Goal: Task Accomplishment & Management: Use online tool/utility

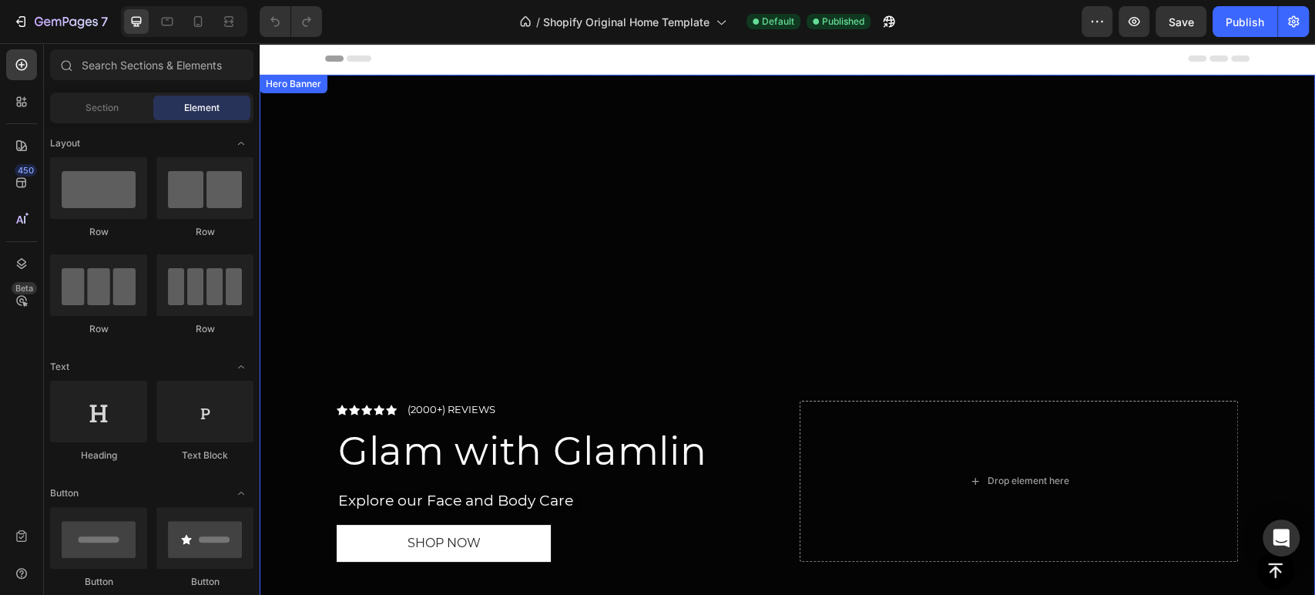
click at [426, 194] on div "Overlay" at bounding box center [787, 350] width 1055 height 551
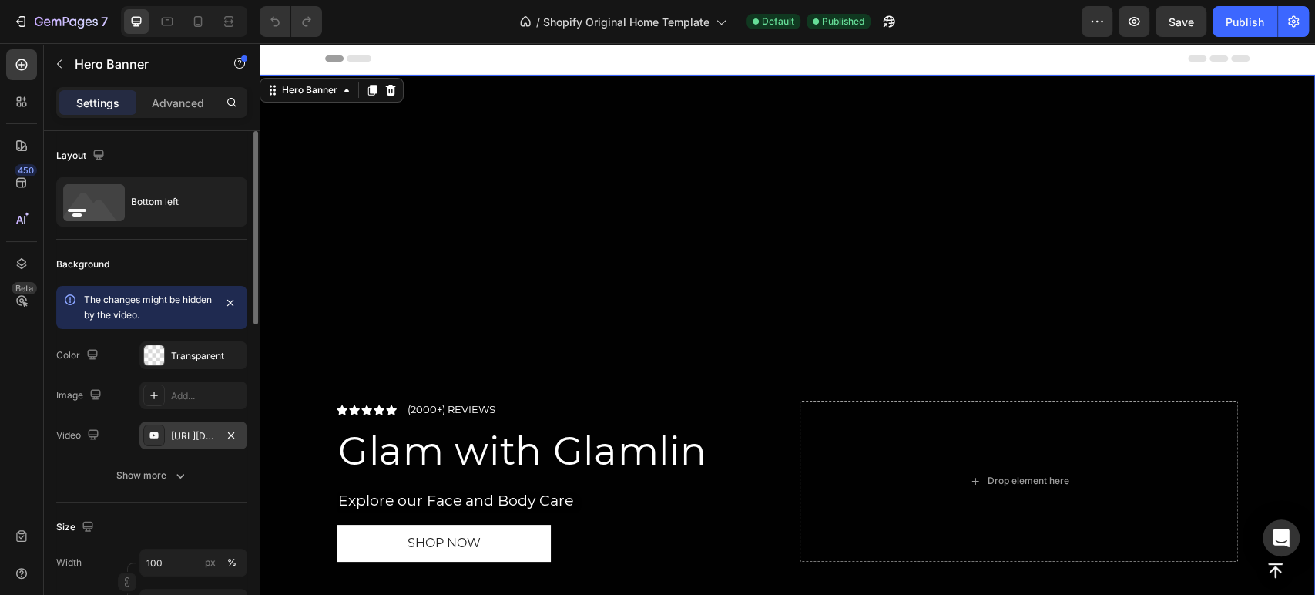
click at [186, 431] on div "[URL][DOMAIN_NAME]" at bounding box center [193, 436] width 45 height 14
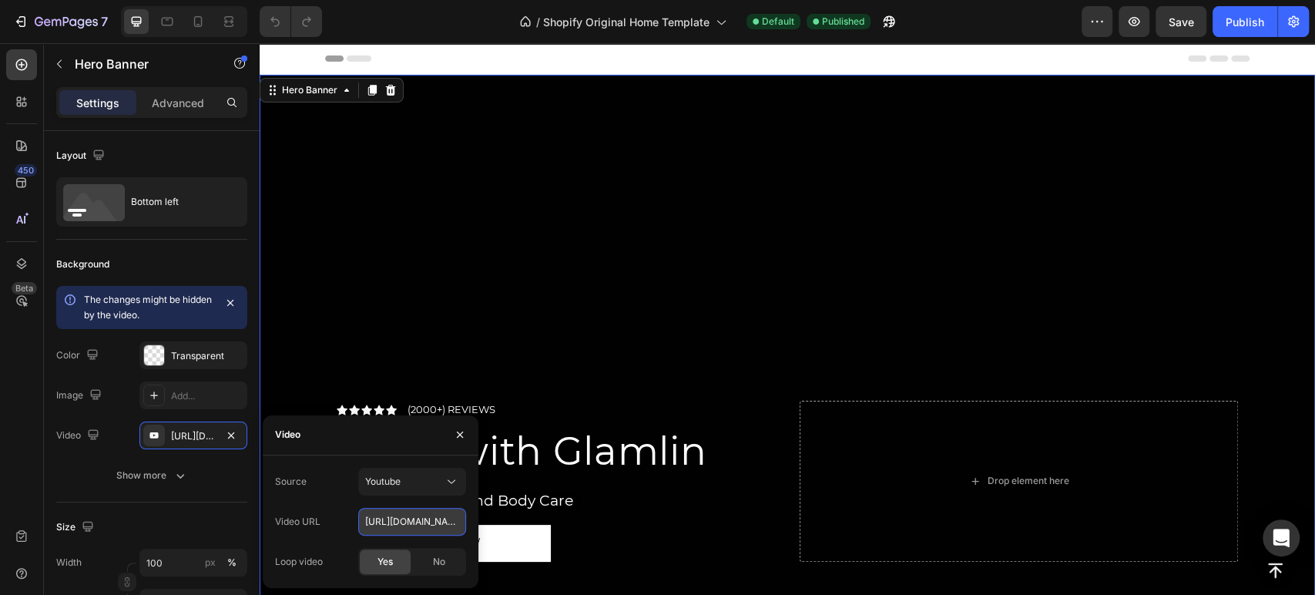
click at [417, 524] on input "[URL][DOMAIN_NAME]" at bounding box center [412, 522] width 108 height 28
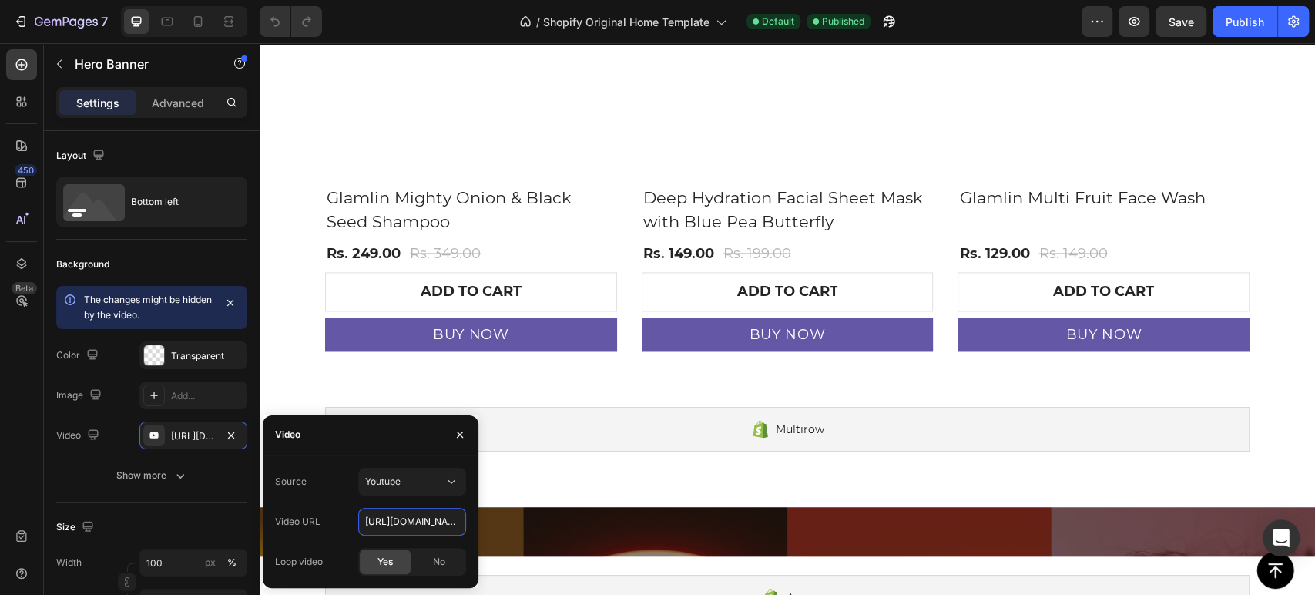
scroll to position [1737, 0]
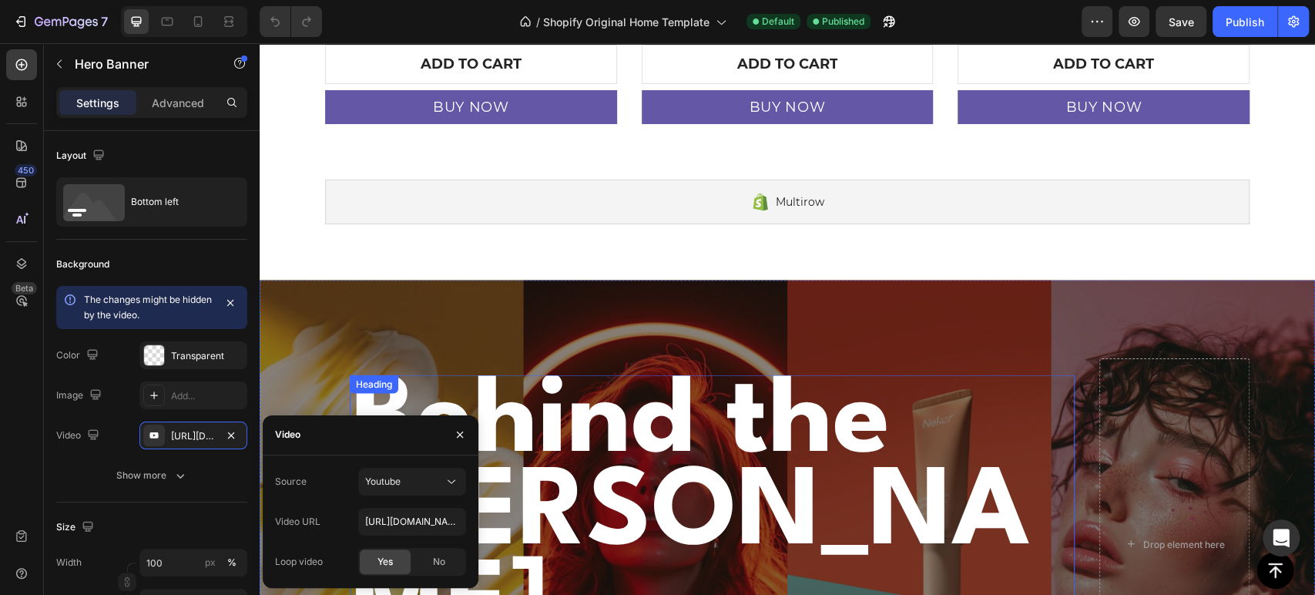
click at [548, 374] on h2 "Behind the [PERSON_NAME]" at bounding box center [712, 514] width 725 height 280
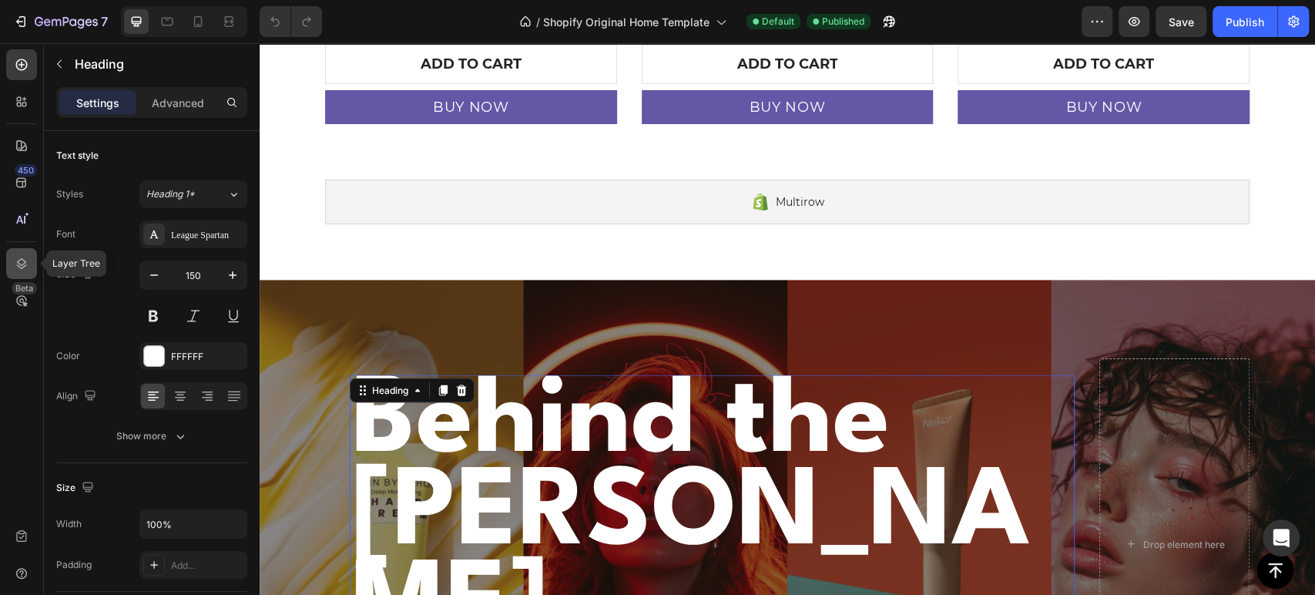
click at [25, 257] on icon at bounding box center [21, 263] width 15 height 15
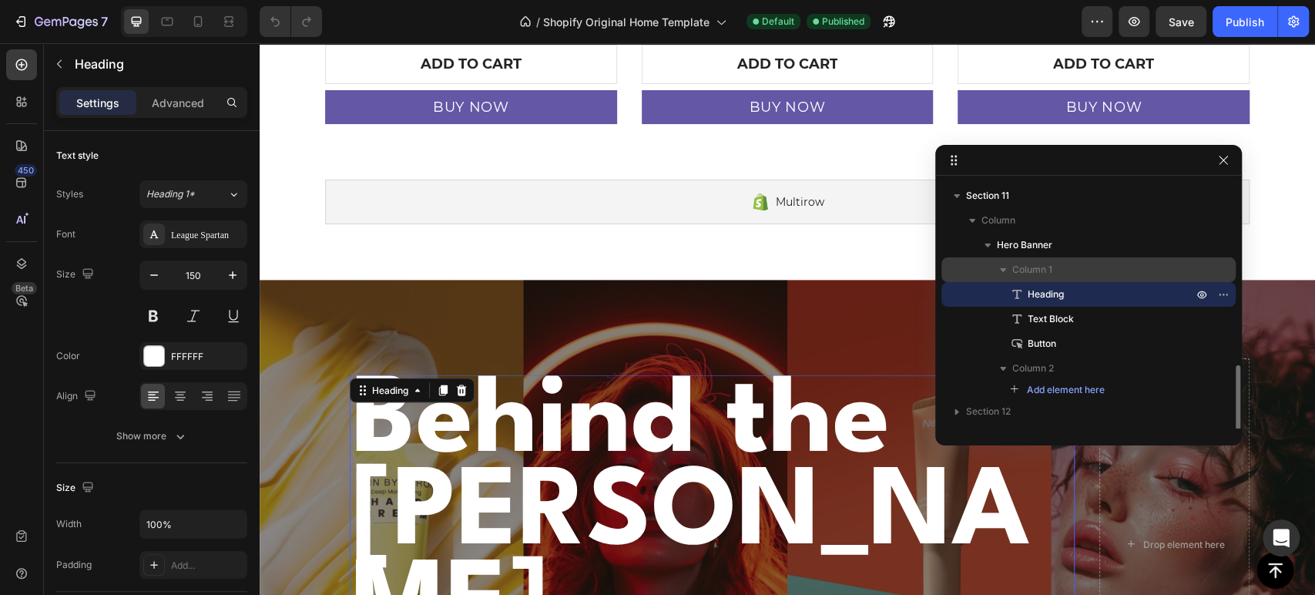
scroll to position [314, 0]
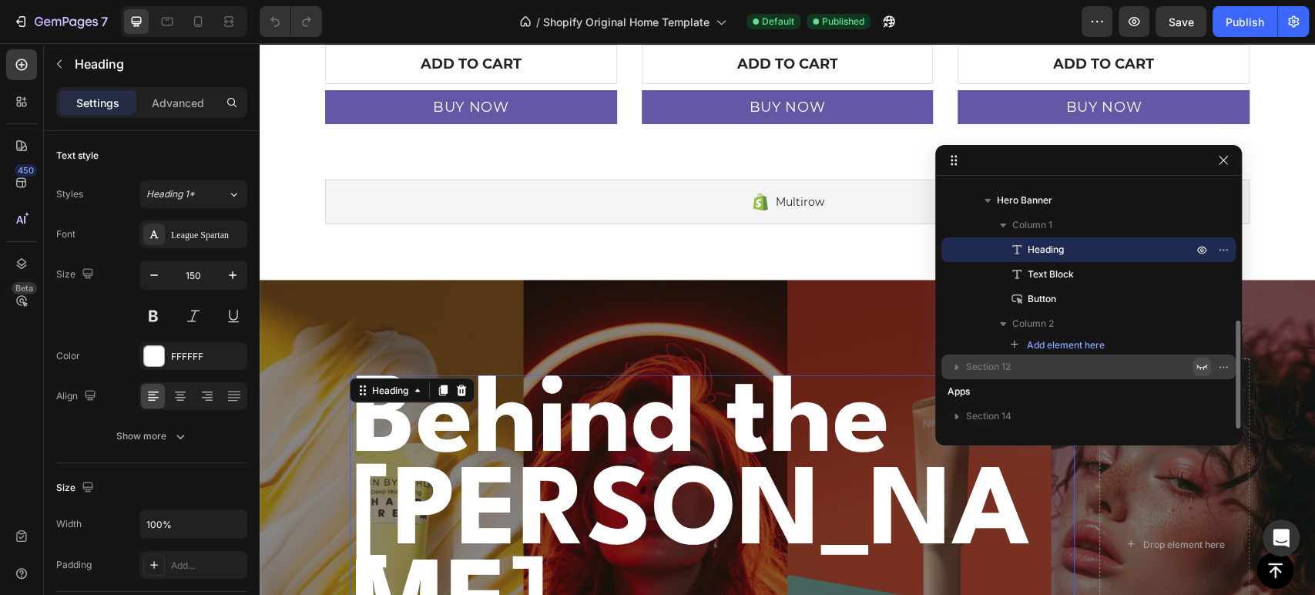
click at [1199, 367] on icon "button" at bounding box center [1201, 366] width 12 height 12
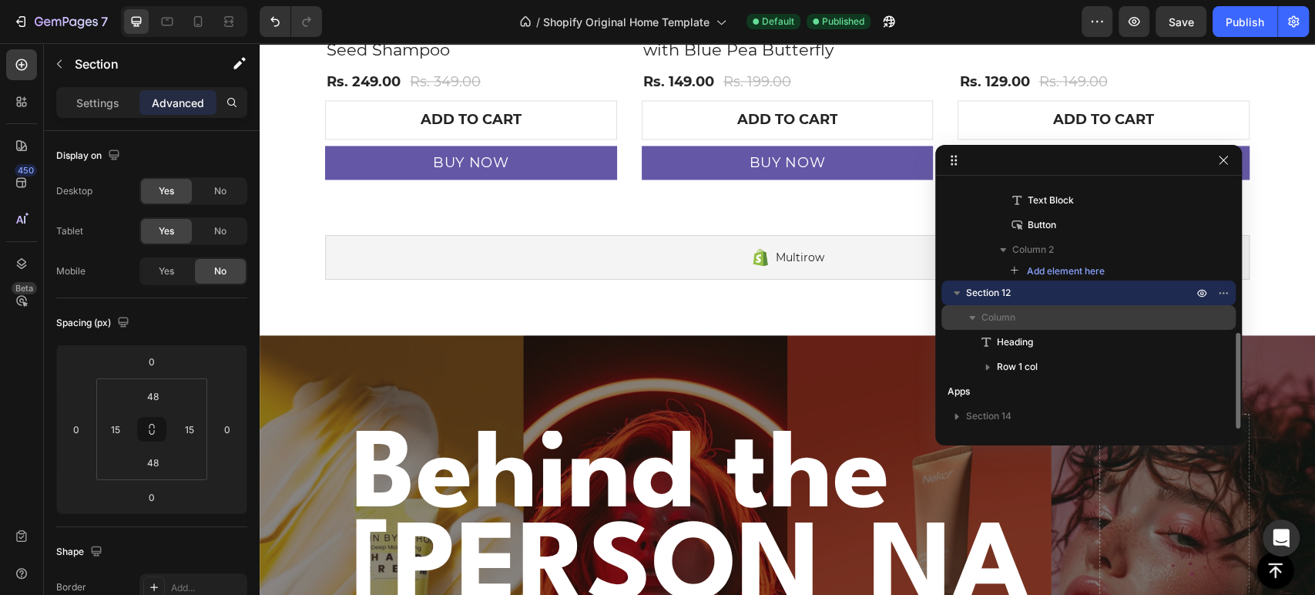
scroll to position [1737, 0]
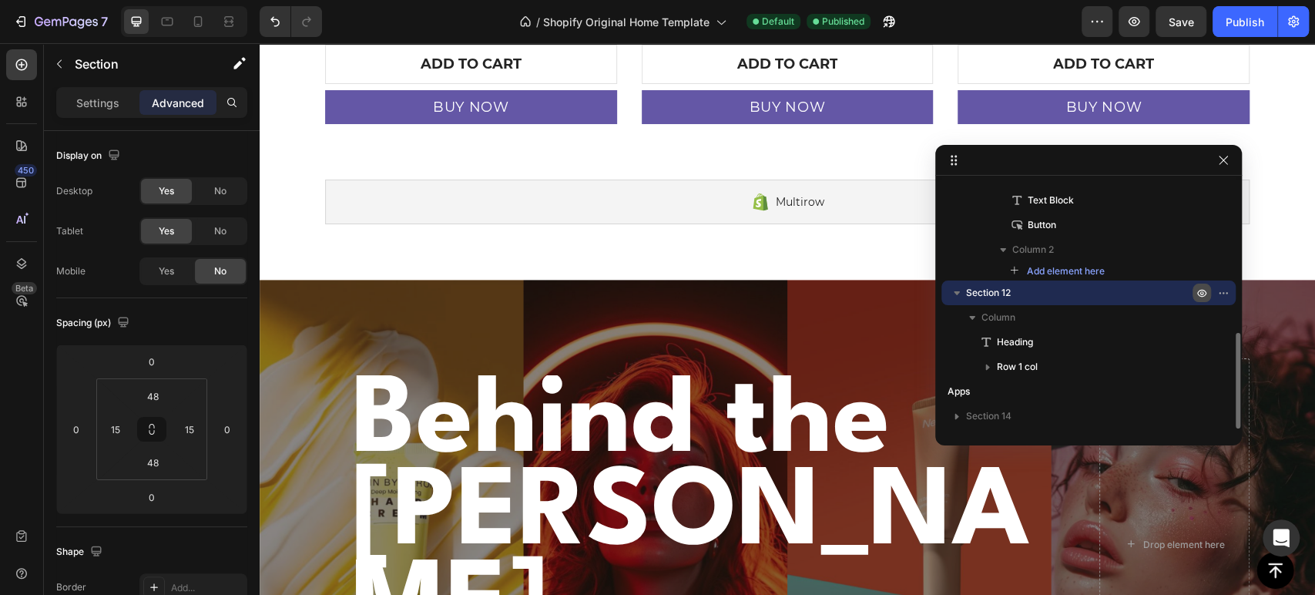
click at [1198, 297] on icon "button" at bounding box center [1201, 293] width 12 height 12
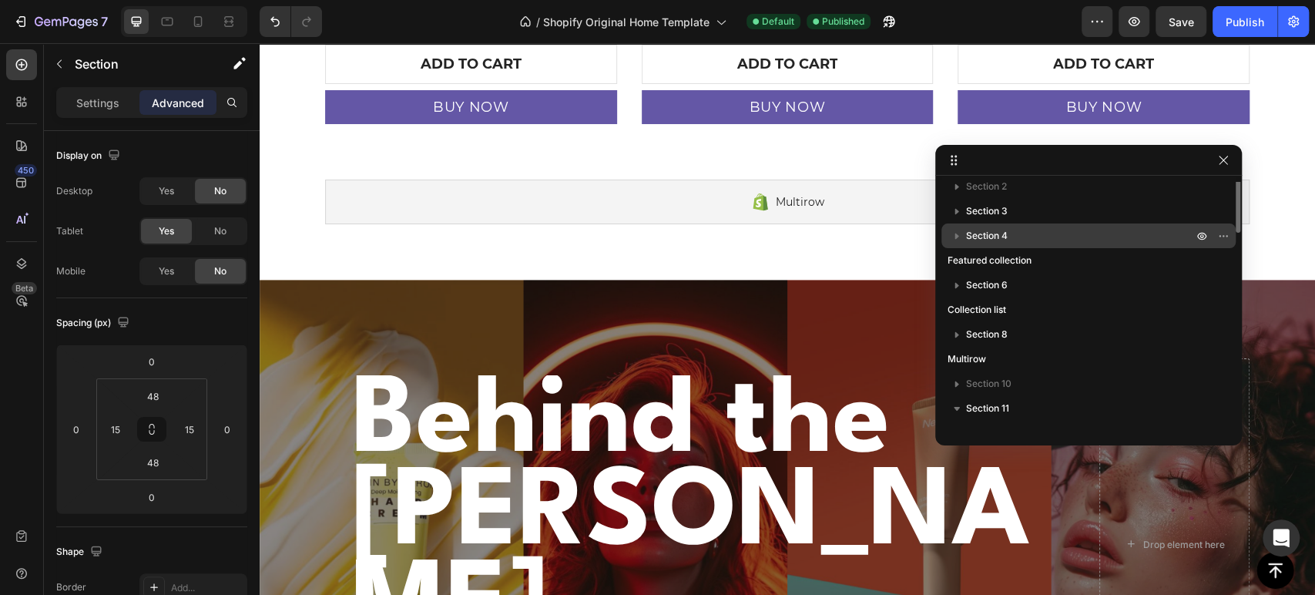
scroll to position [0, 0]
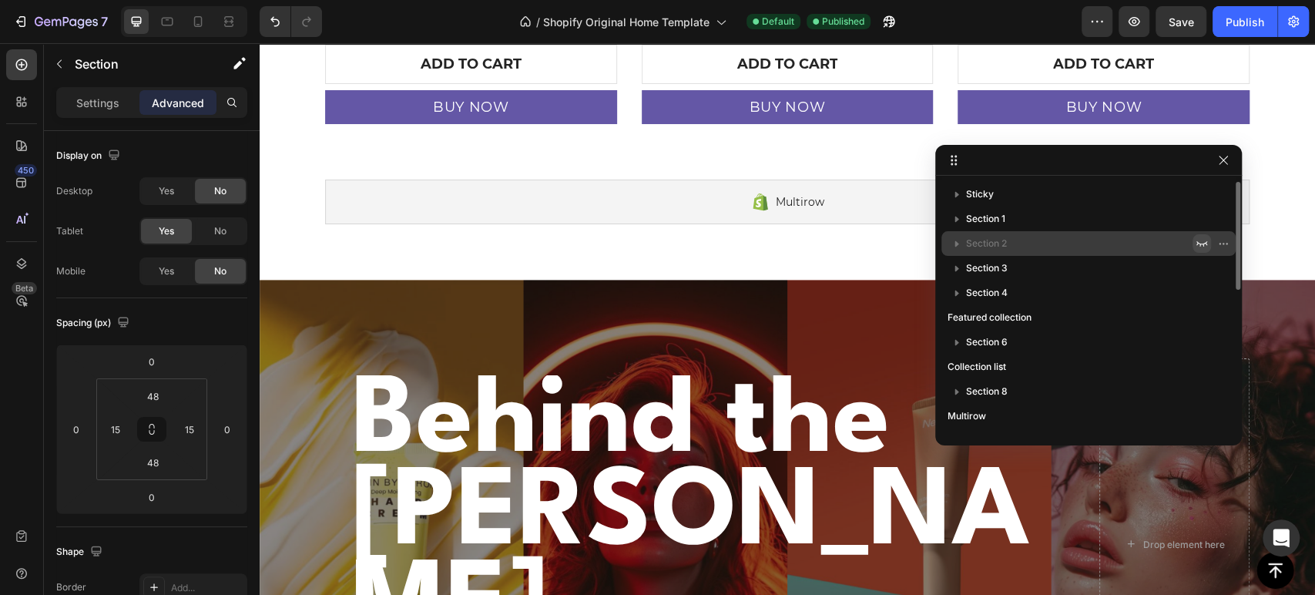
click at [1196, 240] on icon "button" at bounding box center [1201, 243] width 12 height 12
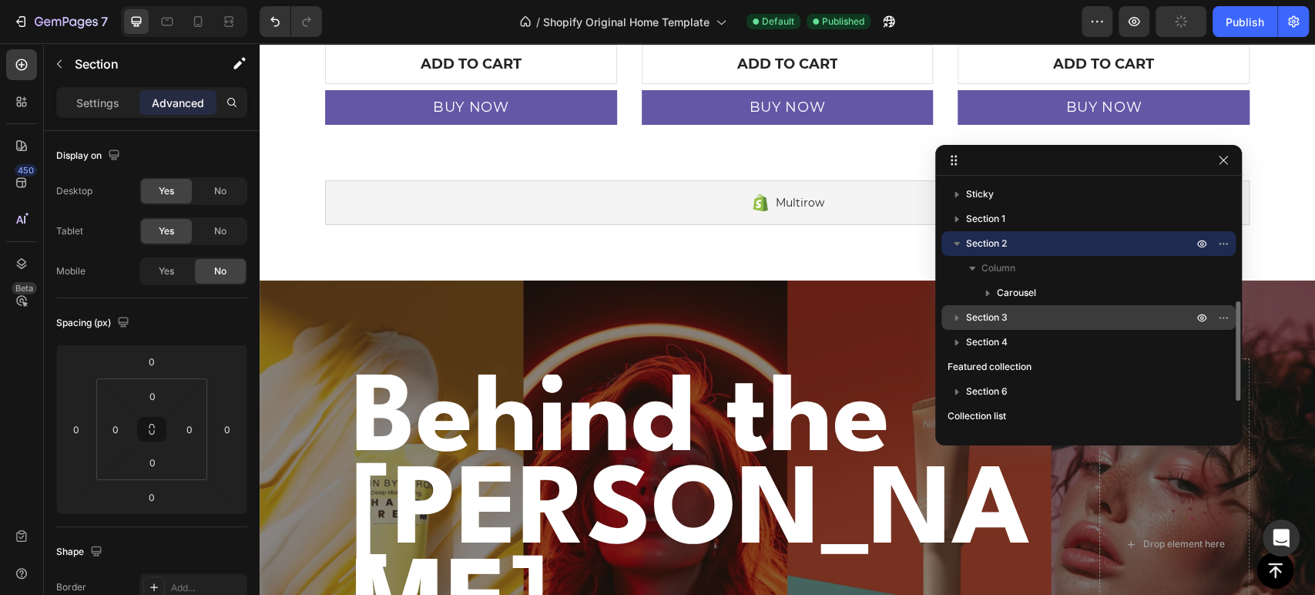
scroll to position [85, 0]
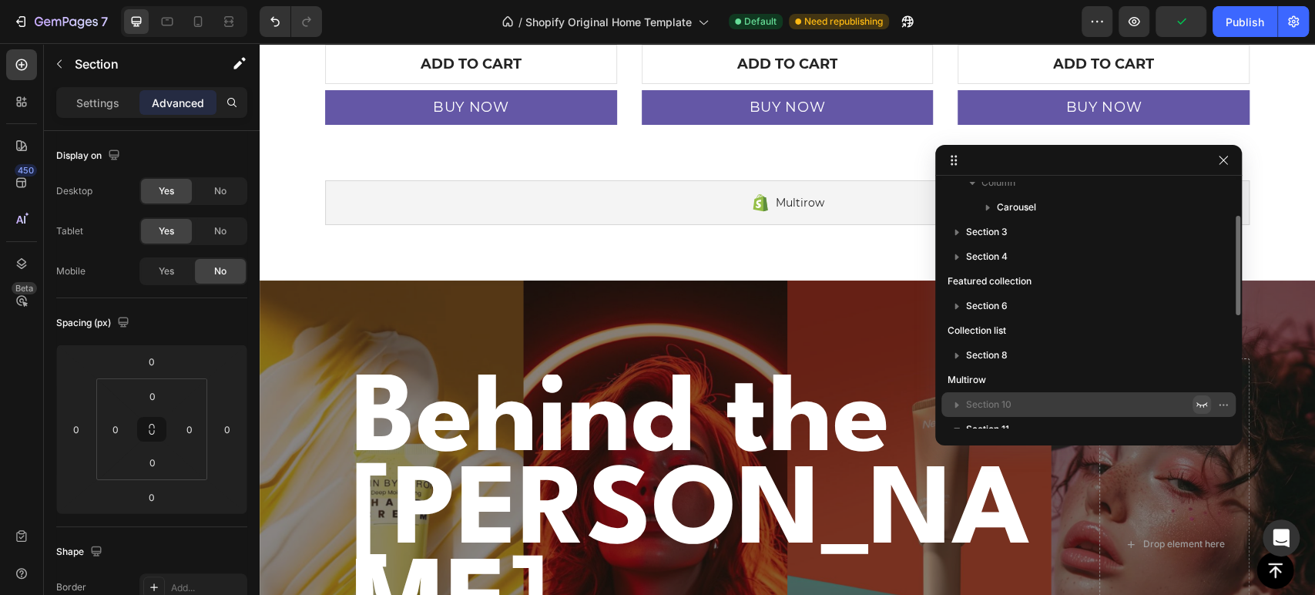
click at [1195, 397] on button "button" at bounding box center [1201, 404] width 18 height 18
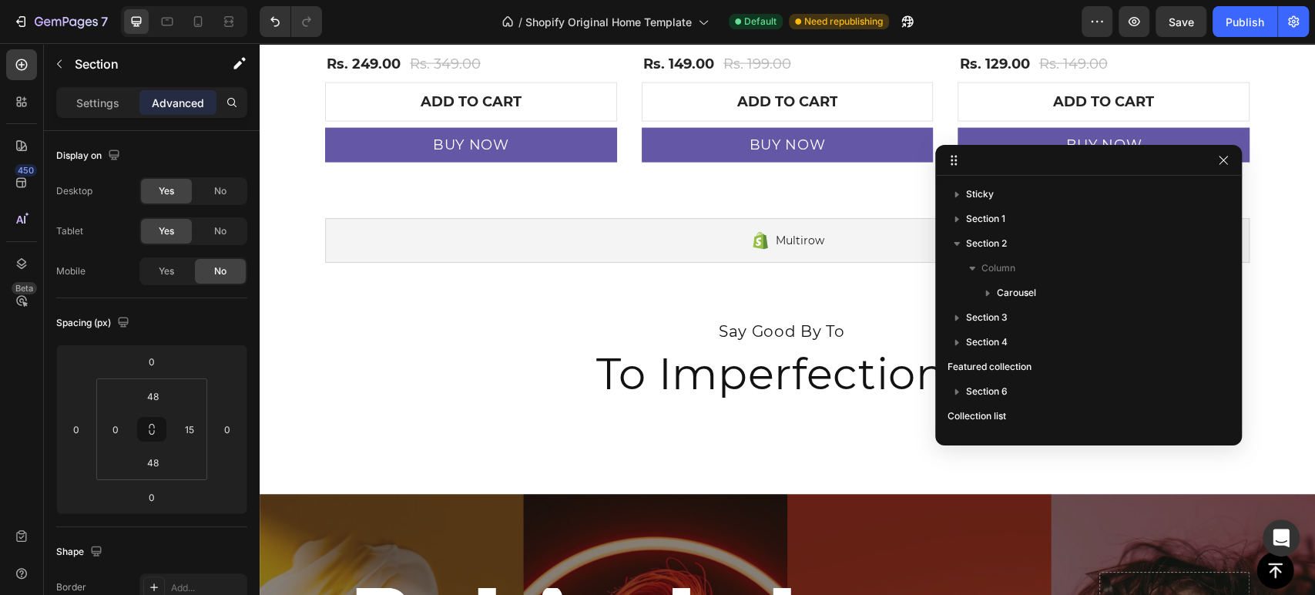
scroll to position [2378, 0]
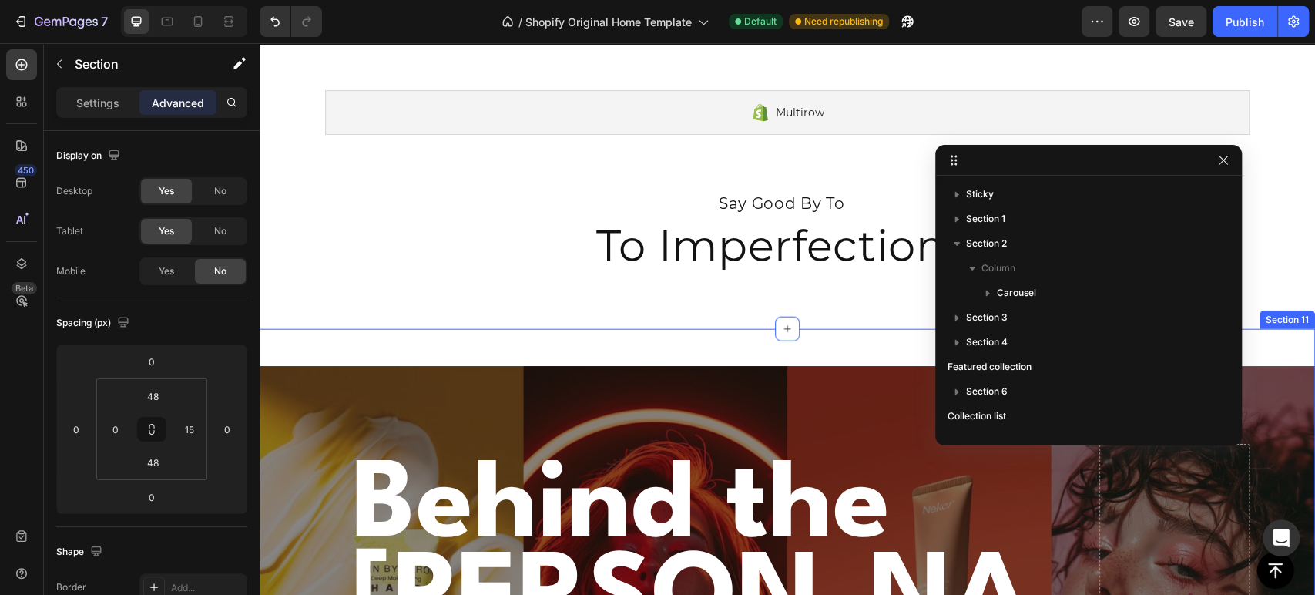
drag, startPoint x: 723, startPoint y: 360, endPoint x: 744, endPoint y: 356, distance: 21.3
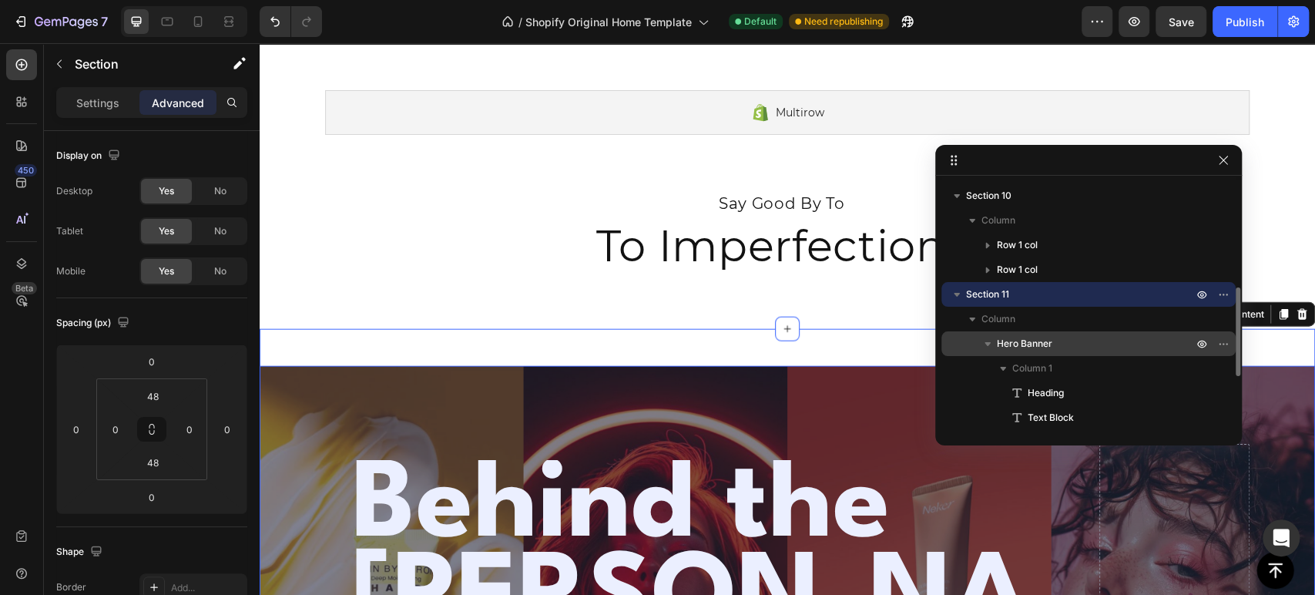
scroll to position [380, 0]
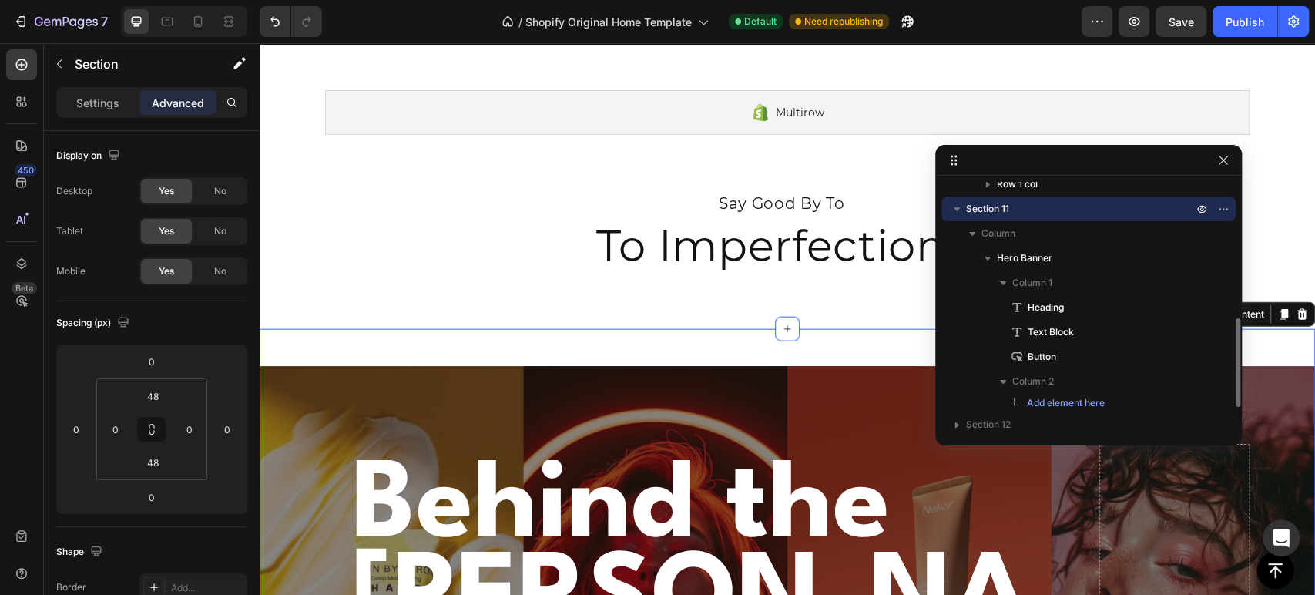
click at [960, 210] on icon "button" at bounding box center [956, 208] width 15 height 15
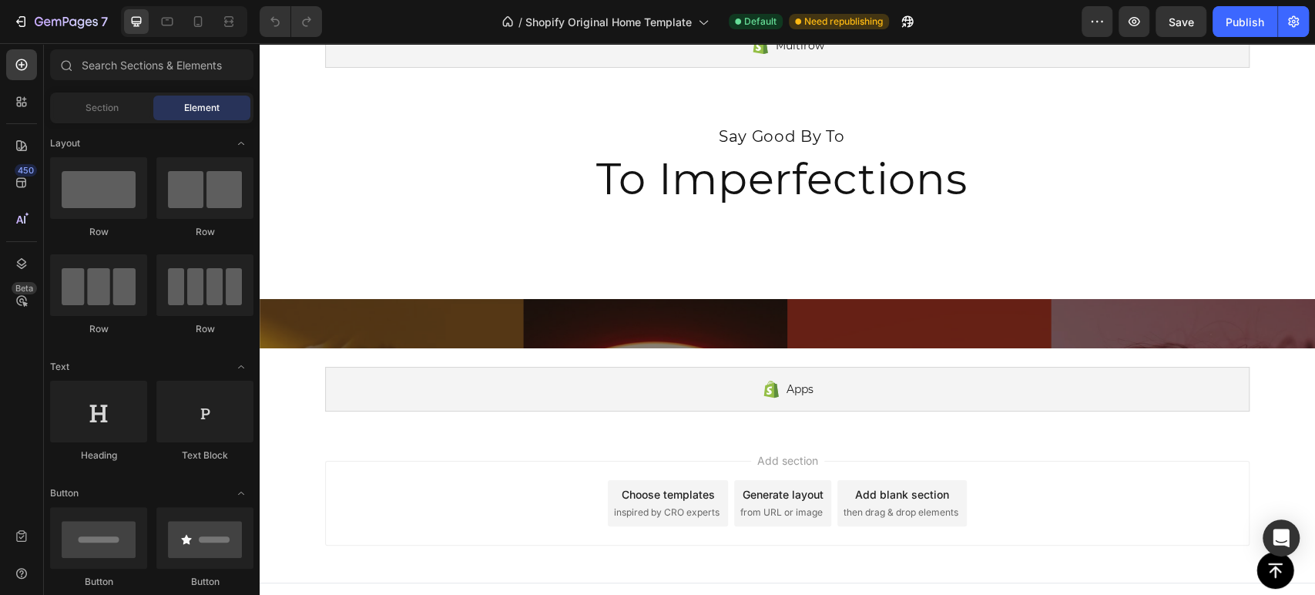
scroll to position [3032, 0]
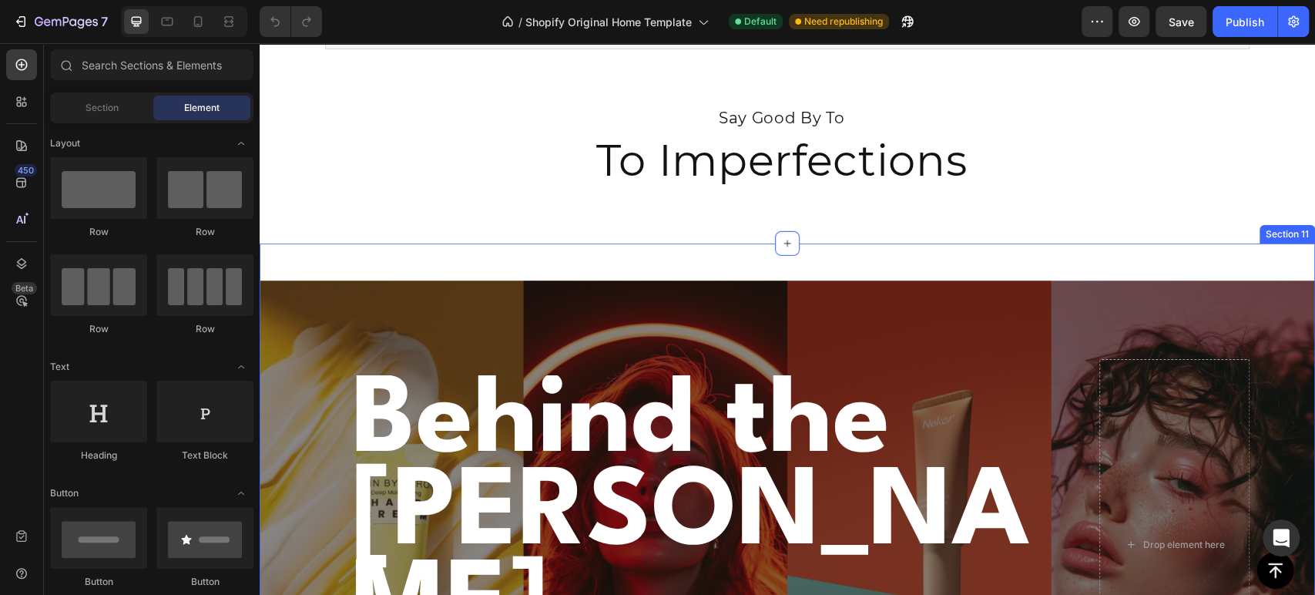
click at [800, 293] on div "Behind the [PERSON_NAME] Heading Our Story Text Block About us Button Drop elem…" at bounding box center [787, 544] width 1055 height 602
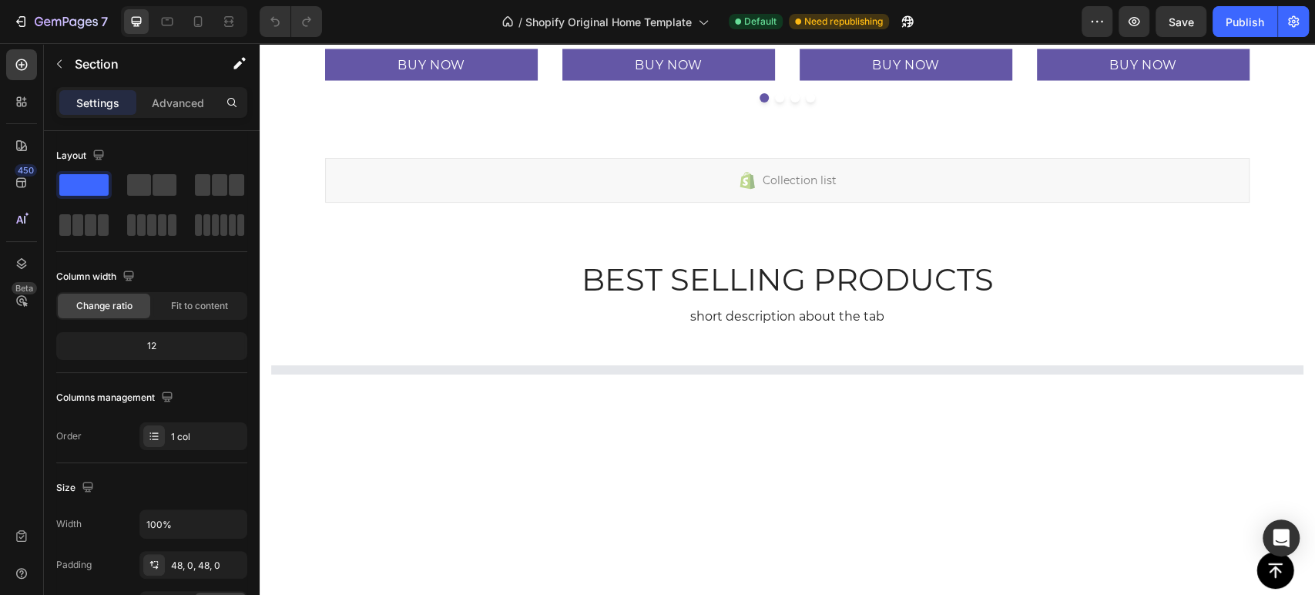
scroll to position [2090, 0]
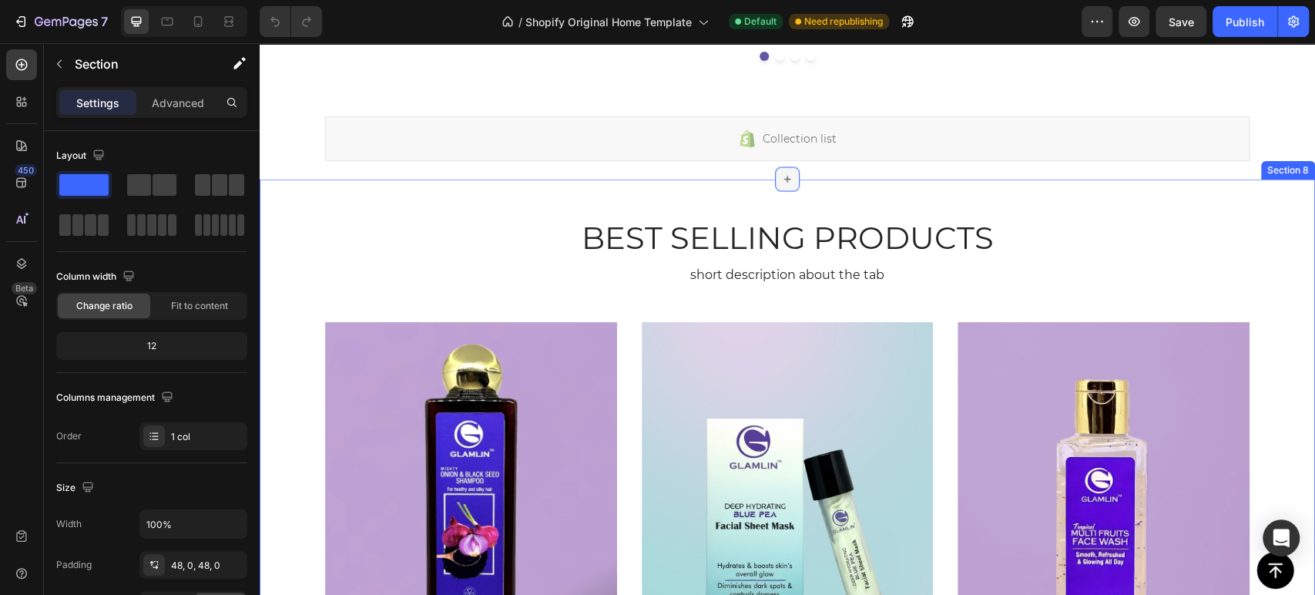
click at [781, 183] on icon at bounding box center [787, 179] width 12 height 12
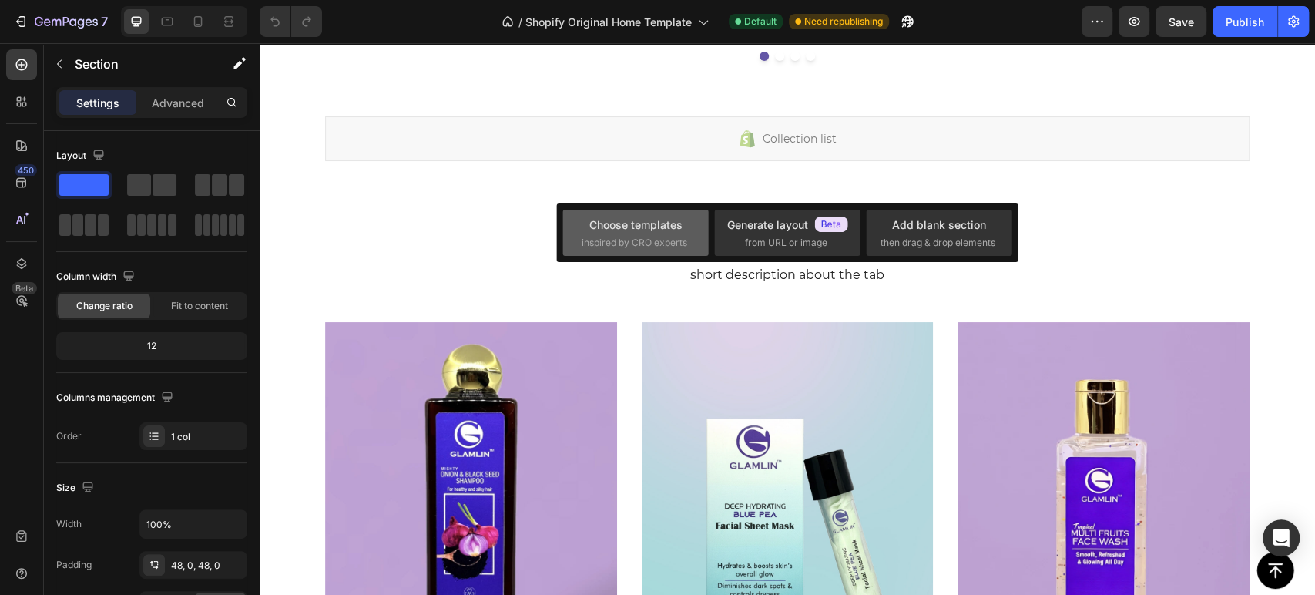
click at [672, 220] on div "Choose templates" at bounding box center [635, 224] width 93 height 16
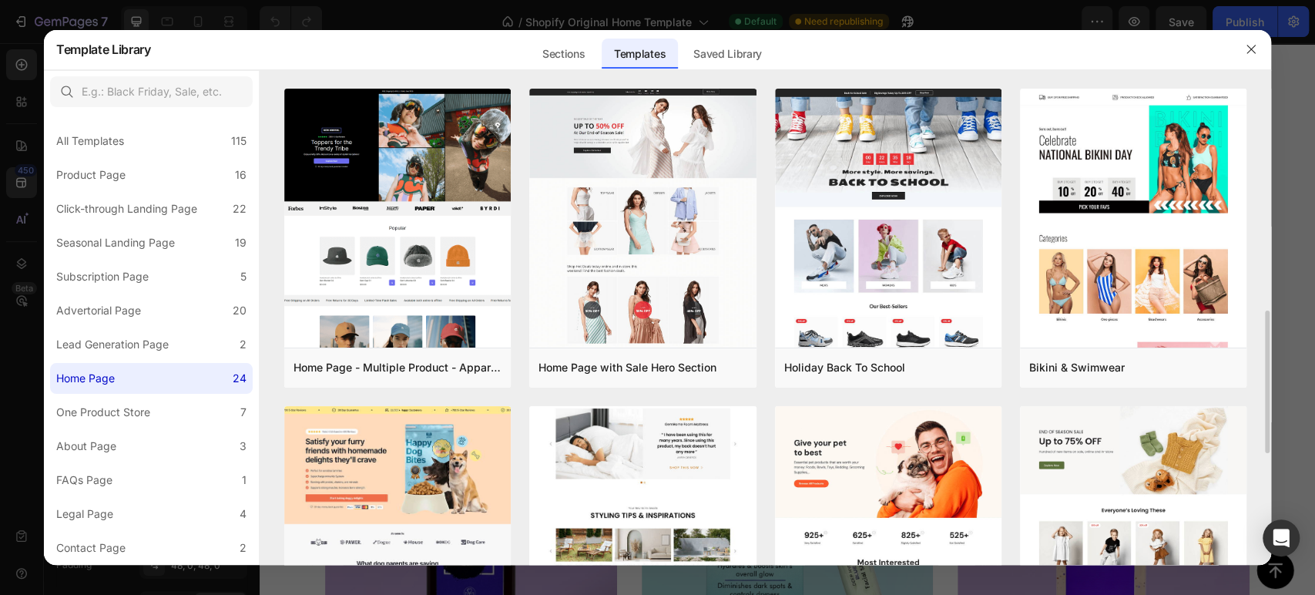
scroll to position [171, 0]
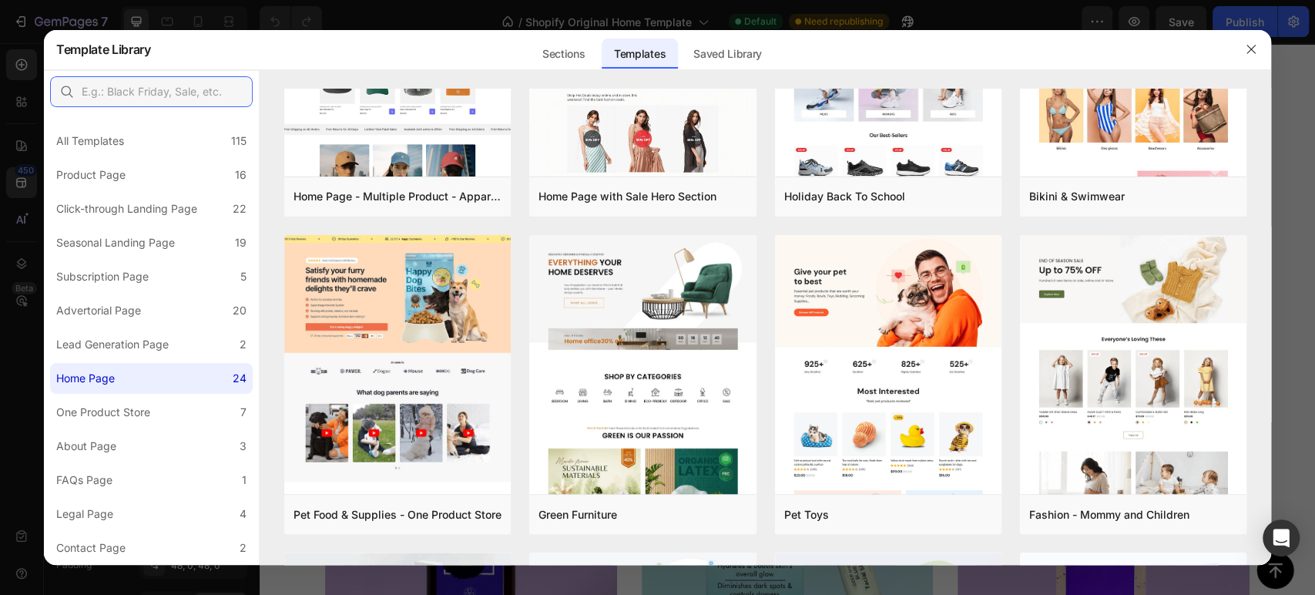
click at [142, 97] on input "text" at bounding box center [151, 91] width 203 height 31
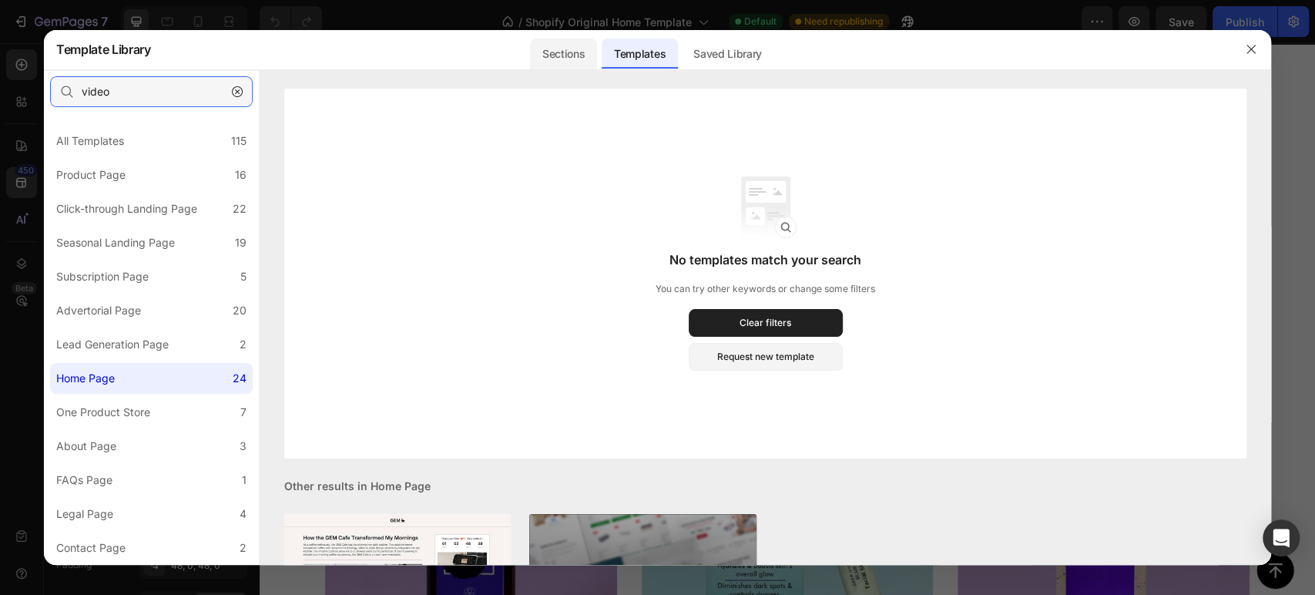
type input "video"
click at [565, 45] on div "Sections" at bounding box center [563, 54] width 67 height 31
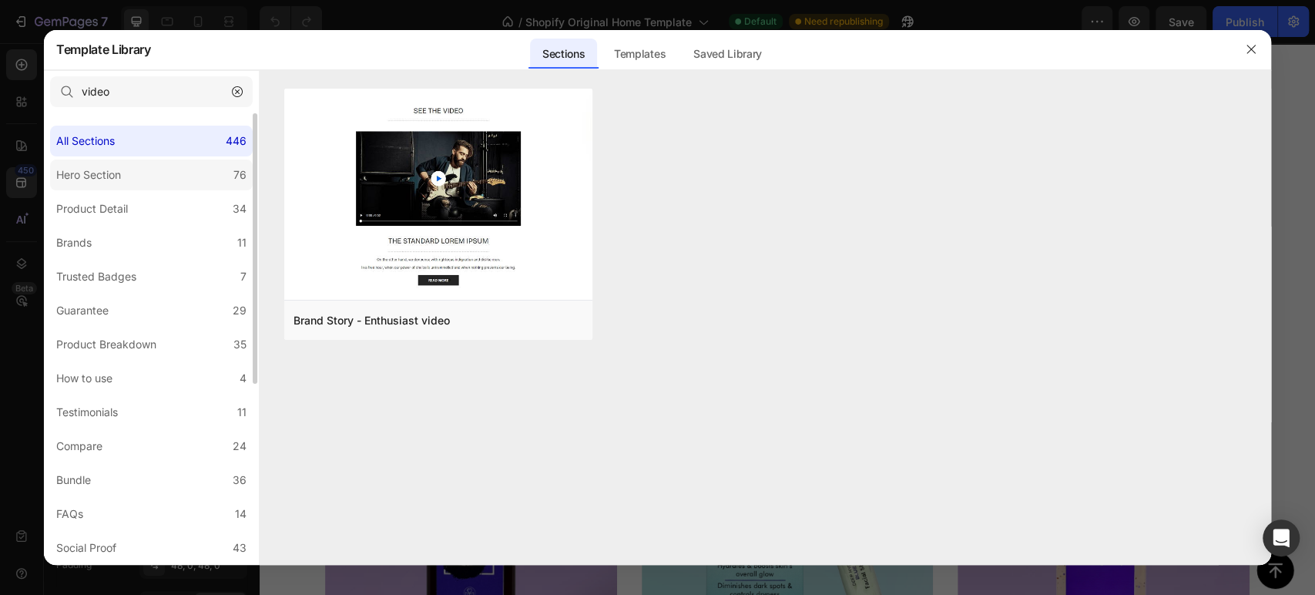
click at [160, 171] on label "Hero Section 76" at bounding box center [151, 174] width 203 height 31
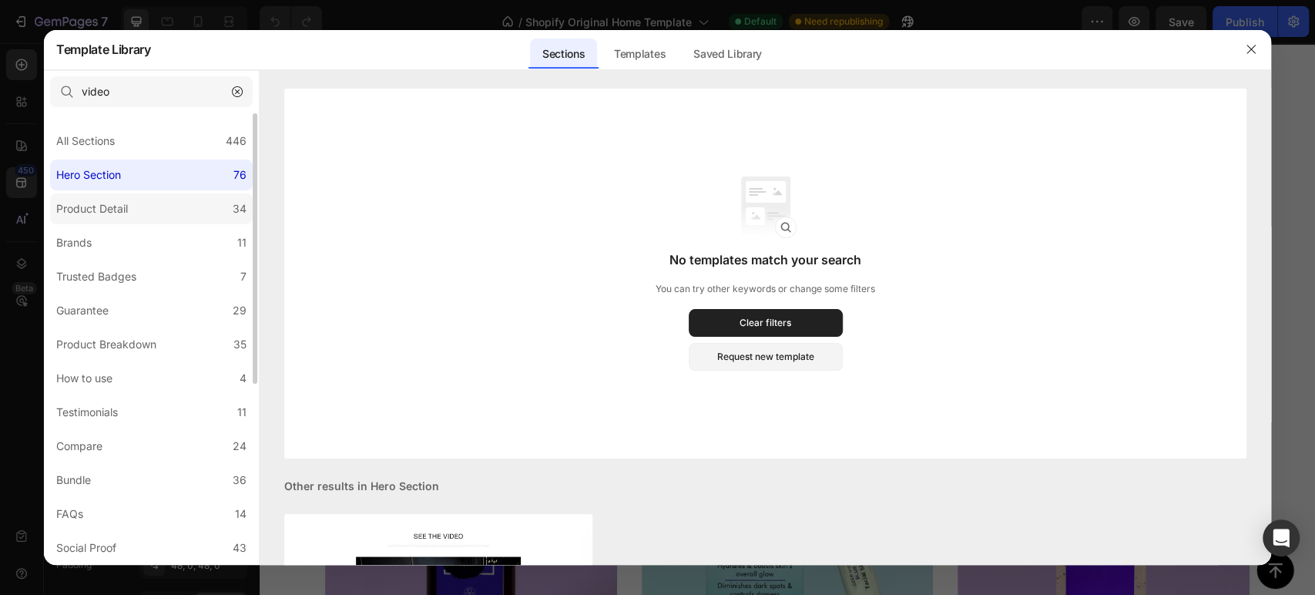
click at [160, 202] on label "Product Detail 34" at bounding box center [151, 208] width 203 height 31
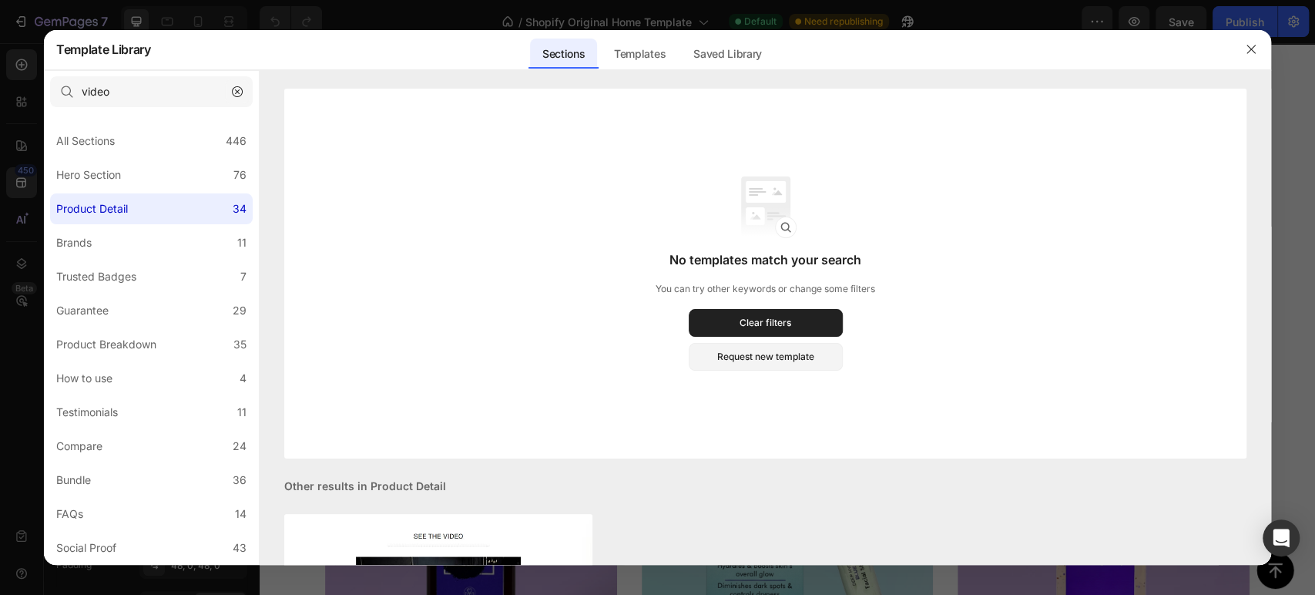
click at [234, 92] on icon "button" at bounding box center [237, 91] width 11 height 11
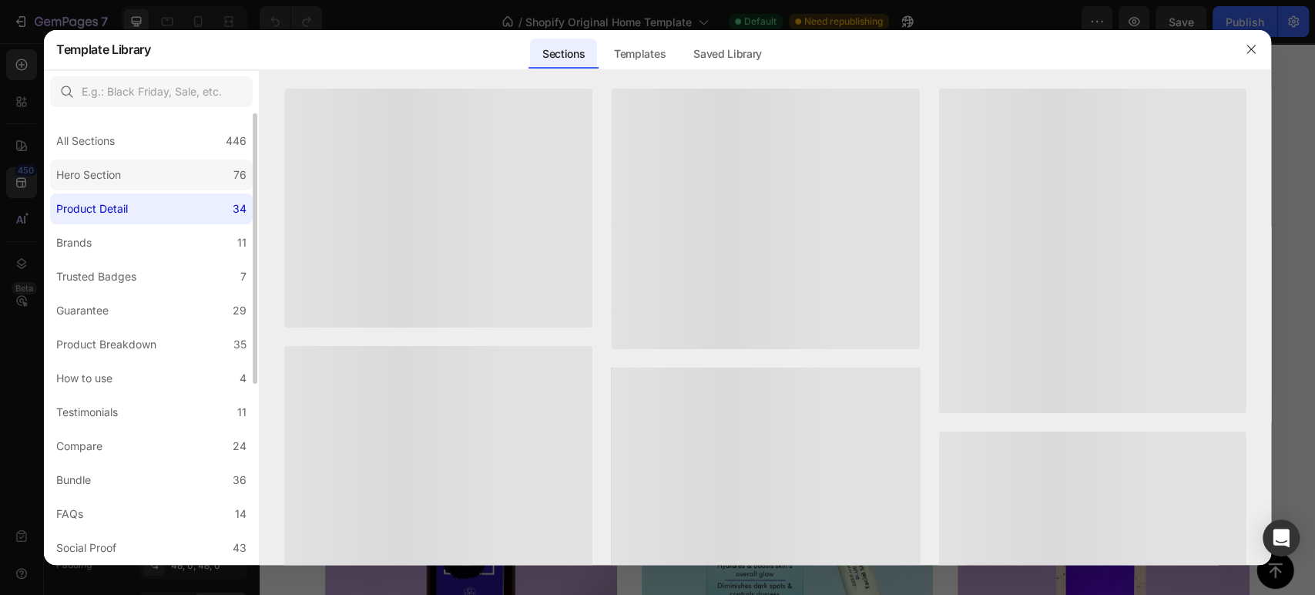
click at [197, 176] on label "Hero Section 76" at bounding box center [151, 174] width 203 height 31
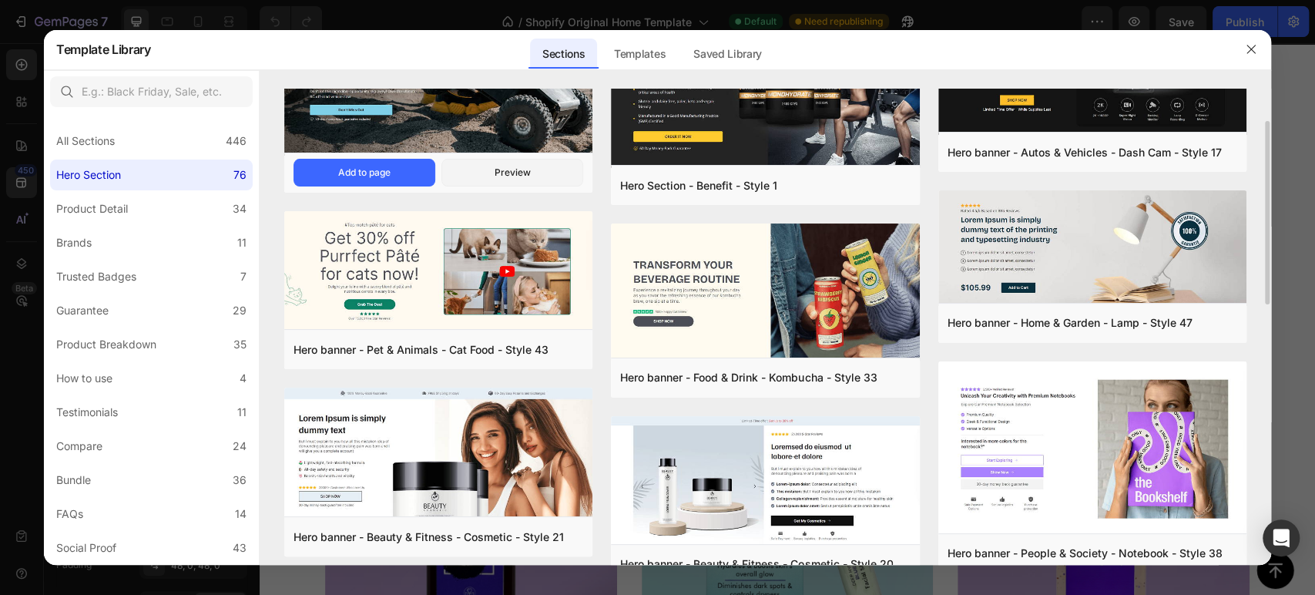
scroll to position [171, 0]
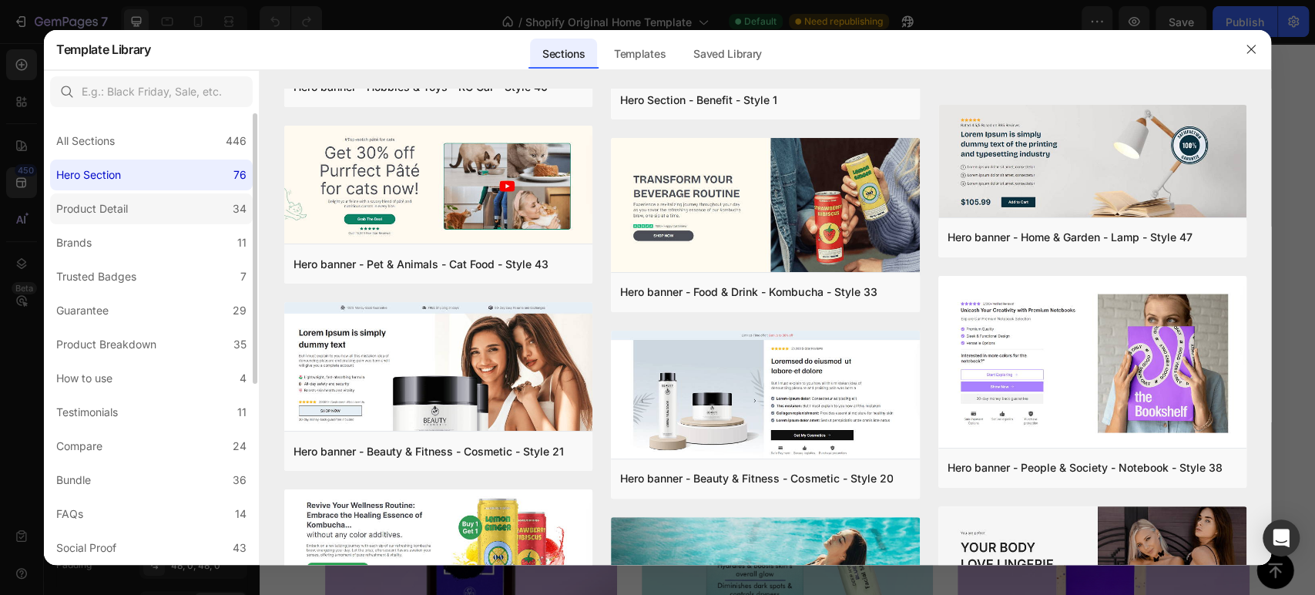
click at [113, 202] on div "Product Detail" at bounding box center [92, 208] width 72 height 18
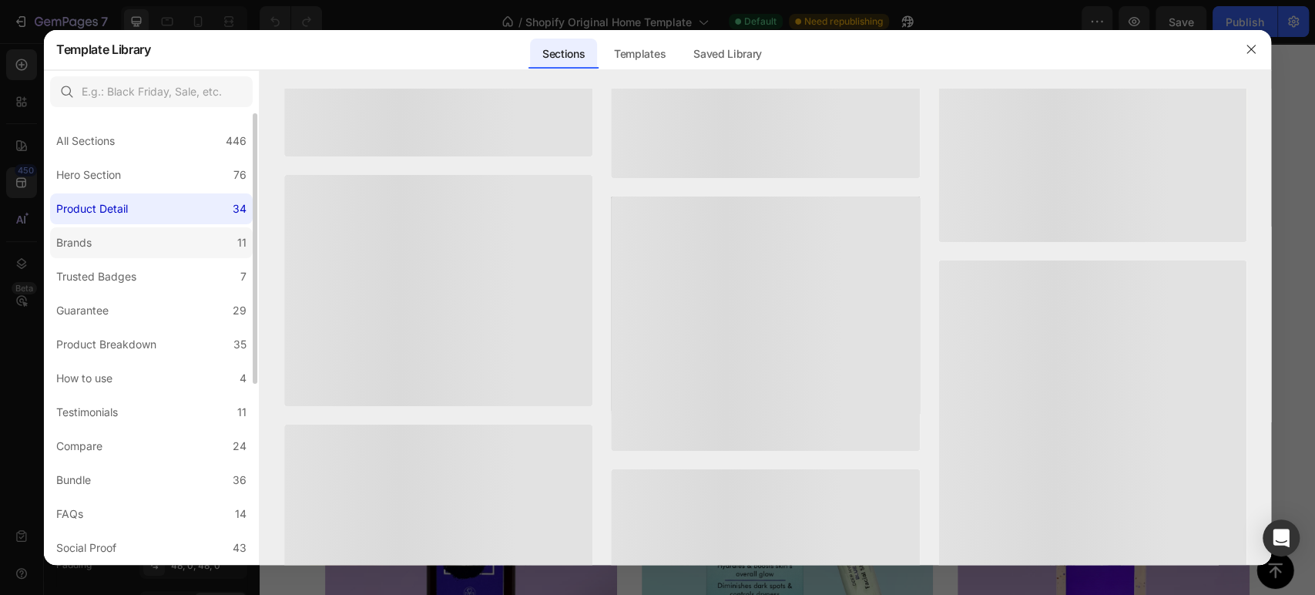
scroll to position [0, 0]
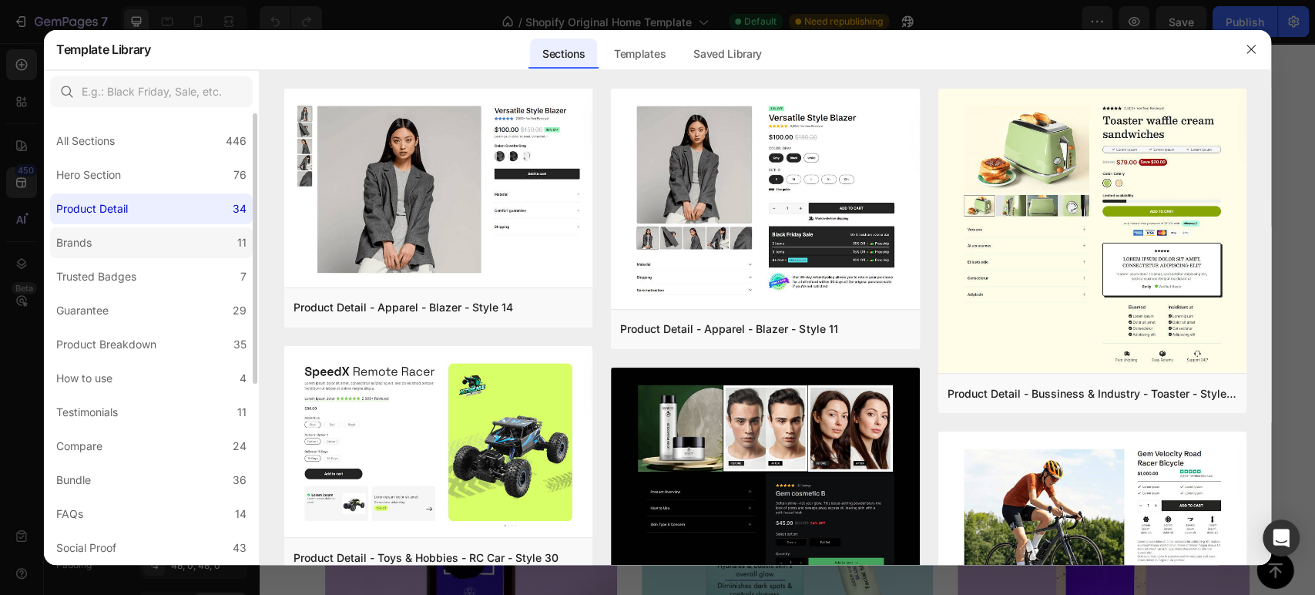
click at [139, 249] on label "Brands 11" at bounding box center [151, 242] width 203 height 31
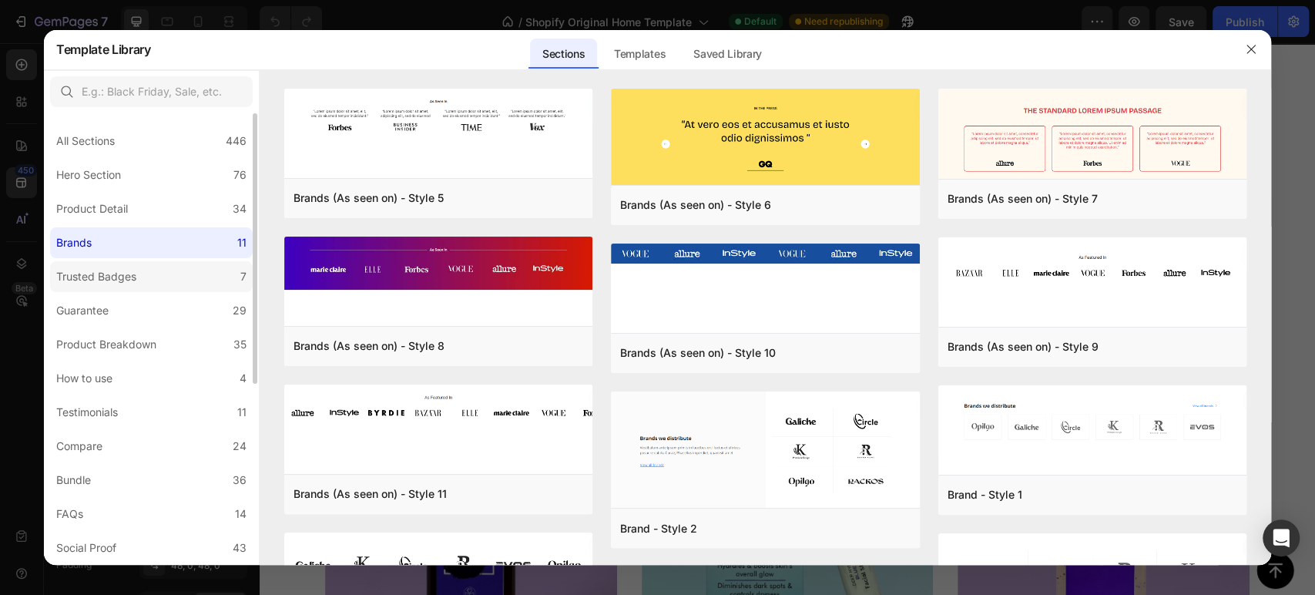
click at [126, 288] on label "Trusted Badges 7" at bounding box center [151, 276] width 203 height 31
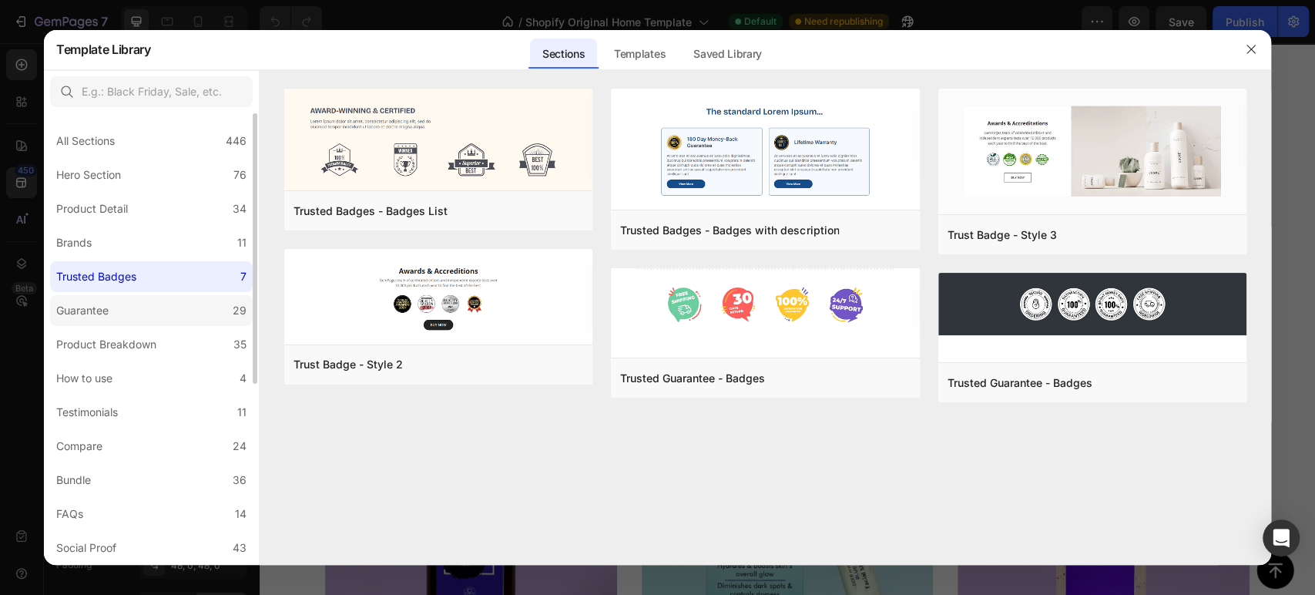
click at [126, 304] on label "Guarantee 29" at bounding box center [151, 310] width 203 height 31
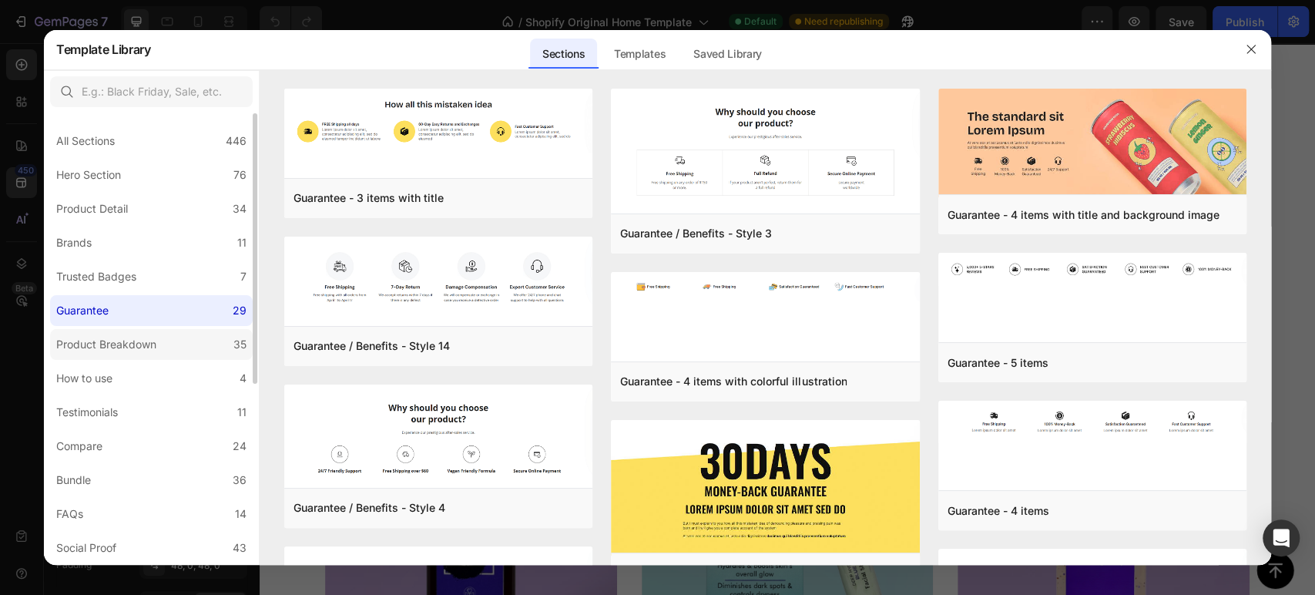
click at [126, 339] on div "Product Breakdown" at bounding box center [106, 344] width 100 height 18
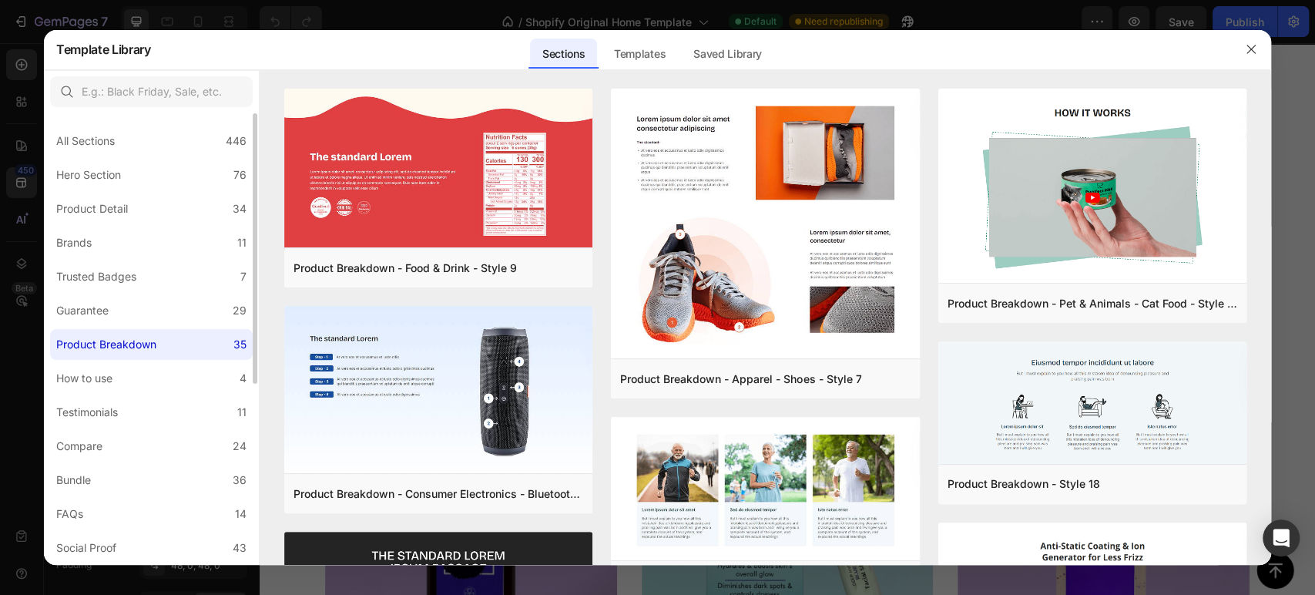
click at [126, 361] on div "All Sections 446 Hero Section 76 Product Detail 34 Brands 11 Trusted Badges 7 G…" at bounding box center [151, 490] width 215 height 755
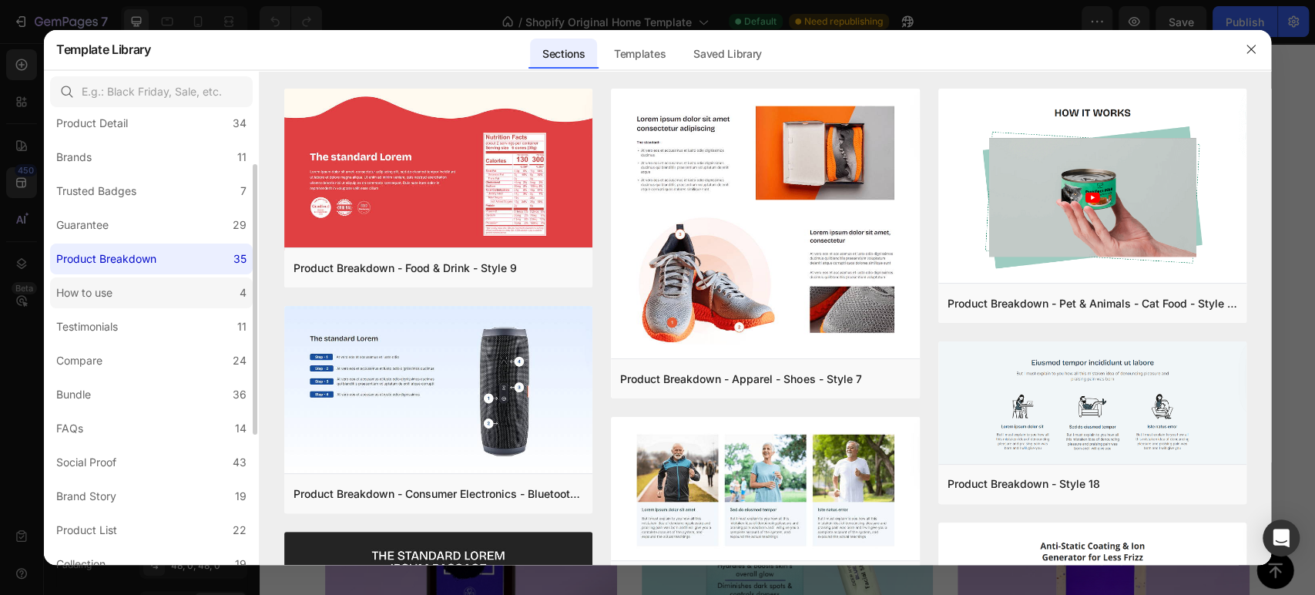
click at [117, 301] on label "How to use 4" at bounding box center [151, 292] width 203 height 31
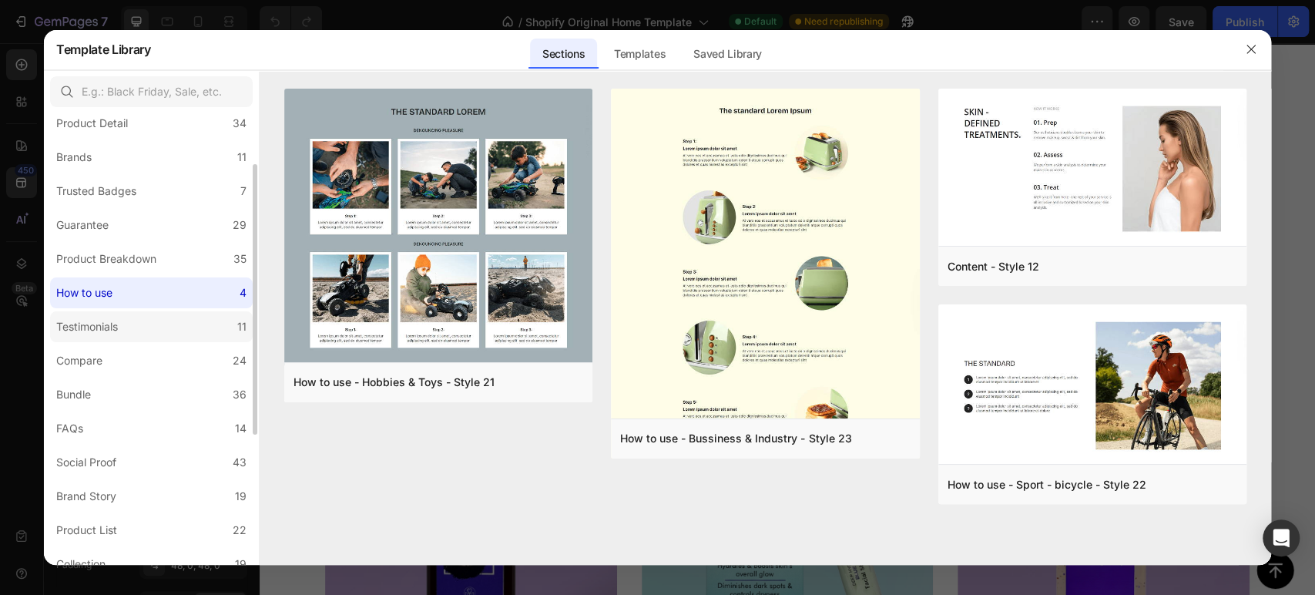
click at [128, 327] on label "Testimonials 11" at bounding box center [151, 326] width 203 height 31
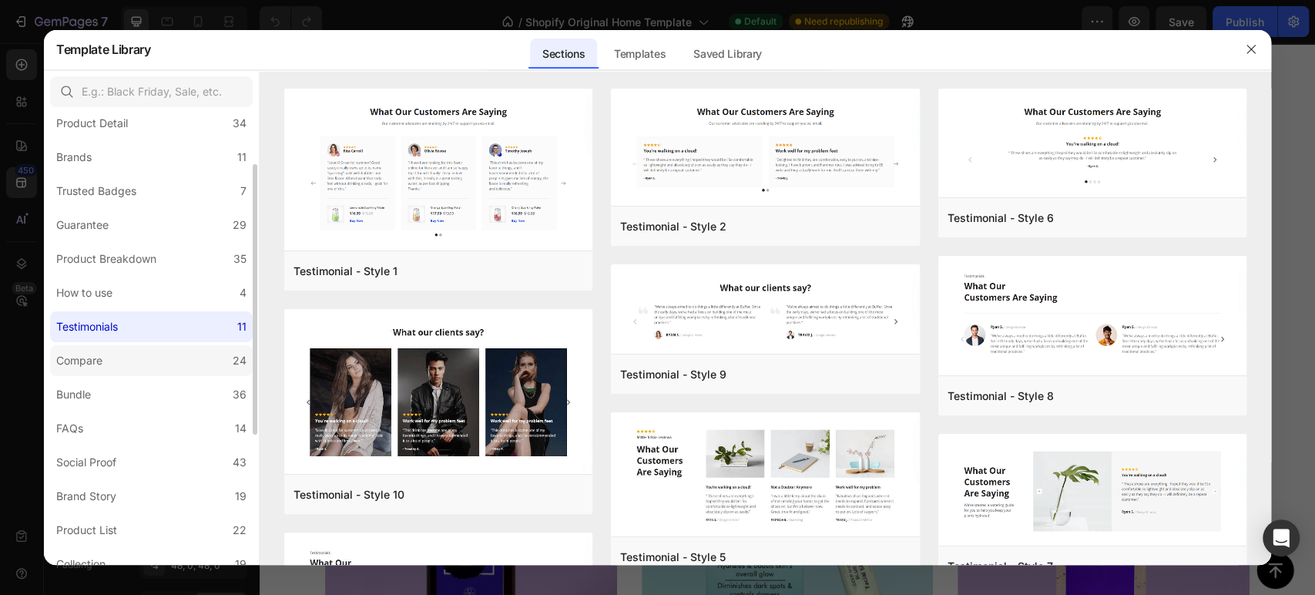
click at [130, 370] on label "Compare 24" at bounding box center [151, 360] width 203 height 31
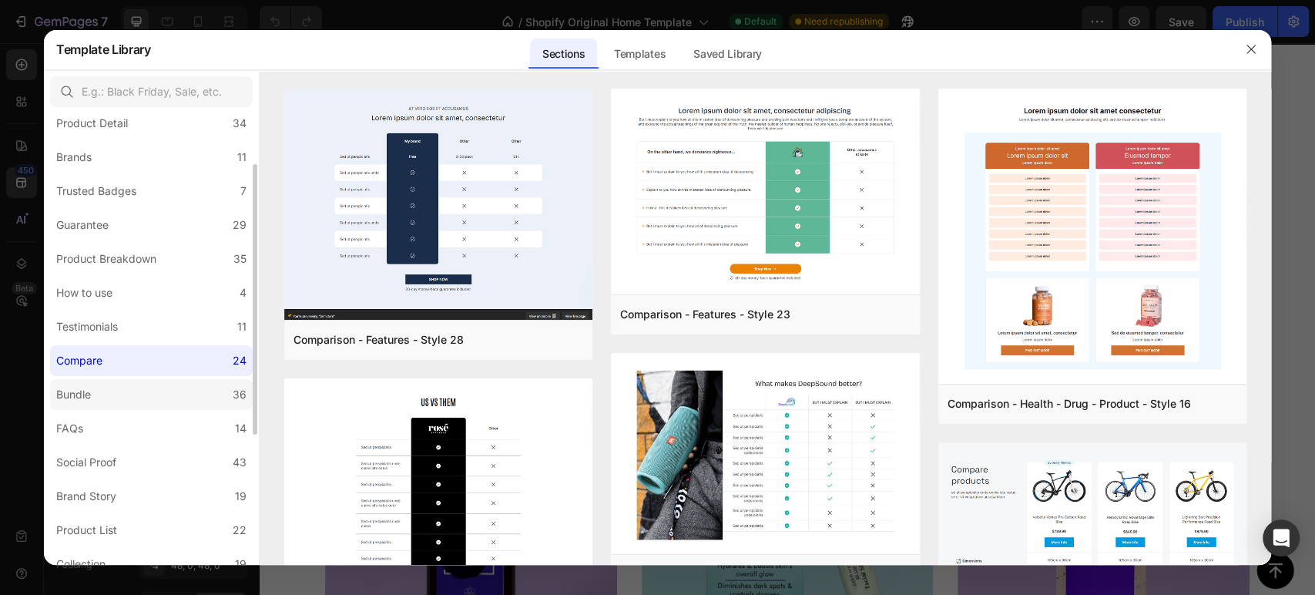
click at [127, 397] on label "Bundle 36" at bounding box center [151, 394] width 203 height 31
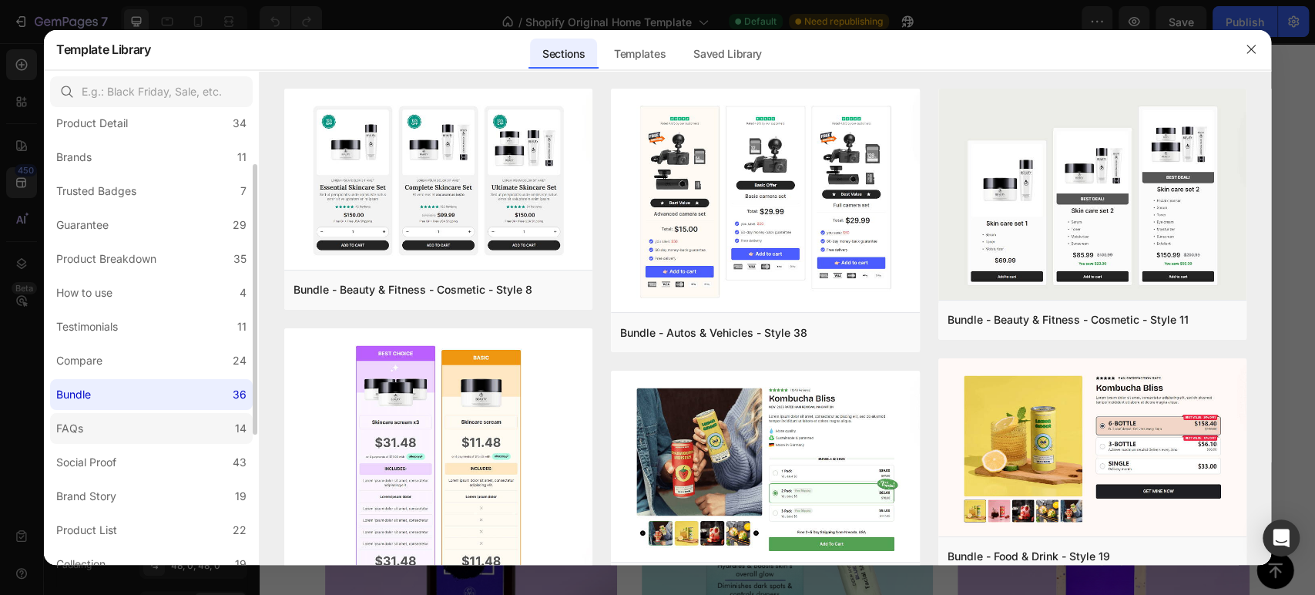
click at [126, 424] on label "FAQs 14" at bounding box center [151, 428] width 203 height 31
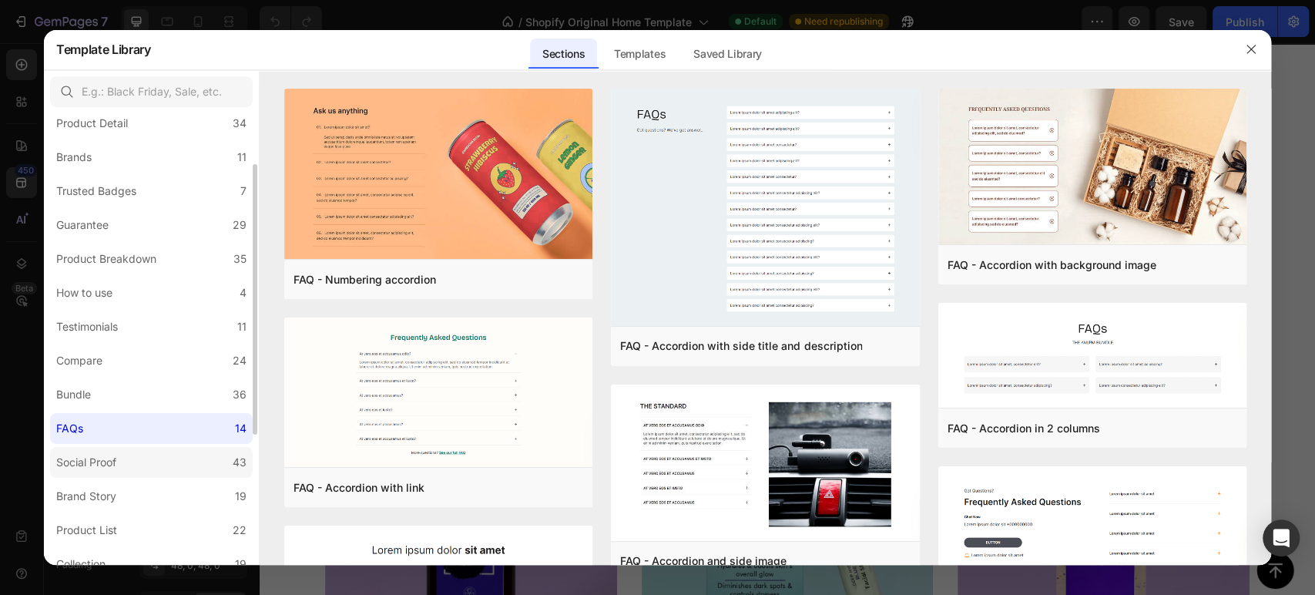
click at [123, 459] on label "Social Proof 43" at bounding box center [151, 462] width 203 height 31
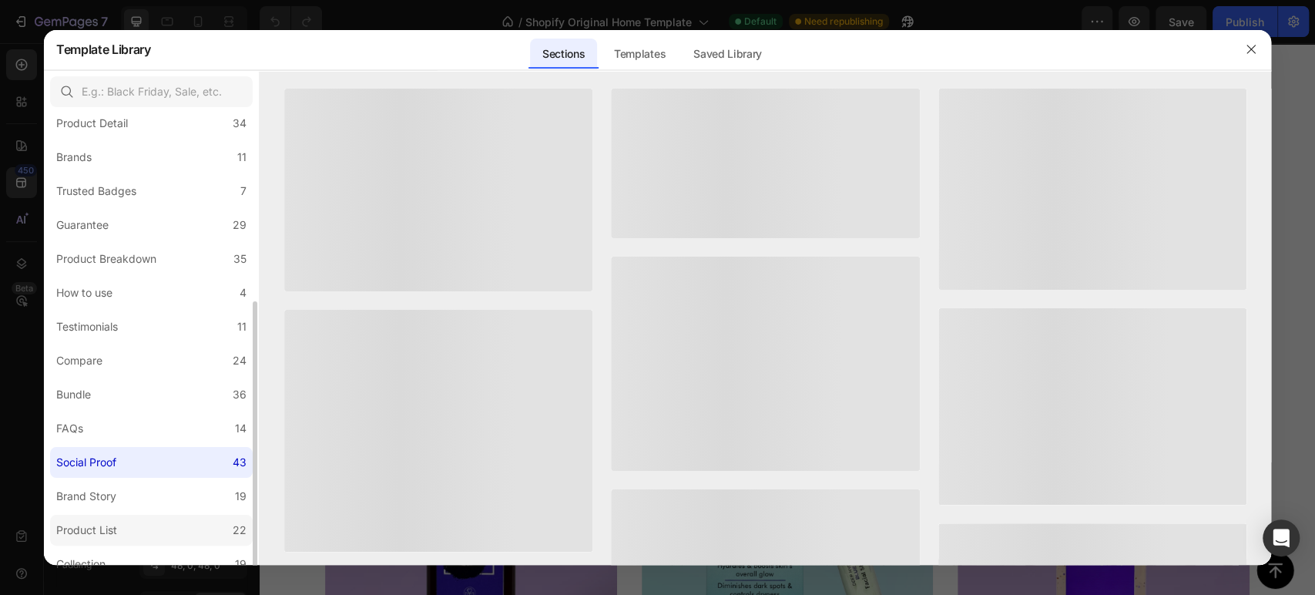
scroll to position [171, 0]
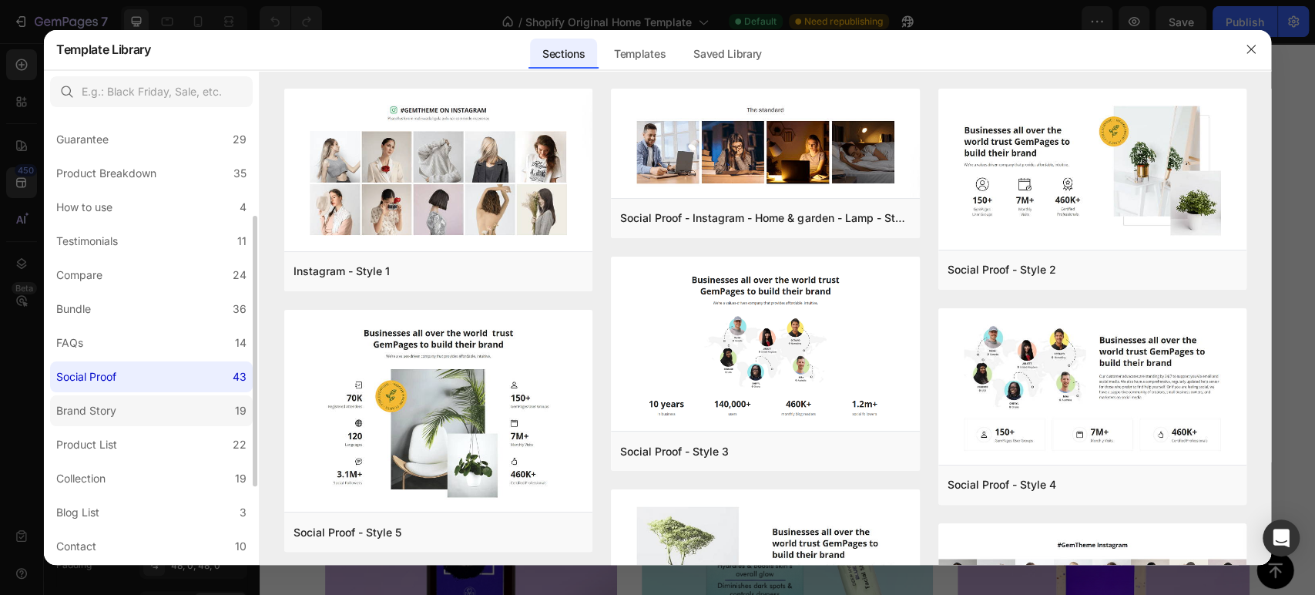
click at [123, 414] on label "Brand Story 19" at bounding box center [151, 410] width 203 height 31
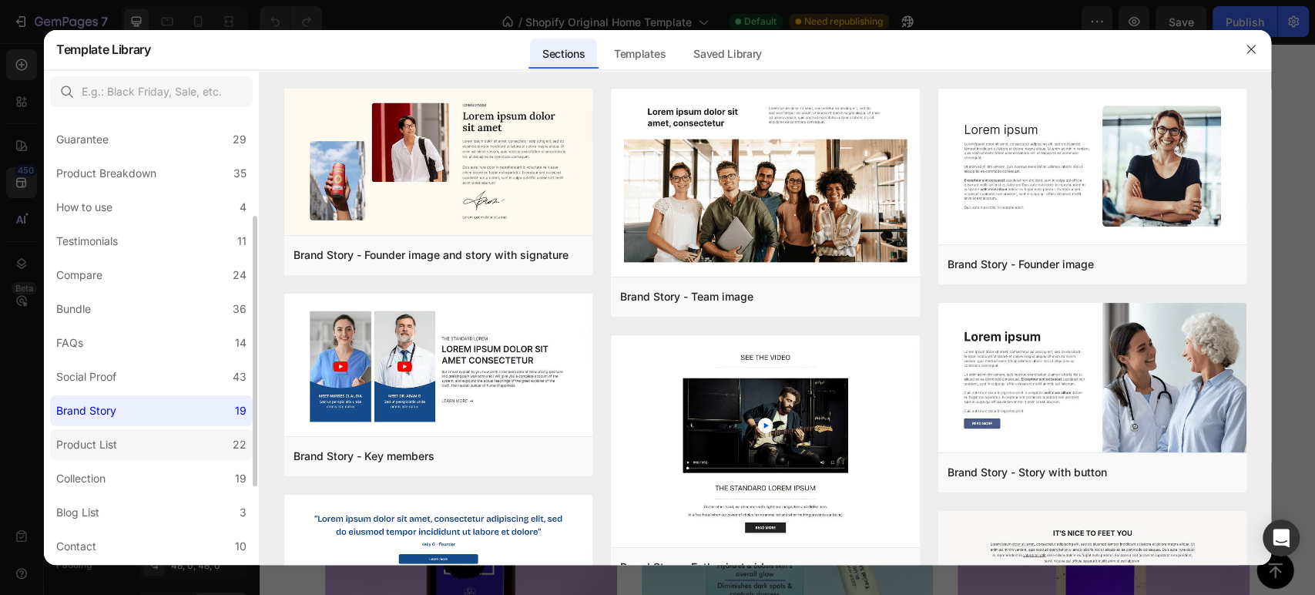
click at [124, 445] on label "Product List 22" at bounding box center [151, 444] width 203 height 31
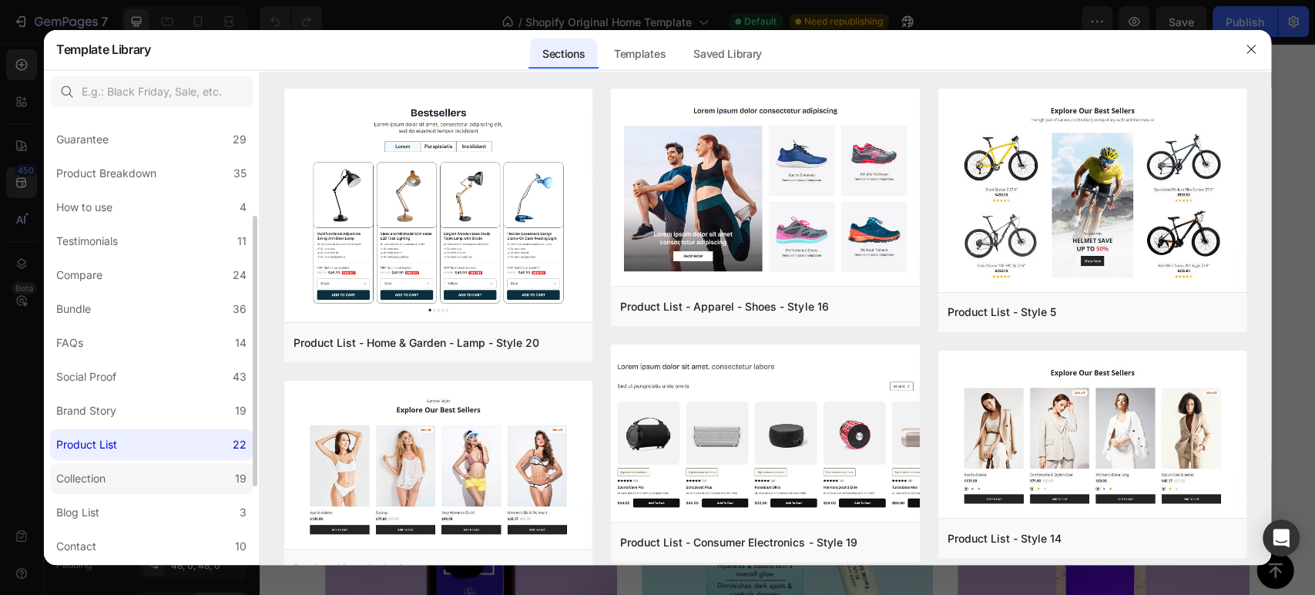
click at [124, 463] on label "Collection 19" at bounding box center [151, 478] width 203 height 31
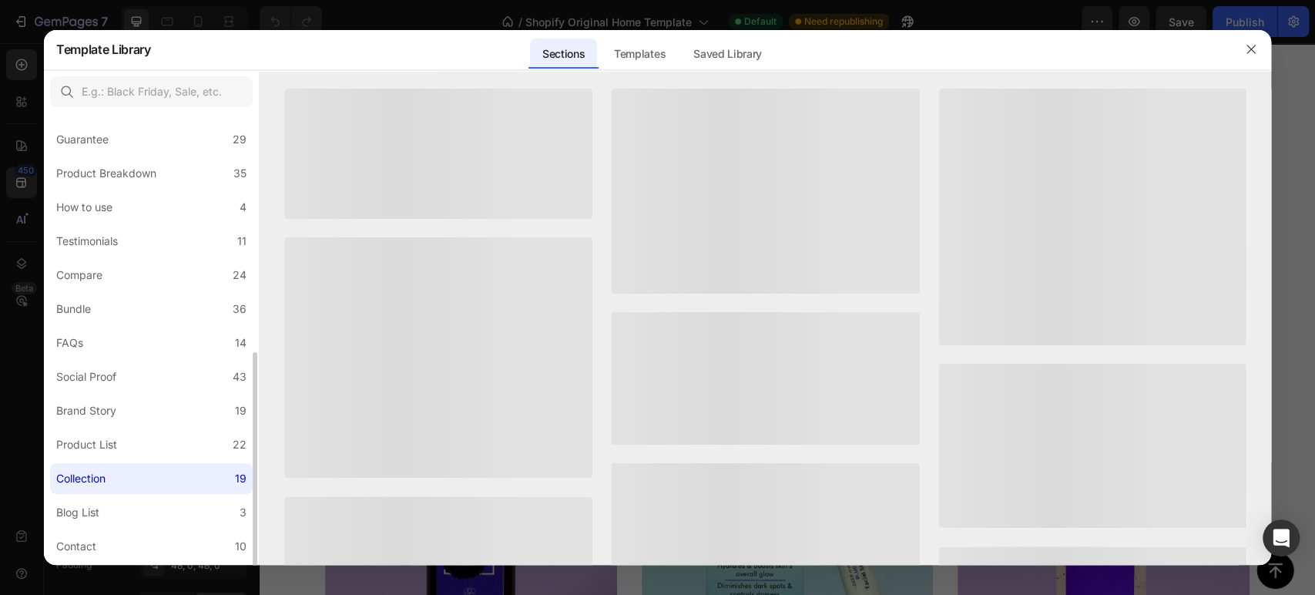
scroll to position [256, 0]
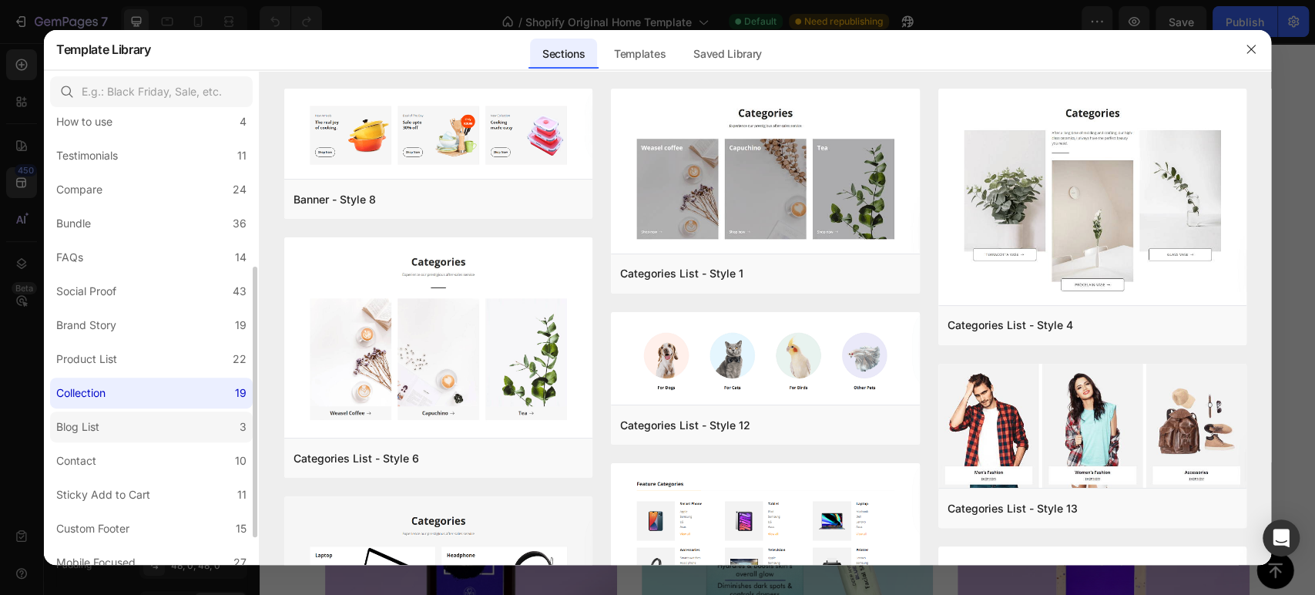
click at [122, 433] on label "Blog List 3" at bounding box center [151, 426] width 203 height 31
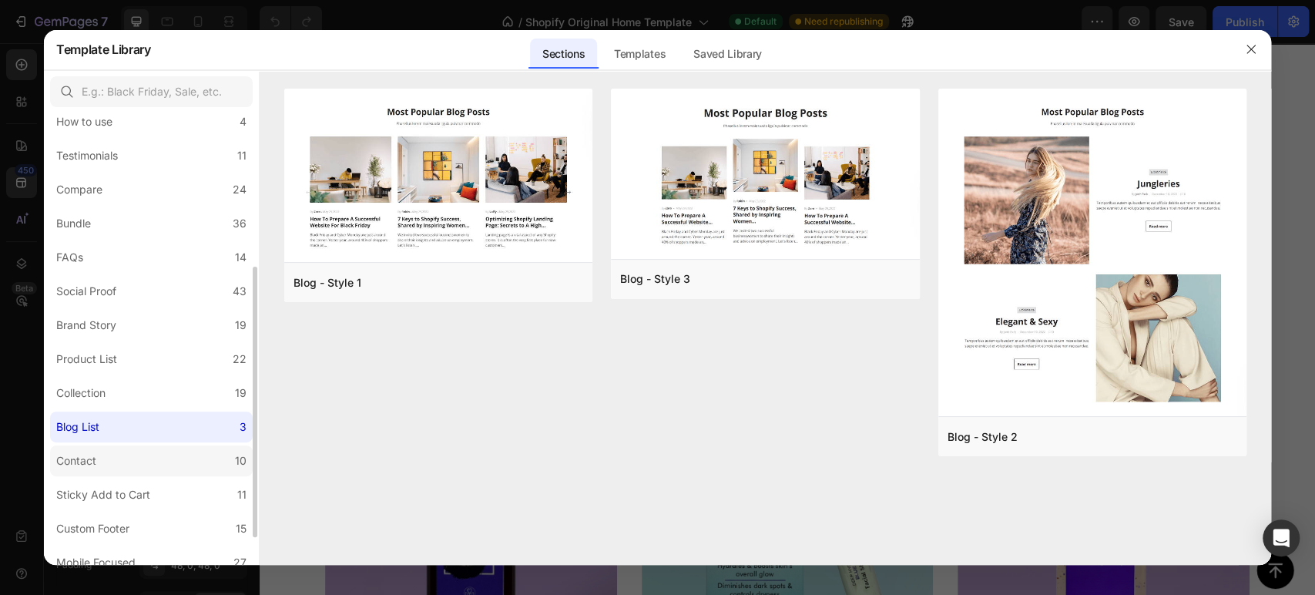
click at [113, 458] on label "Contact 10" at bounding box center [151, 460] width 203 height 31
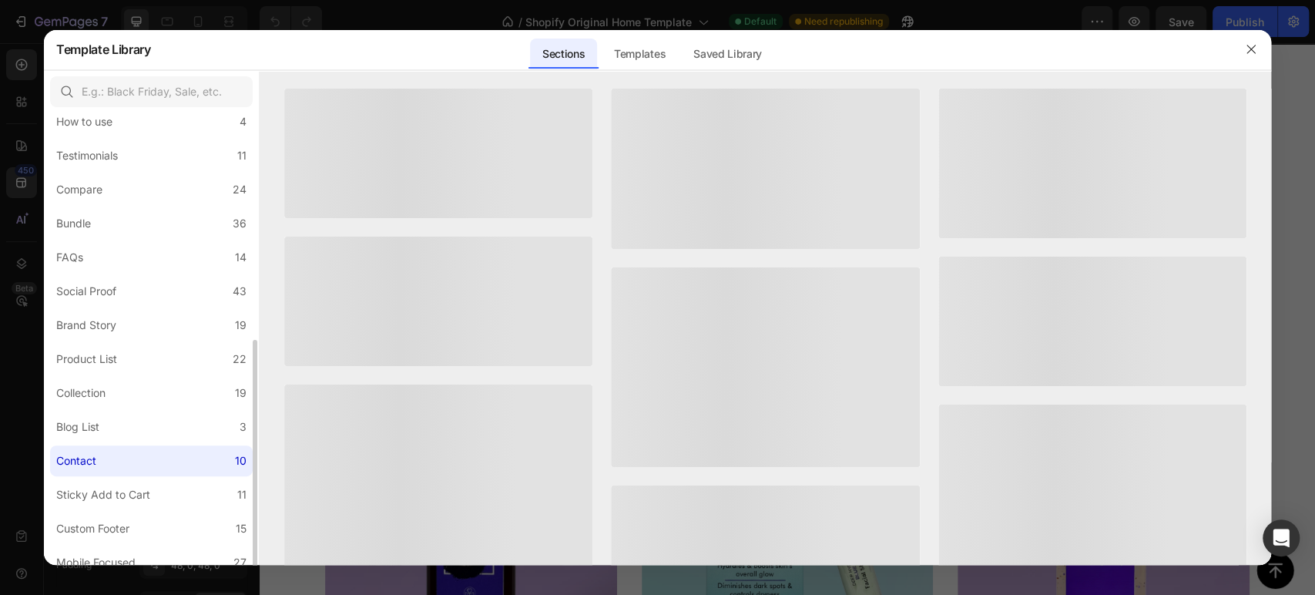
scroll to position [302, 0]
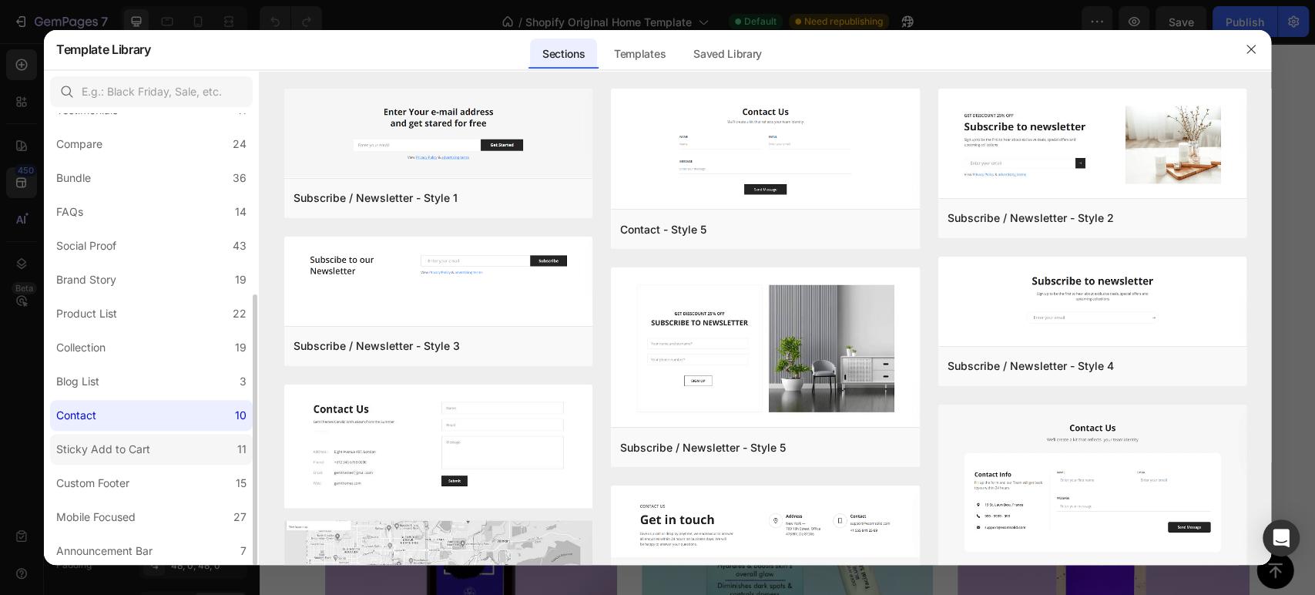
click at [112, 461] on label "Sticky Add to Cart 11" at bounding box center [151, 449] width 203 height 31
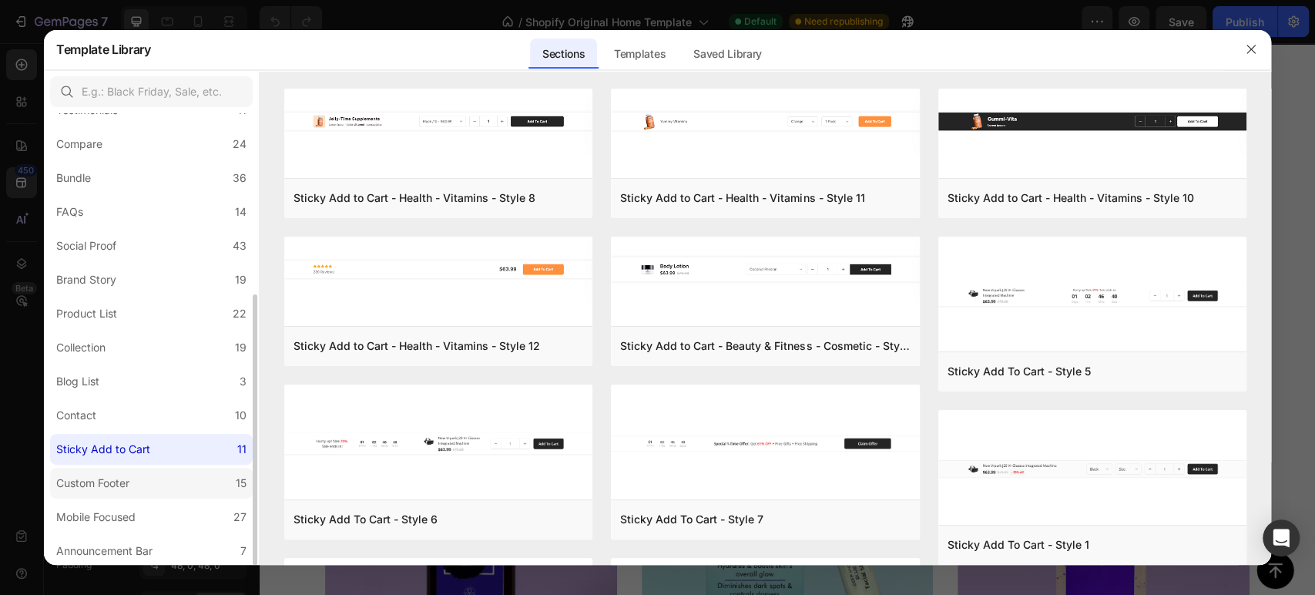
click at [117, 474] on div "Custom Footer" at bounding box center [92, 483] width 73 height 18
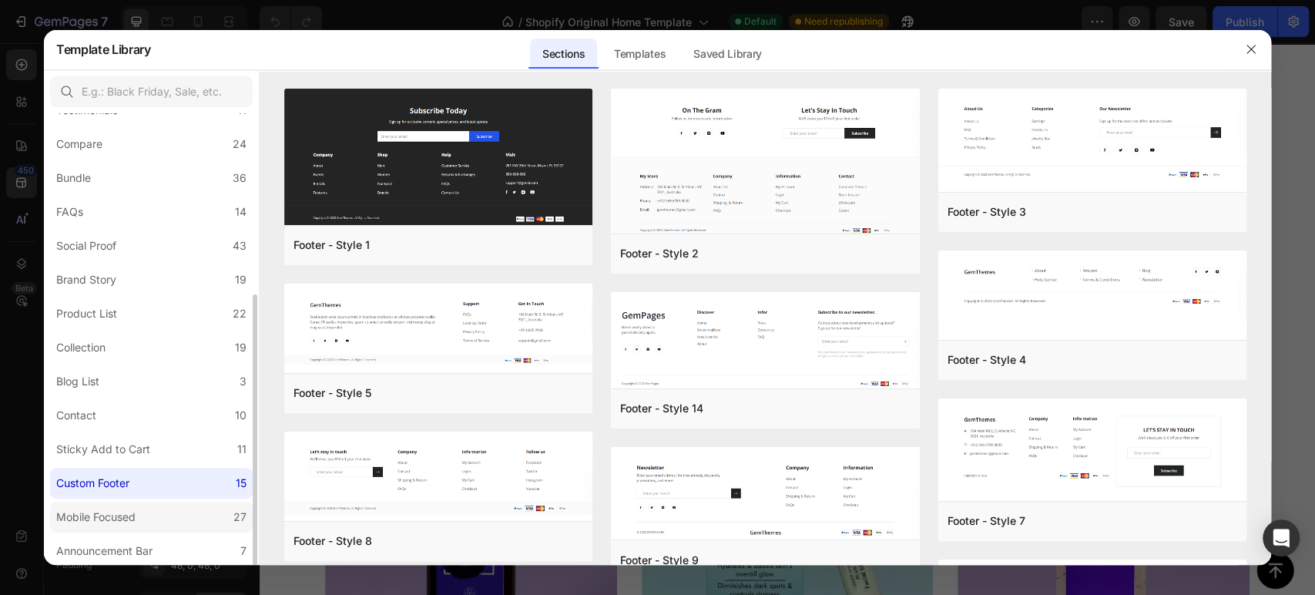
click at [119, 512] on div "Mobile Focused" at bounding box center [95, 517] width 79 height 18
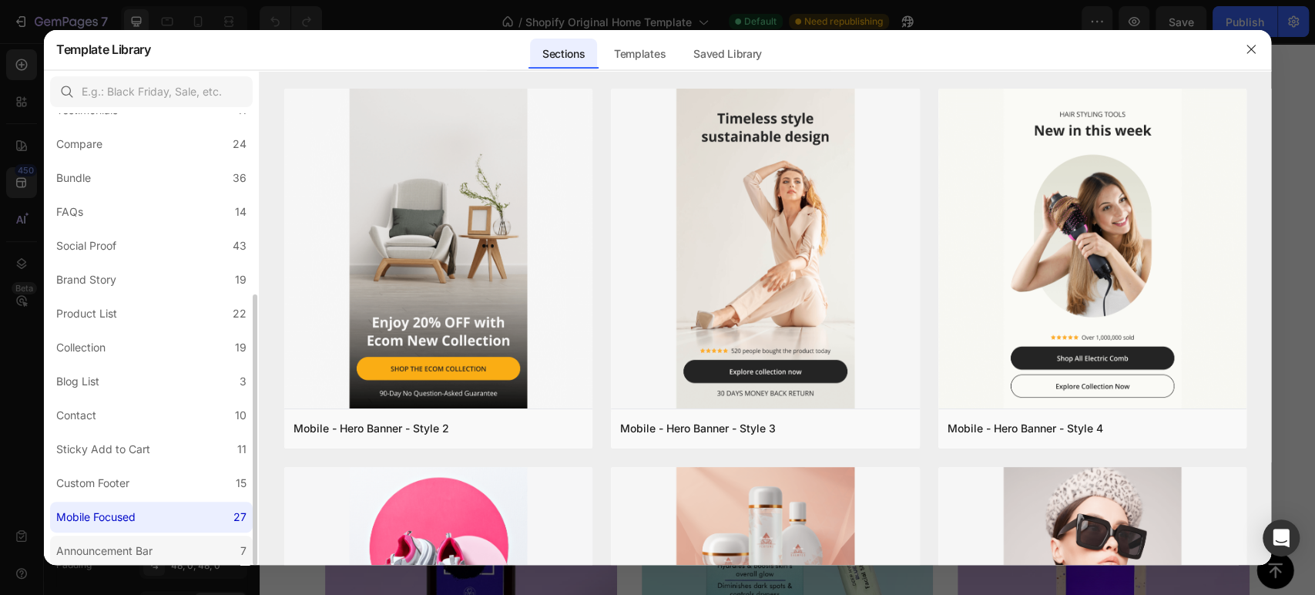
click at [116, 541] on div "Announcement Bar" at bounding box center [104, 550] width 96 height 18
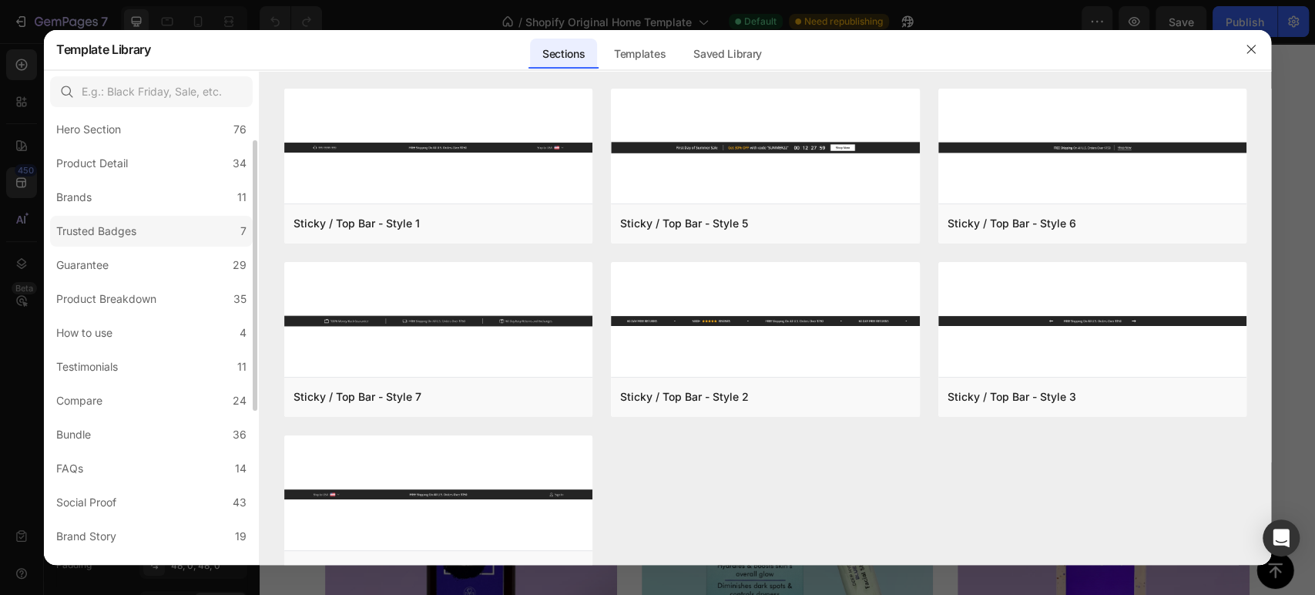
scroll to position [0, 0]
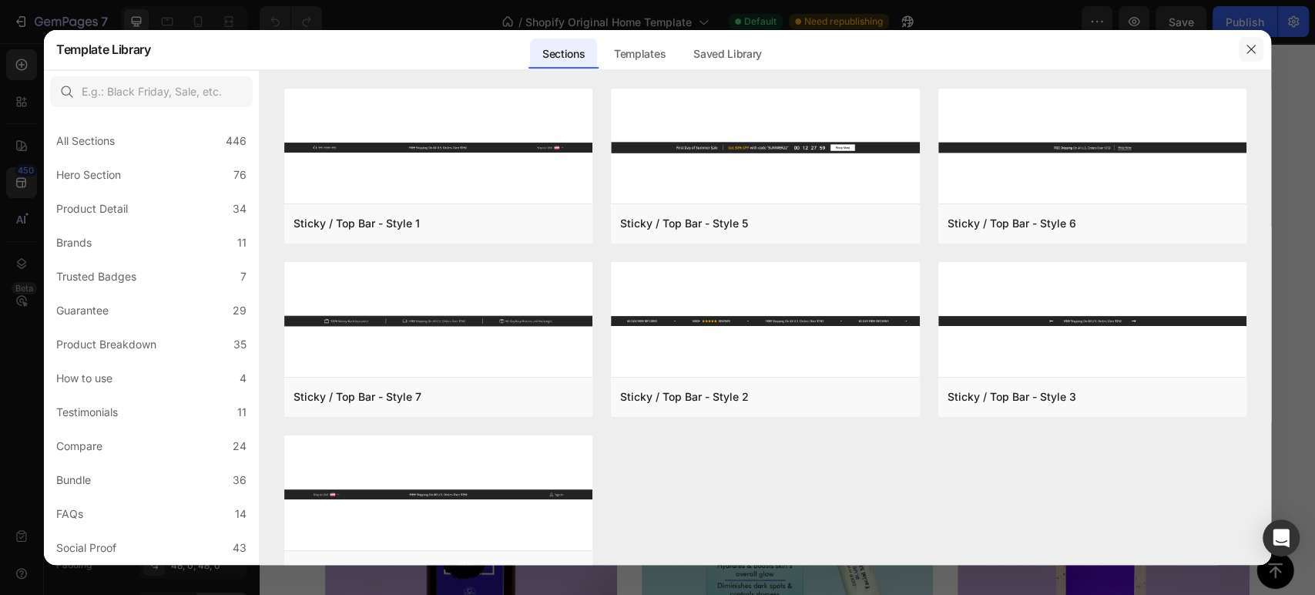
click at [1256, 42] on button "button" at bounding box center [1251, 49] width 25 height 25
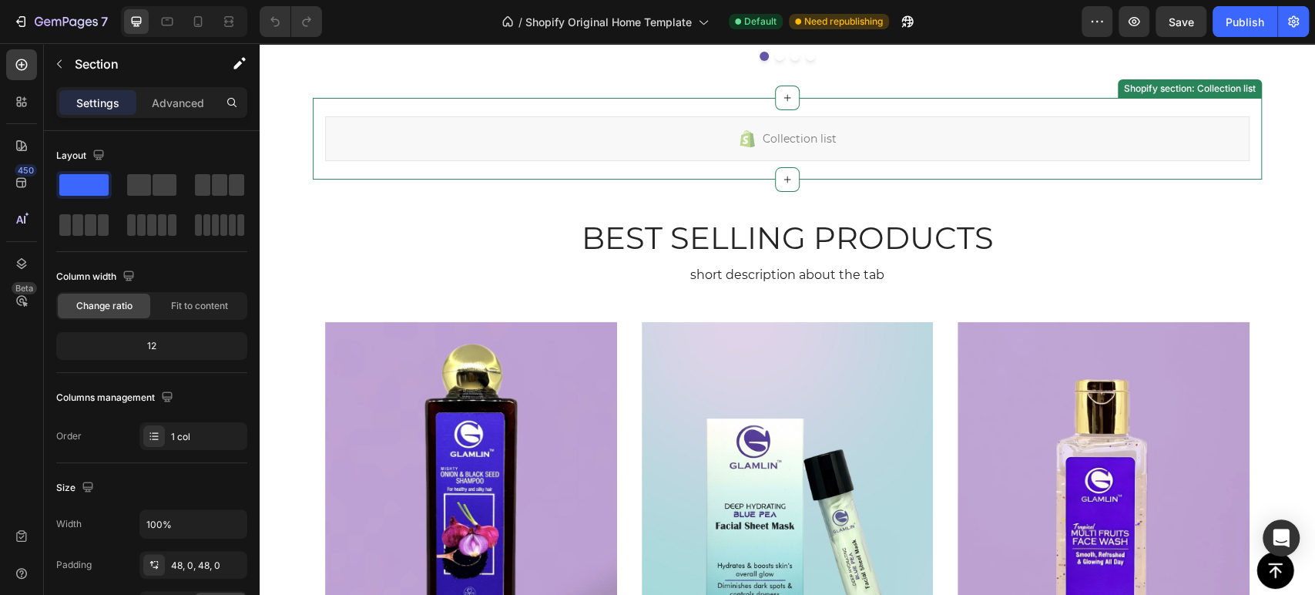
click at [742, 123] on div "Collection list" at bounding box center [787, 138] width 924 height 45
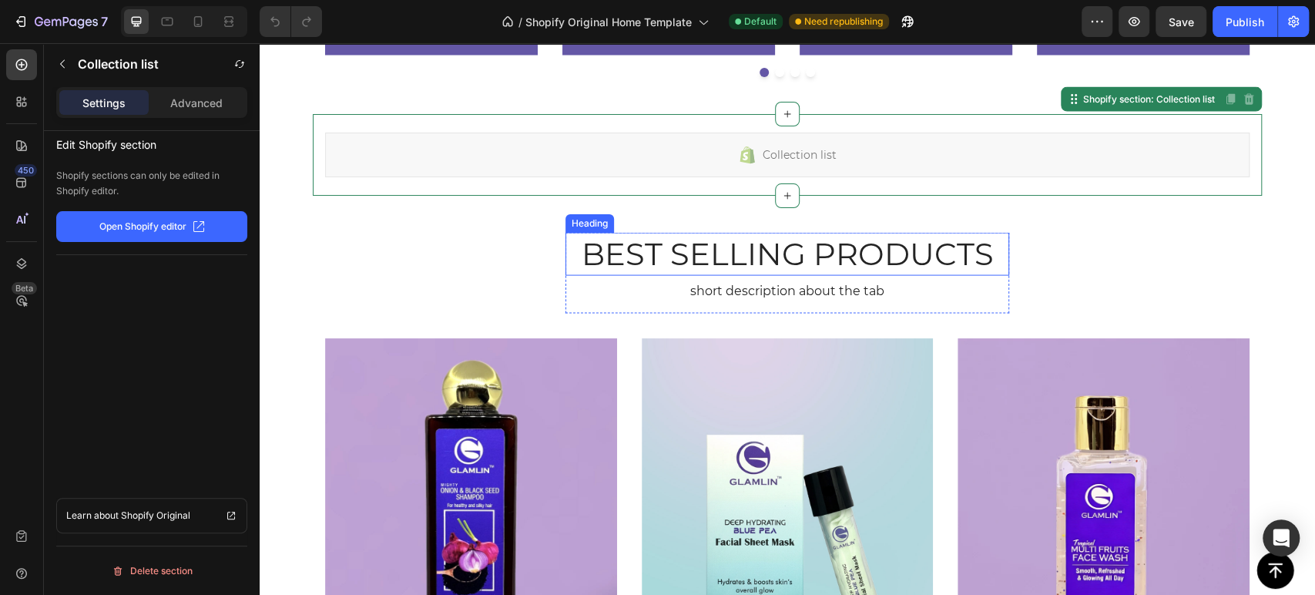
scroll to position [2090, 0]
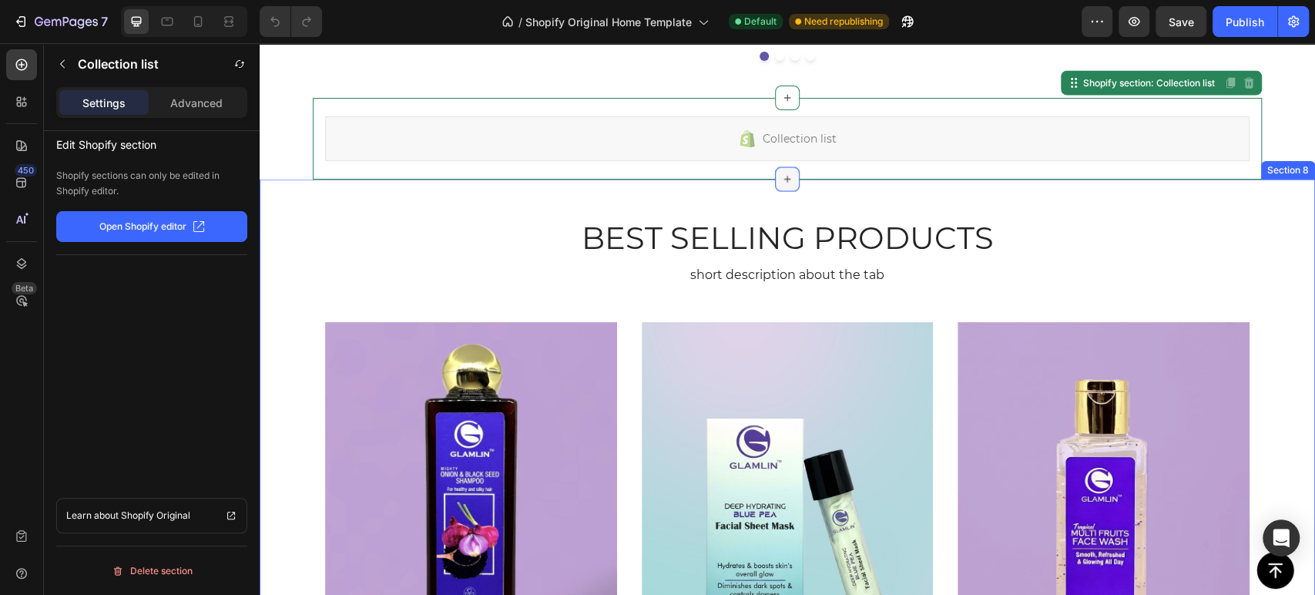
click at [775, 174] on div at bounding box center [787, 179] width 25 height 25
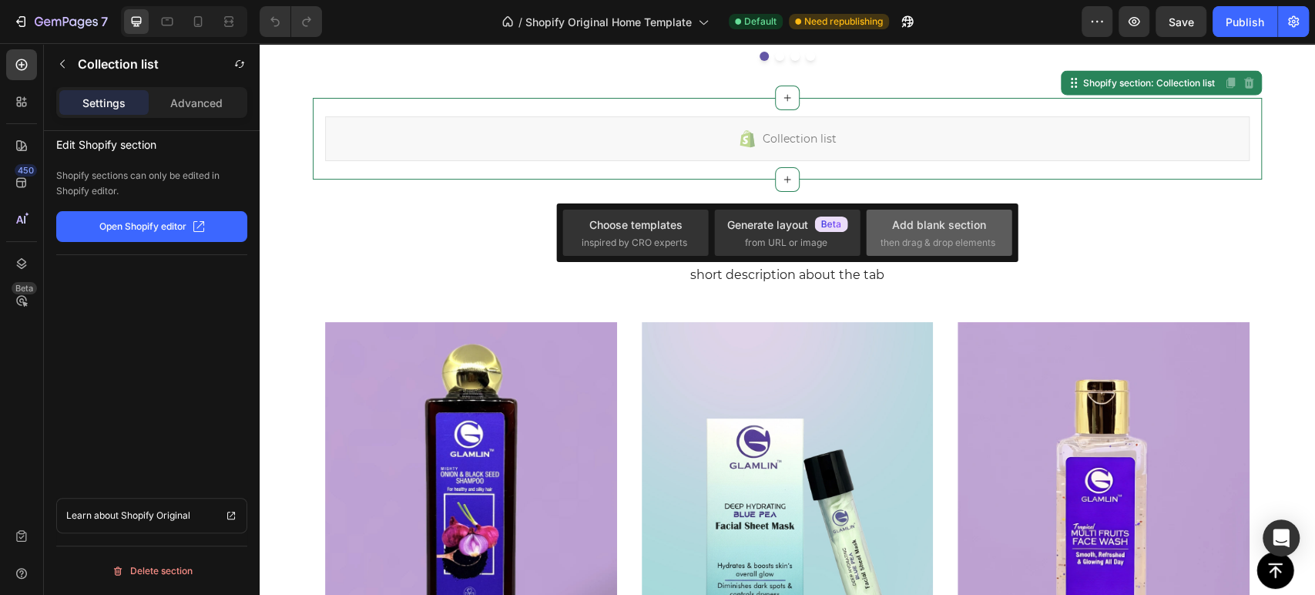
click at [895, 233] on div "Add blank section then drag & drop elements" at bounding box center [938, 232] width 117 height 33
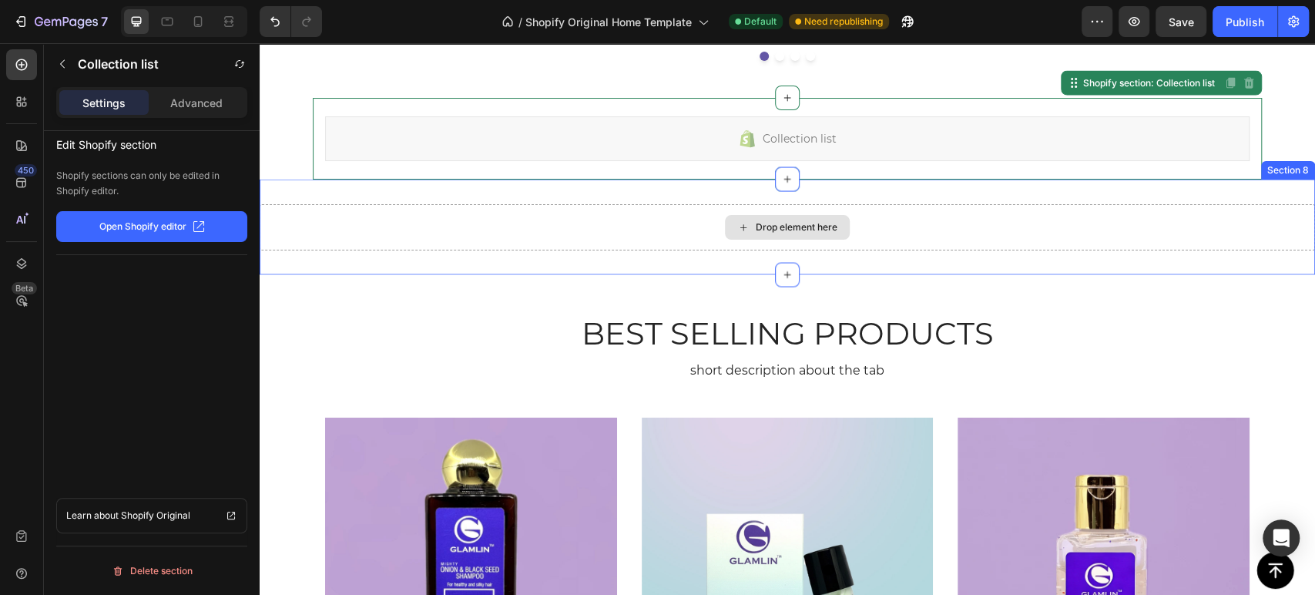
click at [448, 232] on div "Drop element here" at bounding box center [787, 227] width 1055 height 46
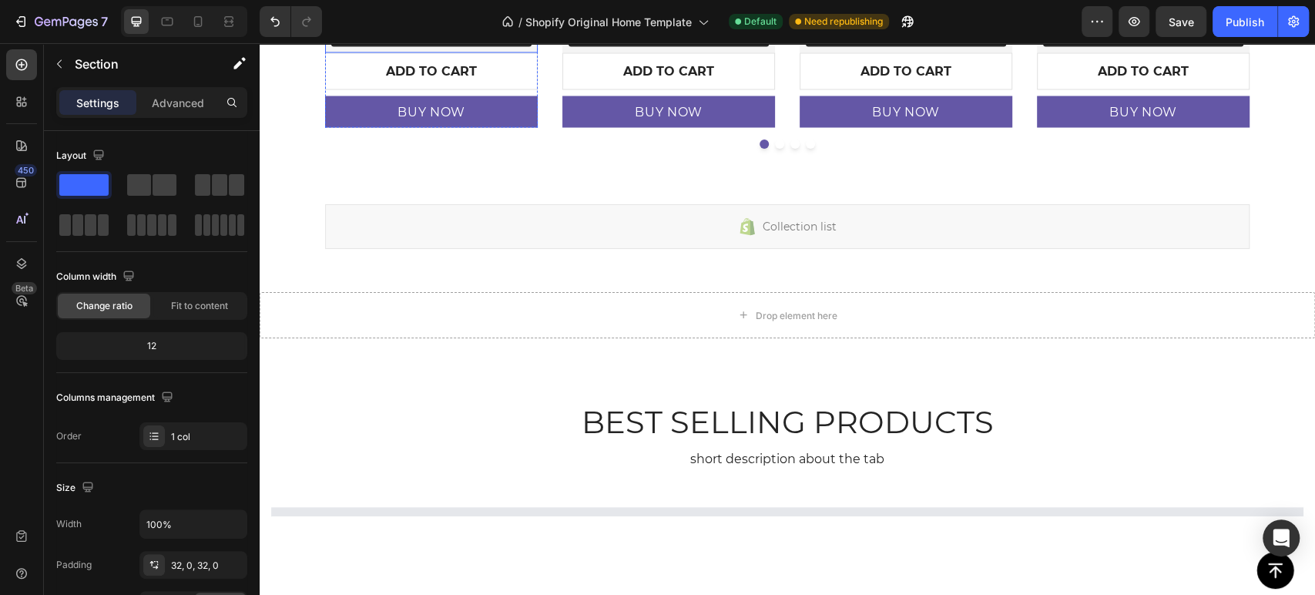
scroll to position [2005, 0]
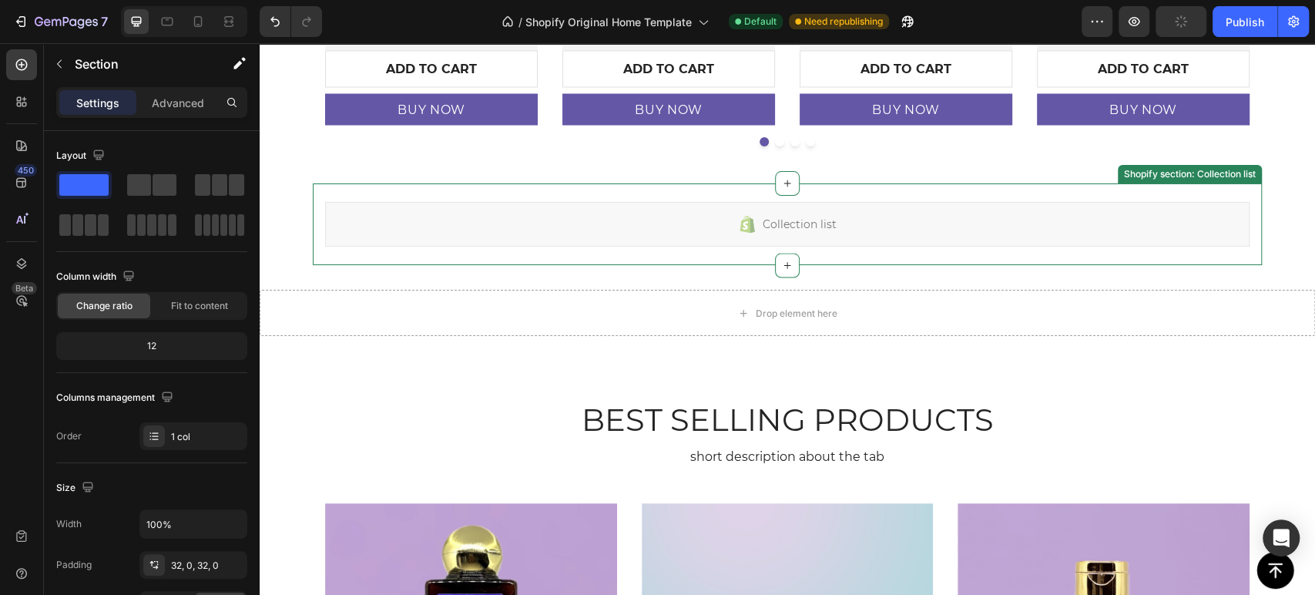
click at [557, 226] on div "Collection list" at bounding box center [787, 224] width 924 height 45
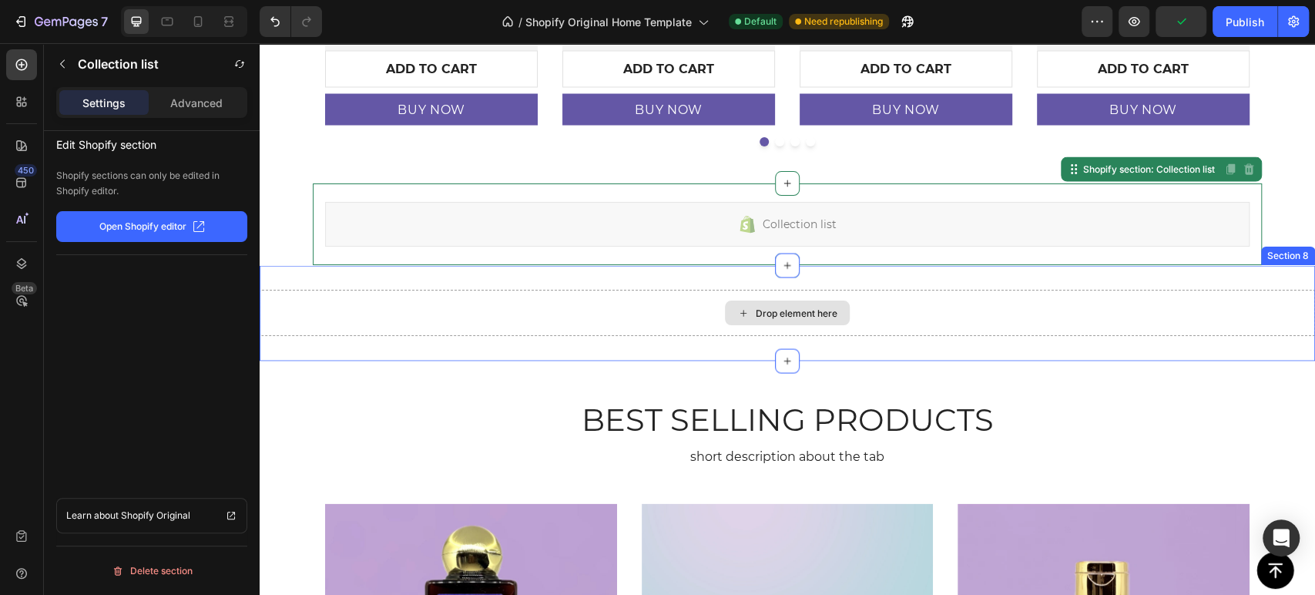
click at [592, 310] on div "Drop element here" at bounding box center [787, 313] width 1055 height 46
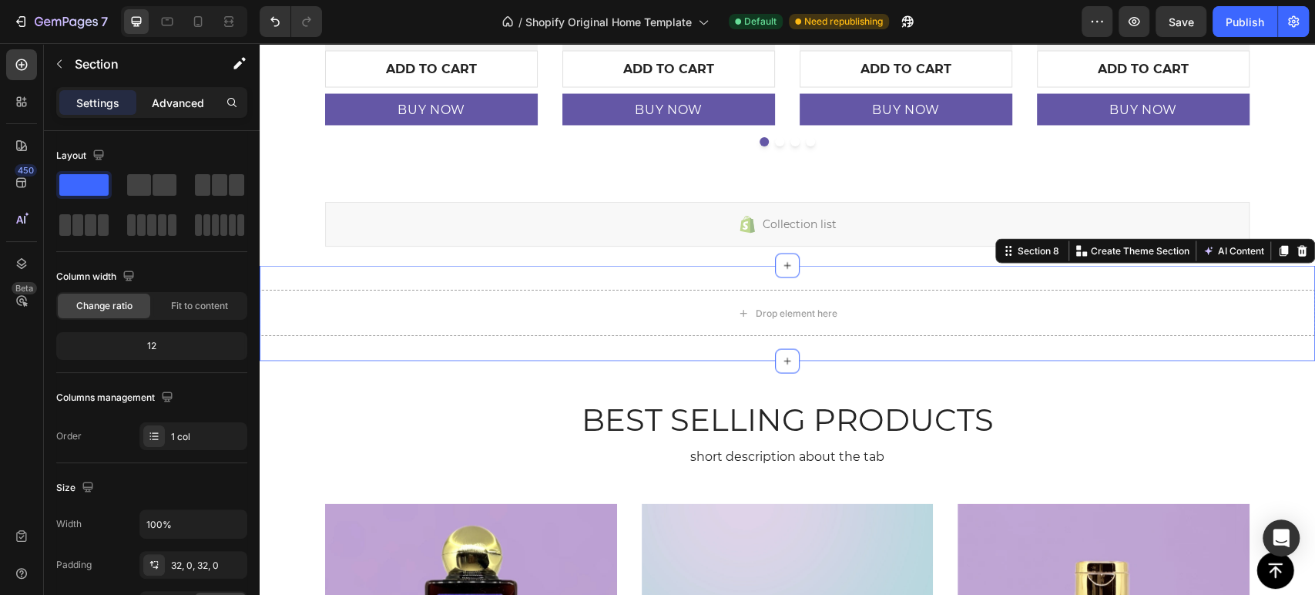
click at [175, 108] on p "Advanced" at bounding box center [178, 103] width 52 height 16
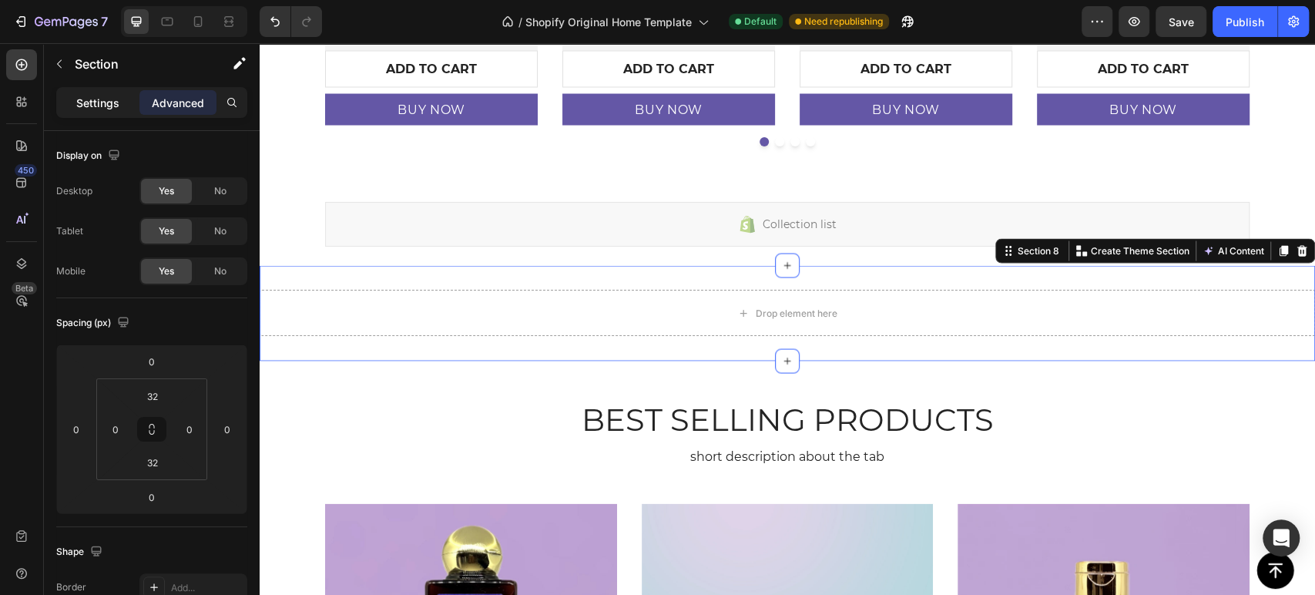
click at [82, 105] on p "Settings" at bounding box center [97, 103] width 43 height 16
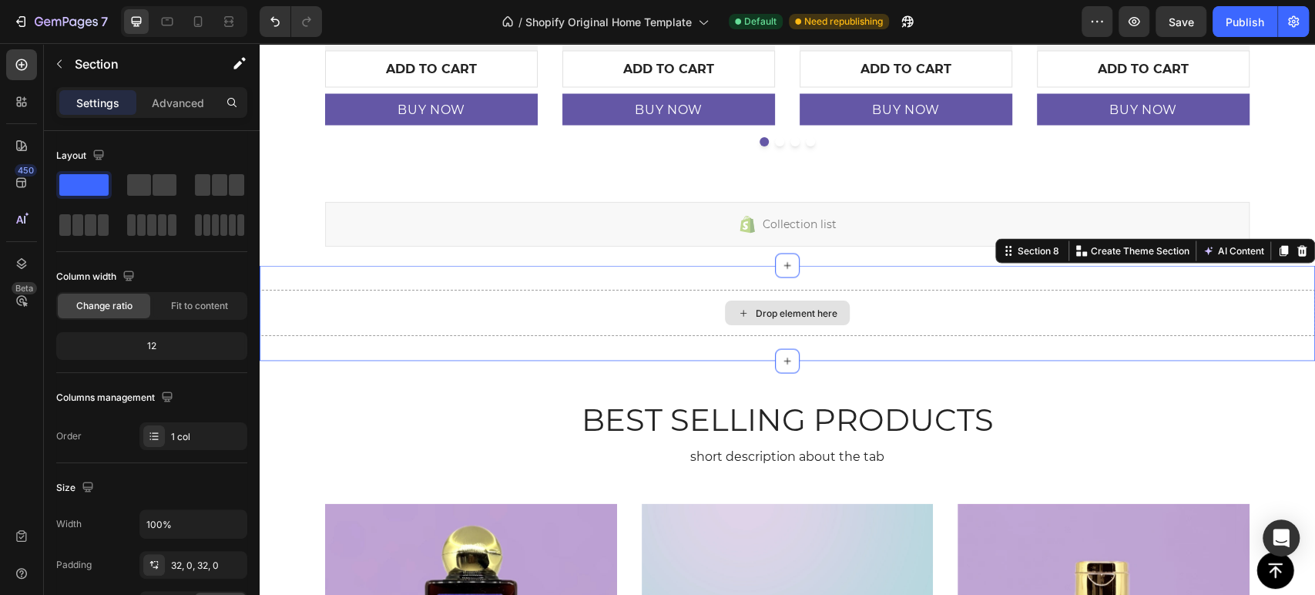
click at [522, 307] on div "Drop element here" at bounding box center [787, 313] width 1055 height 46
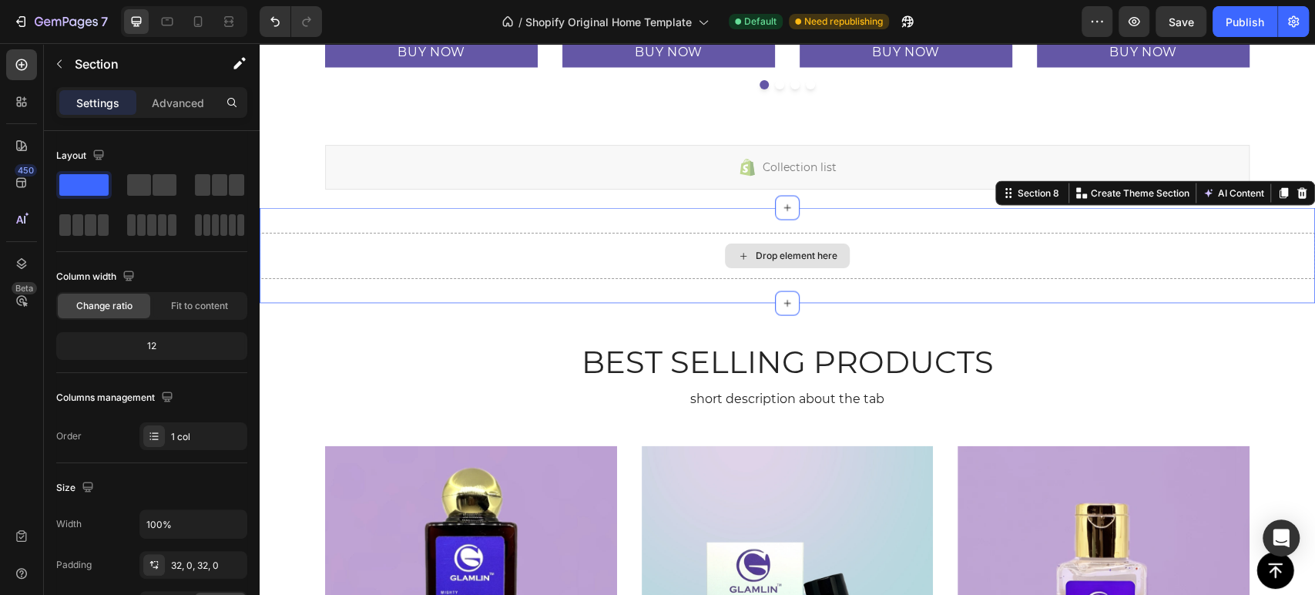
scroll to position [2090, 0]
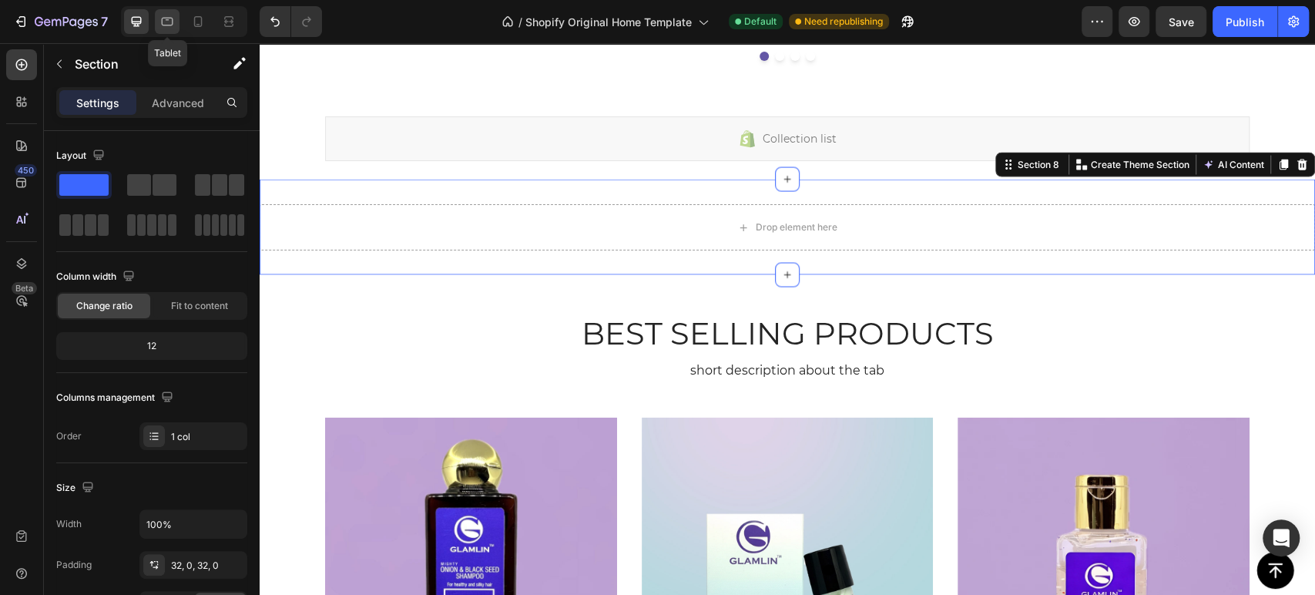
click at [164, 18] on icon at bounding box center [166, 21] width 15 height 15
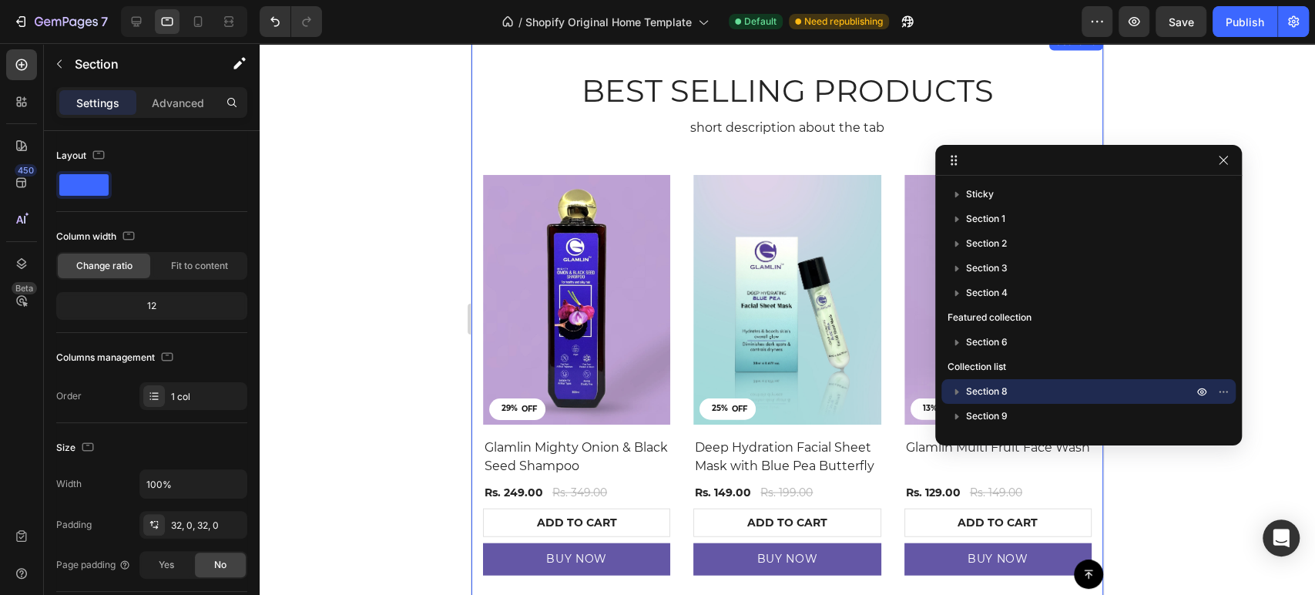
scroll to position [2093, 0]
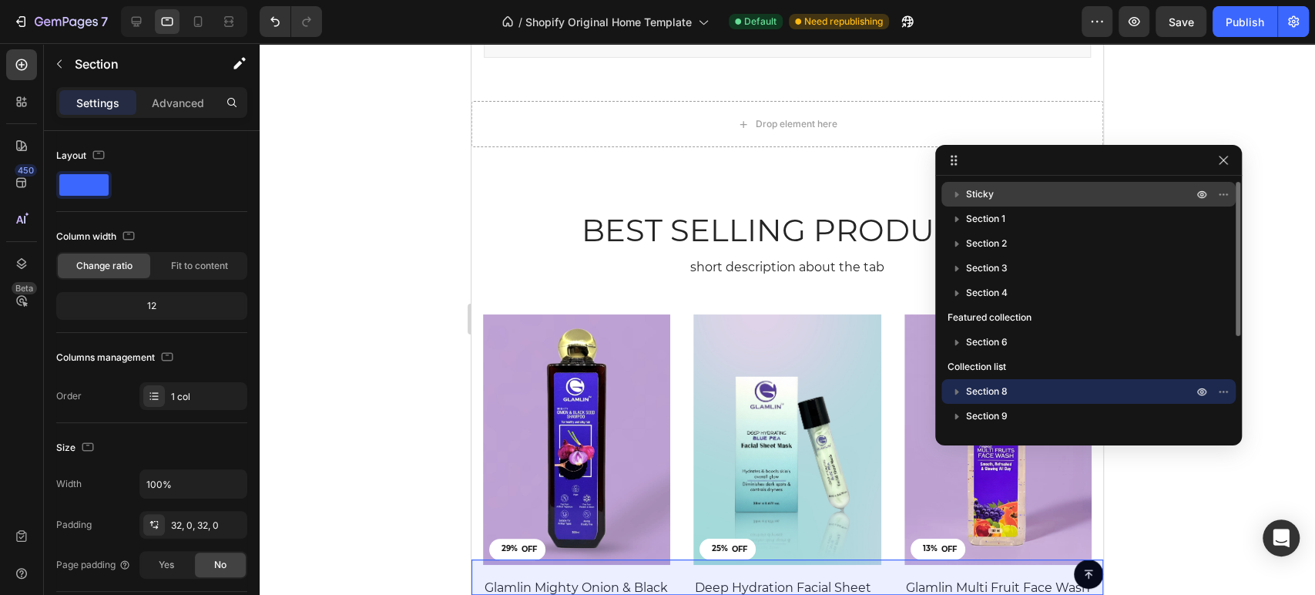
click at [982, 201] on span "Sticky" at bounding box center [980, 193] width 28 height 15
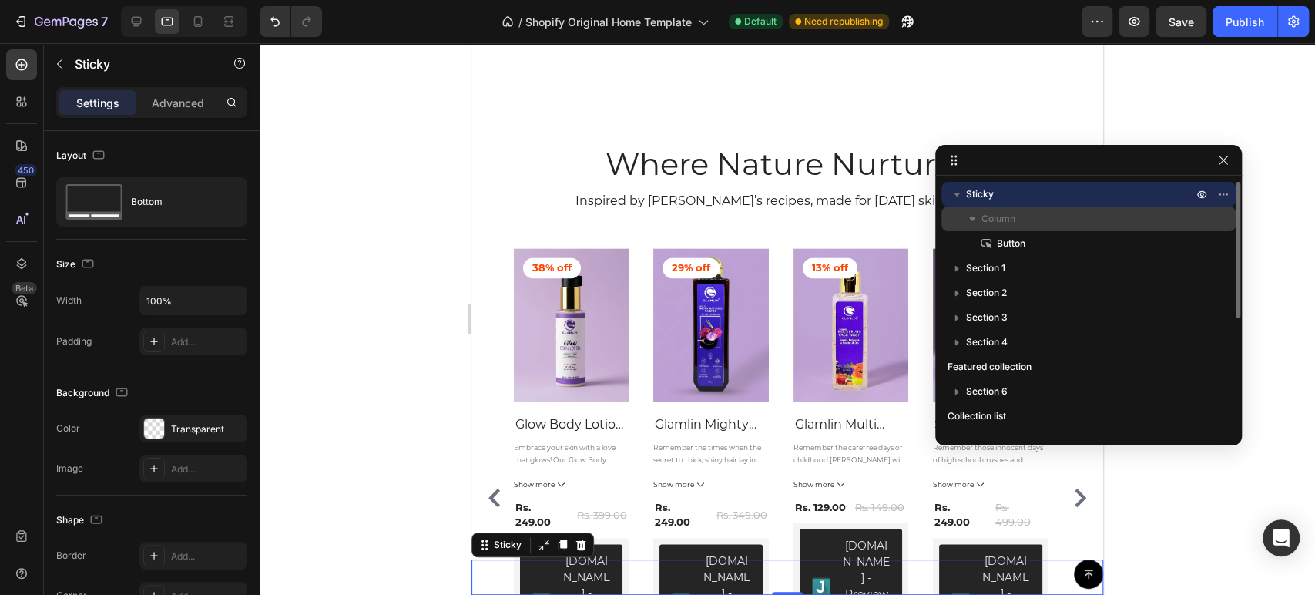
scroll to position [1764, 0]
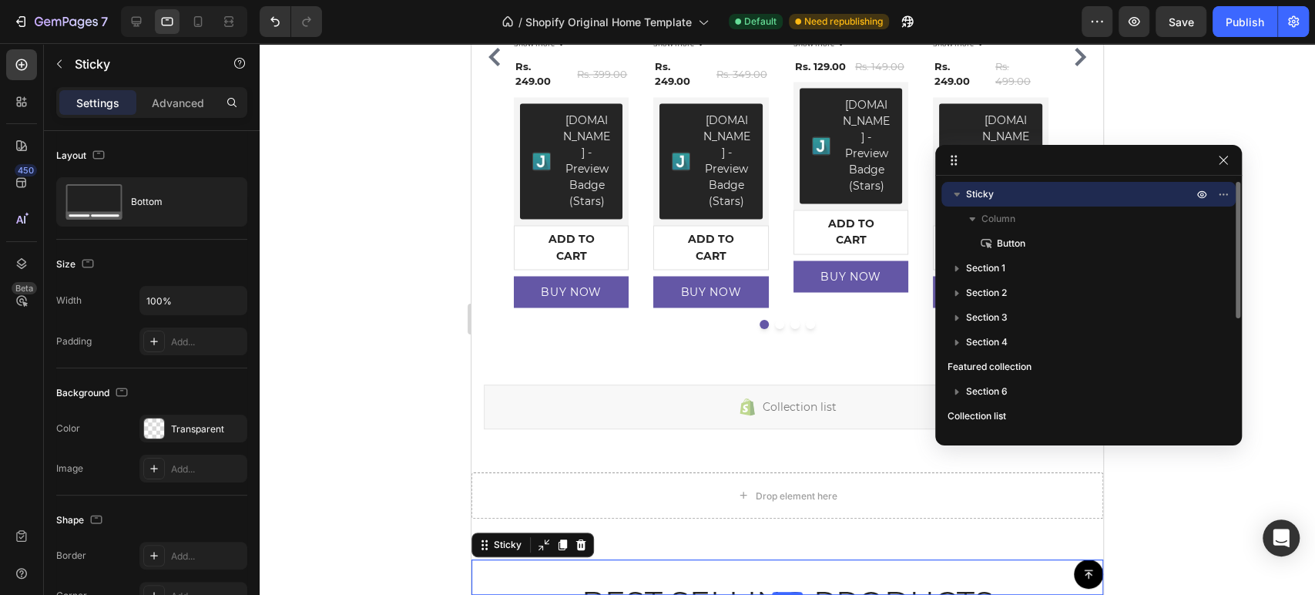
click at [957, 193] on icon "button" at bounding box center [957, 195] width 6 height 4
click at [996, 216] on span "Section 1" at bounding box center [985, 218] width 39 height 15
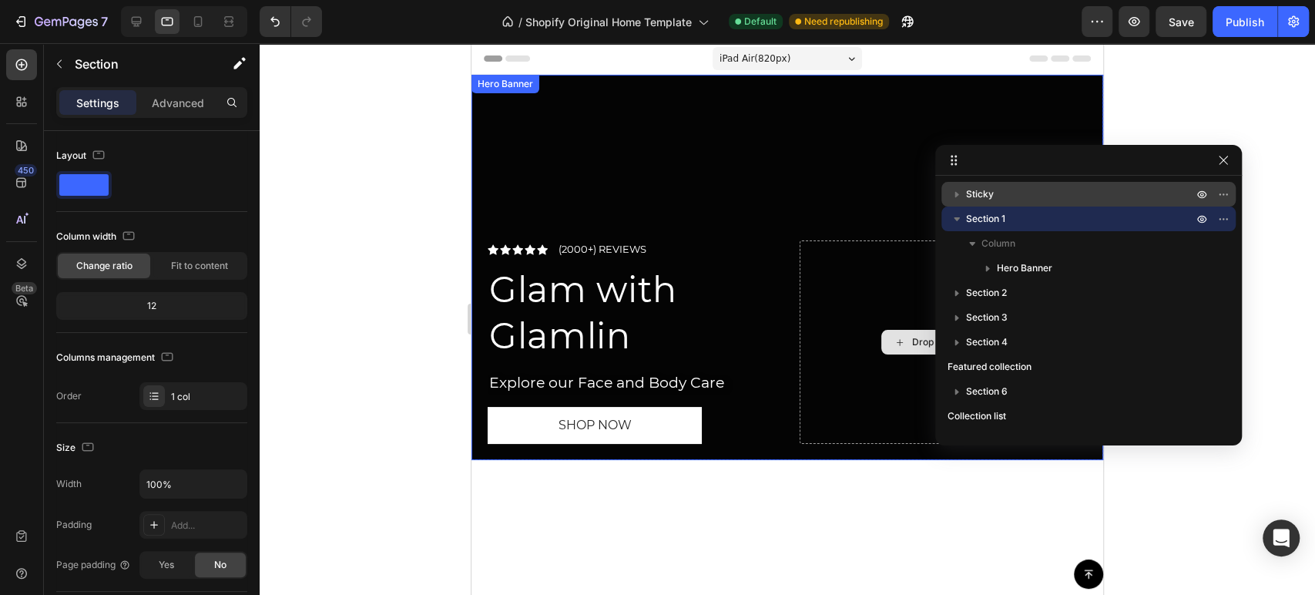
scroll to position [85, 0]
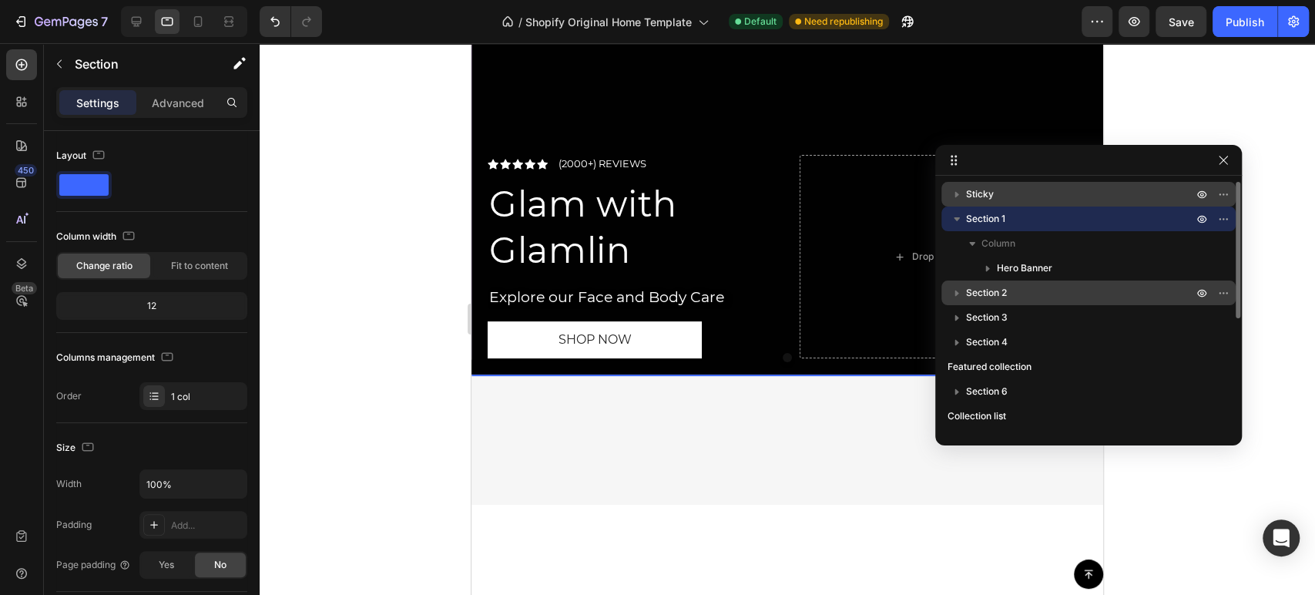
click at [1011, 288] on p "Section 2" at bounding box center [1081, 292] width 230 height 15
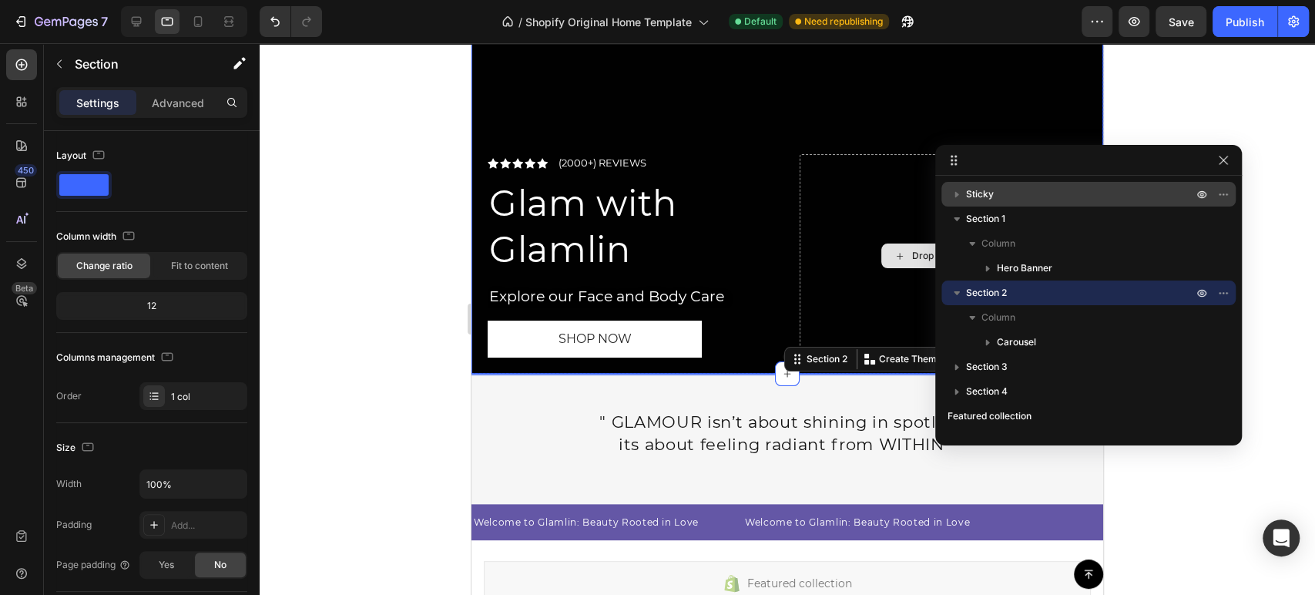
scroll to position [171, 0]
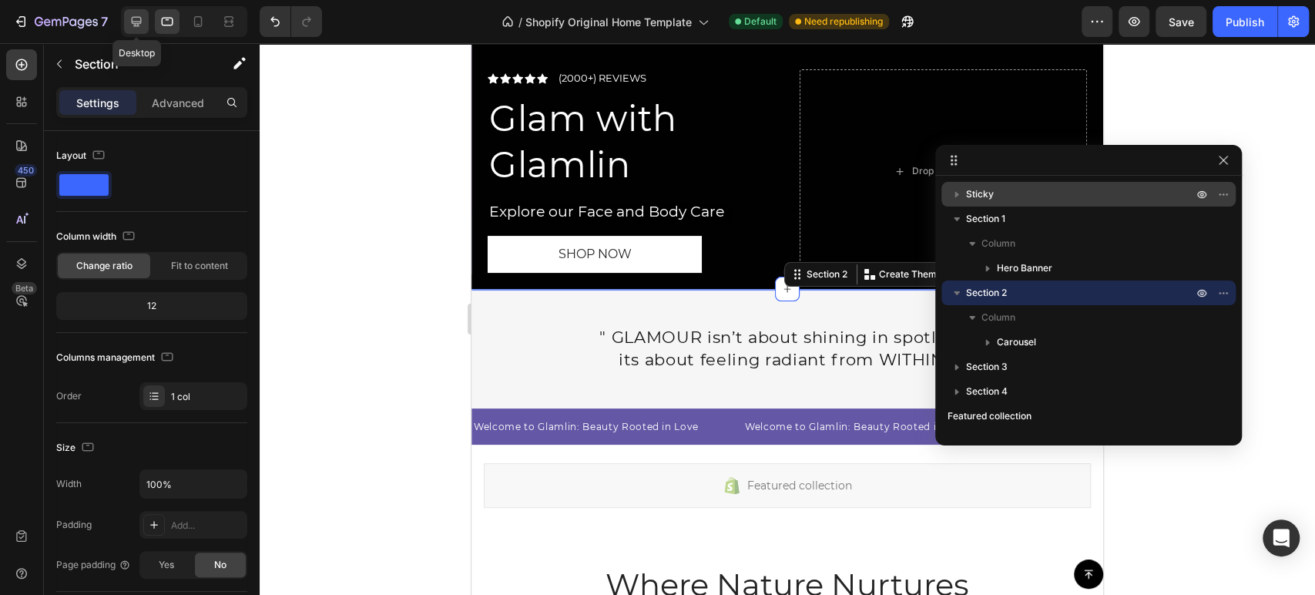
click at [142, 23] on icon at bounding box center [136, 21] width 15 height 15
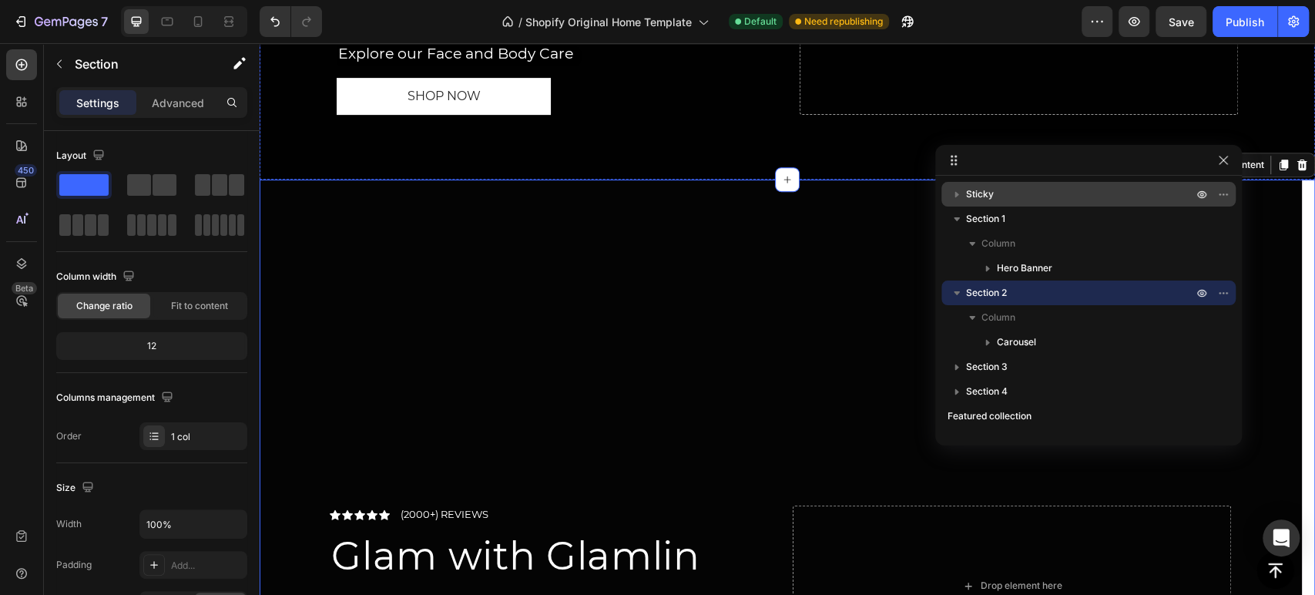
scroll to position [443, 0]
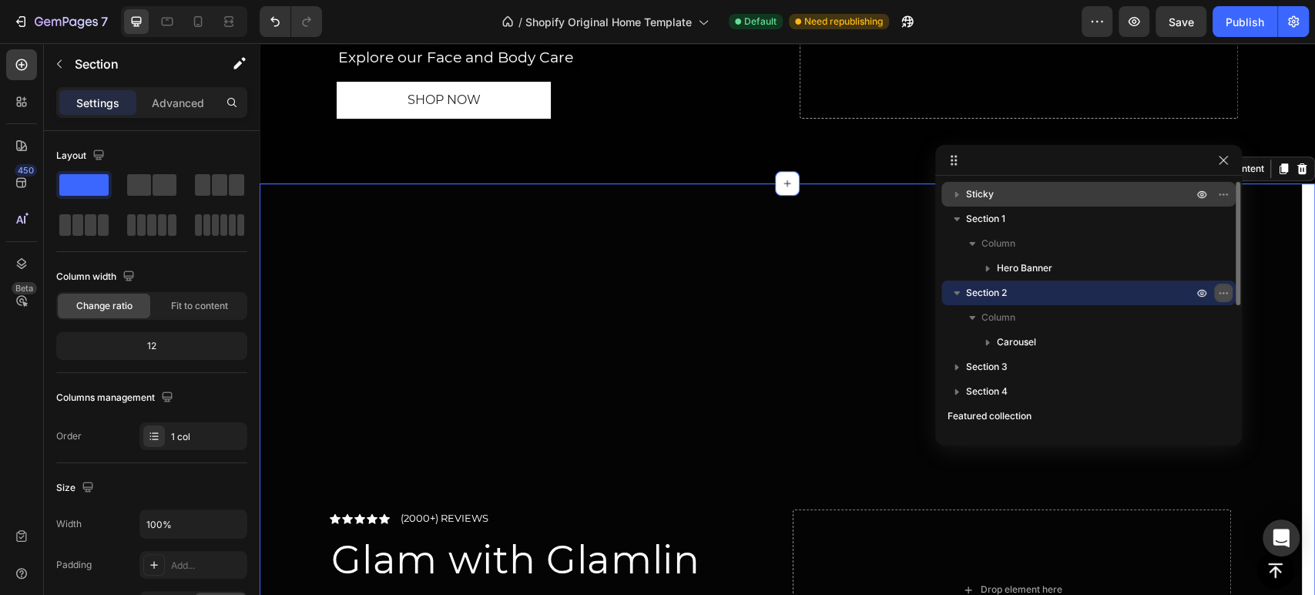
click at [1223, 295] on icon "button" at bounding box center [1223, 293] width 12 height 12
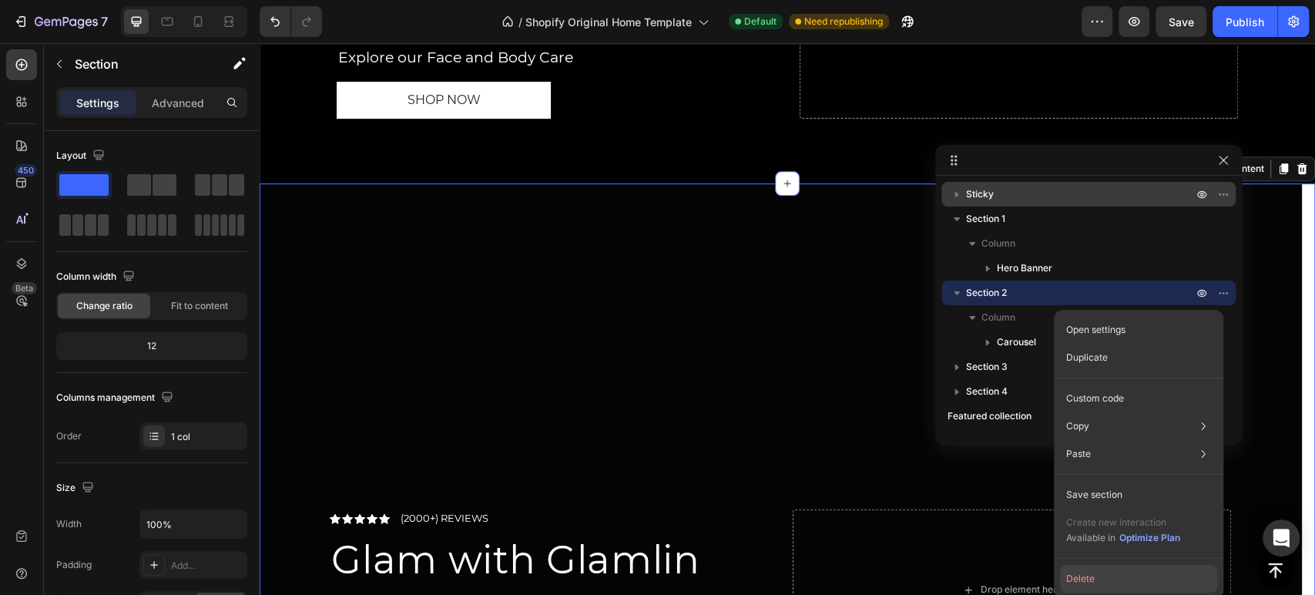
click at [1112, 583] on button "Delete" at bounding box center [1138, 579] width 157 height 28
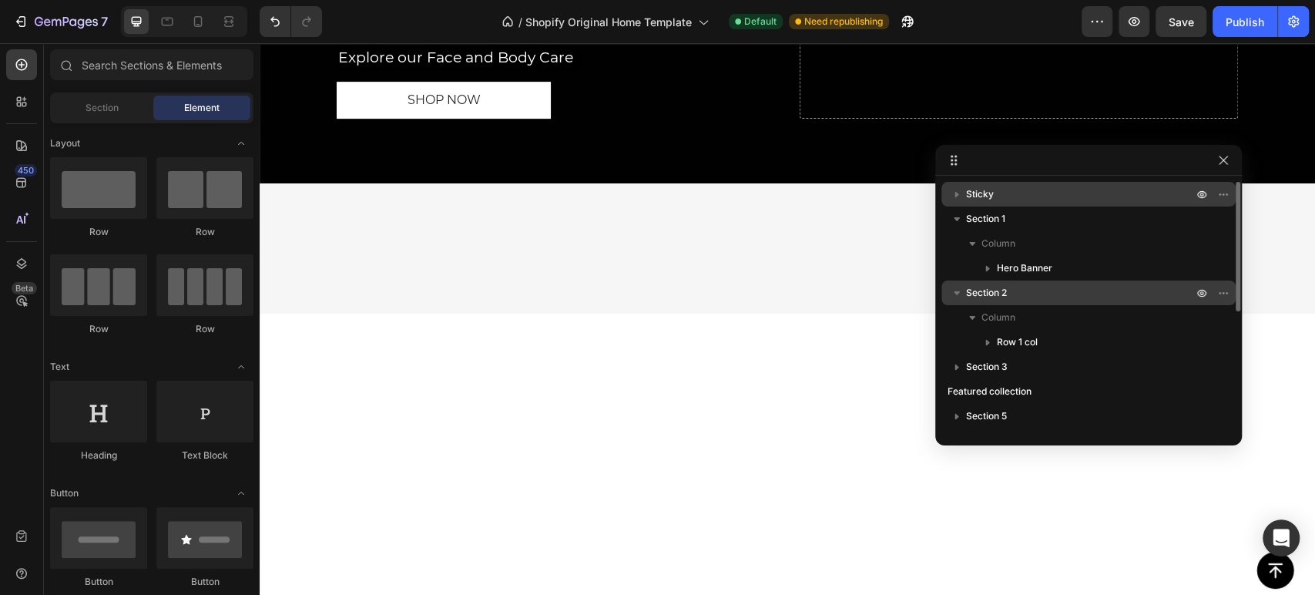
drag, startPoint x: 1005, startPoint y: 294, endPoint x: 576, endPoint y: 246, distance: 431.8
click at [1005, 294] on span "Section 2" at bounding box center [986, 292] width 41 height 15
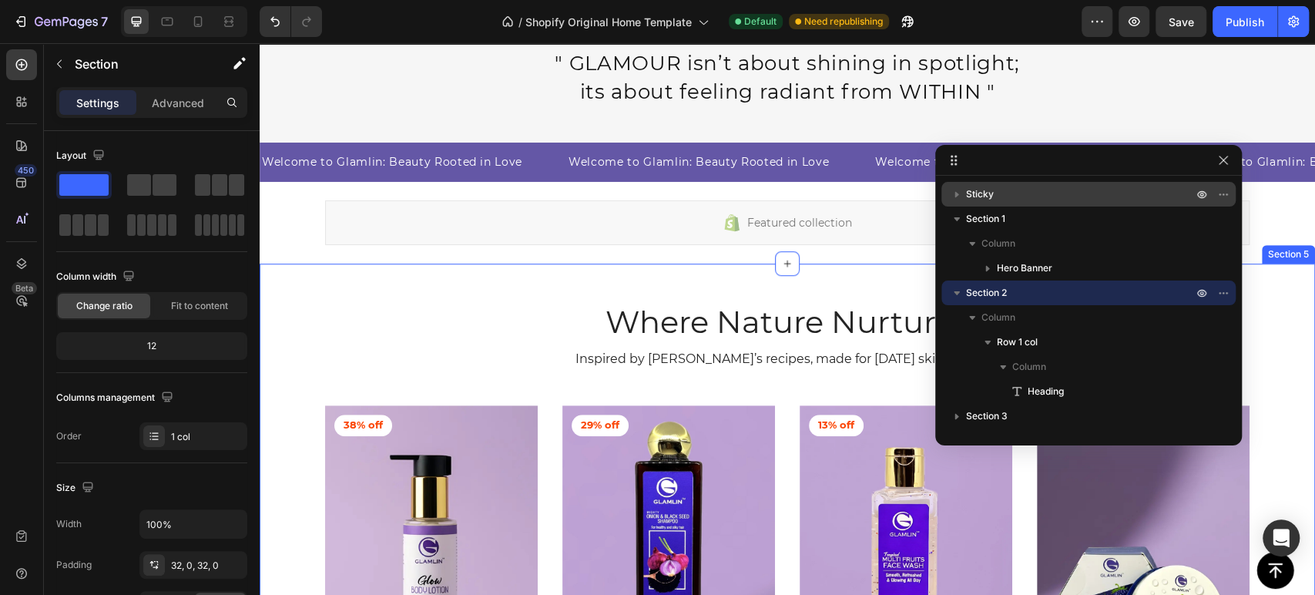
scroll to position [528, 0]
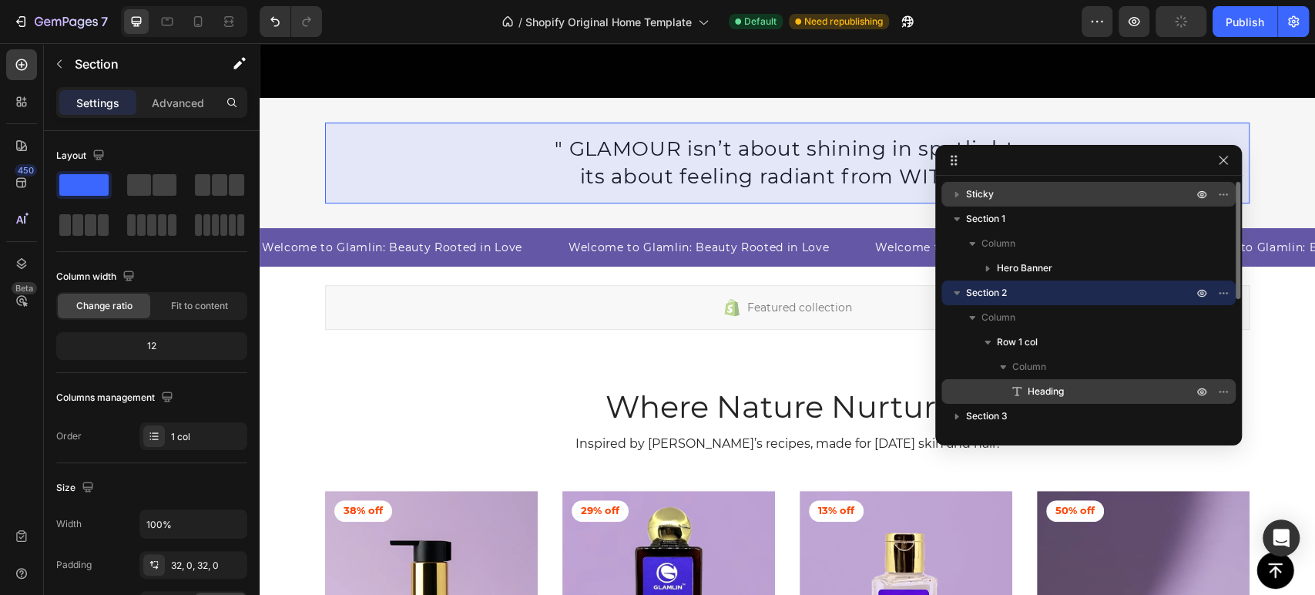
click at [1052, 387] on span "Heading" at bounding box center [1045, 391] width 36 height 15
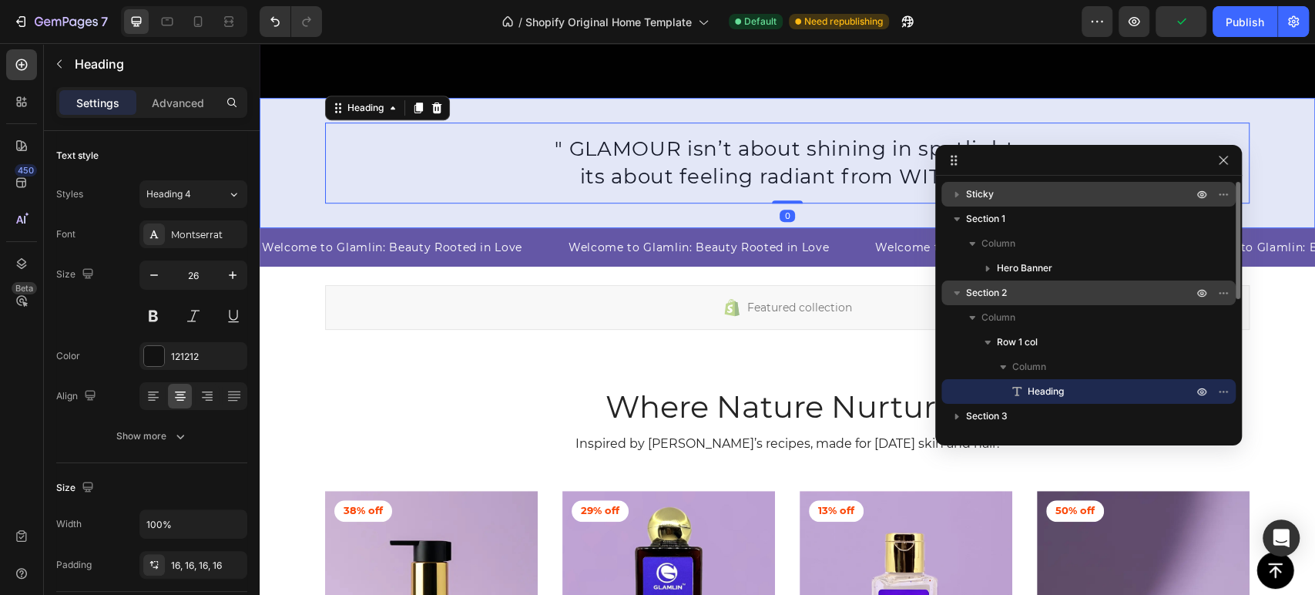
click at [954, 293] on icon "button" at bounding box center [956, 292] width 15 height 15
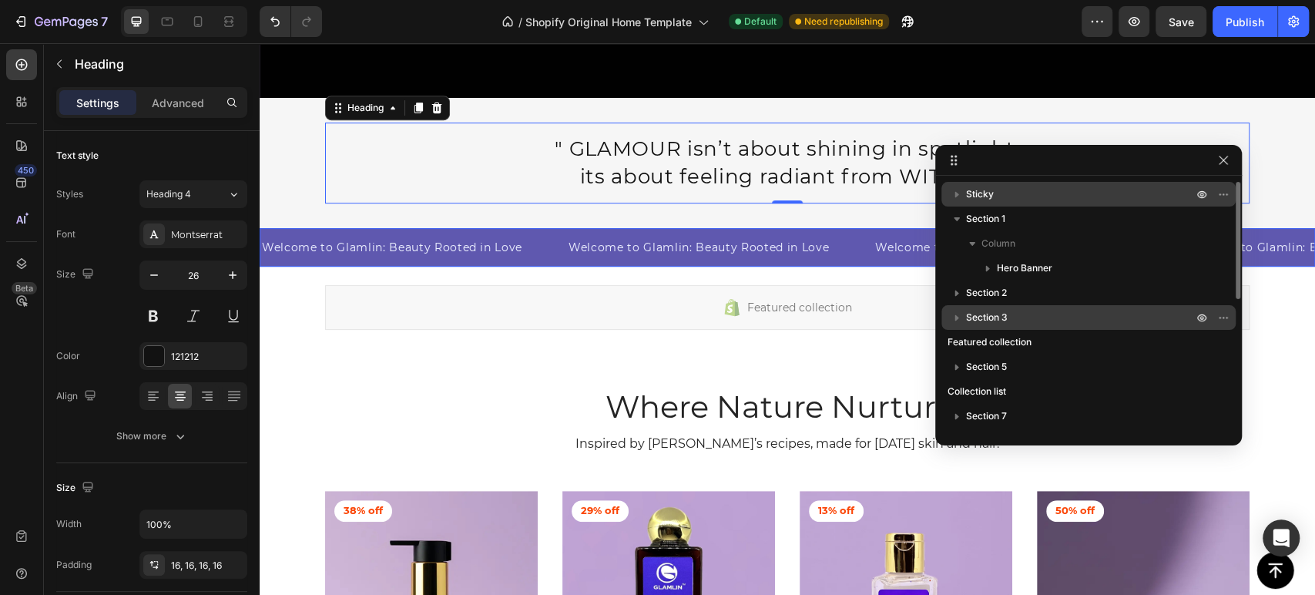
click at [990, 318] on span "Section 3" at bounding box center [987, 317] width 42 height 15
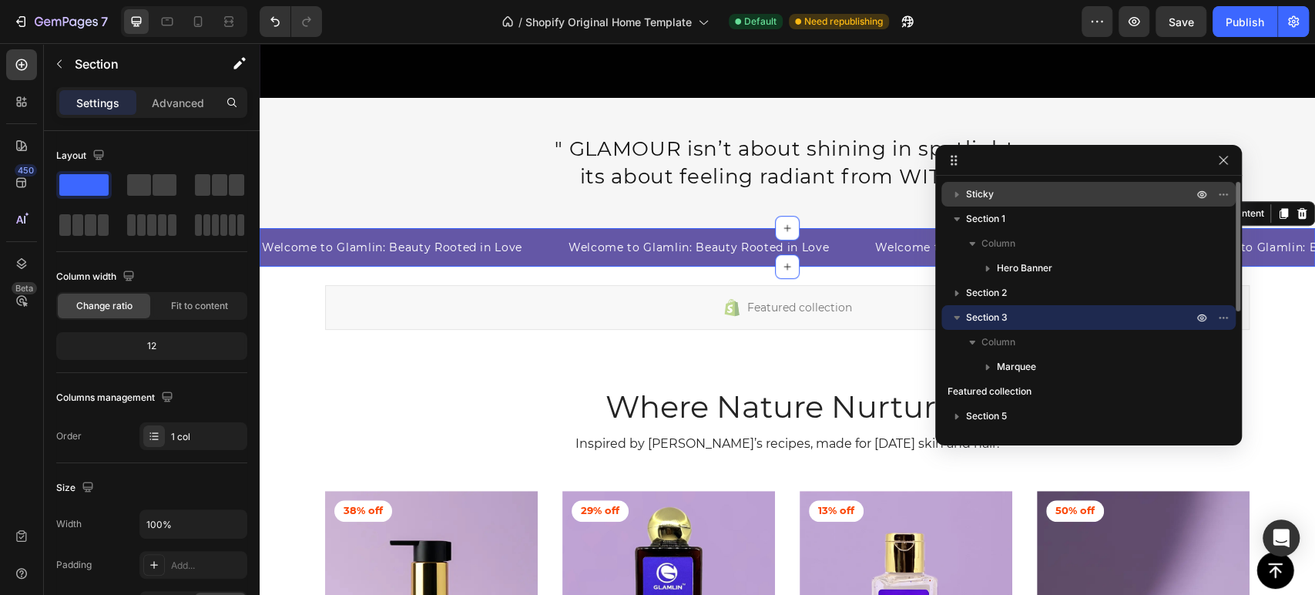
click at [963, 318] on icon "button" at bounding box center [956, 317] width 15 height 15
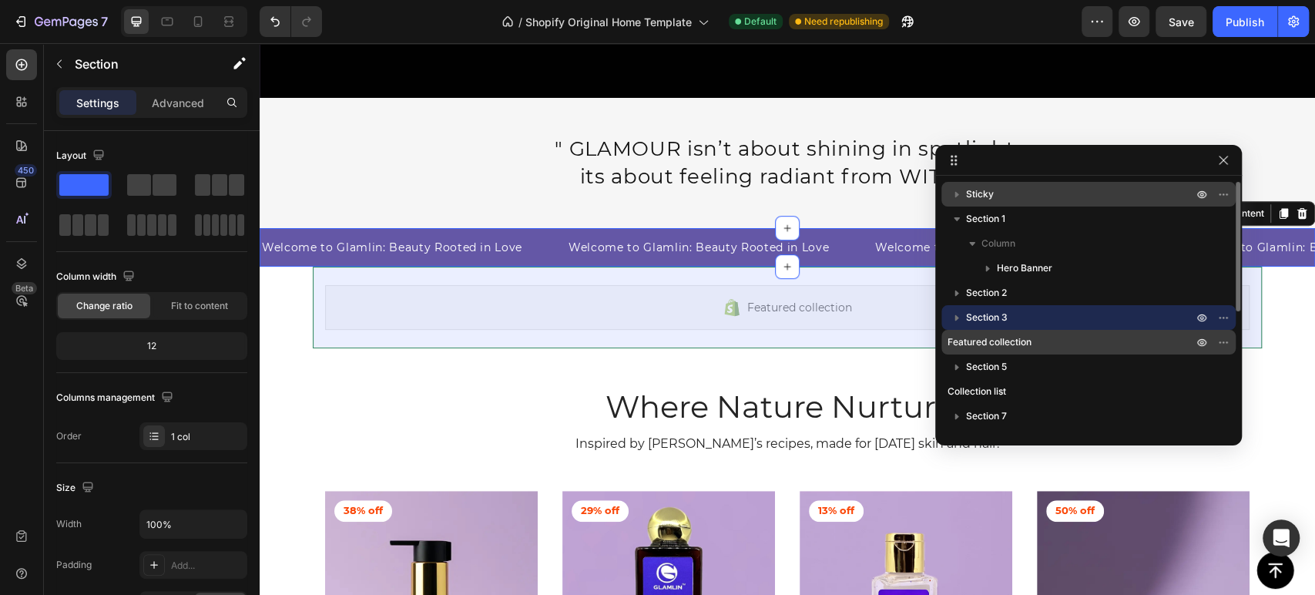
click at [994, 347] on span "Featured collection" at bounding box center [989, 341] width 84 height 15
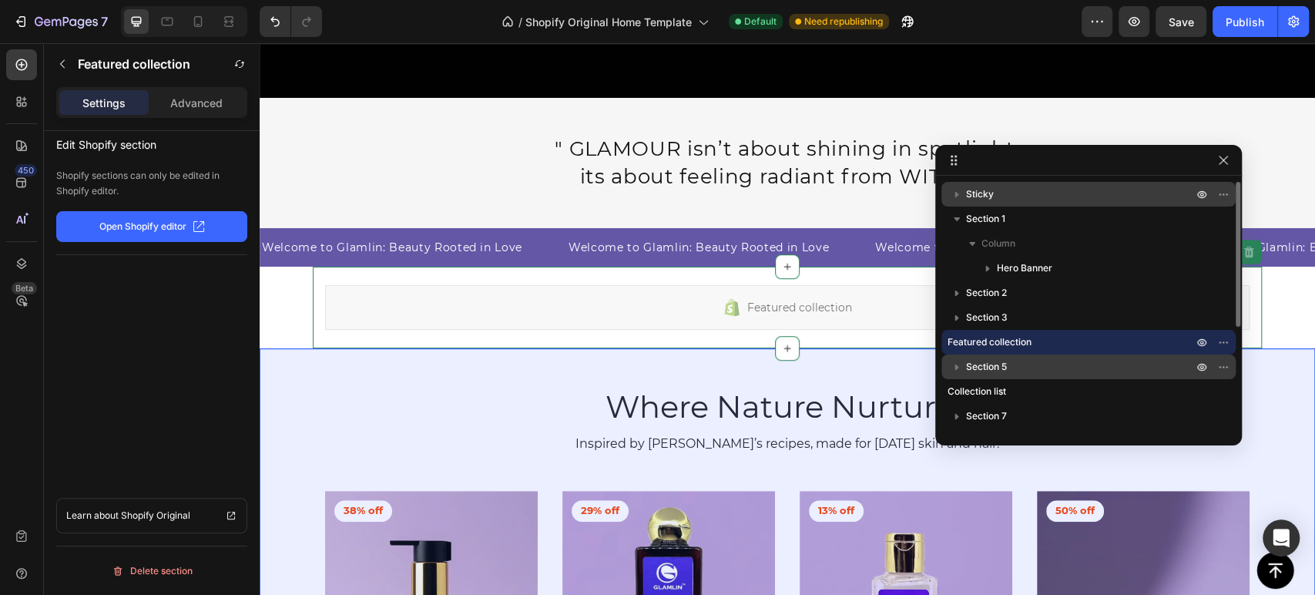
click at [1000, 360] on span "Section 5" at bounding box center [986, 366] width 41 height 15
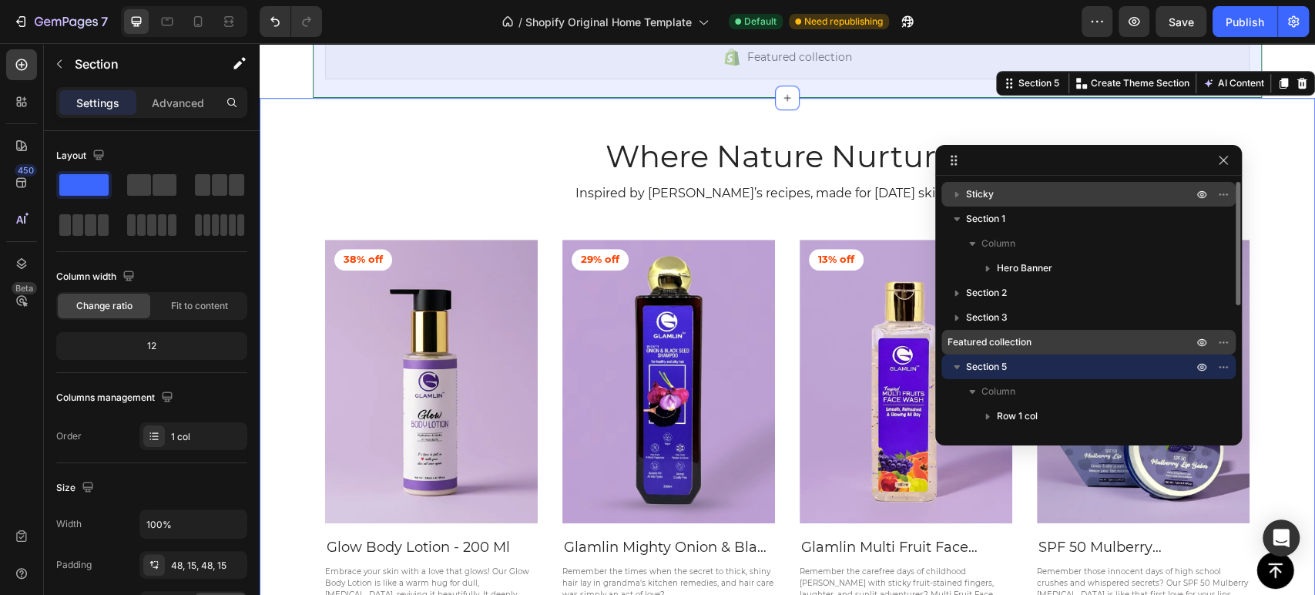
scroll to position [85, 0]
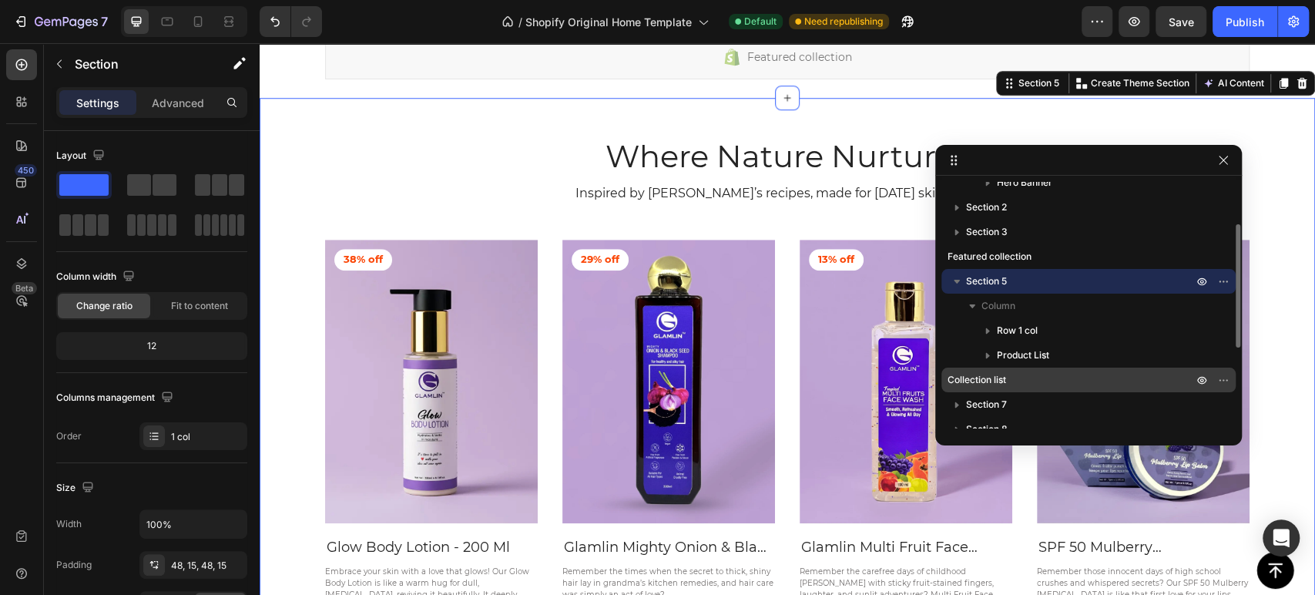
click at [1050, 378] on p "Collection list" at bounding box center [1062, 379] width 230 height 15
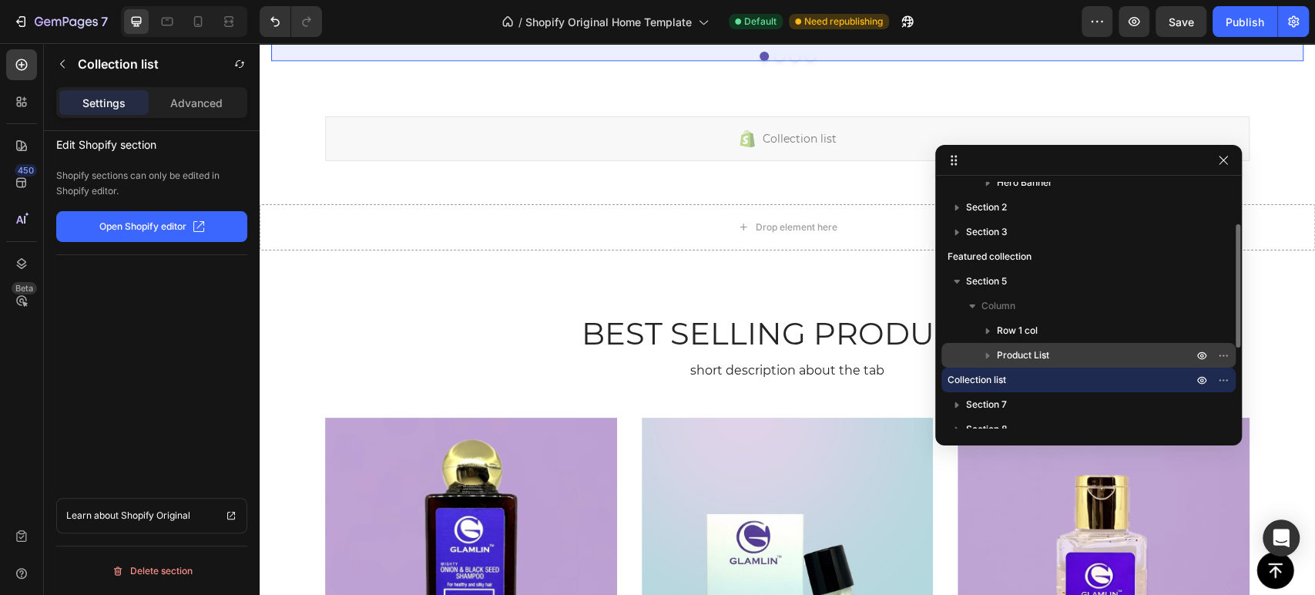
scroll to position [171, 0]
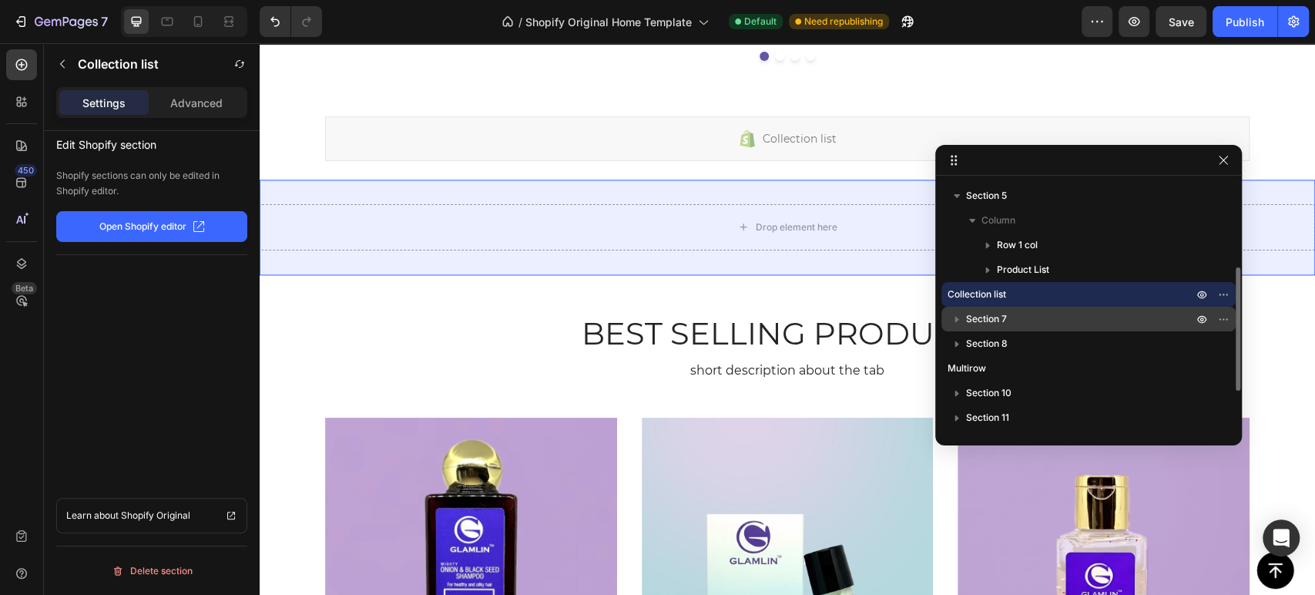
click at [1068, 326] on div "Section 7" at bounding box center [1088, 319] width 282 height 25
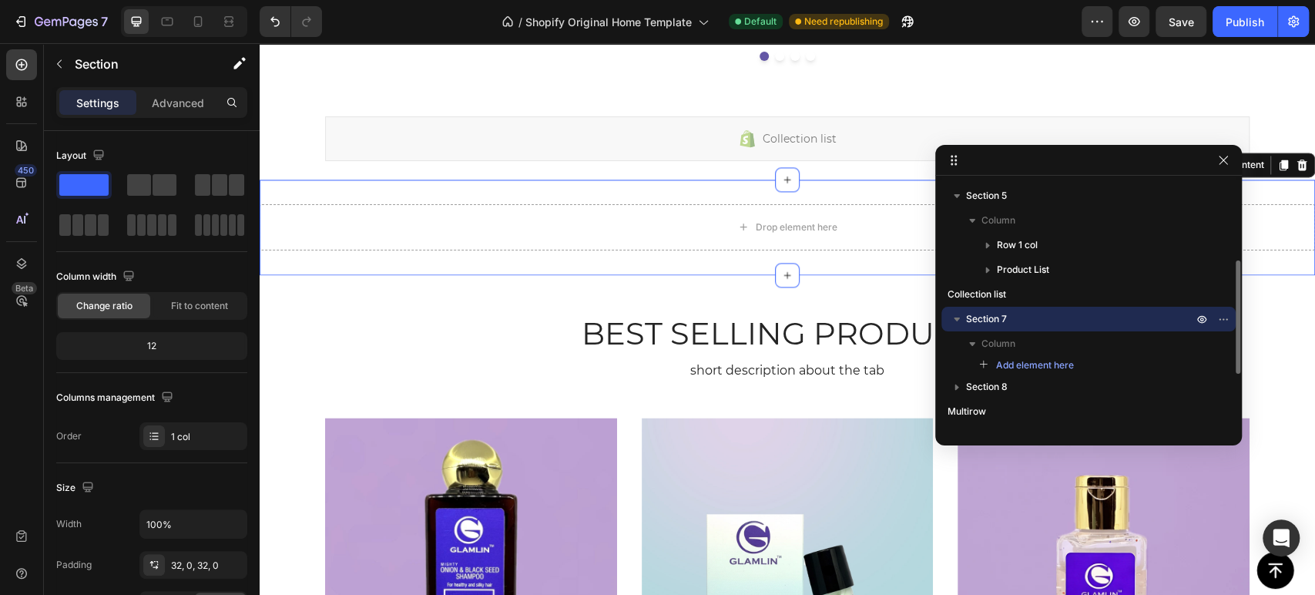
click at [957, 313] on icon "button" at bounding box center [956, 318] width 15 height 15
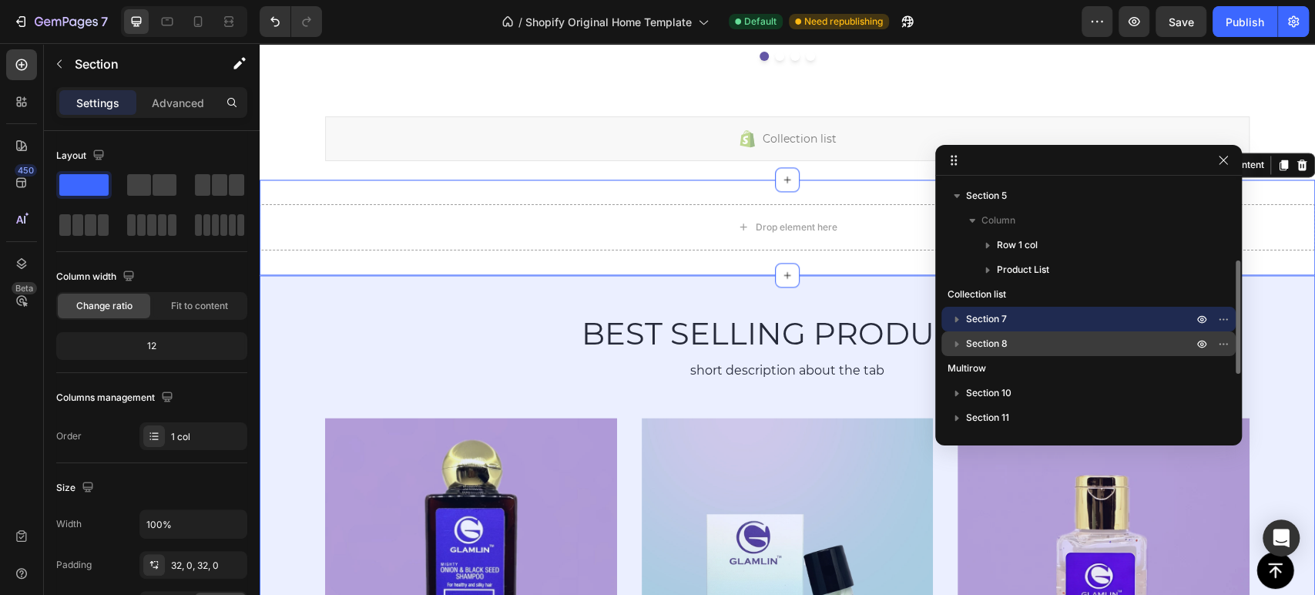
click at [1050, 349] on p "Section 8" at bounding box center [1081, 343] width 230 height 15
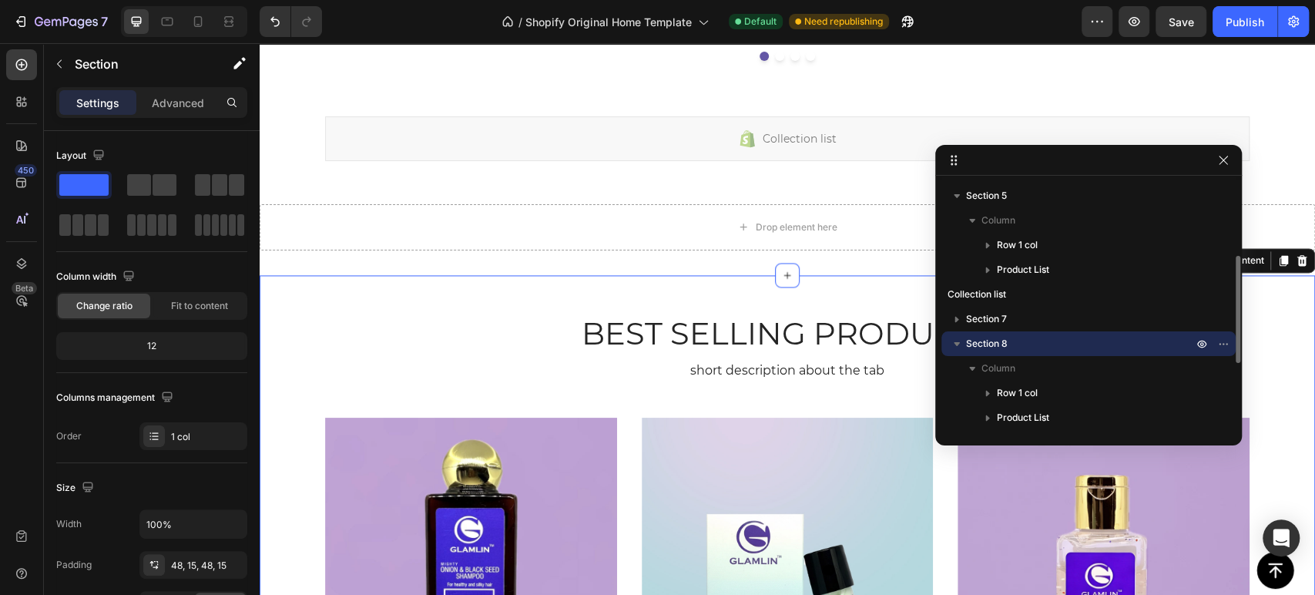
scroll to position [1716, 0]
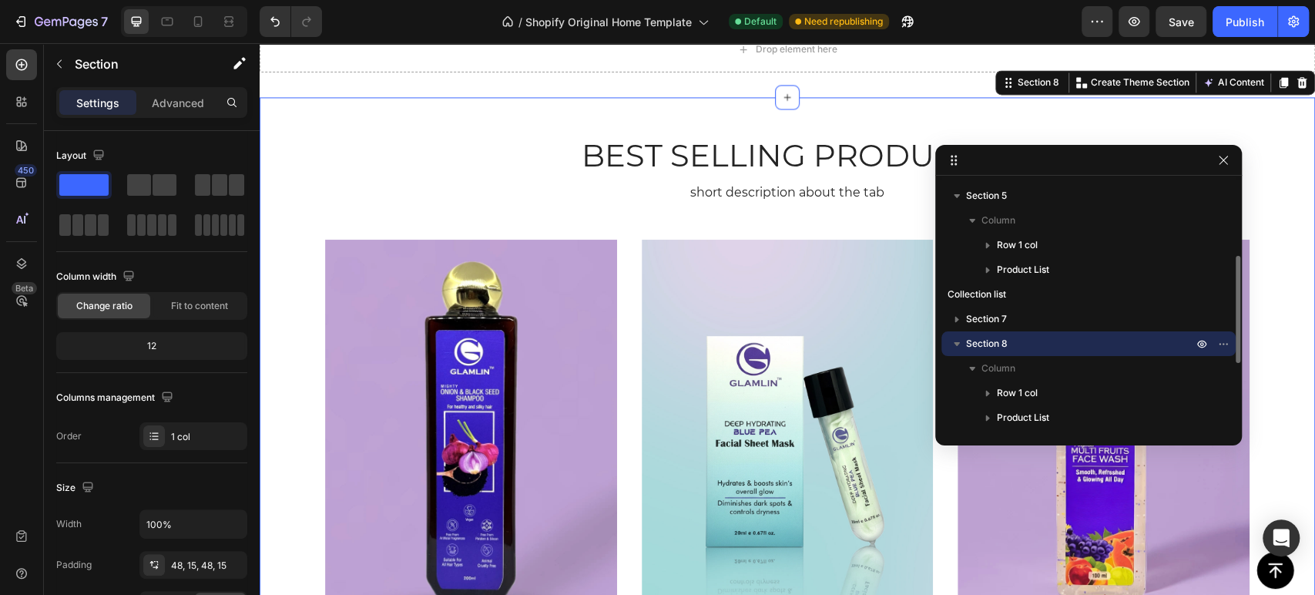
click at [954, 340] on icon "button" at bounding box center [956, 343] width 15 height 15
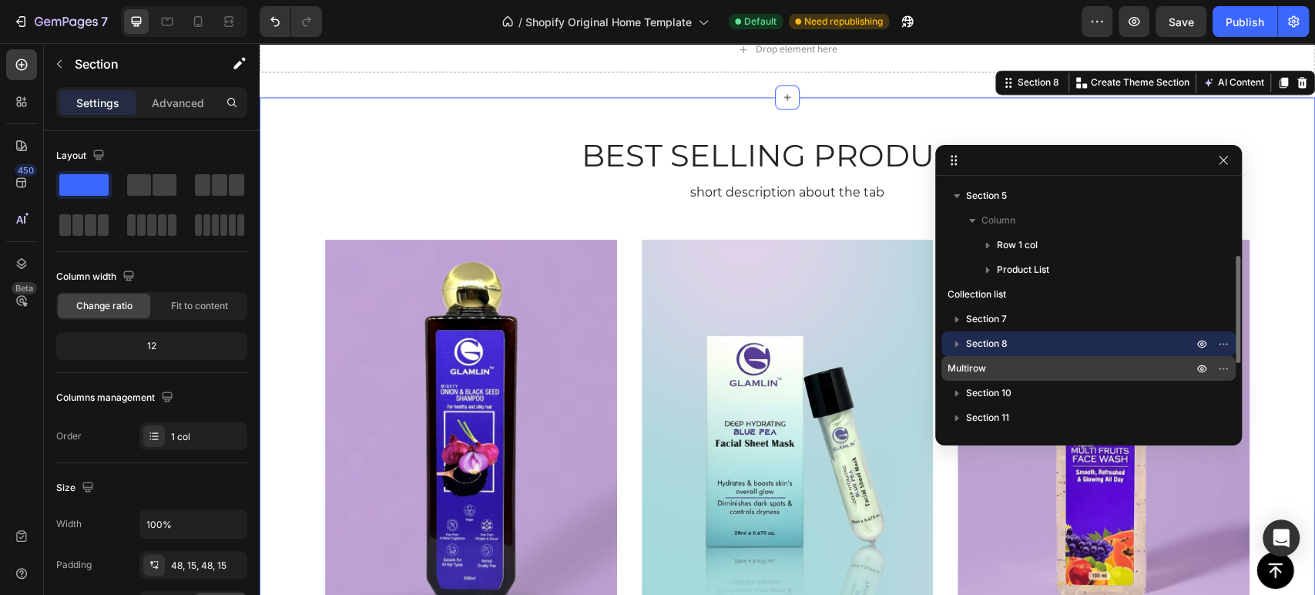
click at [1023, 367] on p "Multirow" at bounding box center [1062, 367] width 230 height 15
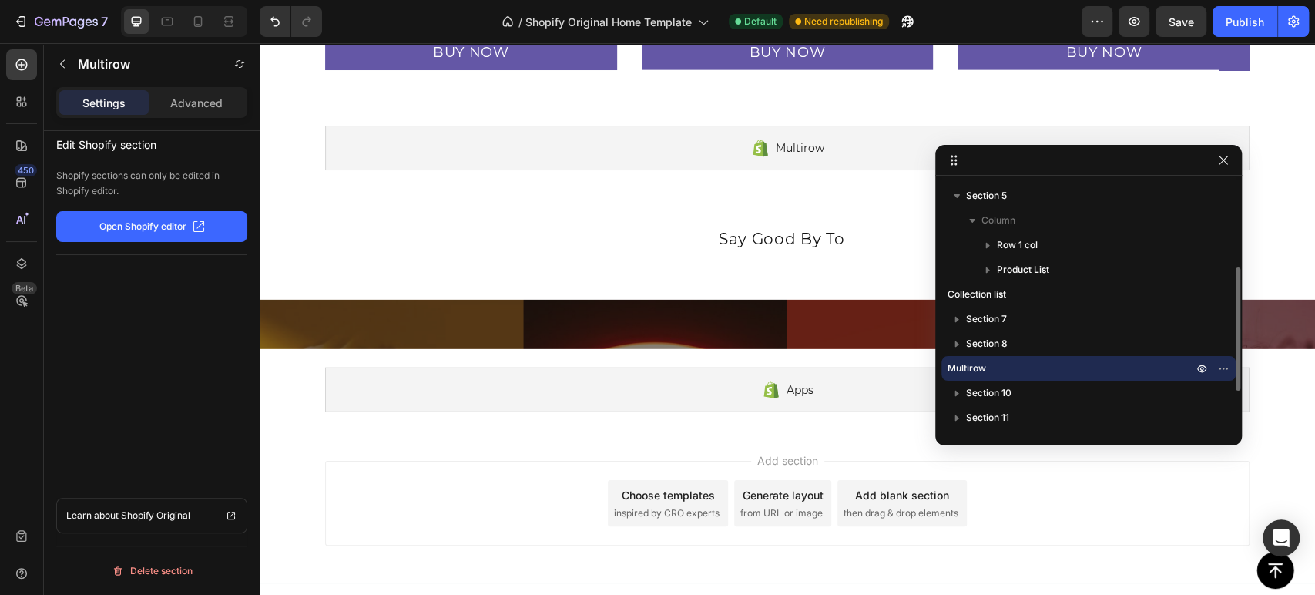
scroll to position [2465, 0]
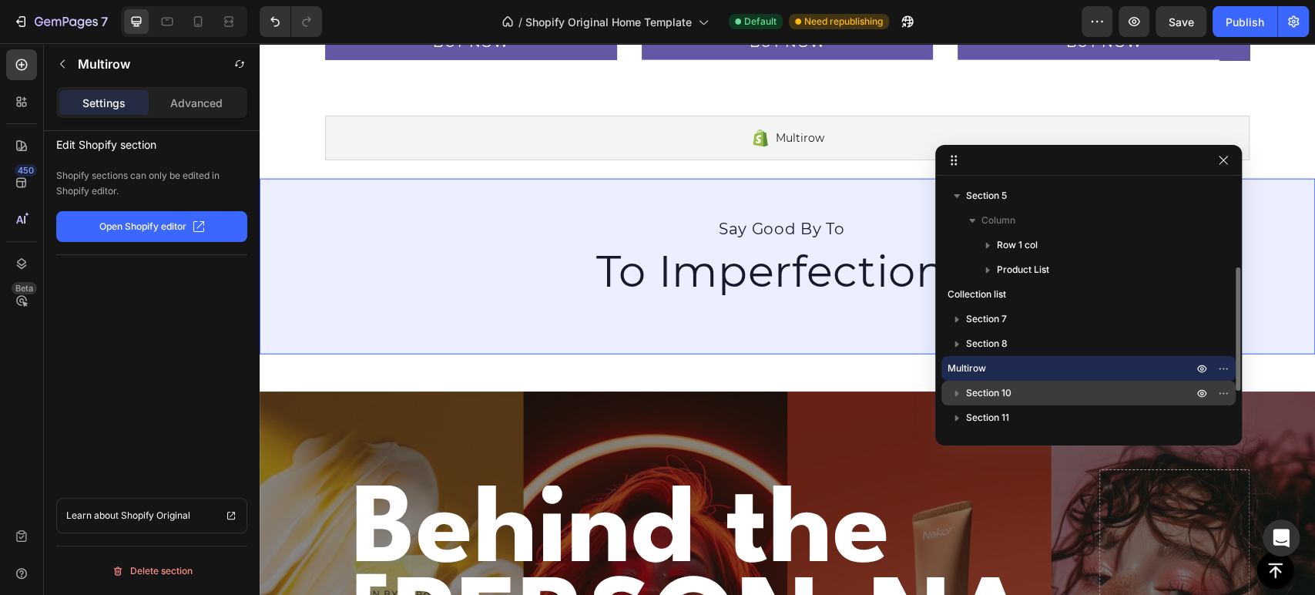
click at [1024, 392] on p "Section 10" at bounding box center [1081, 392] width 230 height 15
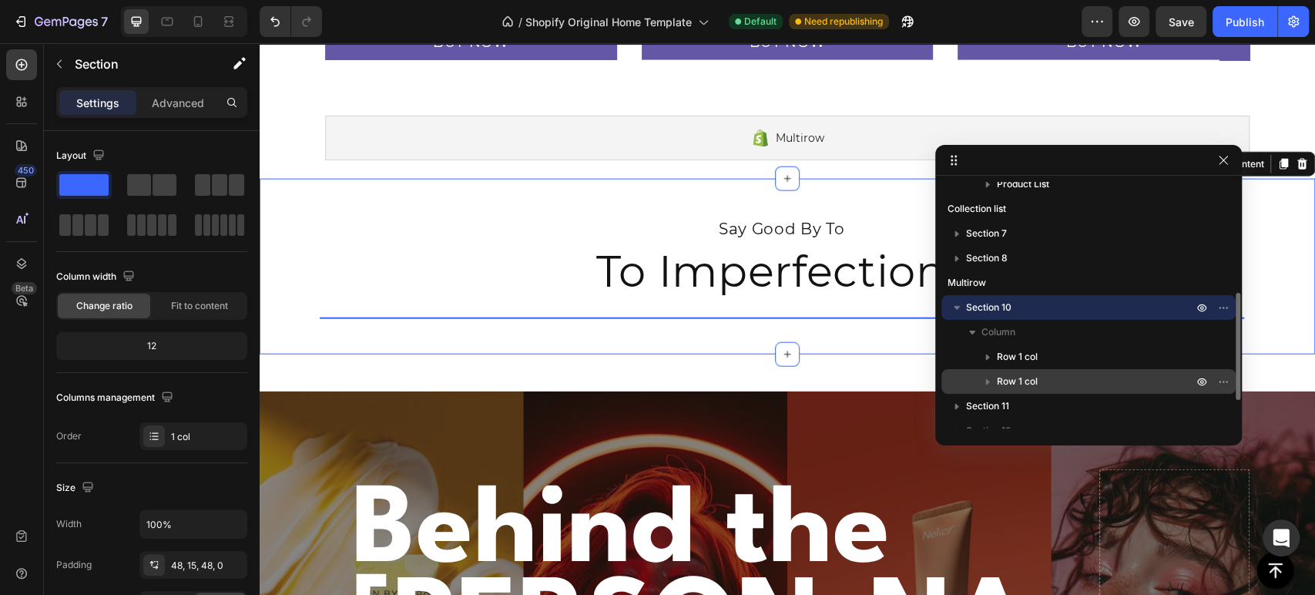
scroll to position [320, 0]
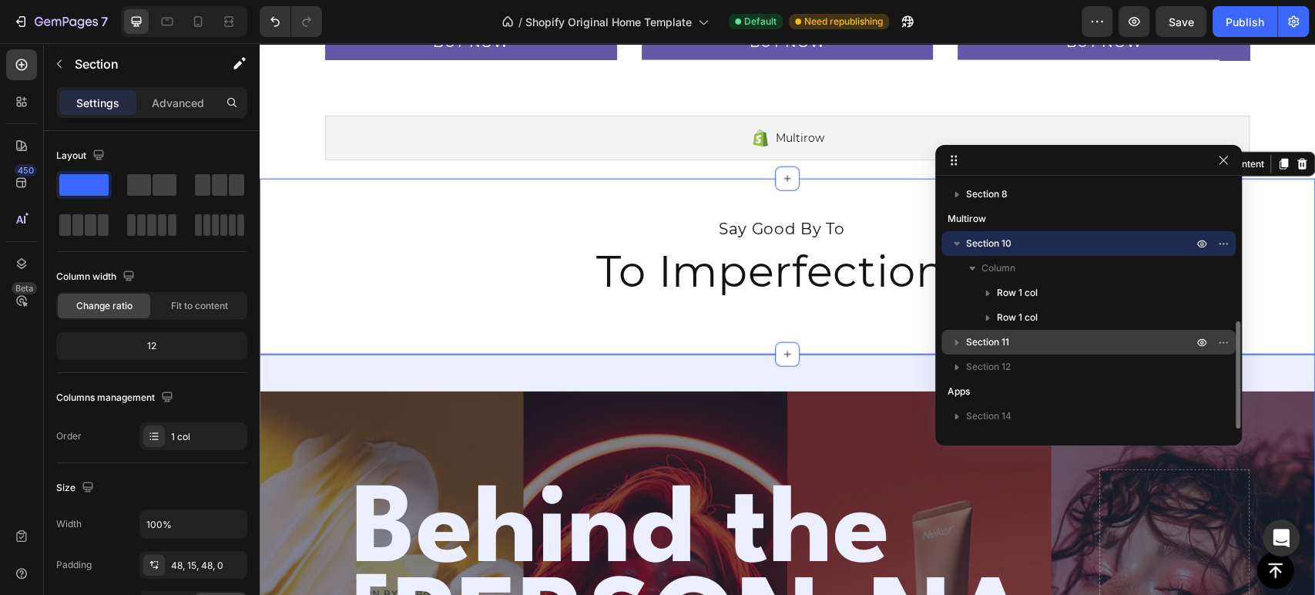
click at [1050, 339] on p "Section 11" at bounding box center [1081, 341] width 230 height 15
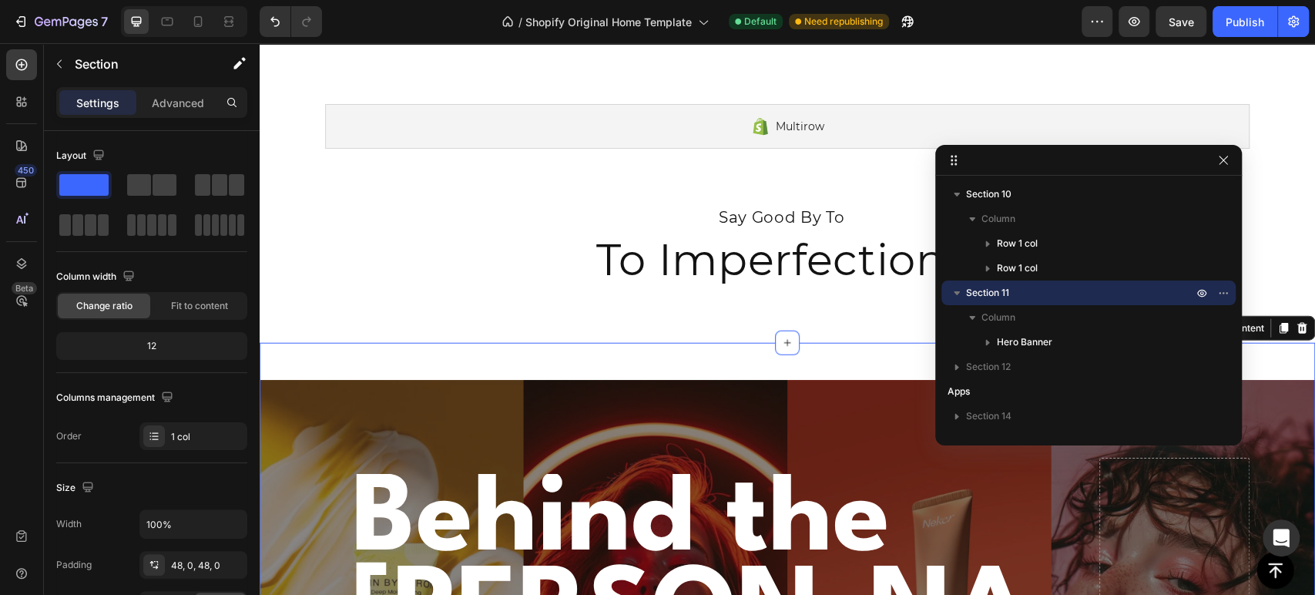
scroll to position [2576, 0]
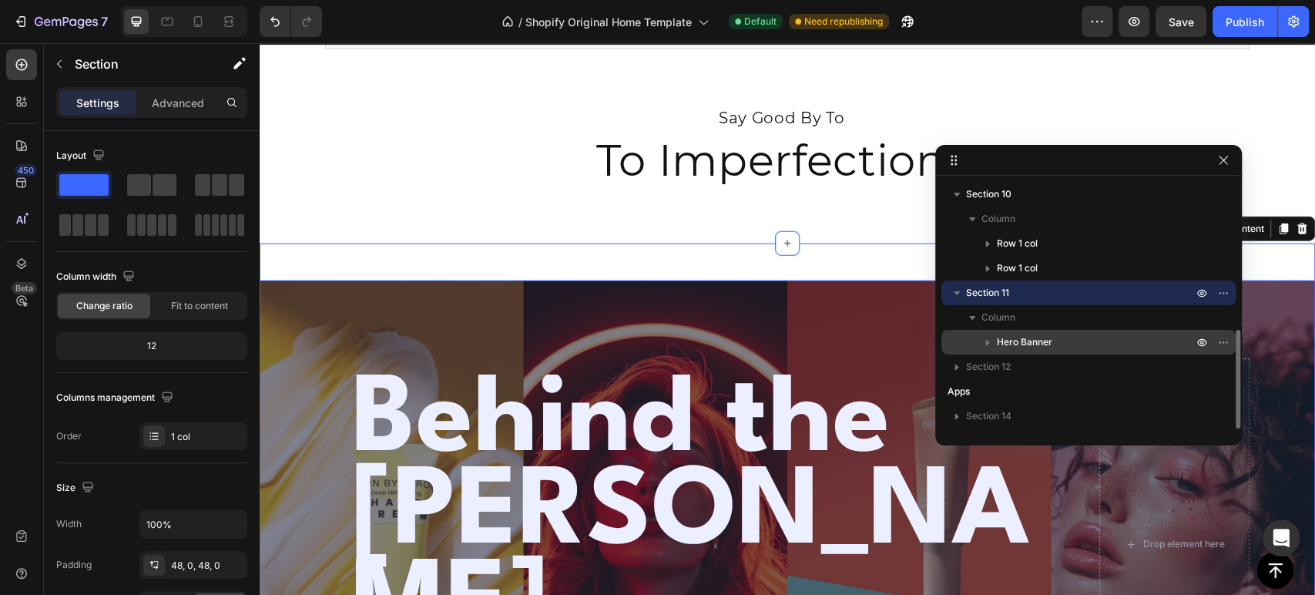
drag, startPoint x: 999, startPoint y: 346, endPoint x: 194, endPoint y: 281, distance: 807.5
click at [999, 346] on span "Hero Banner" at bounding box center [1024, 341] width 55 height 15
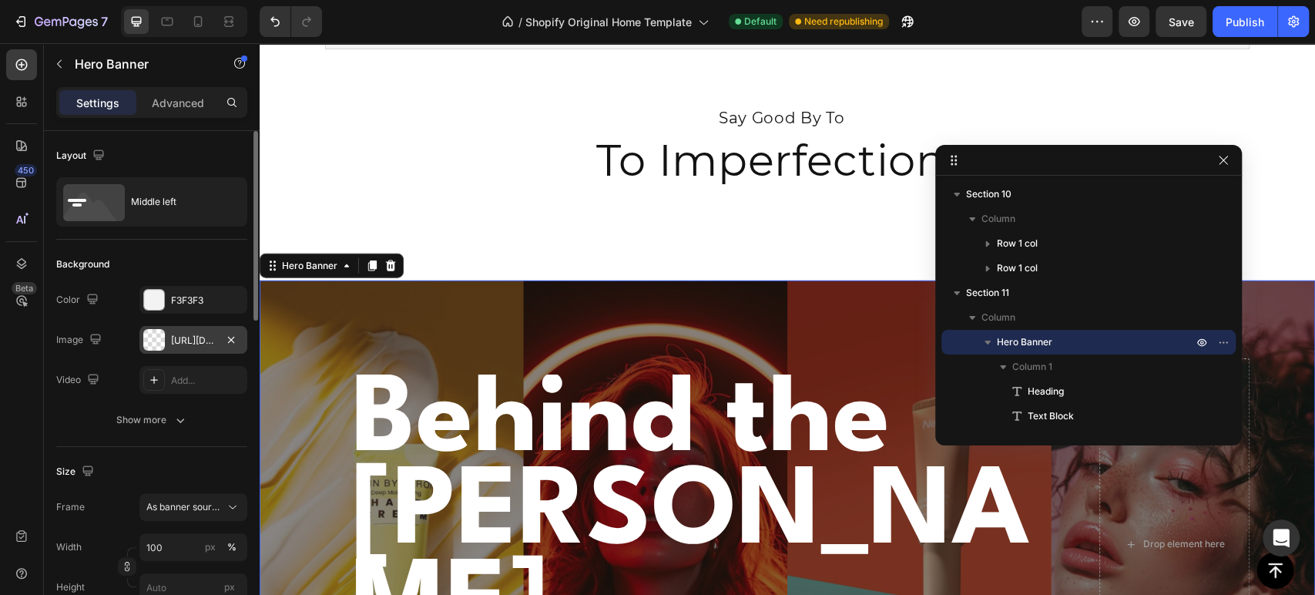
click at [193, 337] on div "[URL][DOMAIN_NAME]" at bounding box center [193, 341] width 45 height 14
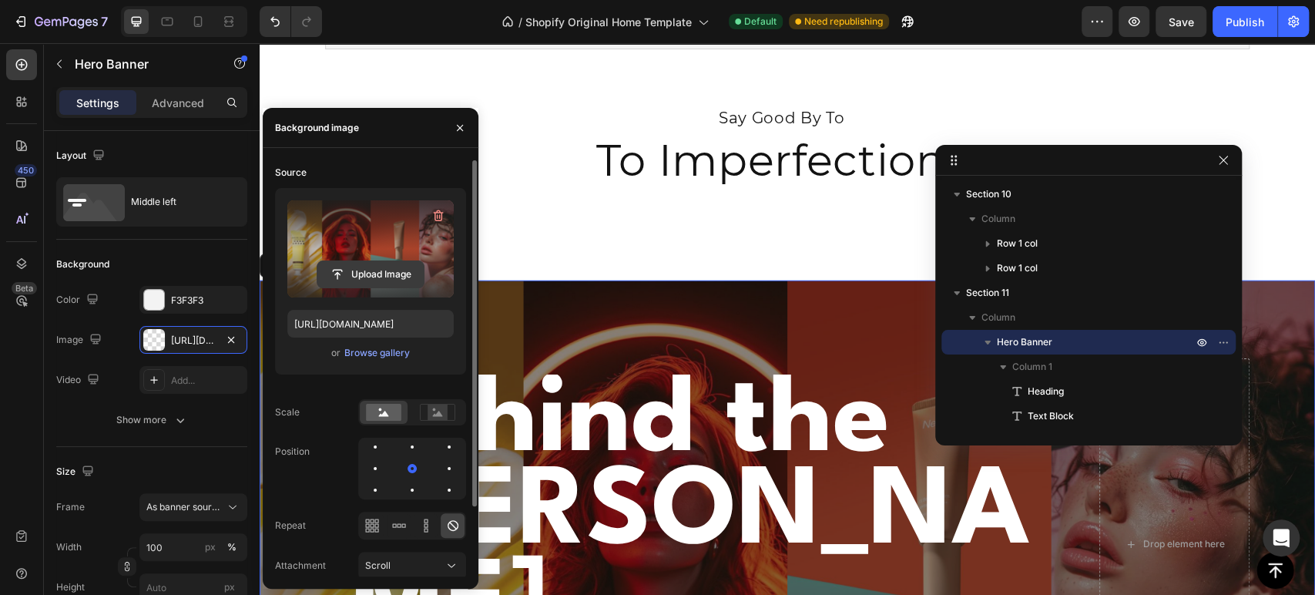
click at [367, 279] on input "file" at bounding box center [370, 274] width 106 height 26
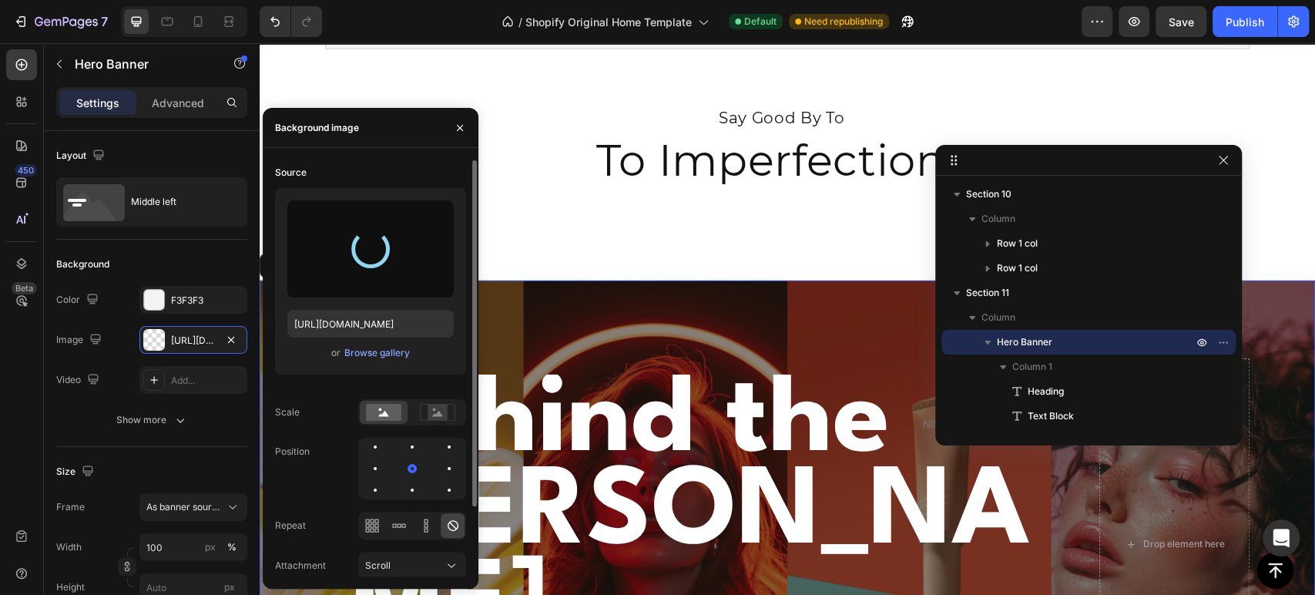
type input "[URL][DOMAIN_NAME]"
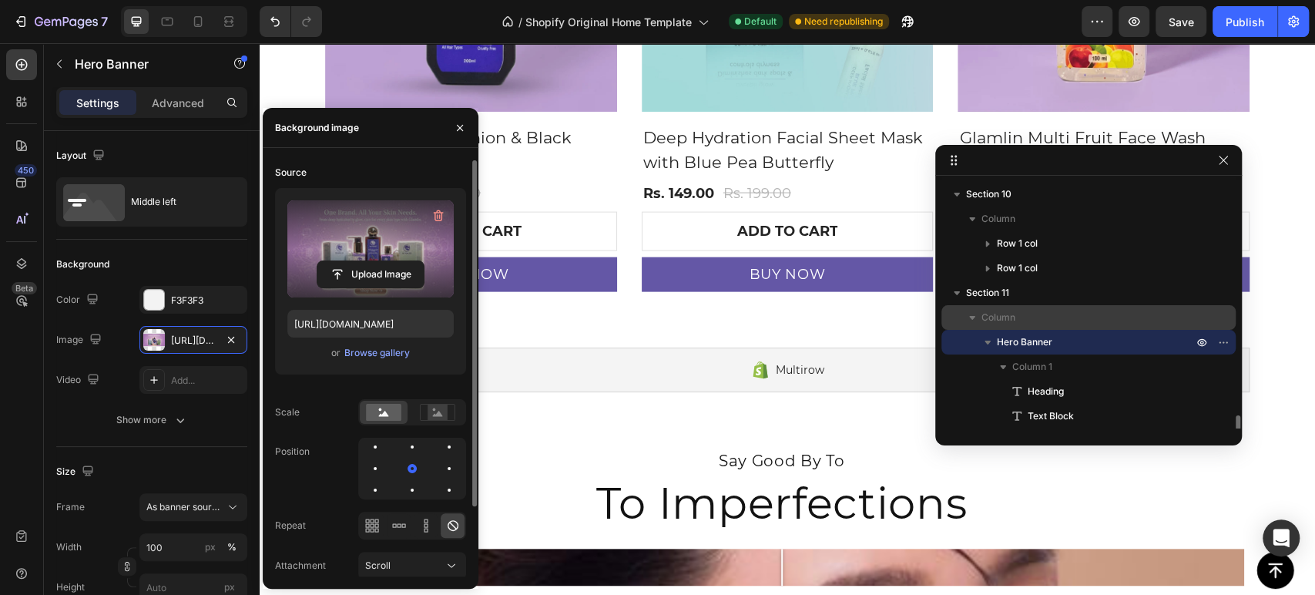
scroll to position [511, 0]
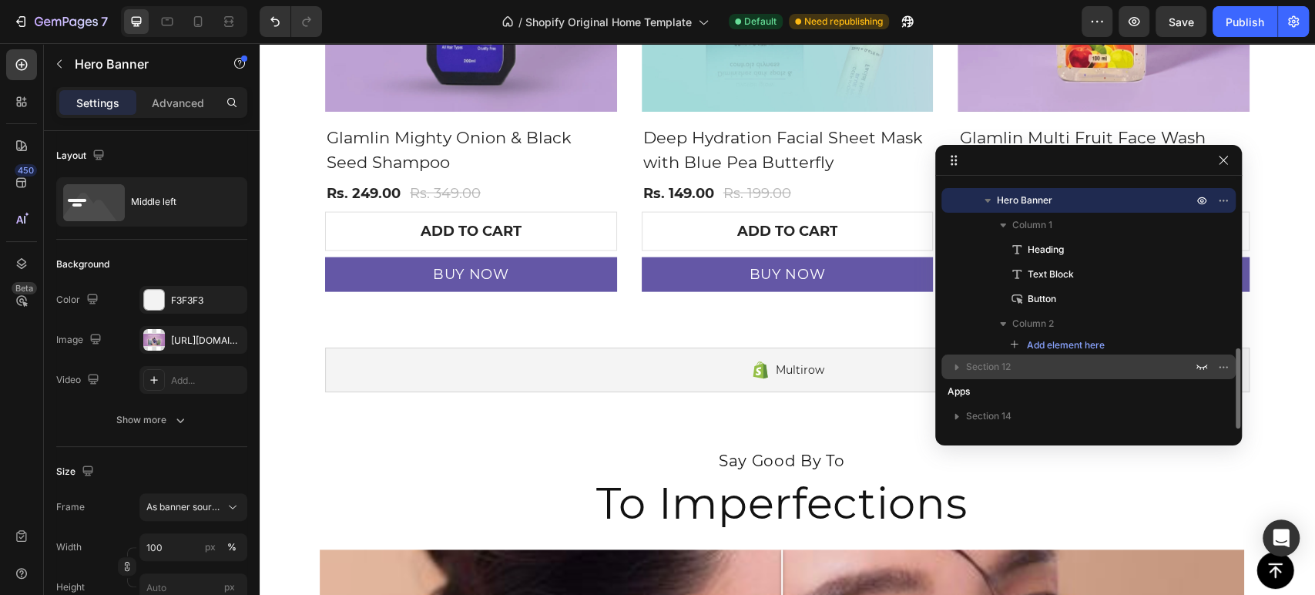
click at [998, 362] on span "Section 12" at bounding box center [988, 366] width 45 height 15
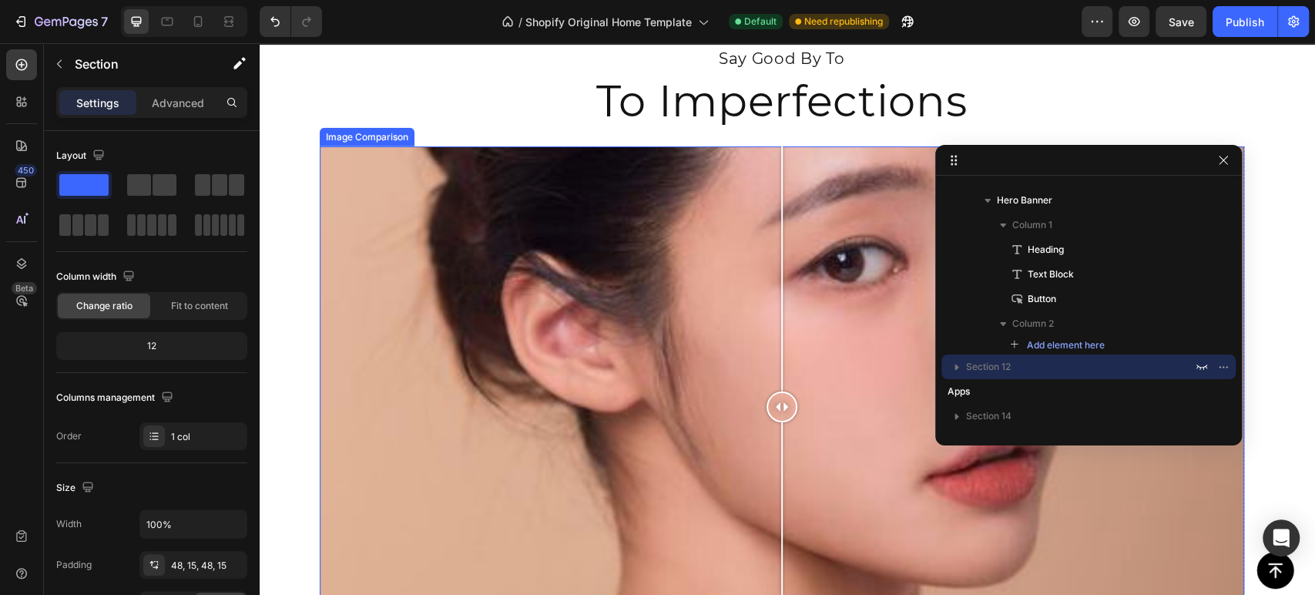
scroll to position [2661, 0]
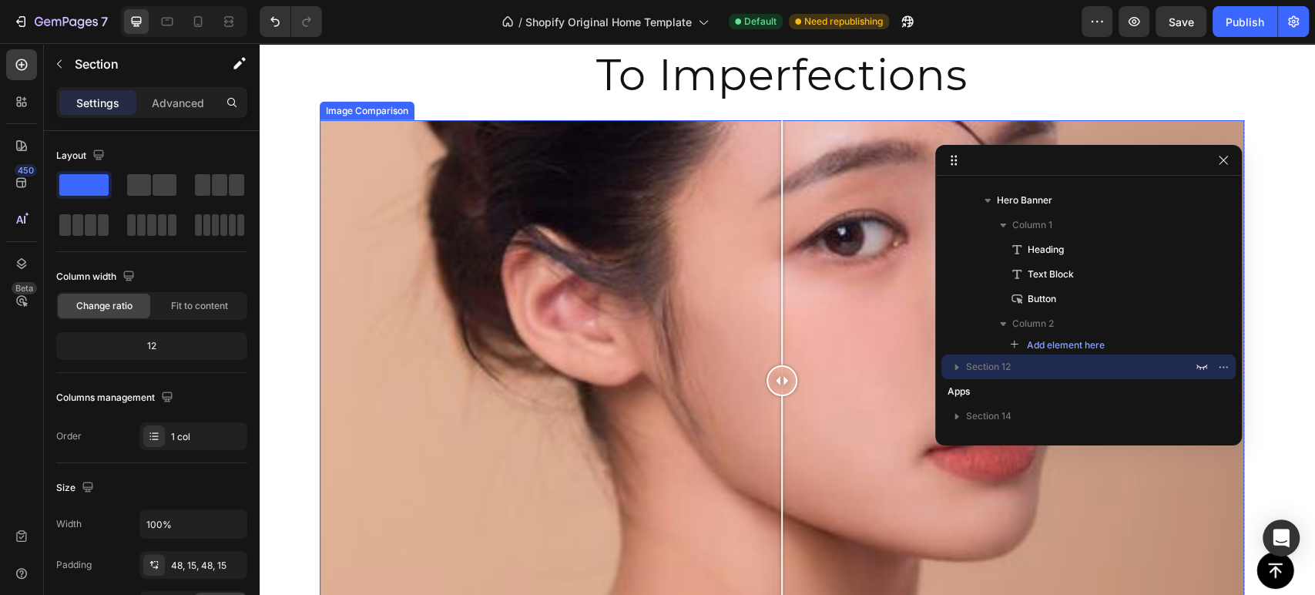
click at [622, 301] on div "BEFORE AFTER" at bounding box center [782, 380] width 924 height 520
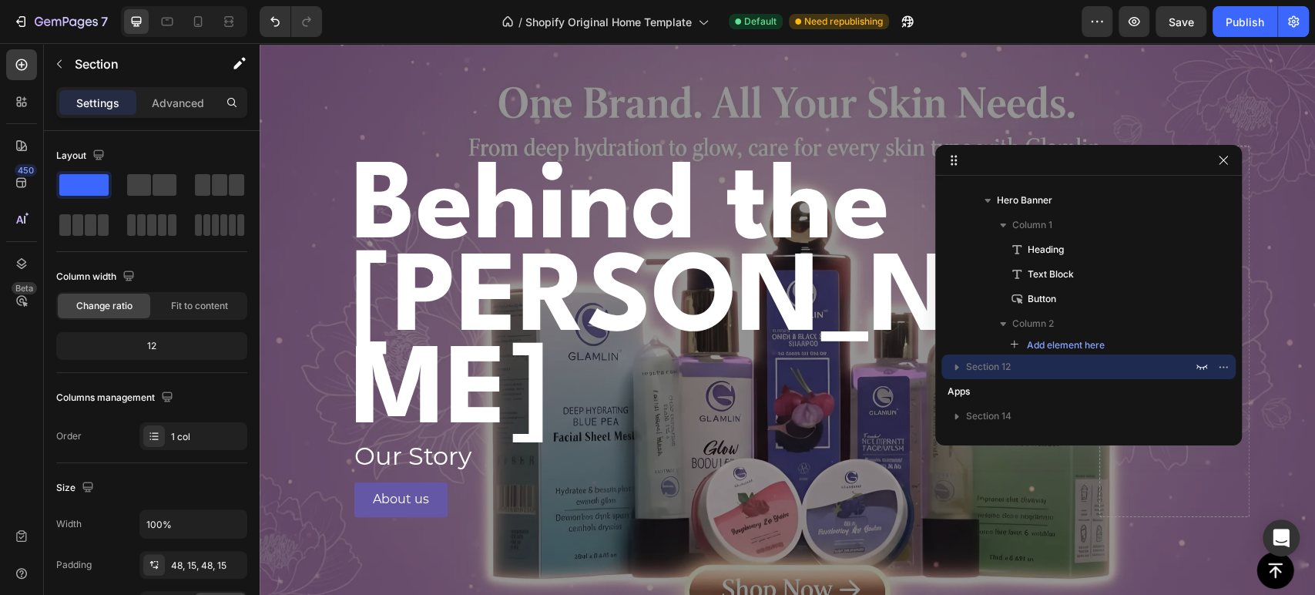
scroll to position [3679, 0]
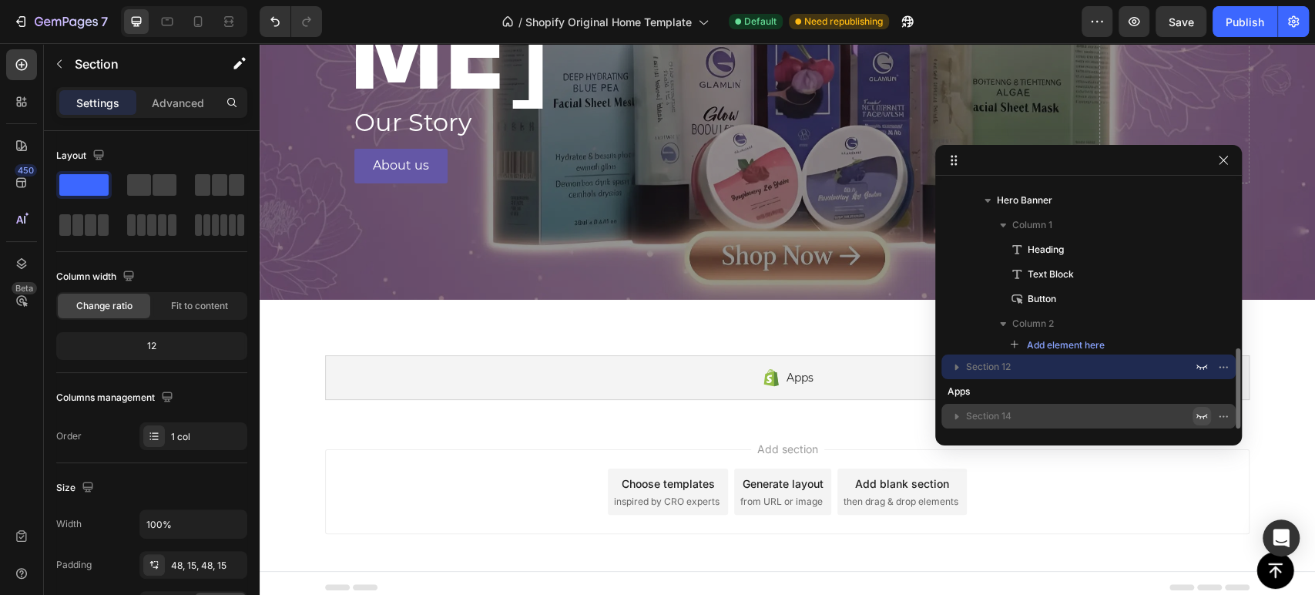
click at [1202, 411] on icon "button" at bounding box center [1201, 416] width 12 height 12
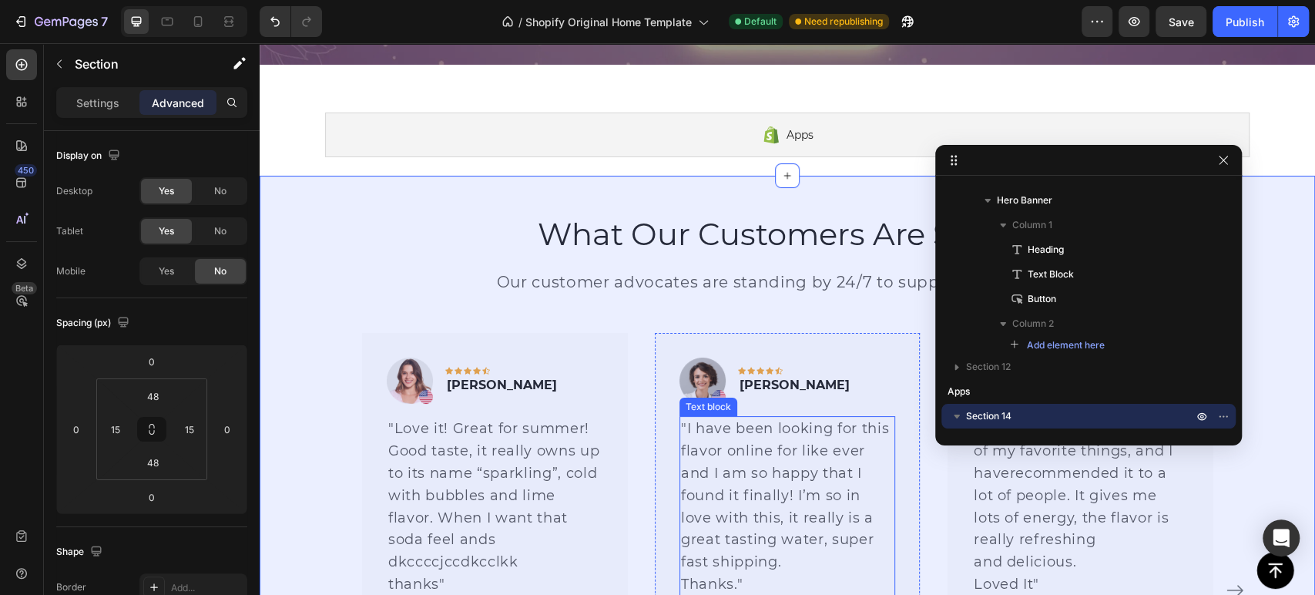
scroll to position [4022, 0]
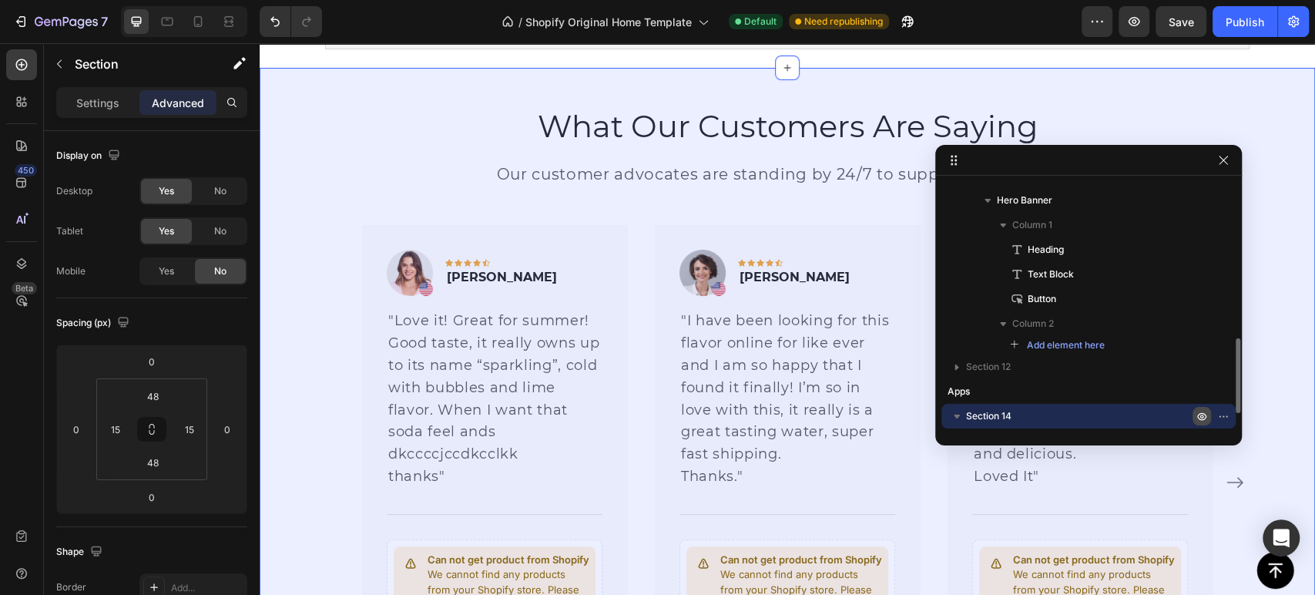
click at [1196, 421] on icon "button" at bounding box center [1201, 416] width 12 height 12
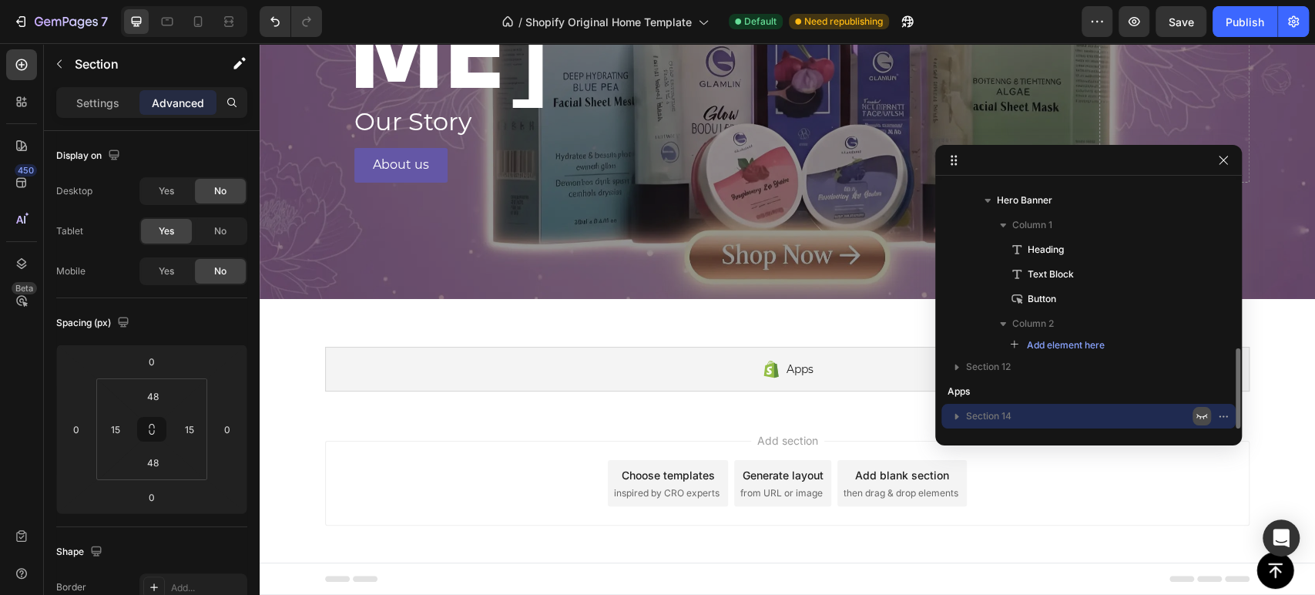
scroll to position [3679, 0]
click at [1215, 419] on button "button" at bounding box center [1223, 416] width 18 height 18
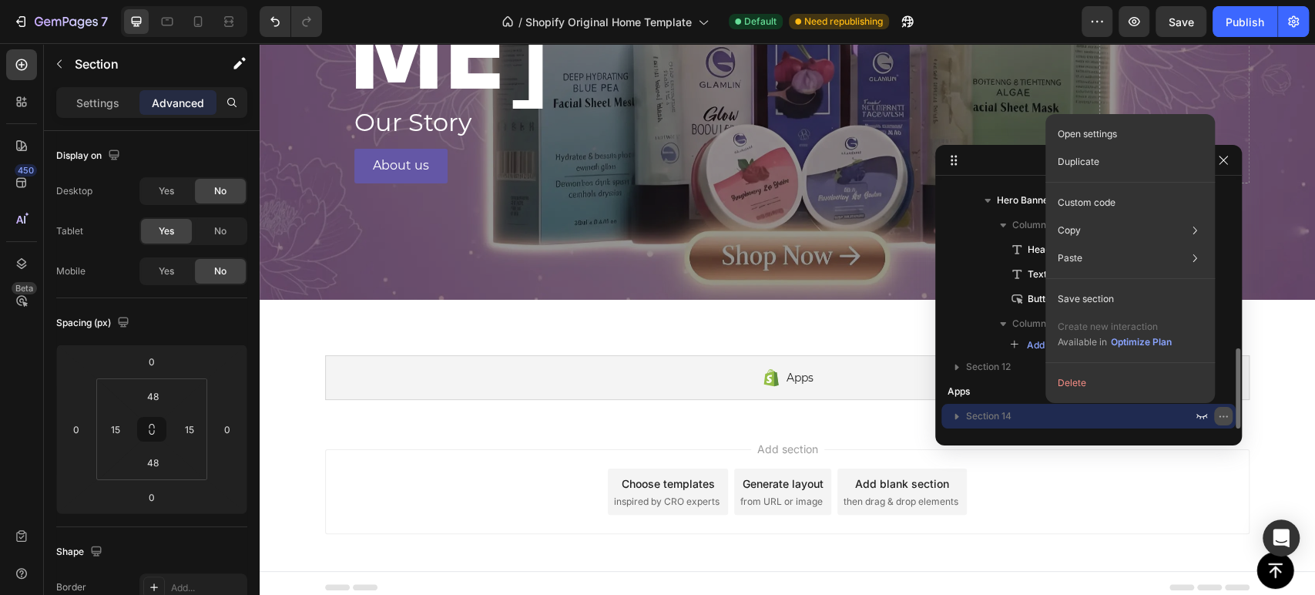
click at [1215, 419] on button "button" at bounding box center [1223, 416] width 18 height 18
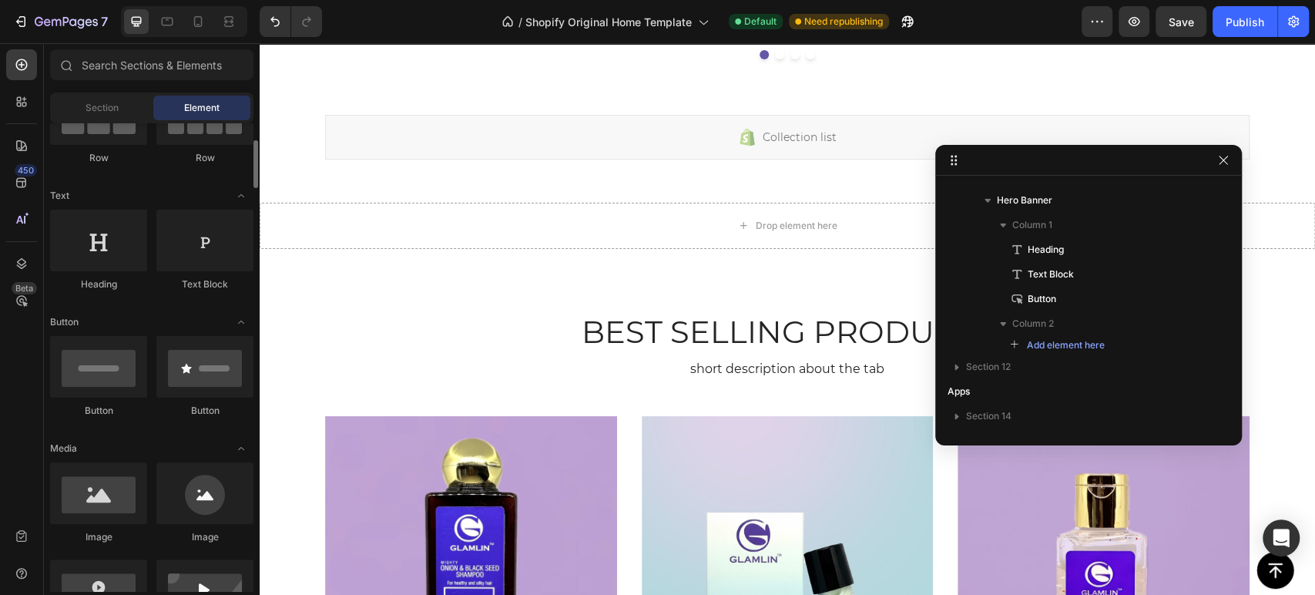
scroll to position [256, 0]
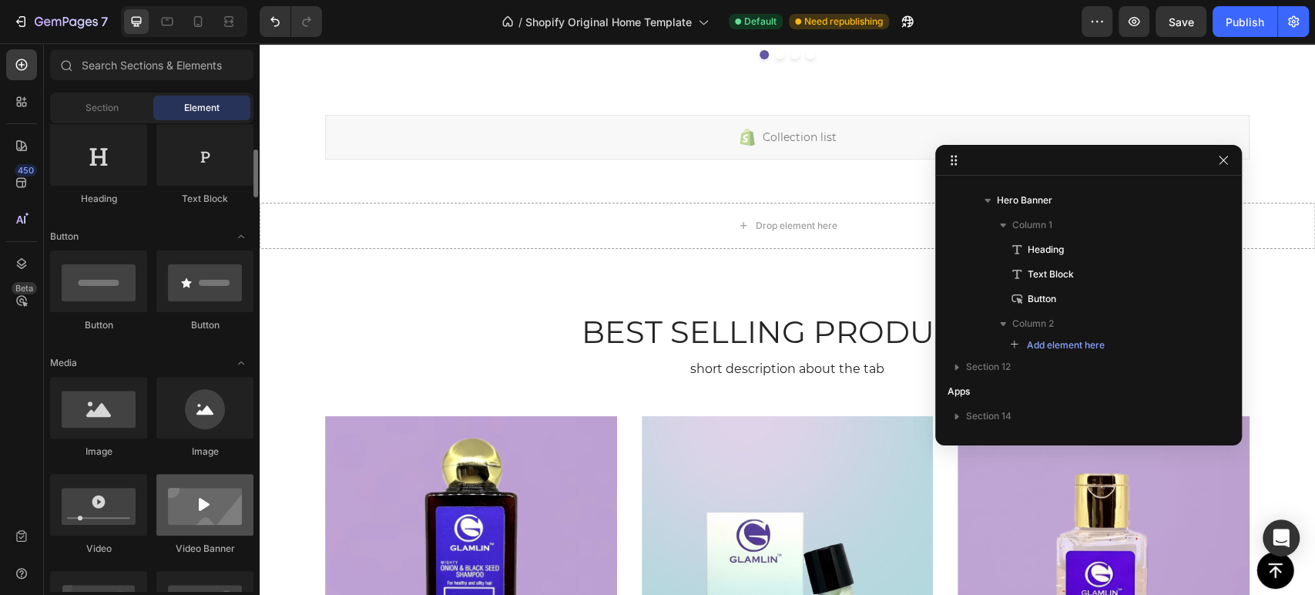
click at [179, 495] on div at bounding box center [204, 505] width 97 height 62
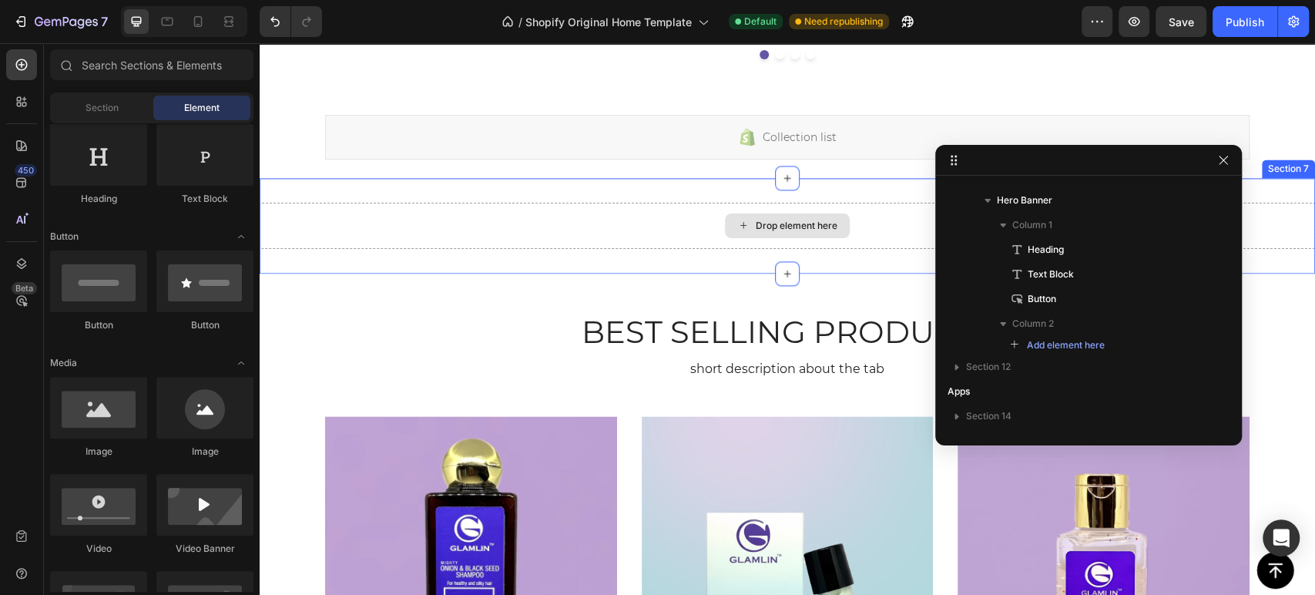
click at [807, 233] on div "Drop element here" at bounding box center [787, 225] width 125 height 25
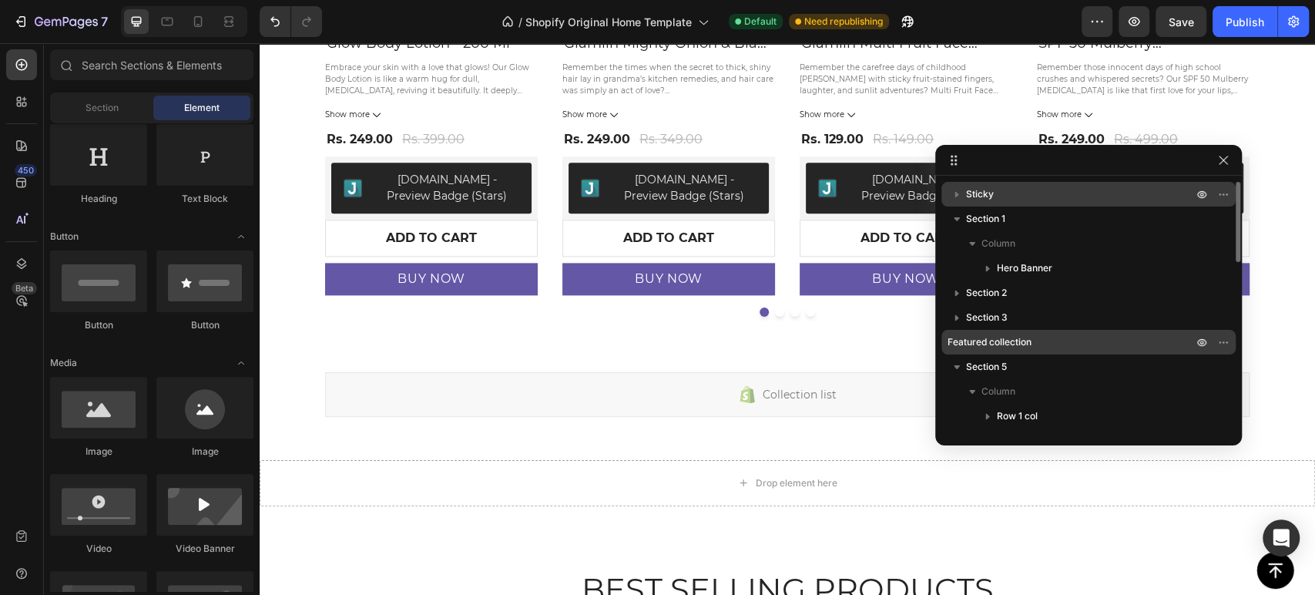
scroll to position [85, 0]
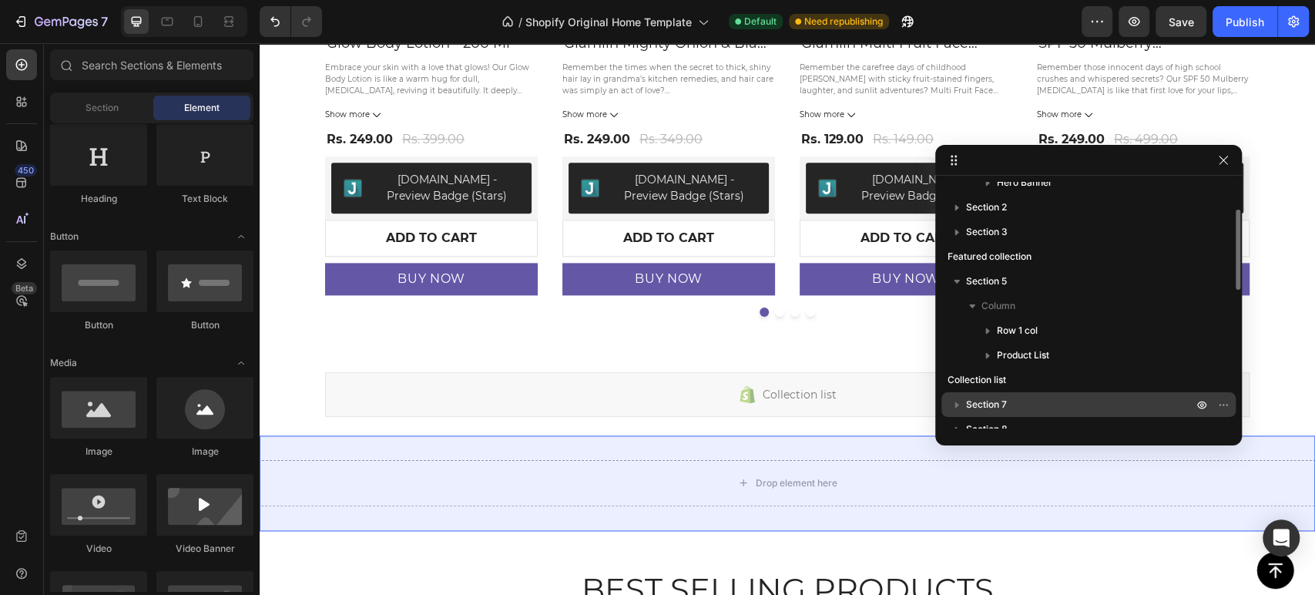
click at [1044, 399] on p "Section 7" at bounding box center [1081, 404] width 230 height 15
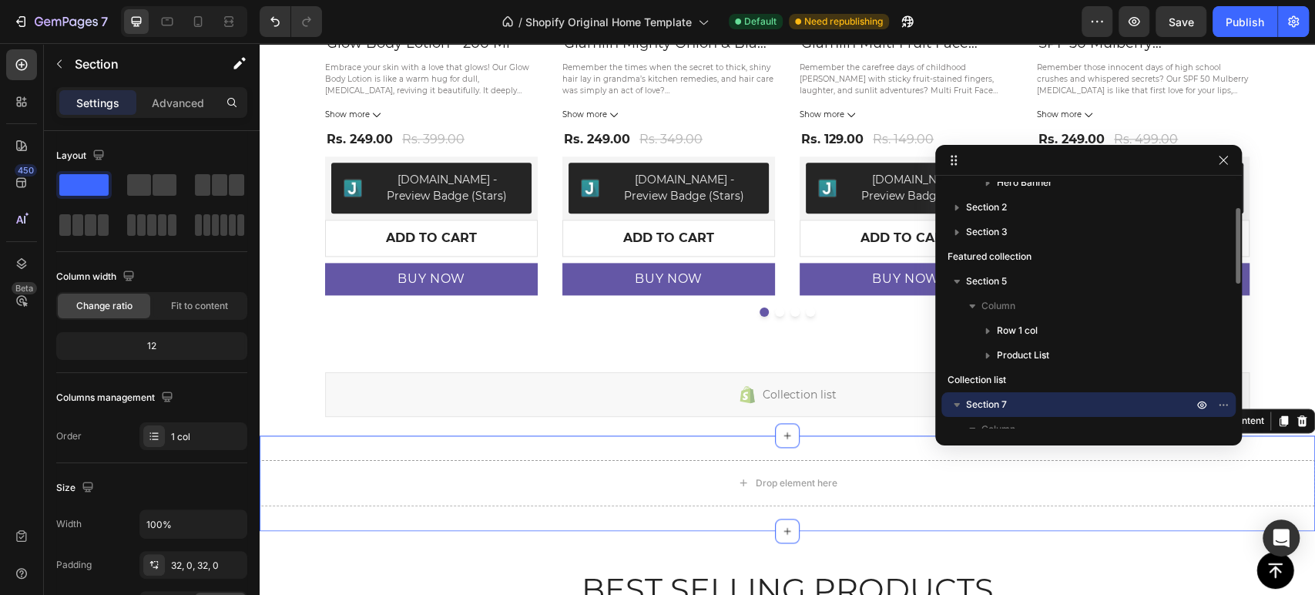
click at [998, 397] on span "Section 7" at bounding box center [986, 404] width 41 height 15
click at [1228, 404] on icon "button" at bounding box center [1223, 404] width 12 height 12
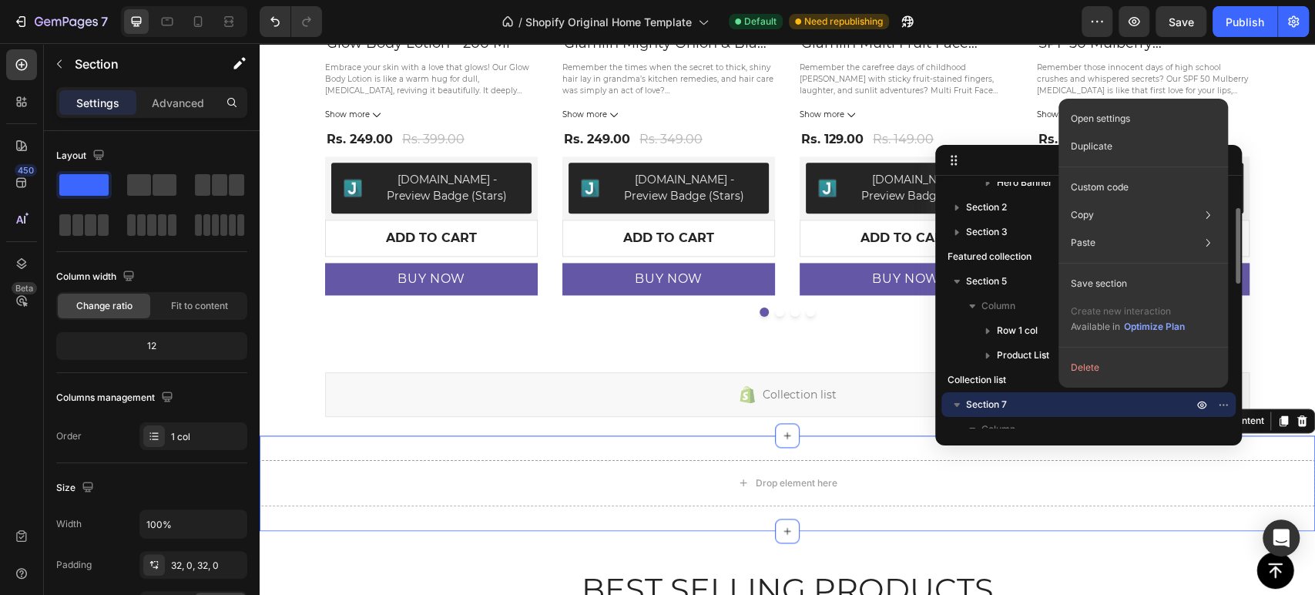
click at [1021, 399] on p "Section 7" at bounding box center [1081, 404] width 230 height 15
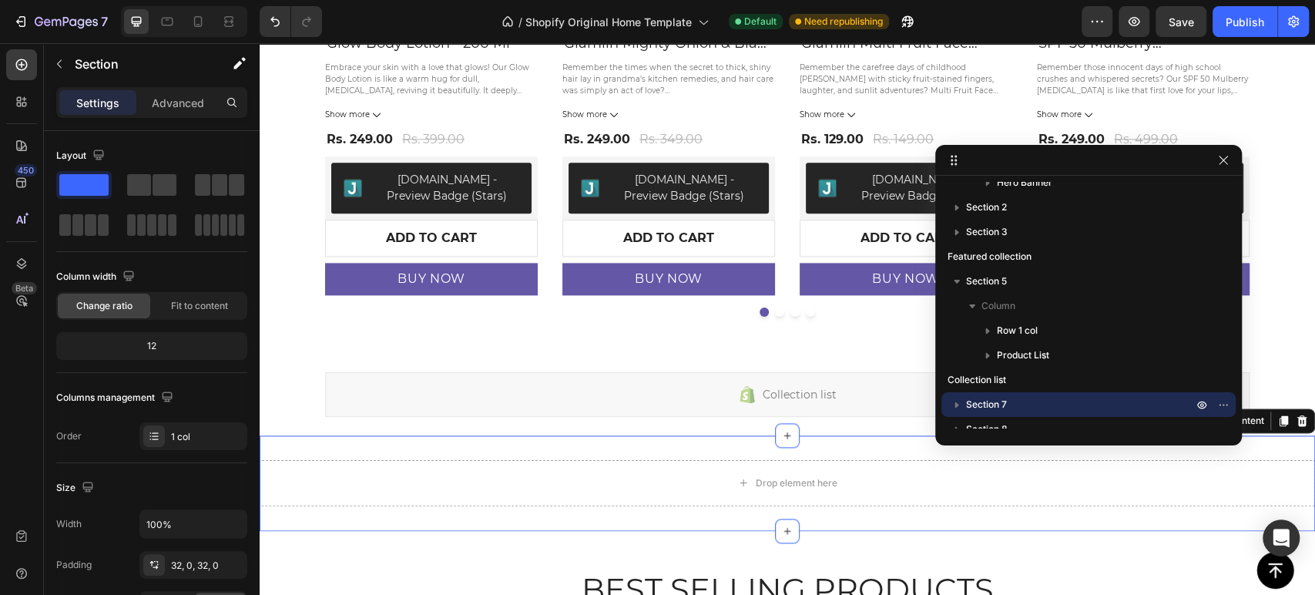
scroll to position [1454, 0]
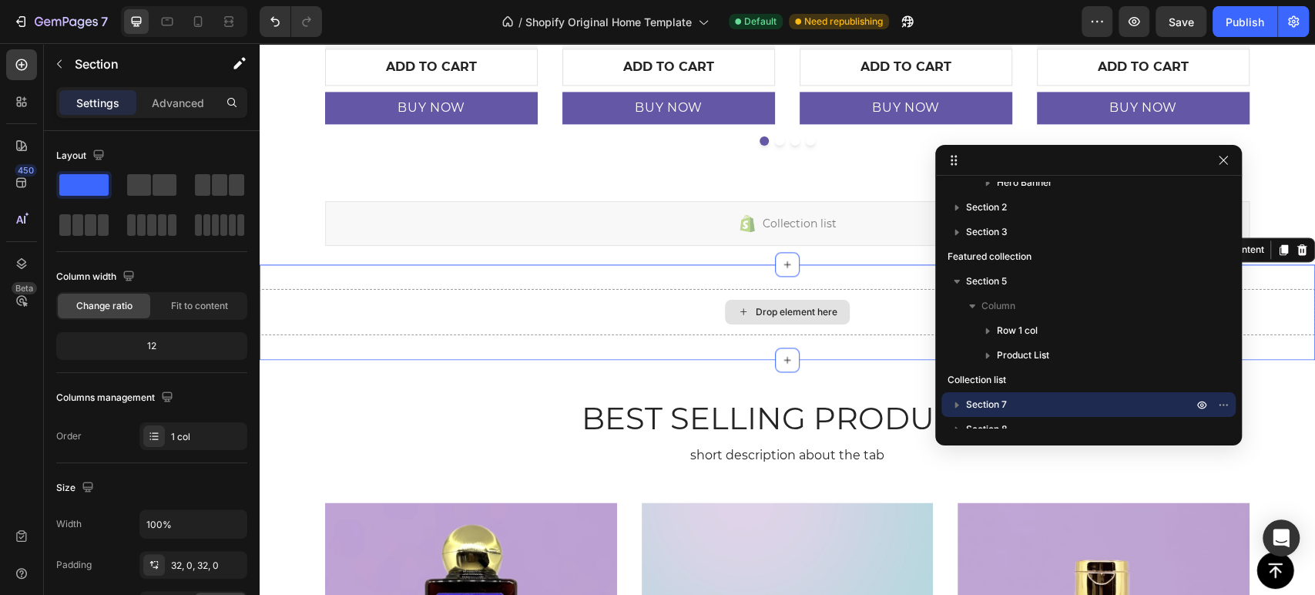
click at [756, 313] on div "Drop element here" at bounding box center [797, 312] width 82 height 12
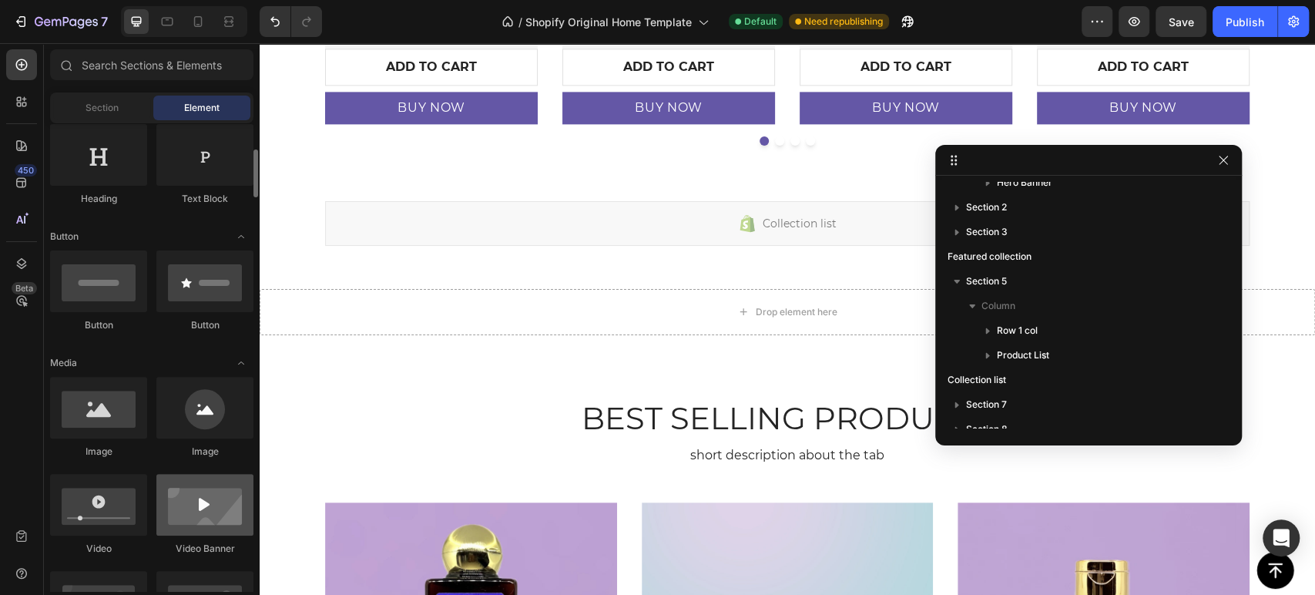
click at [213, 508] on div at bounding box center [204, 505] width 97 height 62
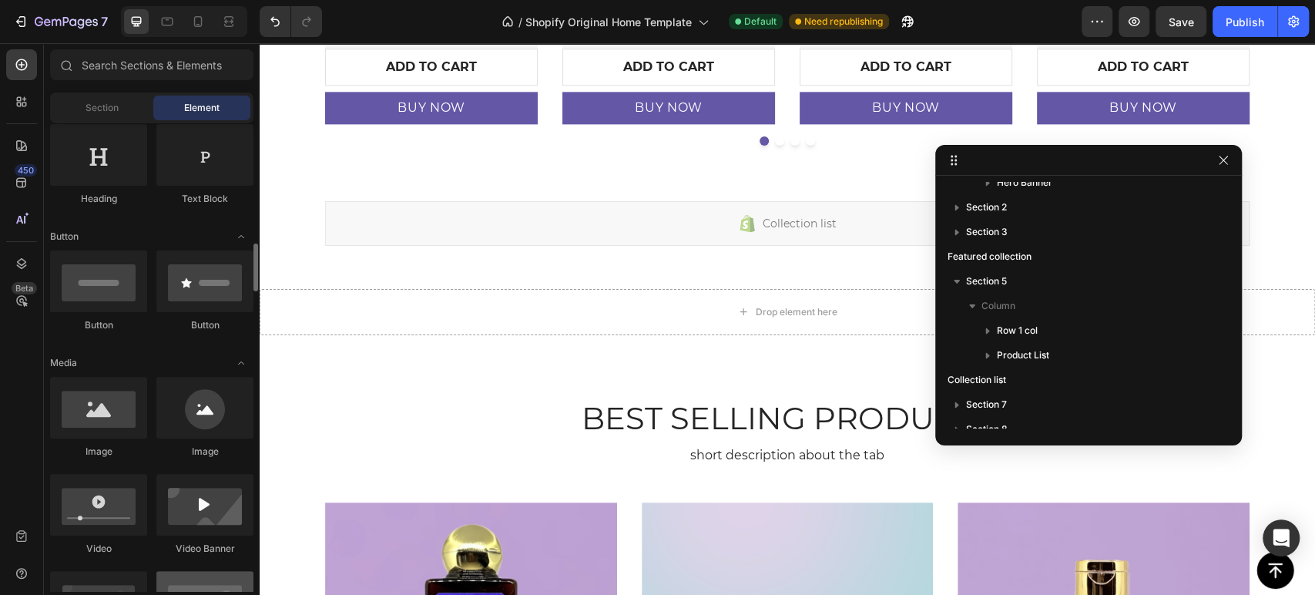
scroll to position [342, 0]
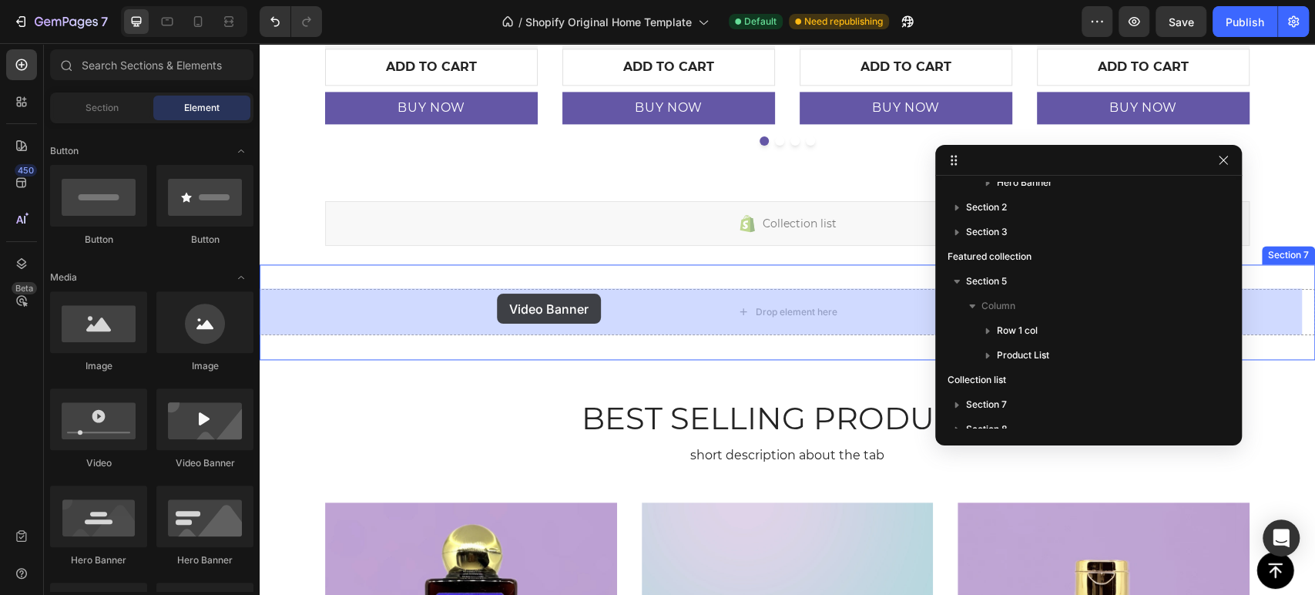
drag, startPoint x: 451, startPoint y: 478, endPoint x: 497, endPoint y: 293, distance: 189.6
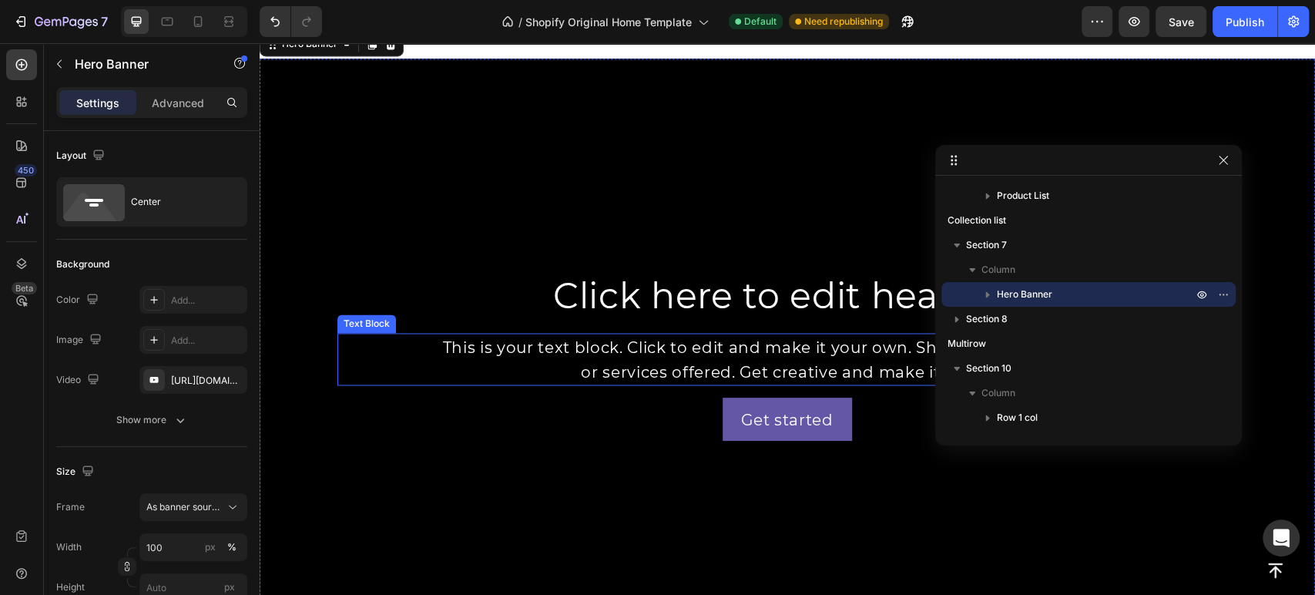
scroll to position [1711, 0]
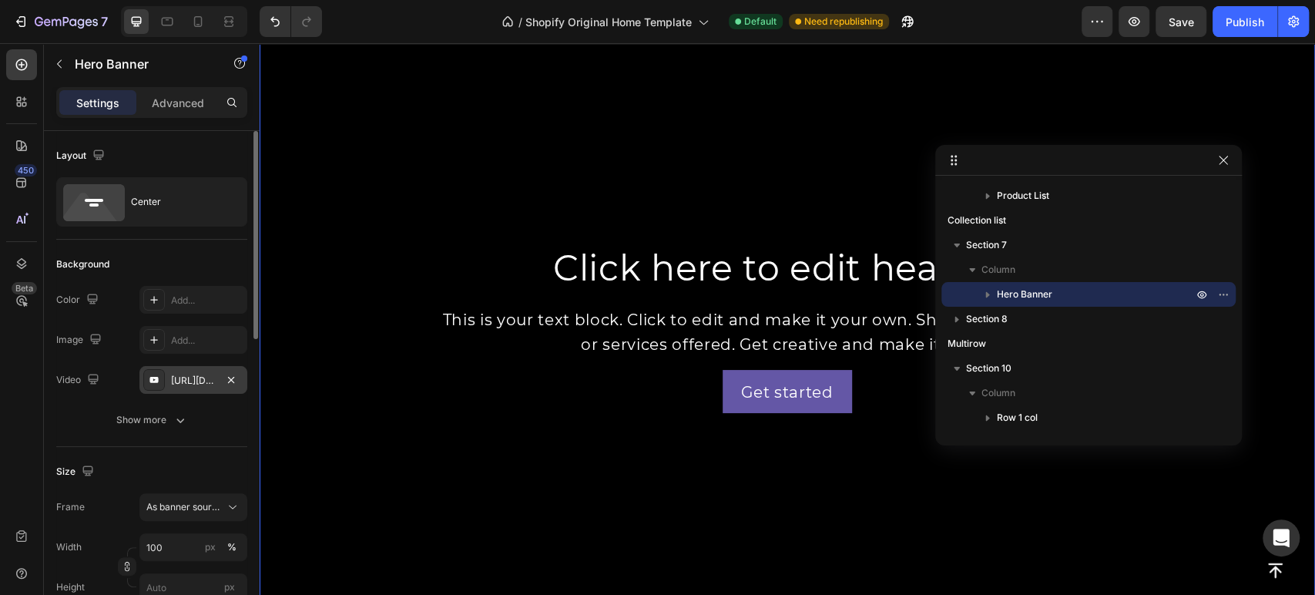
click at [199, 377] on div "[URL][DOMAIN_NAME]" at bounding box center [193, 381] width 45 height 14
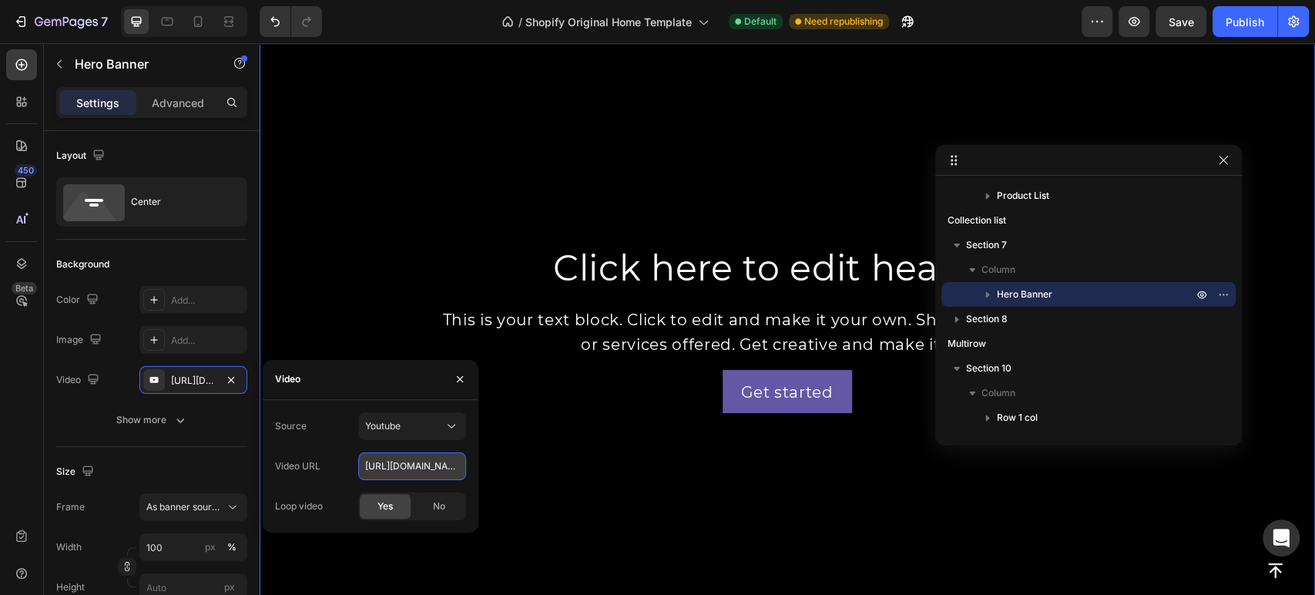
click at [394, 463] on input "[URL][DOMAIN_NAME]" at bounding box center [412, 466] width 108 height 28
paste input "[DOMAIN_NAME][URL]"
type input "[URL][DOMAIN_NAME]"
click at [377, 508] on span "Yes" at bounding box center [384, 506] width 15 height 14
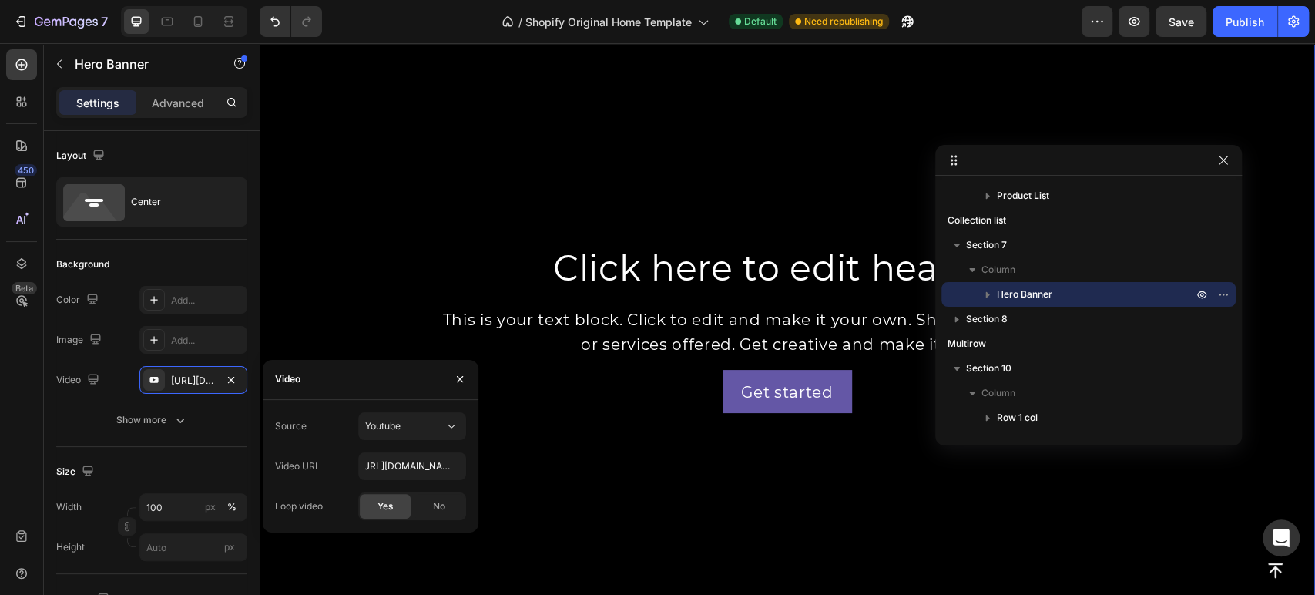
type input "Auto"
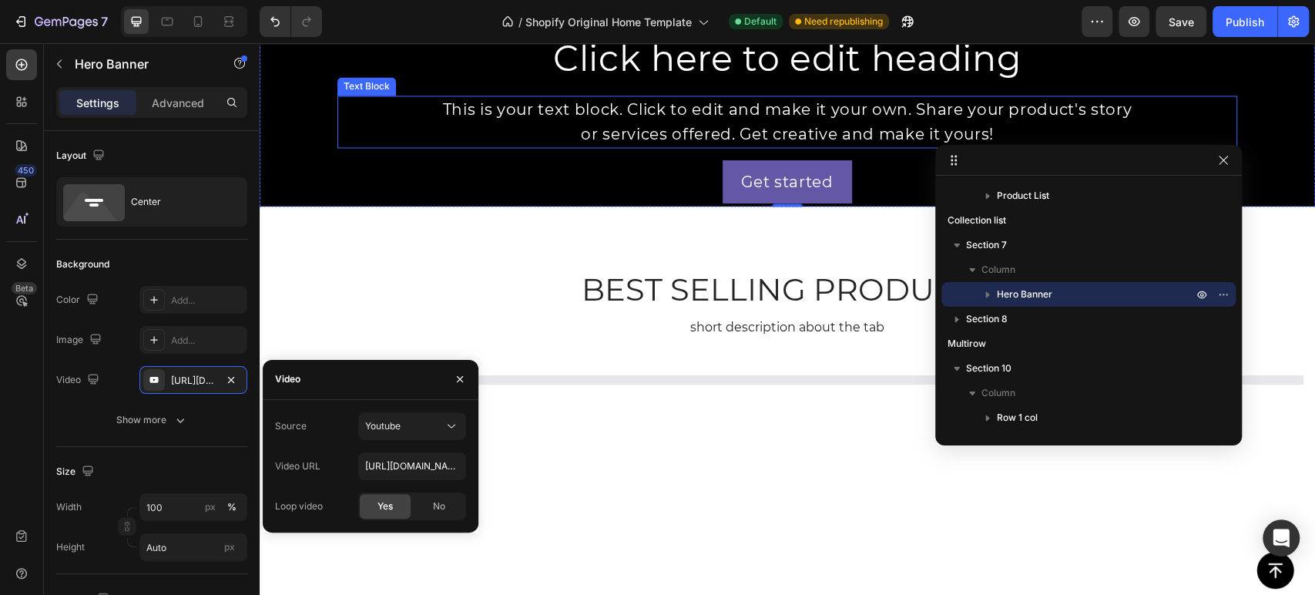
scroll to position [1454, 0]
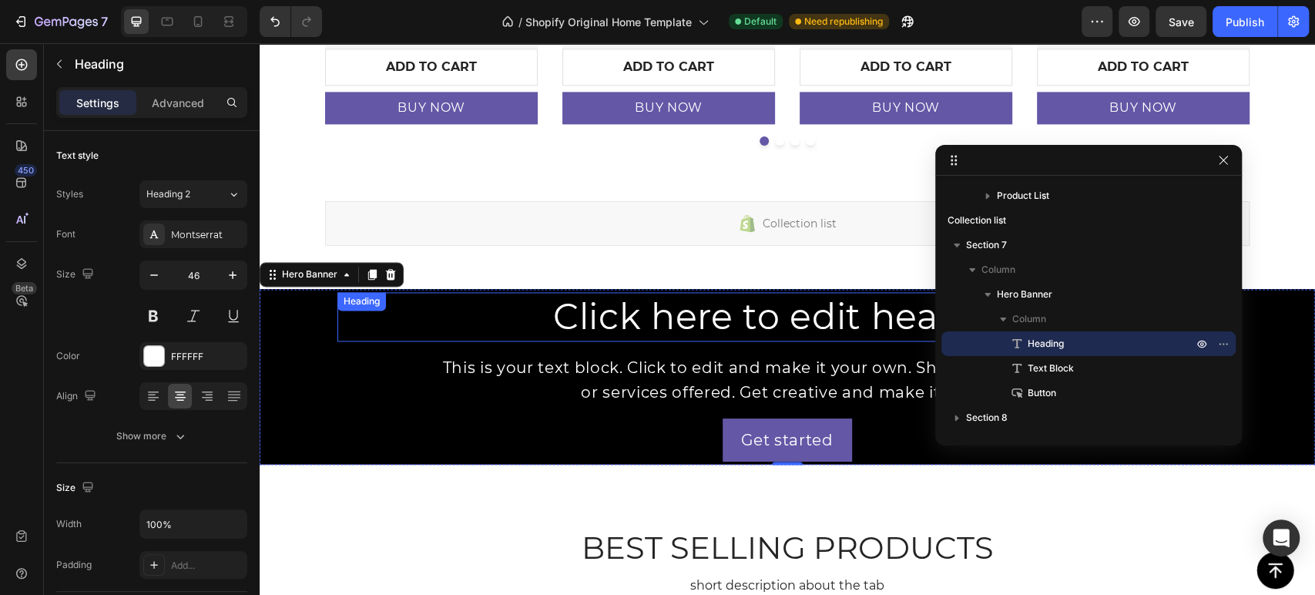
click at [665, 327] on h2 "Click here to edit heading" at bounding box center [787, 316] width 900 height 49
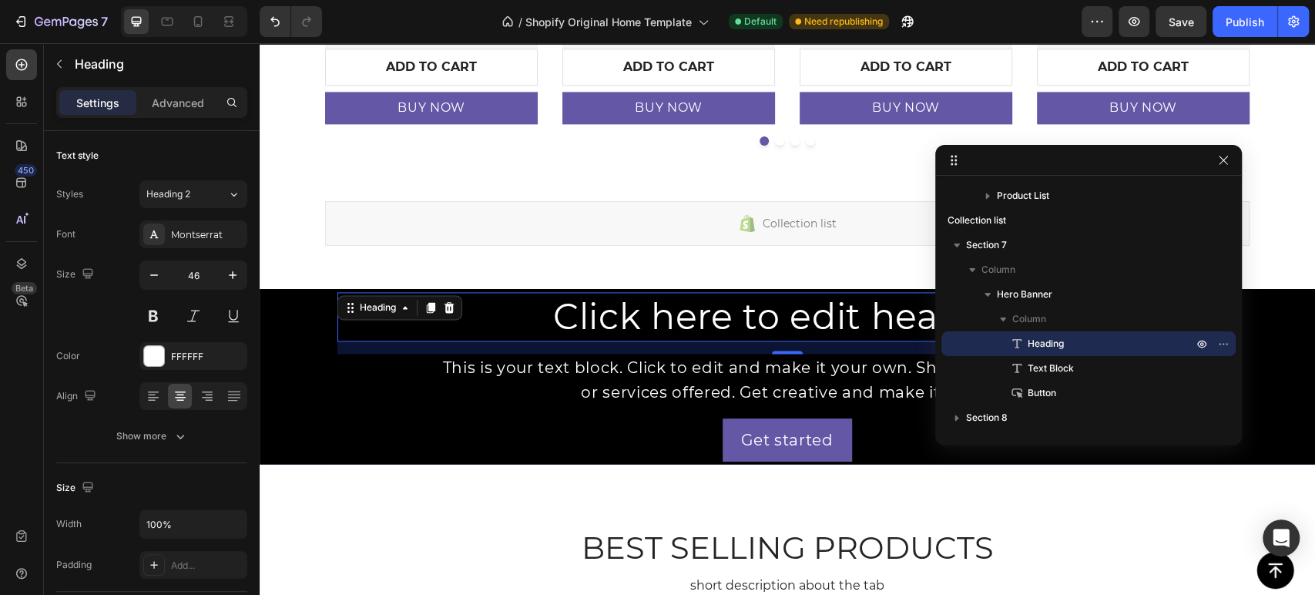
click at [737, 324] on h2 "Click here to edit heading" at bounding box center [787, 316] width 900 height 49
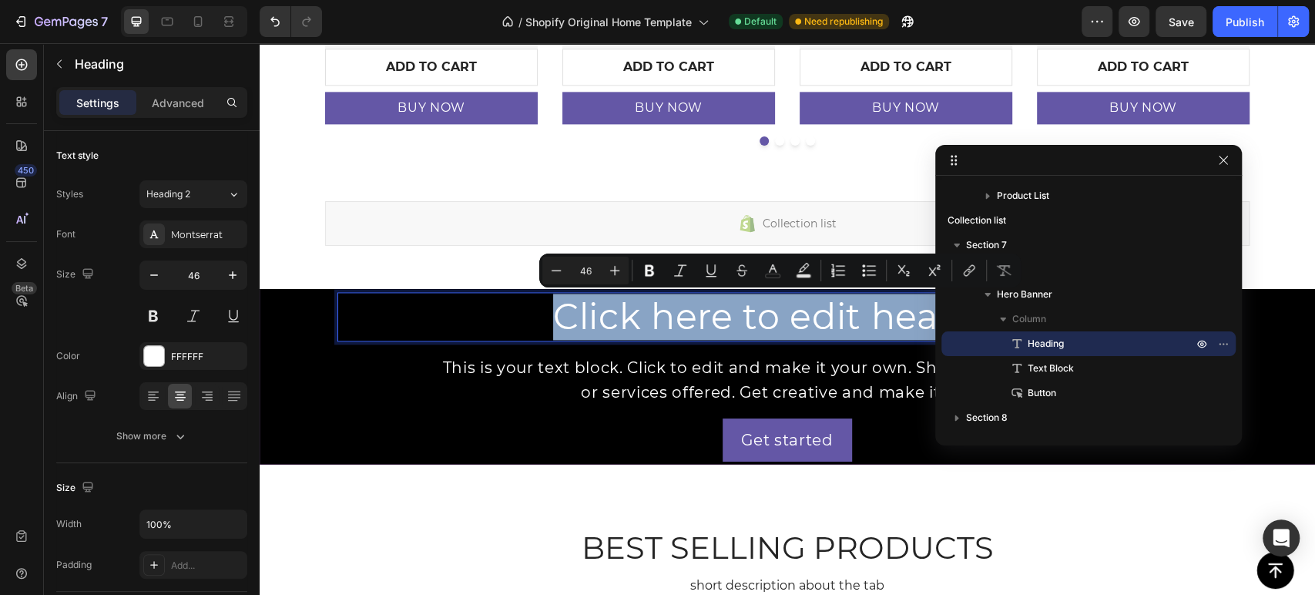
click at [671, 297] on p "Click here to edit heading" at bounding box center [787, 316] width 897 height 46
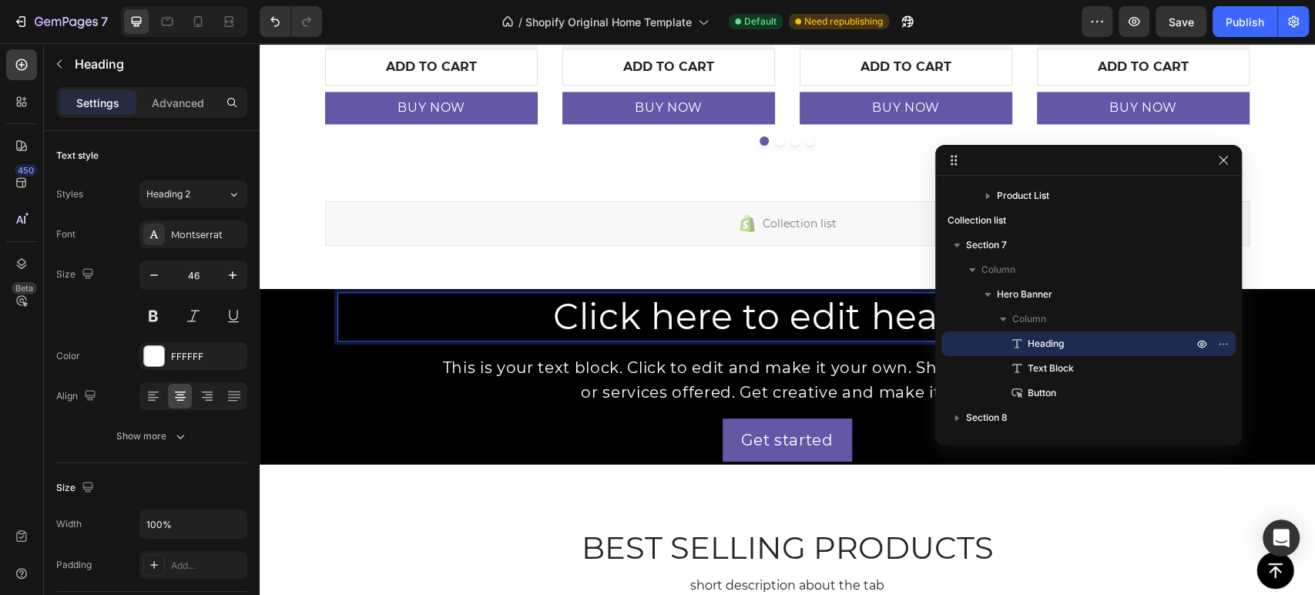
click at [664, 305] on p "Click here to edit heading" at bounding box center [787, 316] width 897 height 46
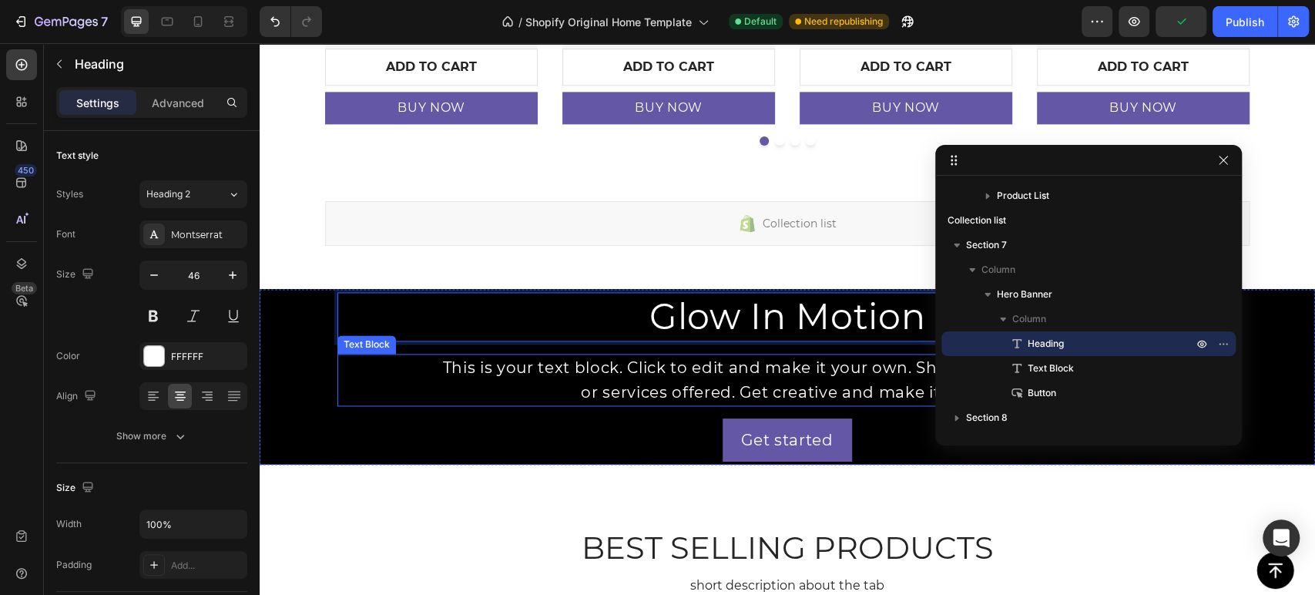
click at [621, 374] on div "This is your text block. Click to edit and make it your own. Share your product…" at bounding box center [787, 380] width 900 height 52
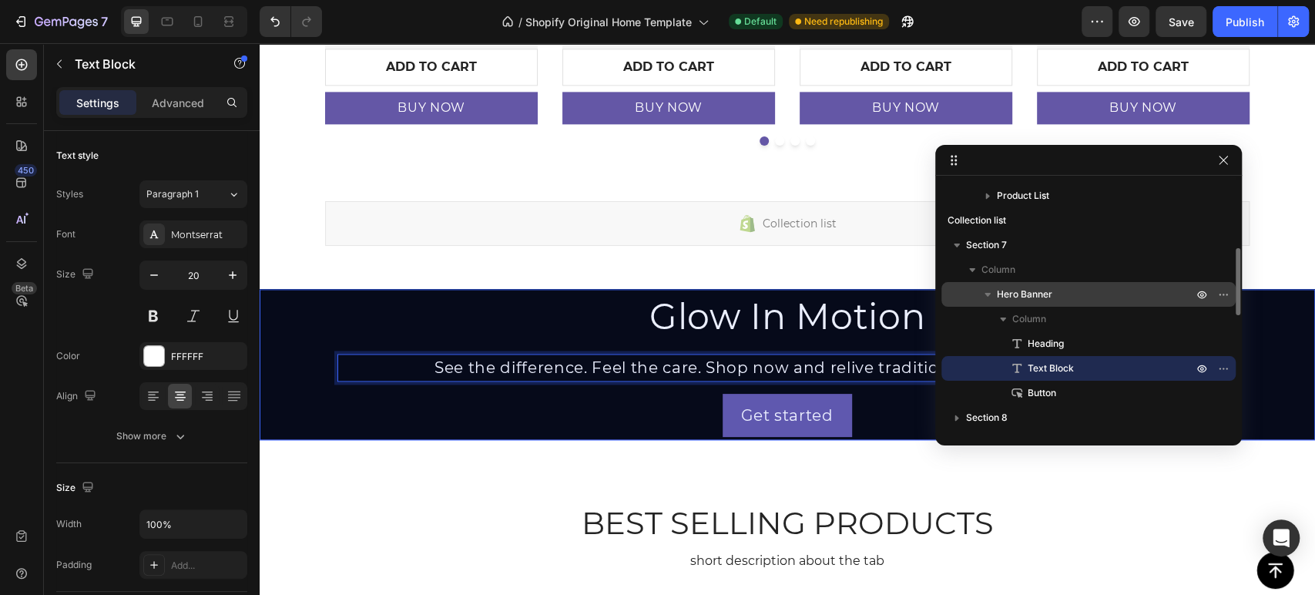
click at [1066, 292] on p "Hero Banner" at bounding box center [1096, 294] width 199 height 15
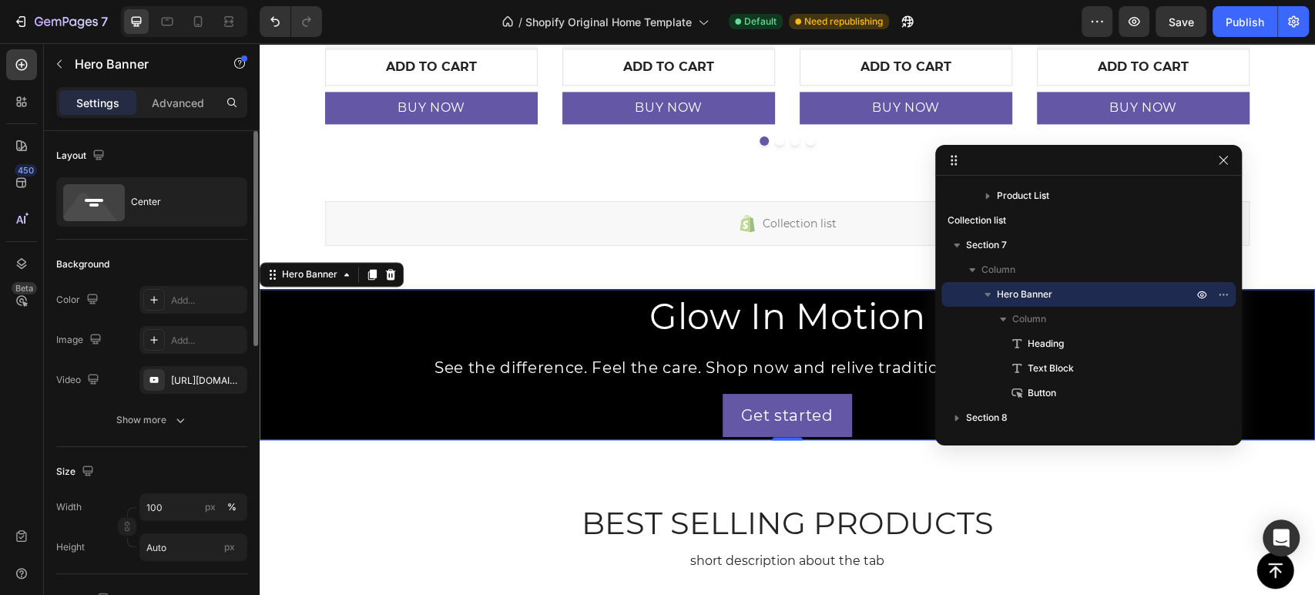
scroll to position [85, 0]
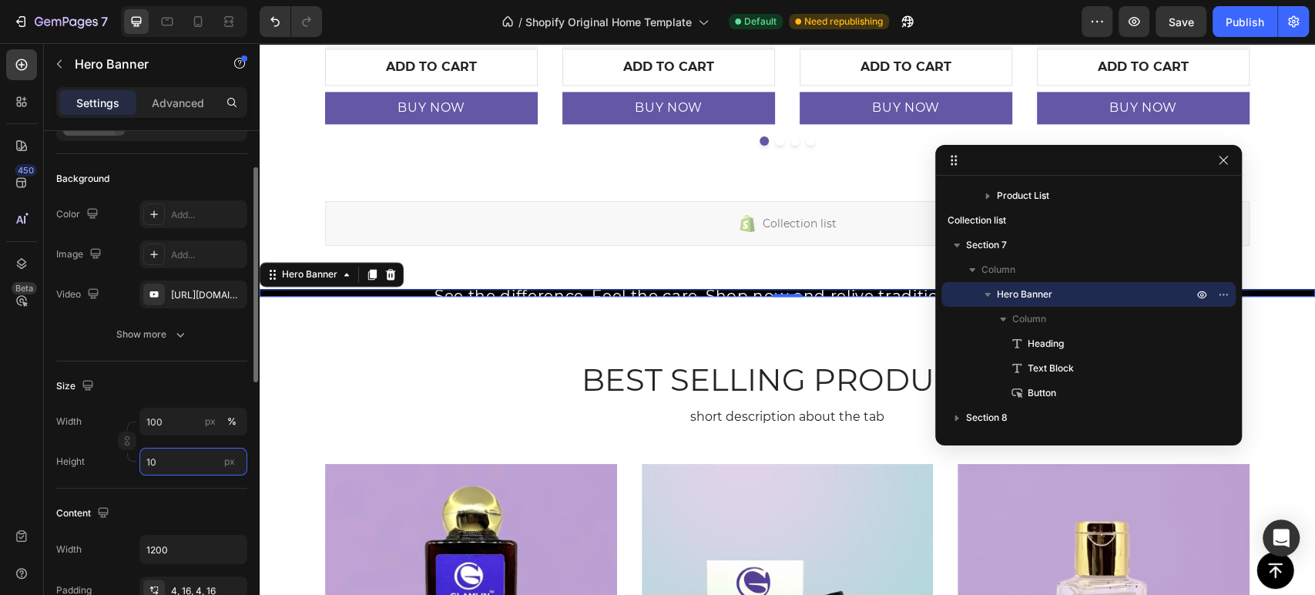
type input "1"
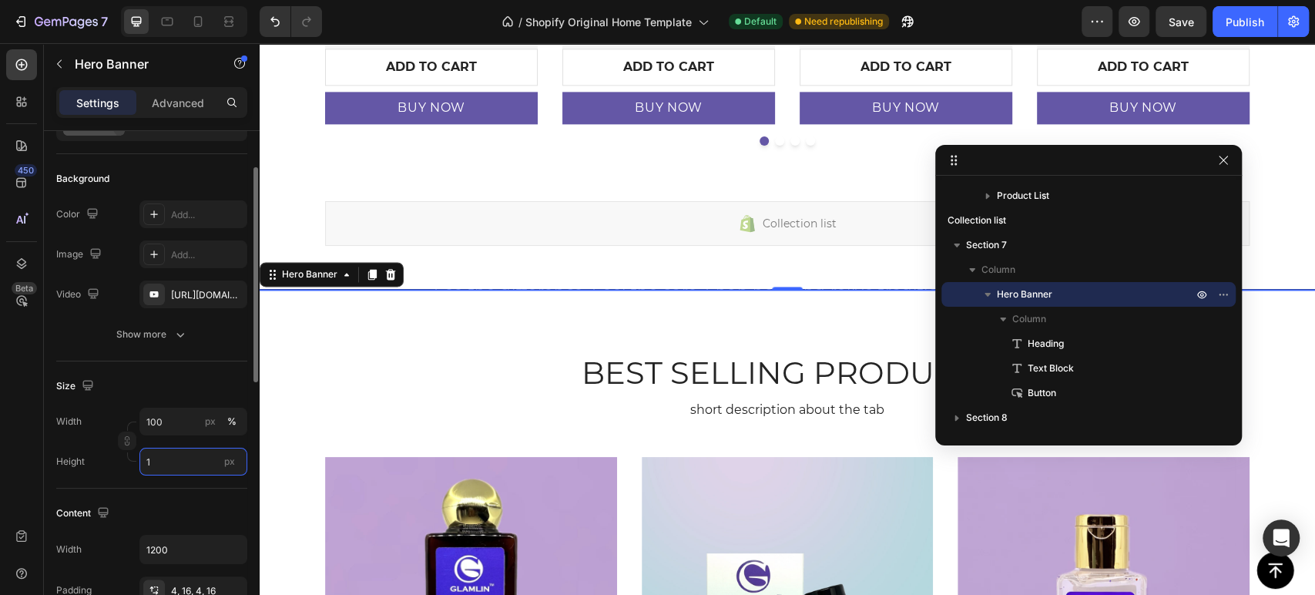
click at [203, 454] on input "1" at bounding box center [193, 462] width 108 height 28
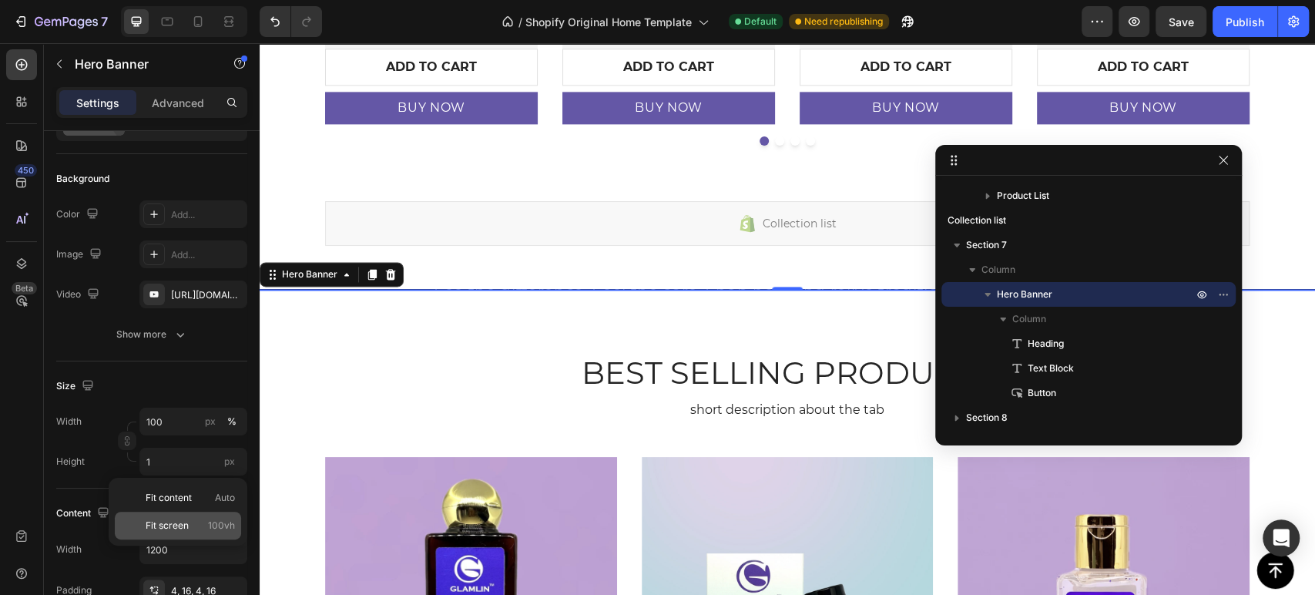
click at [188, 529] on span "Fit screen" at bounding box center [167, 525] width 43 height 14
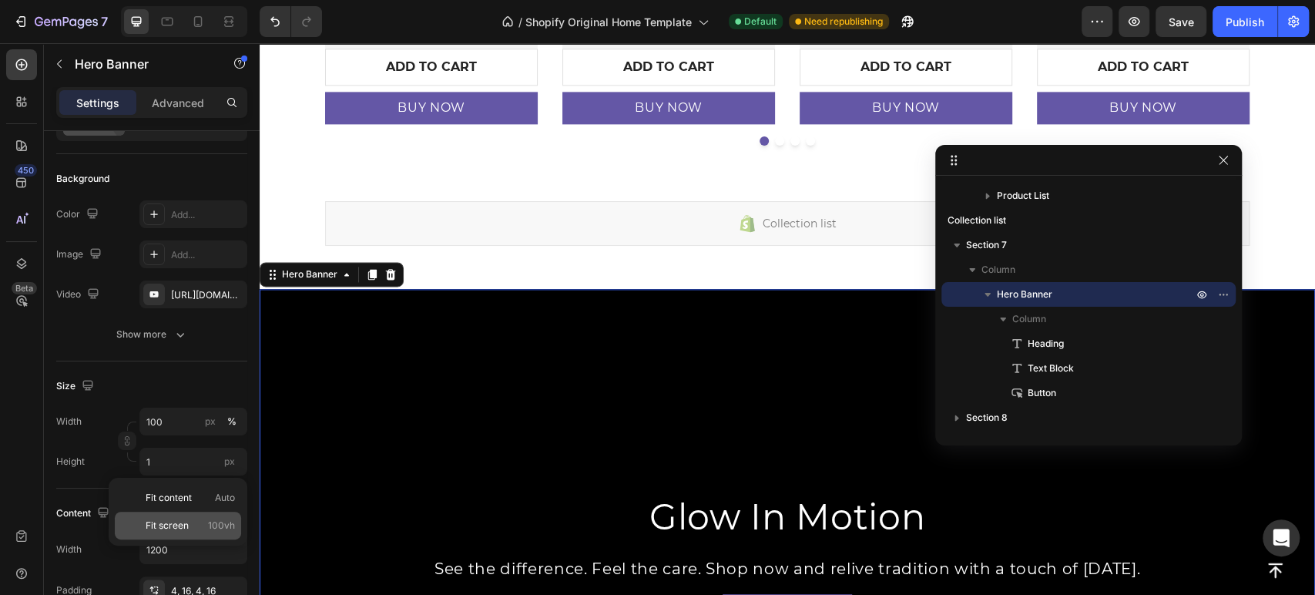
type input "100 vh"
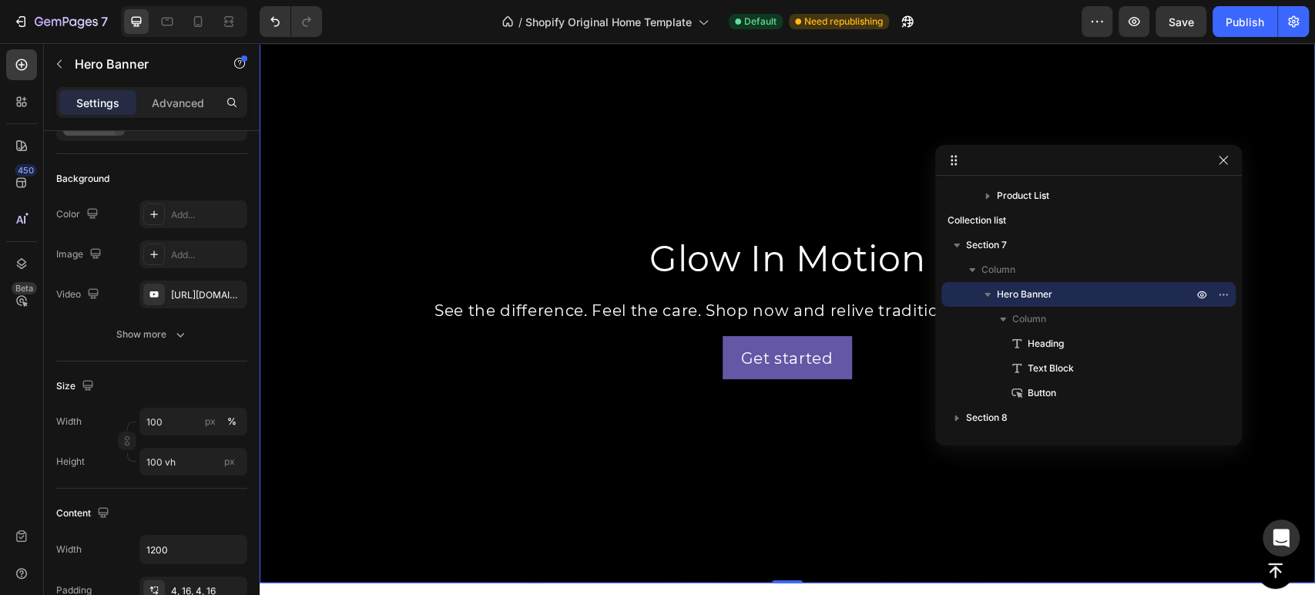
scroll to position [1711, 0]
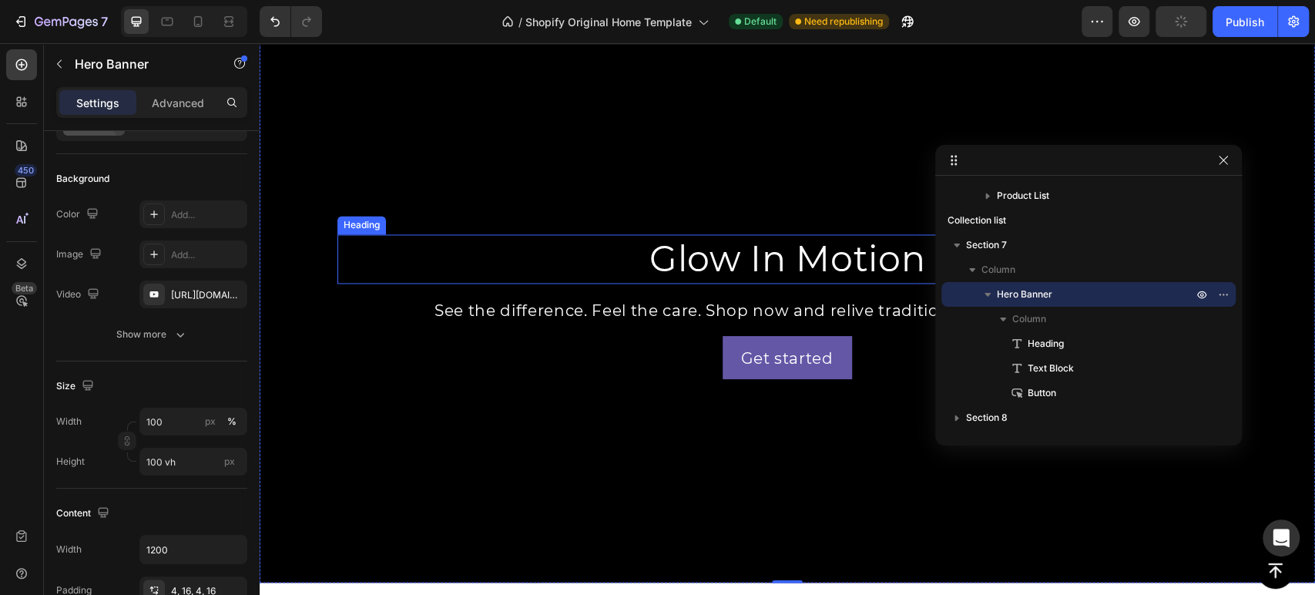
click at [763, 267] on p "Glow In Motion" at bounding box center [787, 259] width 897 height 46
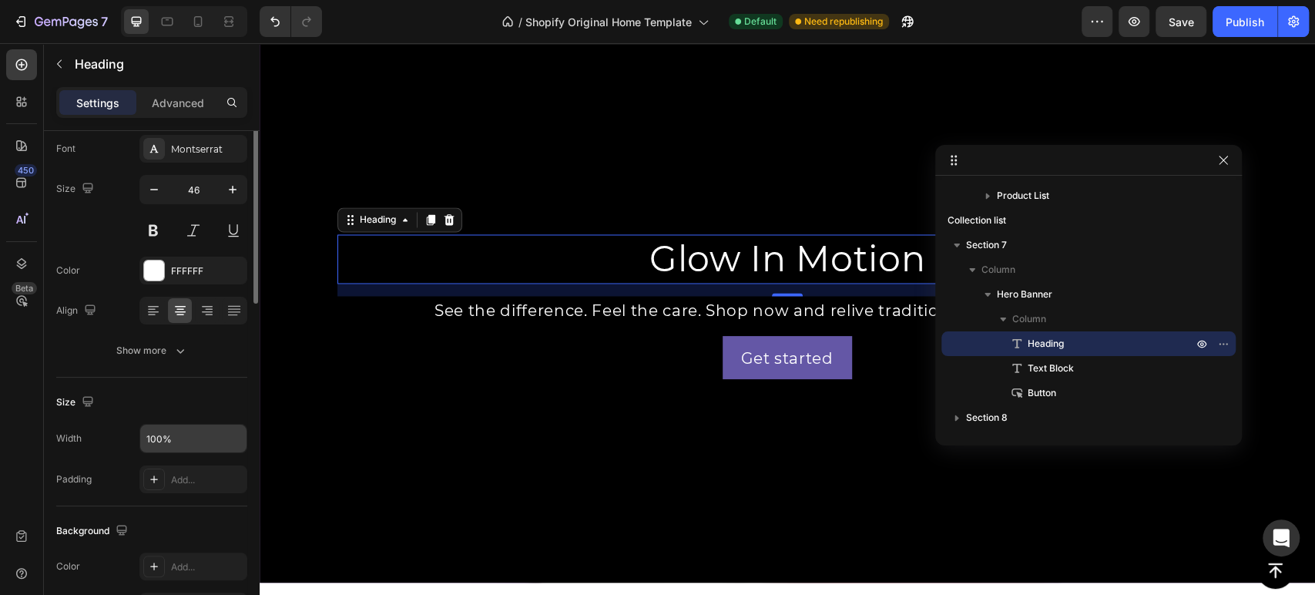
scroll to position [0, 0]
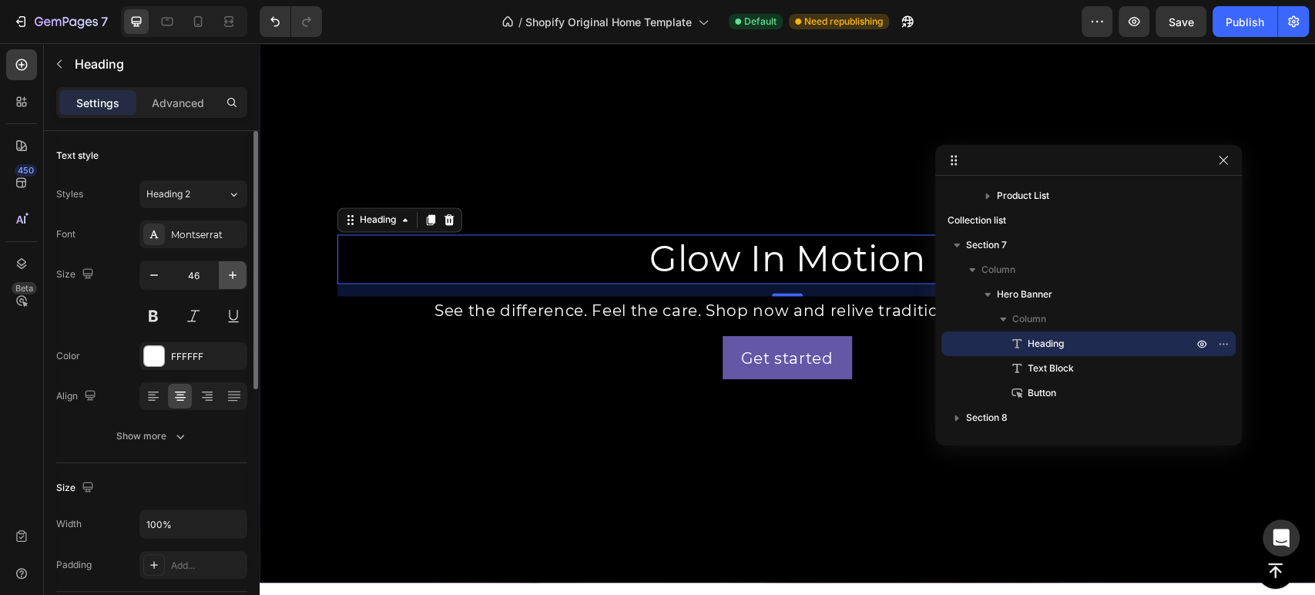
click at [233, 275] on icon "button" at bounding box center [233, 275] width 8 height 8
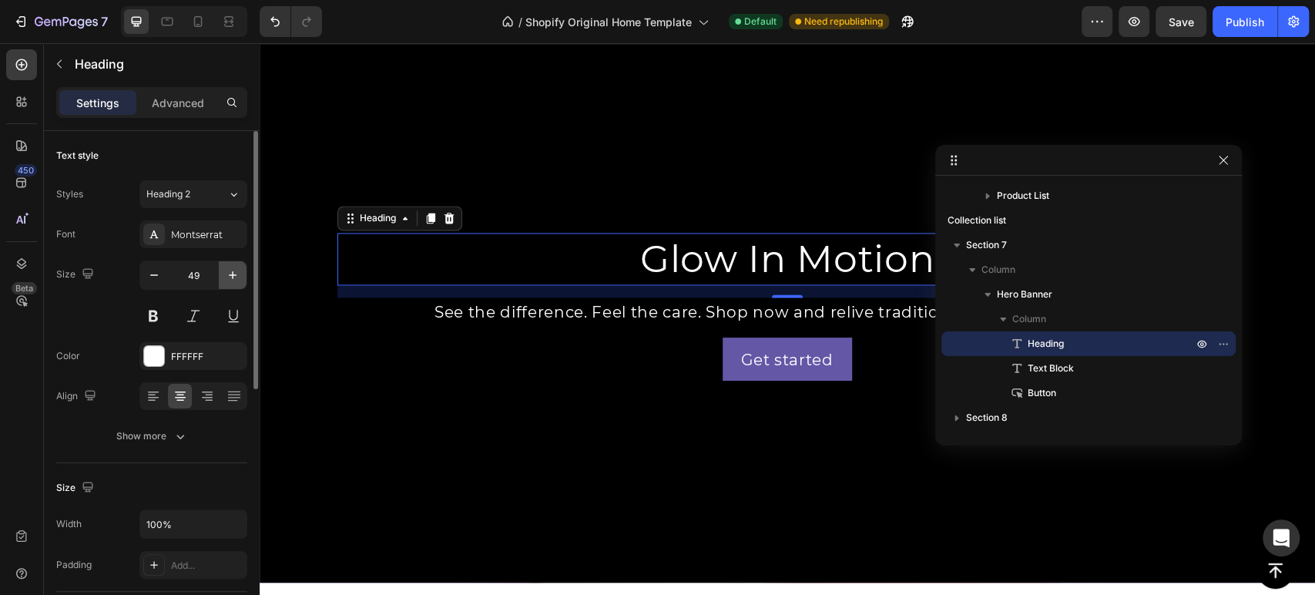
click at [233, 275] on icon "button" at bounding box center [233, 275] width 8 height 8
click at [194, 279] on input "53" at bounding box center [193, 275] width 51 height 28
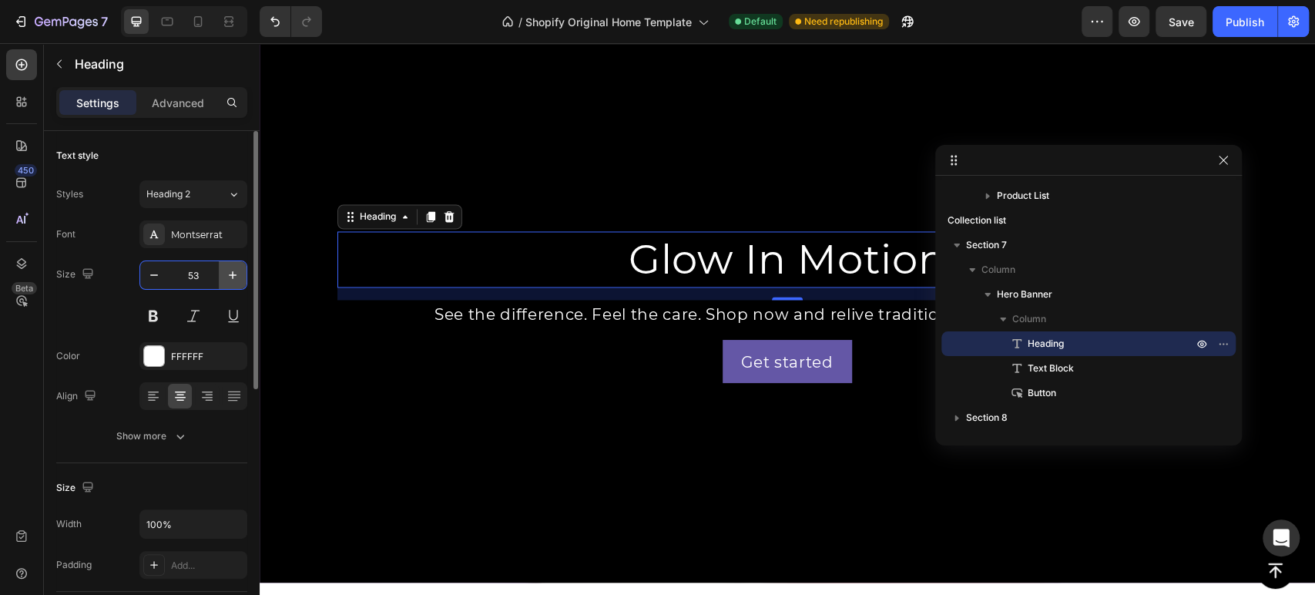
click at [225, 273] on icon "button" at bounding box center [232, 274] width 15 height 15
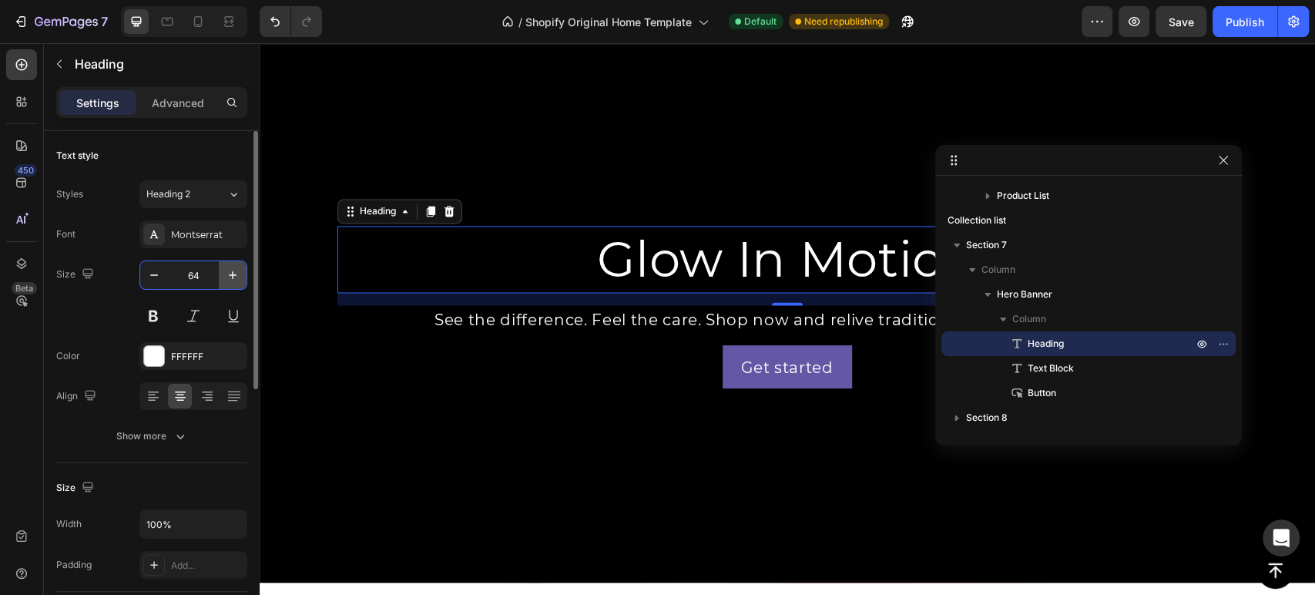
click at [236, 276] on icon "button" at bounding box center [232, 274] width 15 height 15
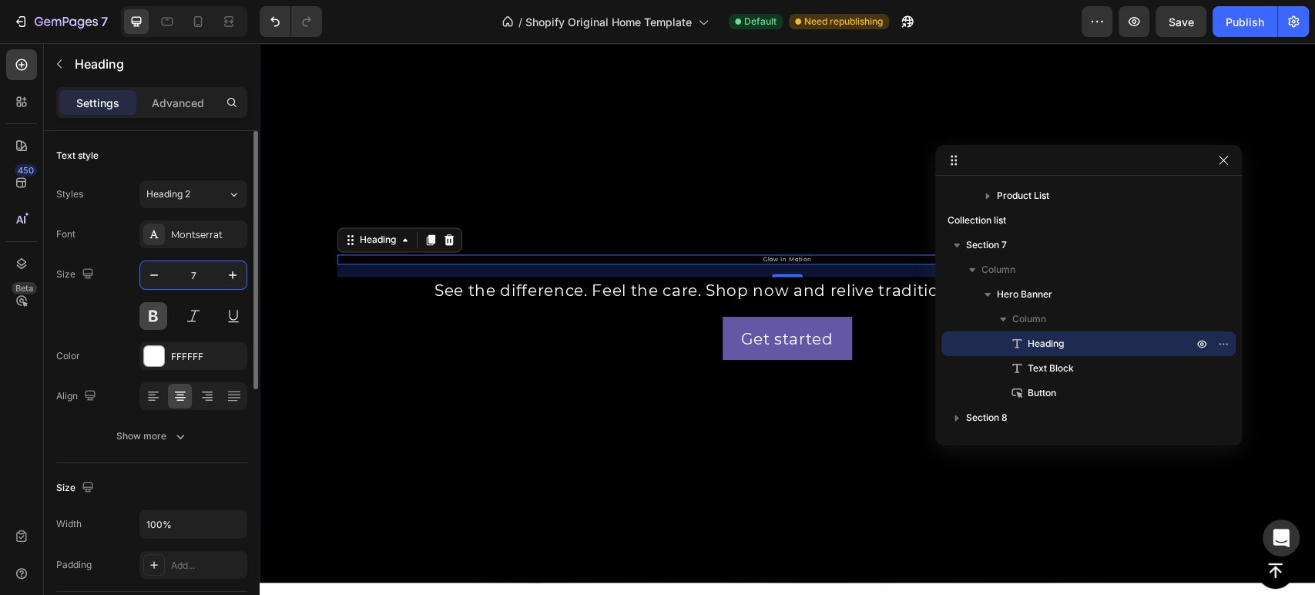
type input "72"
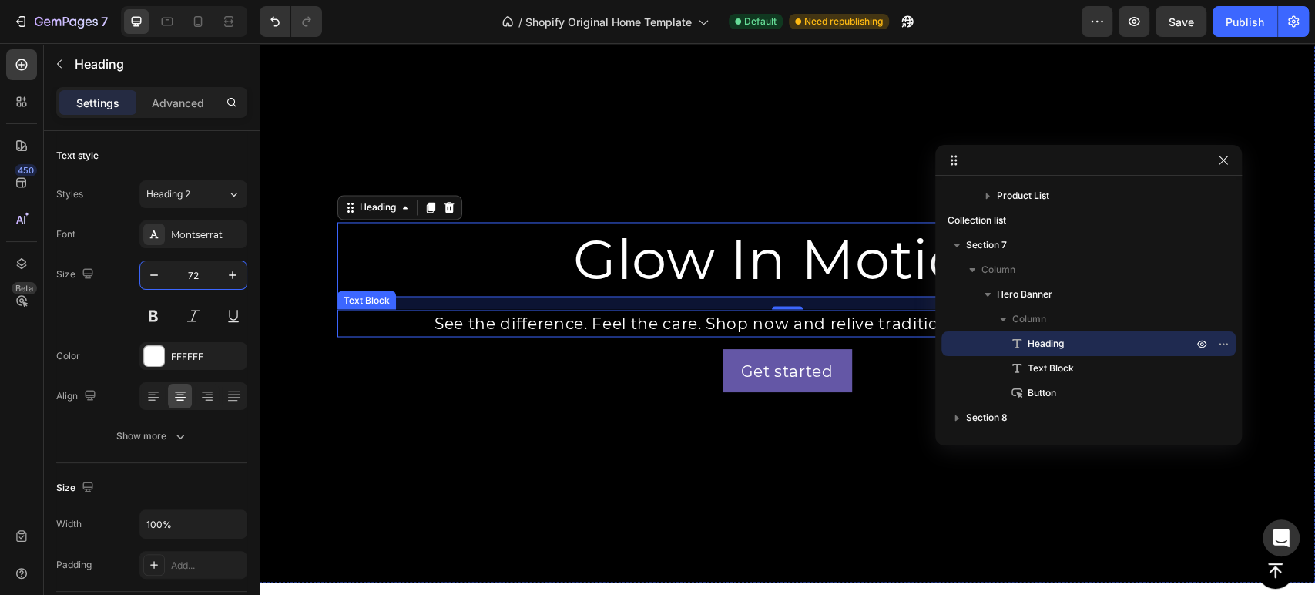
click at [526, 322] on p "See the difference. Feel the care. Shop now and relive tradition with a touch o…" at bounding box center [787, 322] width 897 height 25
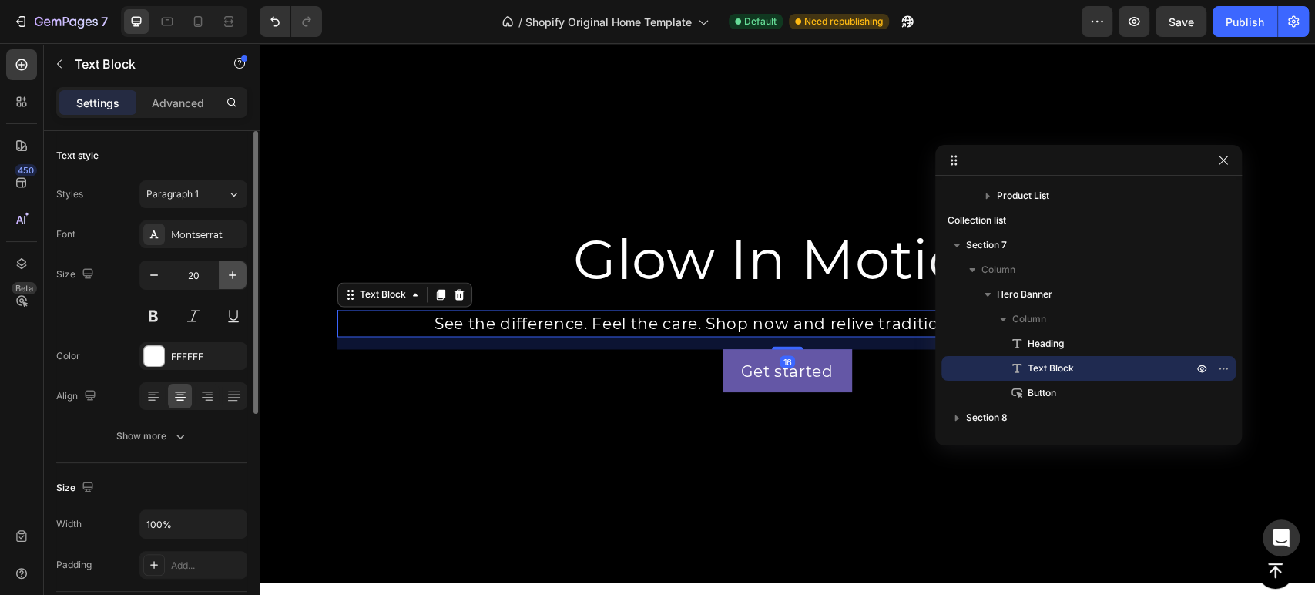
click at [223, 276] on button "button" at bounding box center [233, 275] width 28 height 28
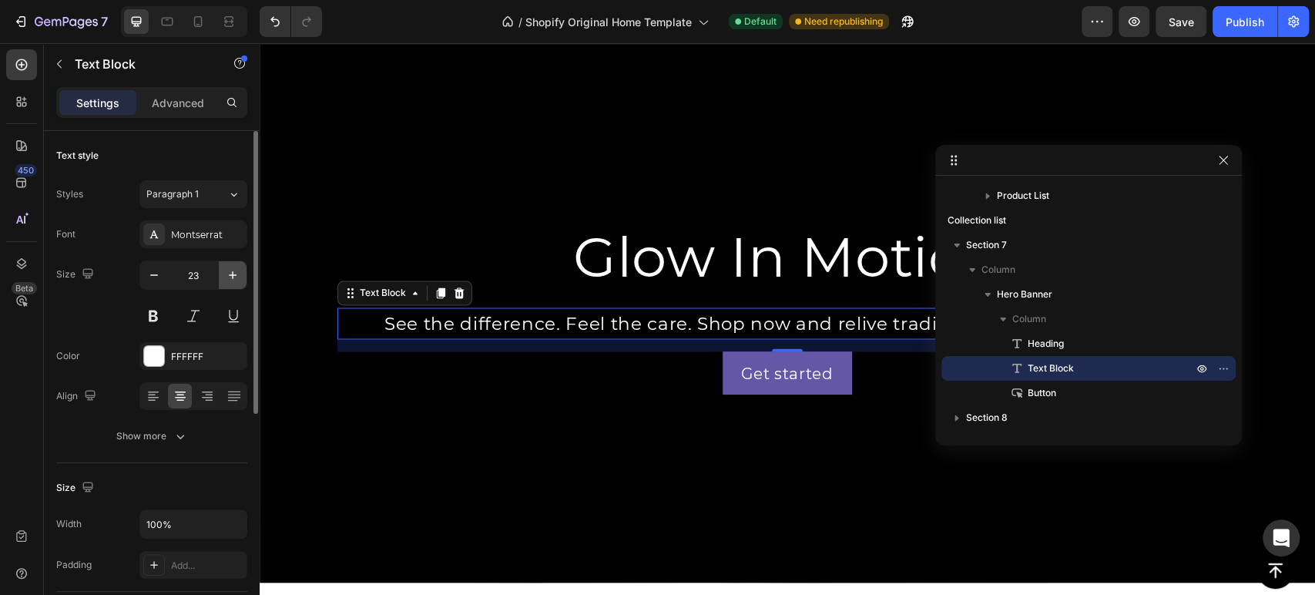
click at [225, 276] on icon "button" at bounding box center [232, 274] width 15 height 15
type input "24"
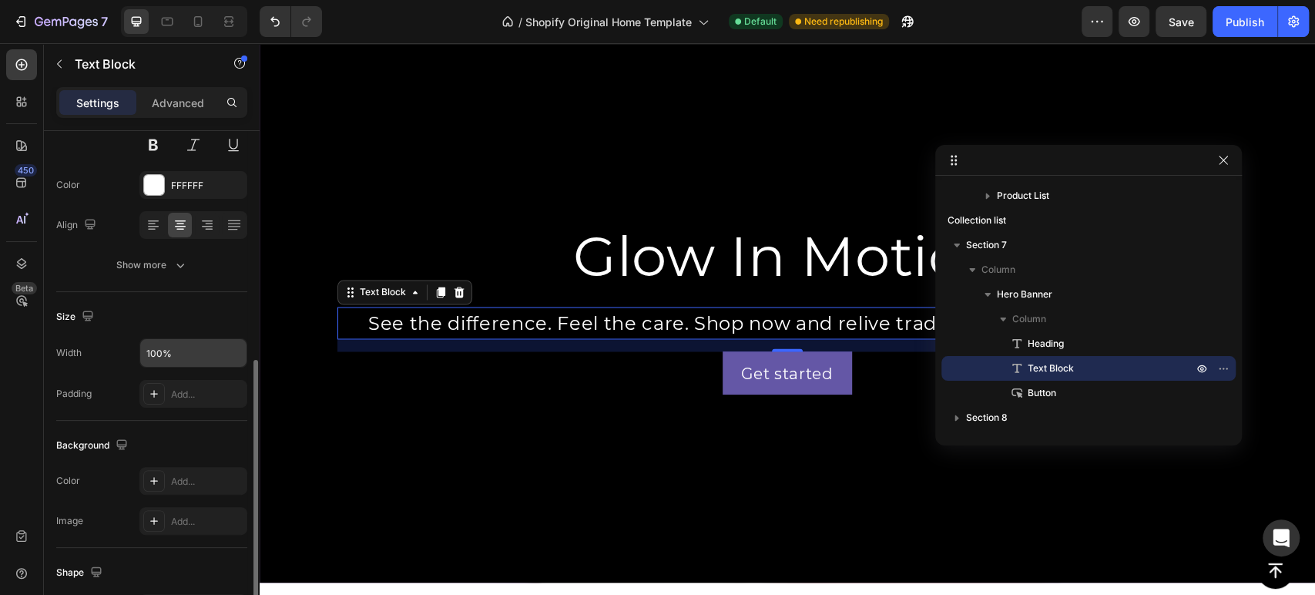
scroll to position [256, 0]
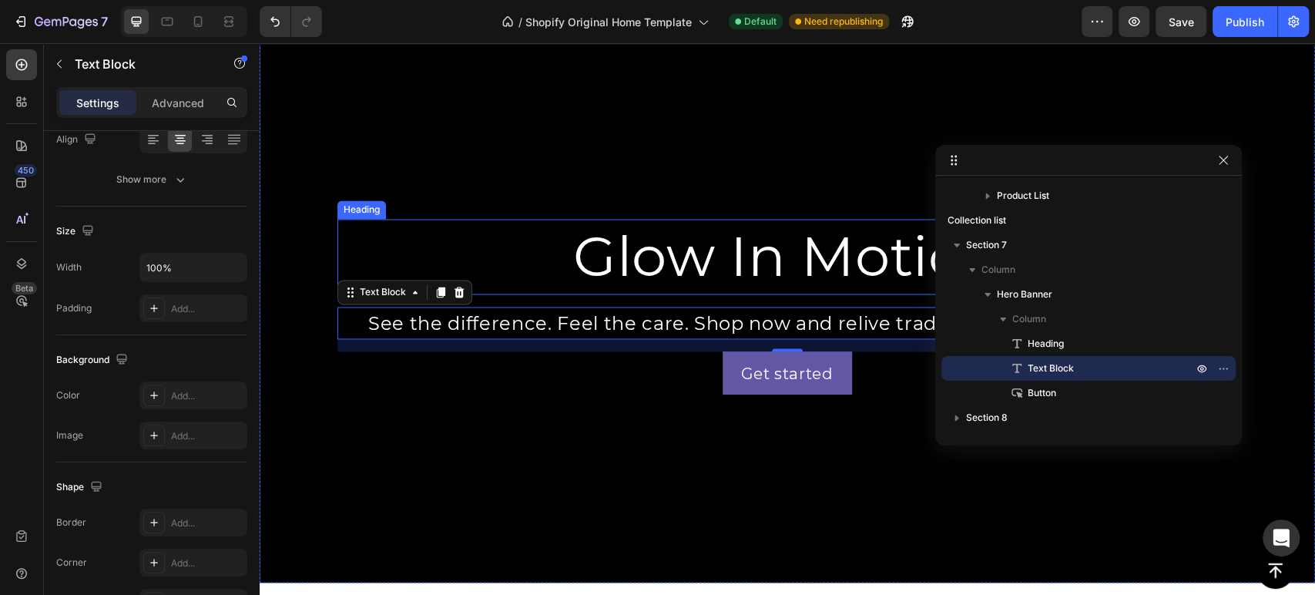
click at [347, 207] on div "Heading" at bounding box center [361, 210] width 42 height 14
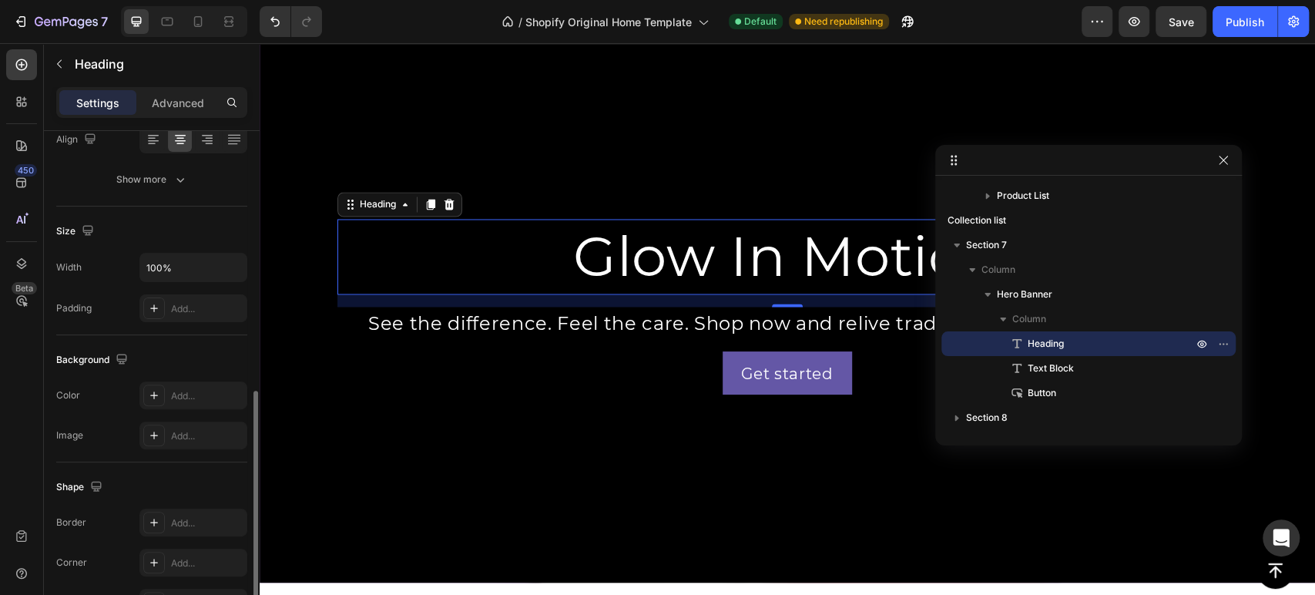
scroll to position [342, 0]
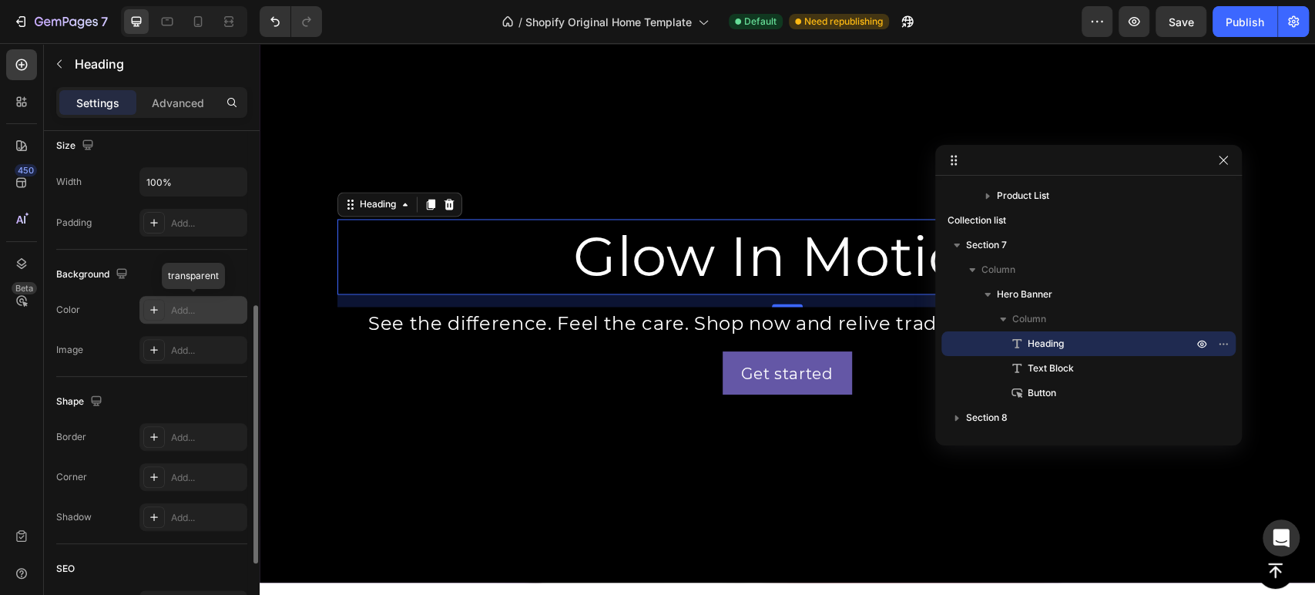
click at [171, 303] on div "Add..." at bounding box center [207, 310] width 72 height 14
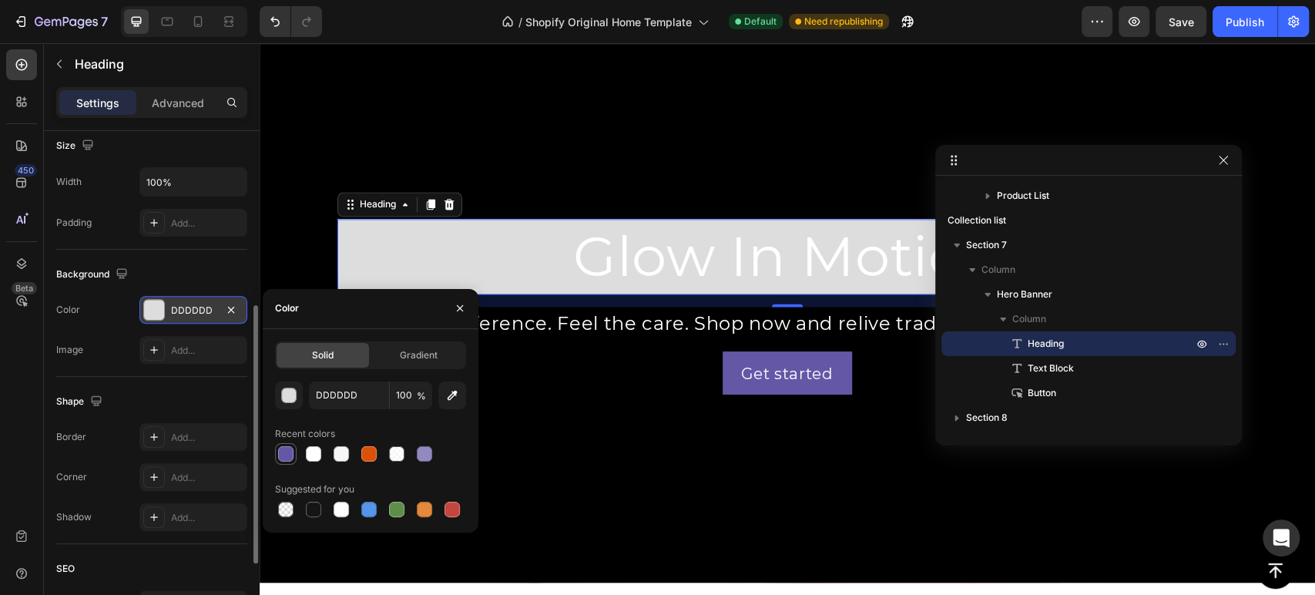
click at [283, 454] on div at bounding box center [285, 453] width 15 height 15
type input "6457A6"
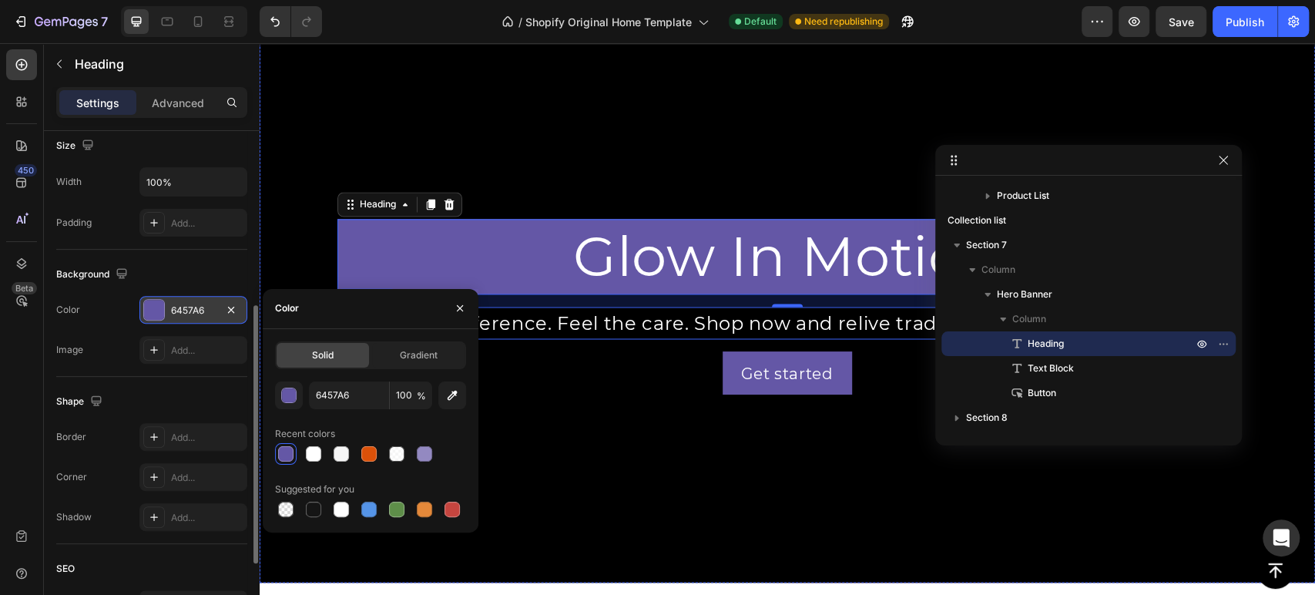
click at [677, 308] on p "See the difference. Feel the care. Shop now and relive tradition with a touch o…" at bounding box center [787, 322] width 897 height 29
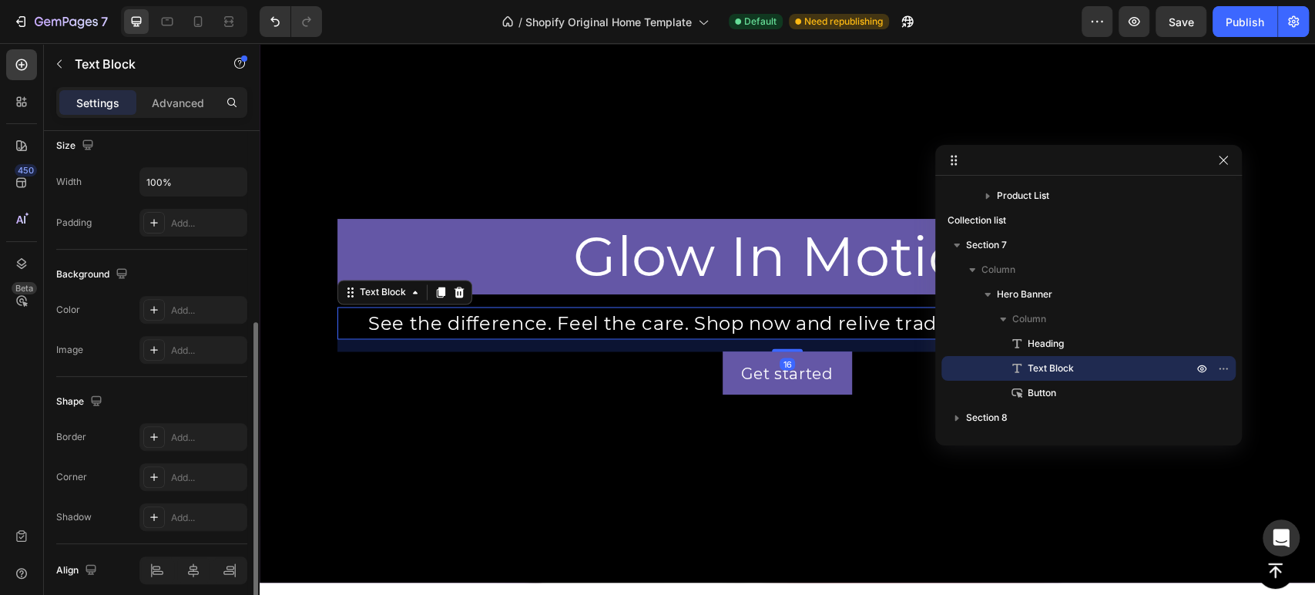
scroll to position [0, 0]
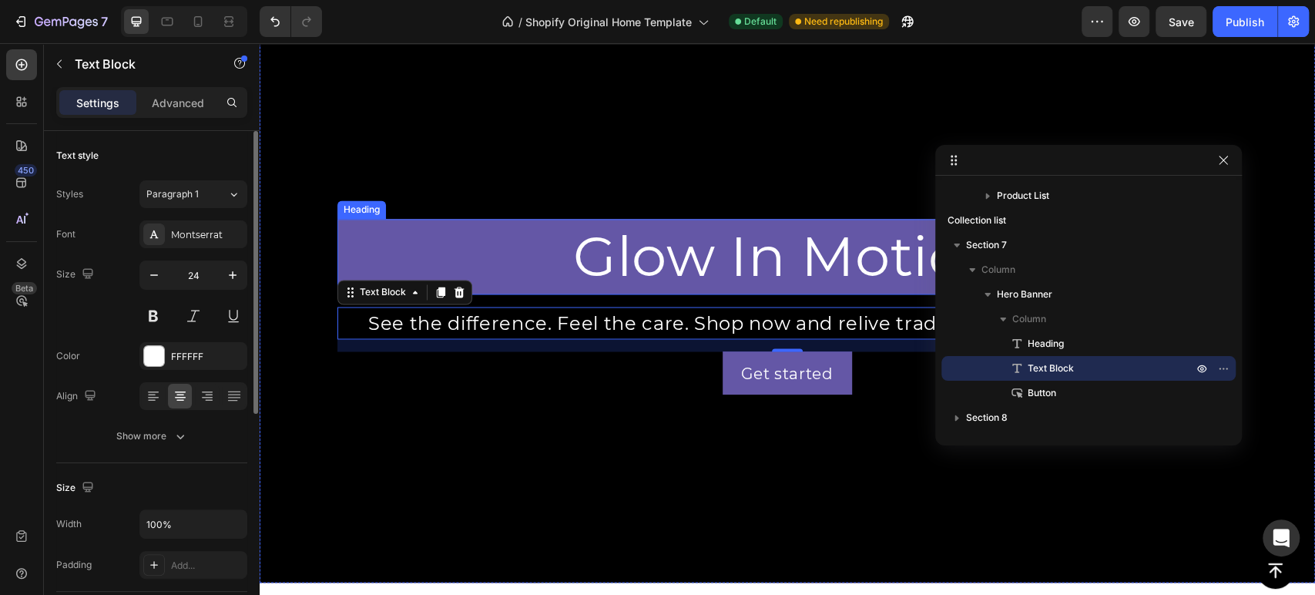
click at [423, 246] on p "Glow In Motion" at bounding box center [787, 256] width 897 height 72
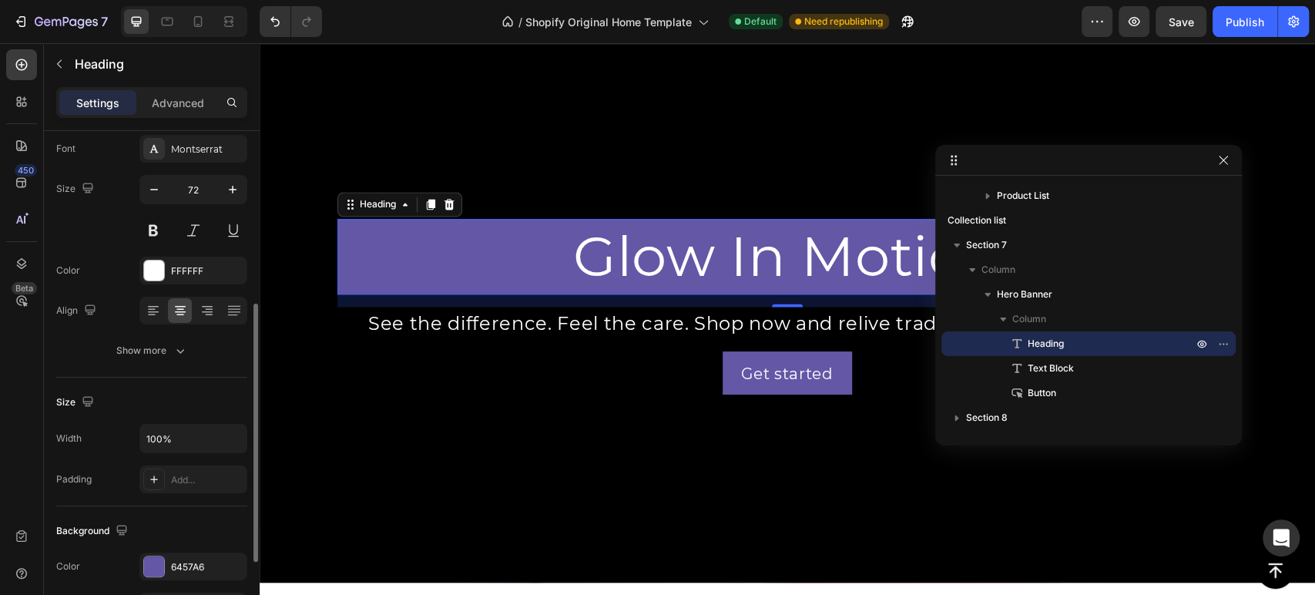
scroll to position [171, 0]
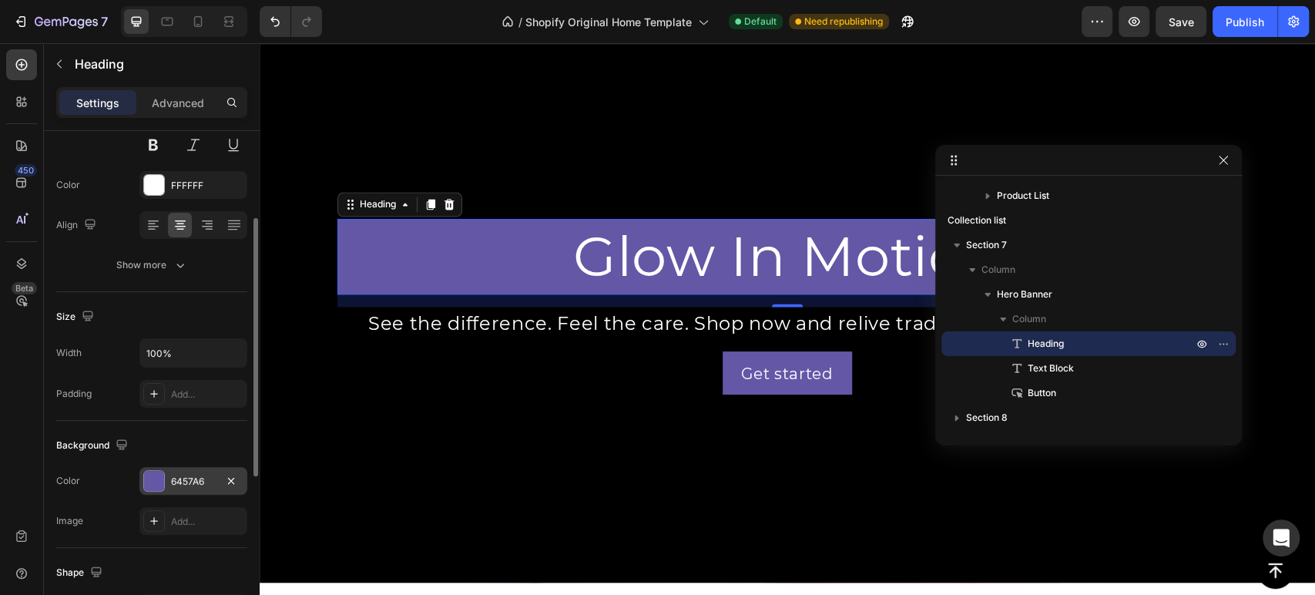
click at [187, 476] on div "6457A6" at bounding box center [193, 481] width 45 height 14
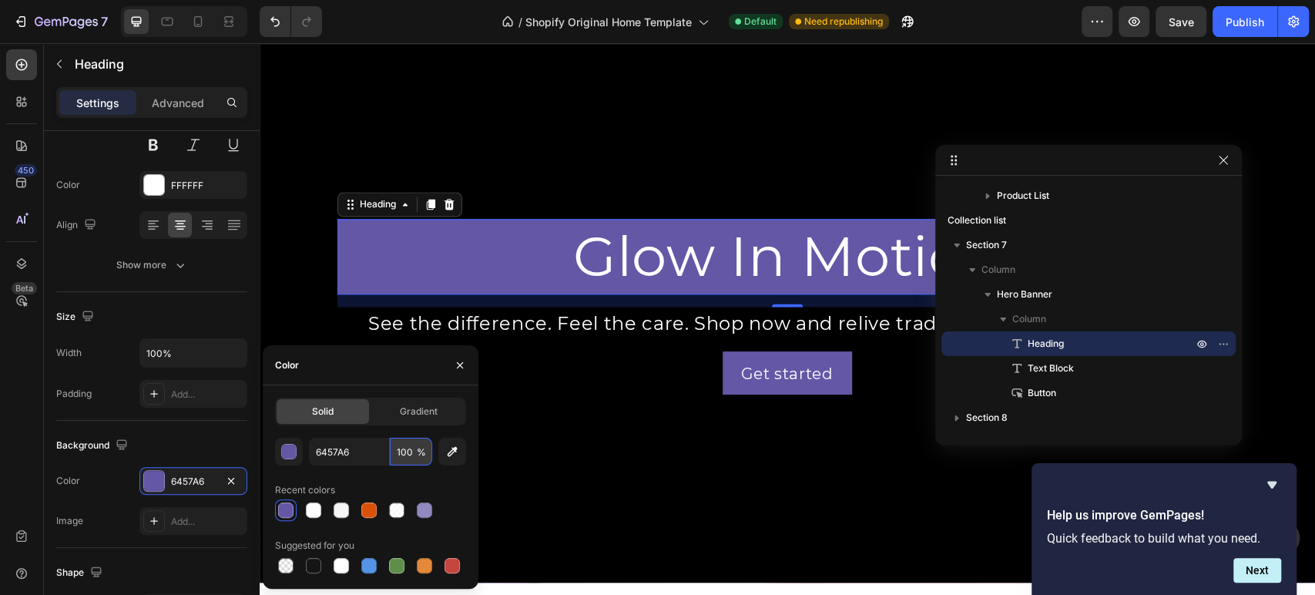
click at [411, 451] on input "100" at bounding box center [411, 451] width 42 height 28
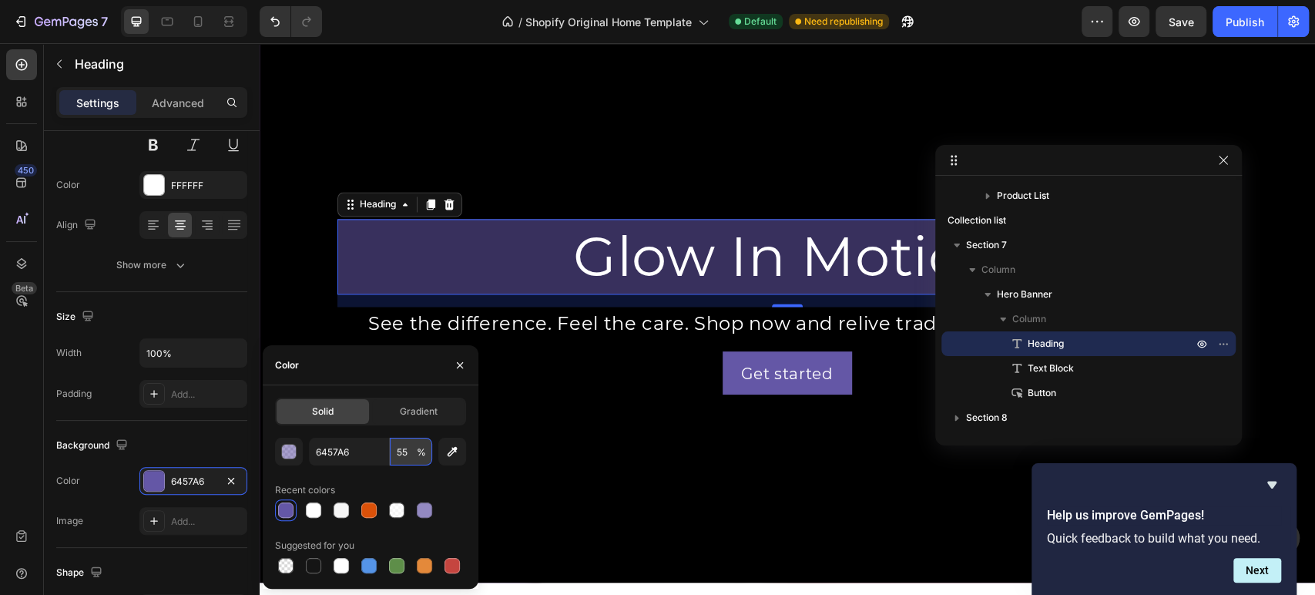
type input "54"
click at [235, 478] on icon "button" at bounding box center [231, 480] width 12 height 12
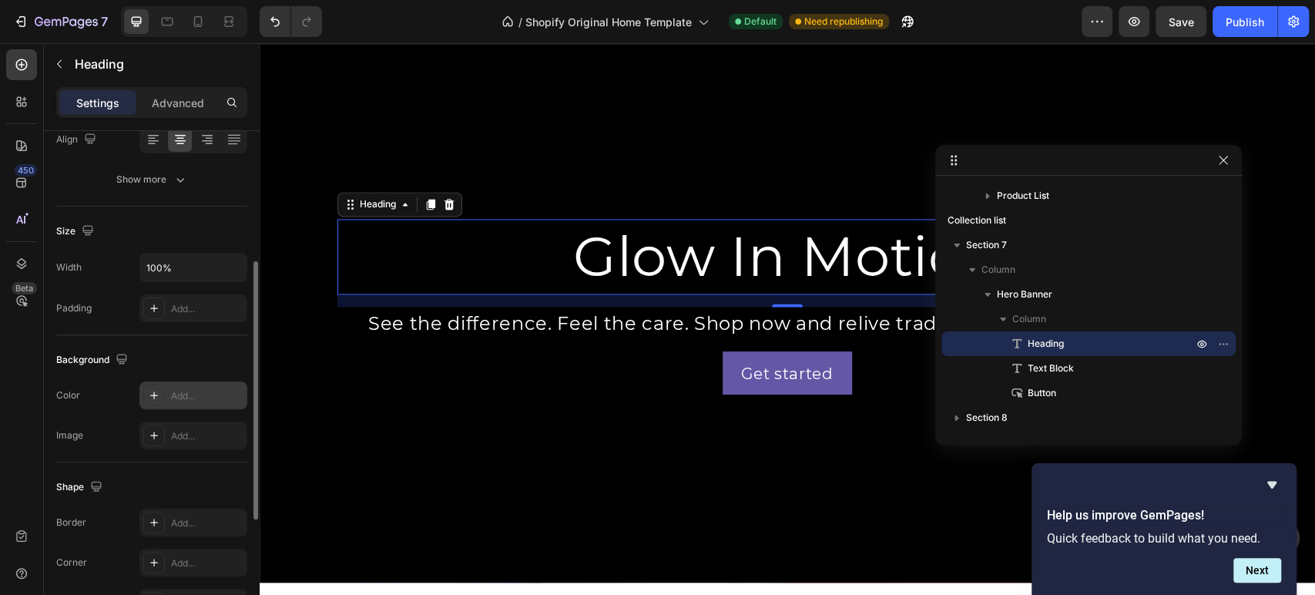
scroll to position [342, 0]
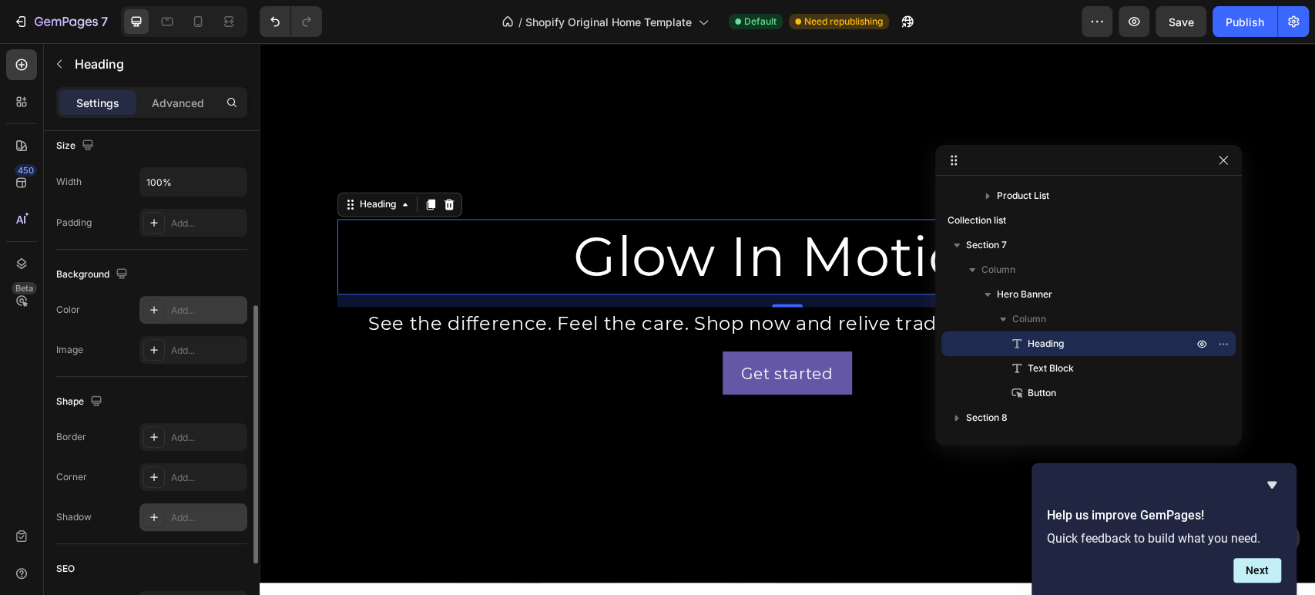
click at [148, 514] on icon at bounding box center [154, 517] width 12 height 12
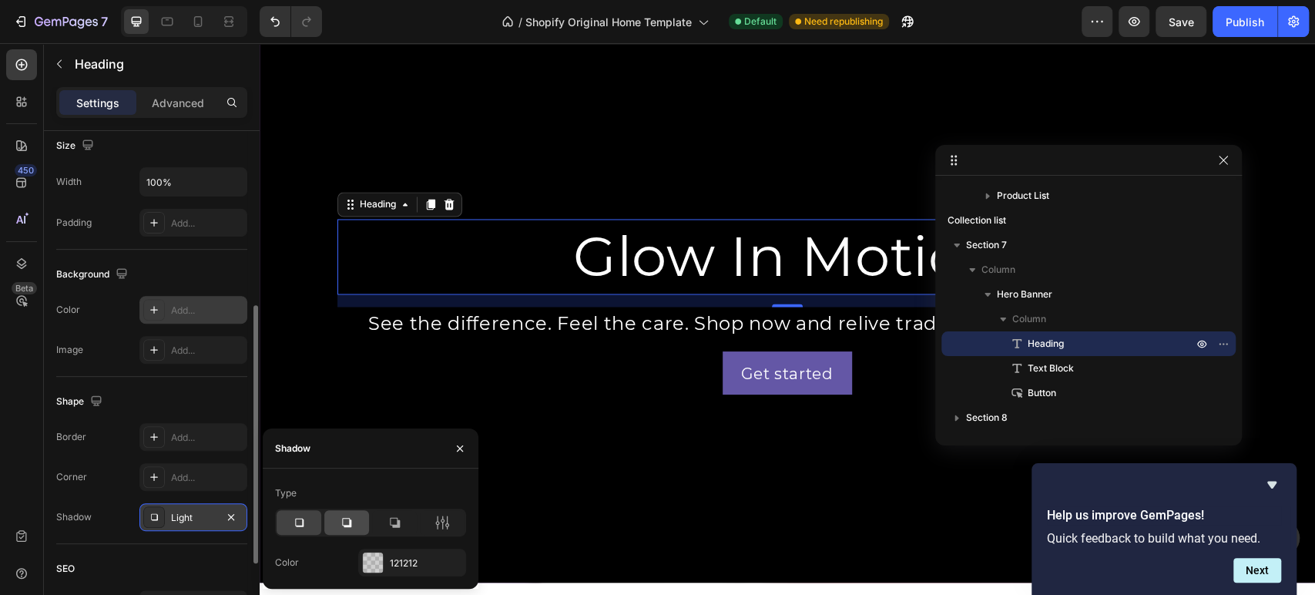
click at [362, 522] on div at bounding box center [346, 522] width 45 height 25
click at [233, 517] on icon "button" at bounding box center [231, 516] width 6 height 6
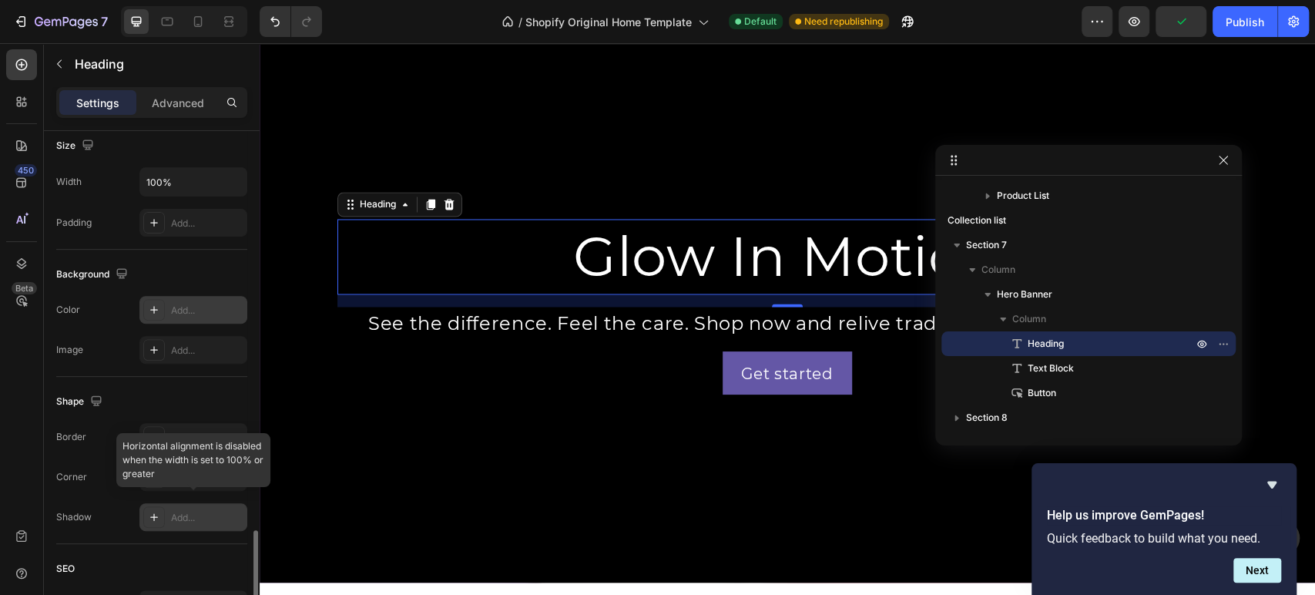
scroll to position [491, 0]
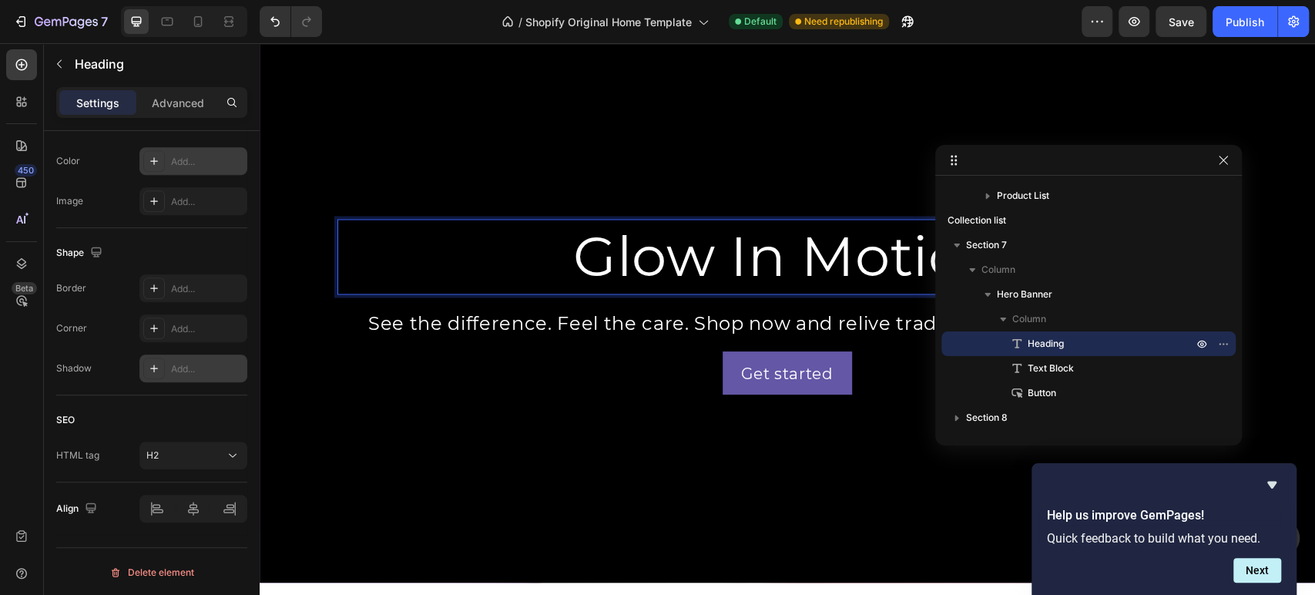
click at [621, 257] on p "Glow In Motion" at bounding box center [787, 256] width 897 height 72
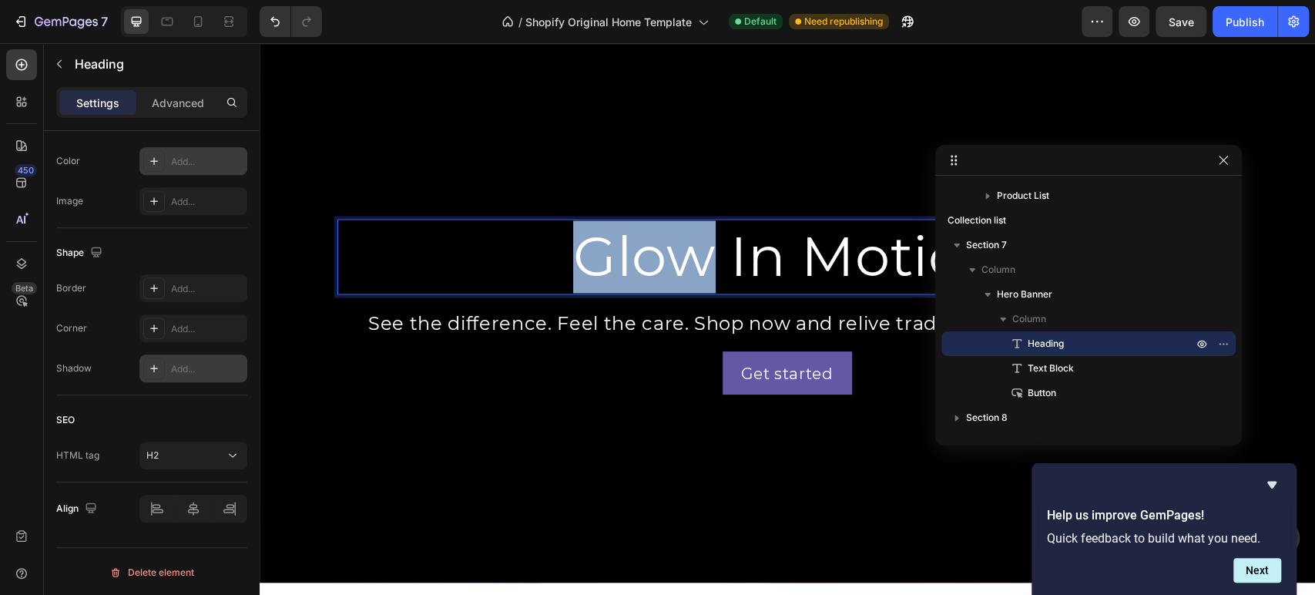
drag, startPoint x: 621, startPoint y: 257, endPoint x: 642, endPoint y: 257, distance: 21.6
click at [642, 257] on p "Glow In Motion" at bounding box center [787, 256] width 897 height 72
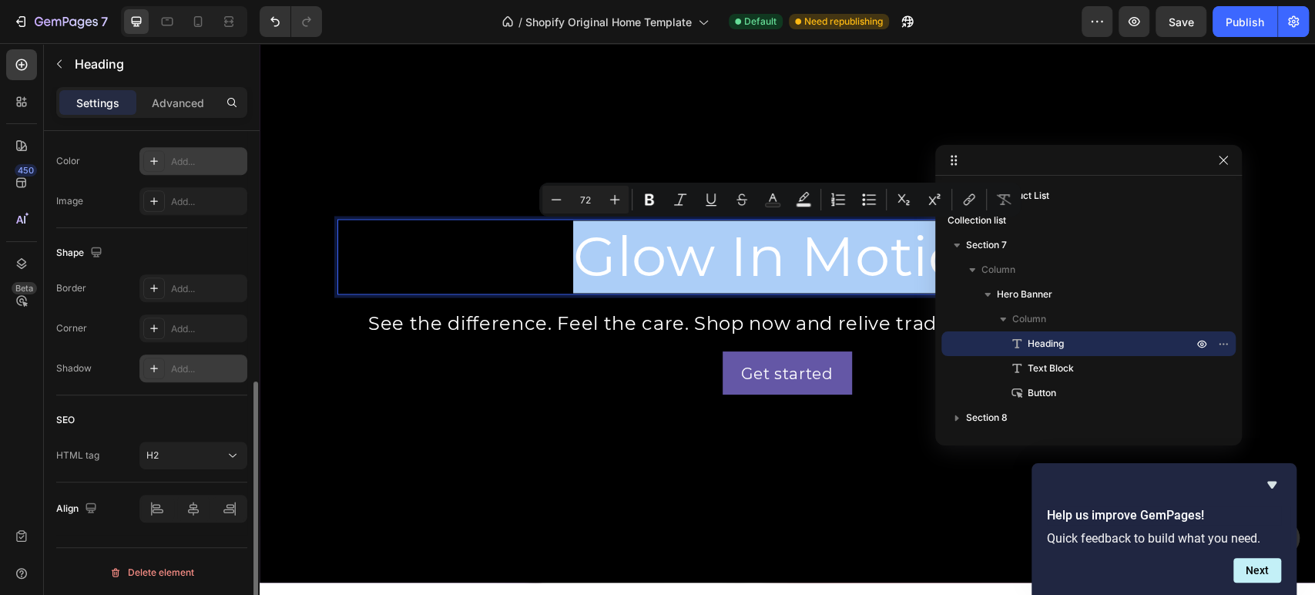
click at [153, 365] on icon at bounding box center [154, 368] width 12 height 12
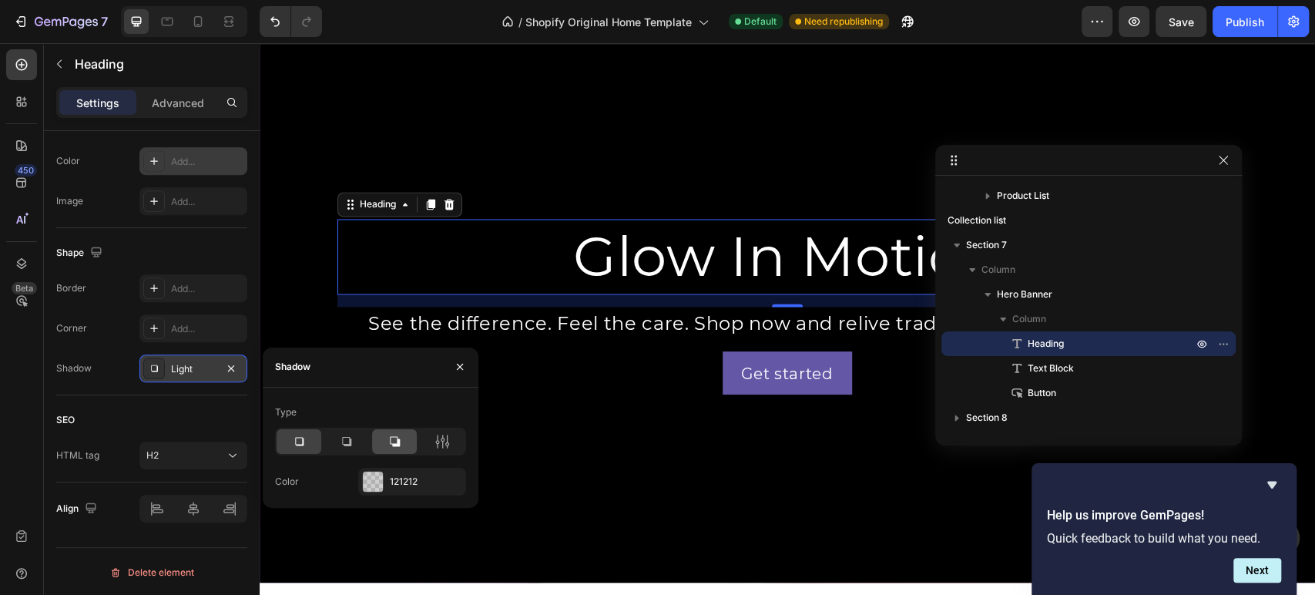
click at [401, 437] on icon at bounding box center [394, 441] width 15 height 15
click at [350, 434] on icon at bounding box center [346, 441] width 15 height 15
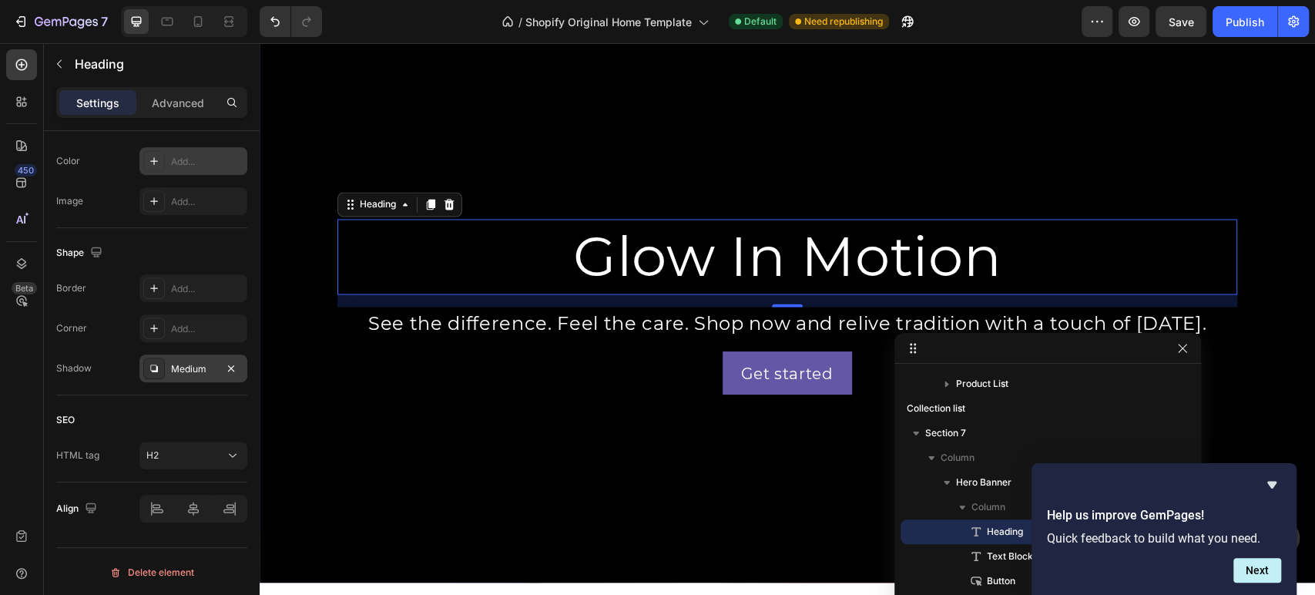
drag, startPoint x: 992, startPoint y: 164, endPoint x: 924, endPoint y: 350, distance: 197.6
click at [231, 362] on icon "button" at bounding box center [231, 368] width 12 height 12
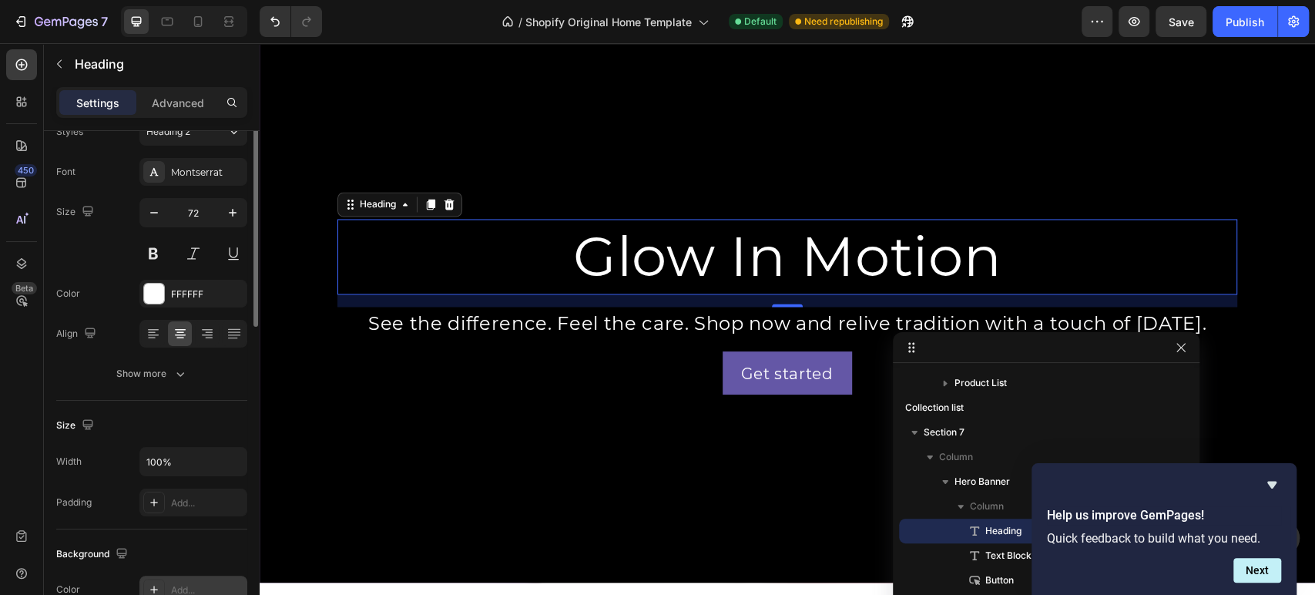
scroll to position [0, 0]
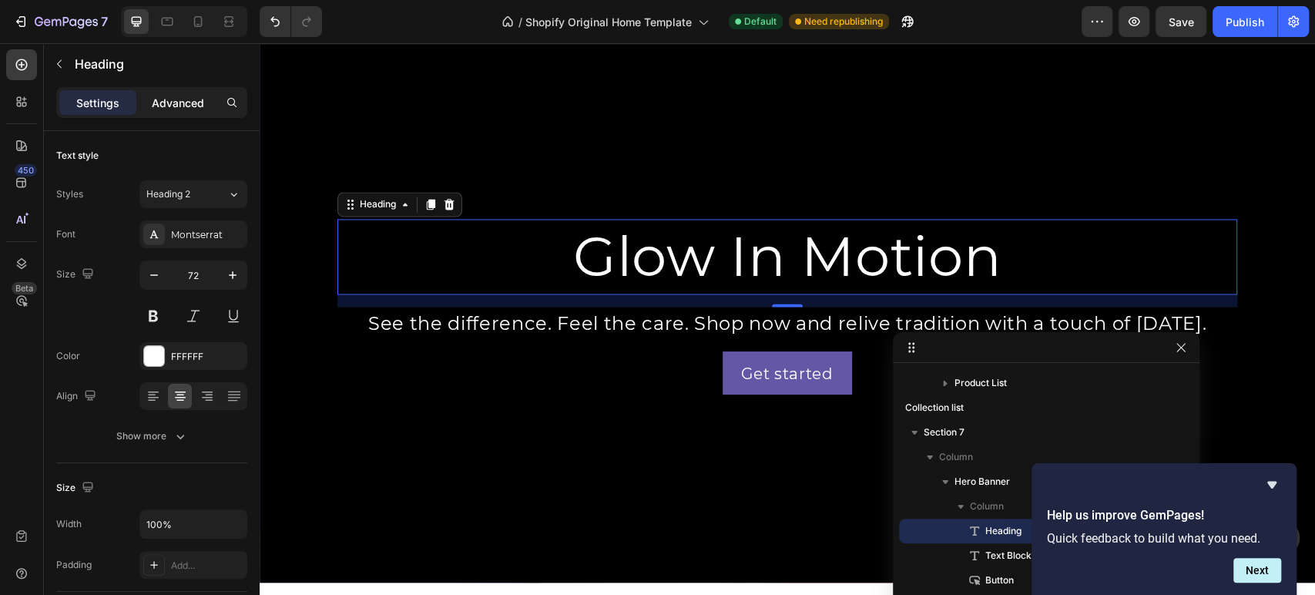
click at [203, 98] on p "Advanced" at bounding box center [178, 103] width 52 height 16
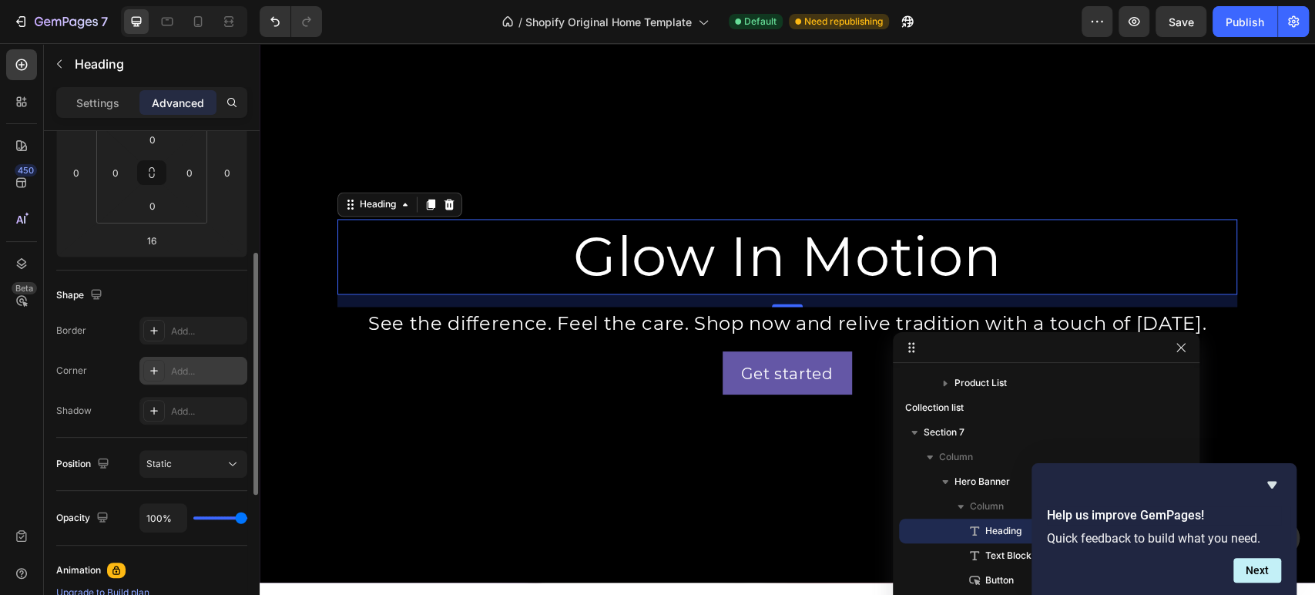
scroll to position [342, 0]
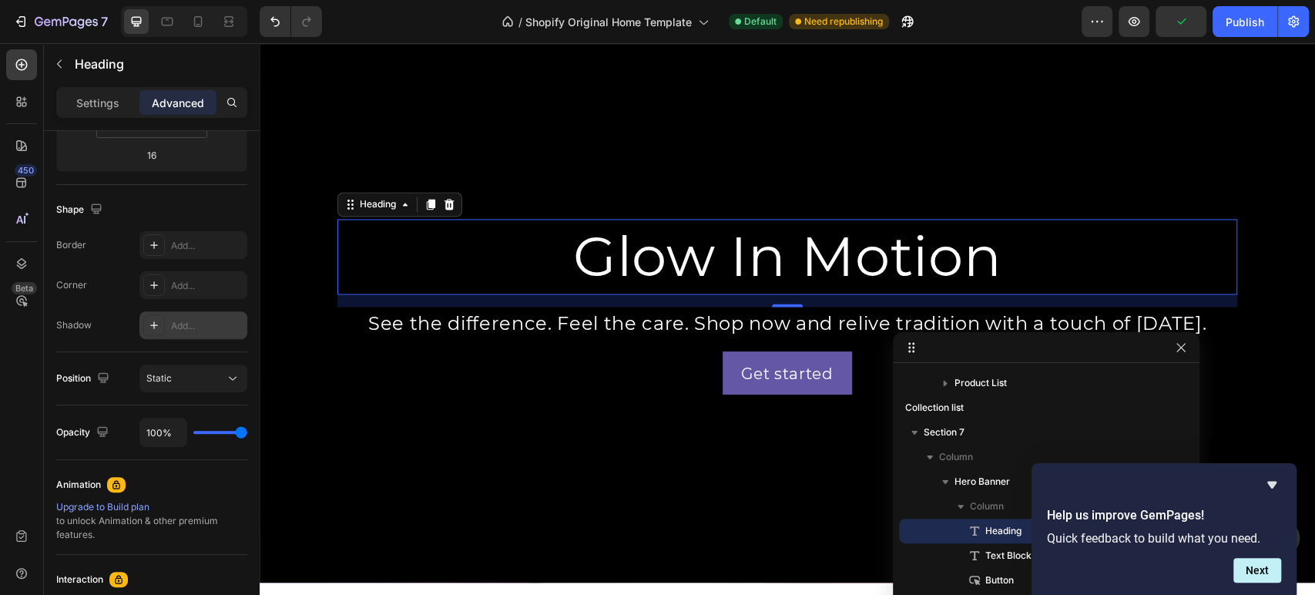
click at [149, 325] on icon at bounding box center [154, 325] width 12 height 12
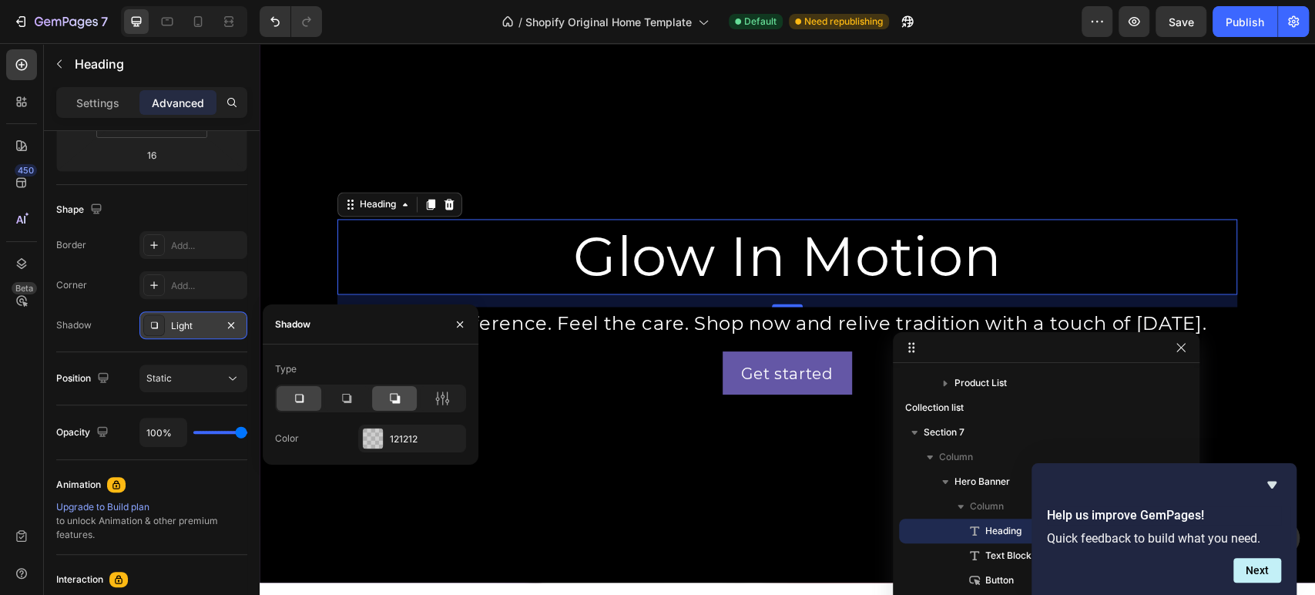
click at [405, 397] on div at bounding box center [394, 398] width 45 height 25
click at [461, 320] on icon "button" at bounding box center [460, 324] width 12 height 12
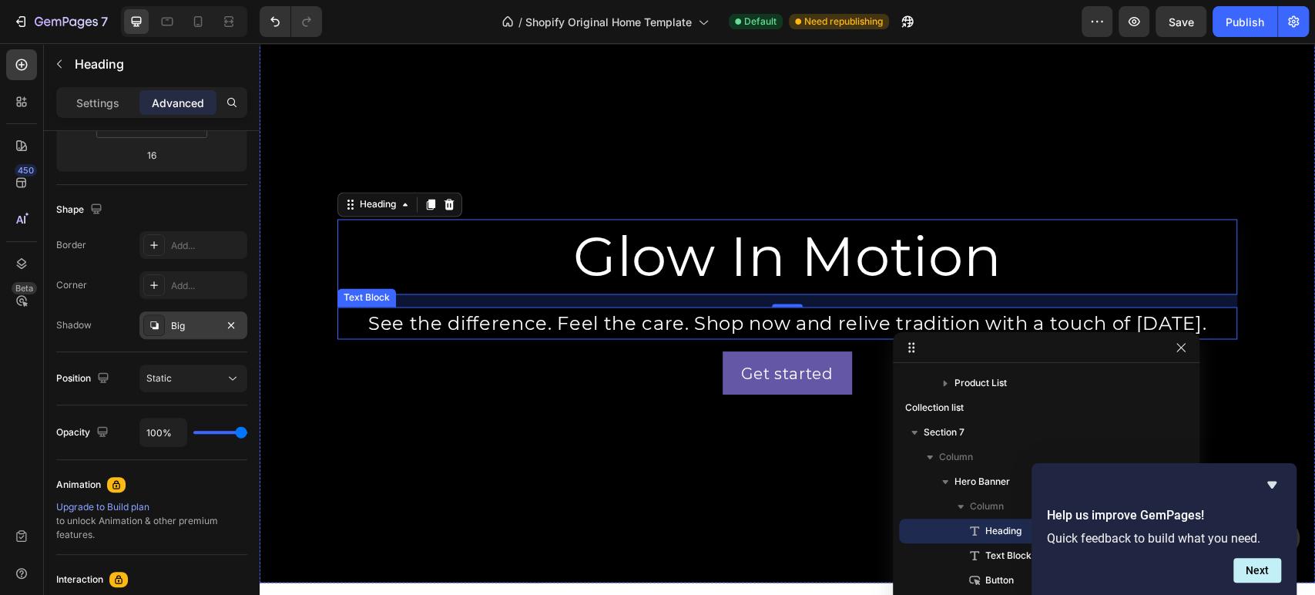
click at [475, 312] on p "See the difference. Feel the care. Shop now and relive tradition with a touch o…" at bounding box center [787, 322] width 897 height 29
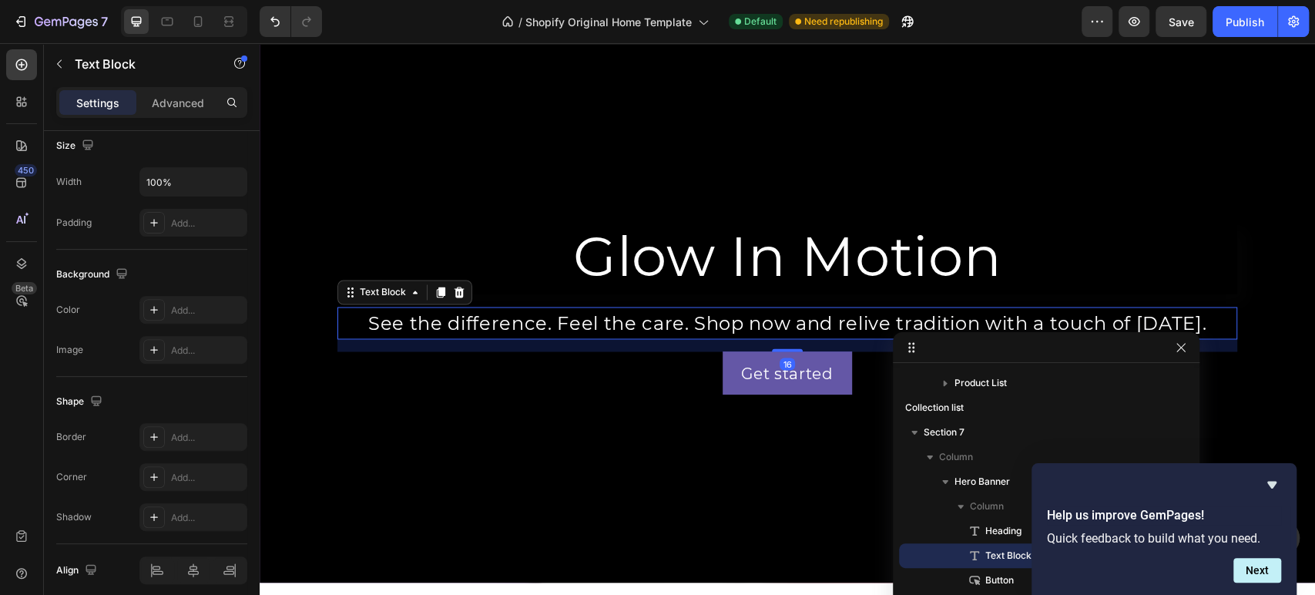
scroll to position [0, 0]
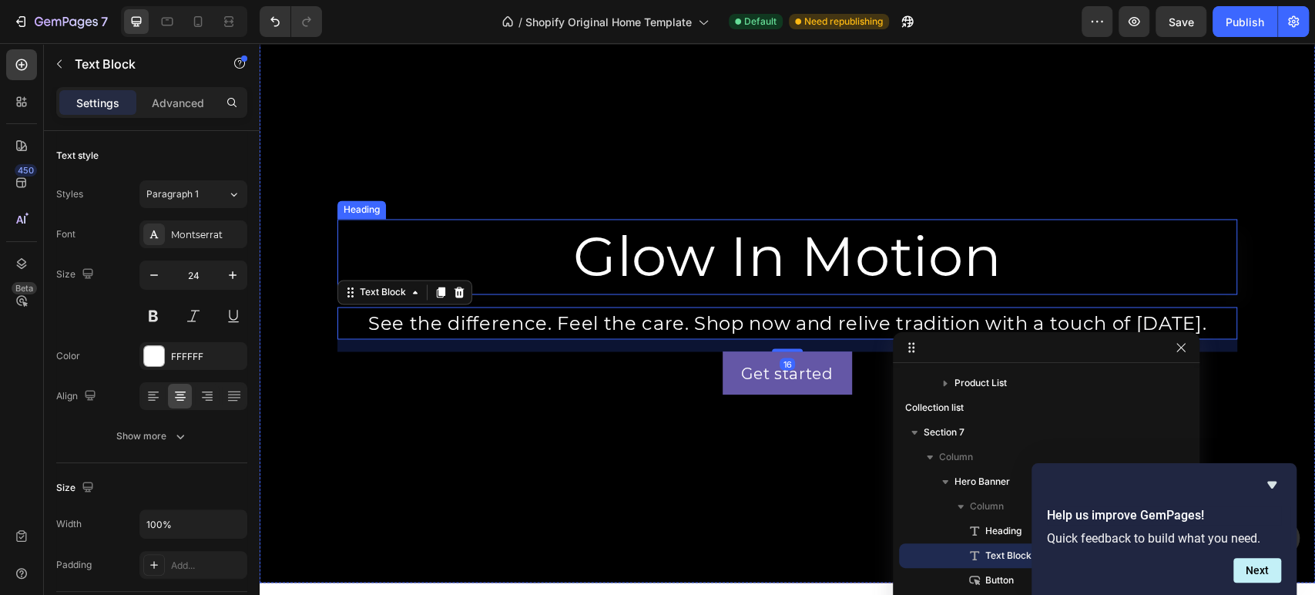
click at [483, 252] on p "Glow In Motion" at bounding box center [787, 256] width 897 height 72
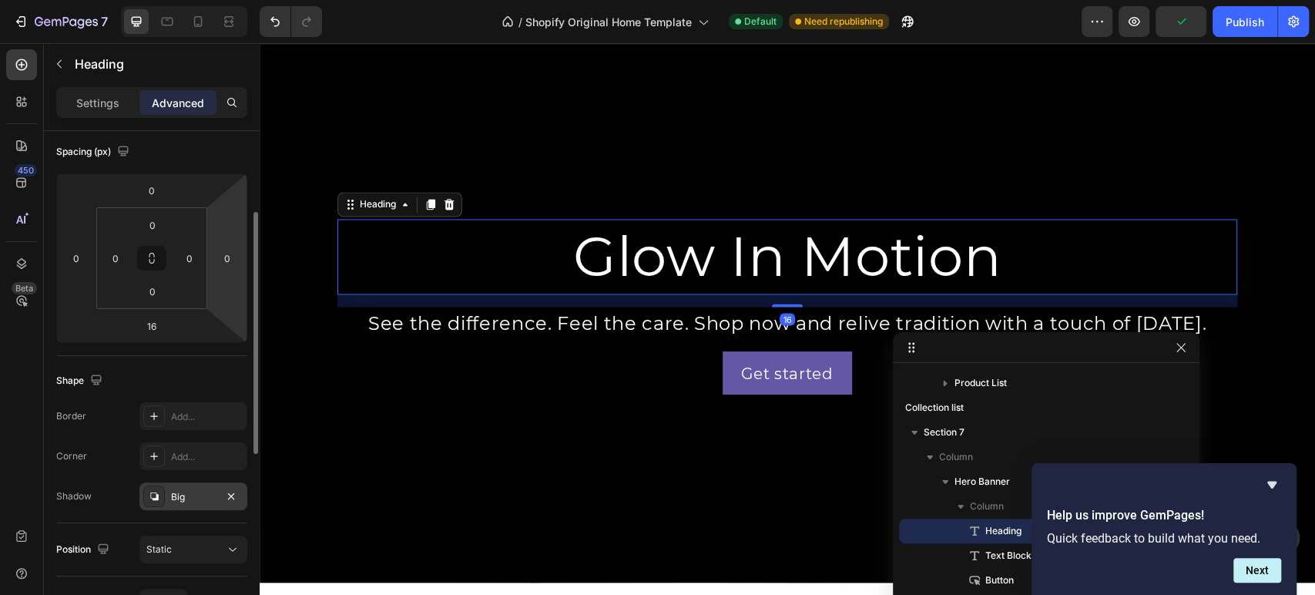
scroll to position [256, 0]
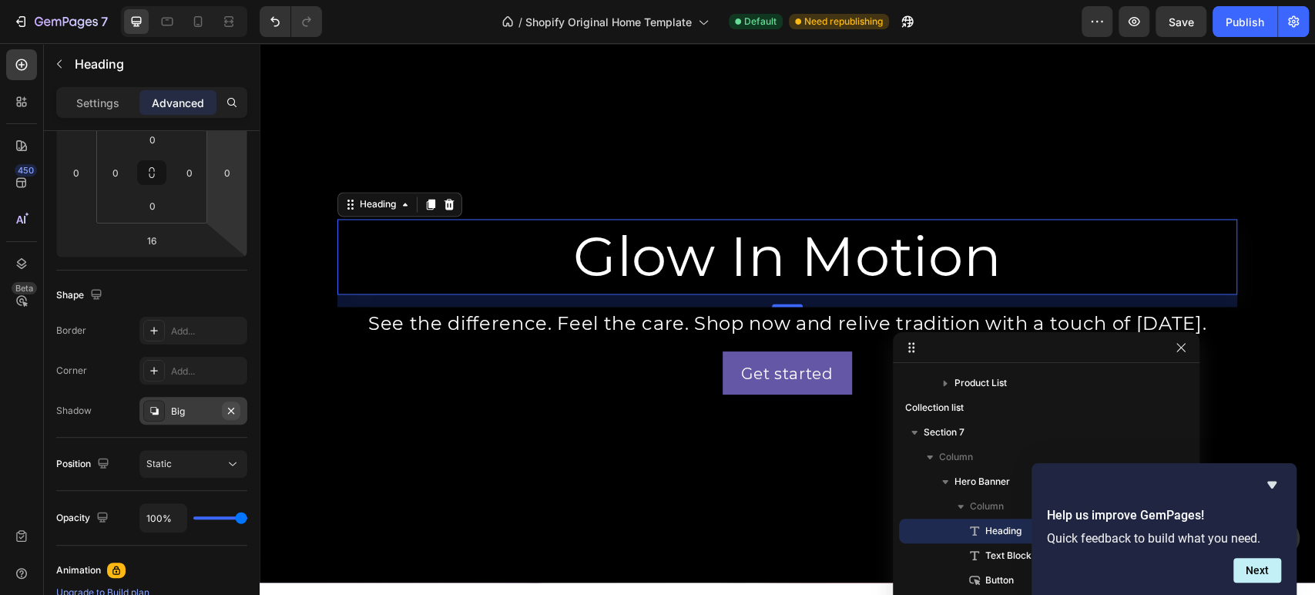
click at [239, 407] on button "button" at bounding box center [231, 410] width 18 height 18
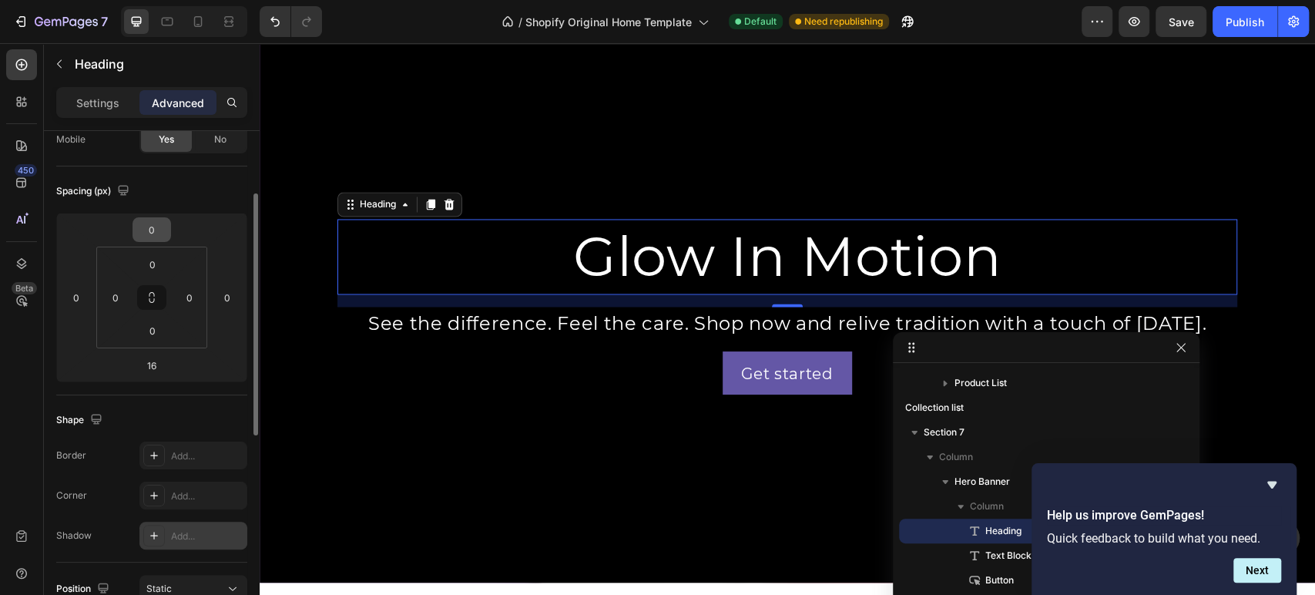
scroll to position [0, 0]
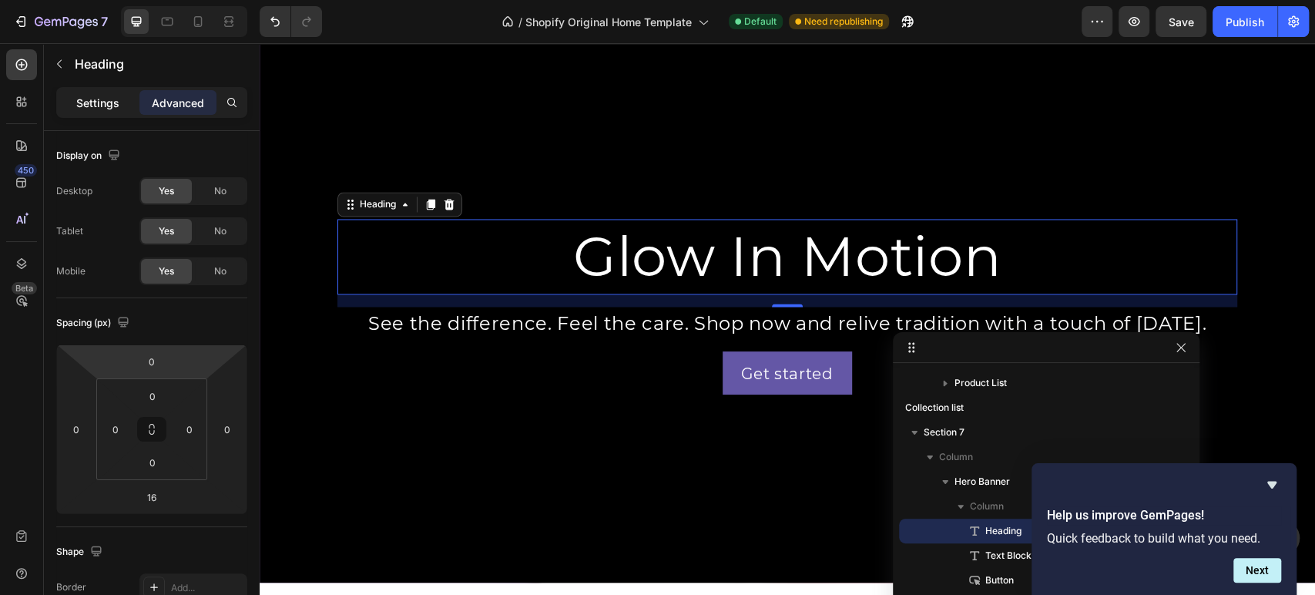
click at [88, 97] on p "Settings" at bounding box center [97, 103] width 43 height 16
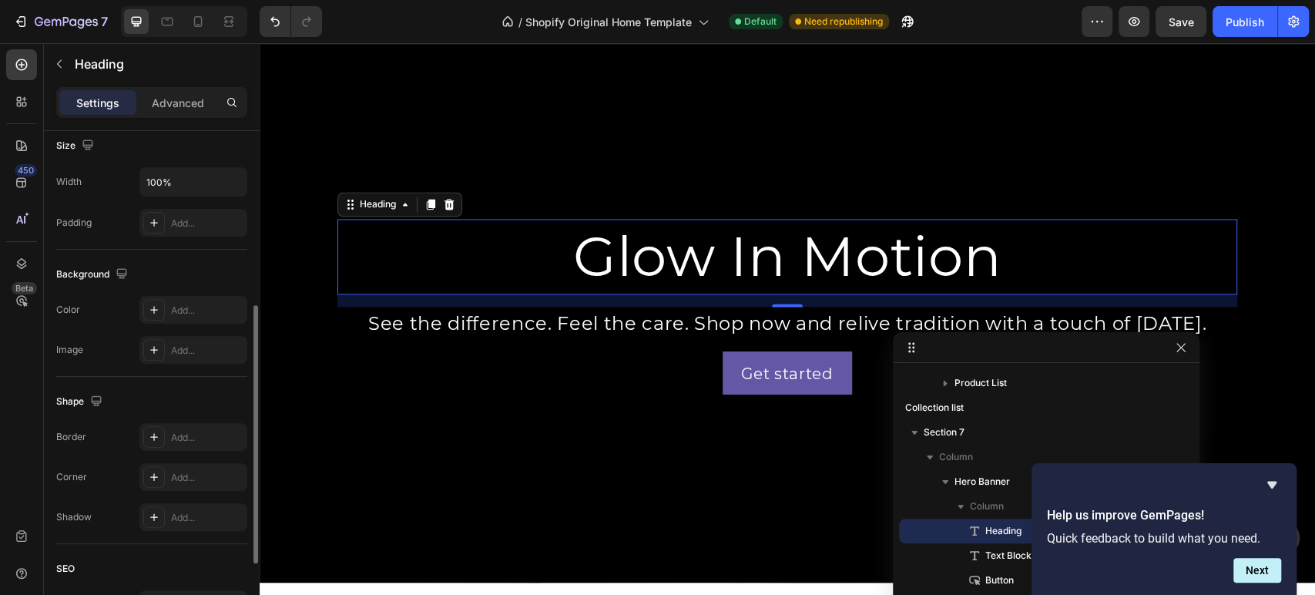
scroll to position [491, 0]
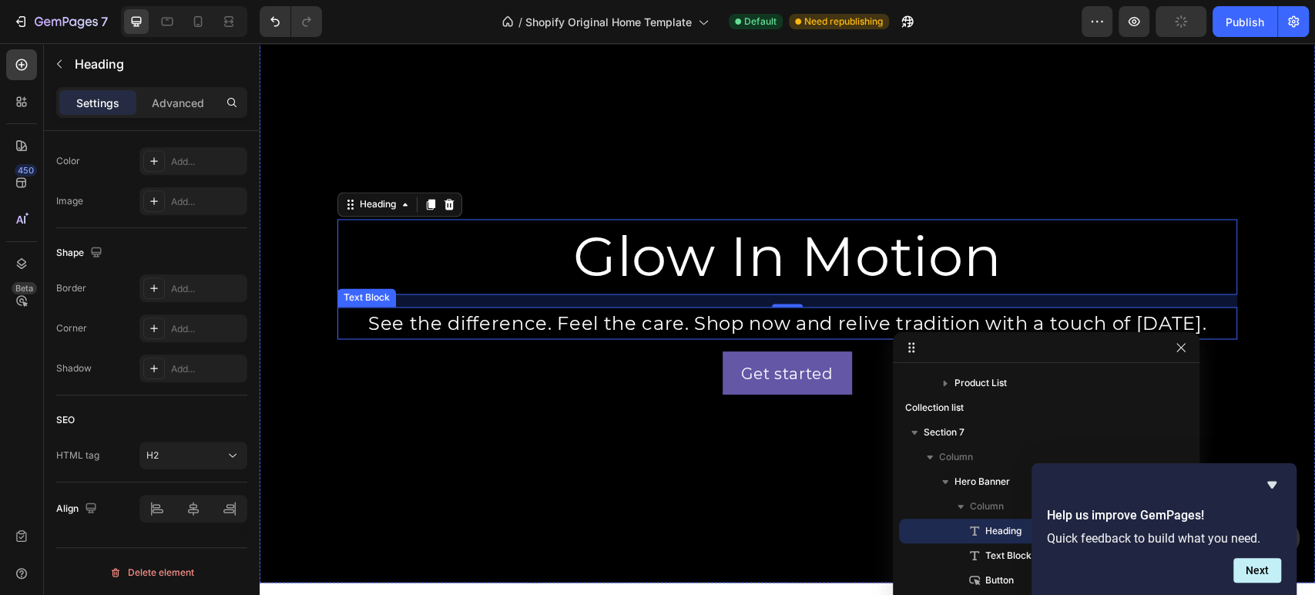
click at [391, 315] on p "See the difference. Feel the care. Shop now and relive tradition with a touch o…" at bounding box center [787, 322] width 897 height 29
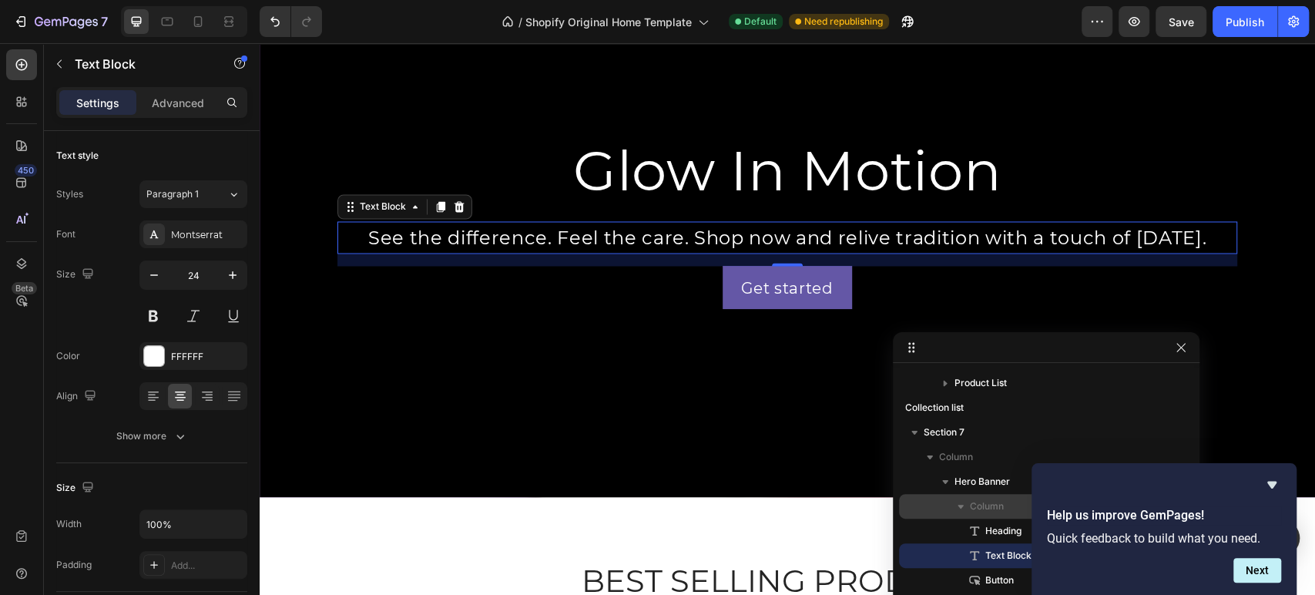
scroll to position [330, 0]
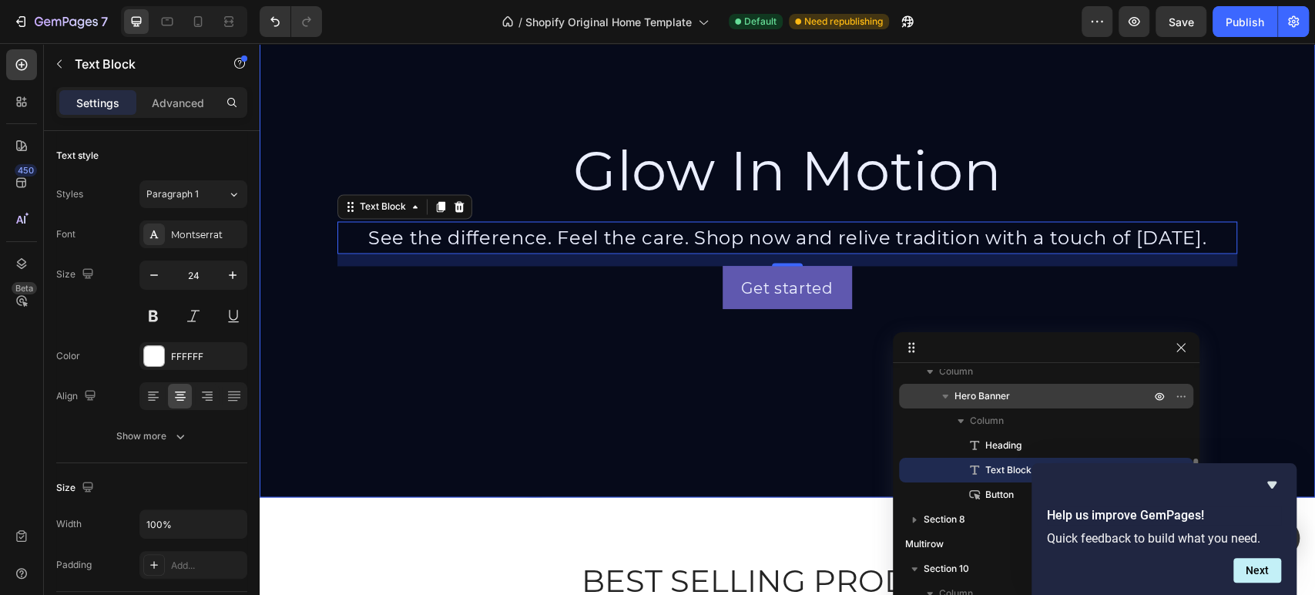
click at [984, 399] on span "Hero Banner" at bounding box center [981, 395] width 55 height 15
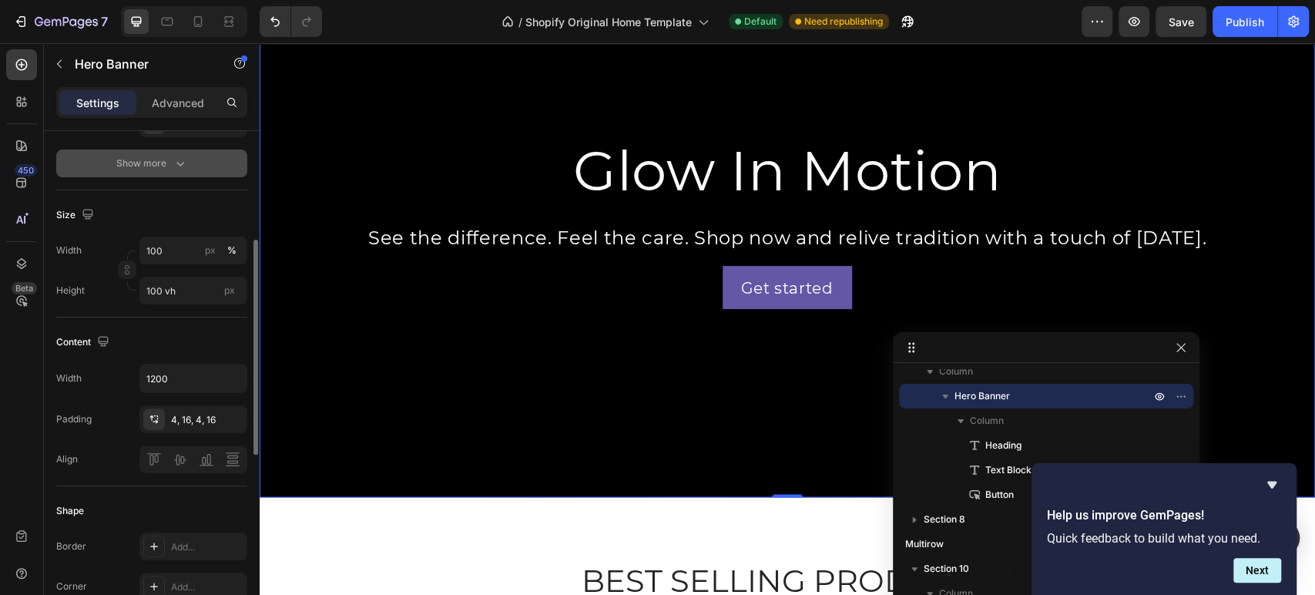
scroll to position [342, 0]
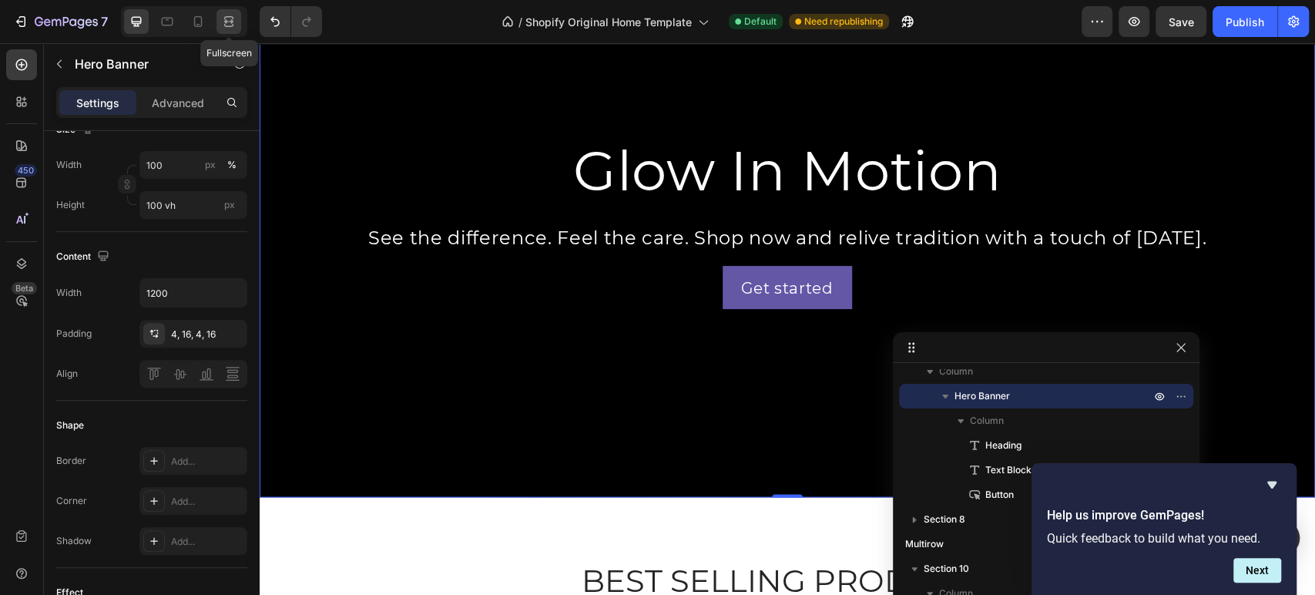
click at [233, 23] on icon at bounding box center [228, 21] width 15 height 15
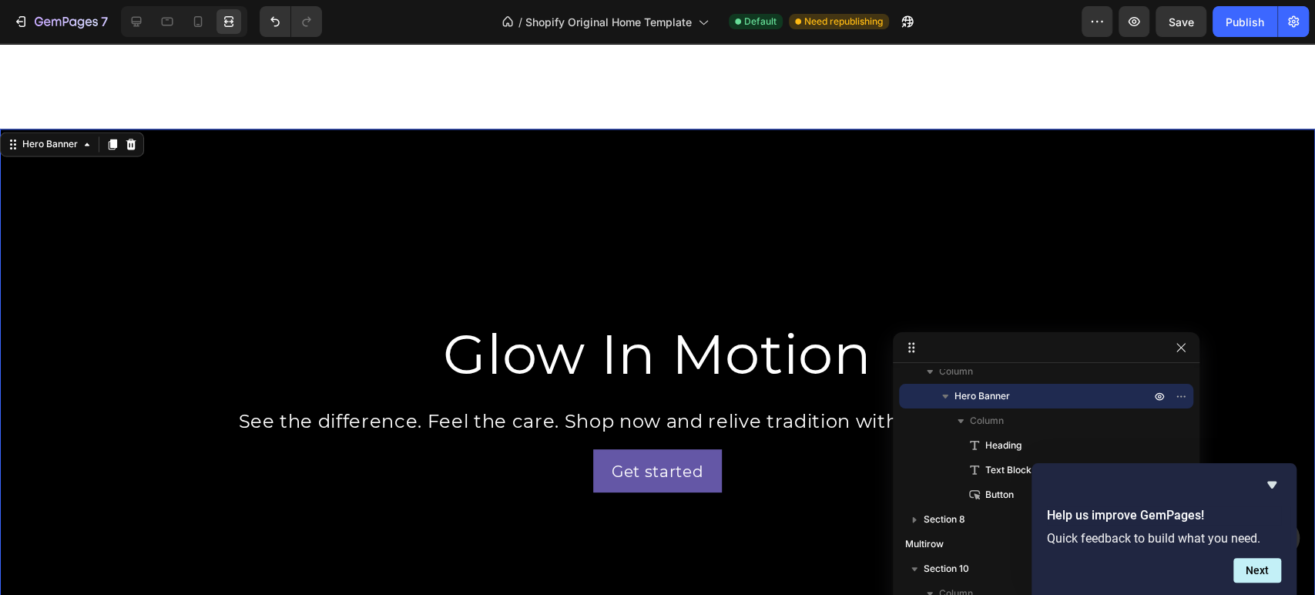
scroll to position [1699, 0]
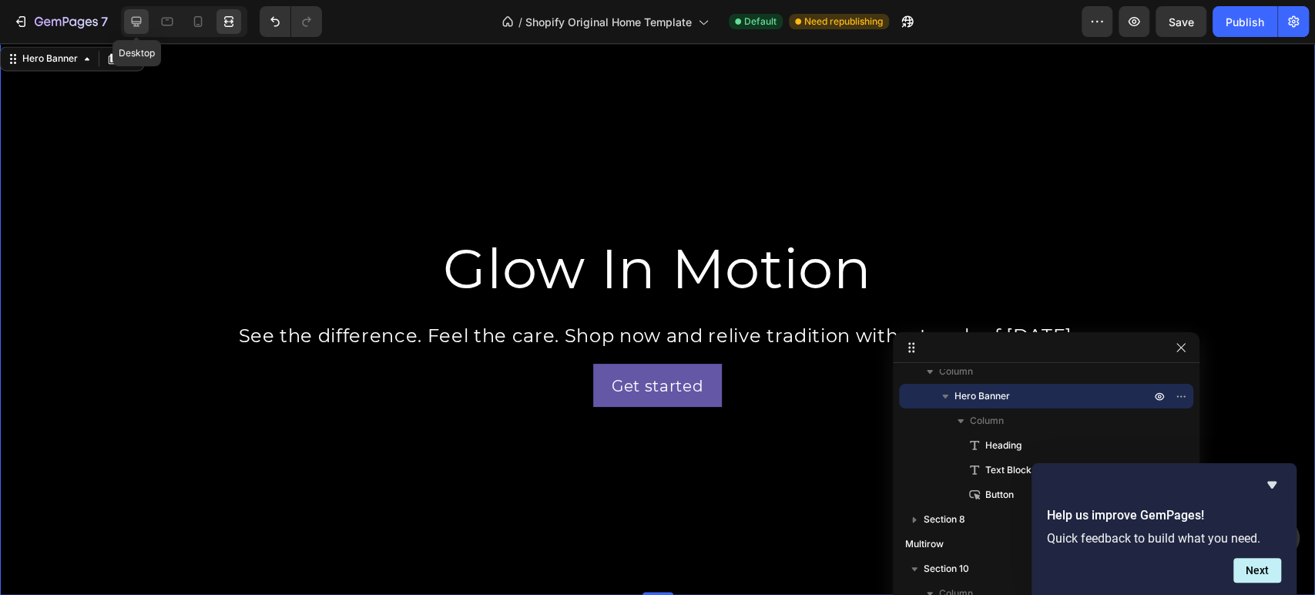
click at [140, 21] on icon at bounding box center [137, 22] width 10 height 10
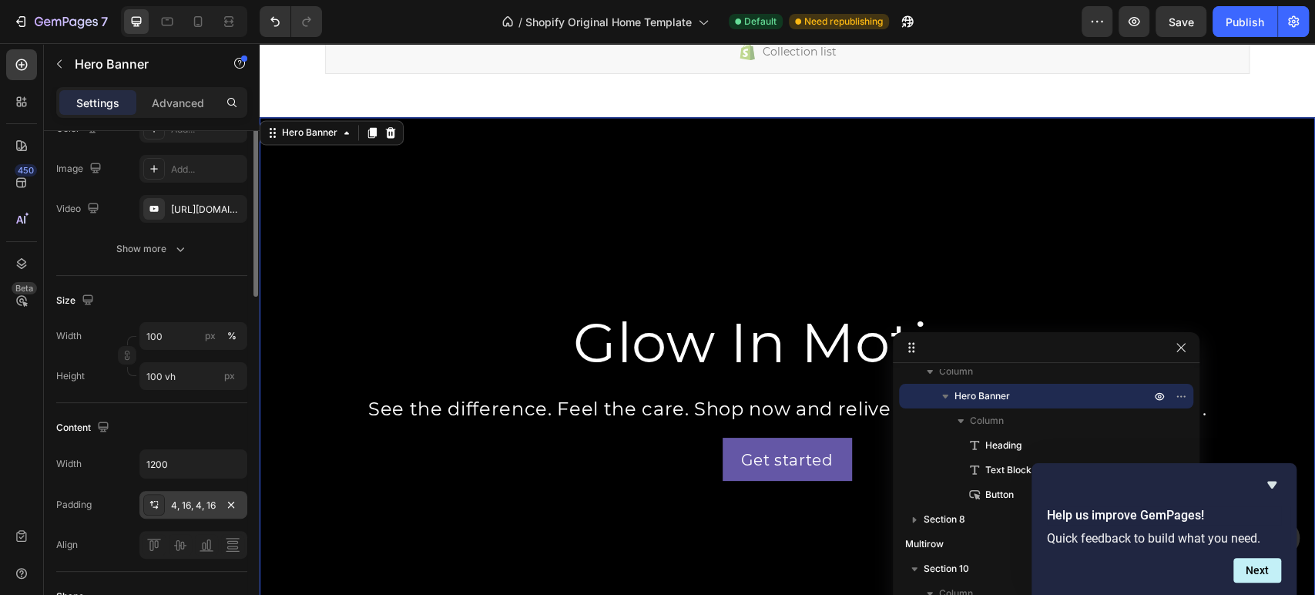
scroll to position [85, 0]
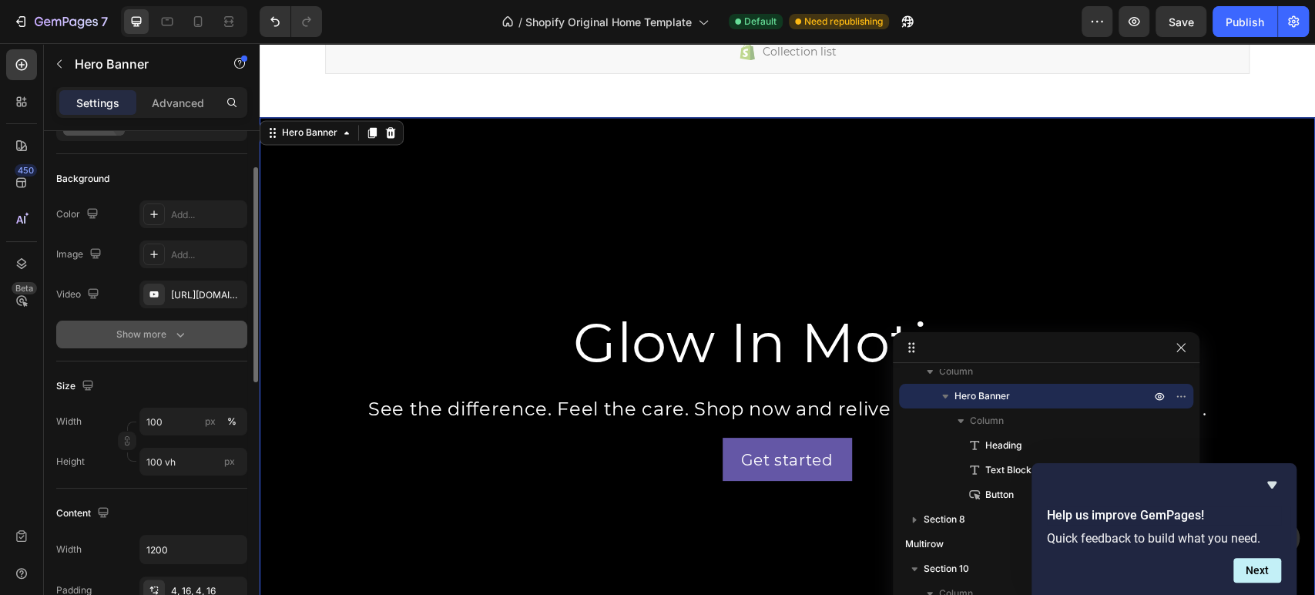
click at [169, 330] on div "Show more" at bounding box center [152, 334] width 72 height 15
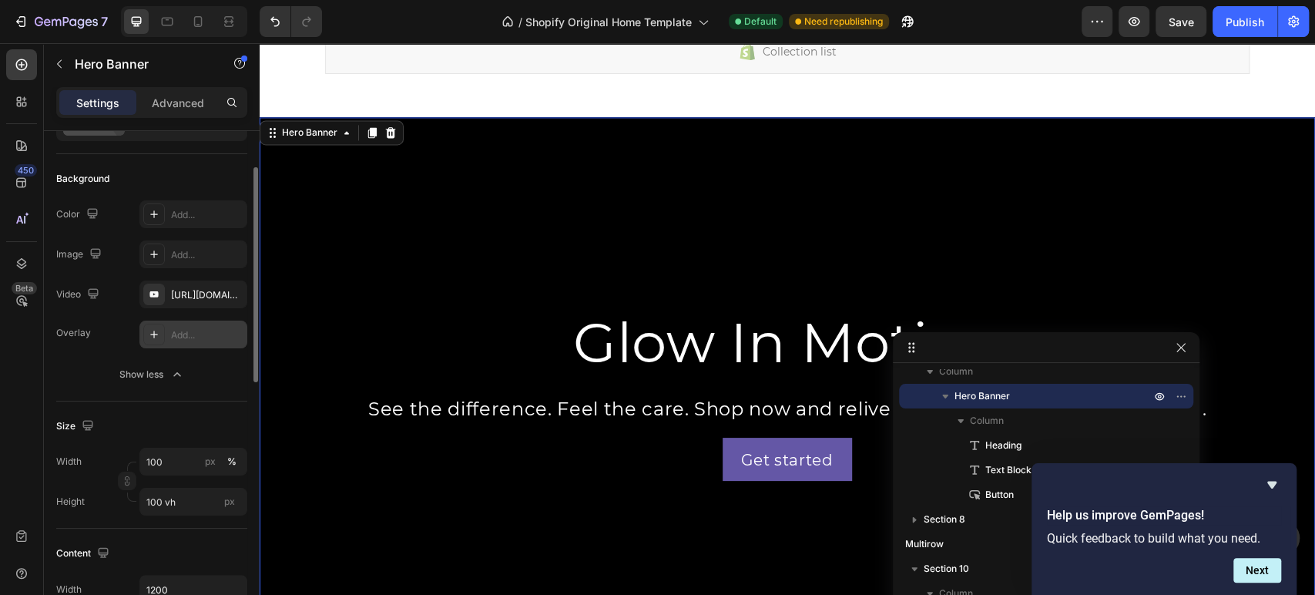
click at [156, 328] on icon at bounding box center [154, 334] width 12 height 12
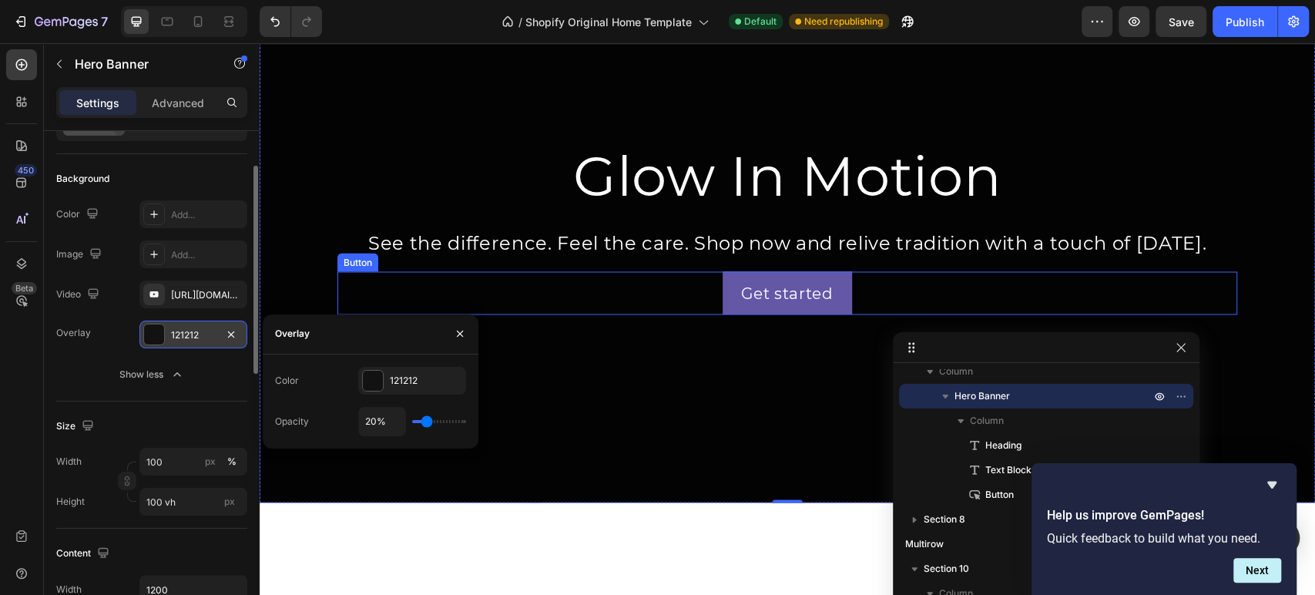
scroll to position [1711, 0]
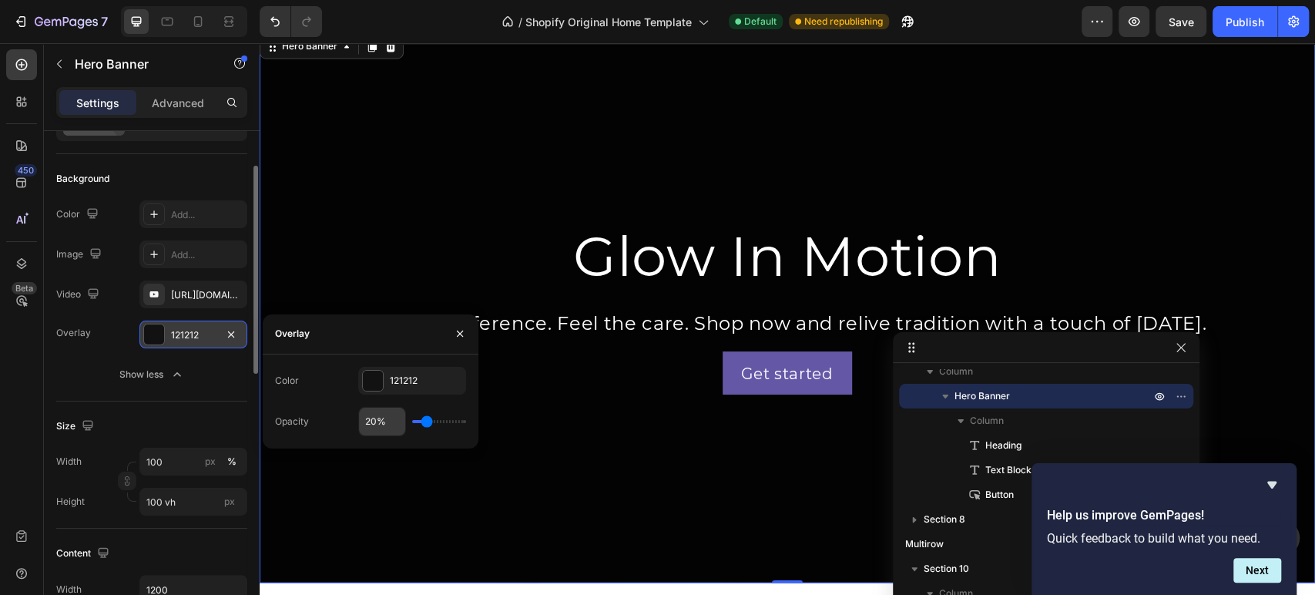
click at [381, 422] on input "20%" at bounding box center [382, 421] width 46 height 28
click at [373, 424] on input "20%" at bounding box center [382, 421] width 46 height 28
type input "2%"
type input "2"
type input "25%"
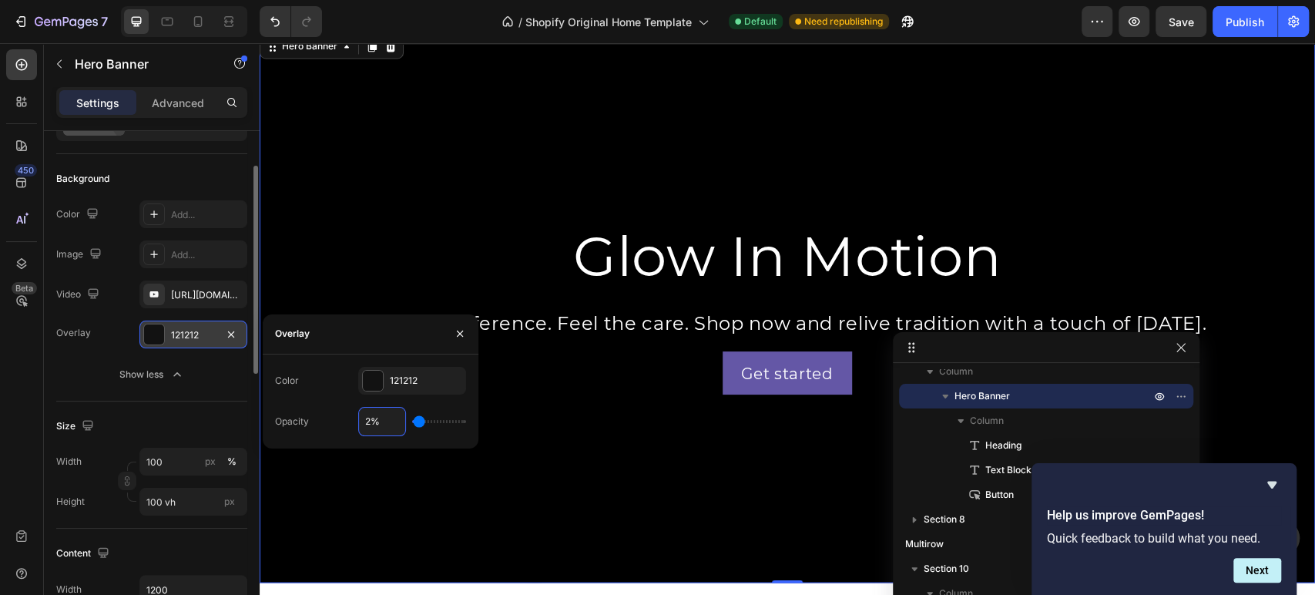
type input "25"
click at [231, 20] on icon at bounding box center [231, 21] width 5 height 4
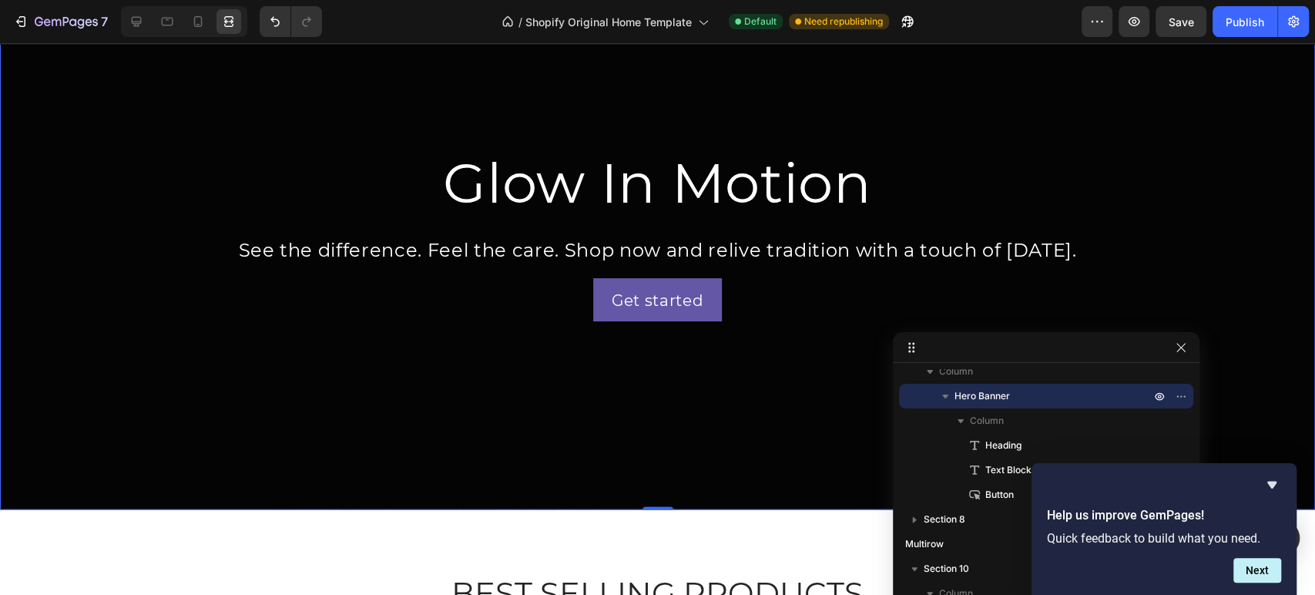
scroll to position [1614, 0]
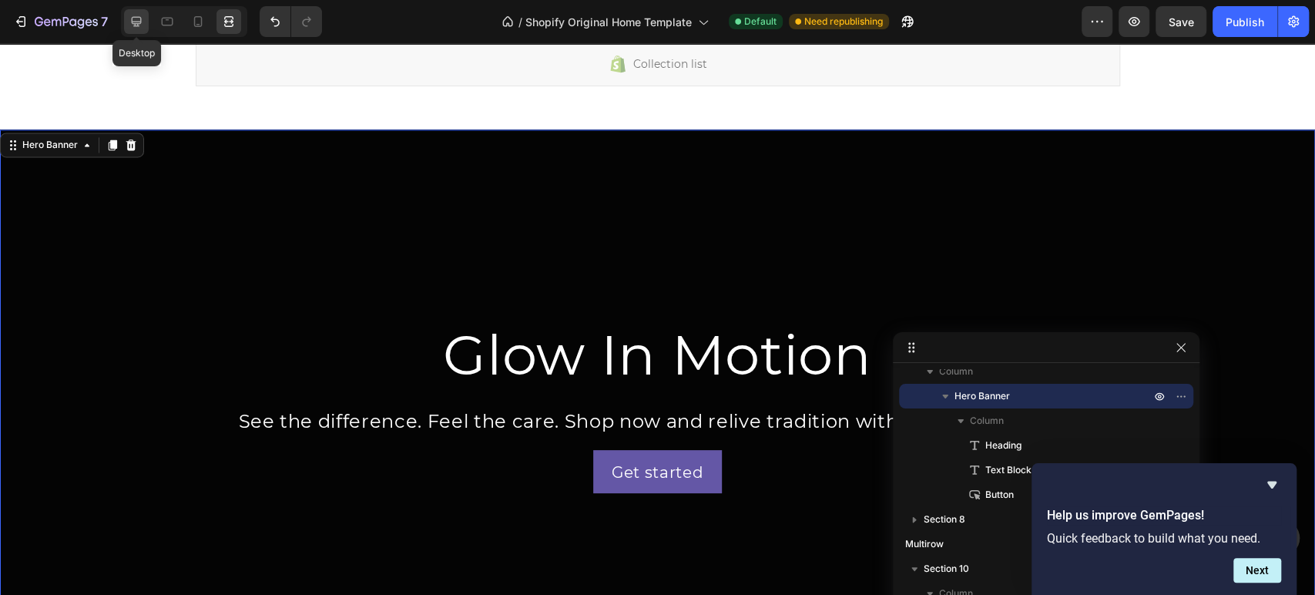
click at [142, 24] on icon at bounding box center [136, 21] width 15 height 15
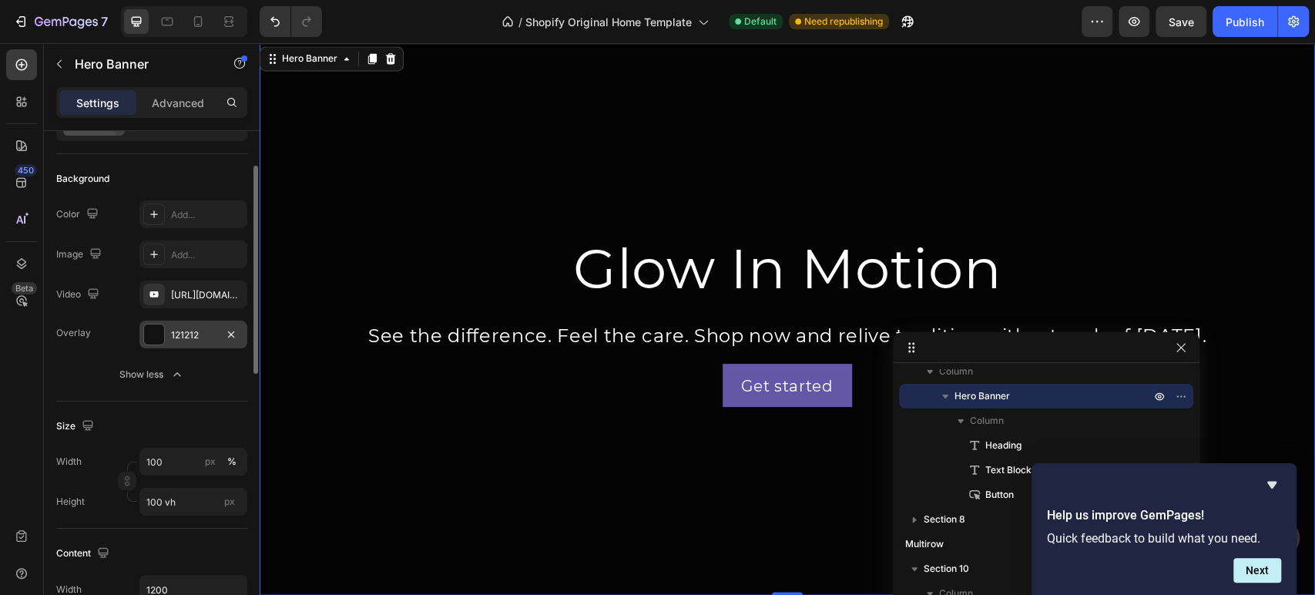
scroll to position [171, 0]
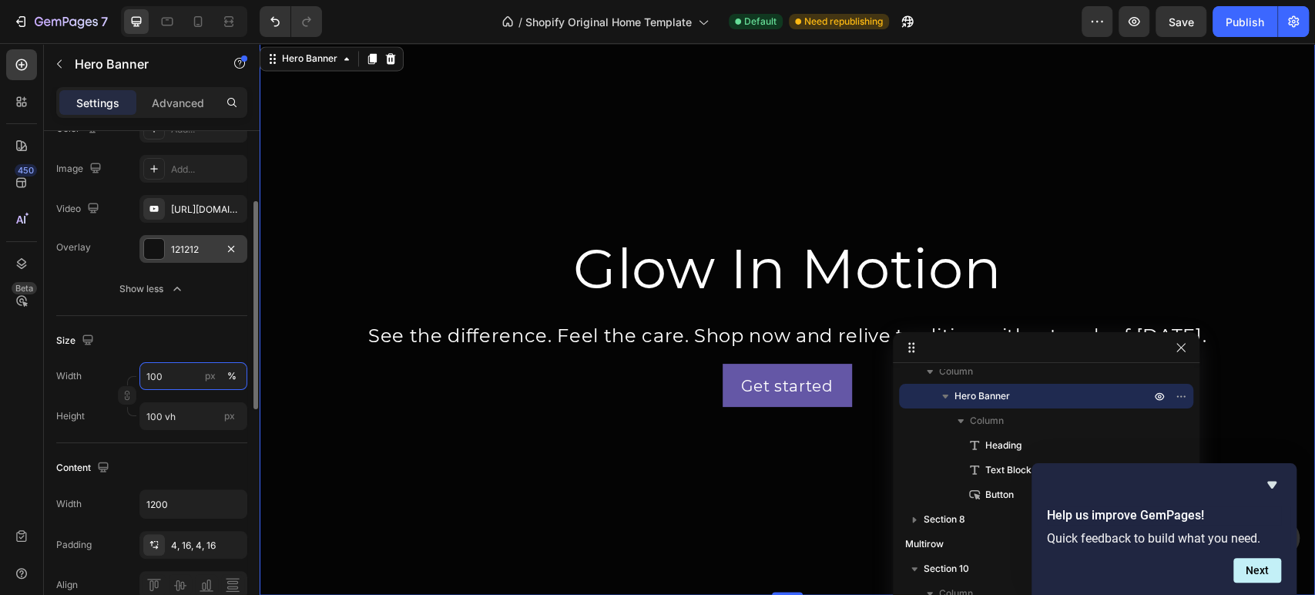
click at [189, 375] on input "100" at bounding box center [193, 376] width 108 height 28
click at [193, 440] on p "Default 1200px" at bounding box center [190, 440] width 89 height 14
type input "1200"
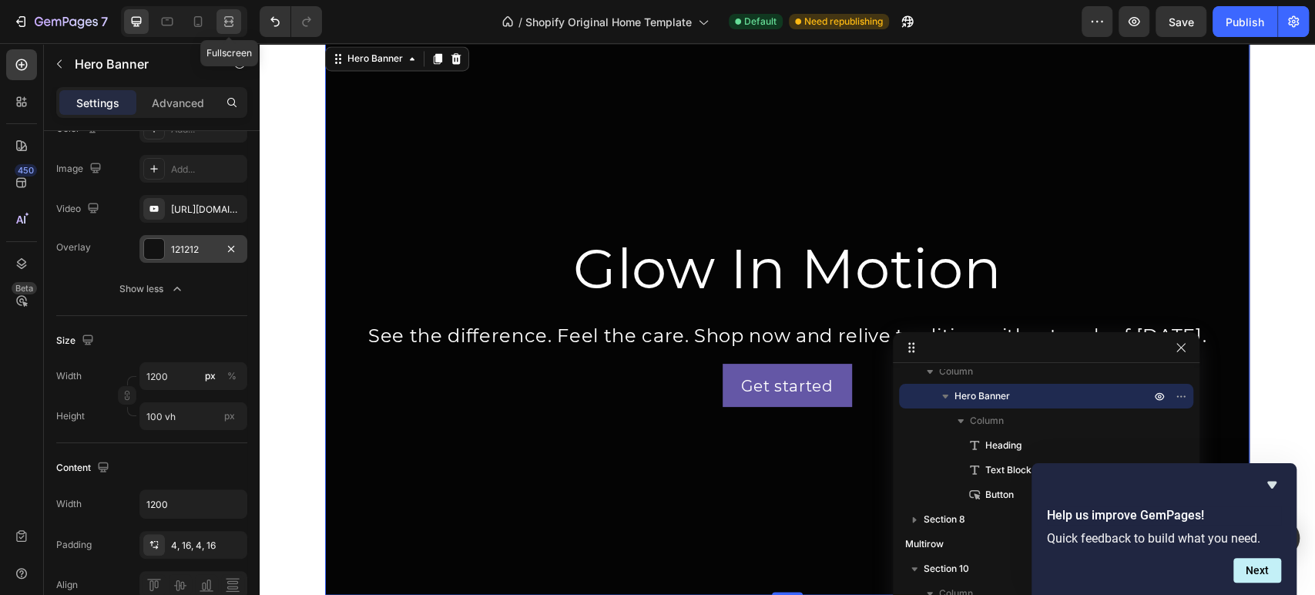
click at [227, 19] on icon at bounding box center [228, 21] width 15 height 15
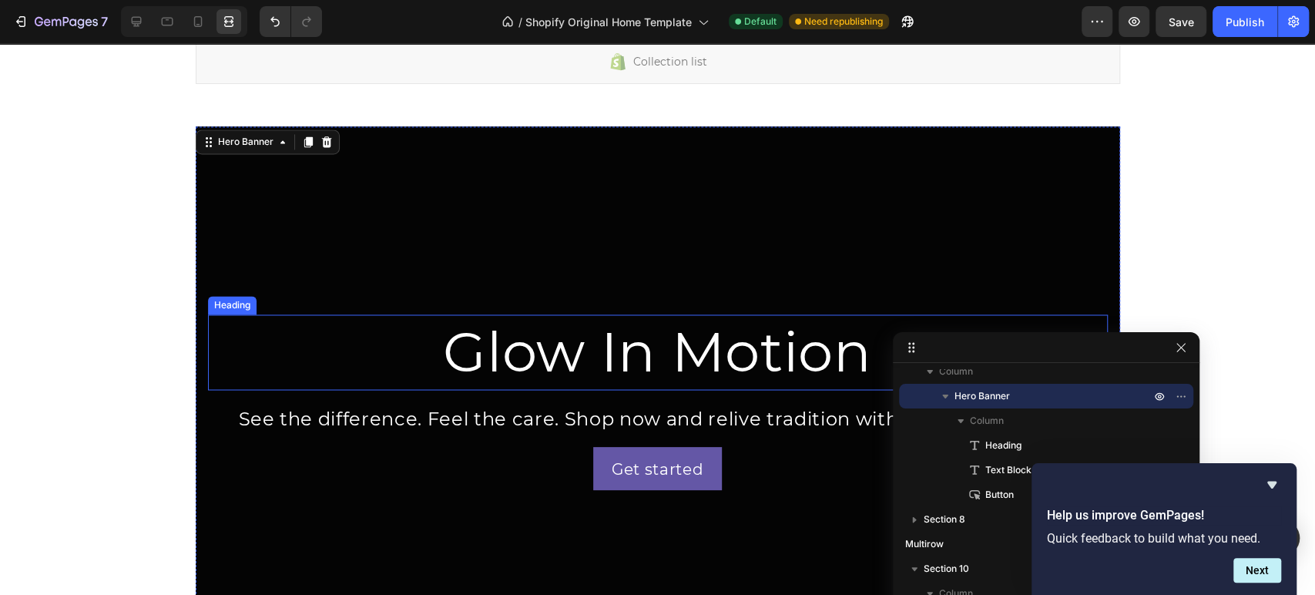
scroll to position [1614, 0]
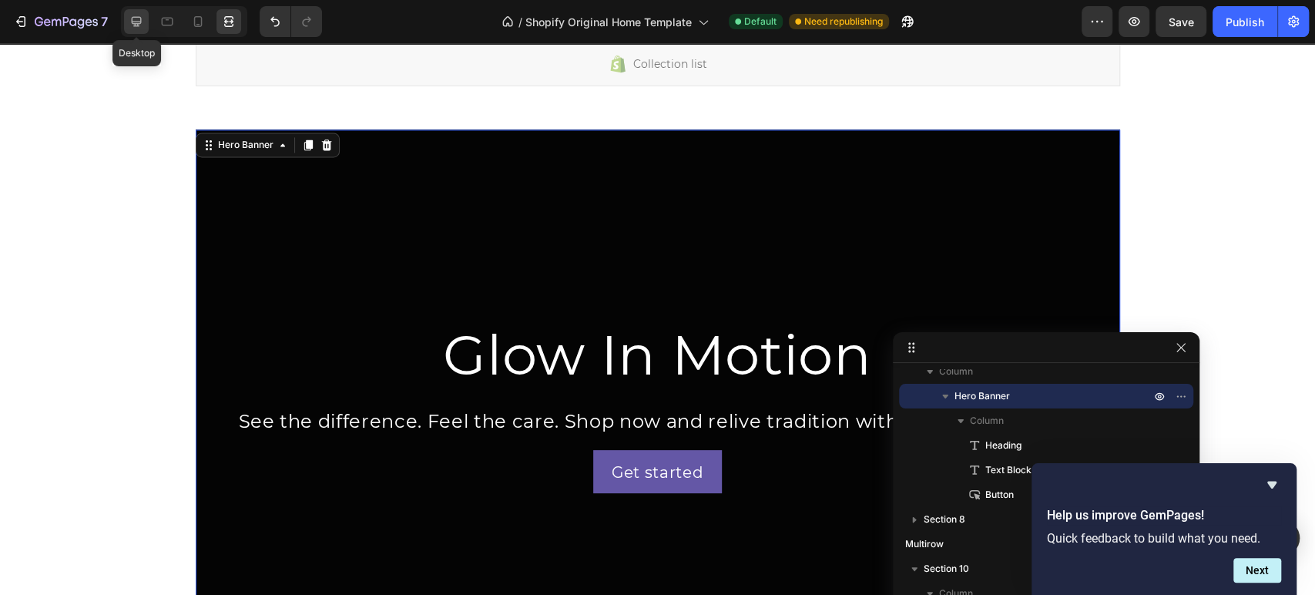
click at [139, 27] on icon at bounding box center [136, 21] width 15 height 15
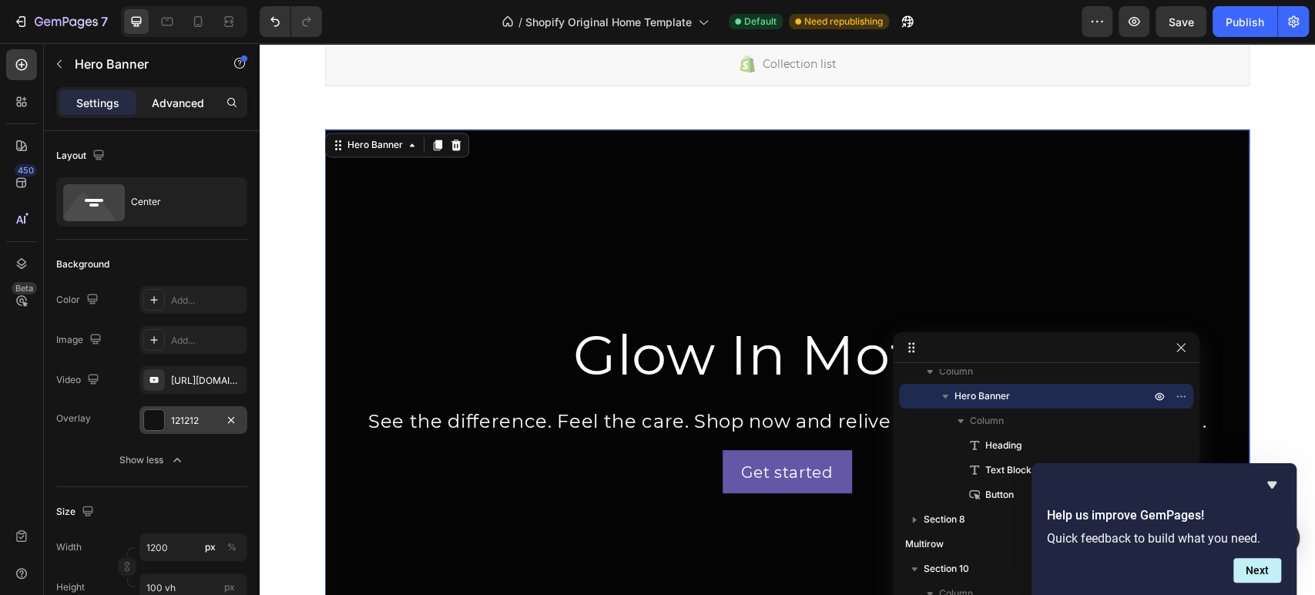
click at [169, 106] on p "Advanced" at bounding box center [178, 103] width 52 height 16
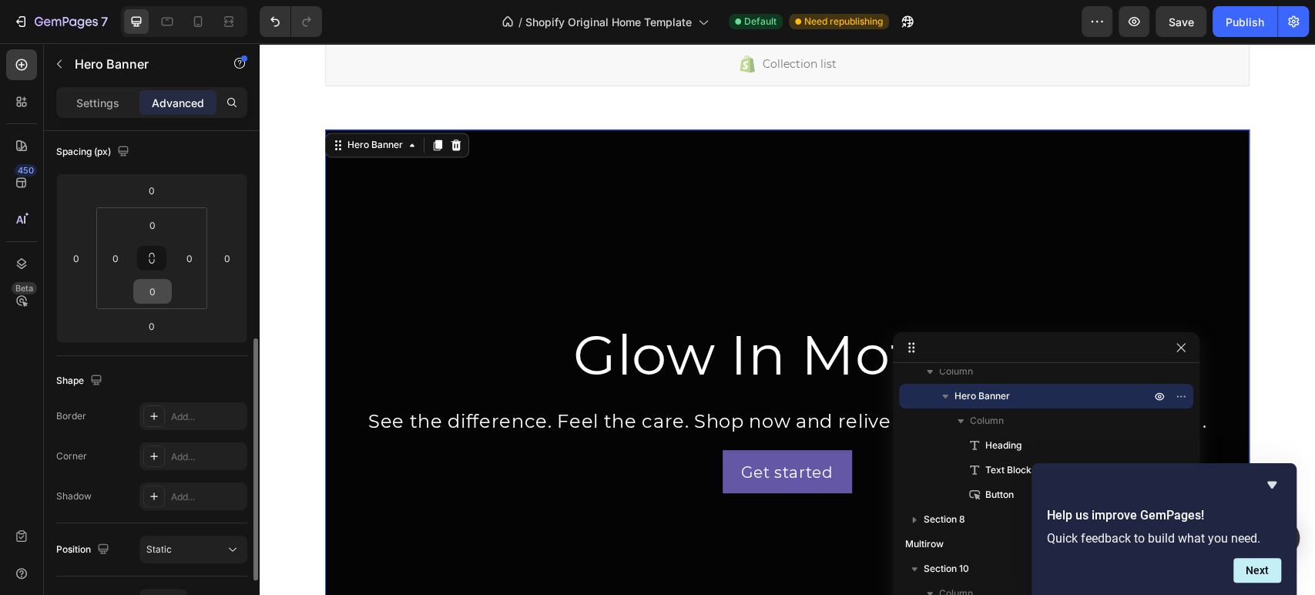
scroll to position [256, 0]
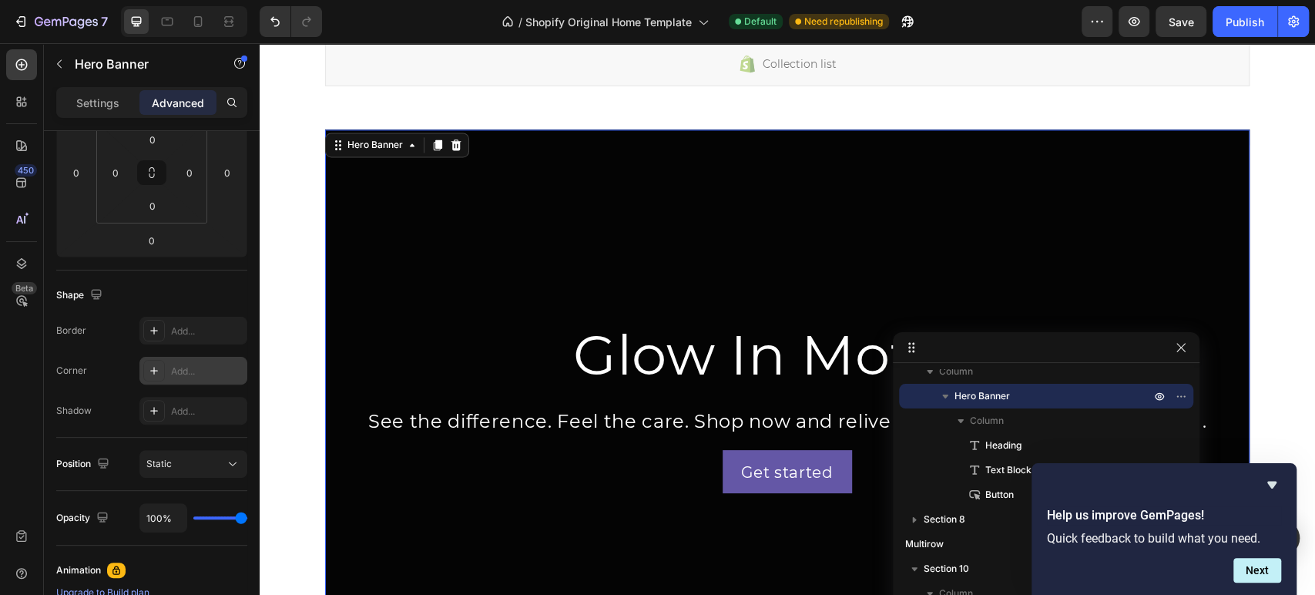
click at [154, 364] on icon at bounding box center [154, 370] width 12 height 12
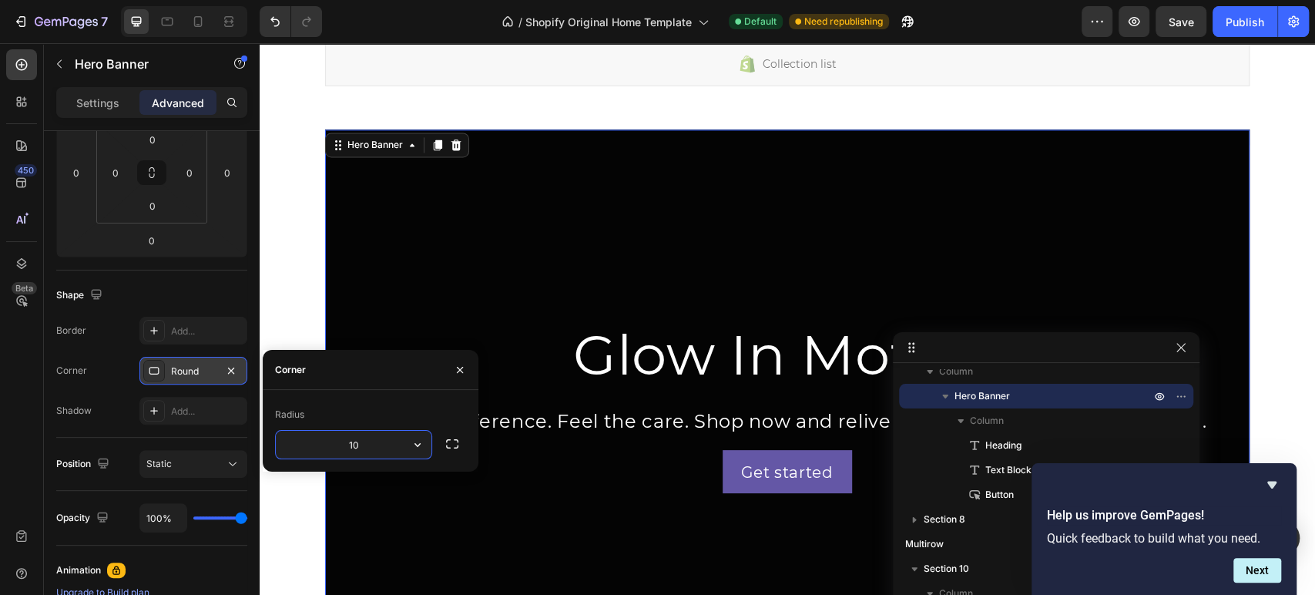
type input "1"
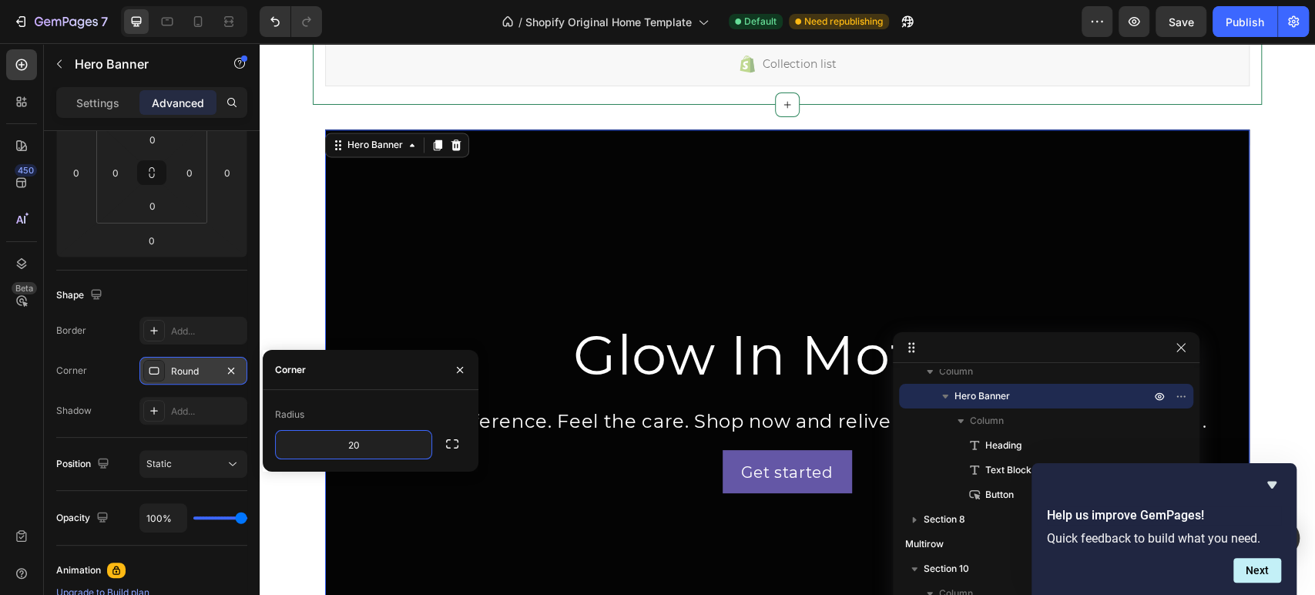
type input "20"
click at [1300, 196] on div "Glow In Motion Heading See the difference. Feel the care. Shop now and relive t…" at bounding box center [787, 404] width 1055 height 551
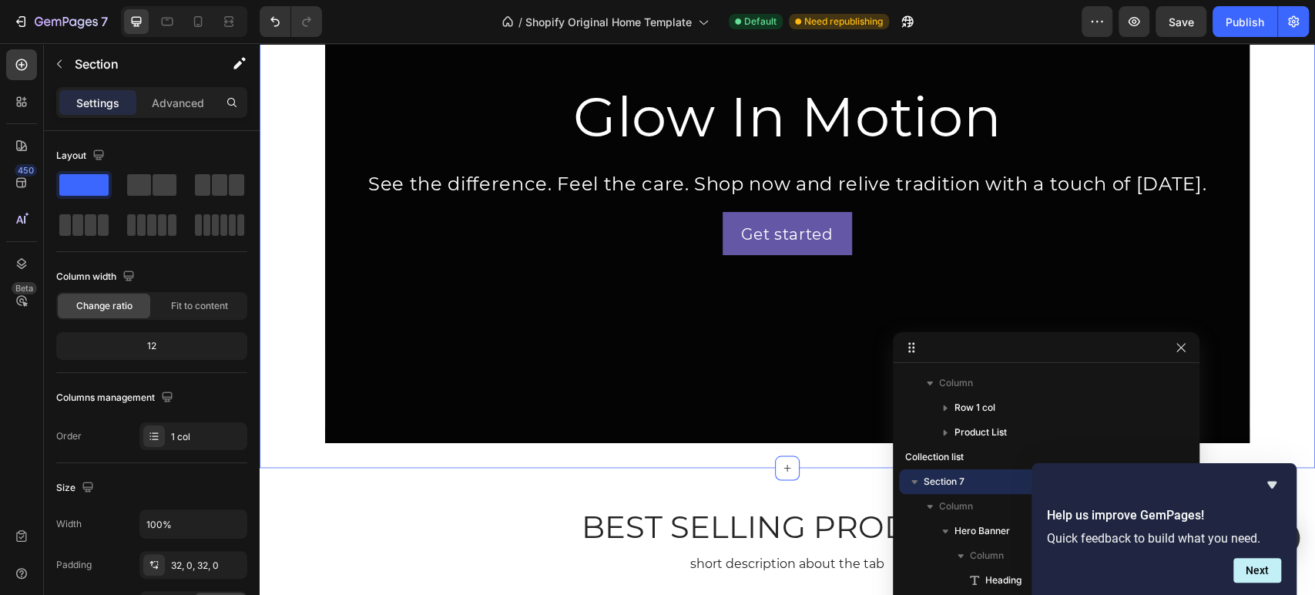
scroll to position [2041, 0]
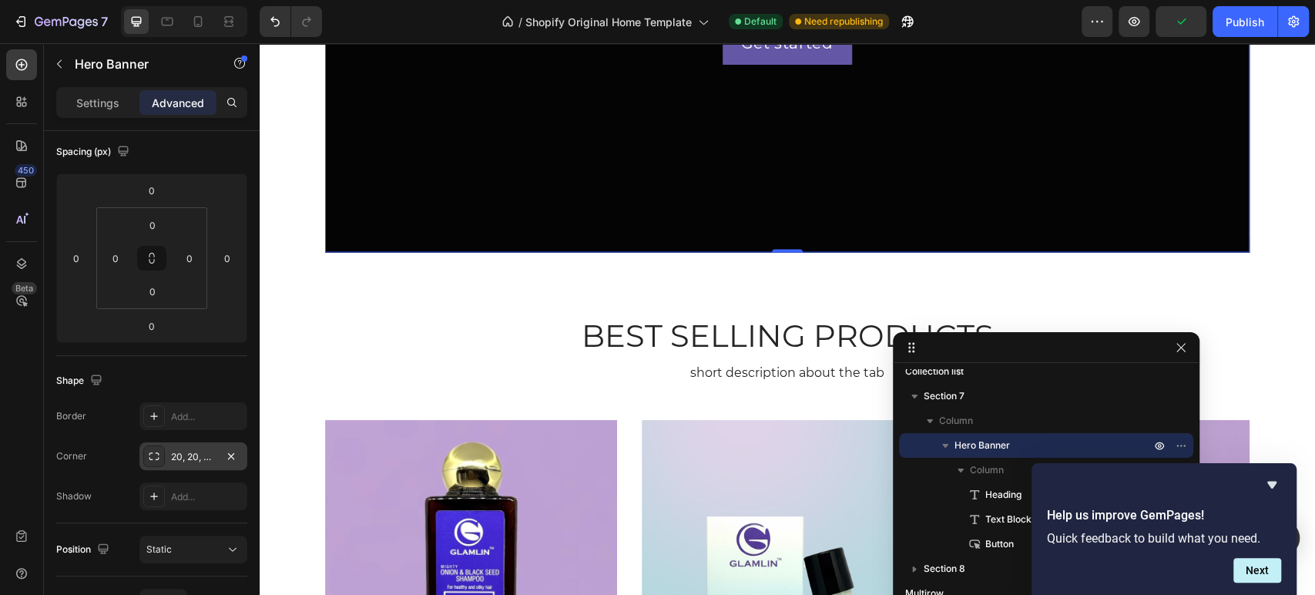
scroll to position [256, 0]
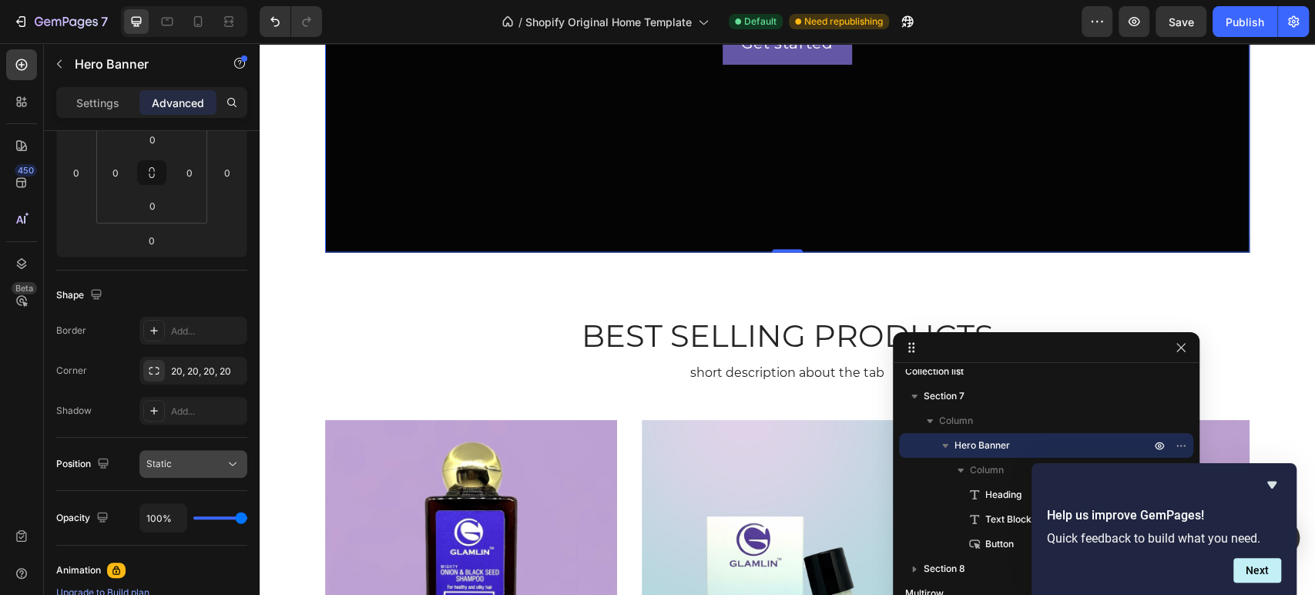
click at [180, 468] on div "Static" at bounding box center [185, 464] width 79 height 14
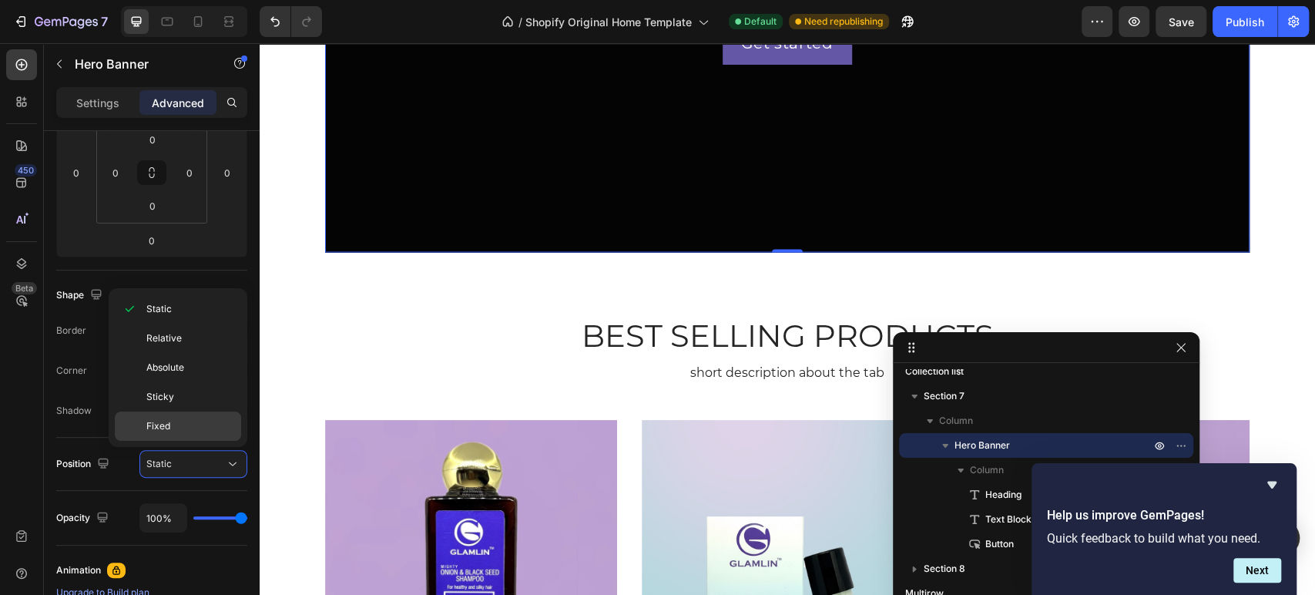
drag, startPoint x: 199, startPoint y: 422, endPoint x: 295, endPoint y: 339, distance: 127.2
click at [199, 422] on p "Fixed" at bounding box center [190, 426] width 88 height 14
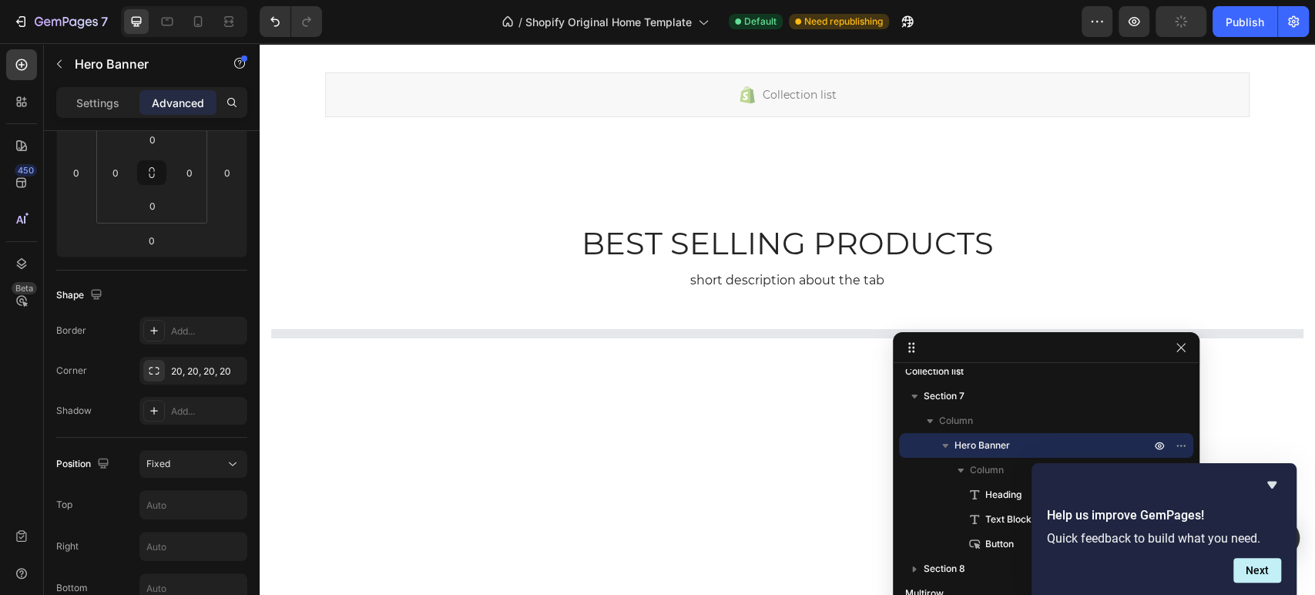
scroll to position [1100, 0]
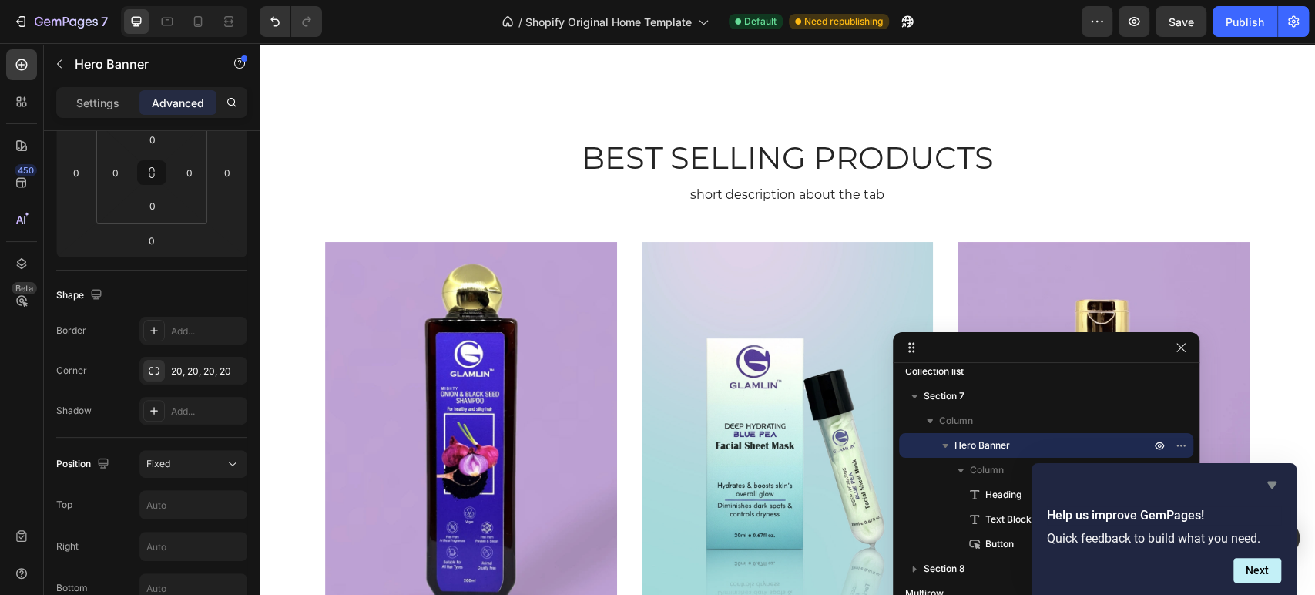
click at [1272, 477] on icon "Hide survey" at bounding box center [1271, 484] width 18 height 18
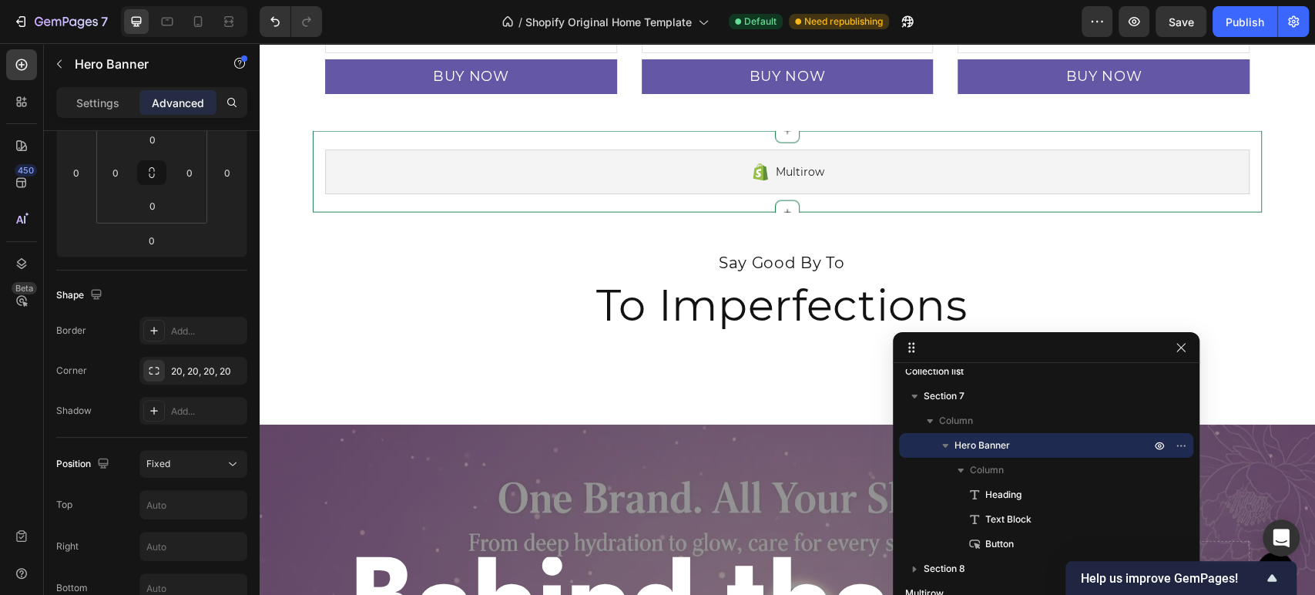
scroll to position [2469, 0]
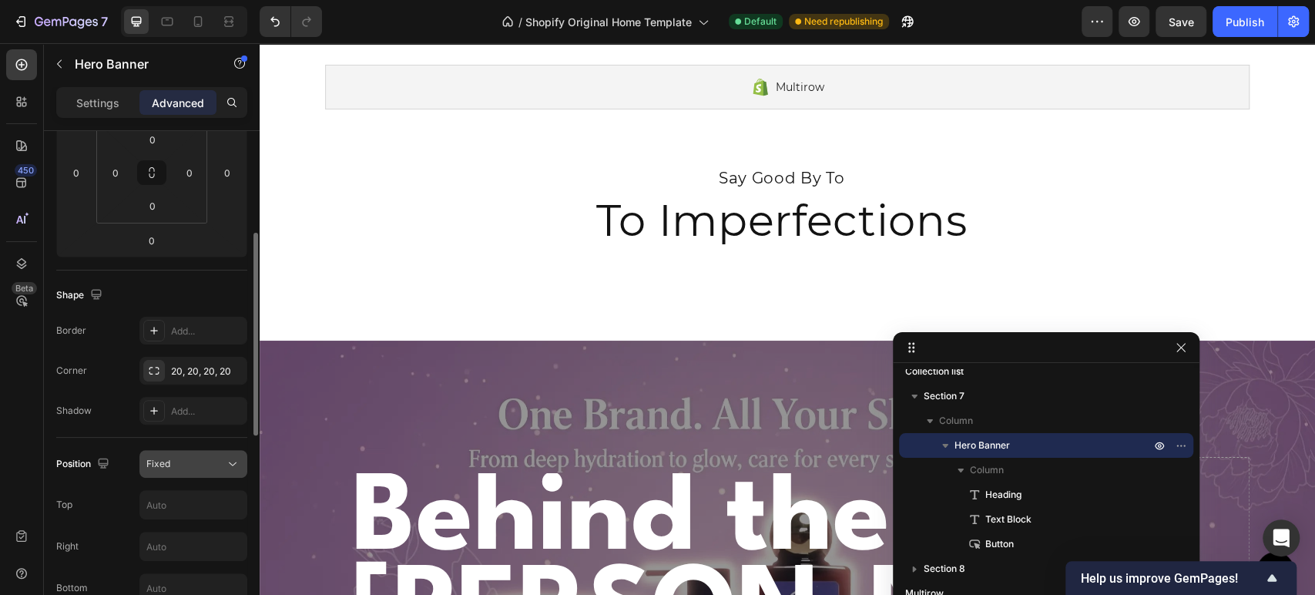
click at [189, 457] on div "Fixed" at bounding box center [185, 464] width 79 height 14
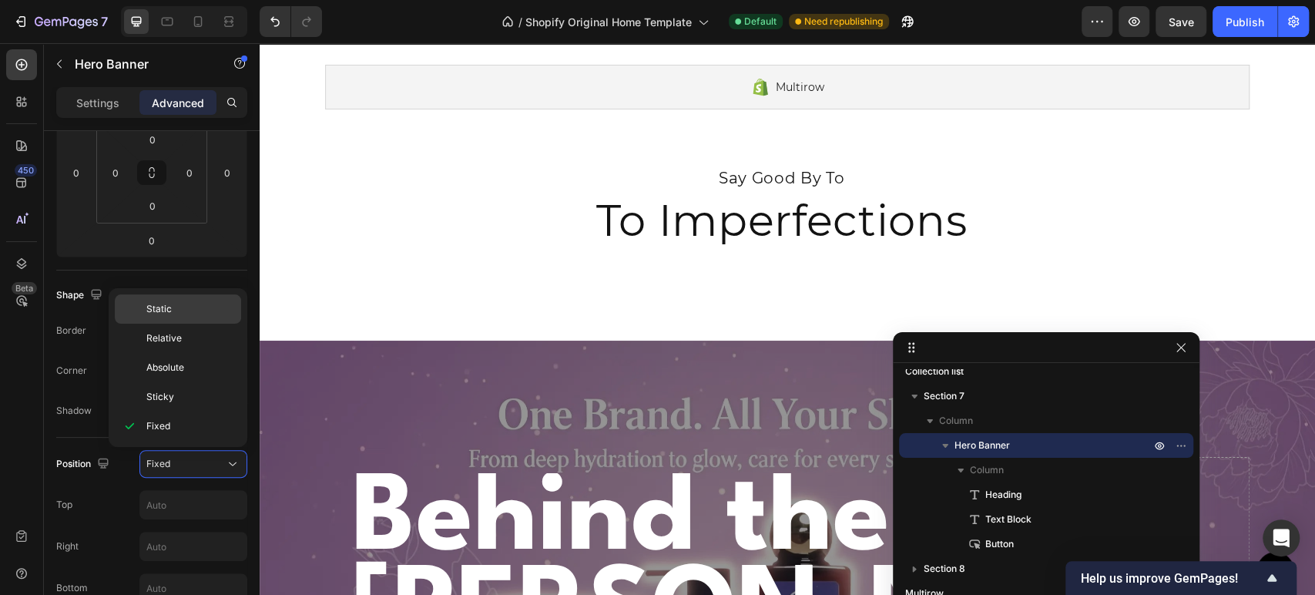
click at [222, 313] on p "Static" at bounding box center [190, 309] width 88 height 14
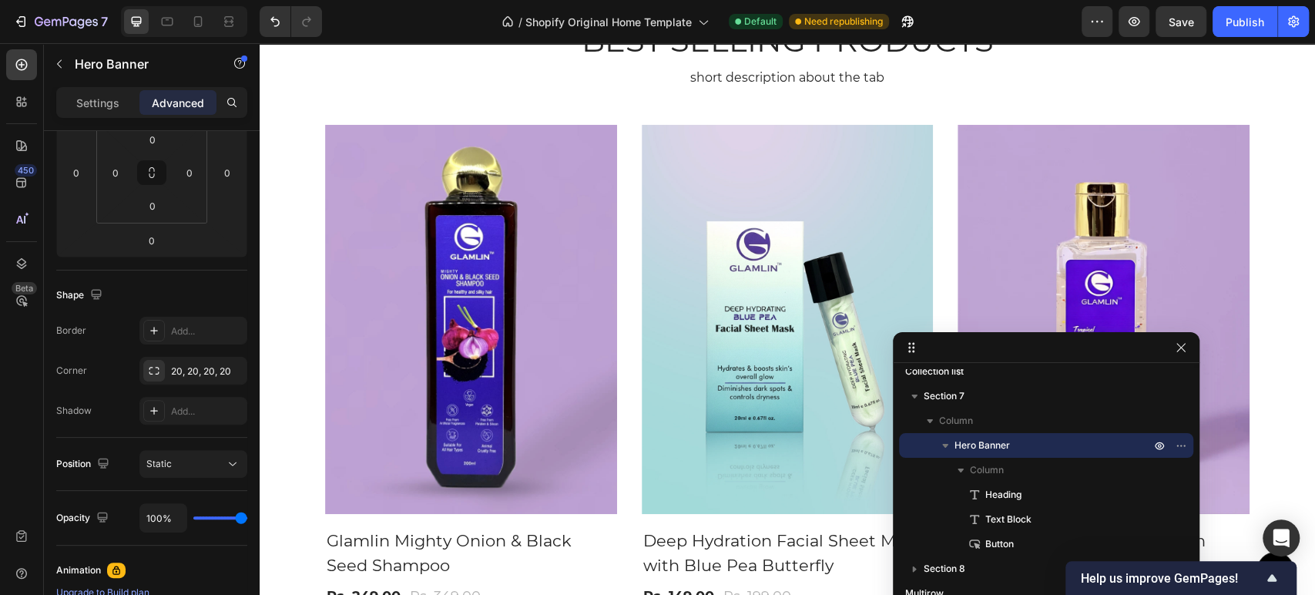
scroll to position [1632, 0]
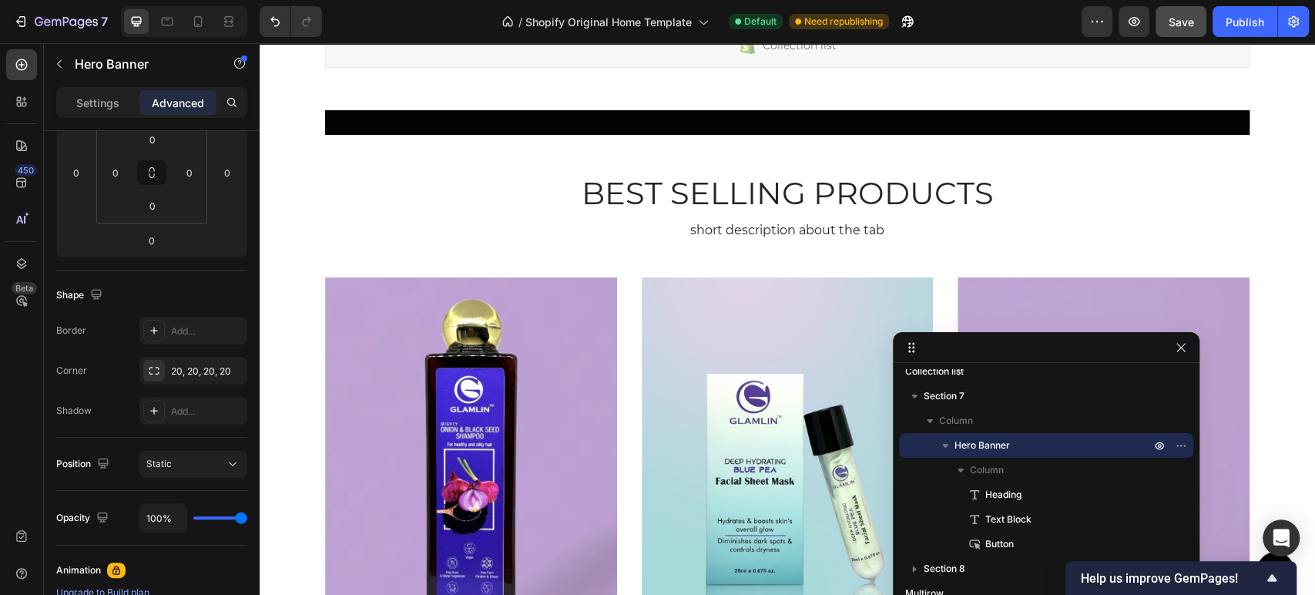
click at [1172, 23] on span "Save" at bounding box center [1180, 21] width 25 height 13
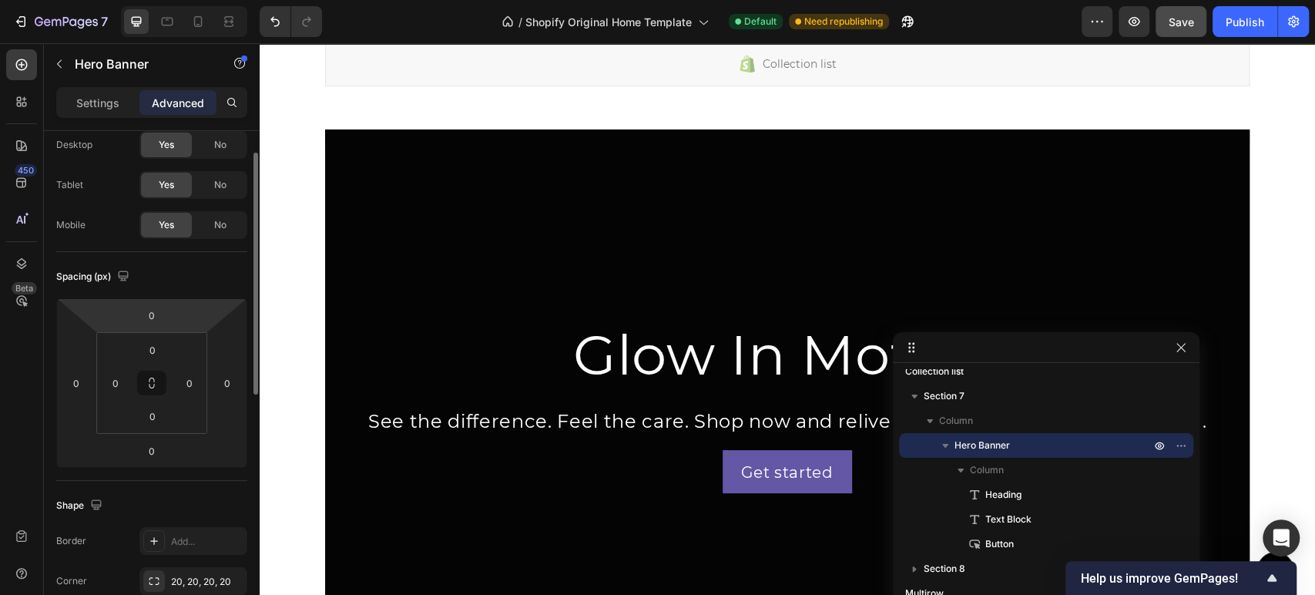
scroll to position [0, 0]
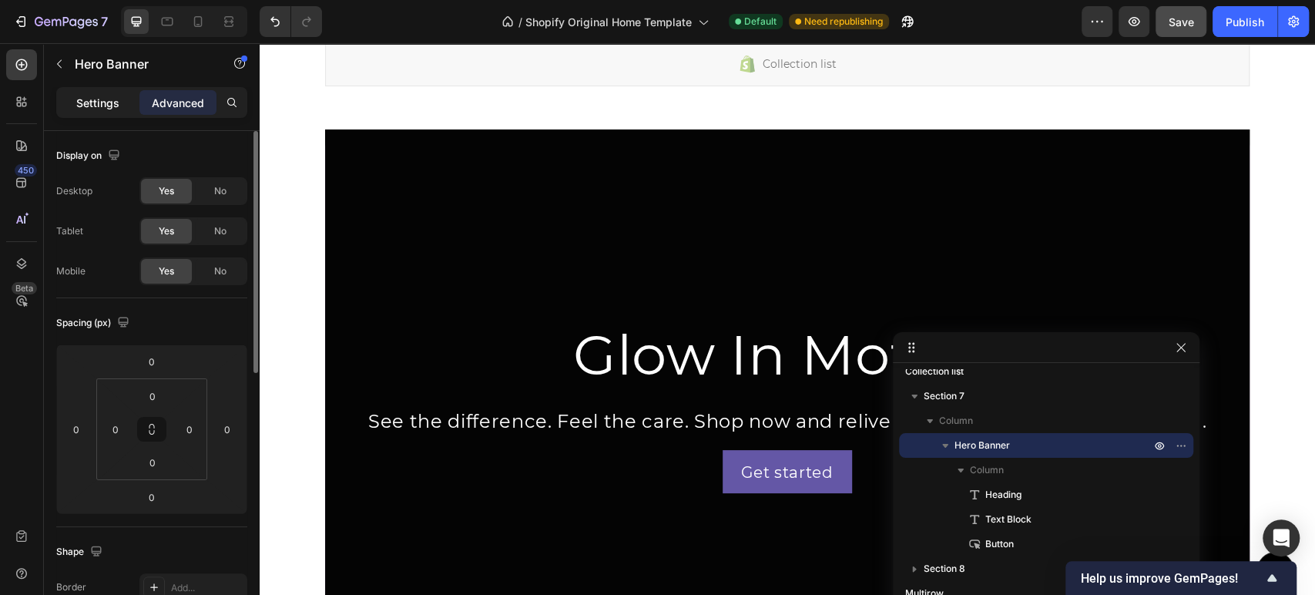
click at [108, 102] on p "Settings" at bounding box center [97, 103] width 43 height 16
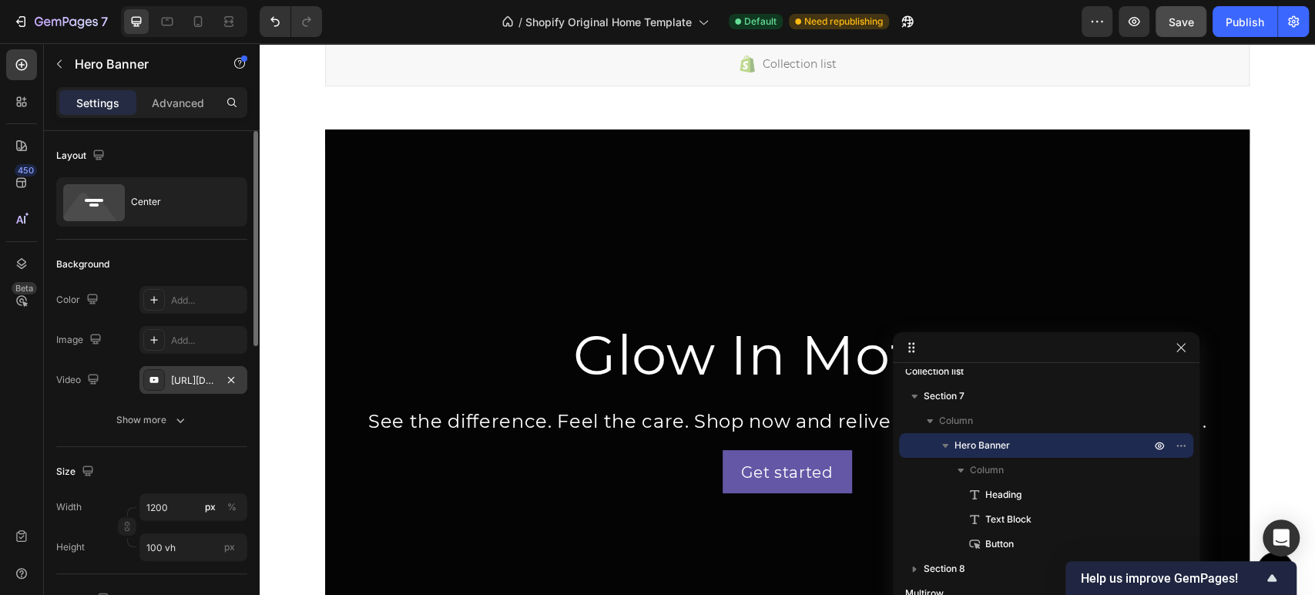
click at [199, 383] on div "[URL][DOMAIN_NAME]" at bounding box center [193, 381] width 45 height 14
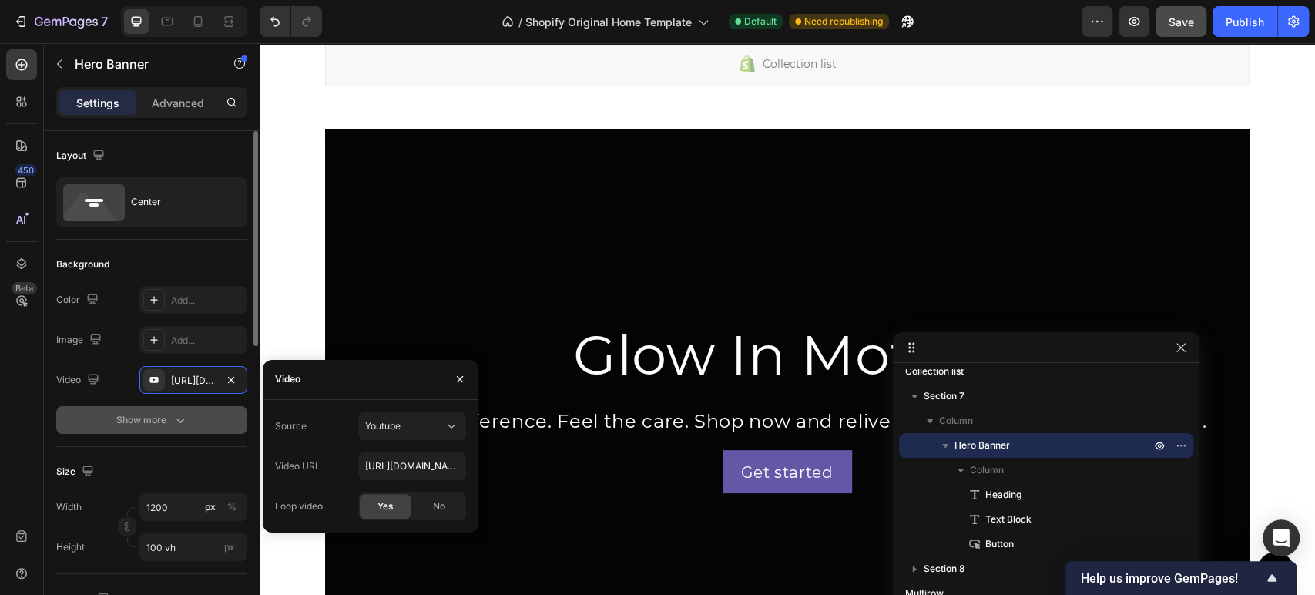
click at [86, 407] on button "Show more" at bounding box center [151, 420] width 191 height 28
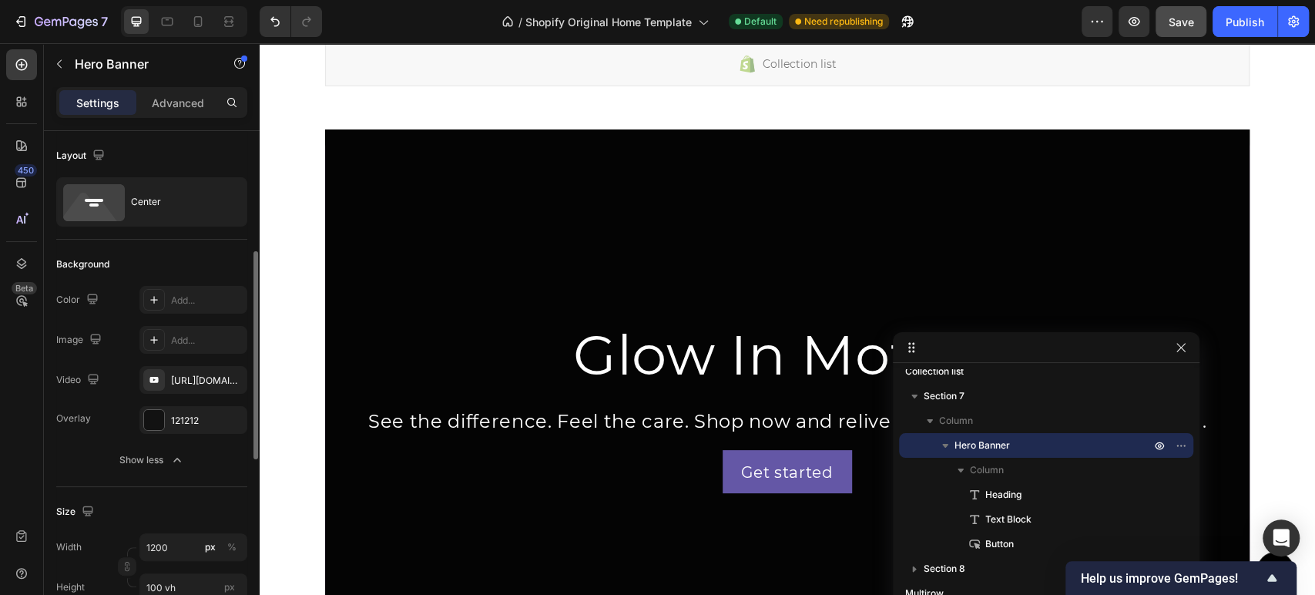
scroll to position [85, 0]
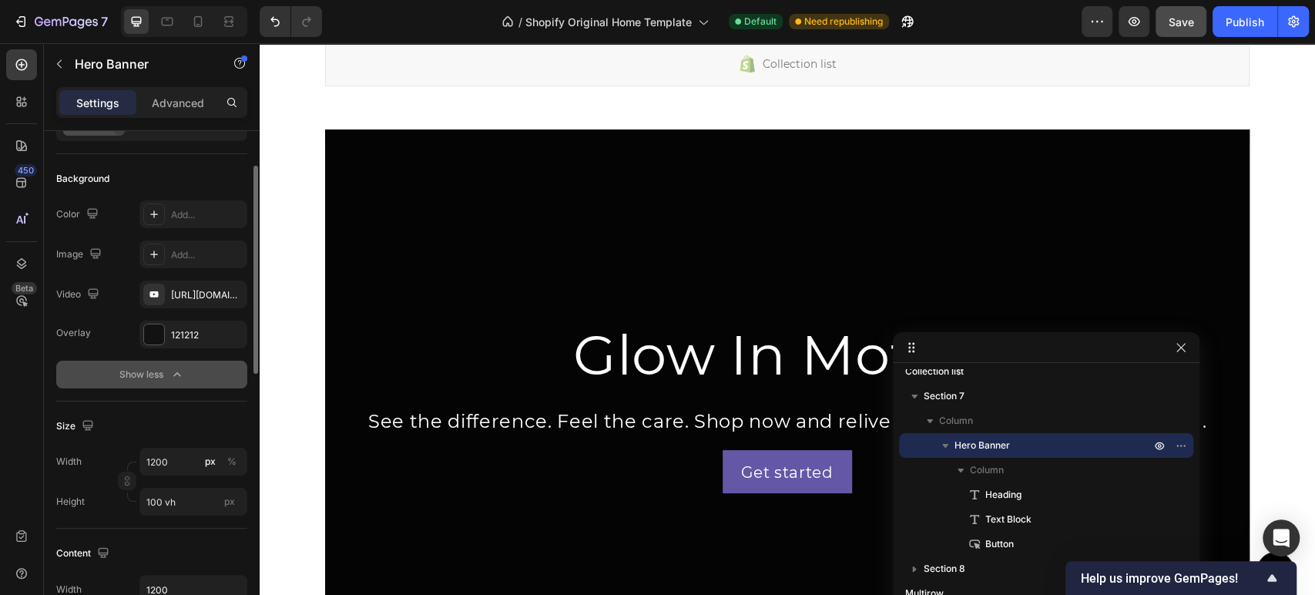
click at [120, 381] on button "Show less" at bounding box center [151, 374] width 191 height 28
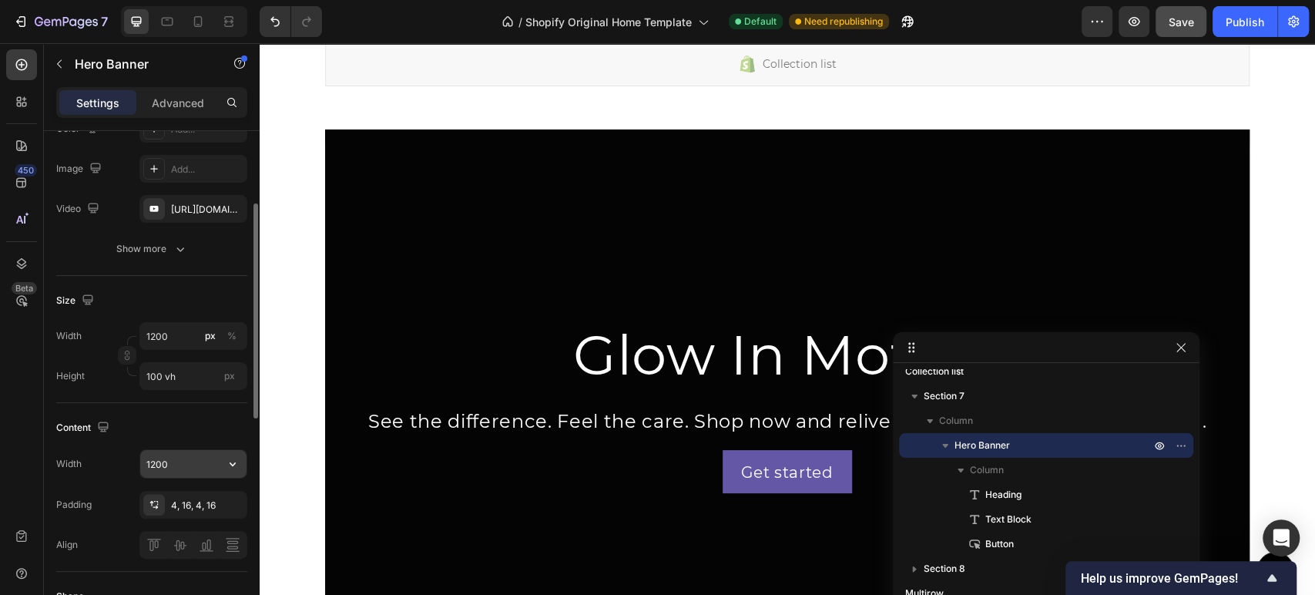
scroll to position [256, 0]
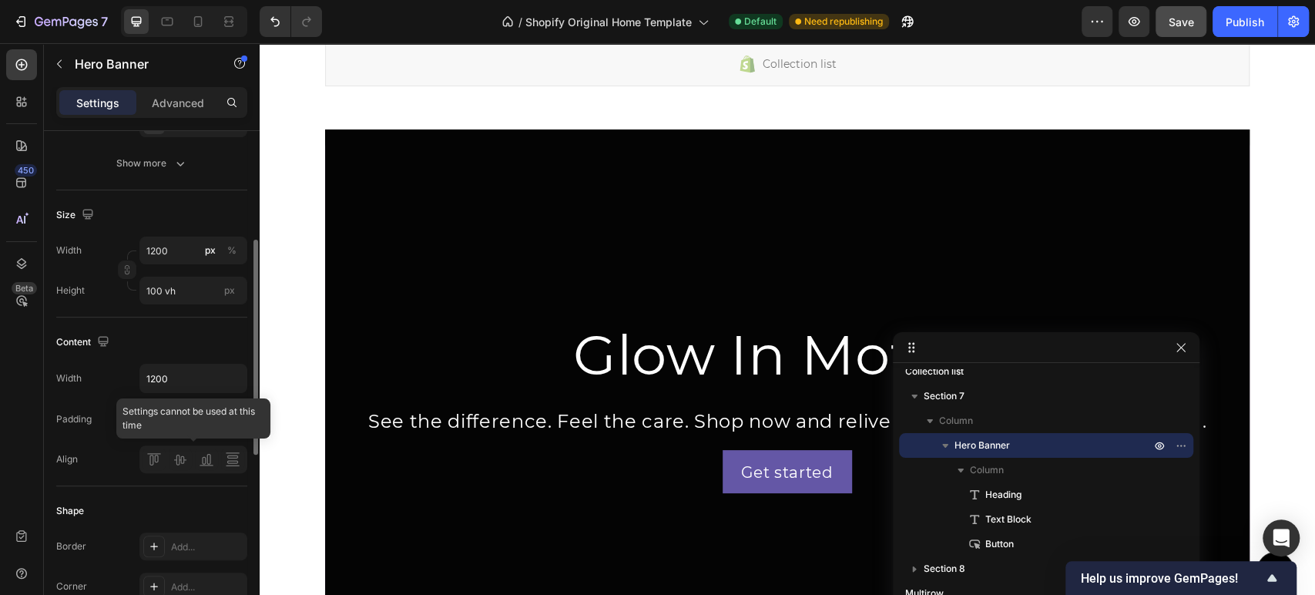
click at [174, 462] on div at bounding box center [193, 459] width 108 height 28
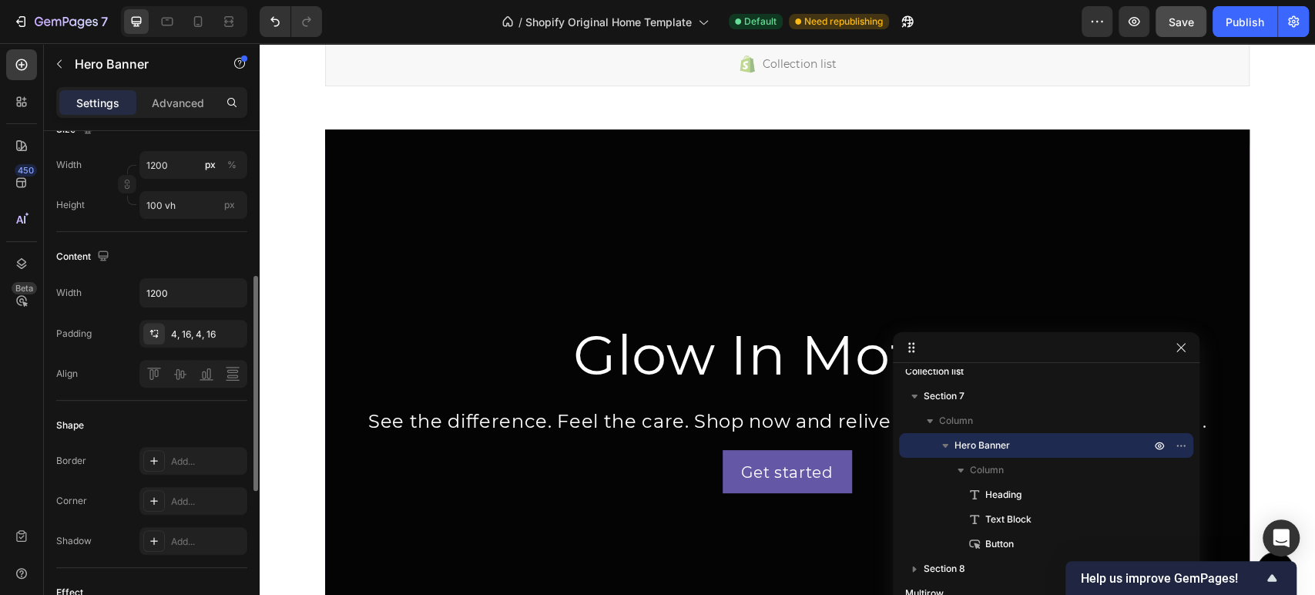
scroll to position [427, 0]
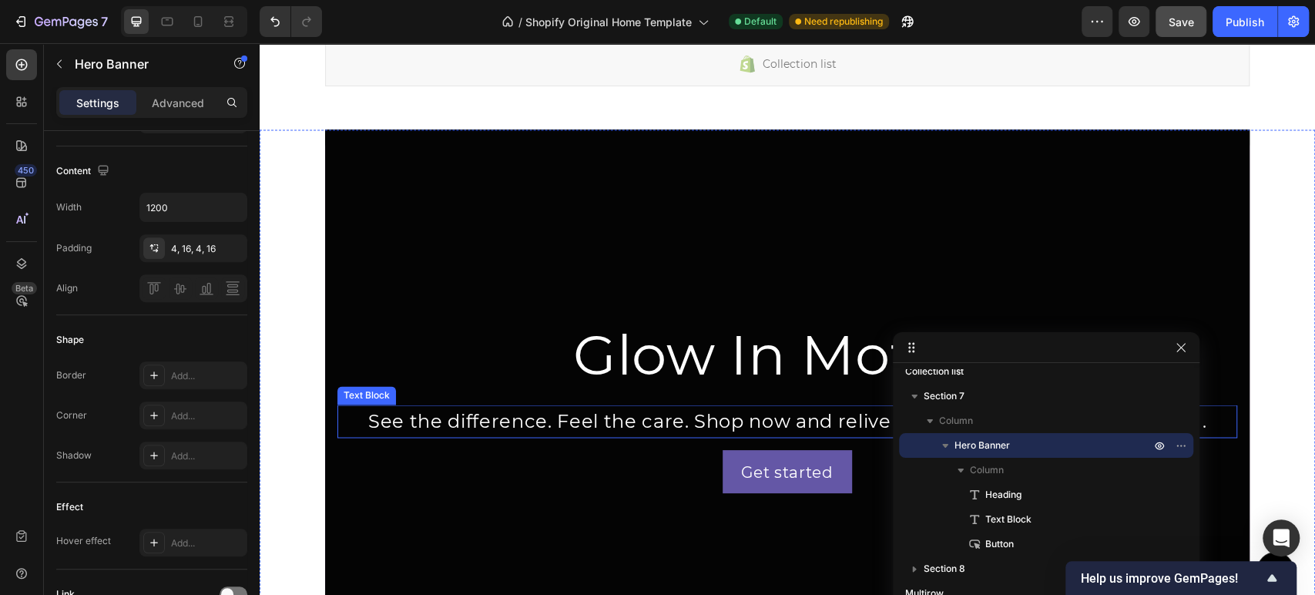
click at [565, 415] on p "See the difference. Feel the care. Shop now and relive tradition with a touch o…" at bounding box center [787, 420] width 897 height 29
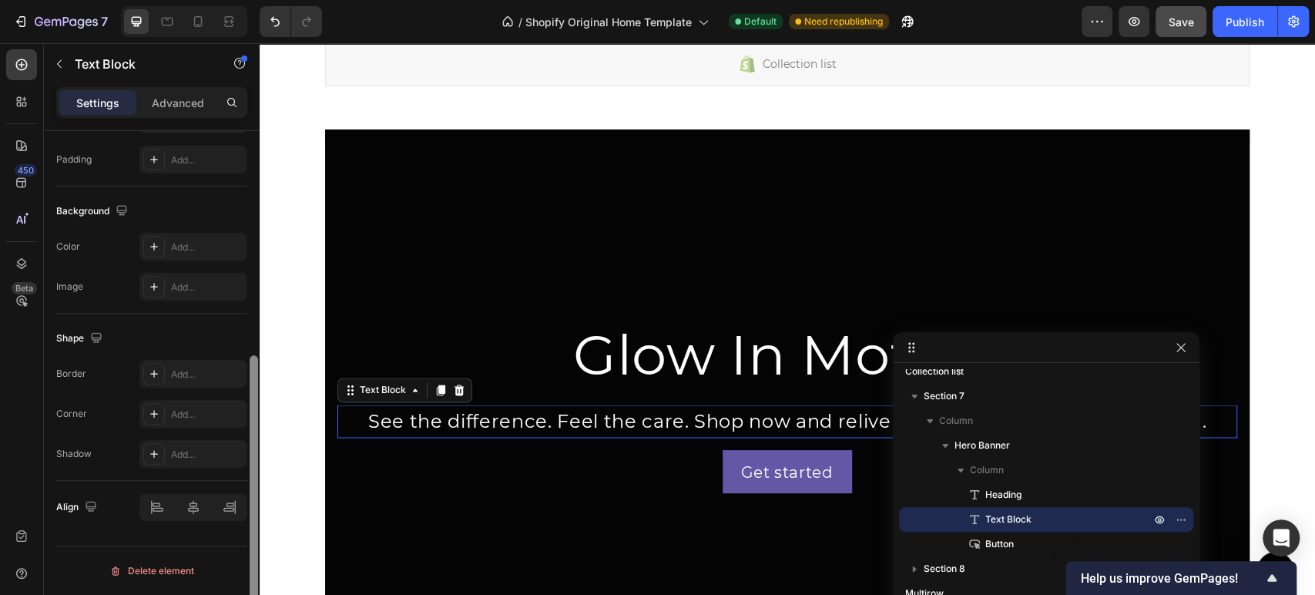
scroll to position [0, 0]
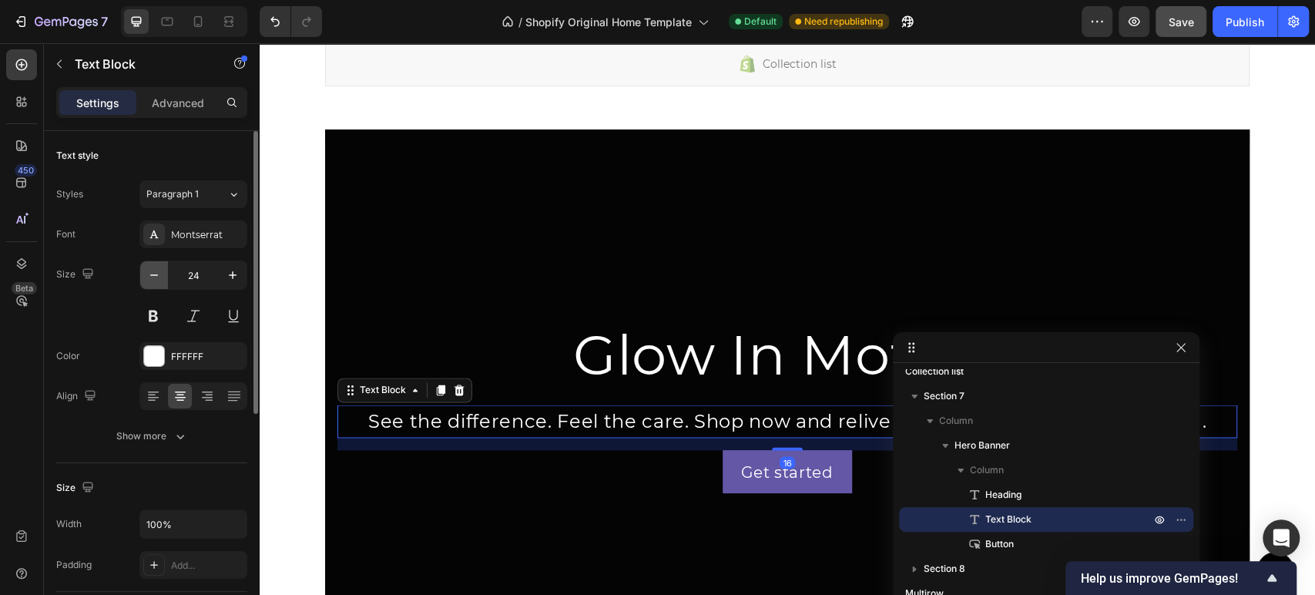
click at [145, 279] on button "button" at bounding box center [154, 275] width 28 height 28
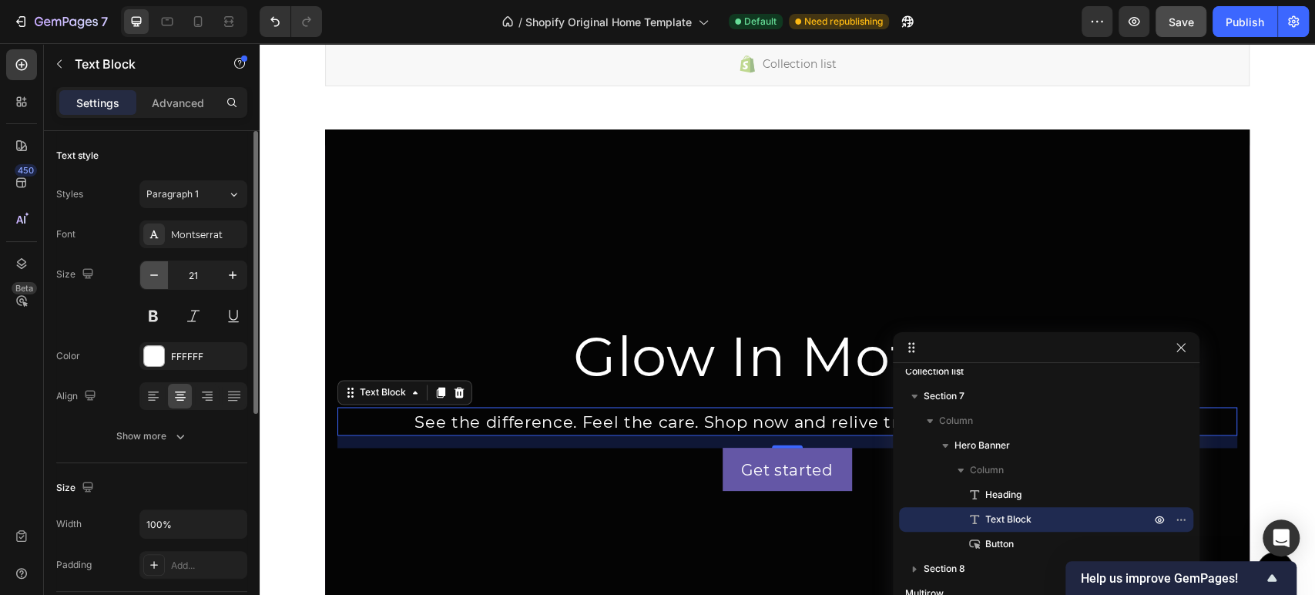
click at [145, 279] on button "button" at bounding box center [154, 275] width 28 height 28
type input "20"
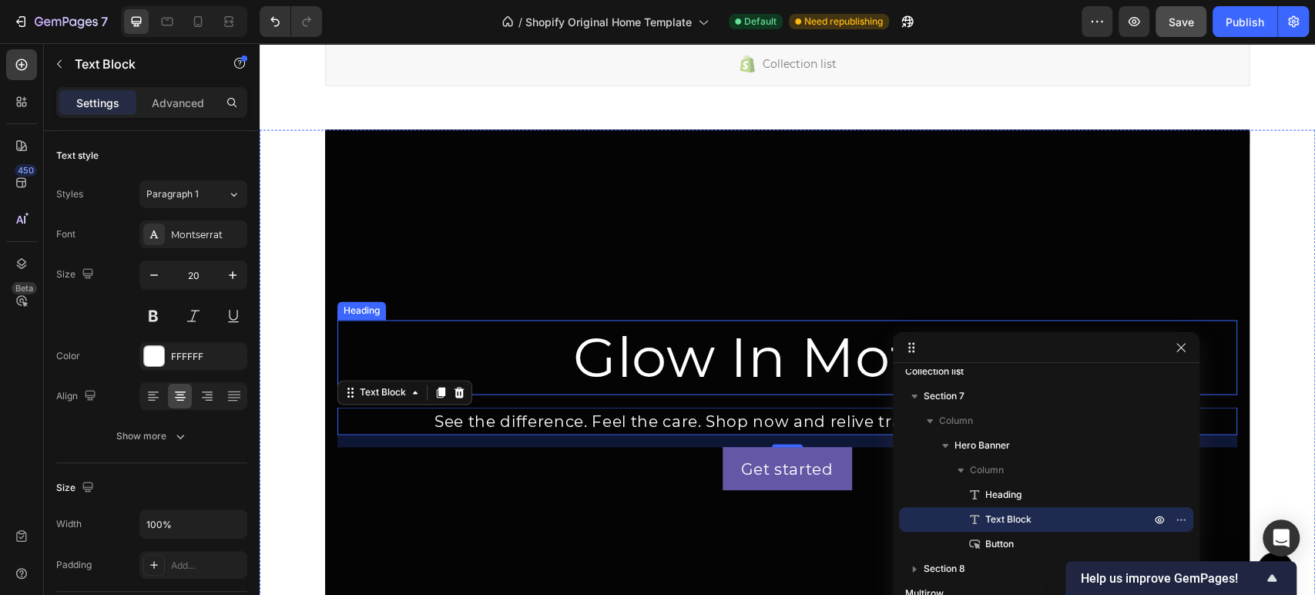
click at [679, 351] on h2 "Glow In Motion" at bounding box center [787, 357] width 900 height 75
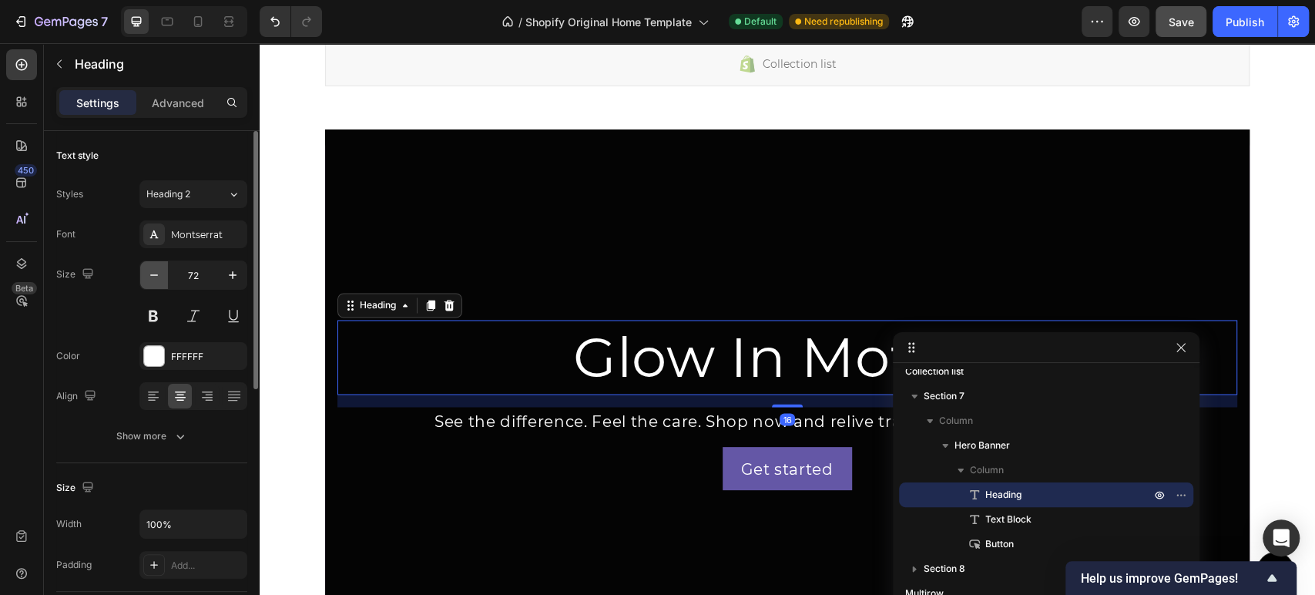
click at [156, 278] on icon "button" at bounding box center [153, 274] width 15 height 15
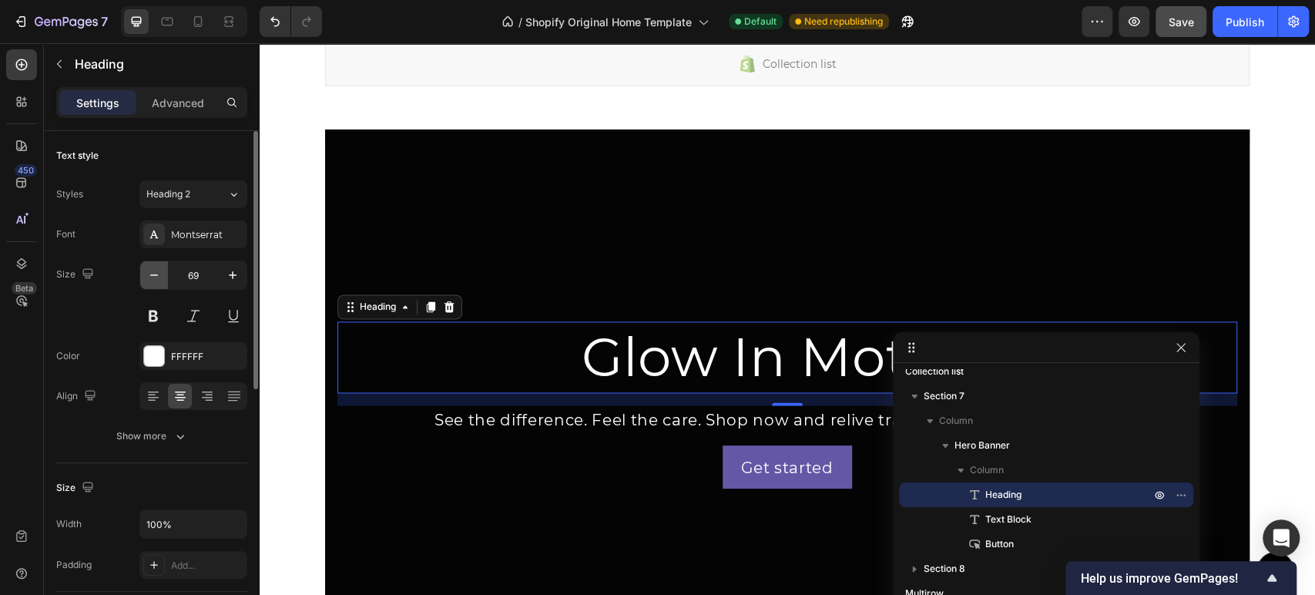
click at [156, 278] on icon "button" at bounding box center [153, 274] width 15 height 15
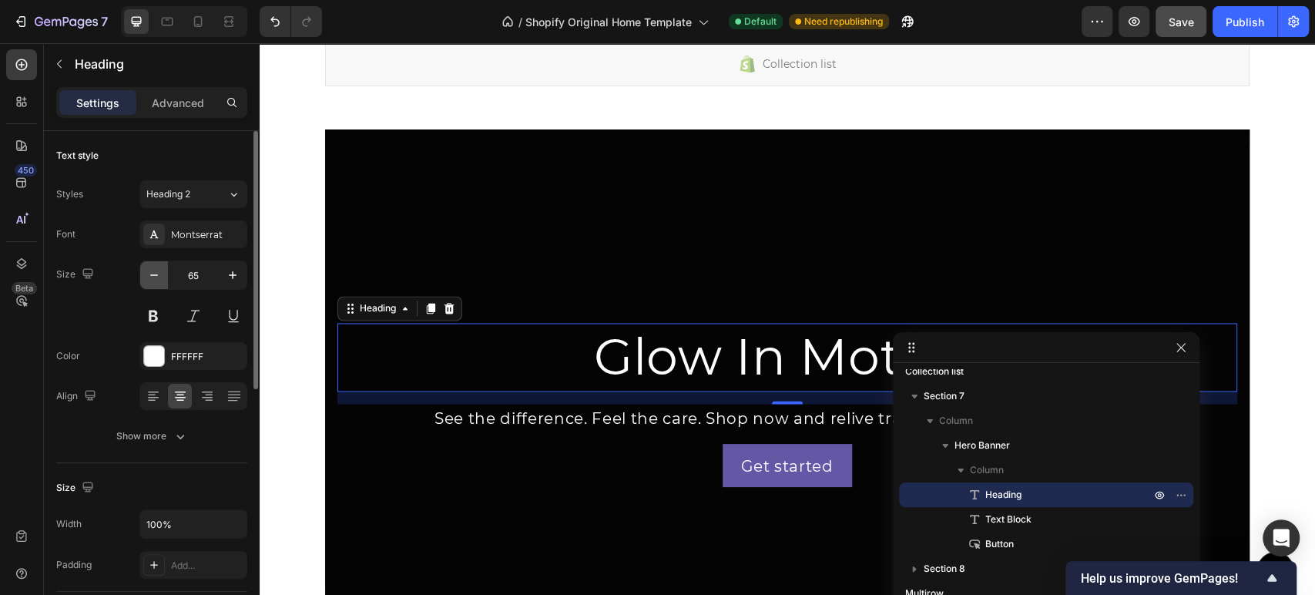
type input "64"
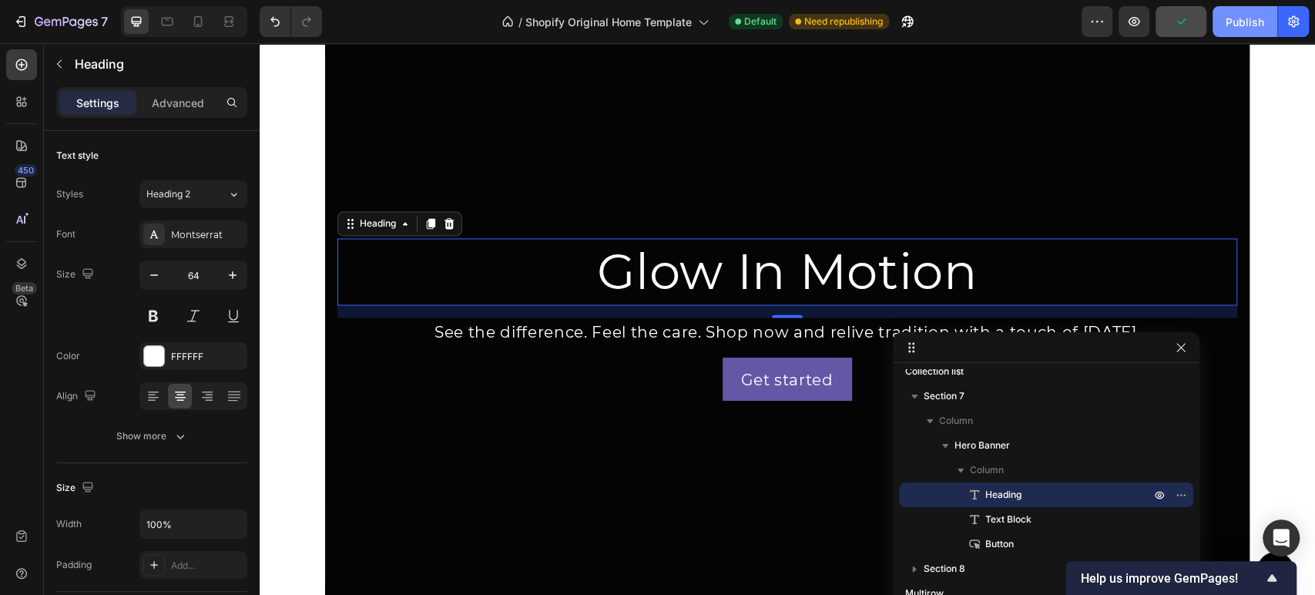
click at [1239, 25] on div "Publish" at bounding box center [1244, 22] width 39 height 16
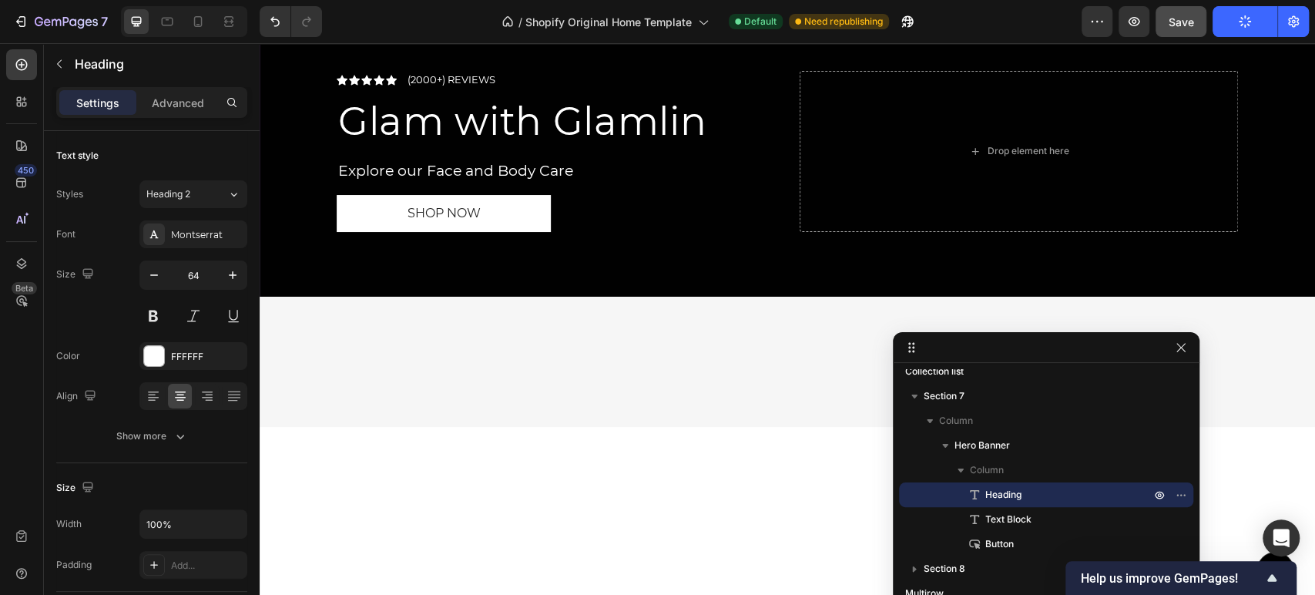
scroll to position [0, 0]
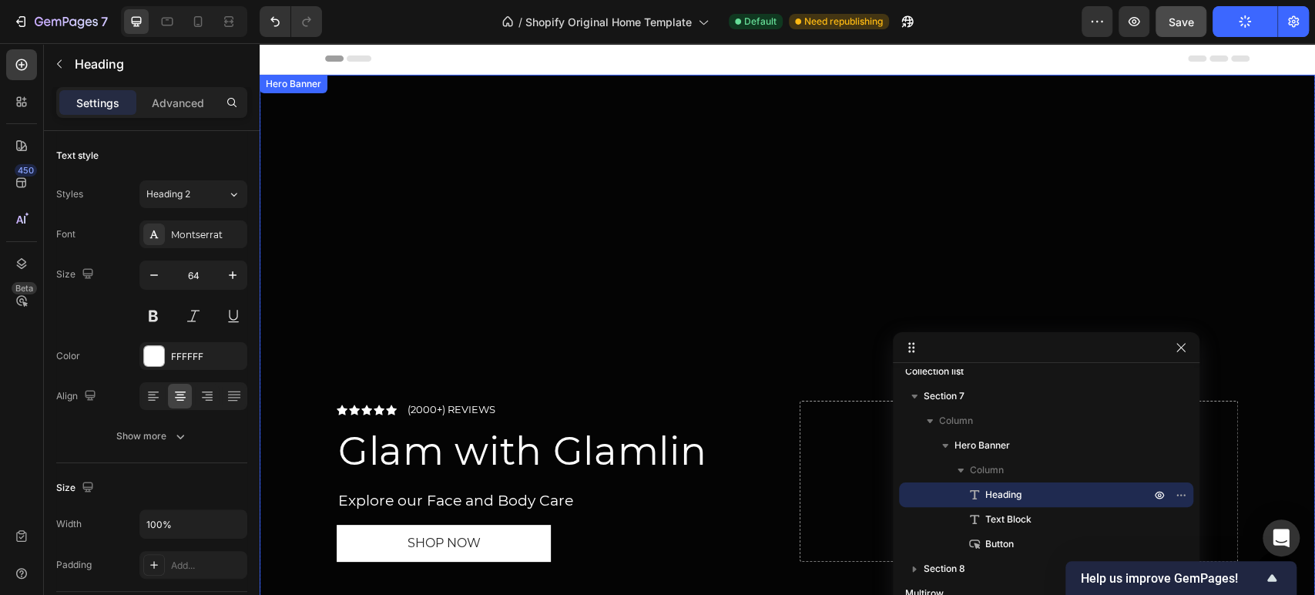
click at [317, 85] on div "Hero Banner" at bounding box center [294, 84] width 62 height 14
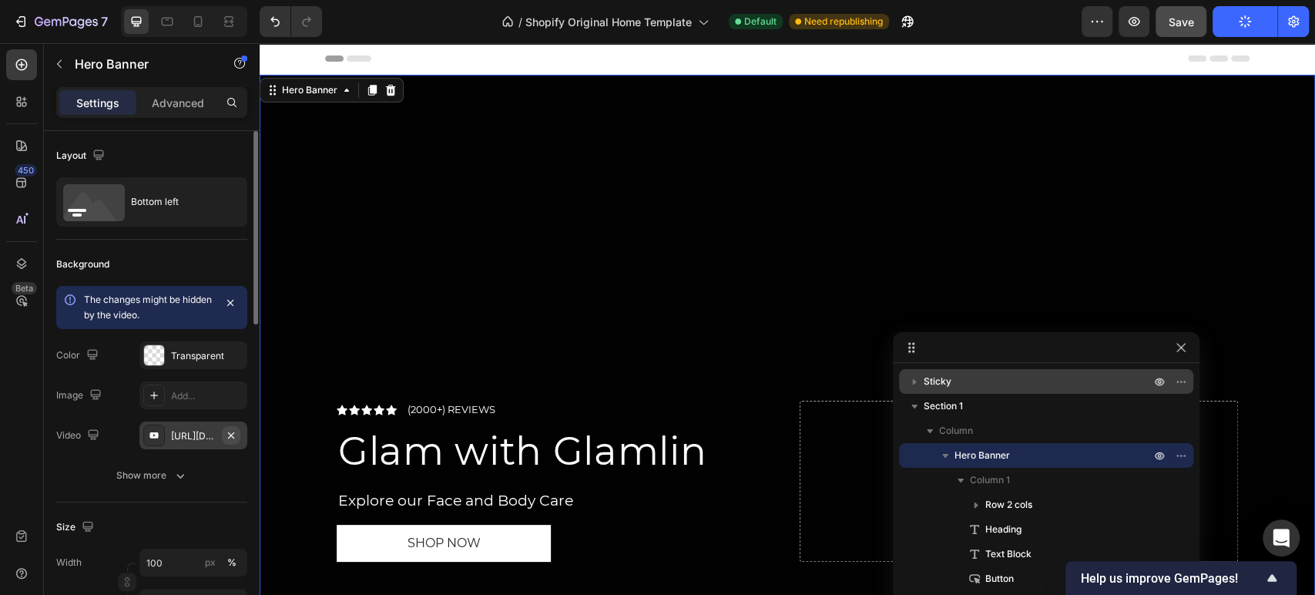
click at [230, 431] on icon "button" at bounding box center [231, 435] width 12 height 12
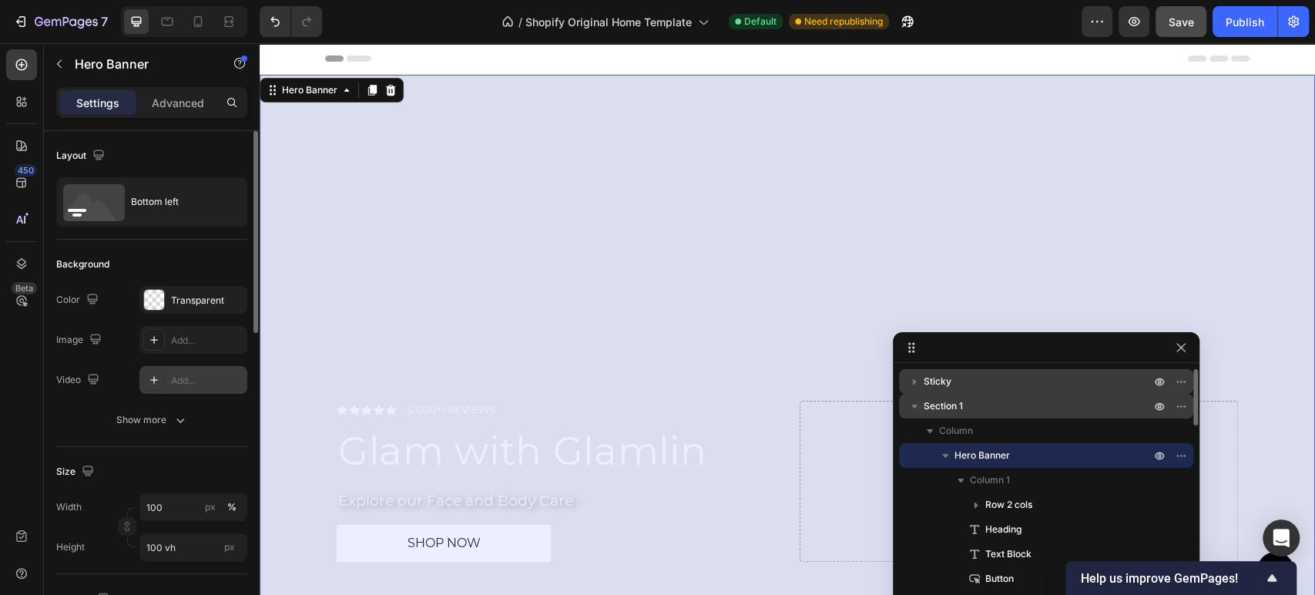
click at [982, 417] on div "Section 1" at bounding box center [1046, 406] width 282 height 25
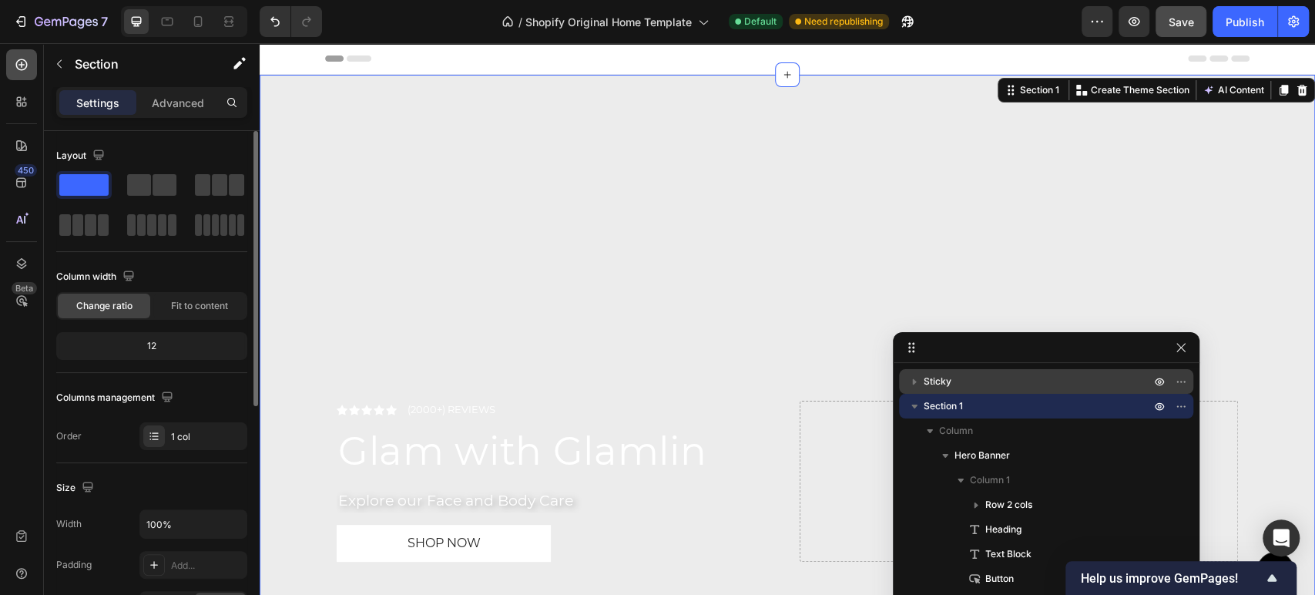
click at [25, 69] on icon at bounding box center [21, 64] width 15 height 15
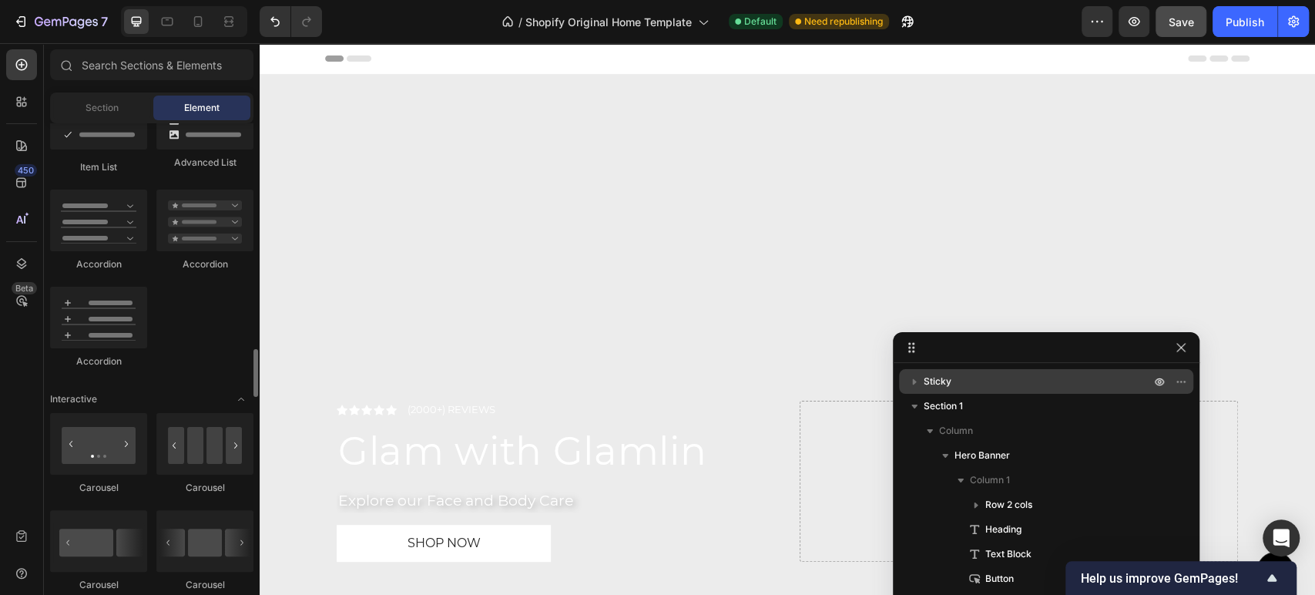
scroll to position [1369, 0]
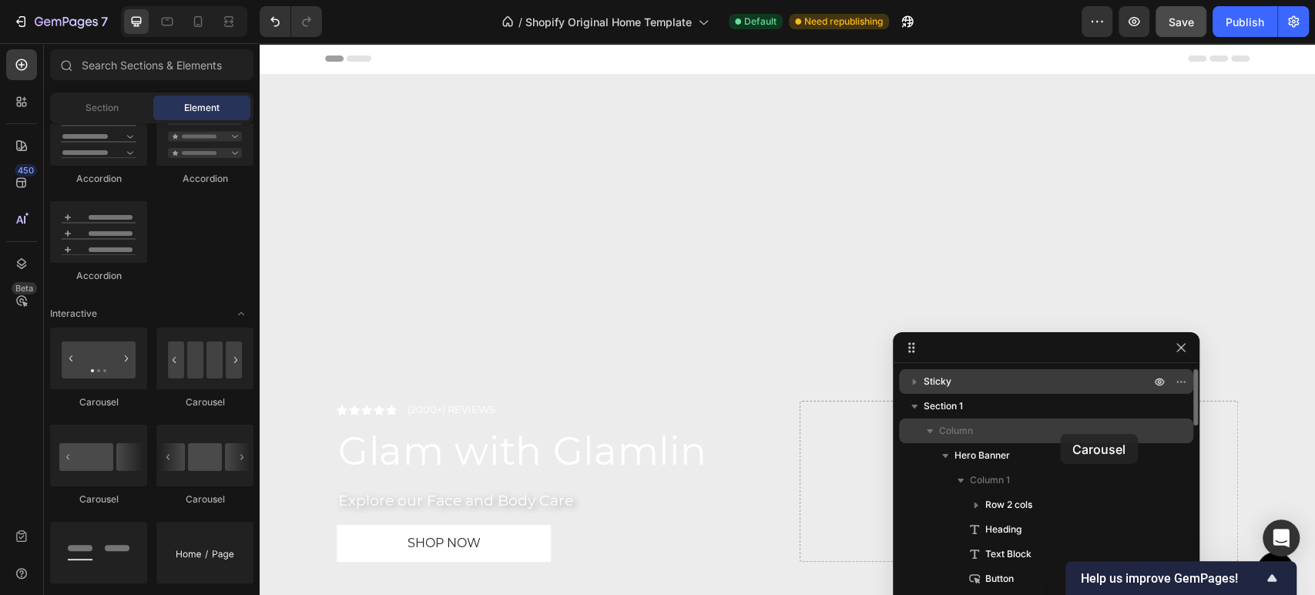
drag, startPoint x: 99, startPoint y: 380, endPoint x: 1060, endPoint y: 434, distance: 962.7
click at [1060, 0] on div "7 / Shopify Original Home Template Default Need republishing Preview Save Publi…" at bounding box center [657, 0] width 1315 height 0
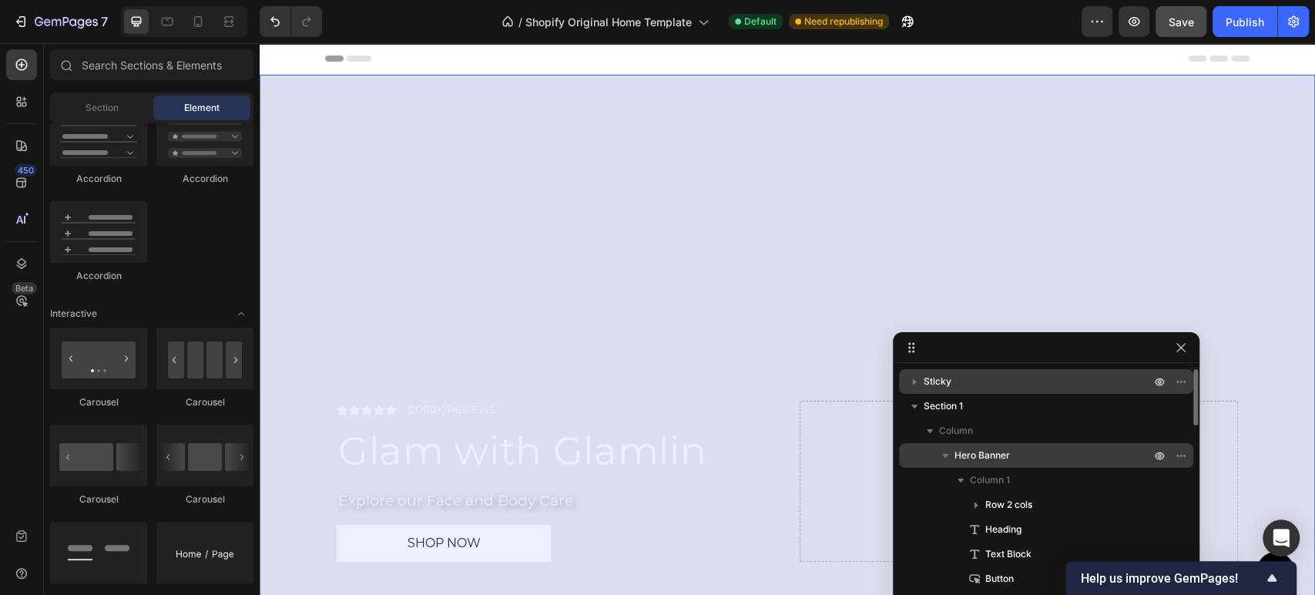
click at [944, 453] on icon "button" at bounding box center [944, 455] width 15 height 15
click at [1182, 453] on icon "button" at bounding box center [1181, 455] width 12 height 12
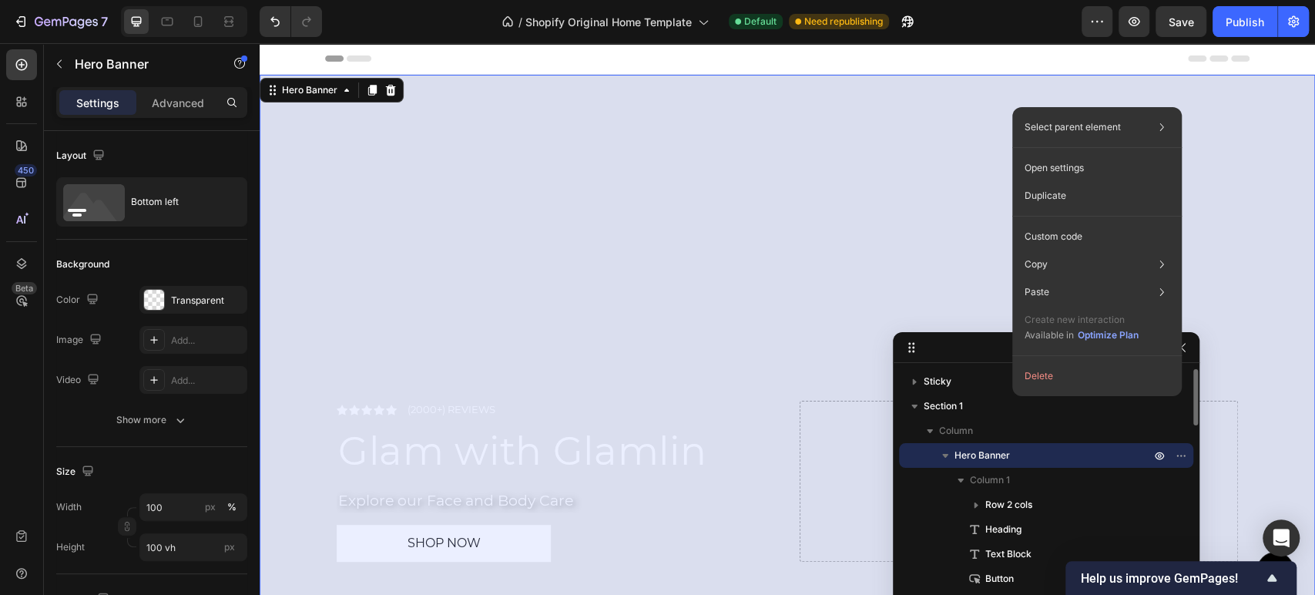
click at [947, 451] on icon "button" at bounding box center [944, 455] width 15 height 15
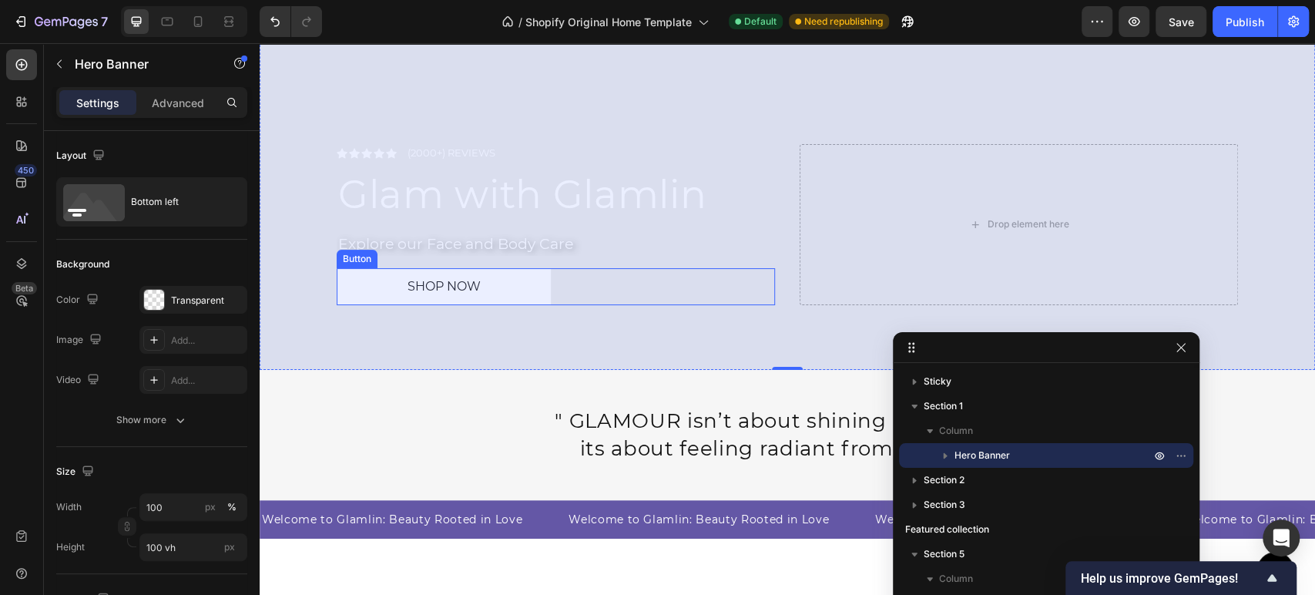
scroll to position [171, 0]
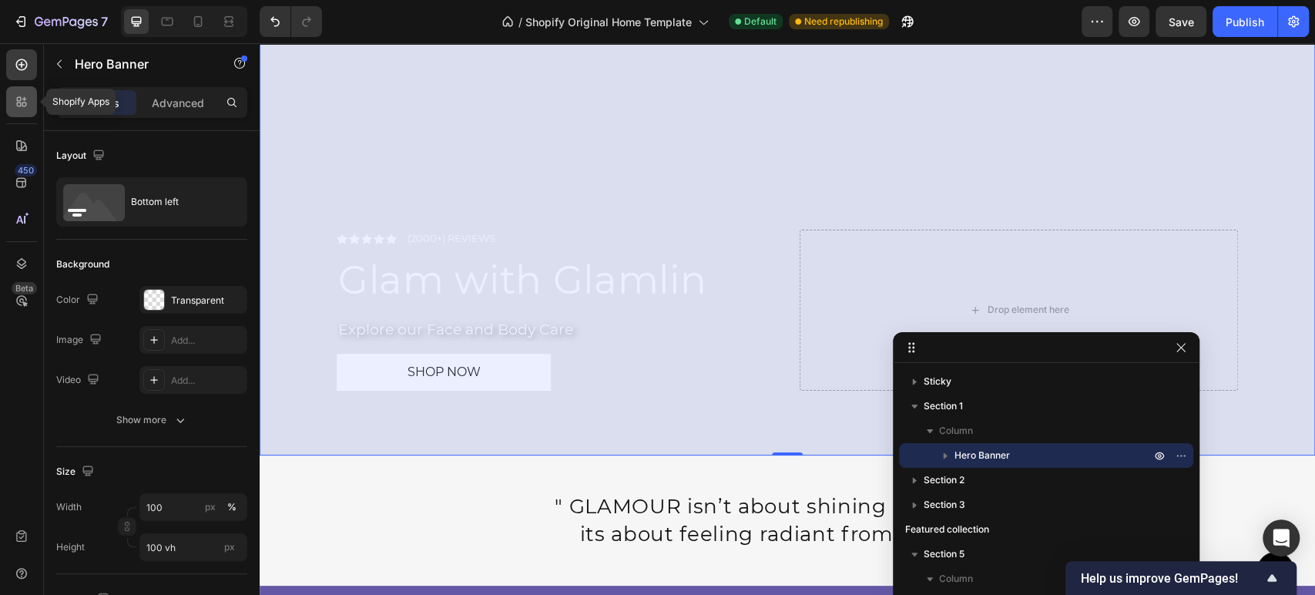
click at [9, 110] on div at bounding box center [21, 101] width 31 height 31
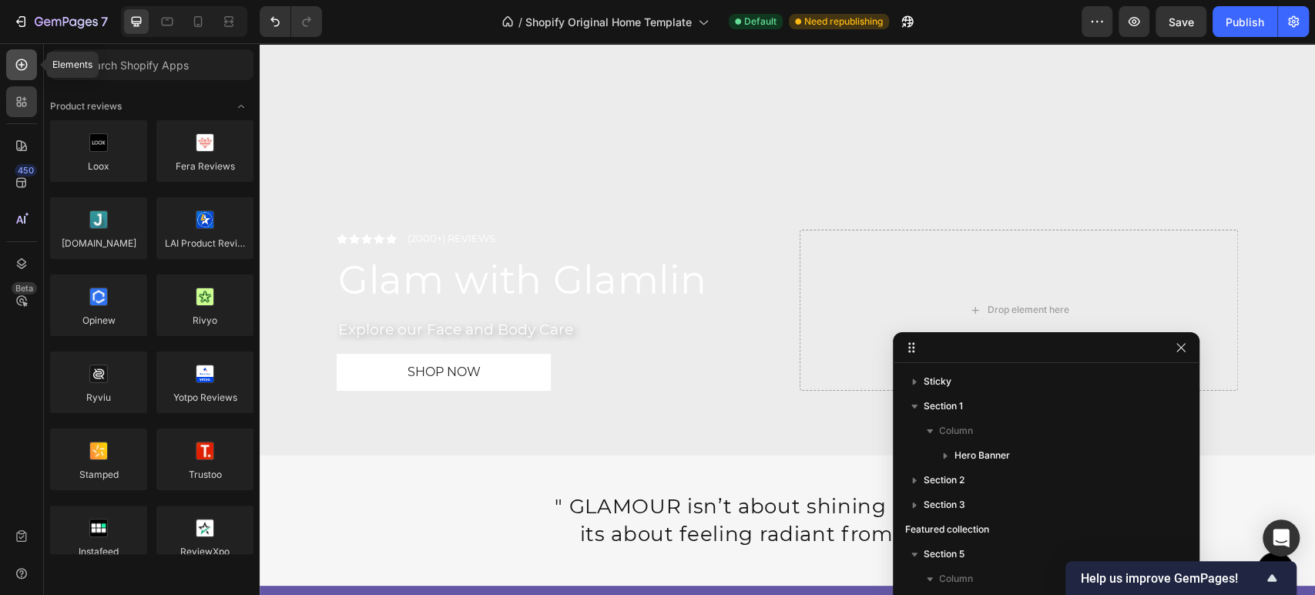
click at [23, 60] on icon at bounding box center [22, 65] width 12 height 12
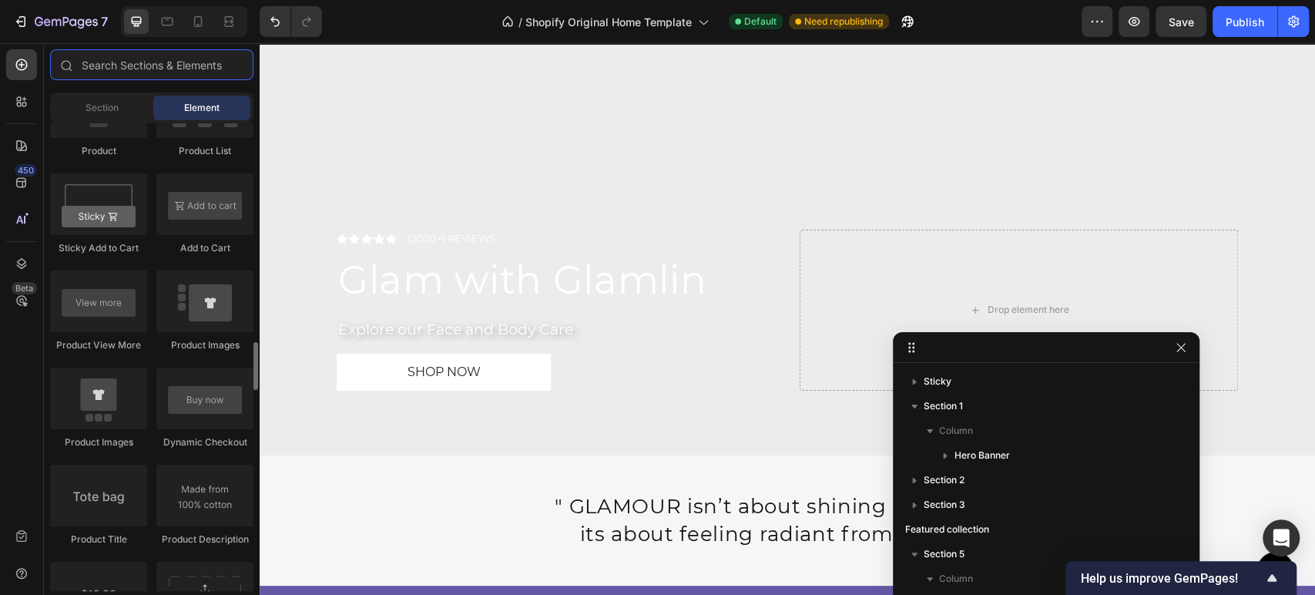
scroll to position [1968, 0]
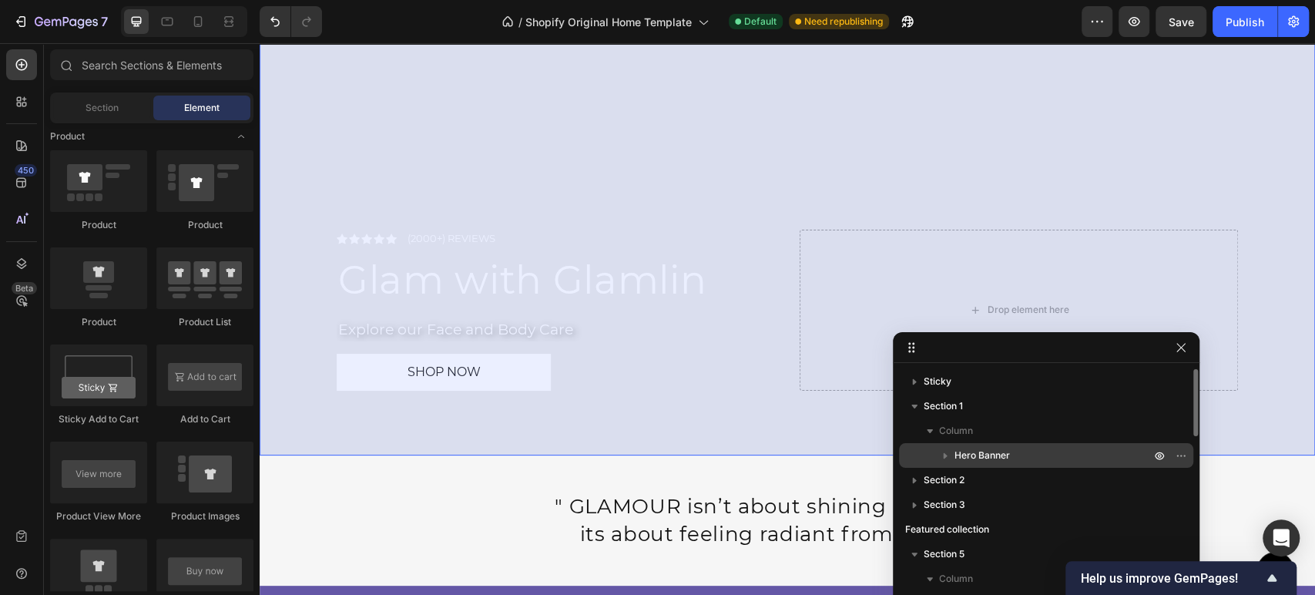
click at [1002, 462] on span "Hero Banner" at bounding box center [981, 455] width 55 height 15
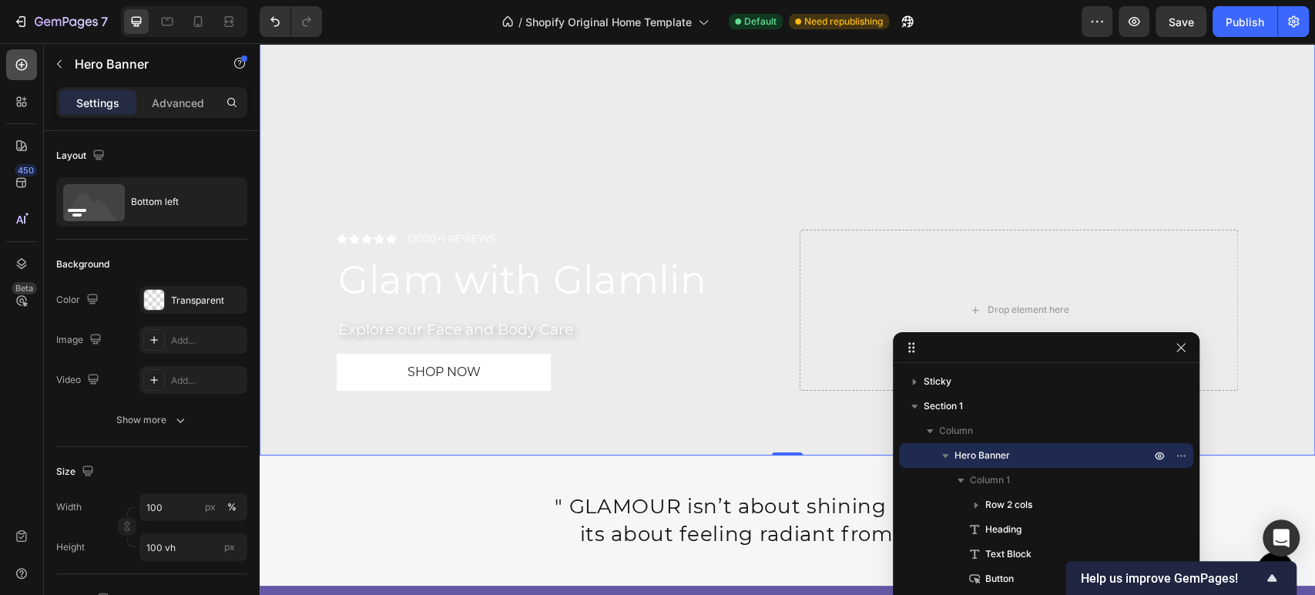
click at [25, 60] on icon at bounding box center [22, 65] width 12 height 12
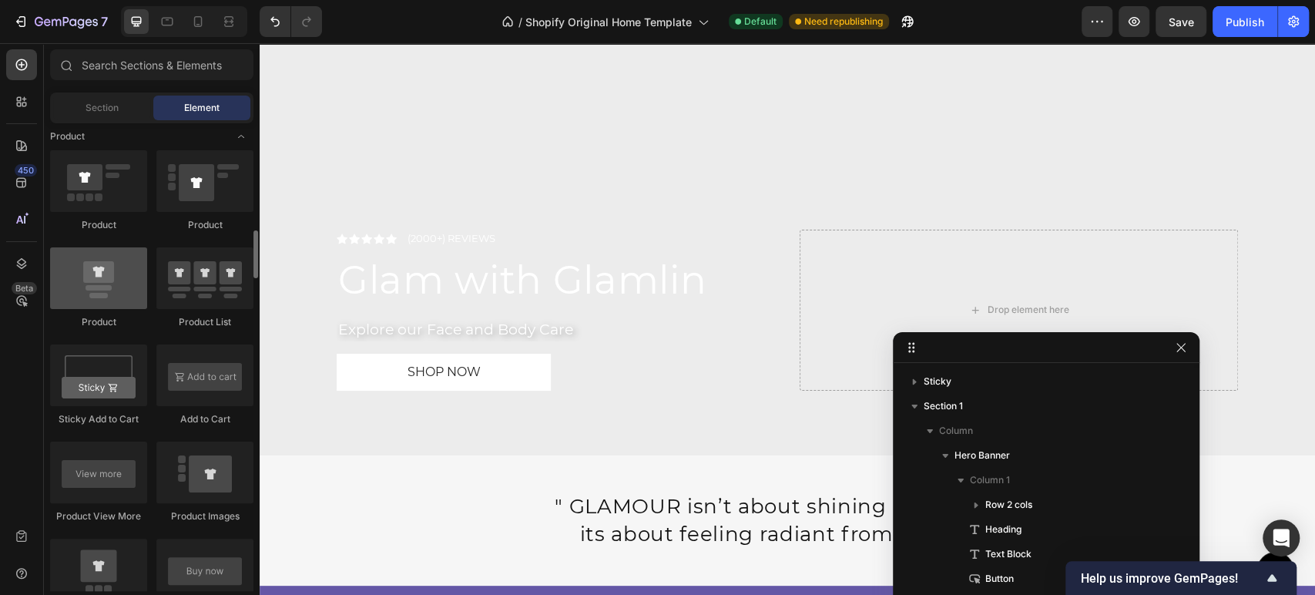
scroll to position [1882, 0]
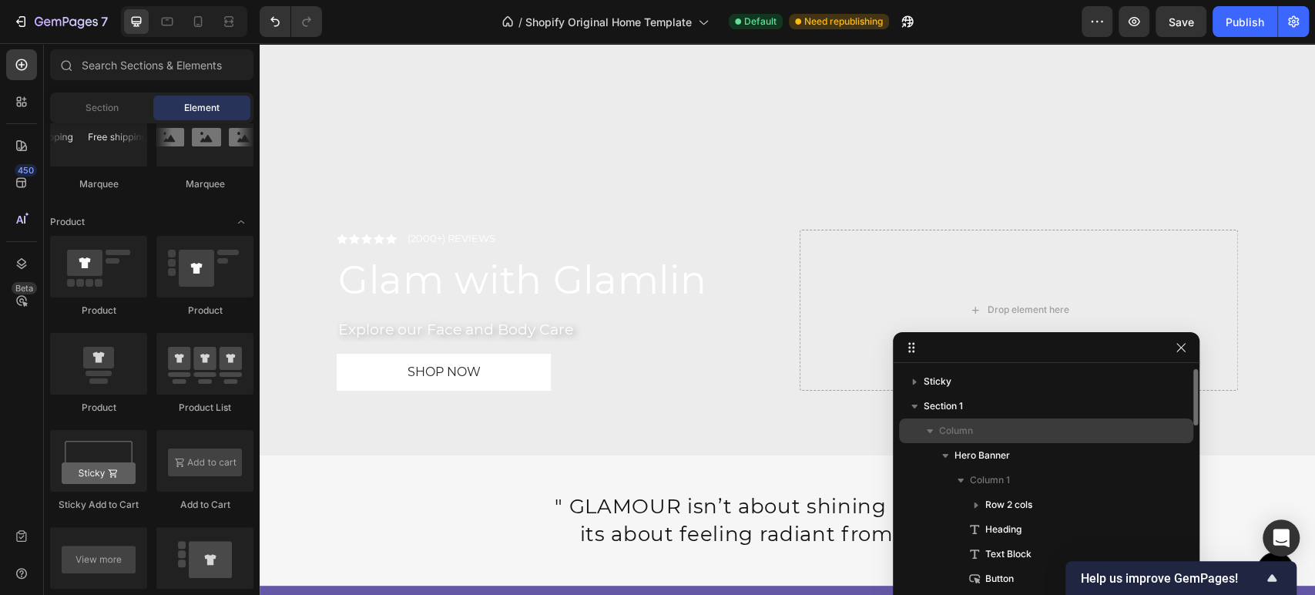
click at [1007, 437] on p "Column" at bounding box center [1046, 430] width 214 height 15
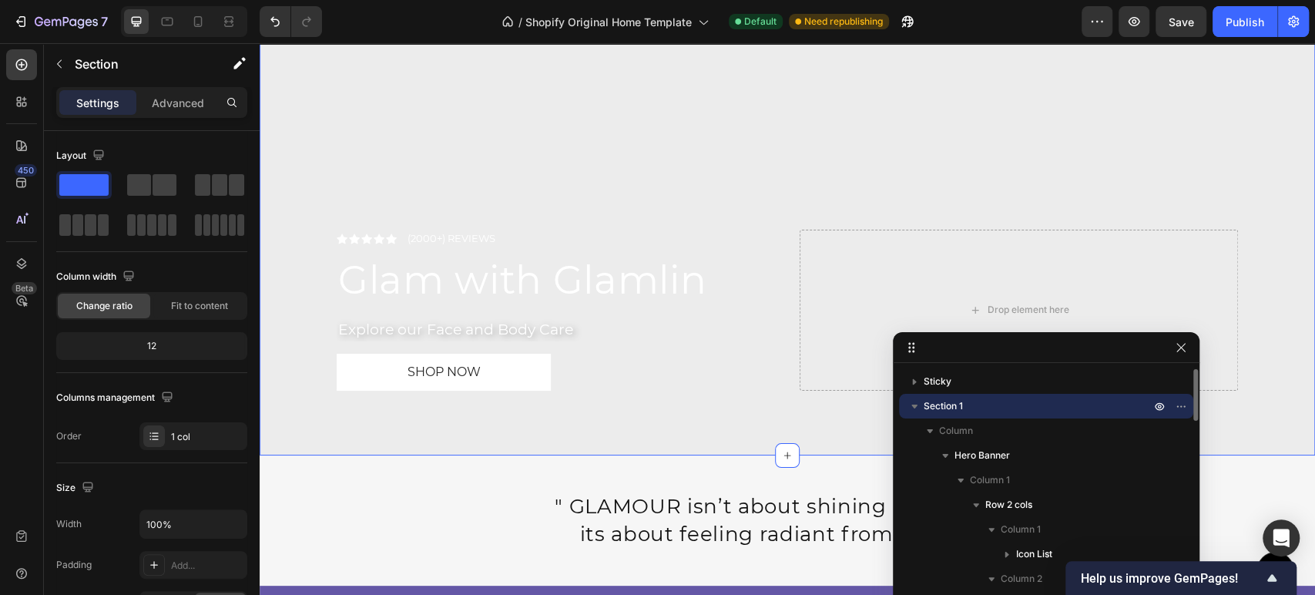
click at [1006, 408] on p "Section 1" at bounding box center [1039, 405] width 230 height 15
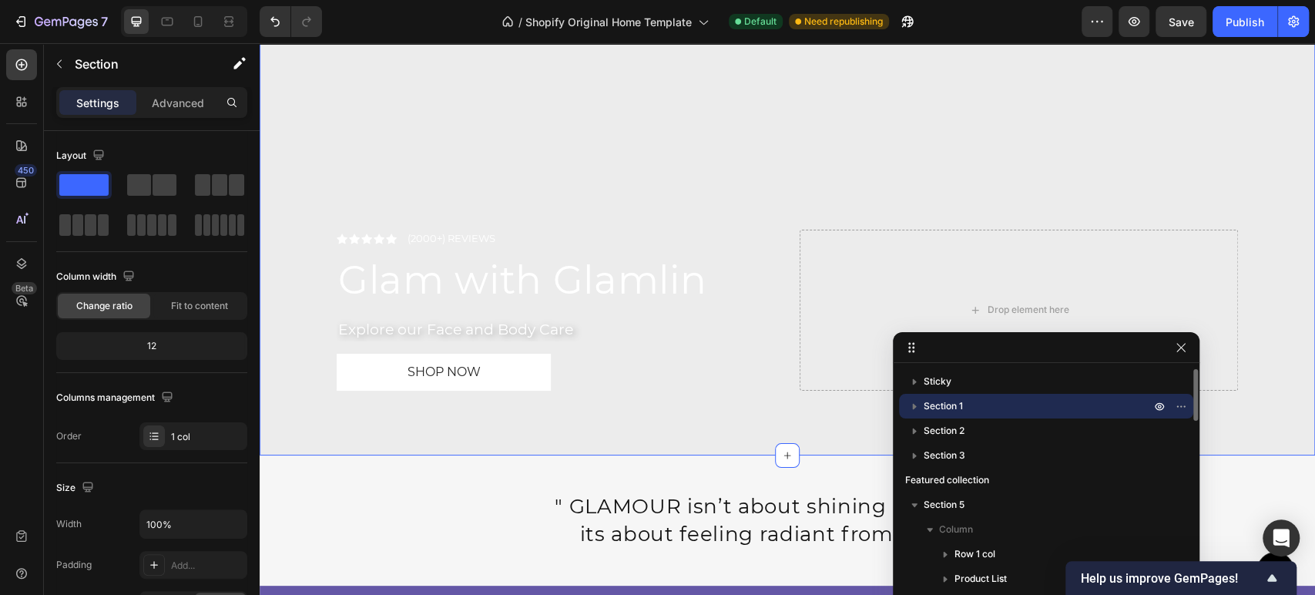
click at [913, 405] on icon "button" at bounding box center [915, 407] width 4 height 6
click at [22, 61] on icon at bounding box center [21, 64] width 15 height 15
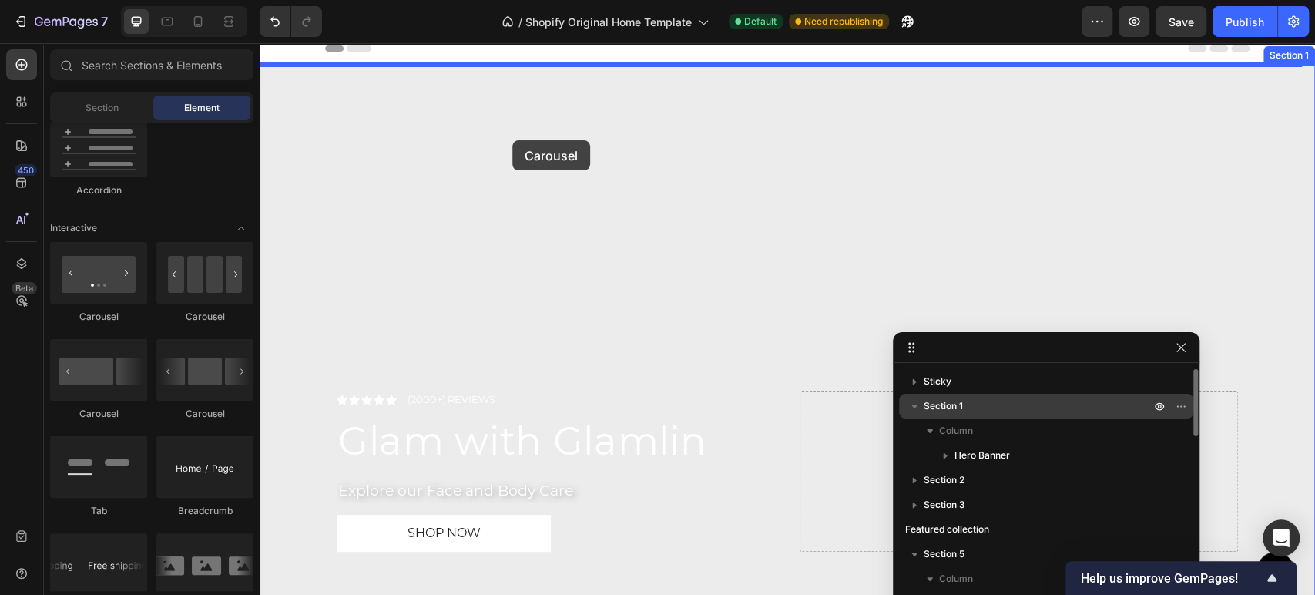
scroll to position [0, 0]
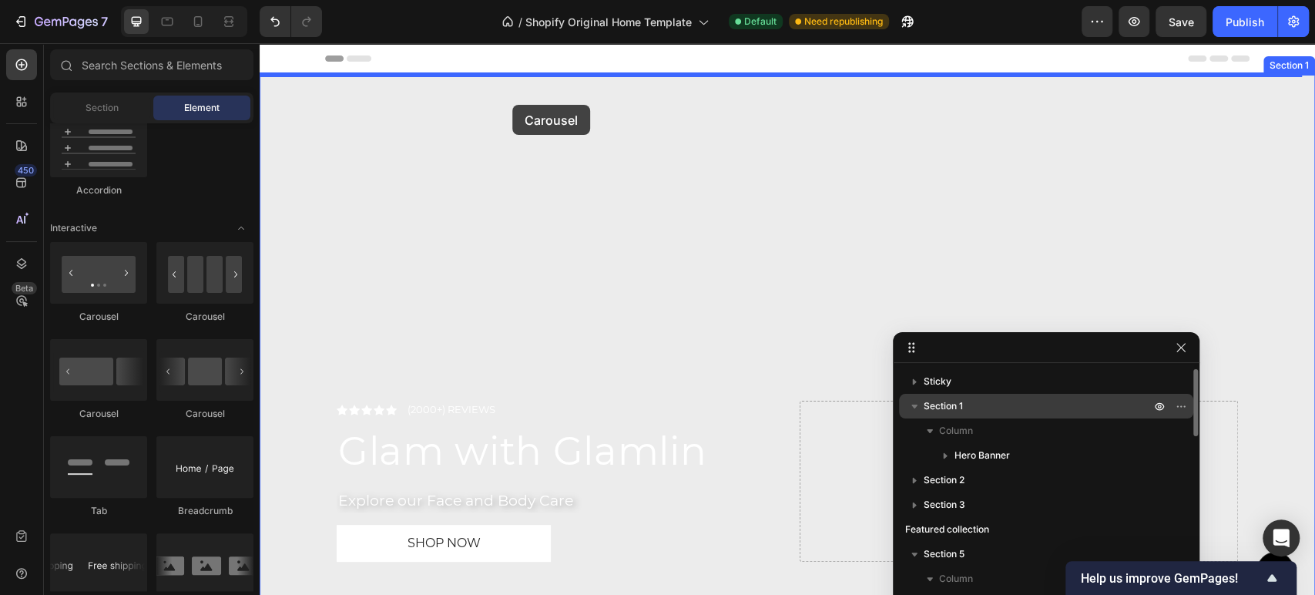
drag, startPoint x: 361, startPoint y: 329, endPoint x: 512, endPoint y: 105, distance: 270.2
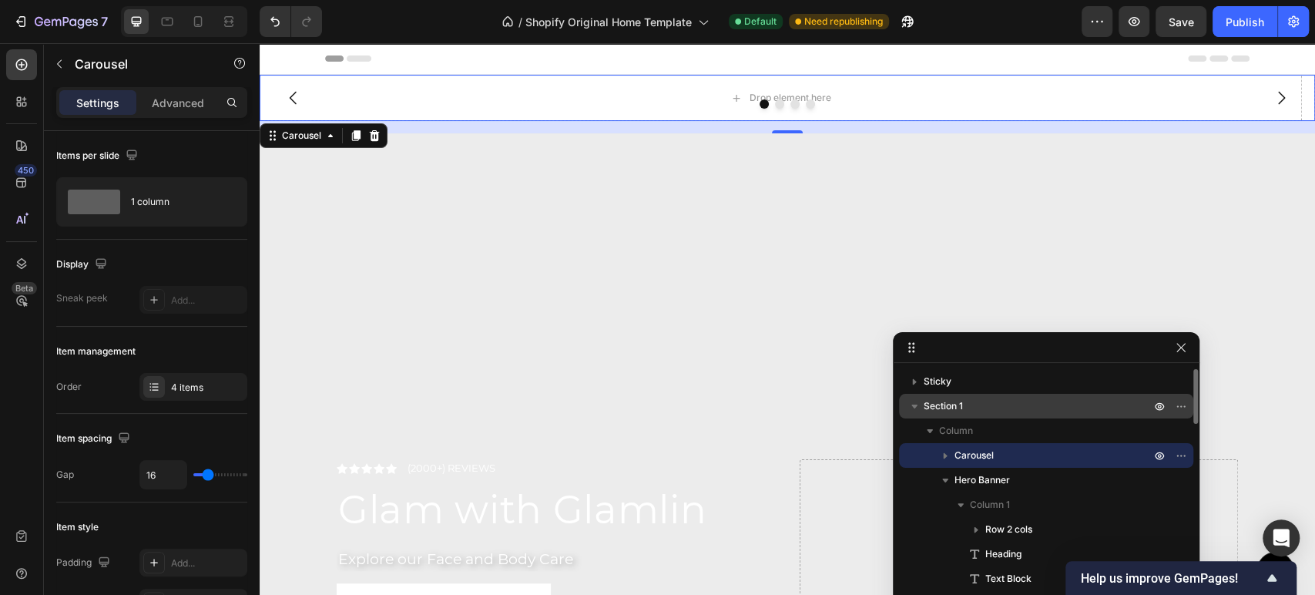
click at [944, 453] on icon "button" at bounding box center [944, 455] width 15 height 15
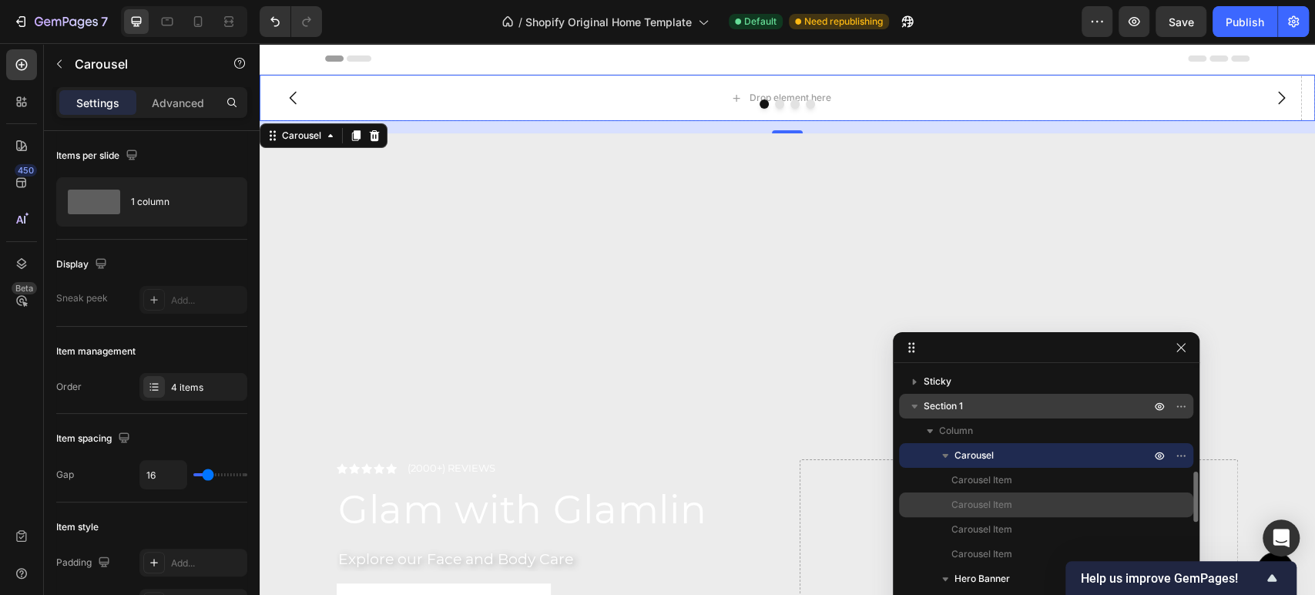
scroll to position [85, 0]
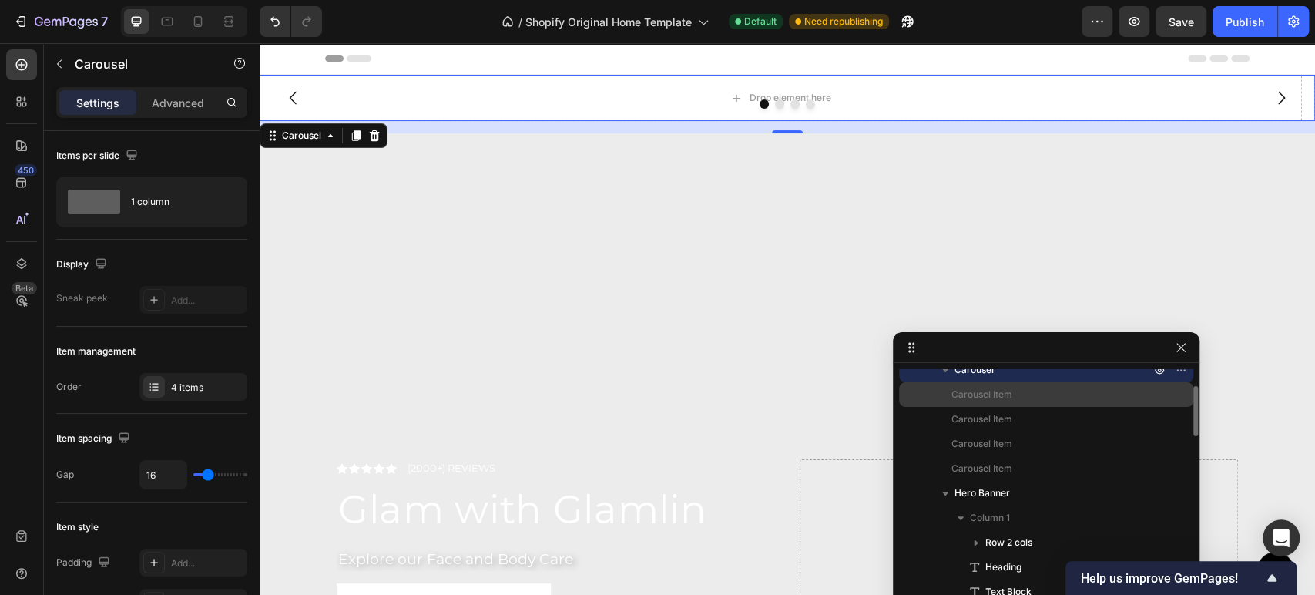
drag, startPoint x: 1004, startPoint y: 489, endPoint x: 1020, endPoint y: 402, distance: 88.4
click at [1020, 402] on div "Carousel Carousel Item Carousel Item Carousel Item Carousel Item Hero Banner Co…" at bounding box center [1046, 514] width 294 height 314
drag, startPoint x: 970, startPoint y: 490, endPoint x: 1007, endPoint y: 404, distance: 93.1
click at [1007, 404] on div "Carousel Carousel Item Carousel Item Carousel Item Carousel Item Hero Banner Co…" at bounding box center [1046, 514] width 294 height 314
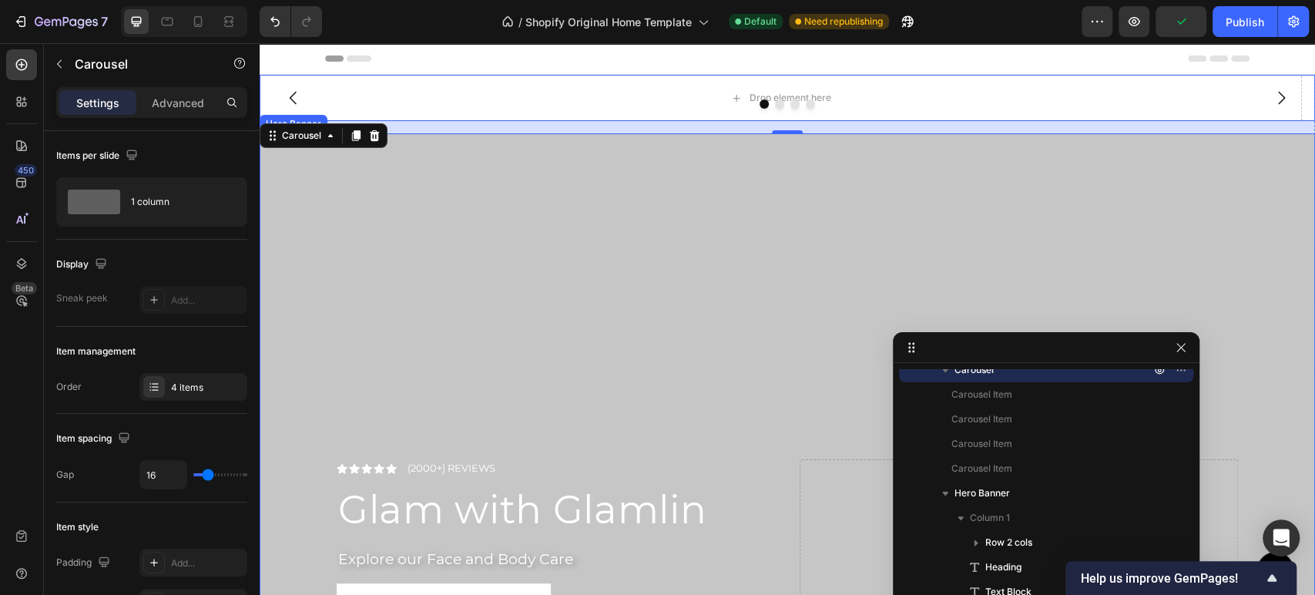
click at [295, 196] on div "Overlay" at bounding box center [787, 408] width 1055 height 551
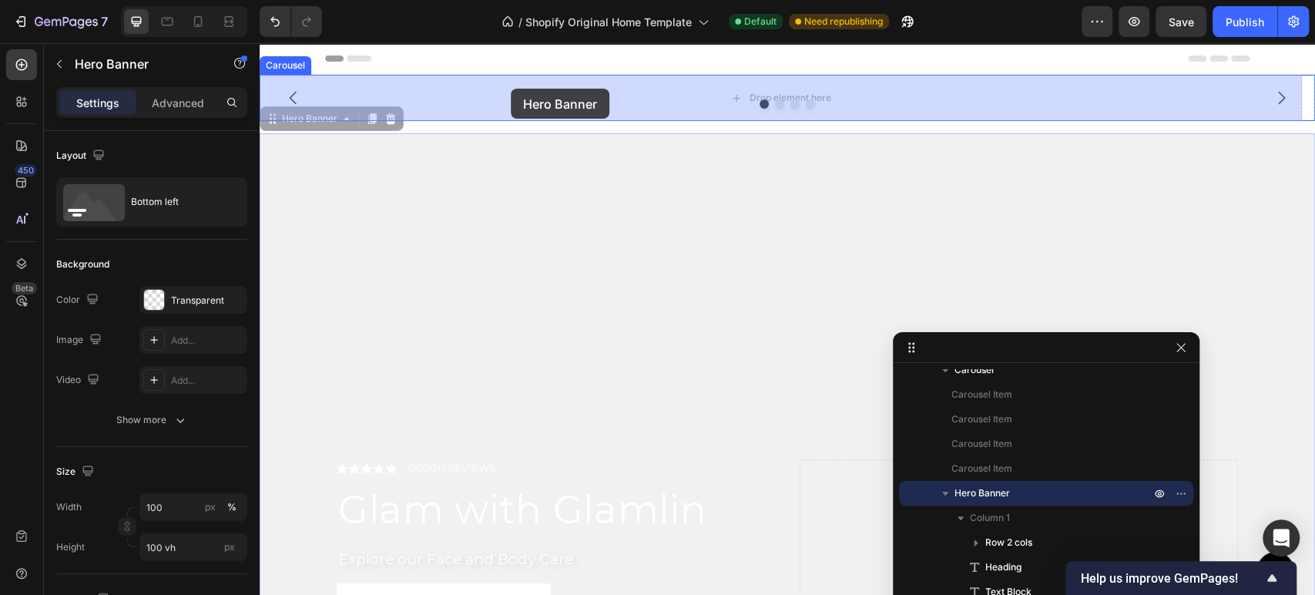
drag, startPoint x: 269, startPoint y: 127, endPoint x: 511, endPoint y: 89, distance: 244.9
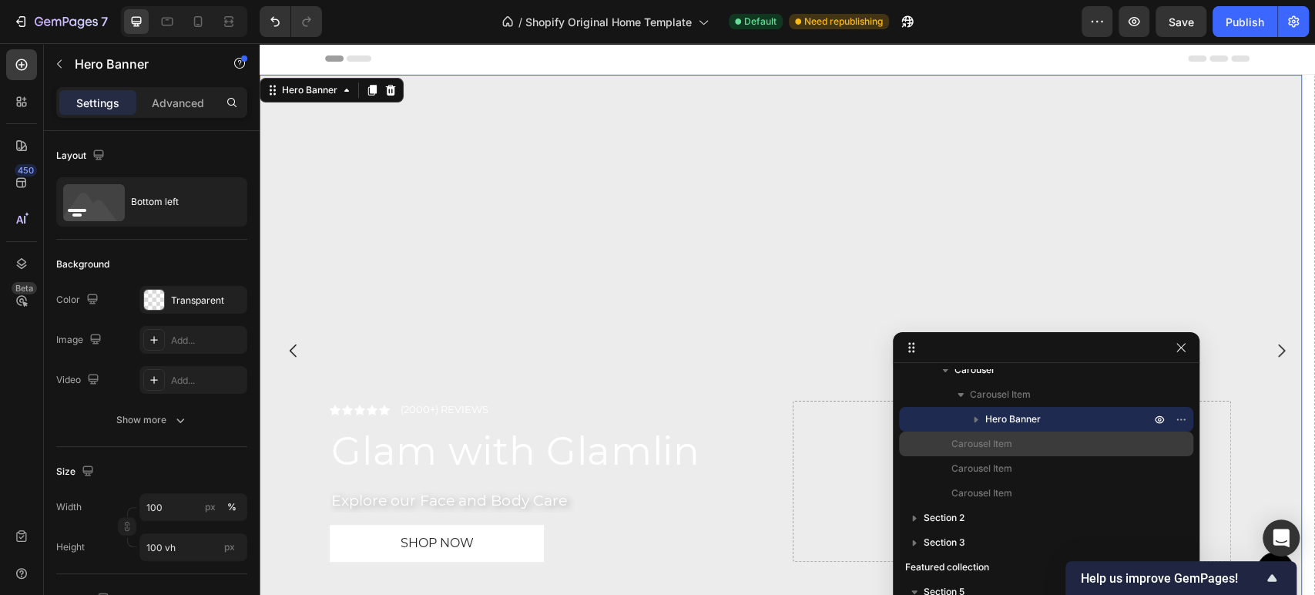
scroll to position [0, 0]
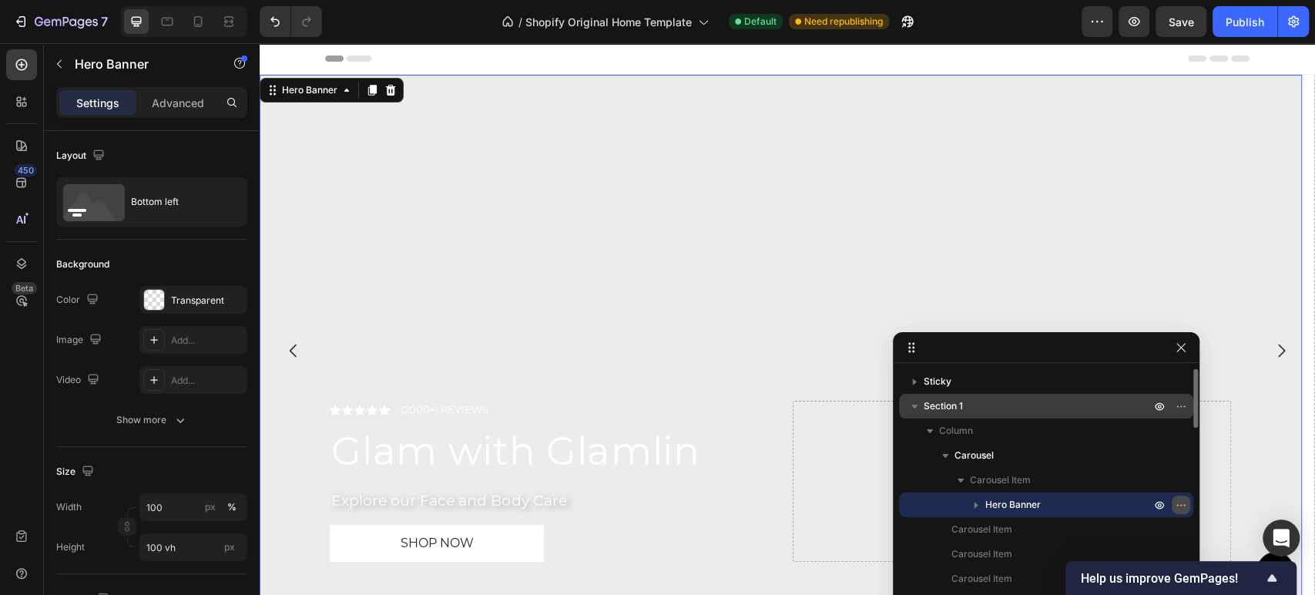
click at [1180, 501] on icon "button" at bounding box center [1181, 504] width 12 height 12
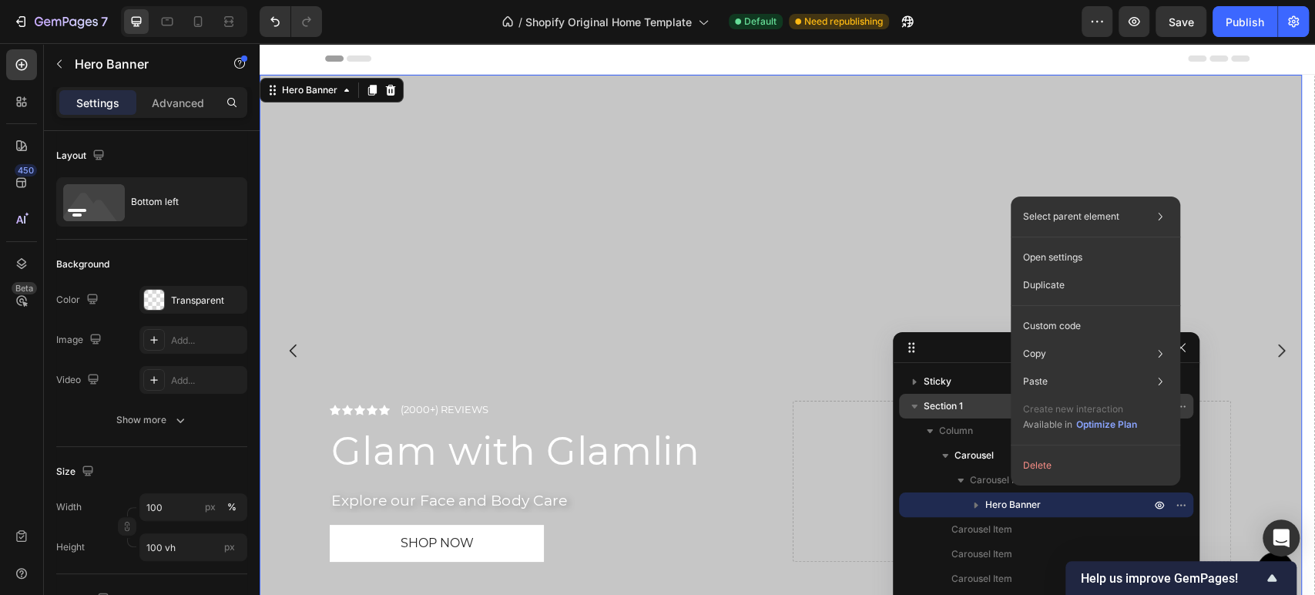
click at [589, 273] on div "Overlay" at bounding box center [781, 350] width 1042 height 551
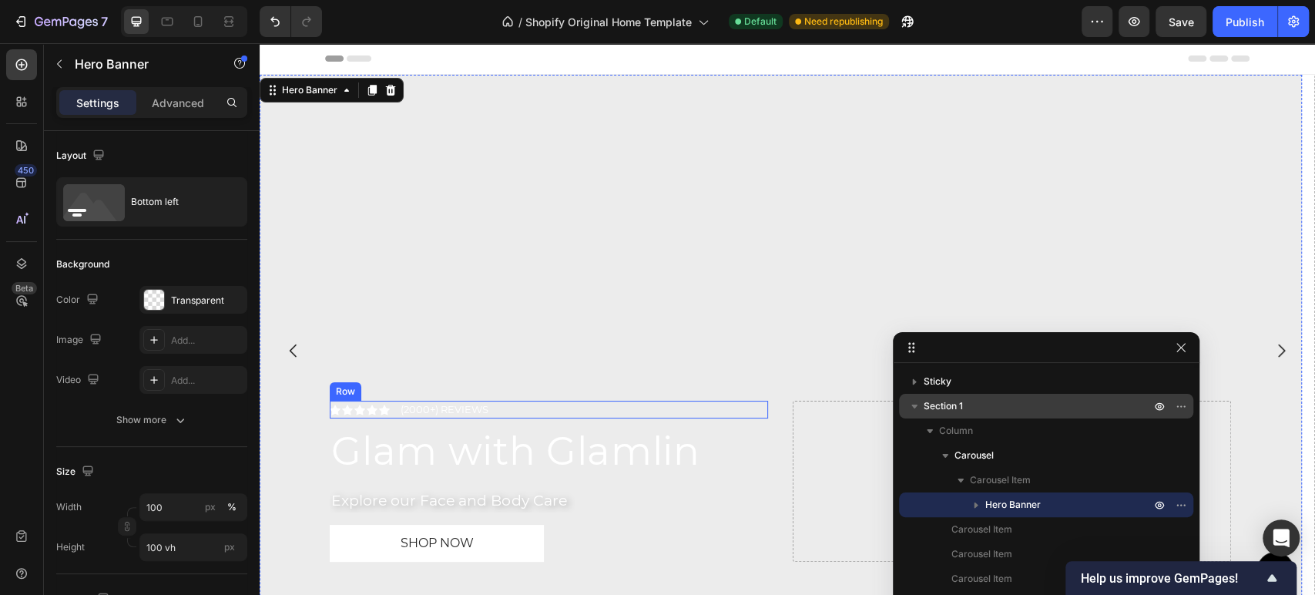
click at [548, 407] on div "Icon Icon Icon Icon Icon Icon List (2000+) REVIEWS Text Block Row" at bounding box center [549, 410] width 438 height 18
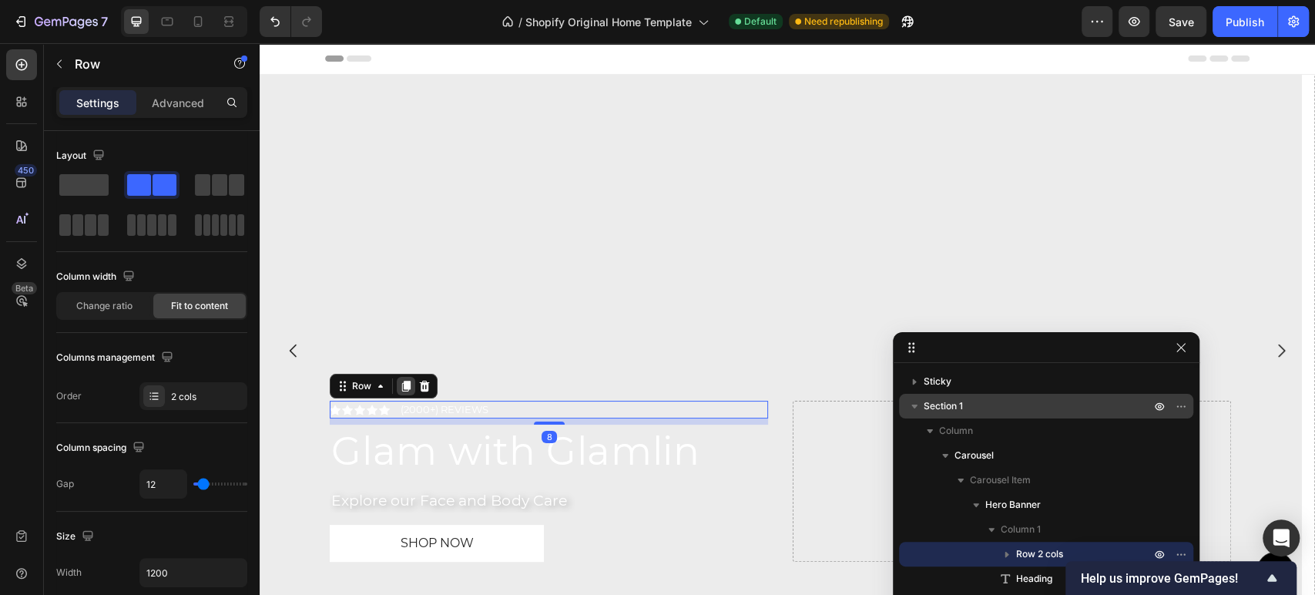
click at [407, 380] on icon at bounding box center [406, 386] width 12 height 12
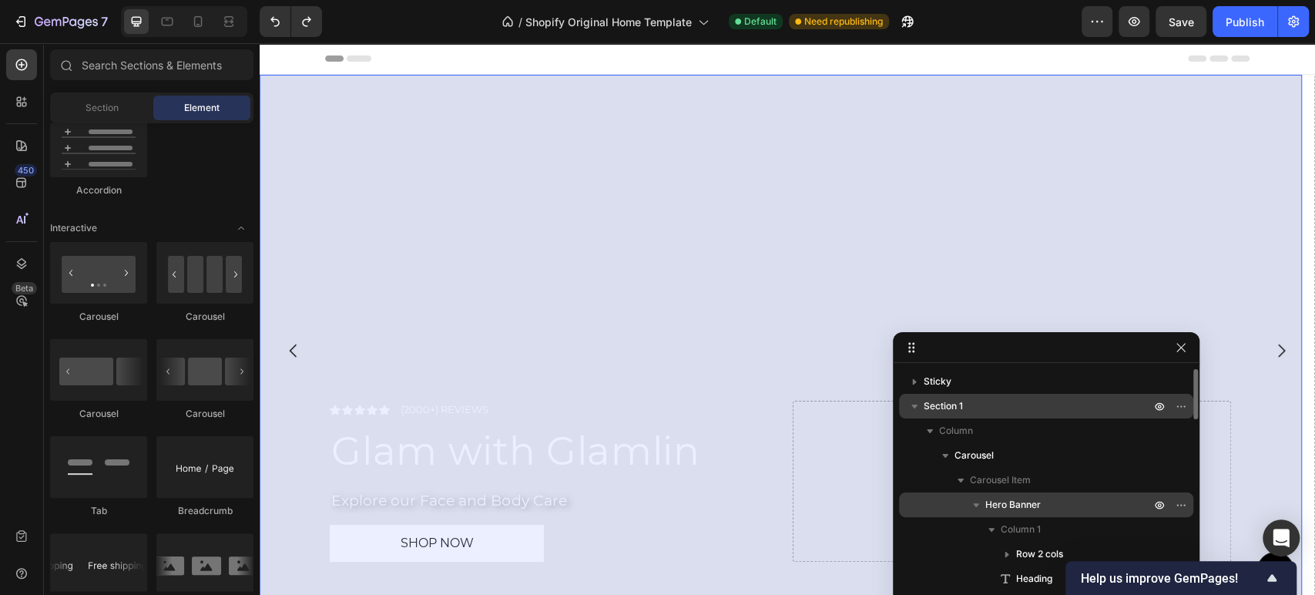
click at [971, 507] on icon "button" at bounding box center [975, 504] width 15 height 15
click at [1054, 498] on p "Hero Banner" at bounding box center [1069, 504] width 168 height 15
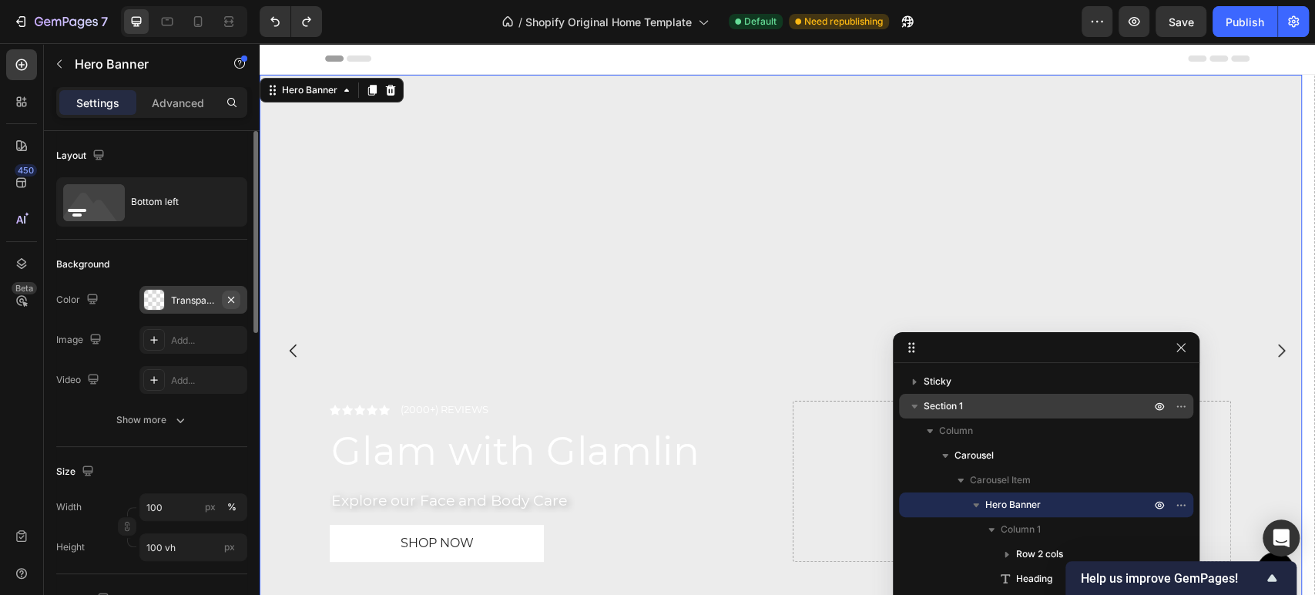
click at [240, 299] on button "button" at bounding box center [231, 299] width 18 height 18
click at [159, 334] on icon at bounding box center [154, 340] width 12 height 12
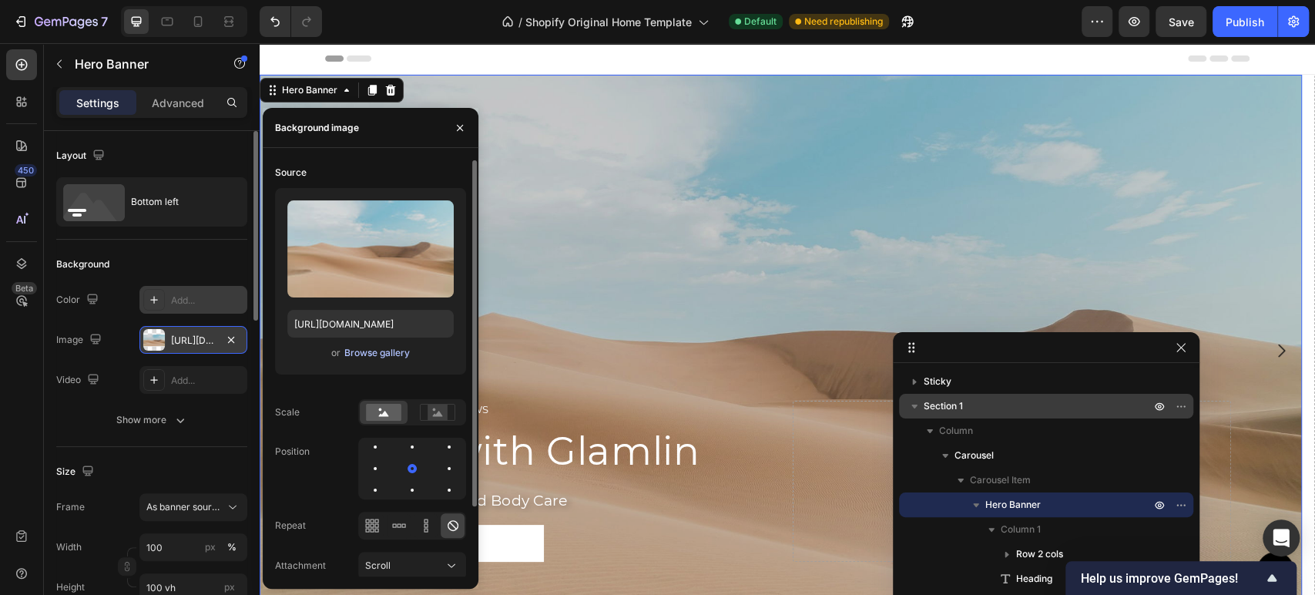
click at [359, 346] on div "Browse gallery" at bounding box center [376, 353] width 65 height 14
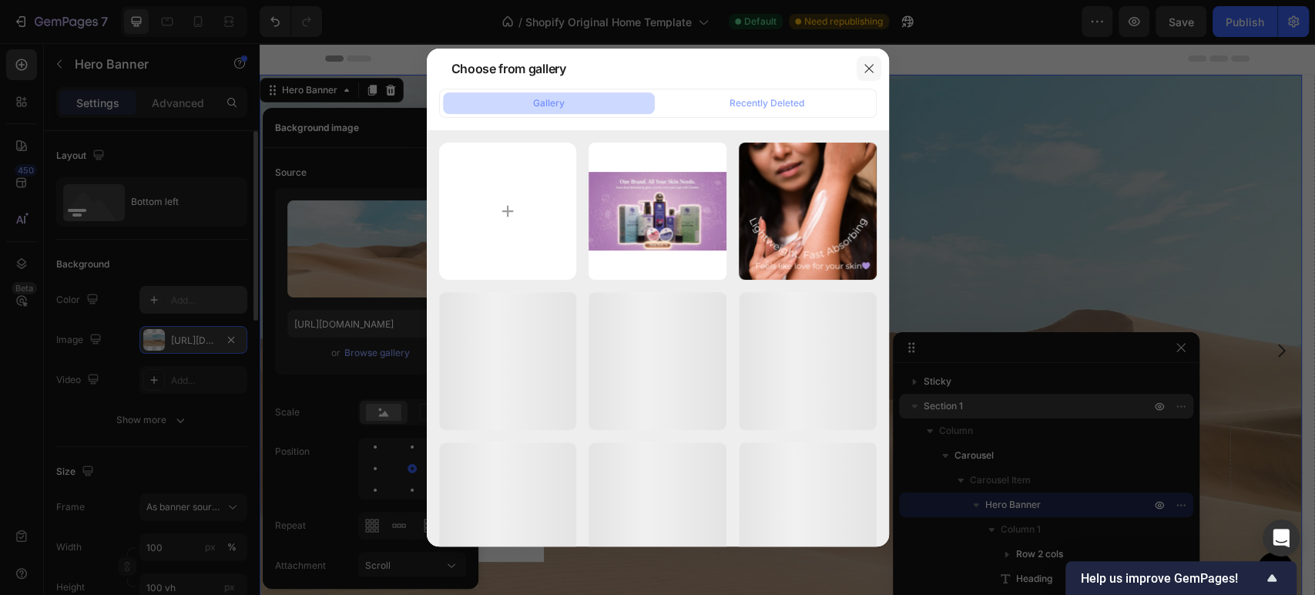
click at [863, 70] on icon "button" at bounding box center [869, 68] width 12 height 12
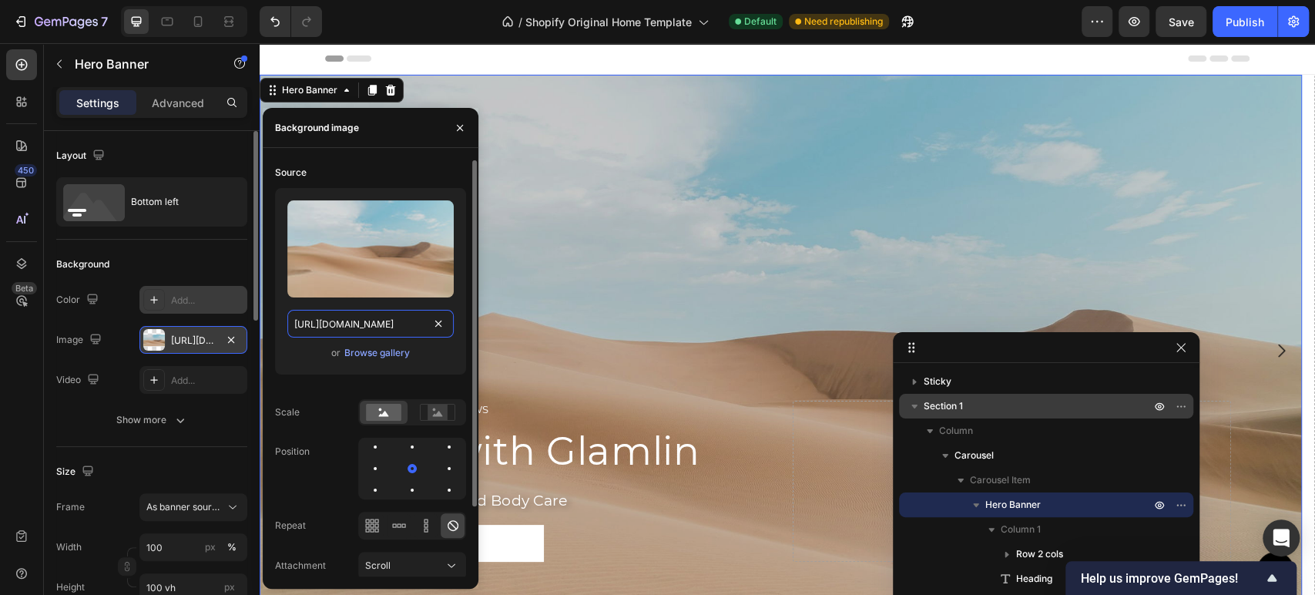
click at [363, 324] on input "https://cdn.shopify.com/s/files/1/2005/9307/files/background_settings.jpg" at bounding box center [370, 324] width 166 height 28
paste input "0758/9016/3954/files/1000090934.webp?v=1758951399"
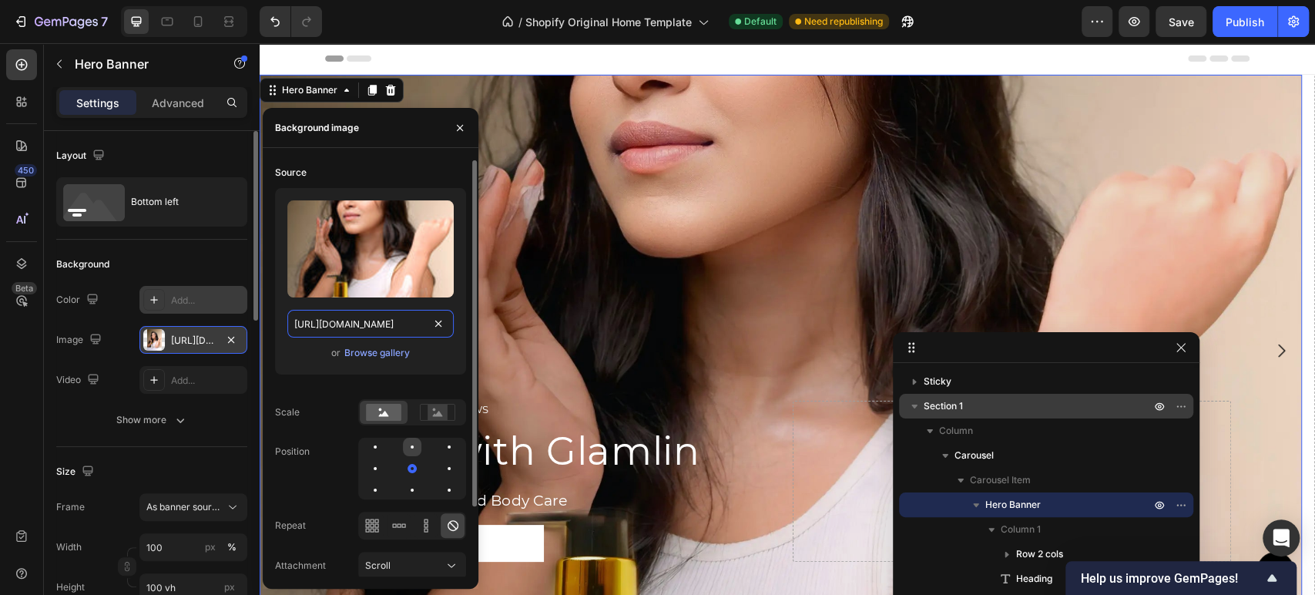
type input "https://cdn.shopify.com/s/files/1/0758/9016/3954/files/1000090934.webp?v=175895…"
click at [414, 452] on div at bounding box center [412, 446] width 18 height 18
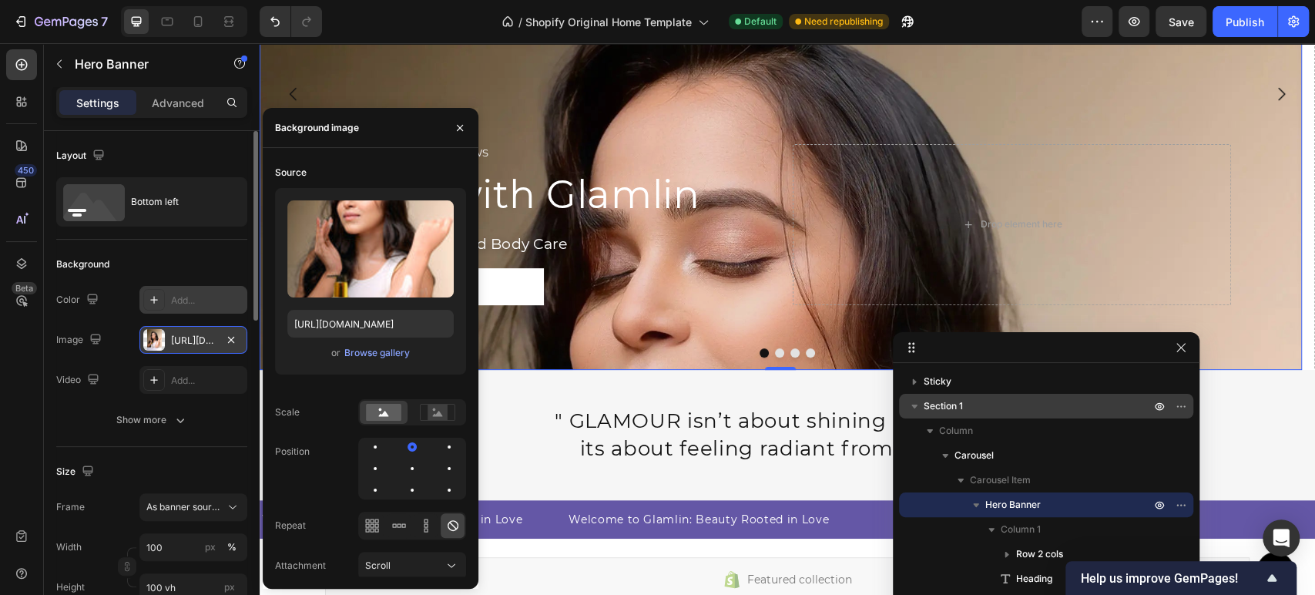
scroll to position [171, 0]
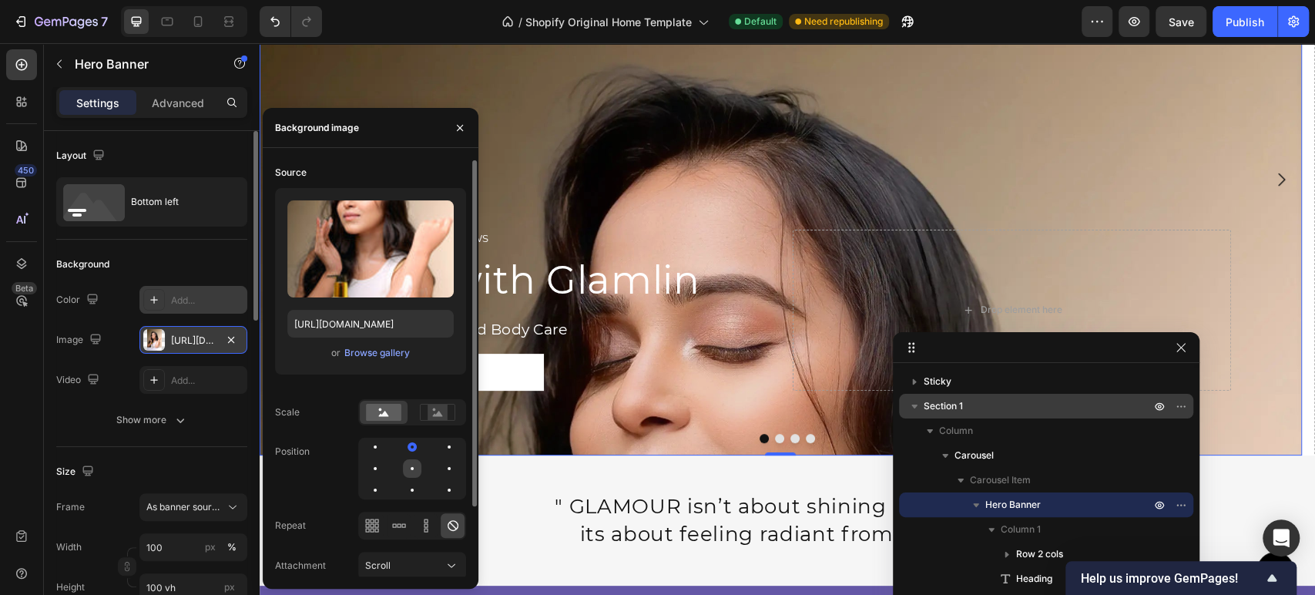
click at [415, 463] on div at bounding box center [412, 468] width 18 height 18
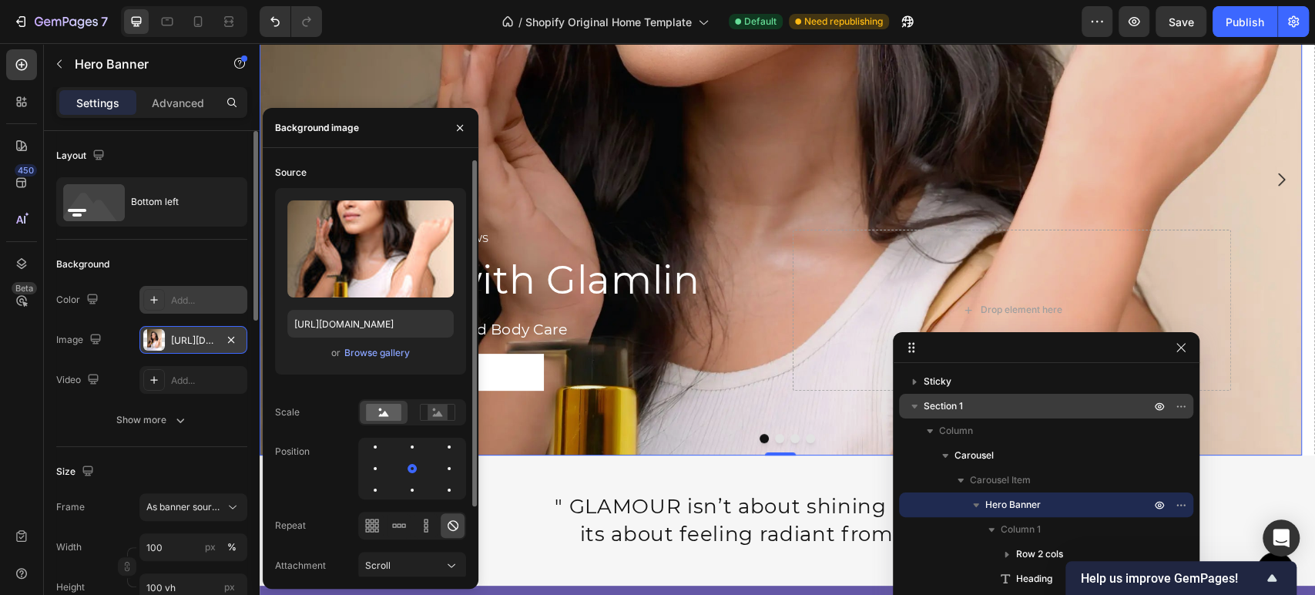
click at [413, 457] on div at bounding box center [412, 468] width 108 height 62
click at [445, 451] on div at bounding box center [449, 446] width 18 height 18
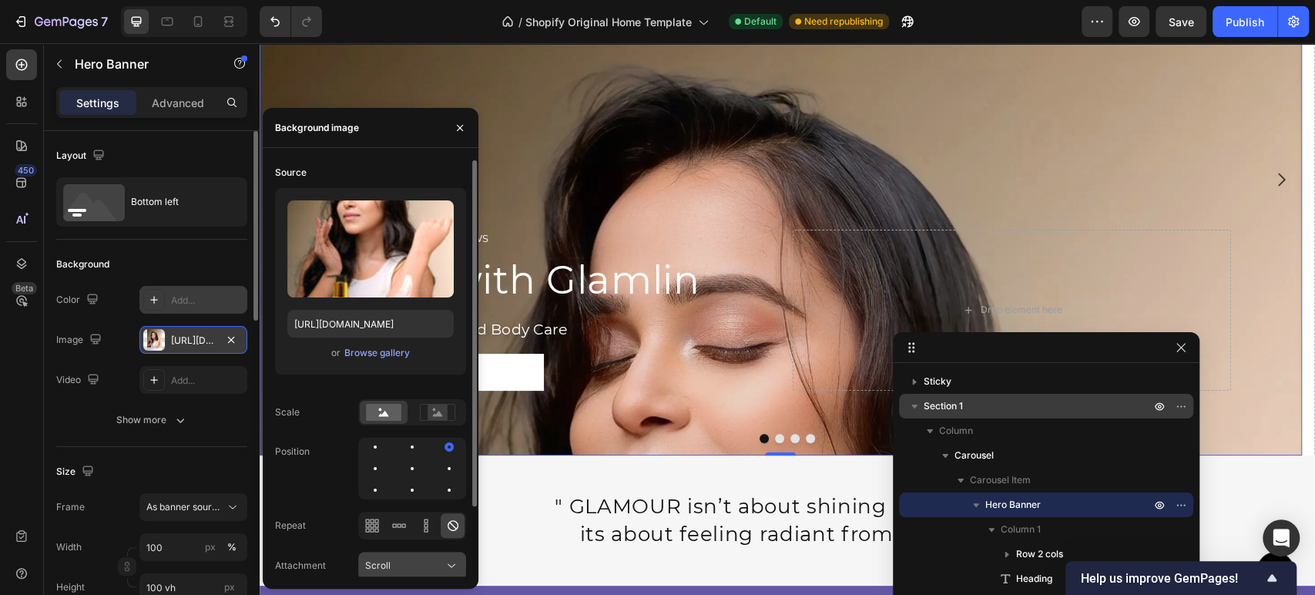
click at [403, 569] on div "Scroll" at bounding box center [404, 565] width 79 height 14
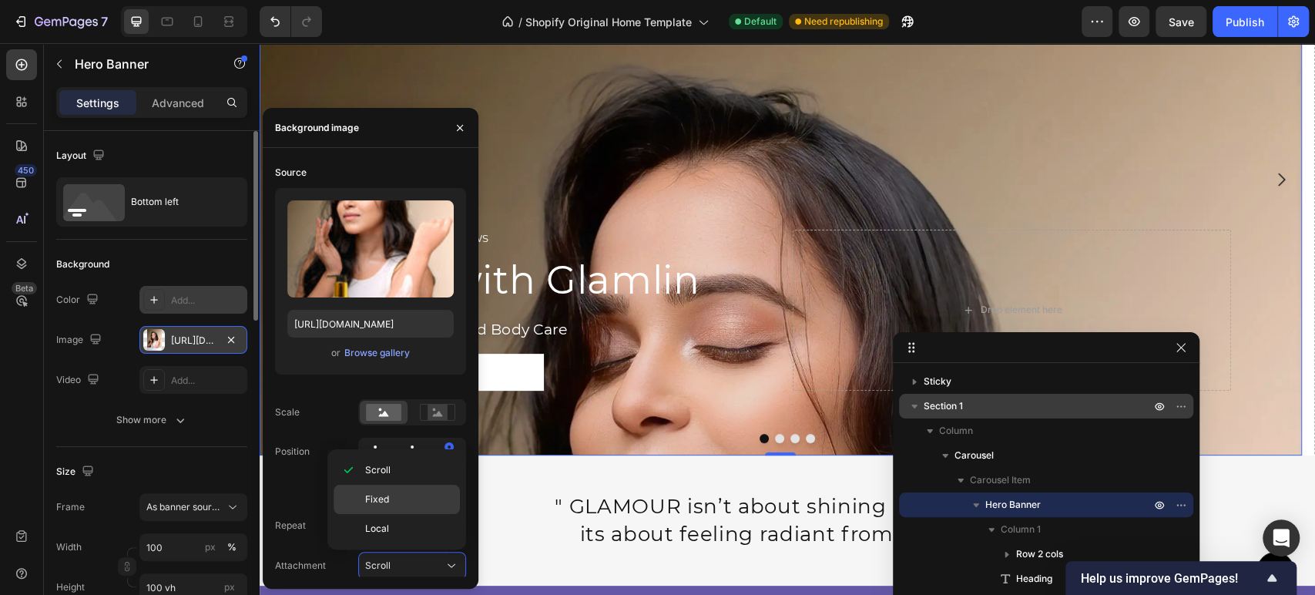
click at [407, 496] on p "Fixed" at bounding box center [409, 499] width 88 height 14
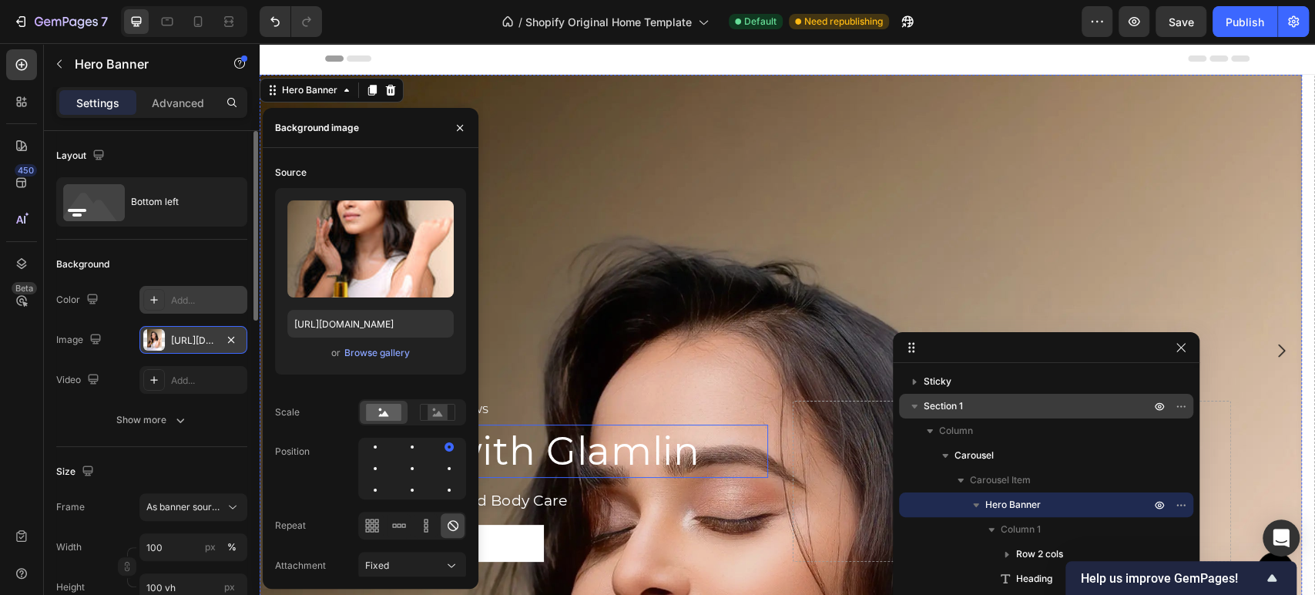
scroll to position [0, 0]
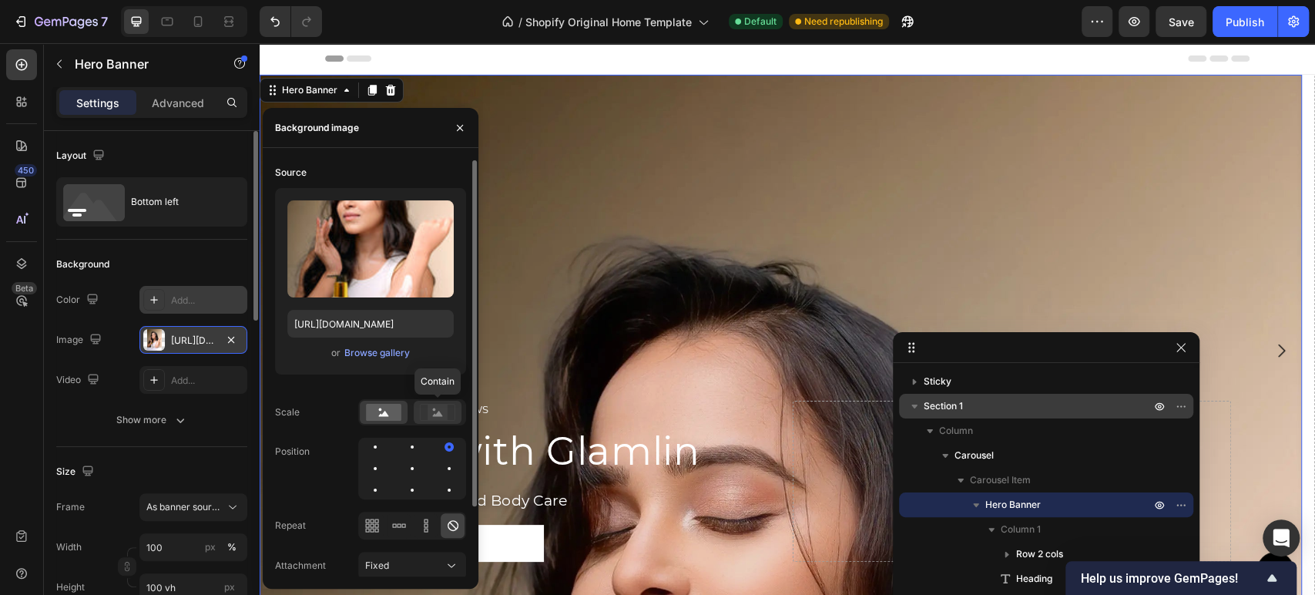
click at [424, 416] on icon at bounding box center [437, 412] width 35 height 17
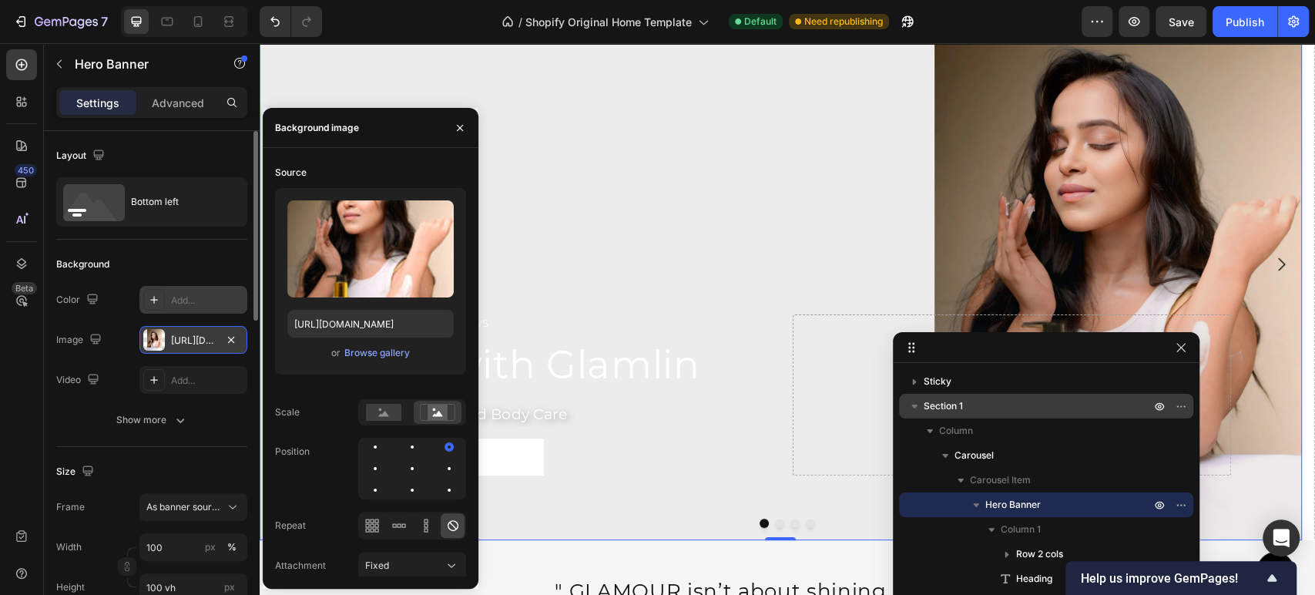
scroll to position [85, 0]
click at [408, 470] on div at bounding box center [412, 468] width 18 height 18
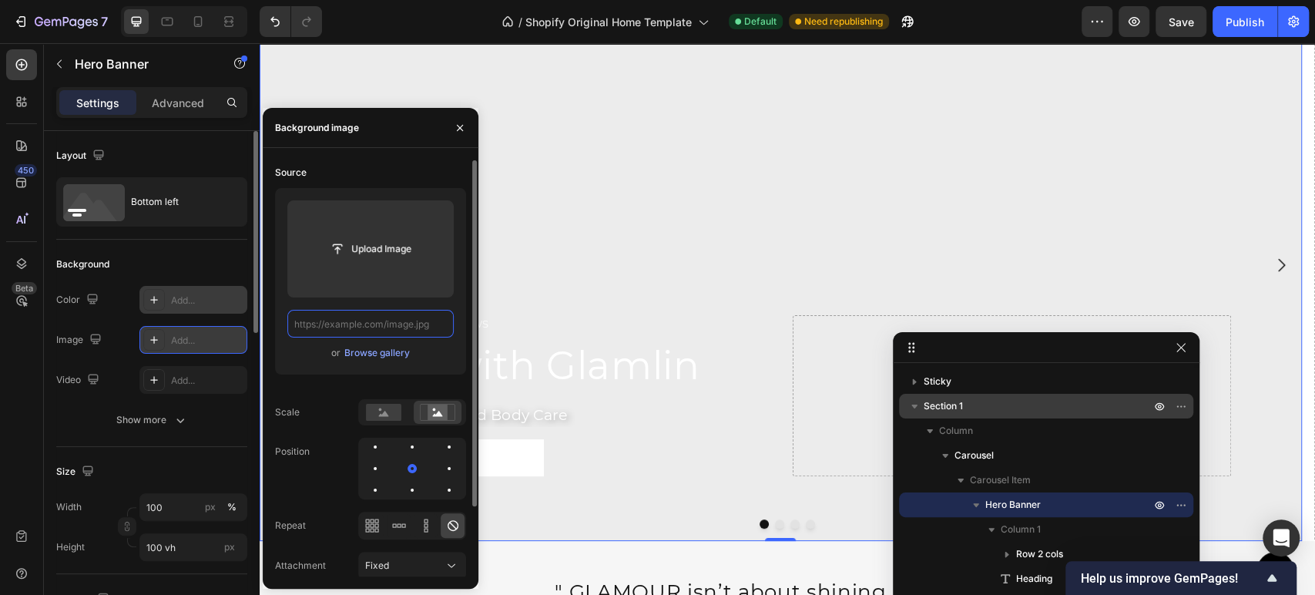
scroll to position [0, 0]
paste input "https://cdn.shopify.com/s/files/1/0758/9016/3954/files/1000090934.webp?v=175895…"
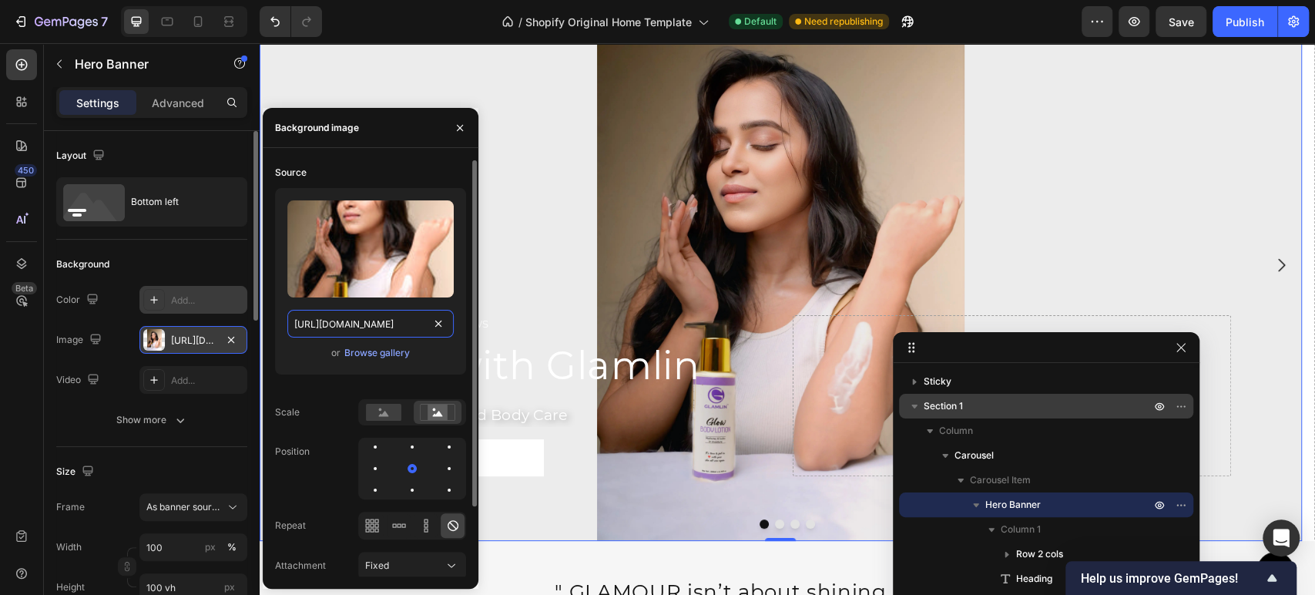
type input "https://cdn.shopify.com/s/files/1/0758/9016/3954/files/1000090934.webp?"
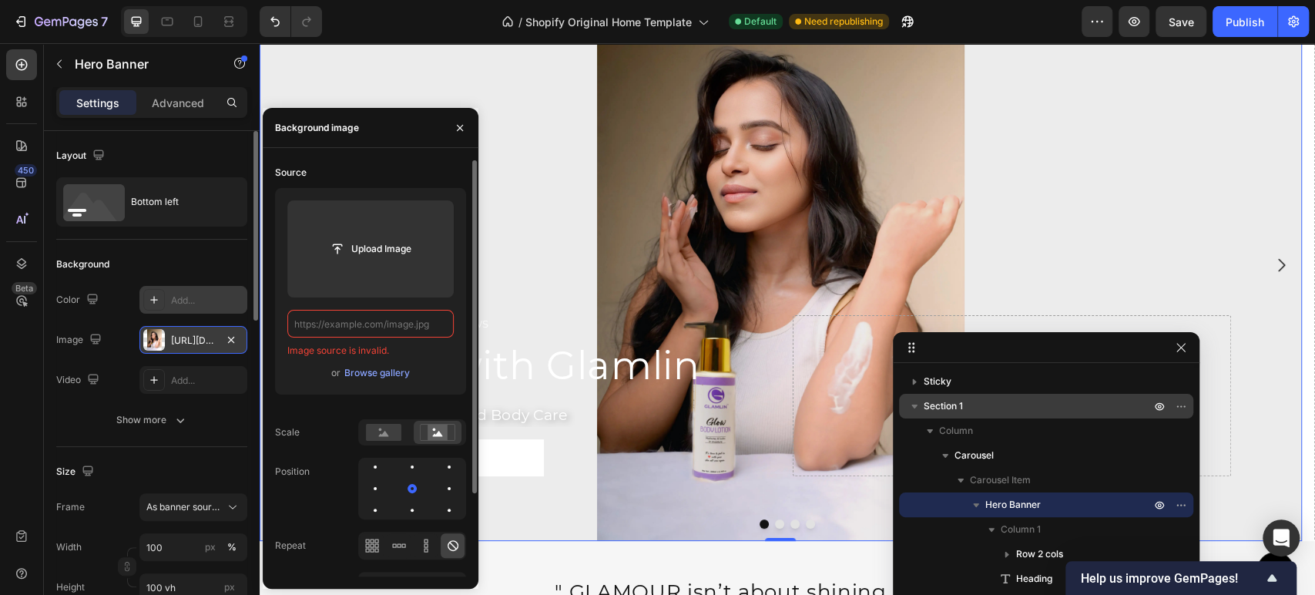
paste input "https://cdn.shopify.com/s/files/1/0758/9016/3954/files/IMG_8903.webp?v=17589513…"
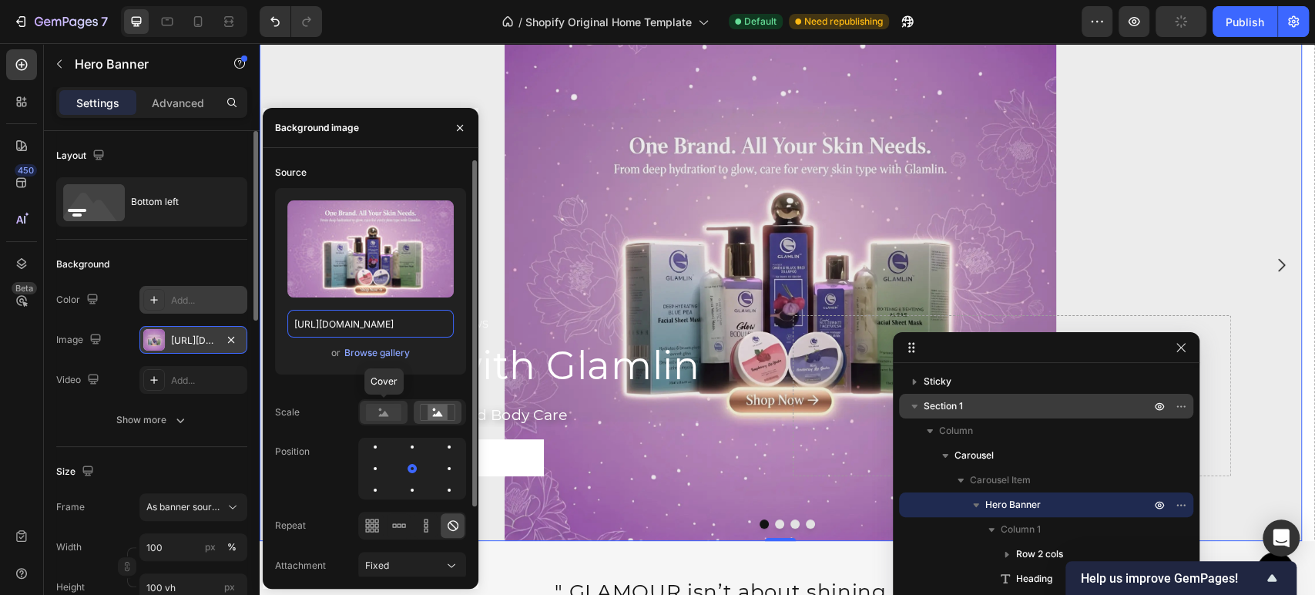
type input "https://cdn.shopify.com/s/files/1/0758/9016/3954/files/IMG_8903.webp?v=17589513…"
click at [376, 411] on rect at bounding box center [383, 412] width 35 height 17
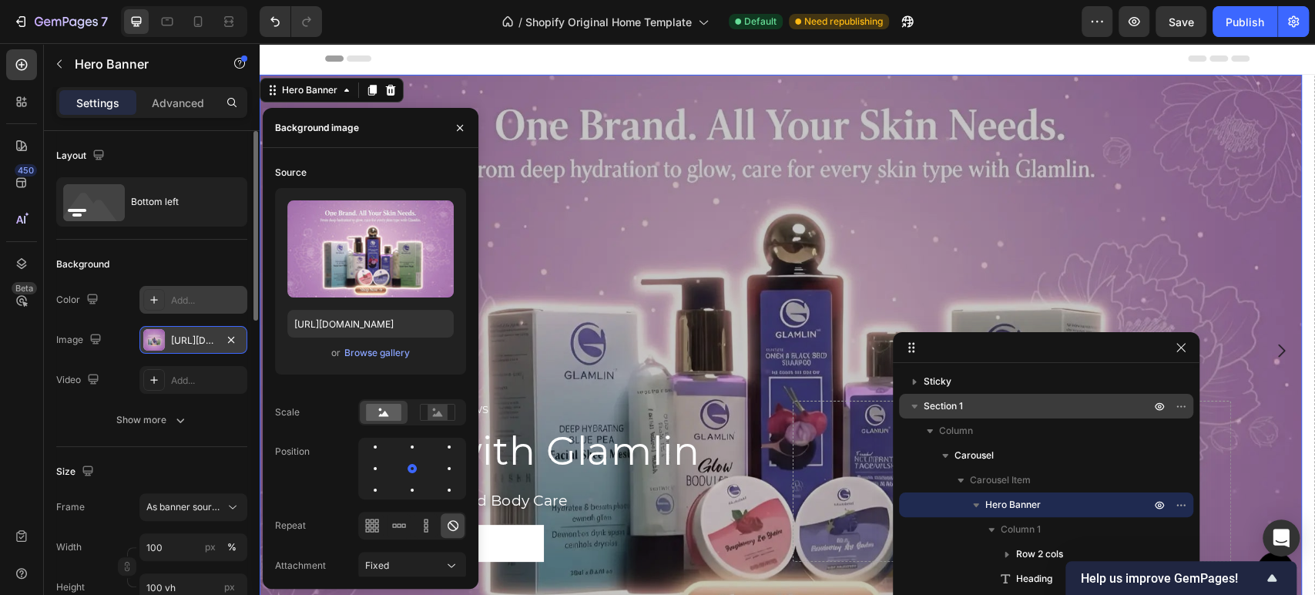
scroll to position [85, 0]
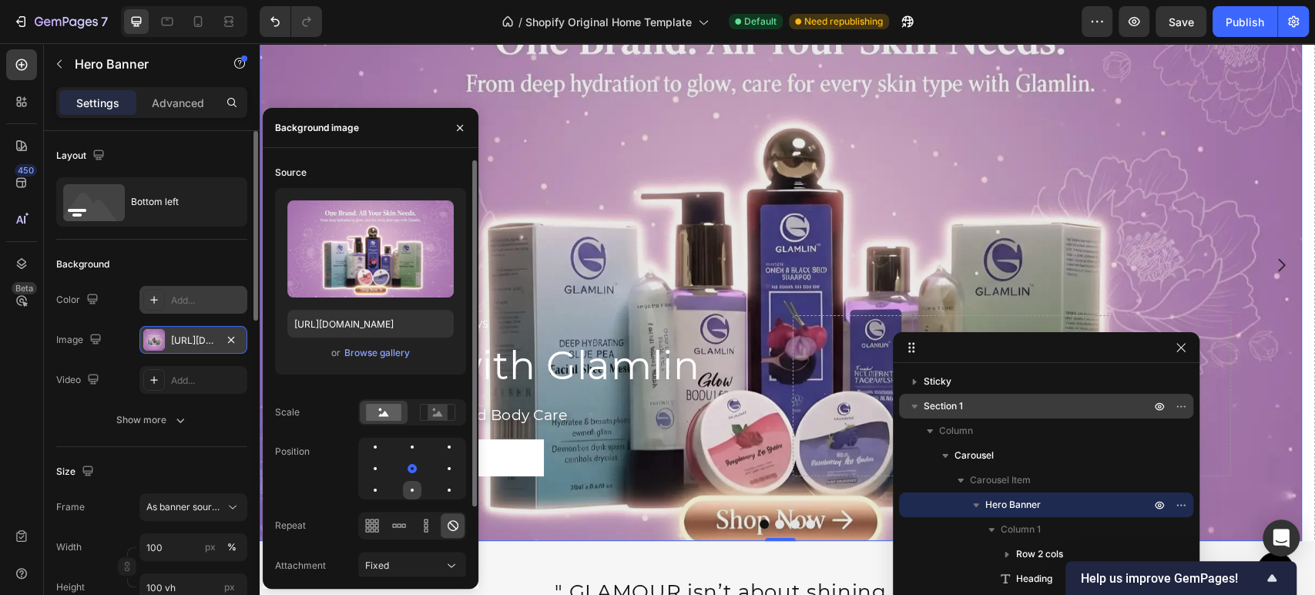
click at [412, 488] on div at bounding box center [412, 489] width 3 height 3
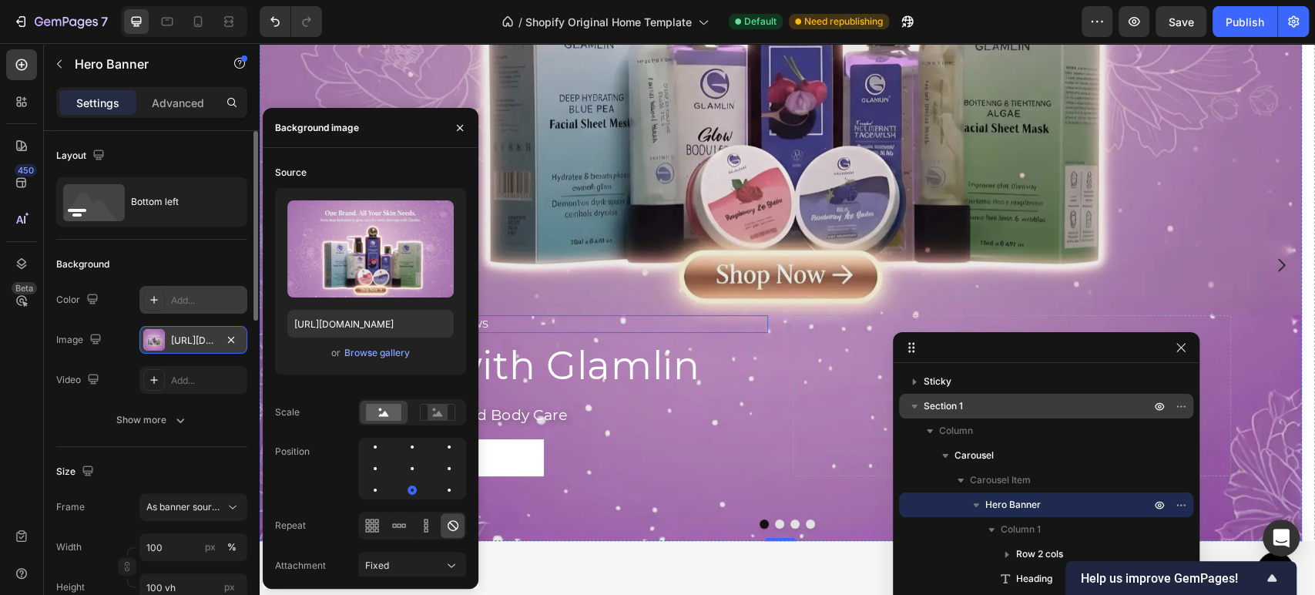
scroll to position [0, 0]
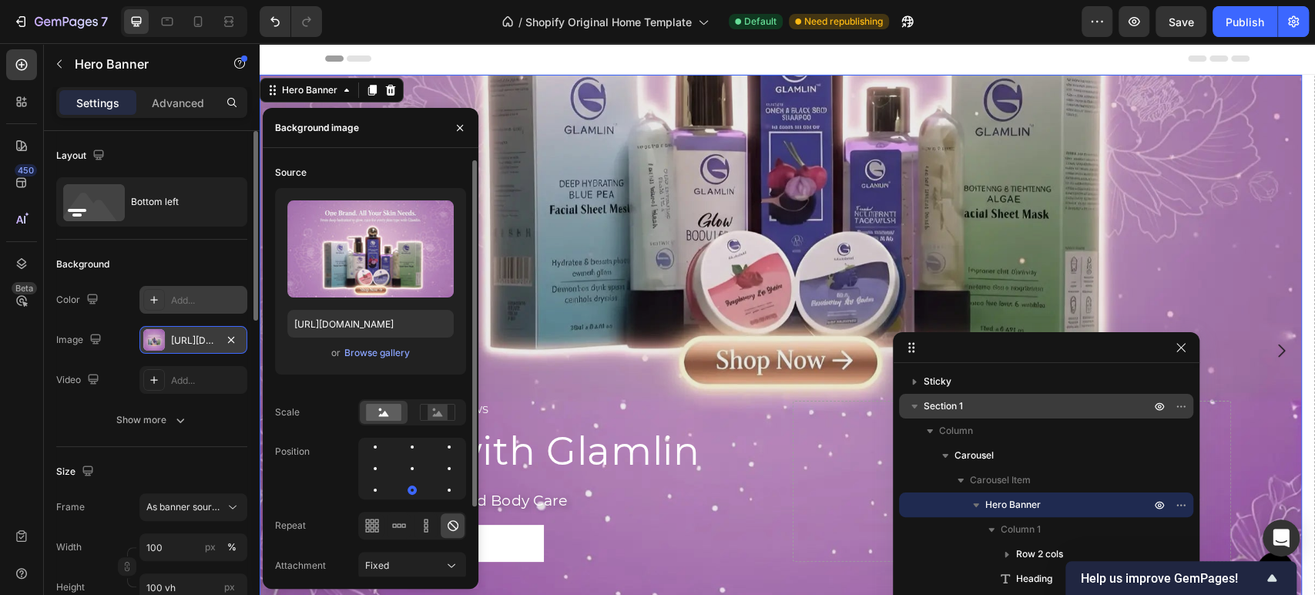
drag, startPoint x: 409, startPoint y: 444, endPoint x: 433, endPoint y: 431, distance: 27.2
click at [410, 444] on div at bounding box center [412, 446] width 18 height 18
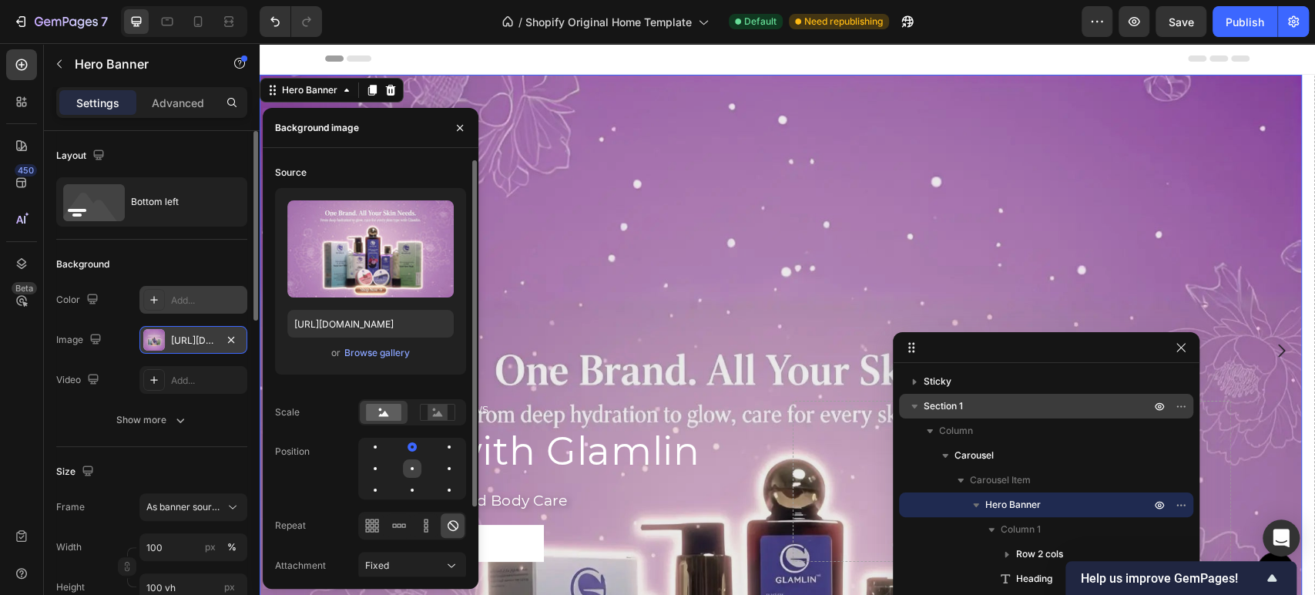
click at [413, 464] on div at bounding box center [412, 468] width 18 height 18
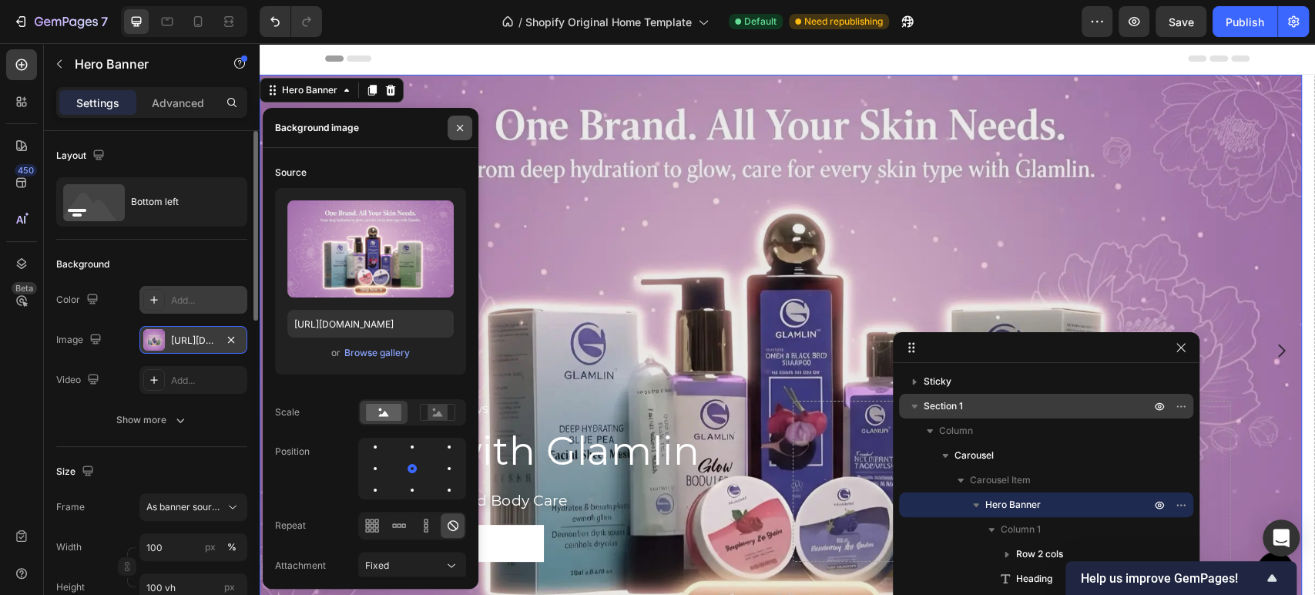
click at [455, 128] on icon "button" at bounding box center [460, 128] width 12 height 12
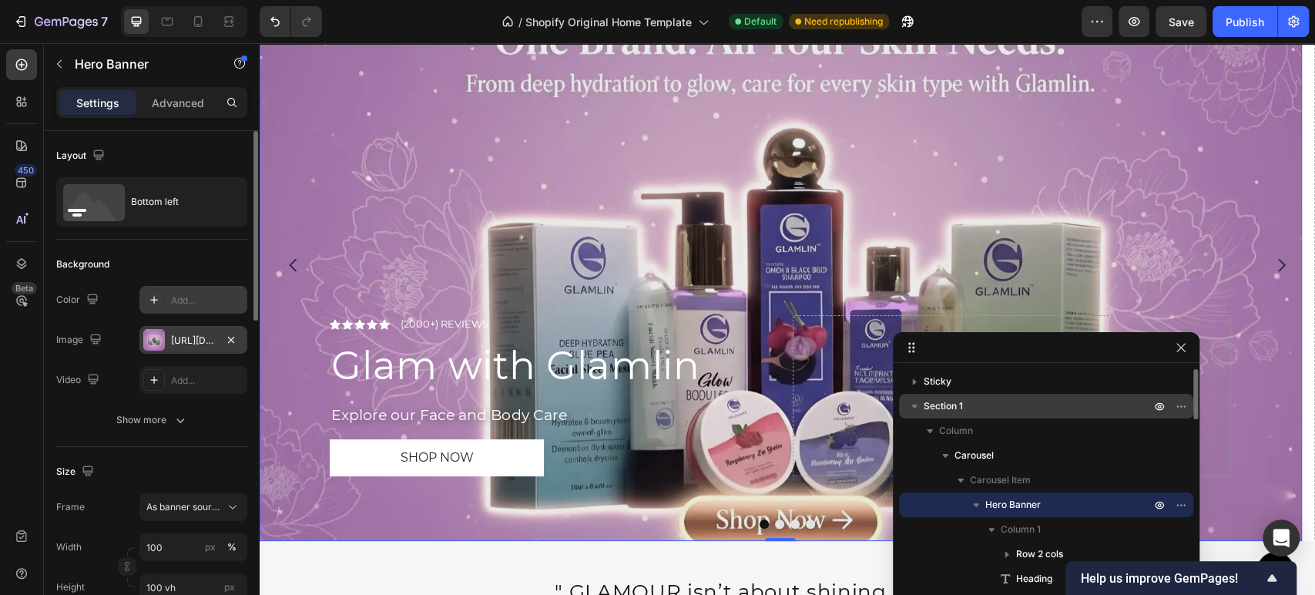
click at [973, 501] on icon "button" at bounding box center [975, 504] width 15 height 15
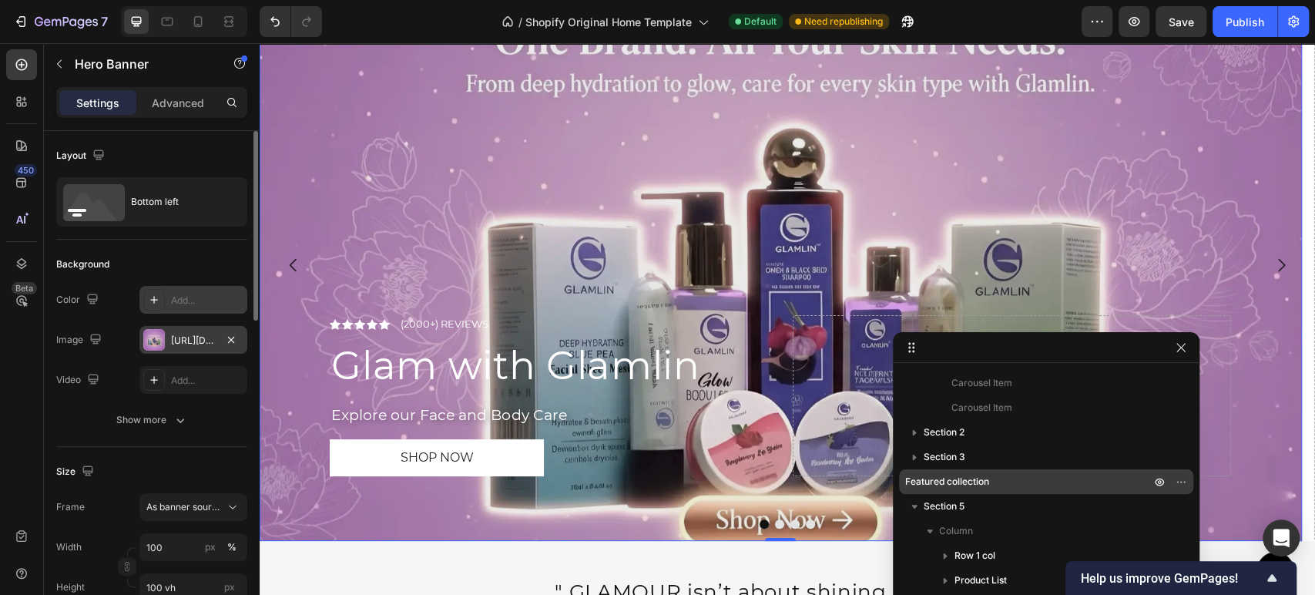
scroll to position [85, 0]
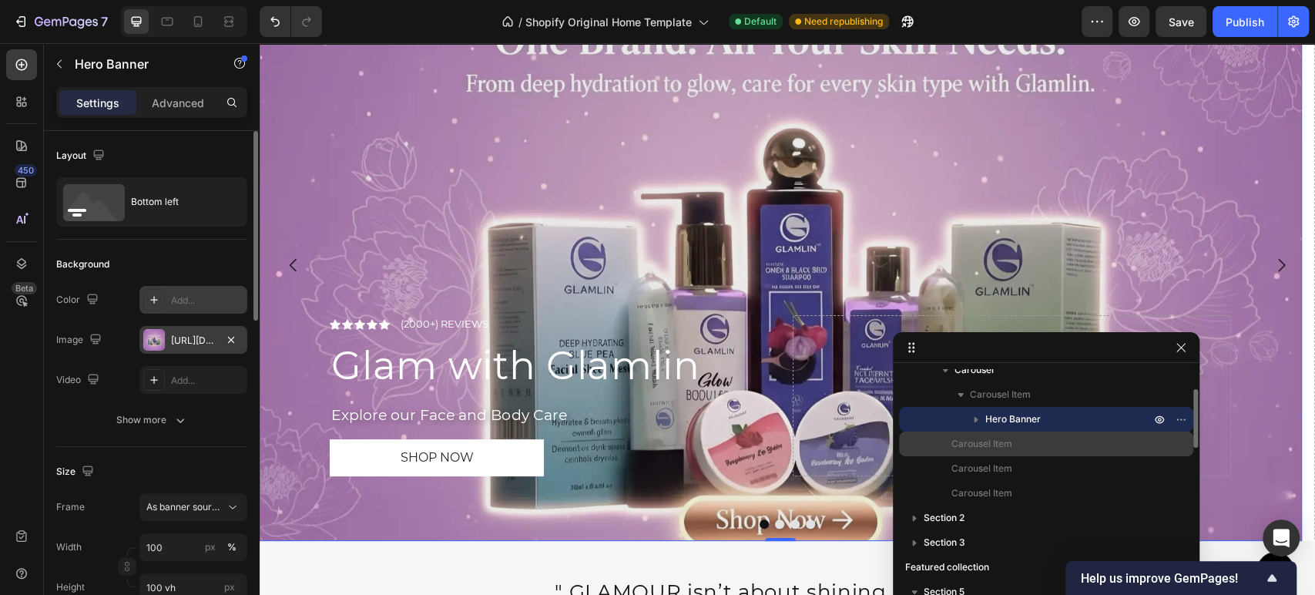
click at [1004, 453] on div "Carousel Item" at bounding box center [1046, 443] width 282 height 25
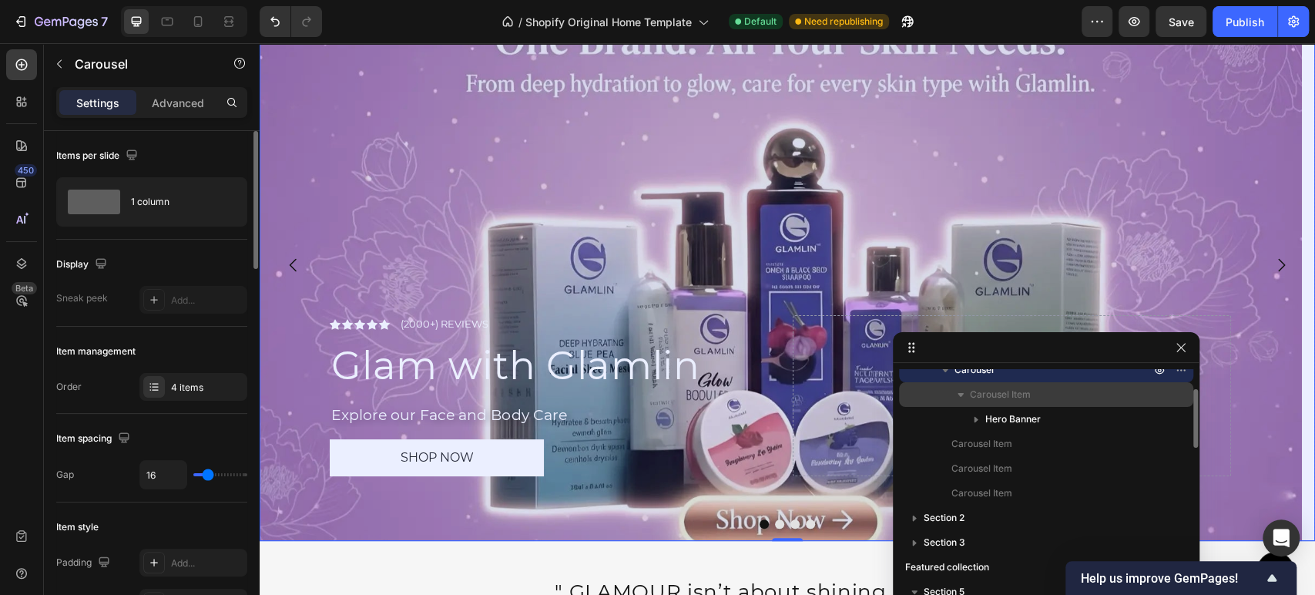
scroll to position [0, 0]
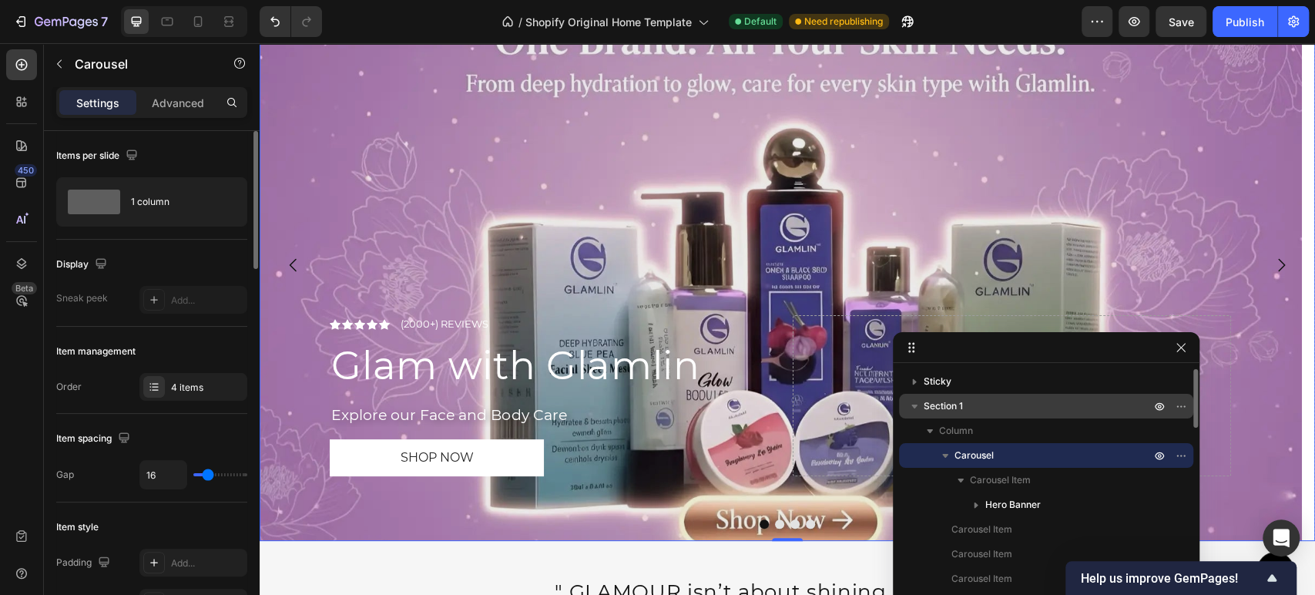
click at [987, 452] on span "Carousel" at bounding box center [973, 455] width 39 height 15
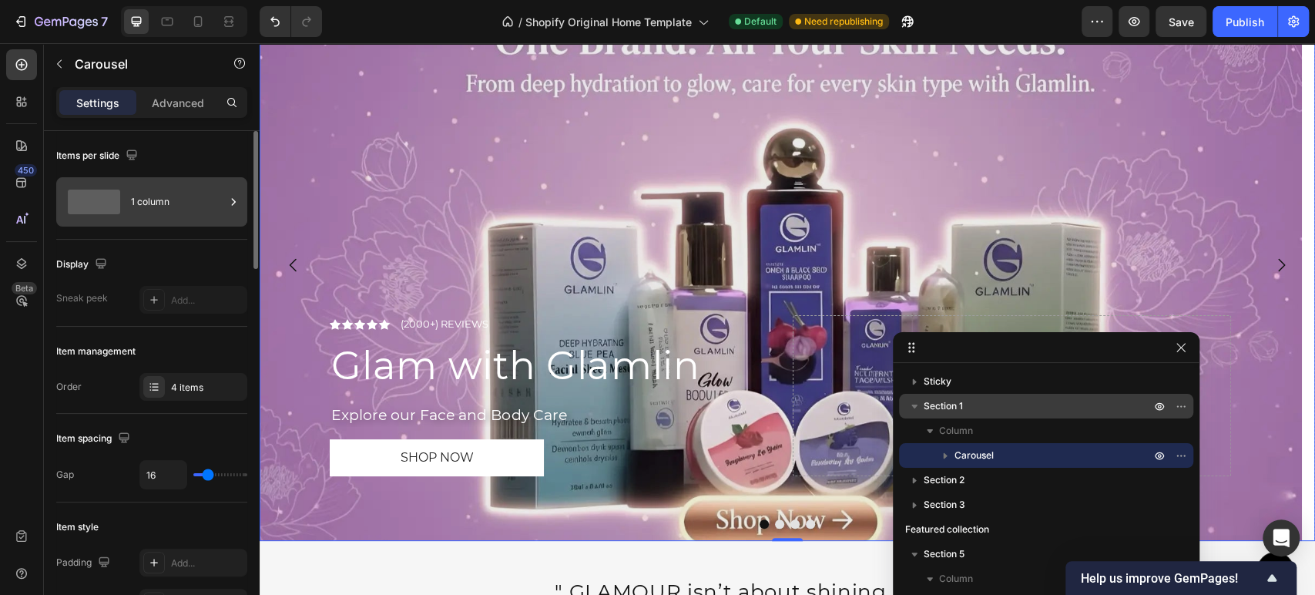
click at [203, 208] on div "1 column" at bounding box center [178, 201] width 94 height 35
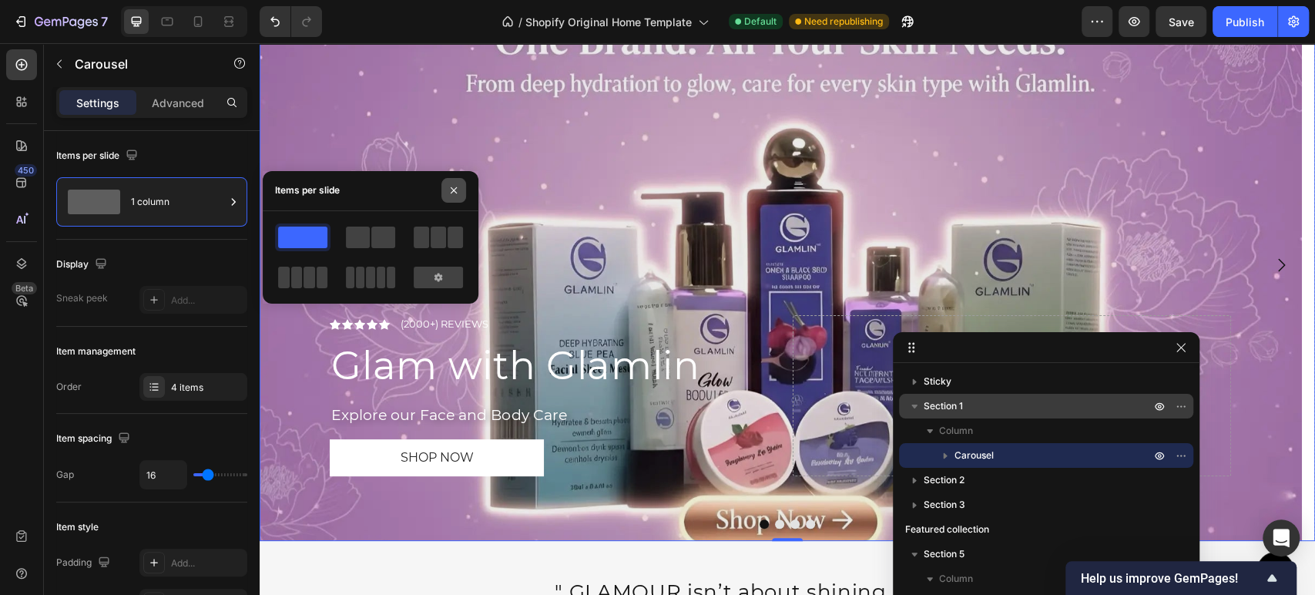
click at [455, 187] on icon "button" at bounding box center [454, 190] width 12 height 12
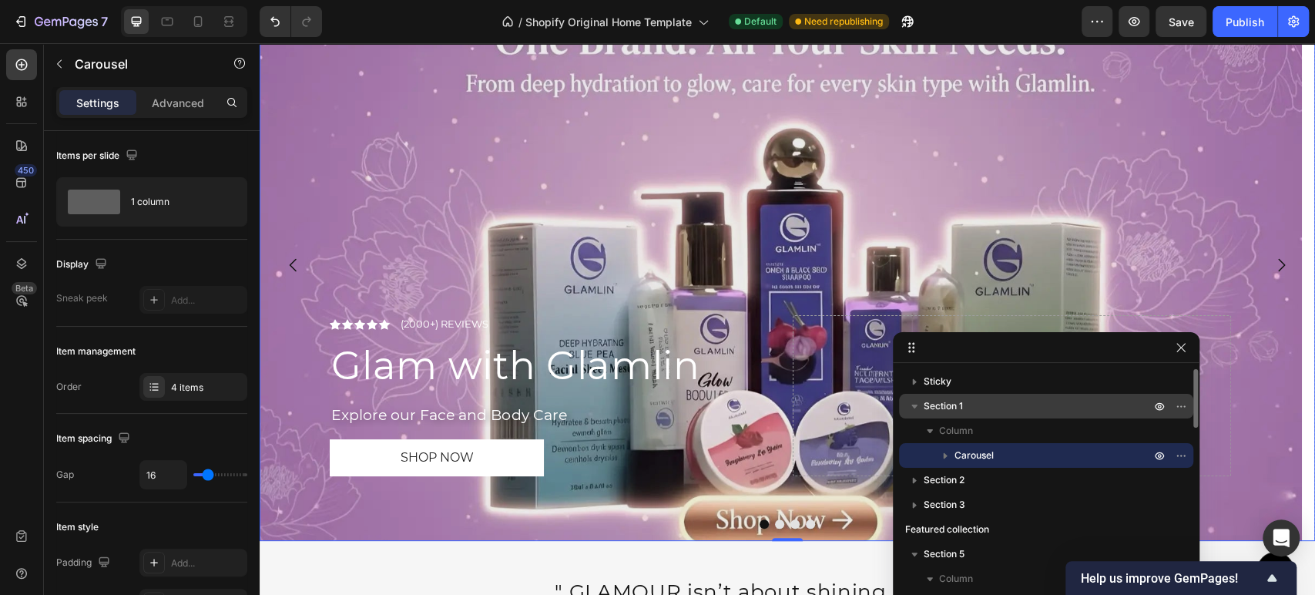
click at [944, 448] on icon "button" at bounding box center [944, 455] width 15 height 15
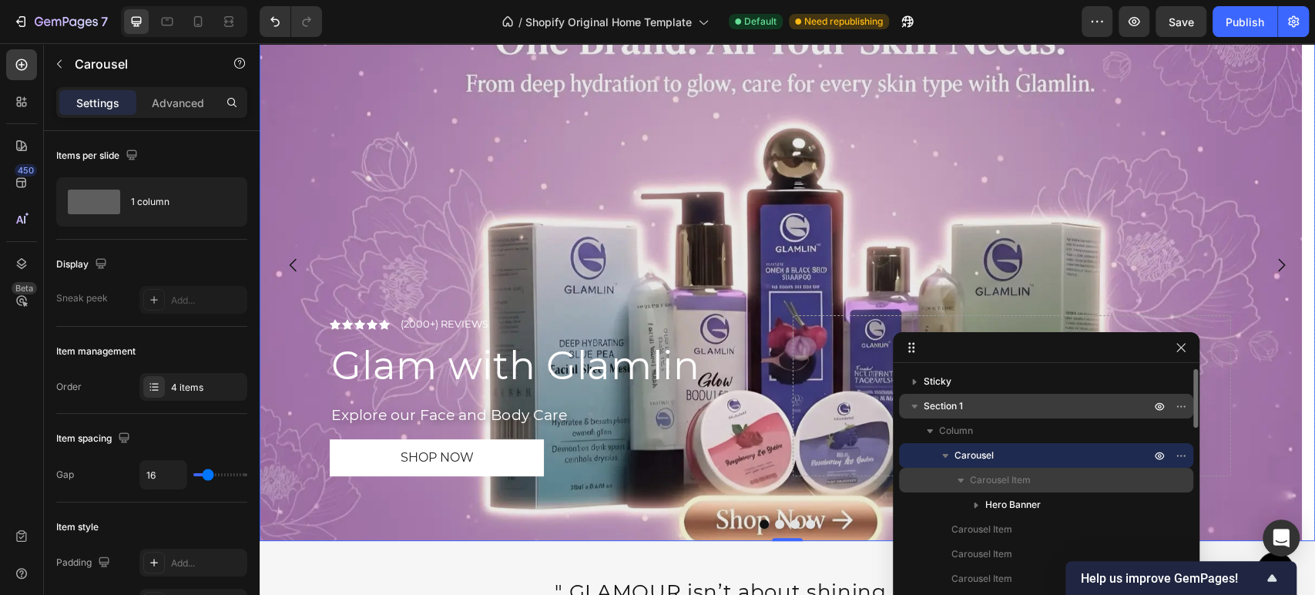
scroll to position [85, 0]
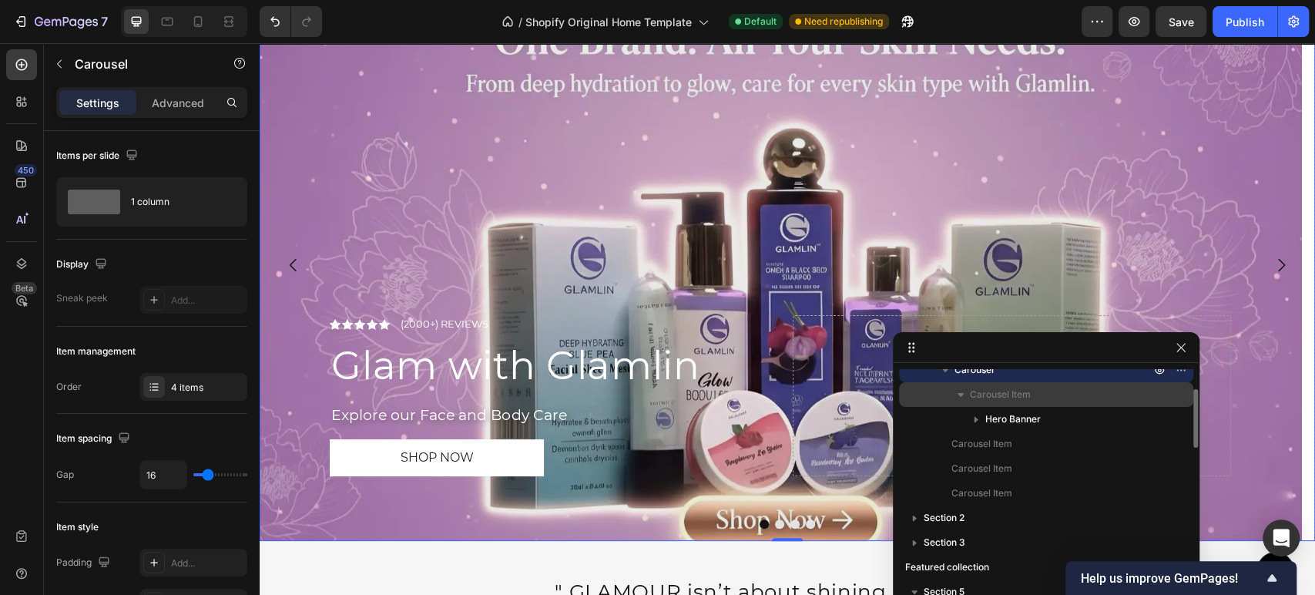
click at [984, 394] on span "Carousel Item" at bounding box center [1000, 394] width 61 height 15
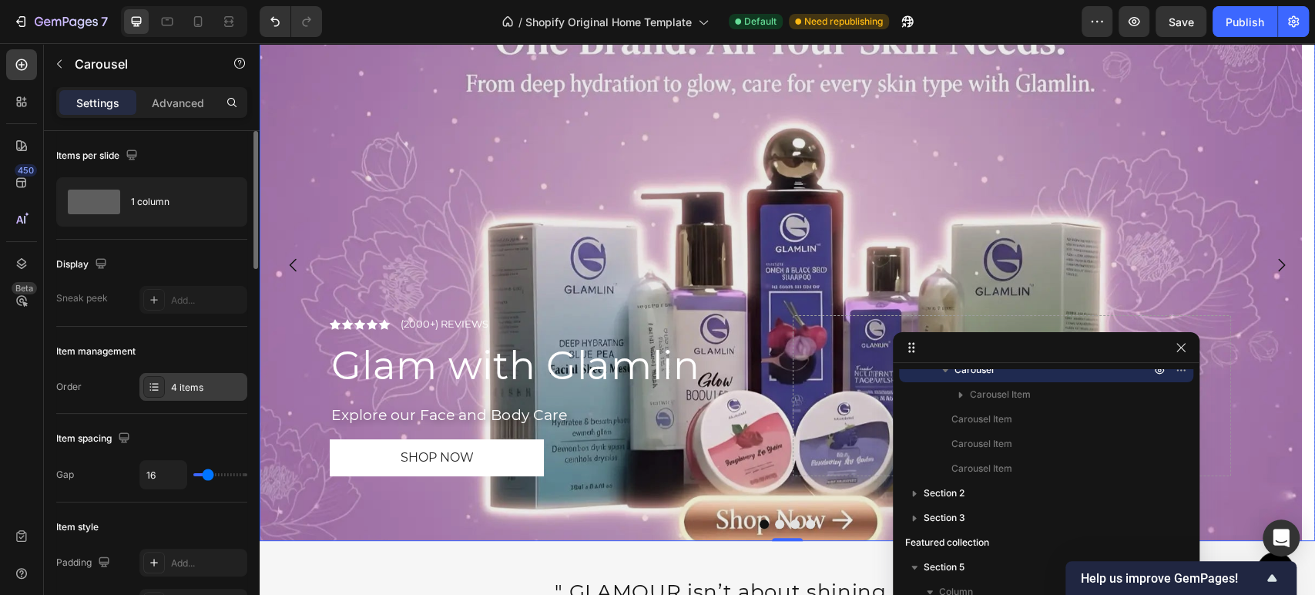
click at [159, 380] on icon at bounding box center [154, 386] width 12 height 12
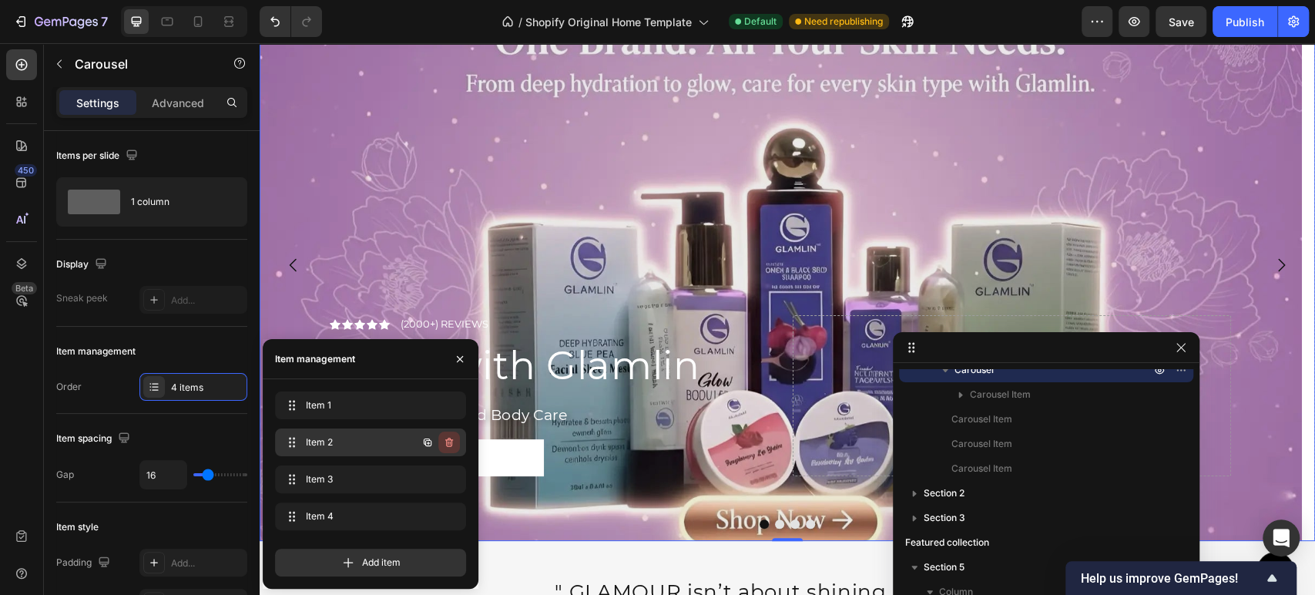
click at [446, 444] on icon "button" at bounding box center [449, 441] width 8 height 9
click at [446, 444] on div "Delete" at bounding box center [438, 442] width 28 height 14
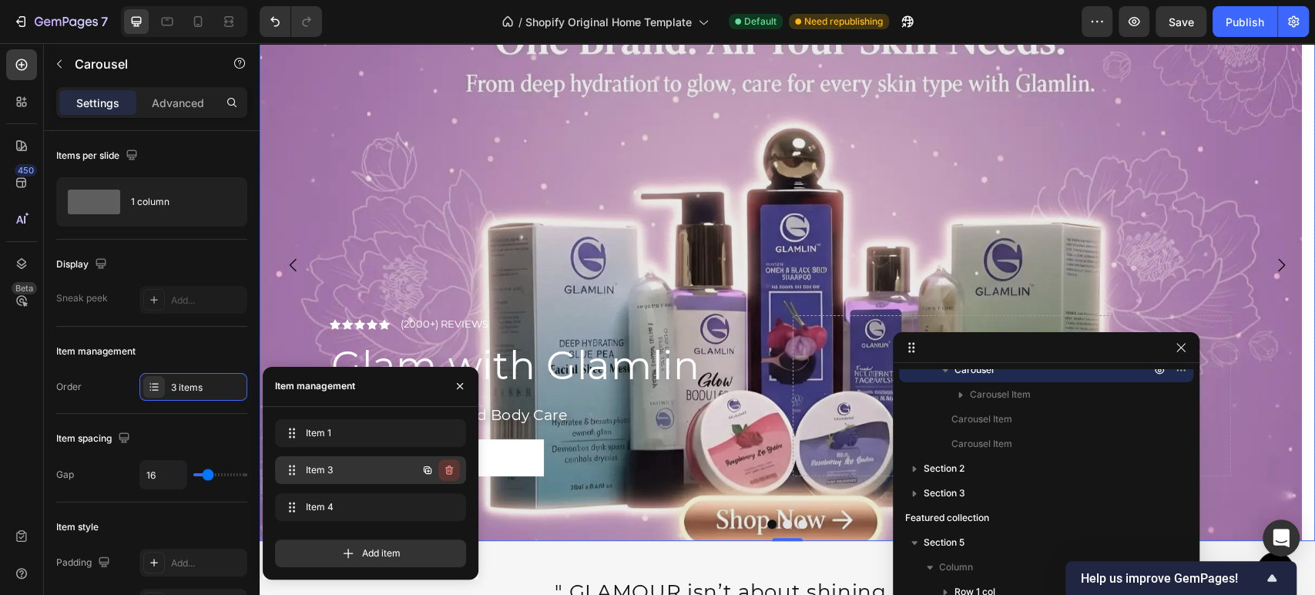
click at [443, 467] on icon "button" at bounding box center [449, 470] width 12 height 12
click at [433, 468] on div "Delete" at bounding box center [438, 470] width 28 height 14
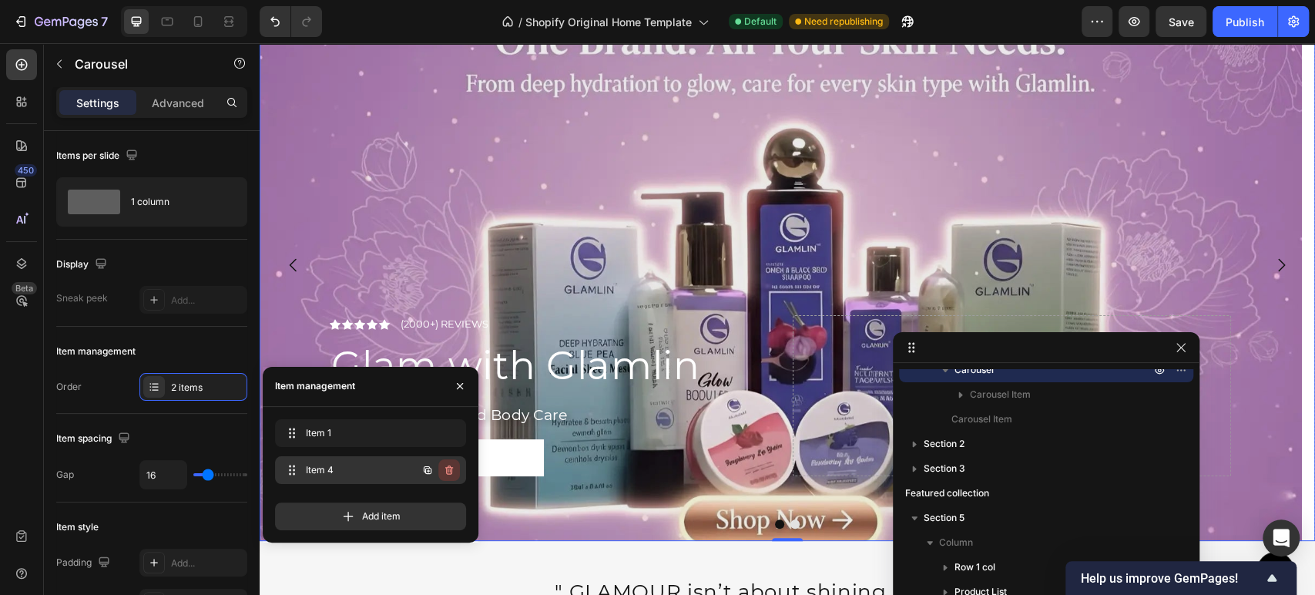
click at [448, 468] on icon "button" at bounding box center [449, 470] width 12 height 12
click at [441, 475] on div "Delete" at bounding box center [438, 470] width 28 height 14
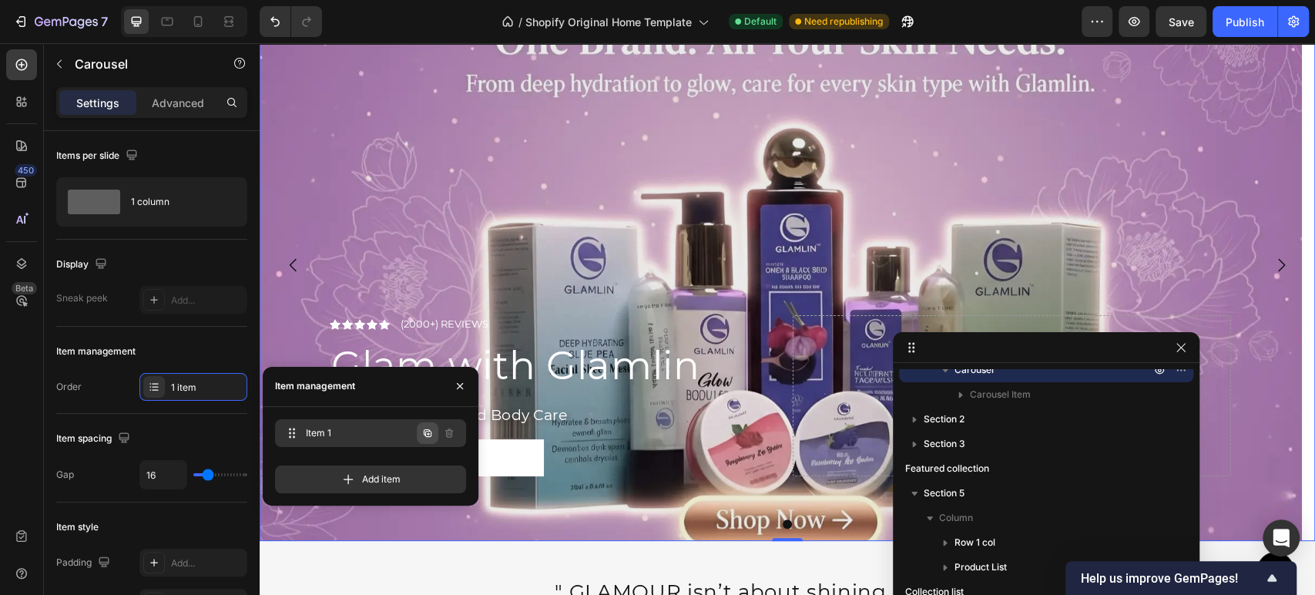
click at [429, 429] on icon "button" at bounding box center [428, 432] width 8 height 8
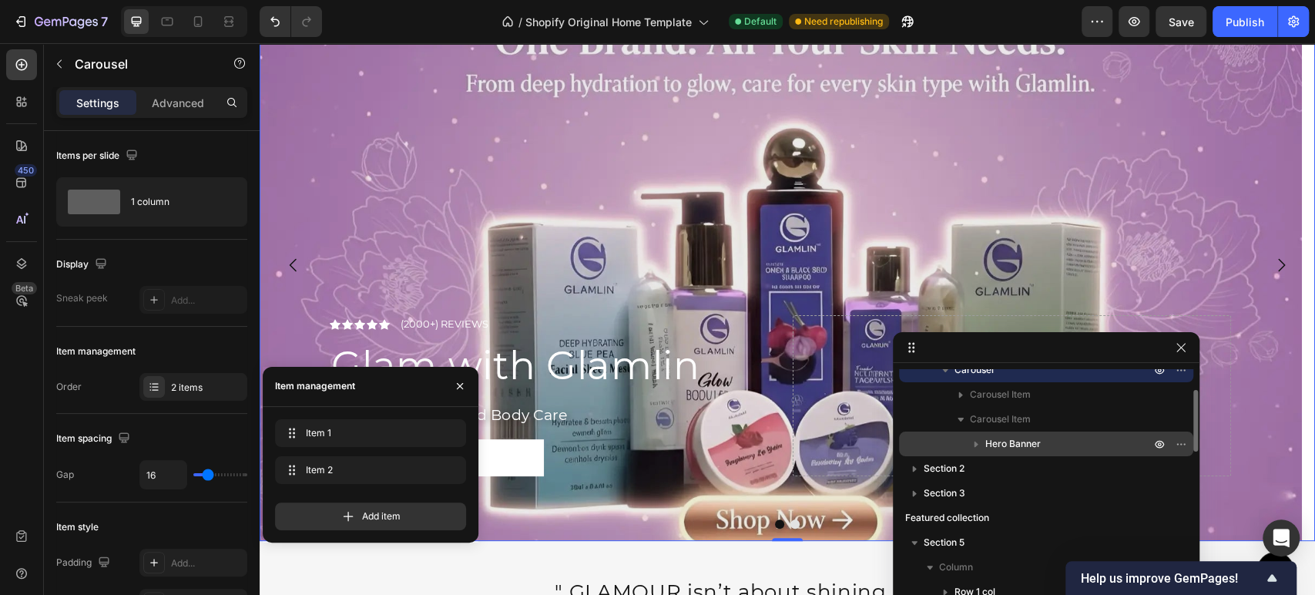
drag, startPoint x: 991, startPoint y: 447, endPoint x: 447, endPoint y: 379, distance: 548.0
click at [991, 447] on span "Hero Banner" at bounding box center [1012, 443] width 55 height 15
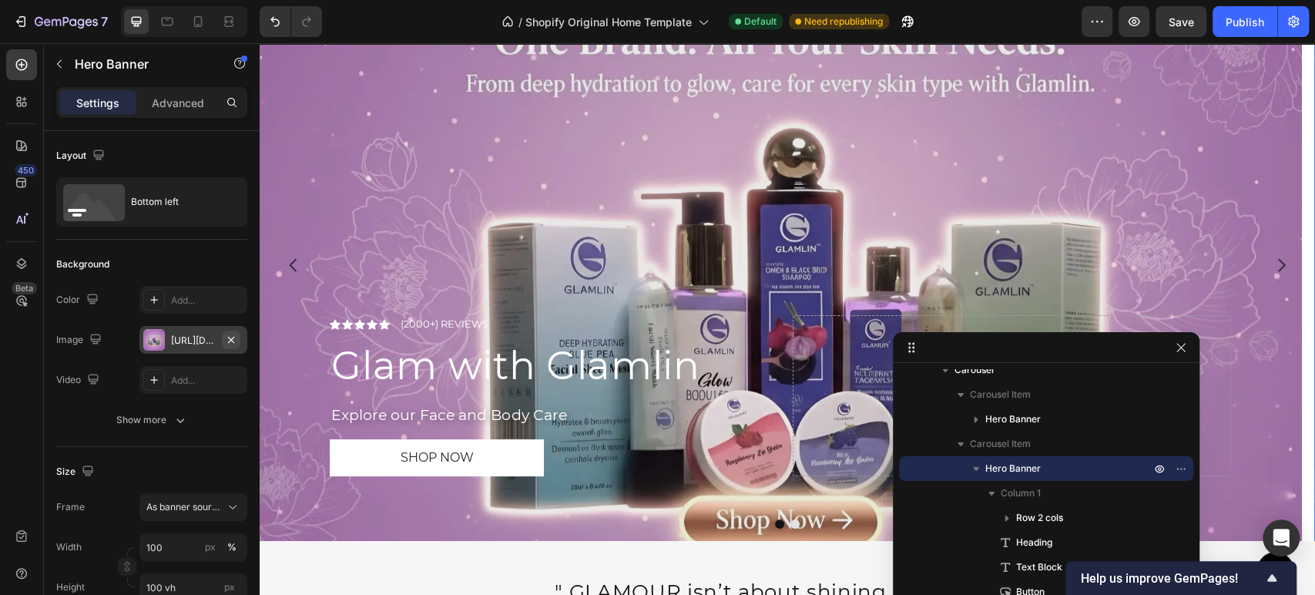
click at [229, 347] on button "button" at bounding box center [231, 339] width 18 height 18
click at [198, 344] on div "Add..." at bounding box center [207, 341] width 72 height 14
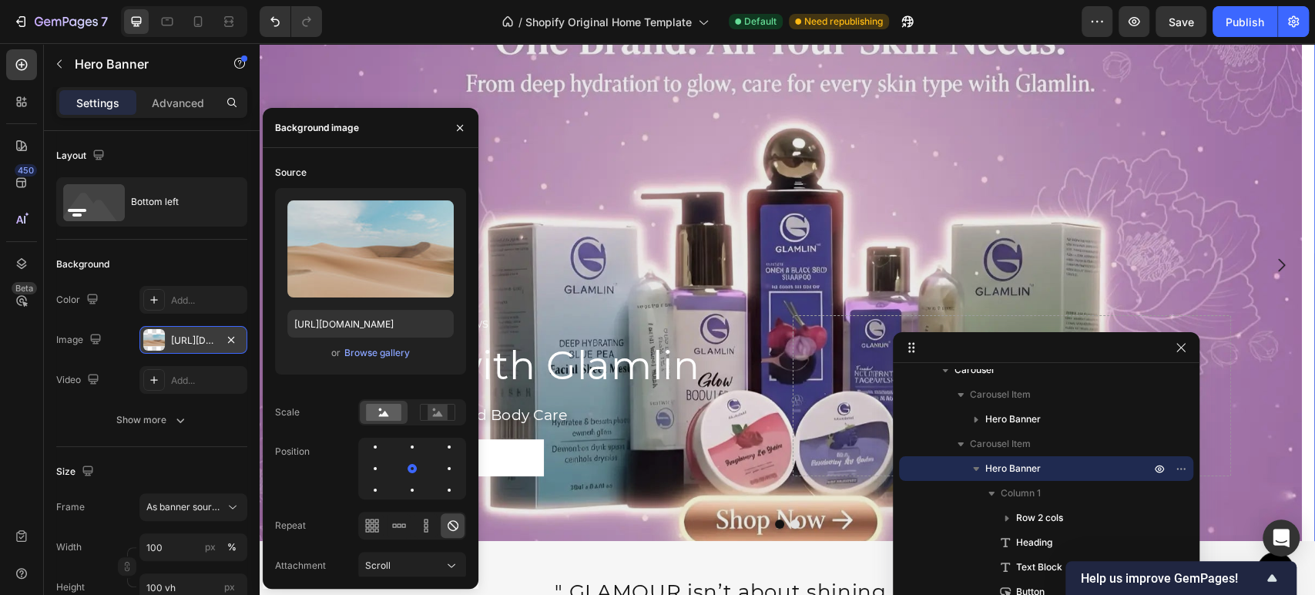
click at [191, 256] on div "Background" at bounding box center [151, 264] width 191 height 25
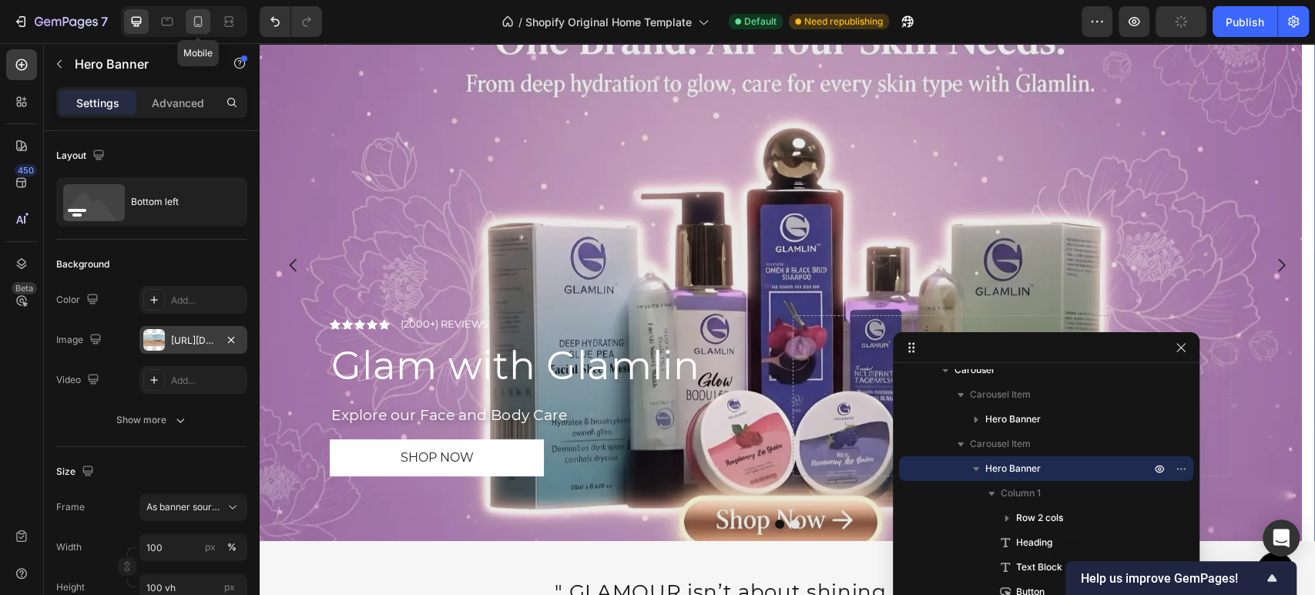
click at [193, 21] on icon at bounding box center [197, 21] width 15 height 15
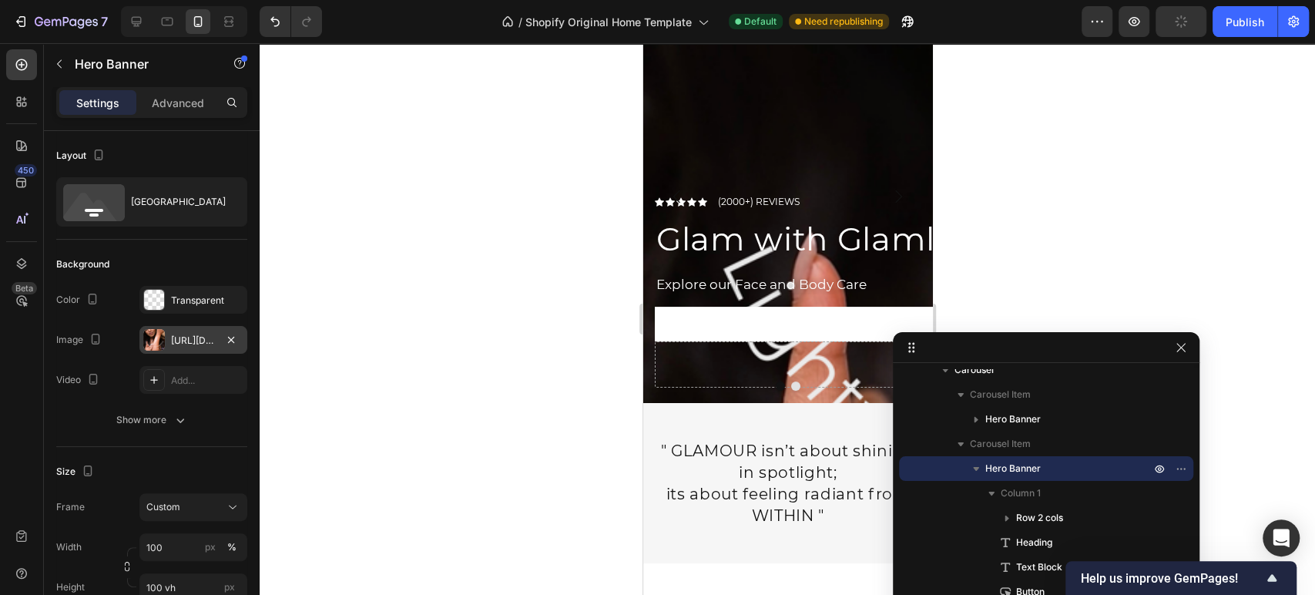
type input "75 vh"
type input "100%"
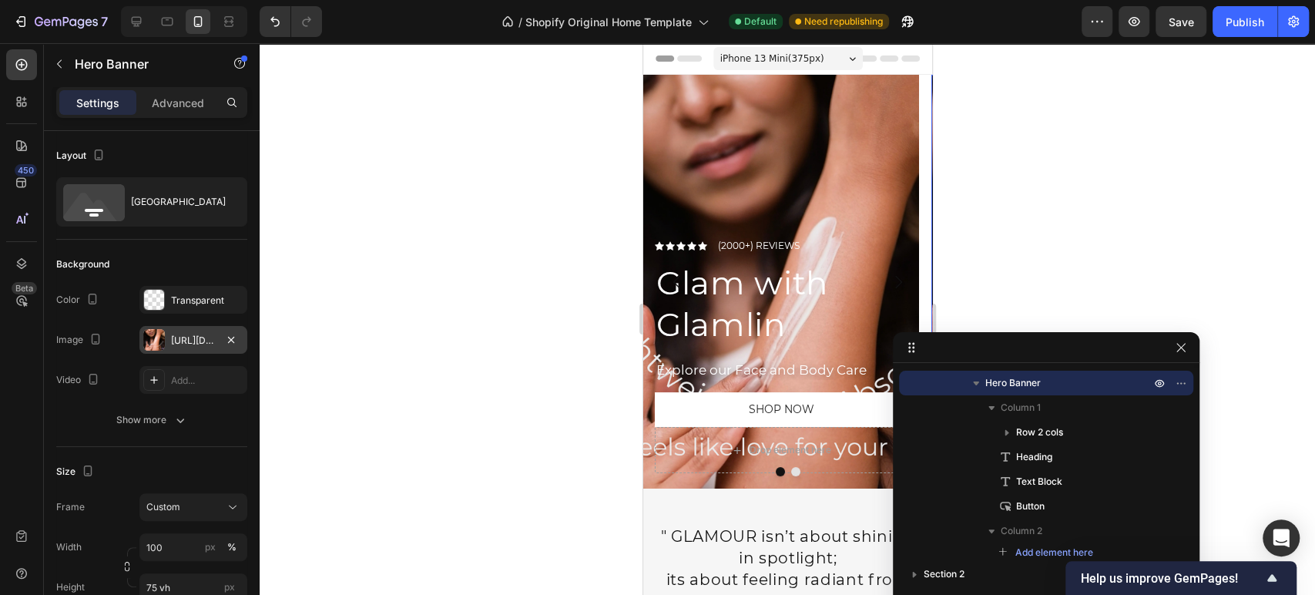
scroll to position [85, 0]
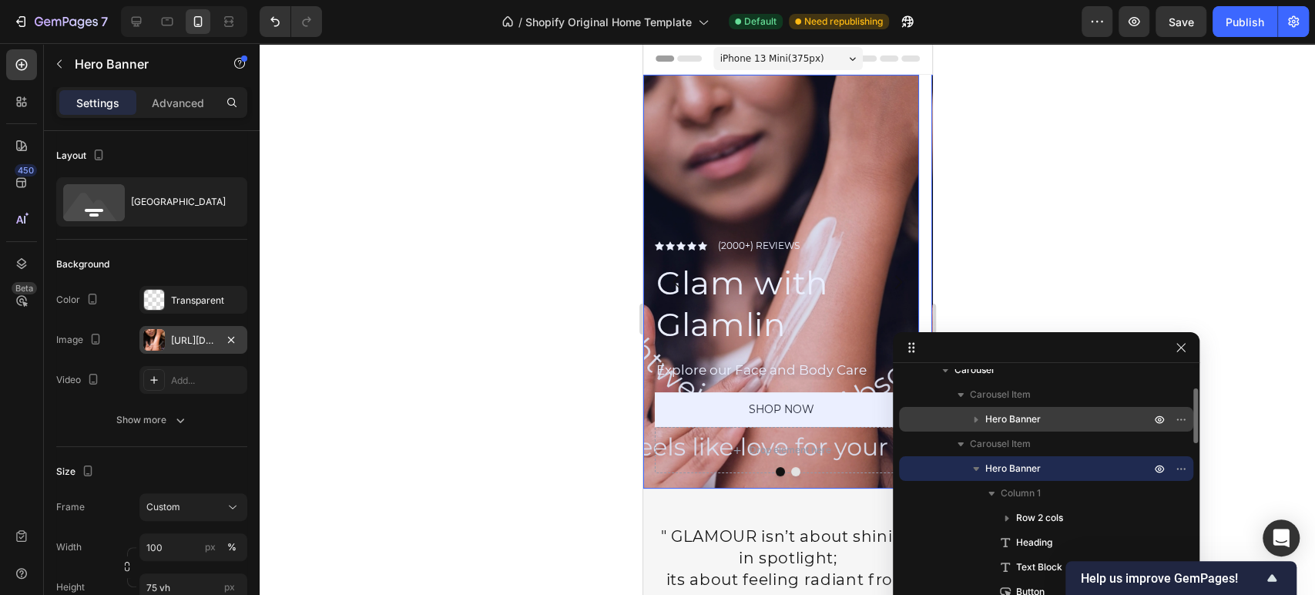
click at [1012, 424] on span "Hero Banner" at bounding box center [1012, 418] width 55 height 15
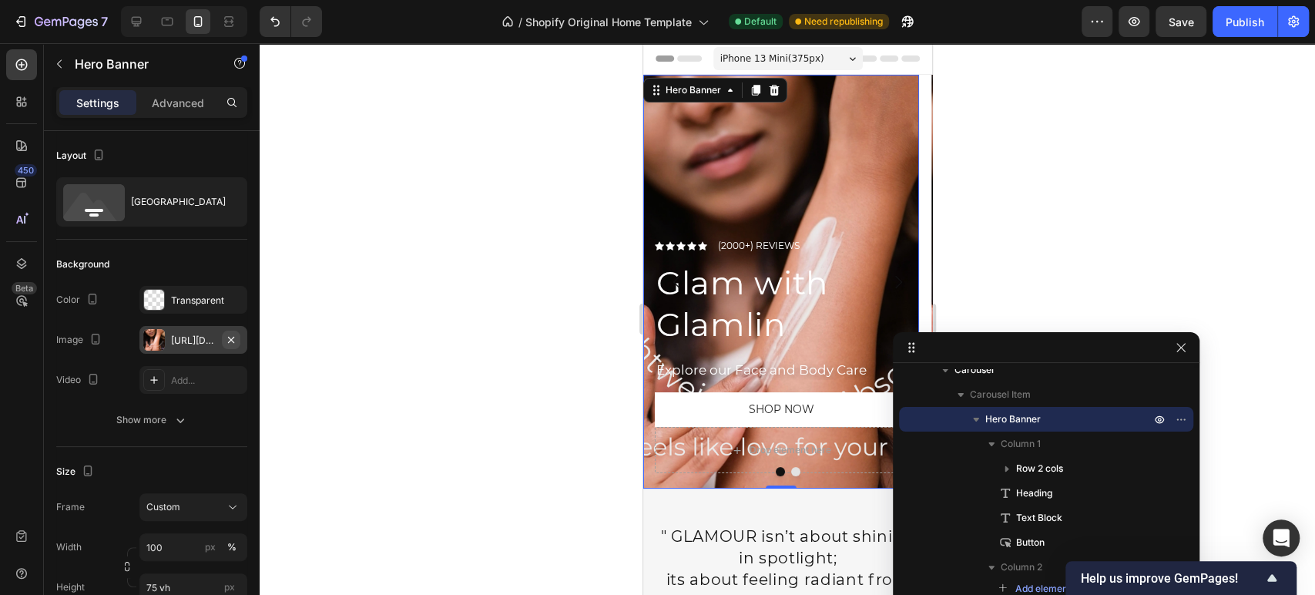
click at [233, 337] on icon "button" at bounding box center [231, 339] width 6 height 6
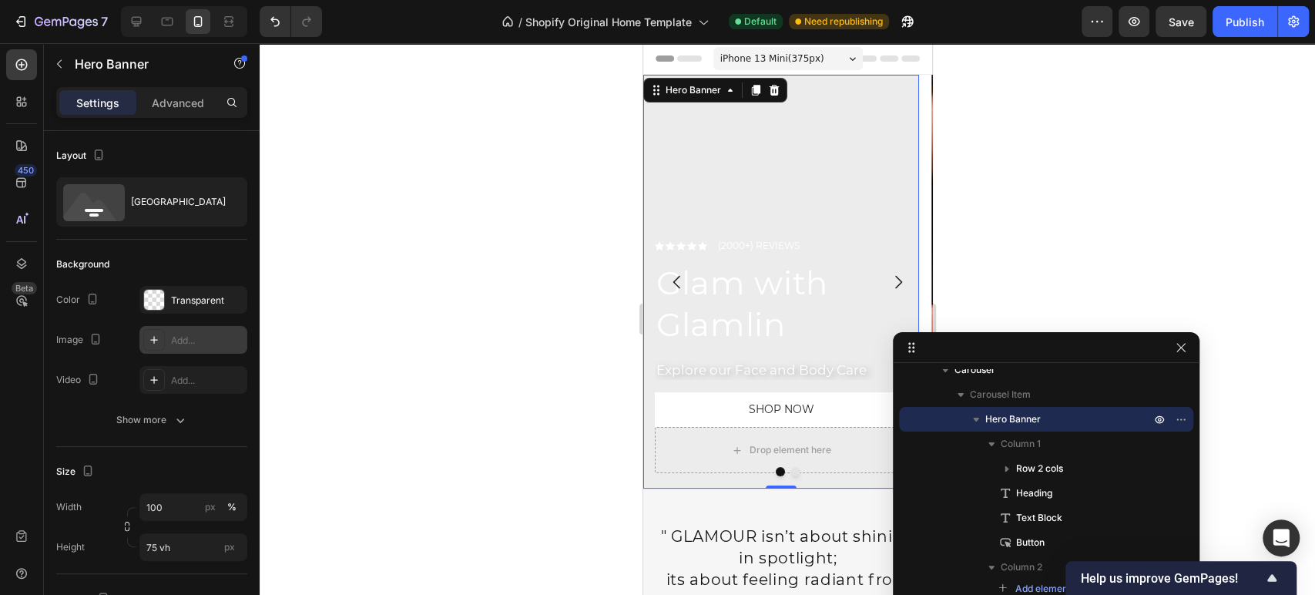
click at [182, 340] on div "Add..." at bounding box center [207, 341] width 72 height 14
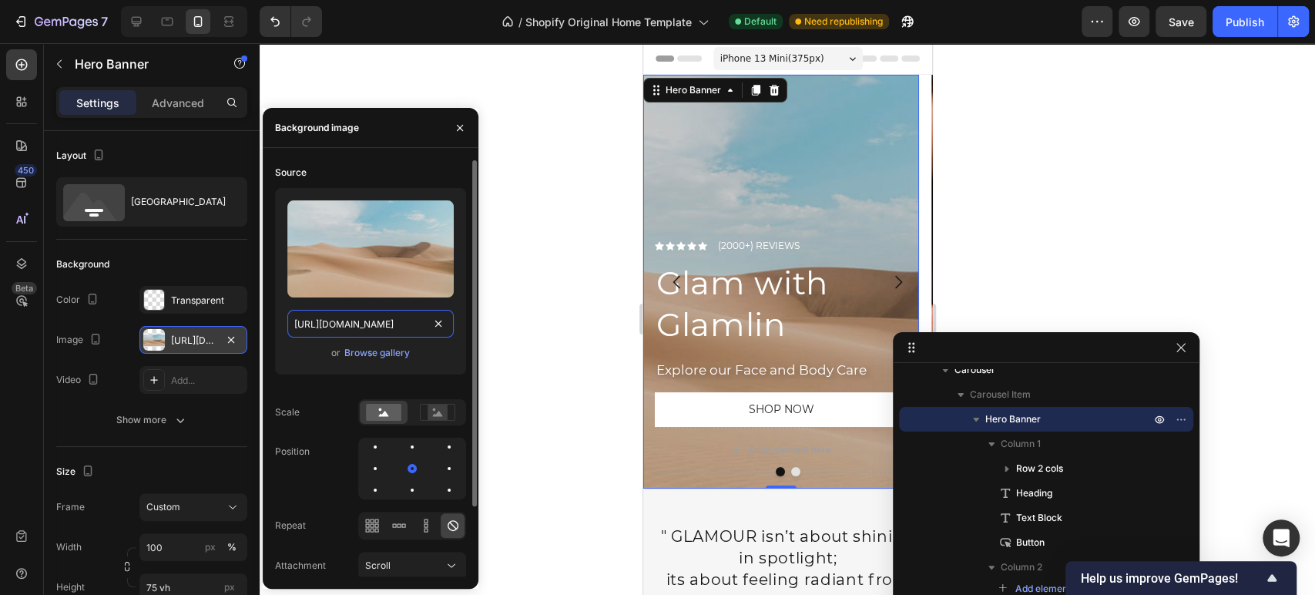
click at [348, 322] on input "https://cdn.shopify.com/s/files/1/2005/9307/files/background_settings.jpg" at bounding box center [370, 324] width 166 height 28
paste input "0758/9016/3954/files/blueberry-model-image.webp?v=1758952440"
type input "https://cdn.shopify.com/s/files/1/0758/9016/3954/files/blueberry-model-image.we…"
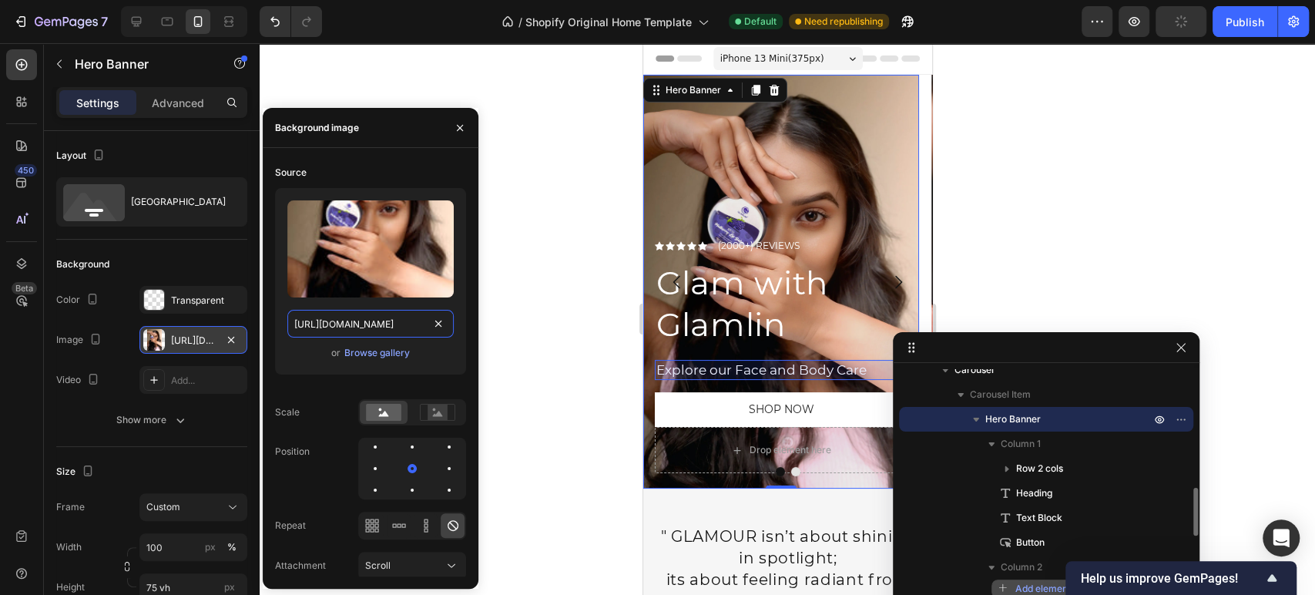
scroll to position [171, 0]
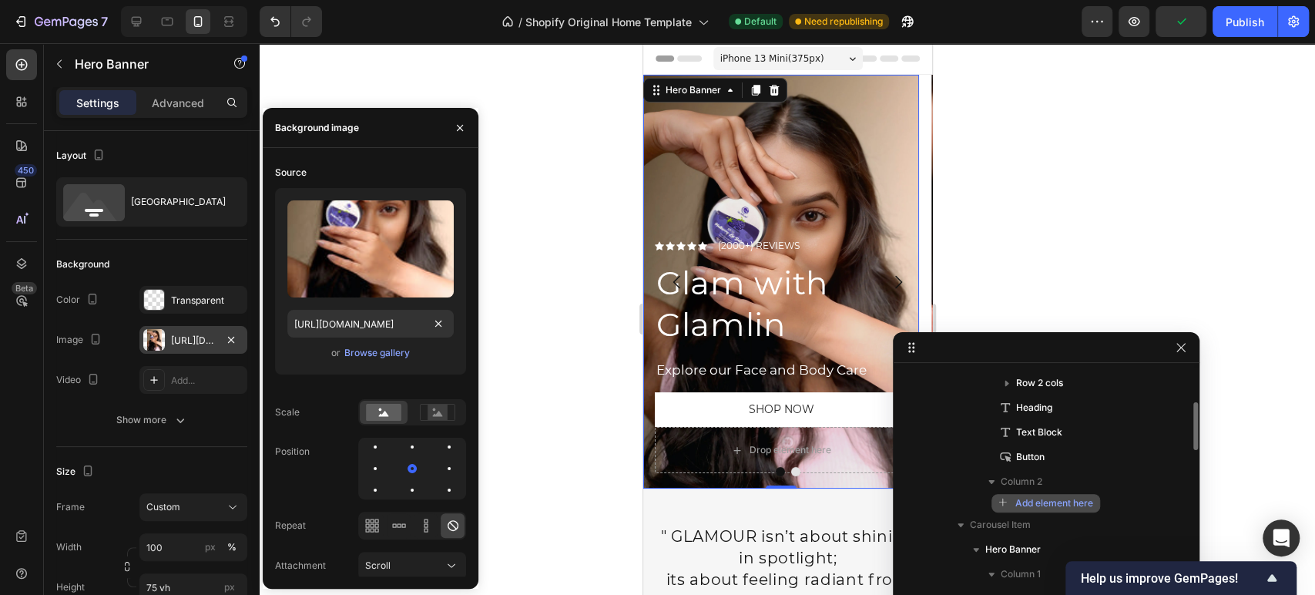
click at [1043, 510] on button "Add element here" at bounding box center [1045, 503] width 109 height 18
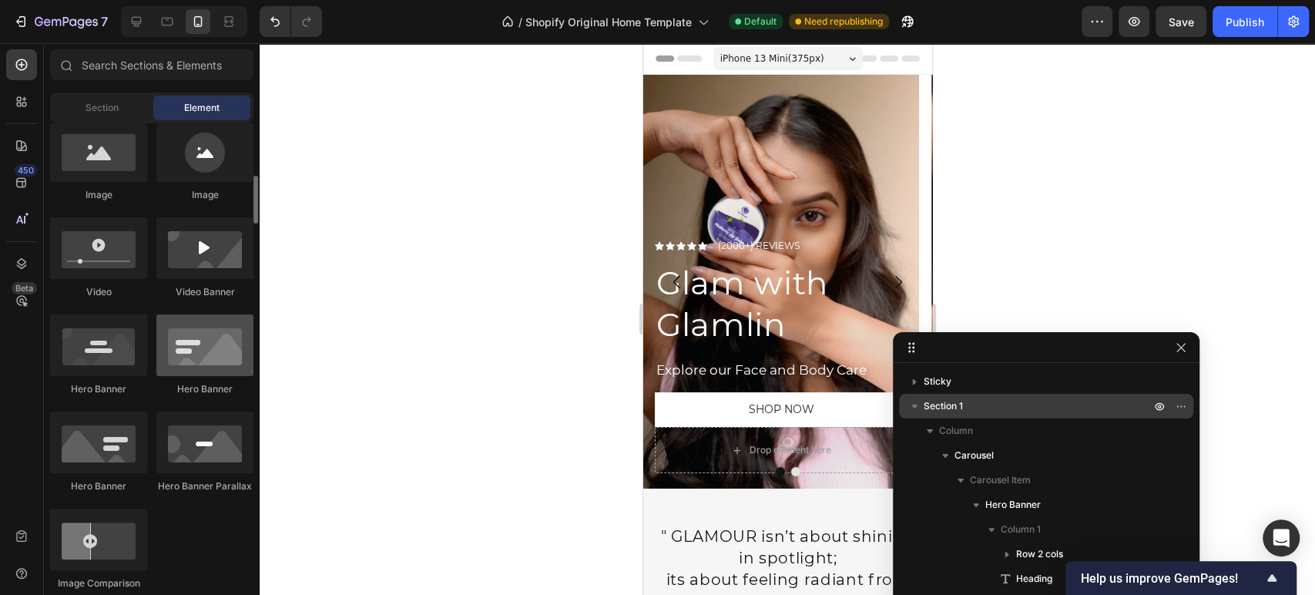
scroll to position [427, 0]
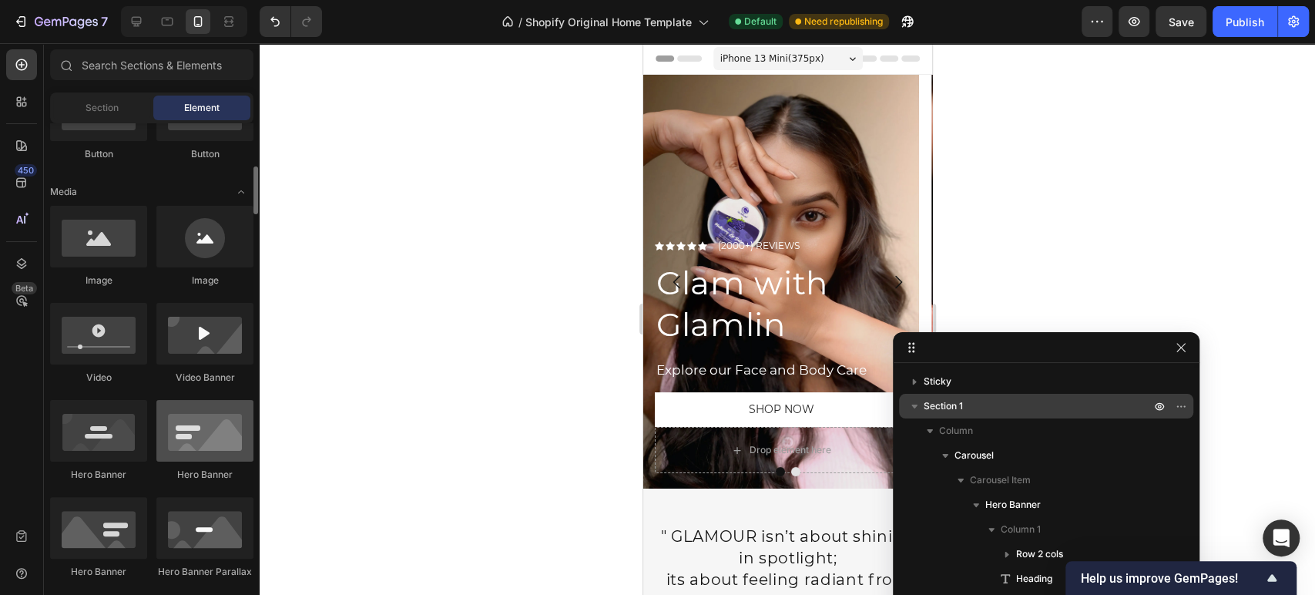
click at [181, 453] on div at bounding box center [204, 431] width 97 height 62
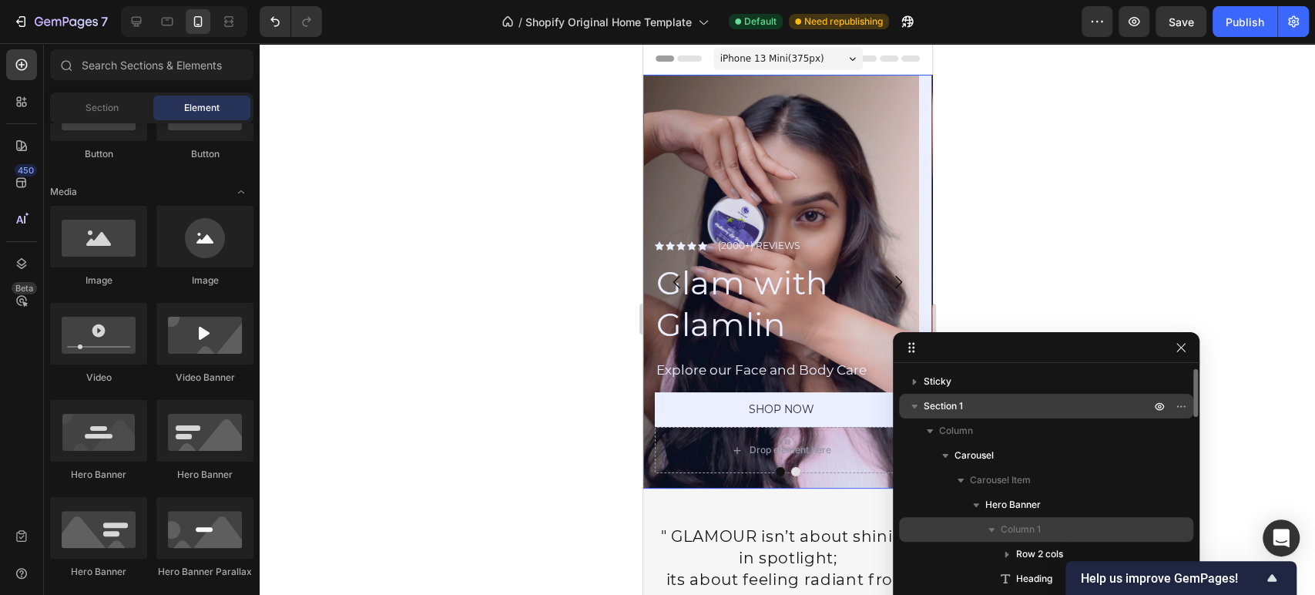
scroll to position [85, 0]
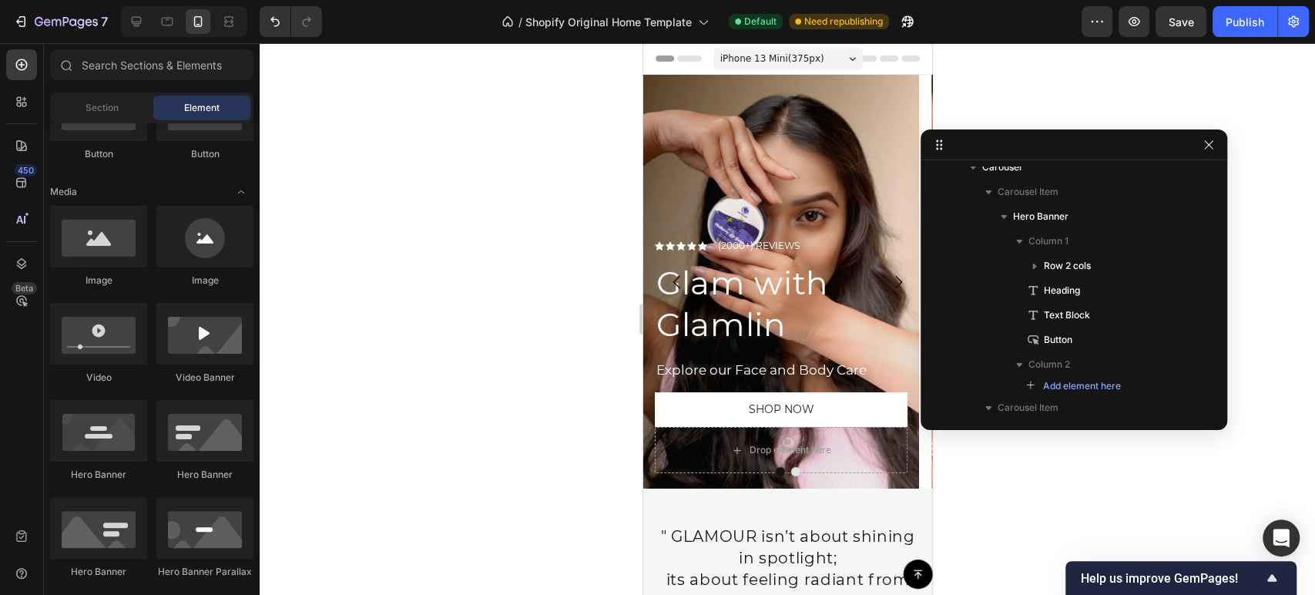
drag, startPoint x: 1080, startPoint y: 349, endPoint x: 1108, endPoint y: 142, distance: 208.3
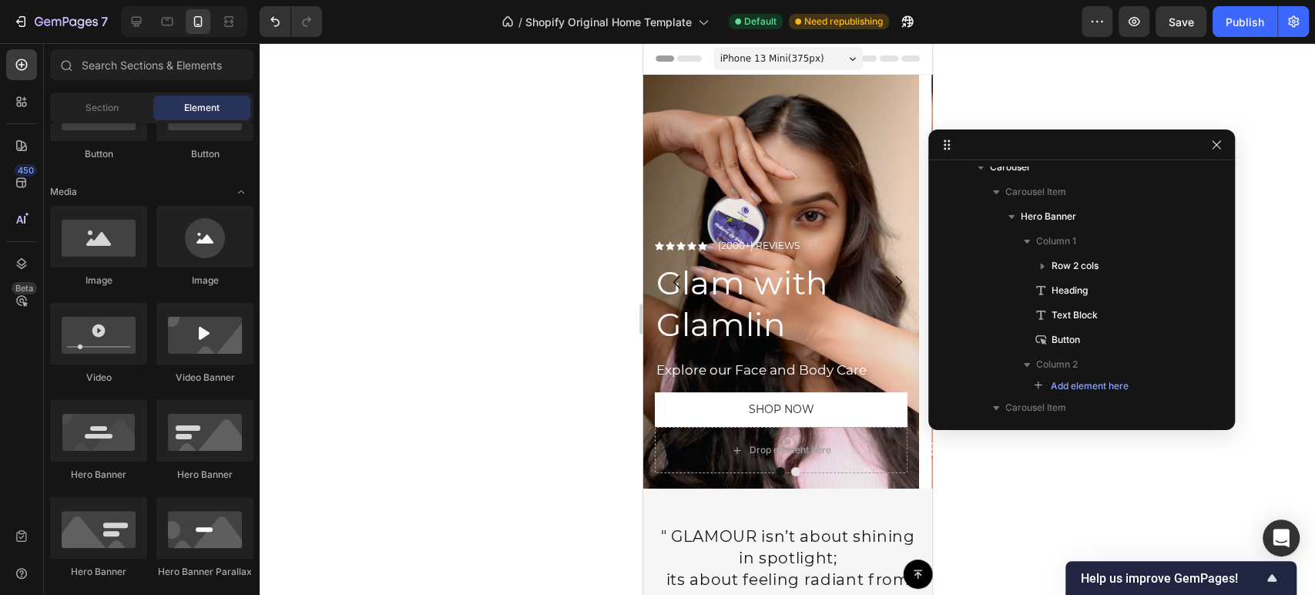
drag, startPoint x: 943, startPoint y: 146, endPoint x: 954, endPoint y: 146, distance: 10.8
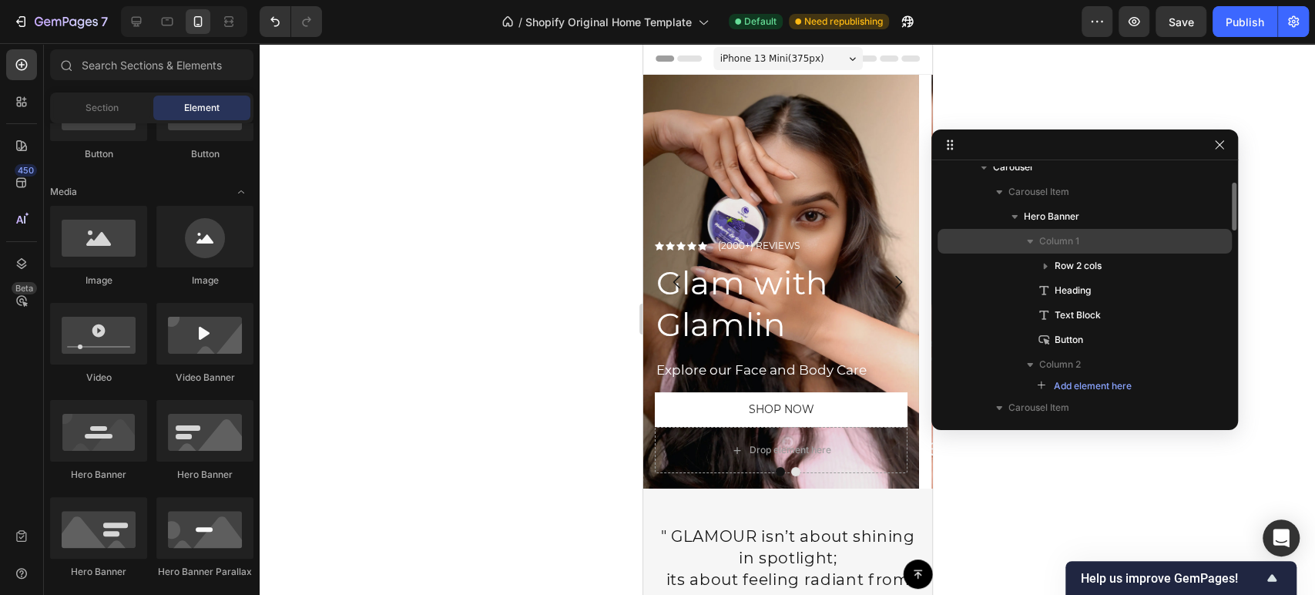
scroll to position [0, 0]
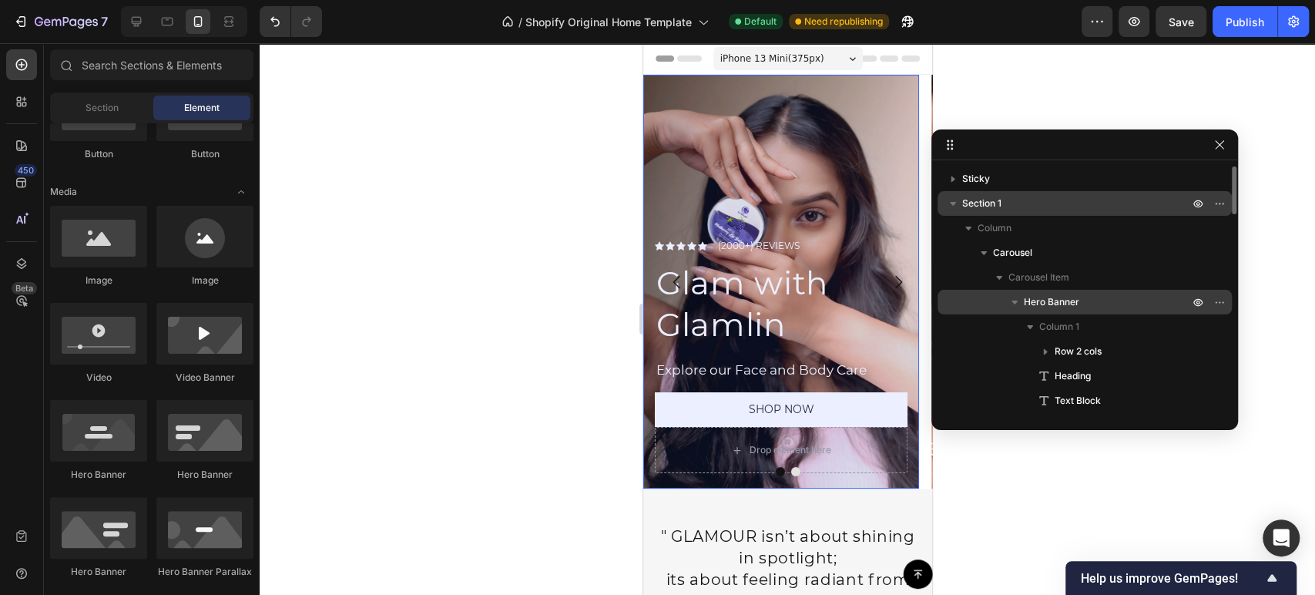
click at [1014, 302] on icon "button" at bounding box center [1014, 302] width 6 height 4
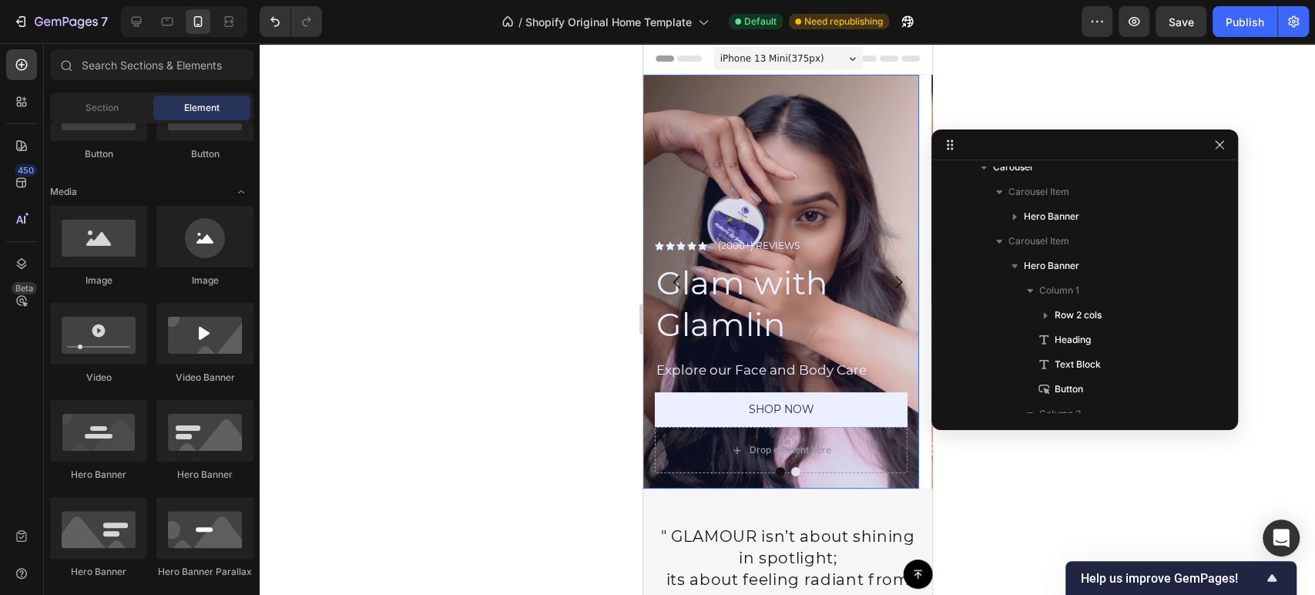
click at [1007, 216] on icon "button" at bounding box center [1014, 216] width 15 height 15
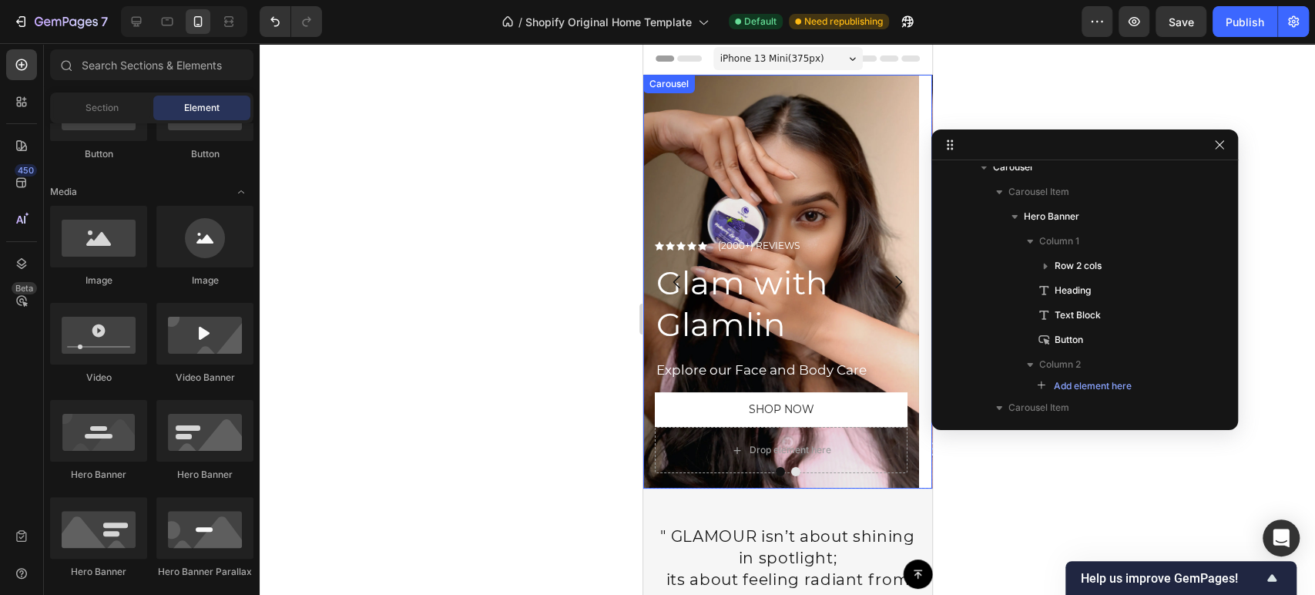
click at [775, 475] on button "Dot" at bounding box center [779, 471] width 9 height 9
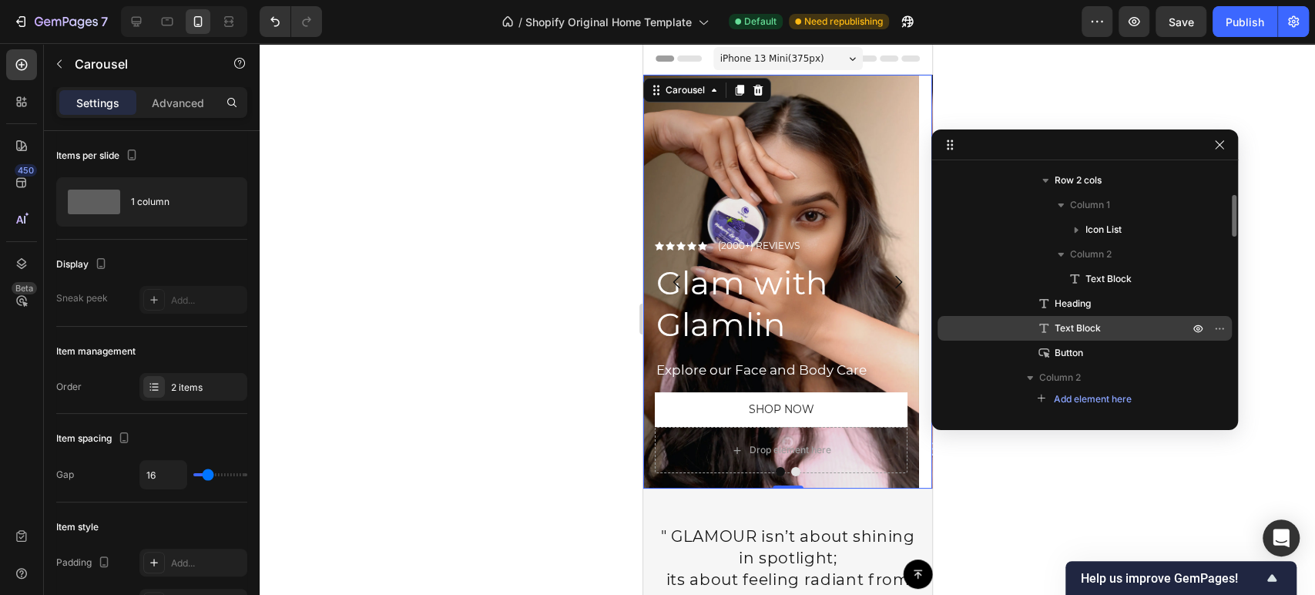
scroll to position [256, 0]
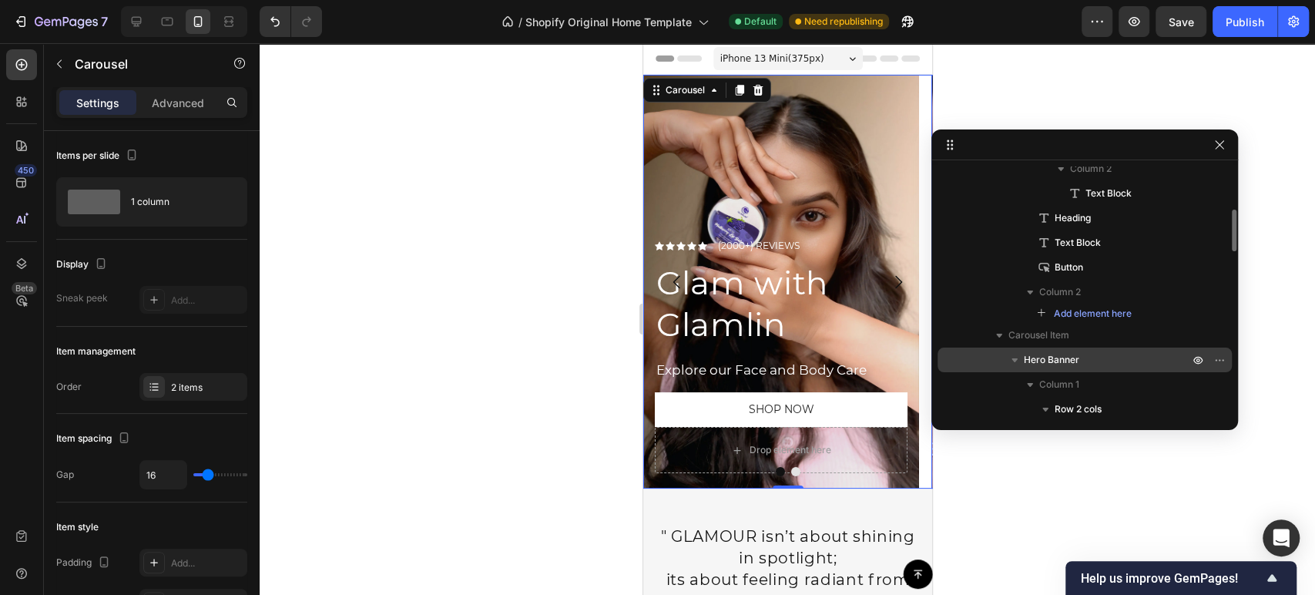
click at [1097, 350] on div "Hero Banner" at bounding box center [1085, 359] width 282 height 25
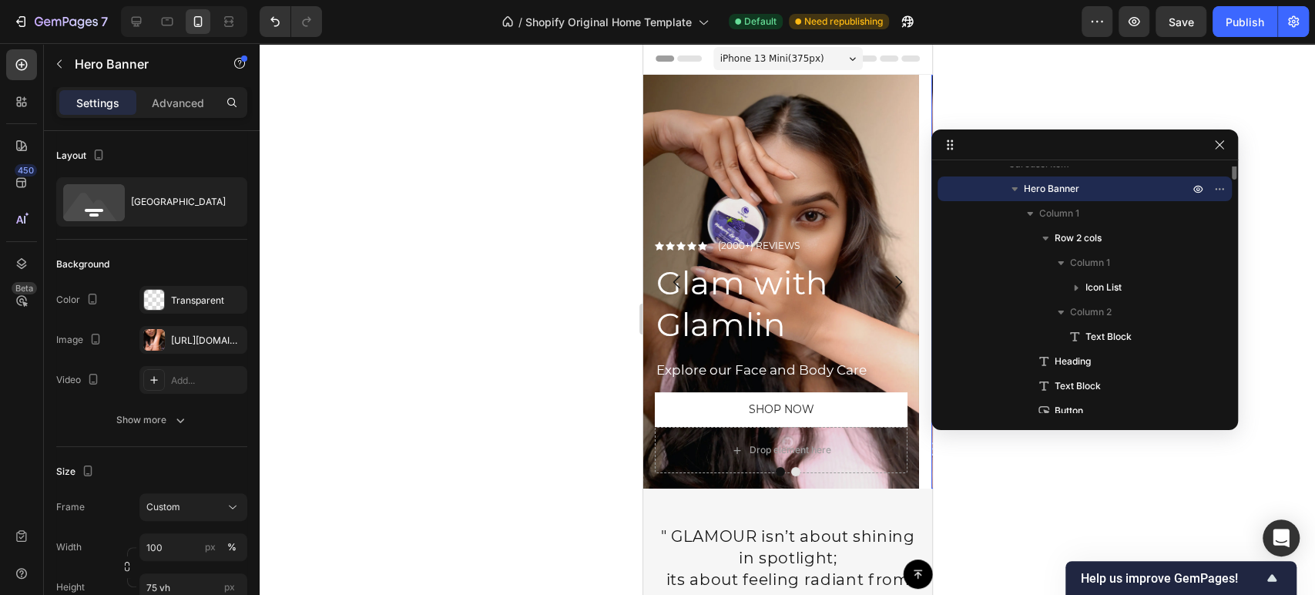
scroll to position [342, 0]
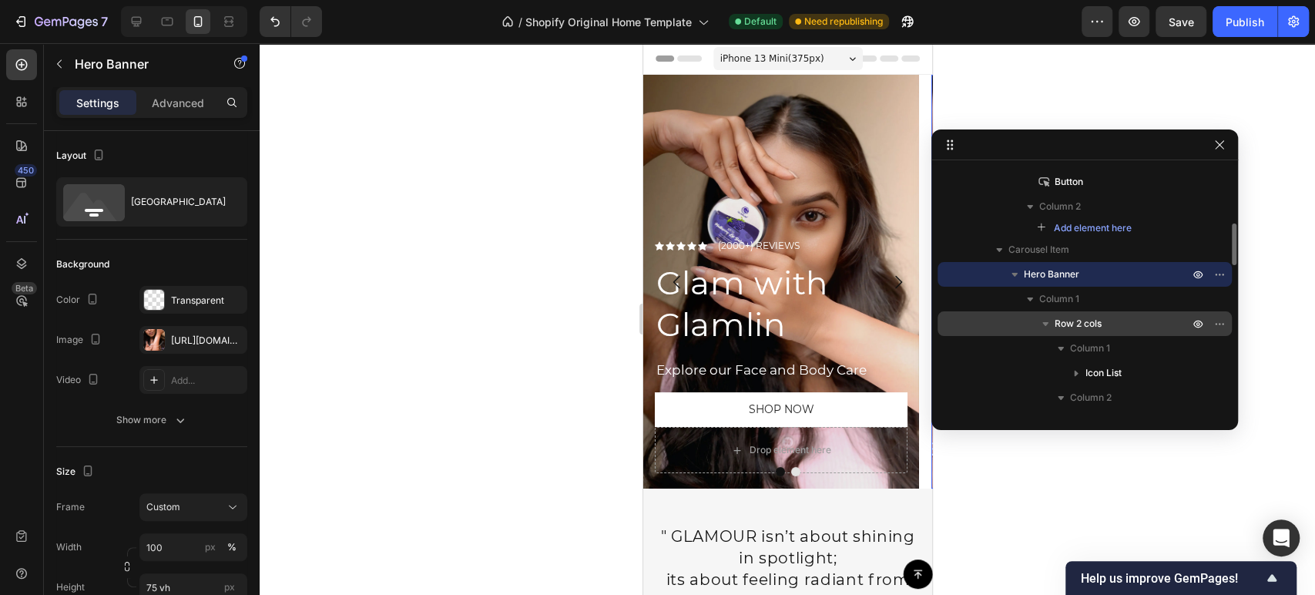
click at [1044, 327] on icon "button" at bounding box center [1044, 323] width 15 height 15
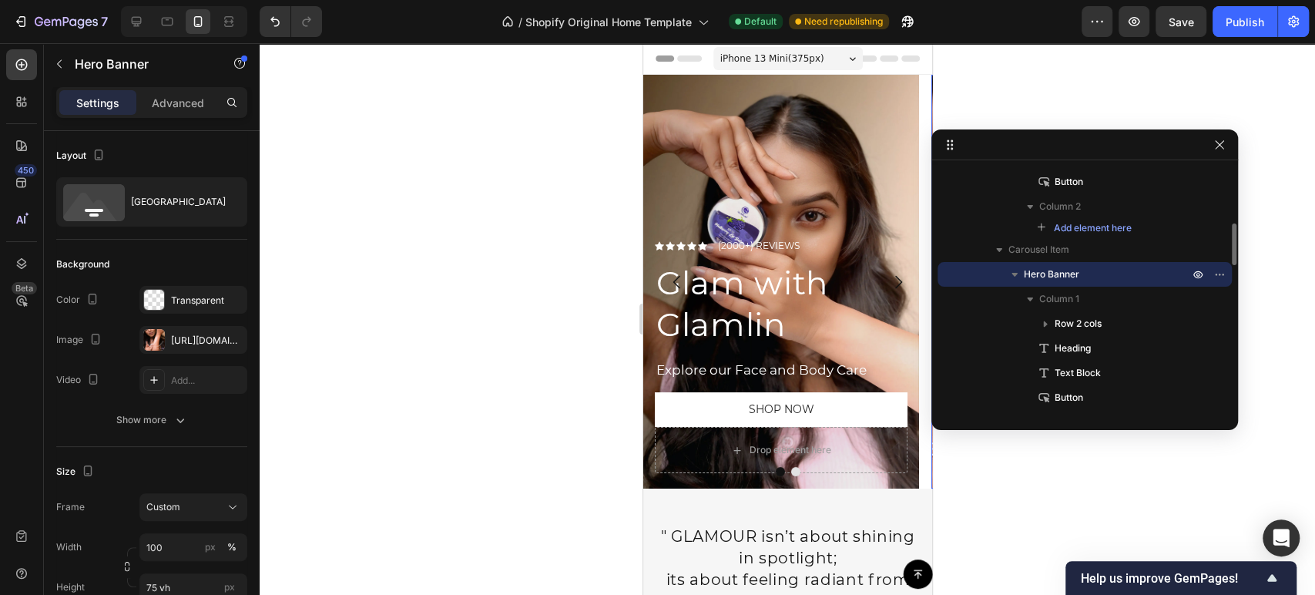
click at [1050, 271] on span "Hero Banner" at bounding box center [1051, 273] width 55 height 15
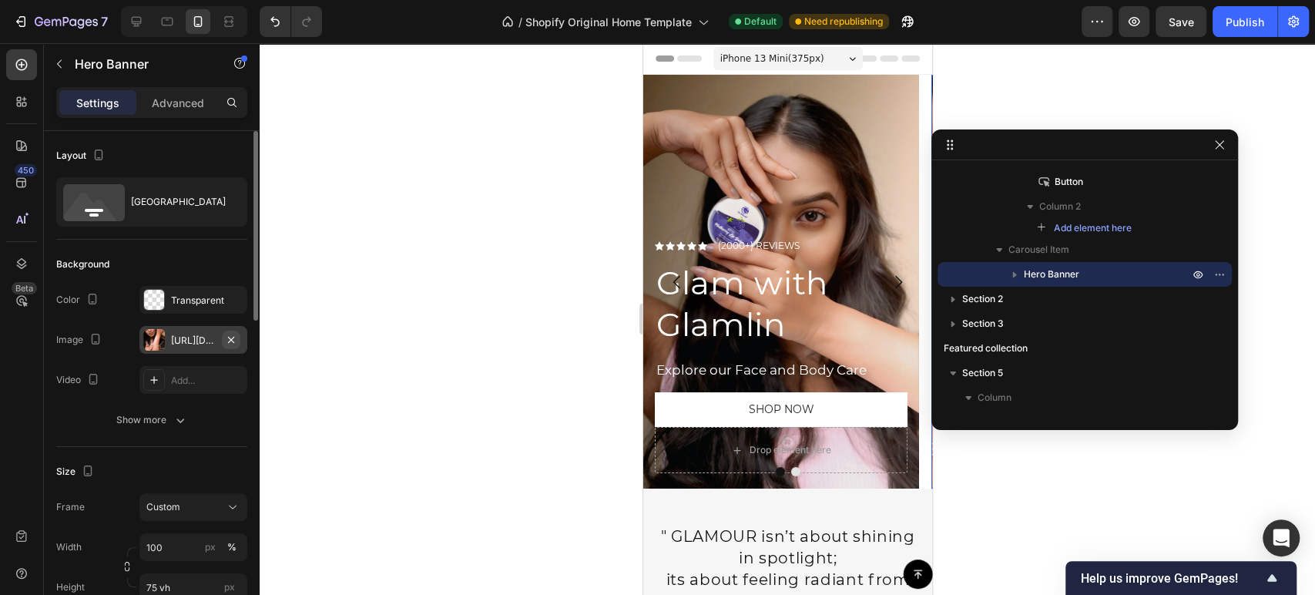
click at [228, 337] on icon "button" at bounding box center [231, 340] width 12 height 12
click at [179, 342] on div "Add..." at bounding box center [207, 341] width 72 height 14
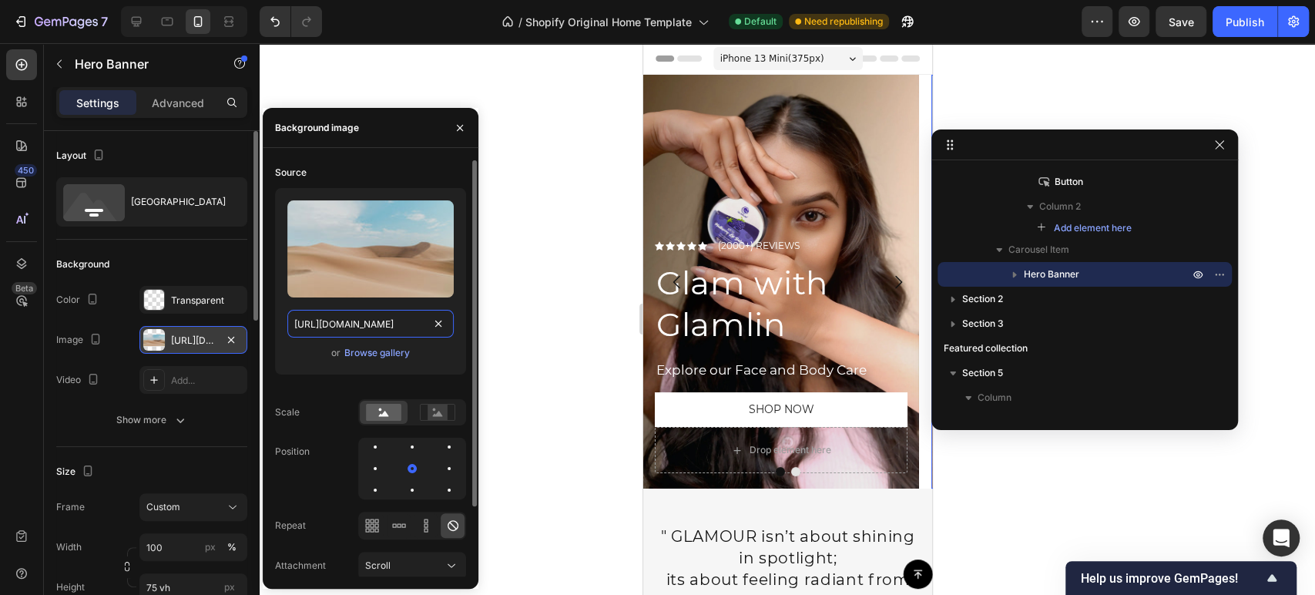
click at [361, 324] on input "https://cdn.shopify.com/s/files/1/2005/9307/files/background_settings.jpg" at bounding box center [370, 324] width 166 height 28
paste input "0758/9016/3954/files/1000090934.webp?v=1758951399"
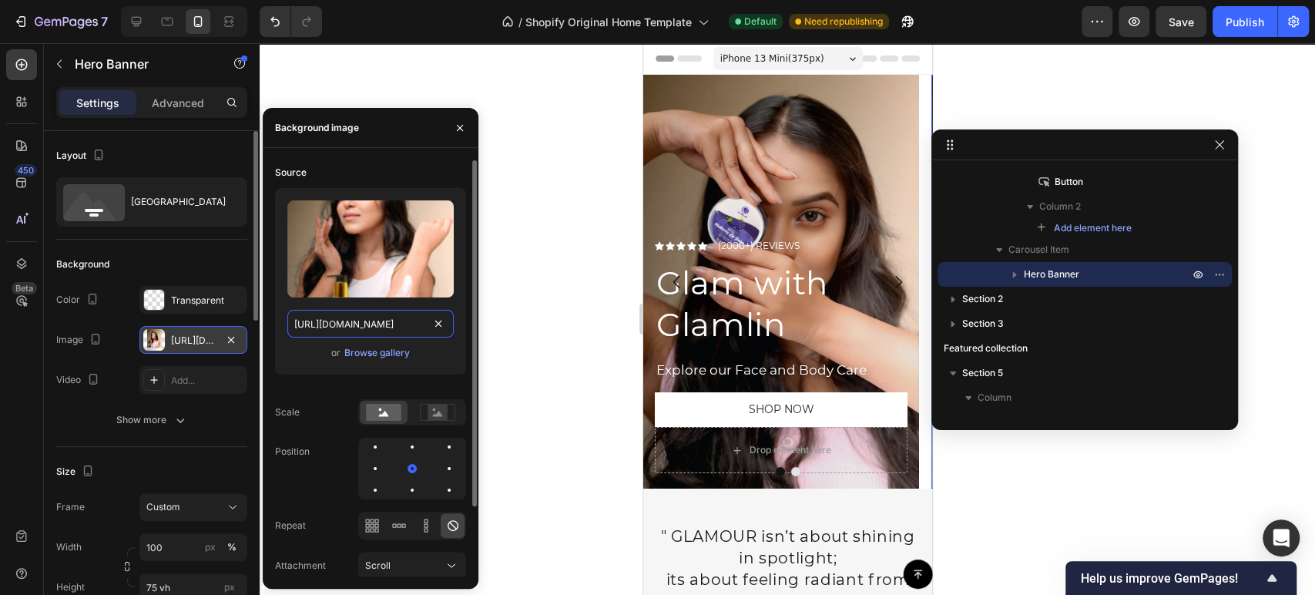
scroll to position [0, 263]
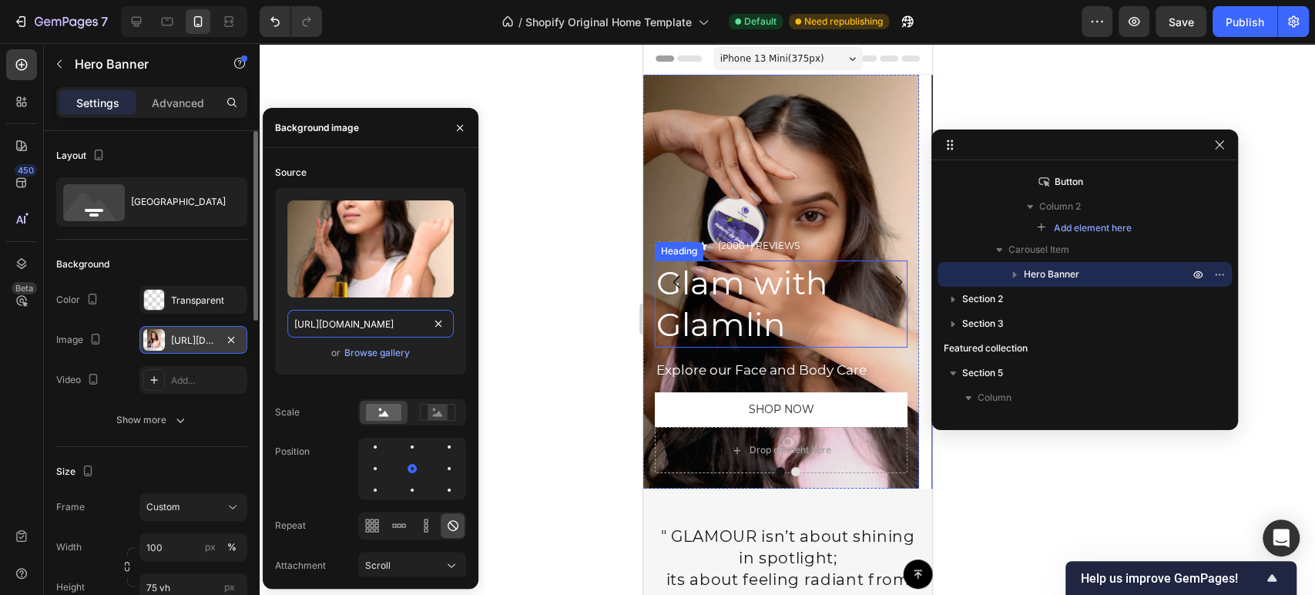
type input "https://cdn.shopify.com/s/files/1/0758/9016/3954/files/1000090934.webp?v=175895…"
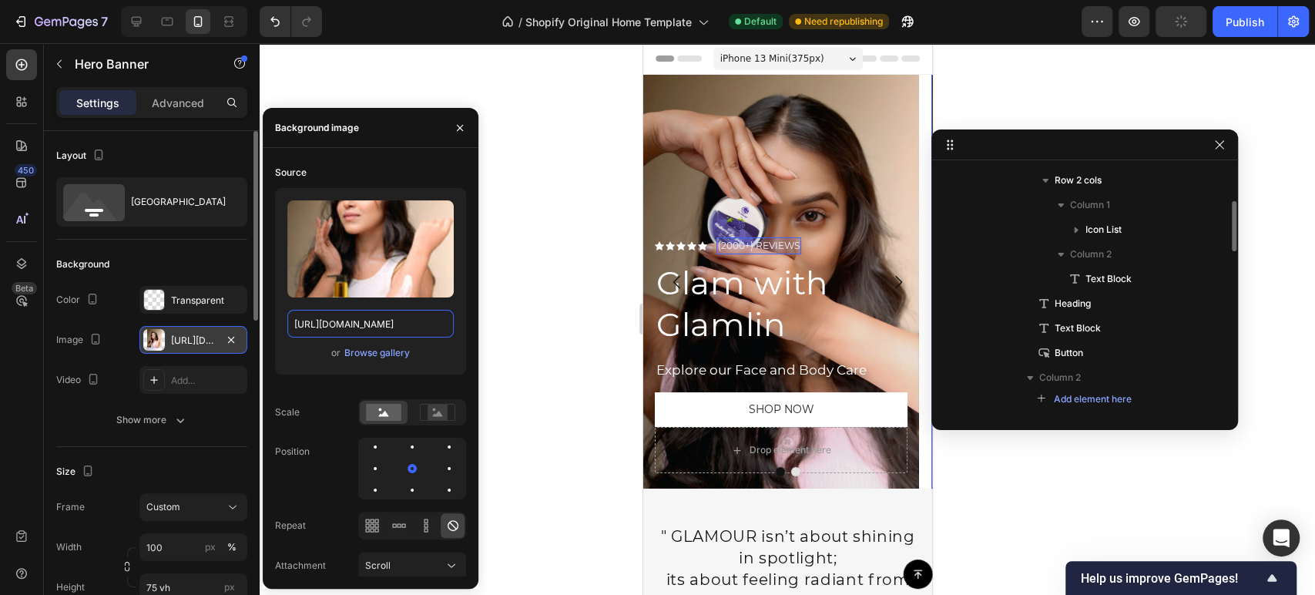
scroll to position [0, 0]
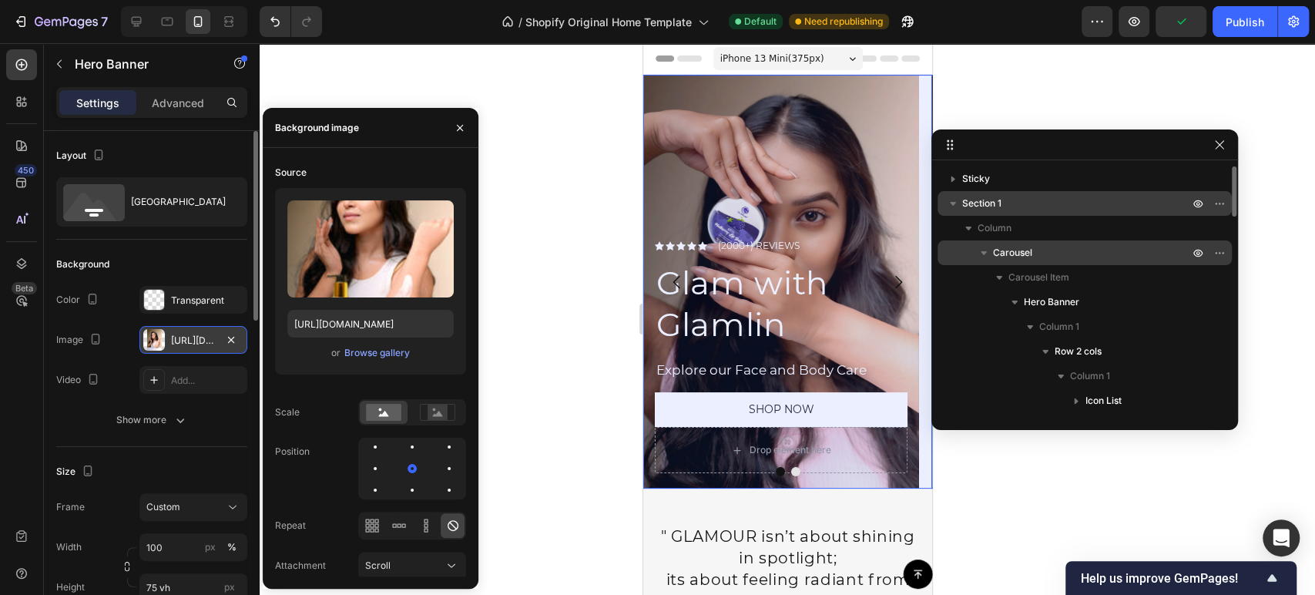
click at [1031, 257] on span "Carousel" at bounding box center [1012, 252] width 39 height 15
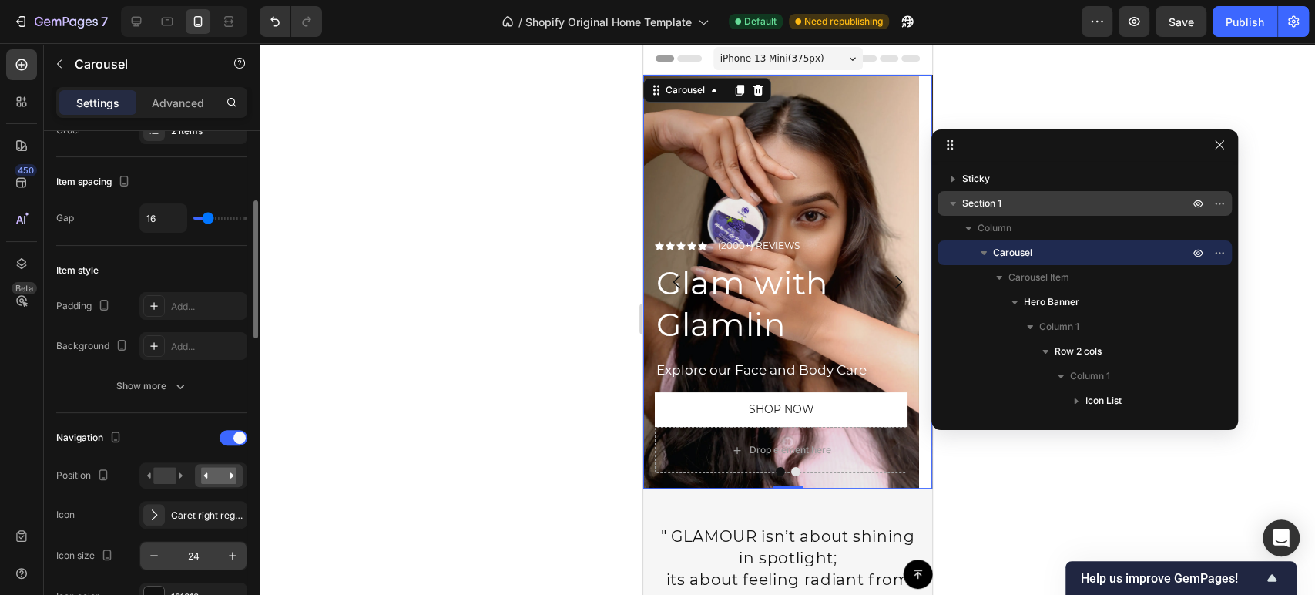
scroll to position [342, 0]
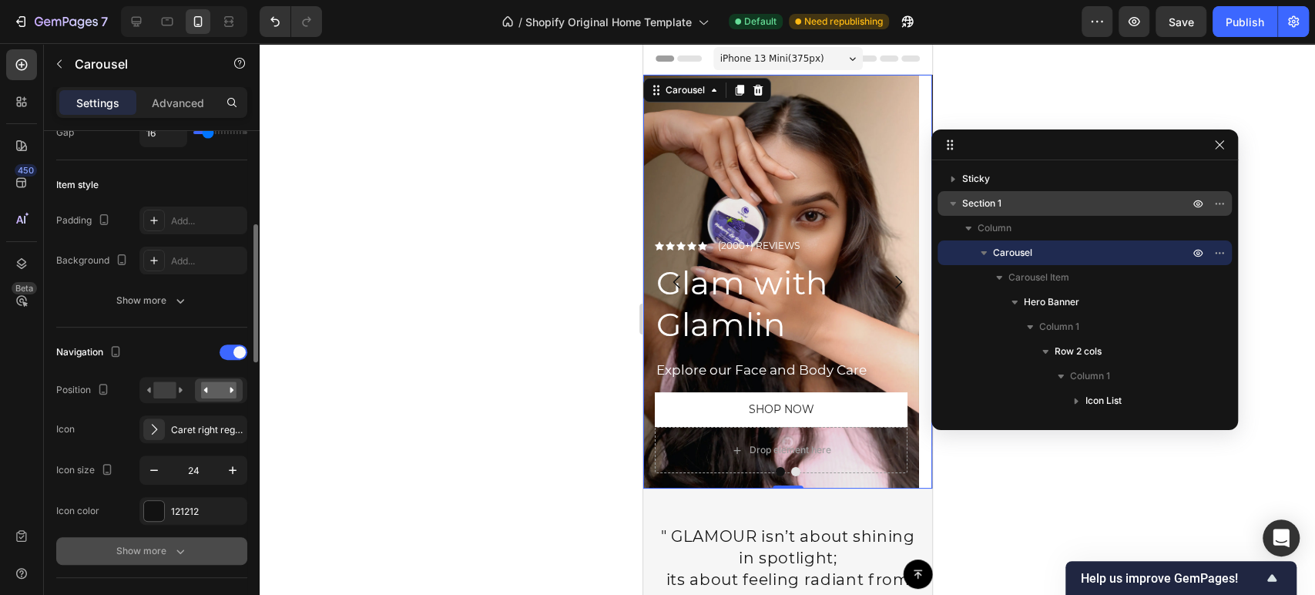
click at [149, 550] on div "Show more" at bounding box center [152, 550] width 72 height 15
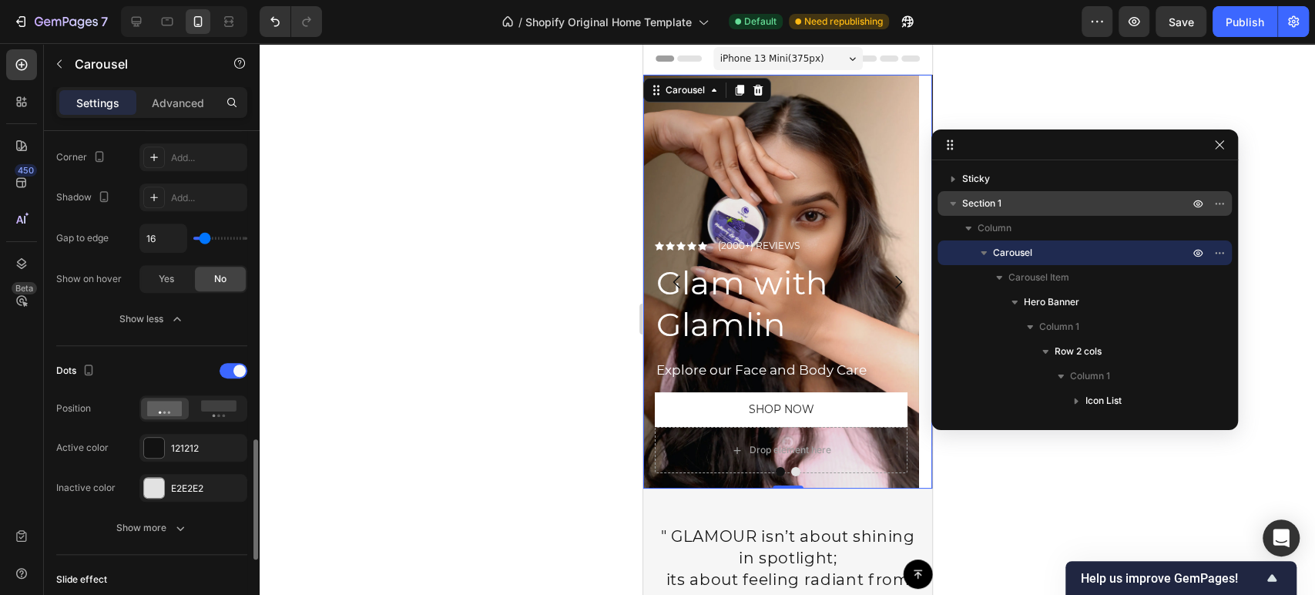
scroll to position [941, 0]
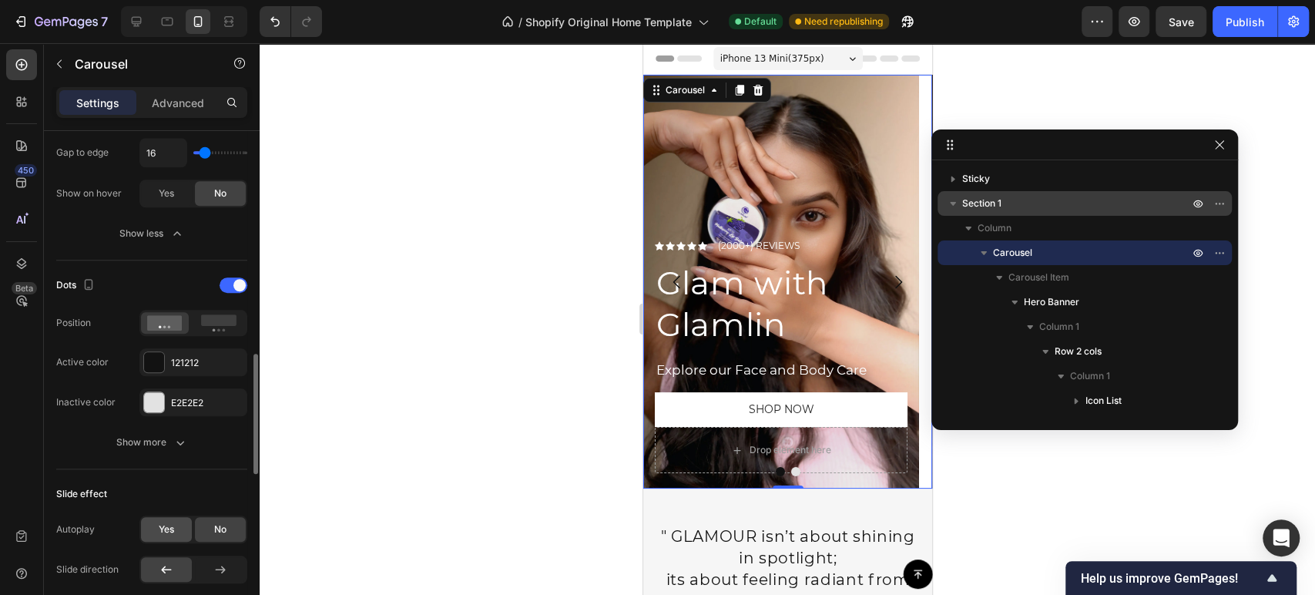
click at [154, 525] on div "Yes" at bounding box center [166, 529] width 51 height 25
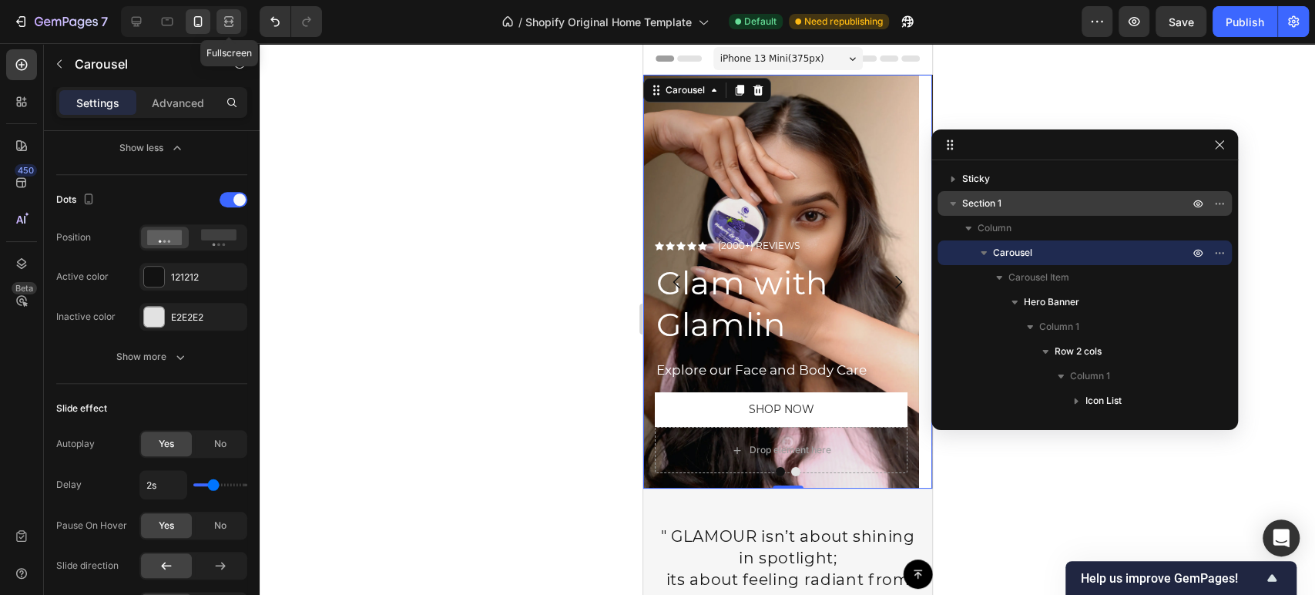
click at [235, 18] on icon at bounding box center [228, 21] width 15 height 15
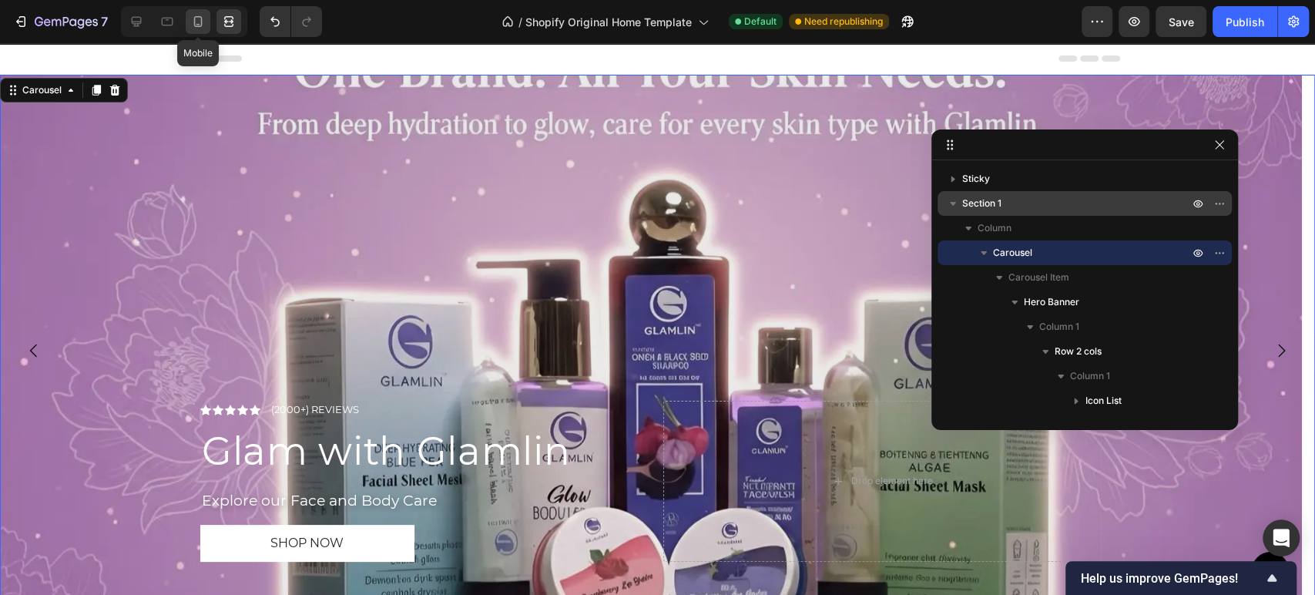
click at [193, 19] on icon at bounding box center [197, 21] width 15 height 15
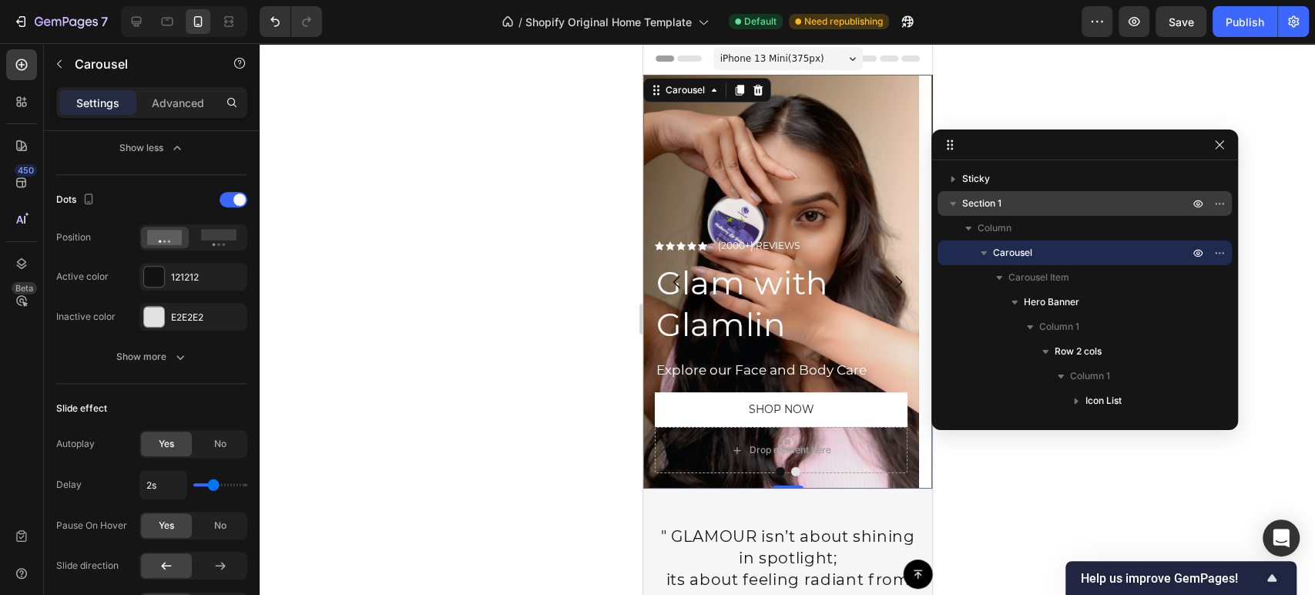
click at [790, 471] on button "Dot" at bounding box center [794, 471] width 9 height 9
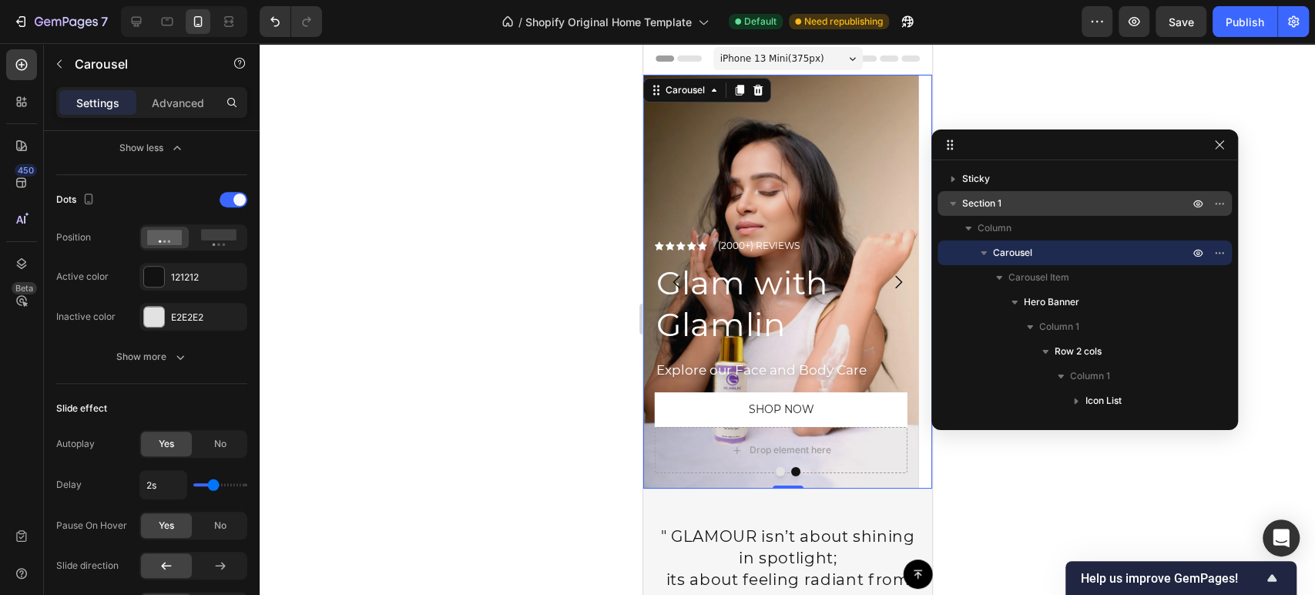
click at [775, 471] on button "Dot" at bounding box center [779, 471] width 9 height 9
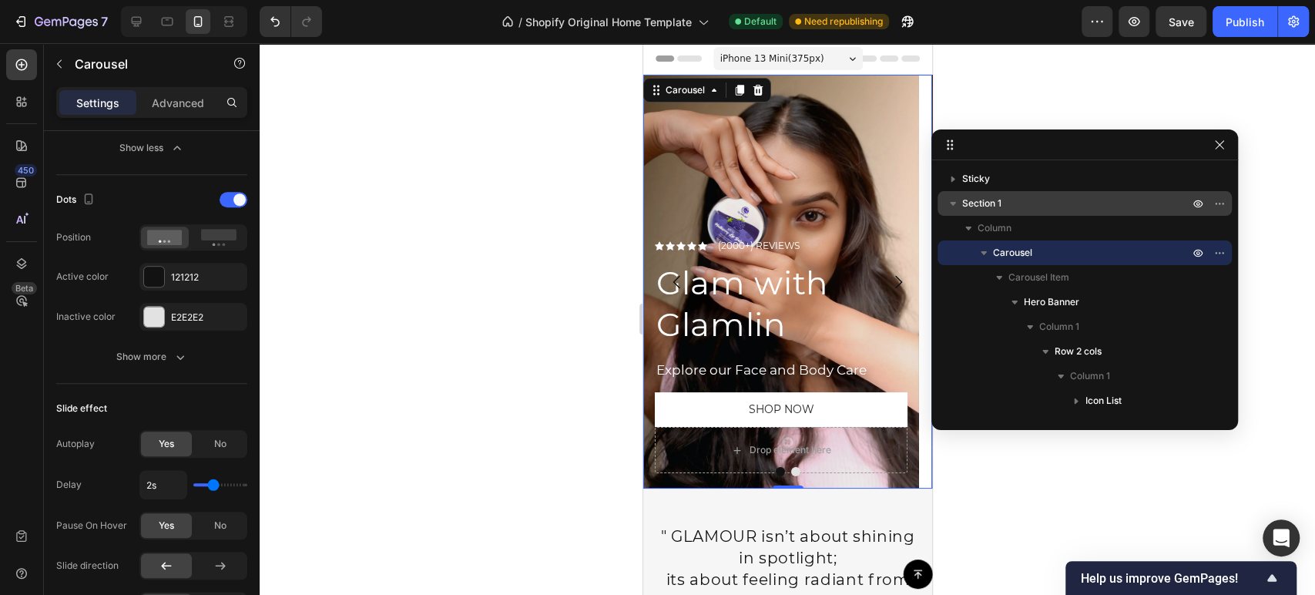
click at [790, 470] on button "Dot" at bounding box center [794, 471] width 9 height 9
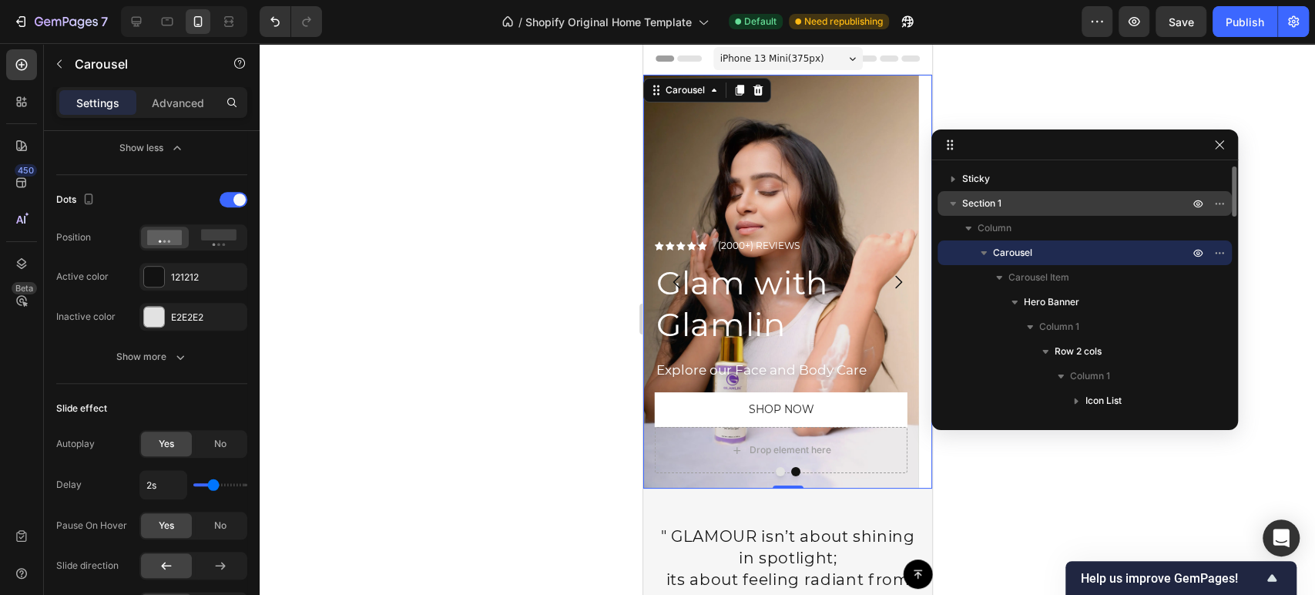
click at [986, 250] on icon "button" at bounding box center [983, 252] width 15 height 15
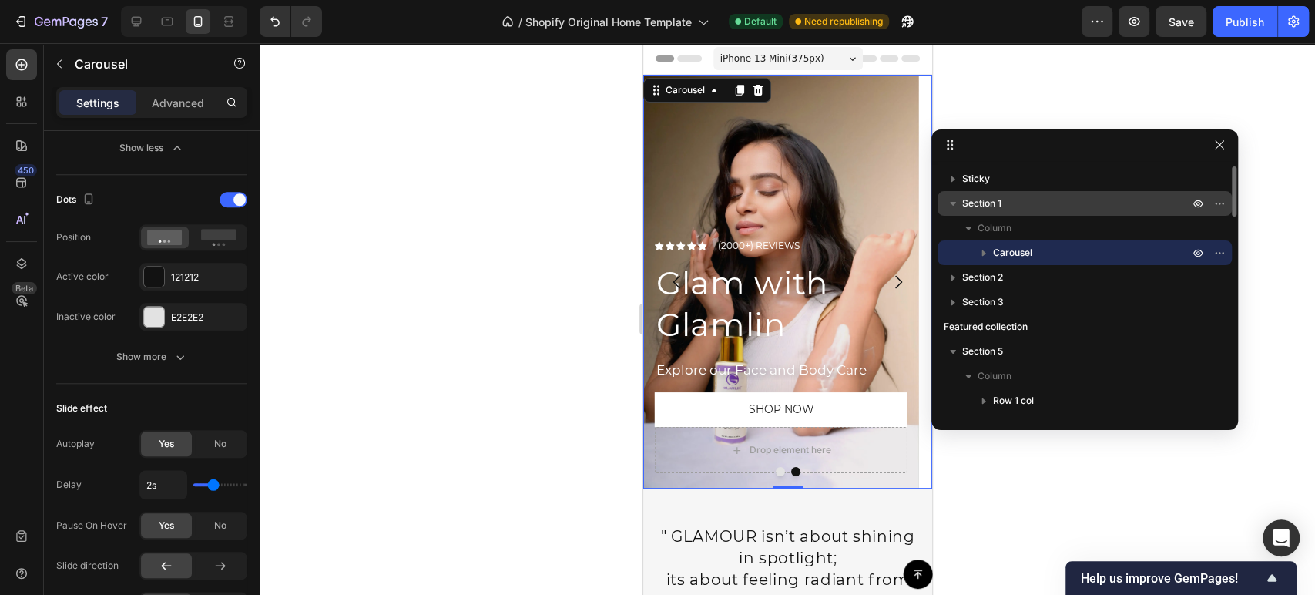
click at [977, 250] on icon "button" at bounding box center [983, 252] width 15 height 15
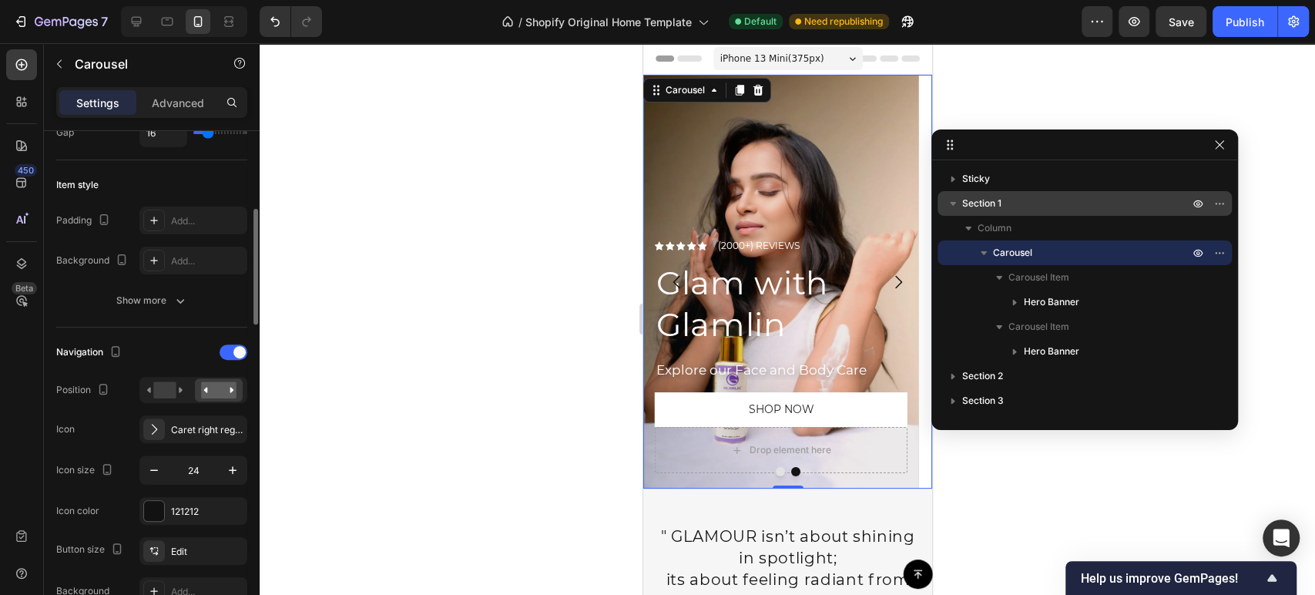
scroll to position [85, 0]
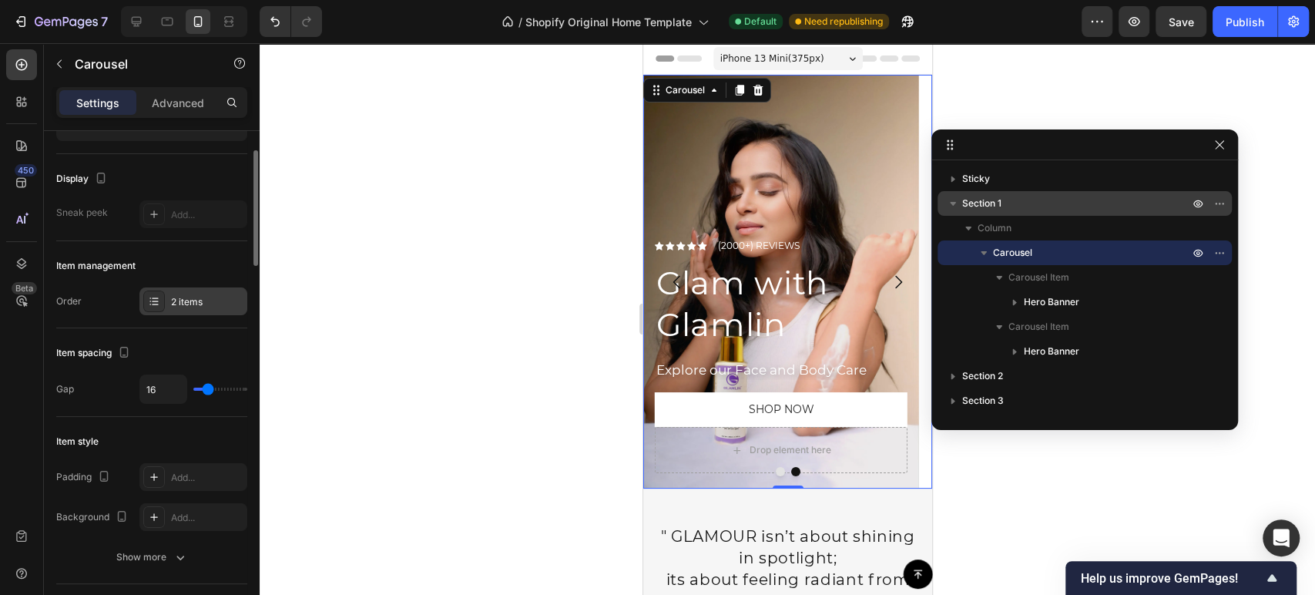
click at [154, 296] on icon at bounding box center [154, 301] width 12 height 12
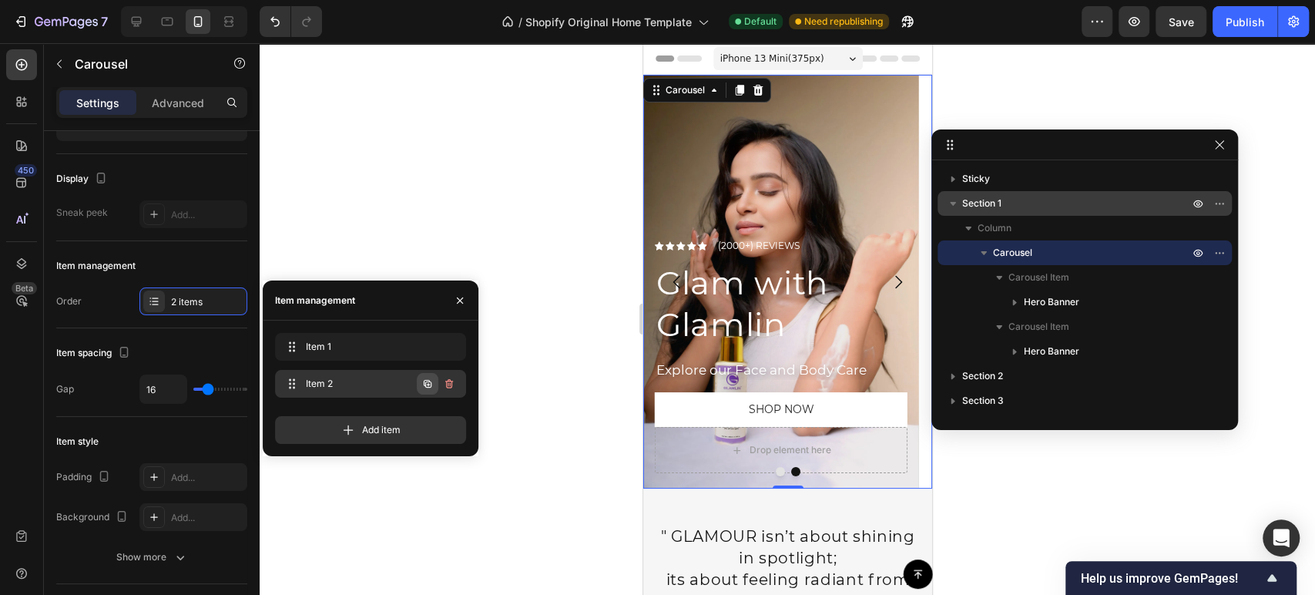
click at [431, 382] on icon "button" at bounding box center [428, 384] width 8 height 8
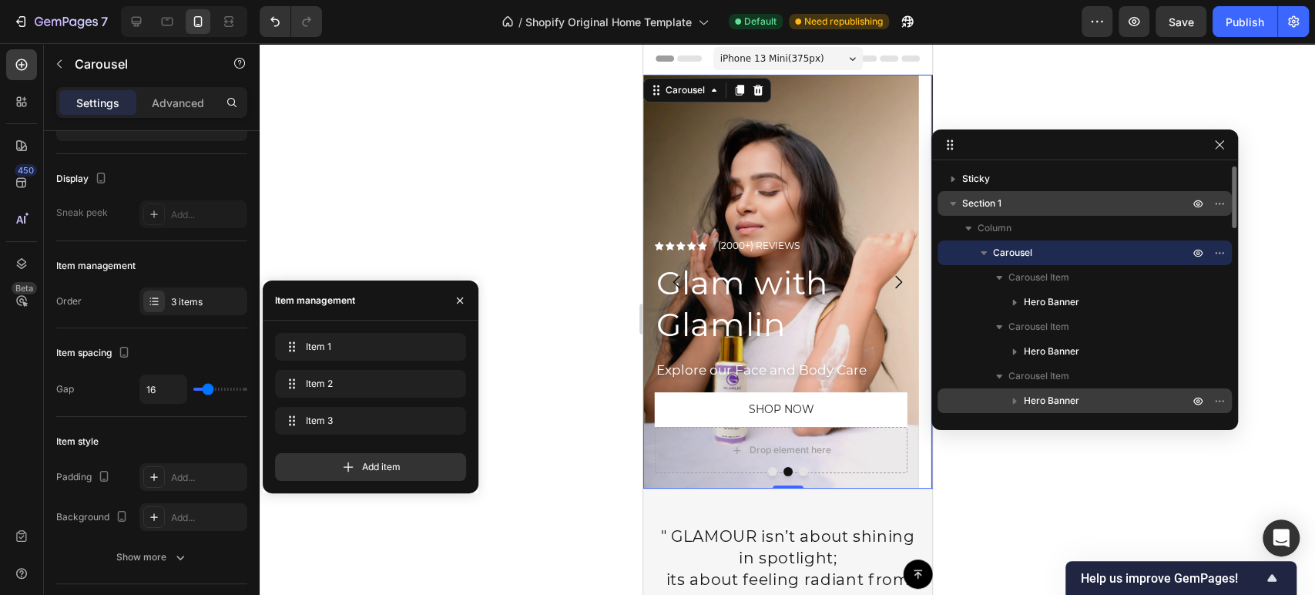
drag, startPoint x: 1066, startPoint y: 400, endPoint x: 231, endPoint y: 318, distance: 838.9
click at [1066, 400] on span "Hero Banner" at bounding box center [1051, 400] width 55 height 15
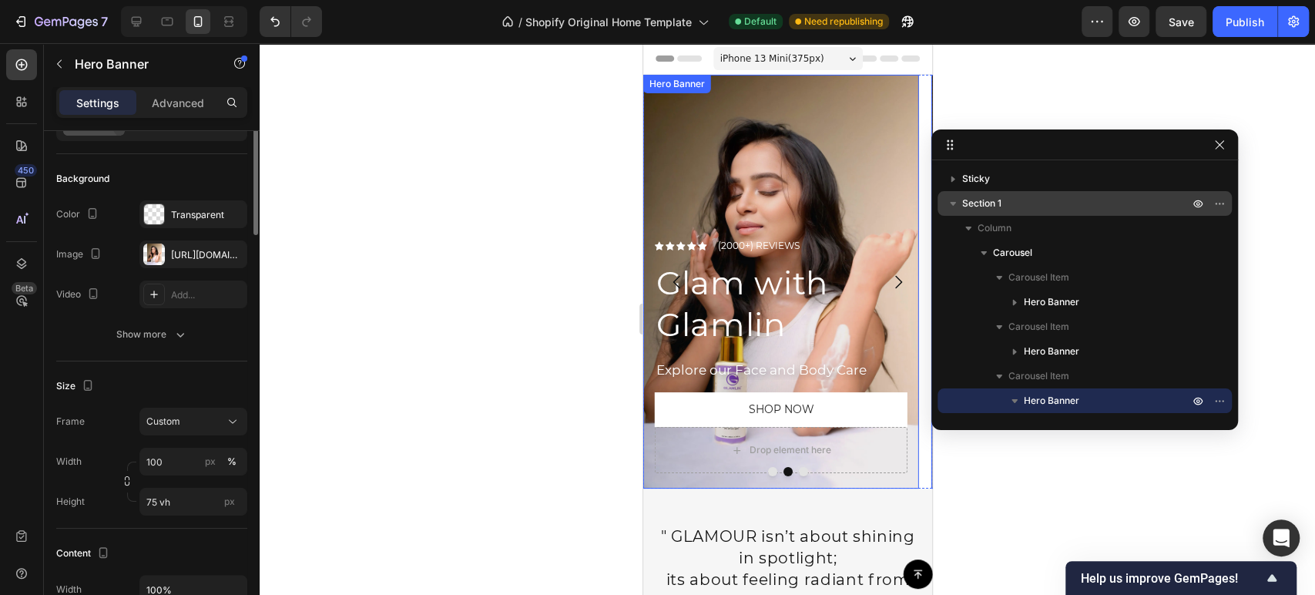
scroll to position [0, 0]
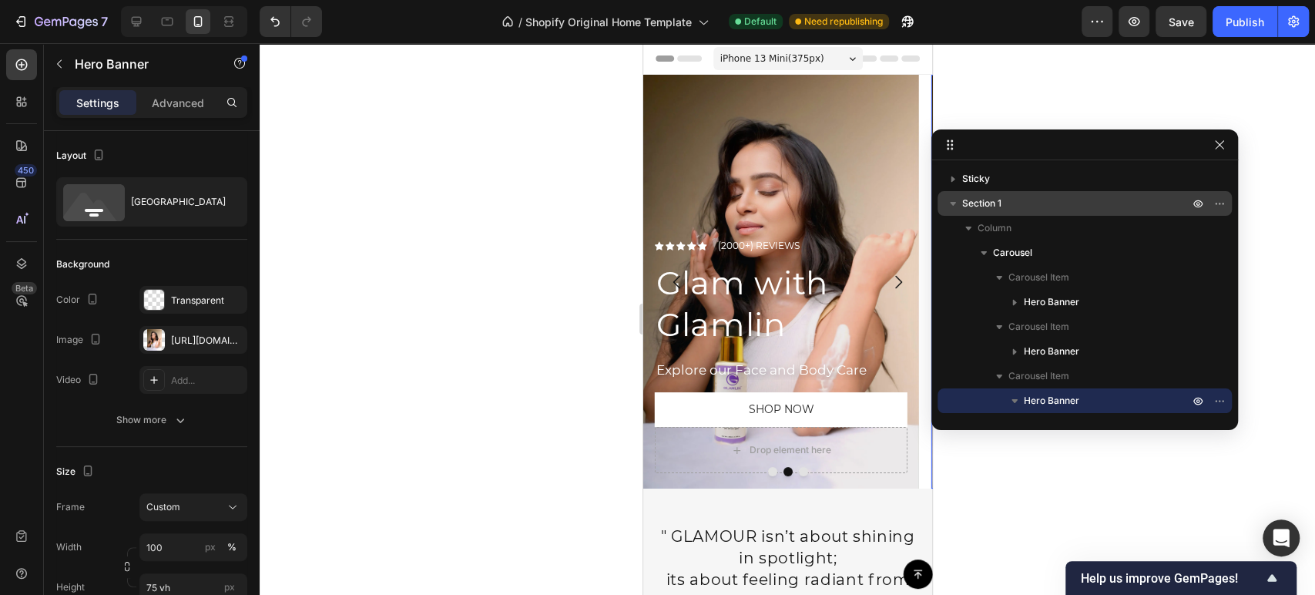
drag, startPoint x: 224, startPoint y: 337, endPoint x: 264, endPoint y: 147, distance: 193.7
click at [0, 0] on icon "button" at bounding box center [0, 0] width 0 height 0
click at [201, 344] on div "Add..." at bounding box center [207, 341] width 72 height 14
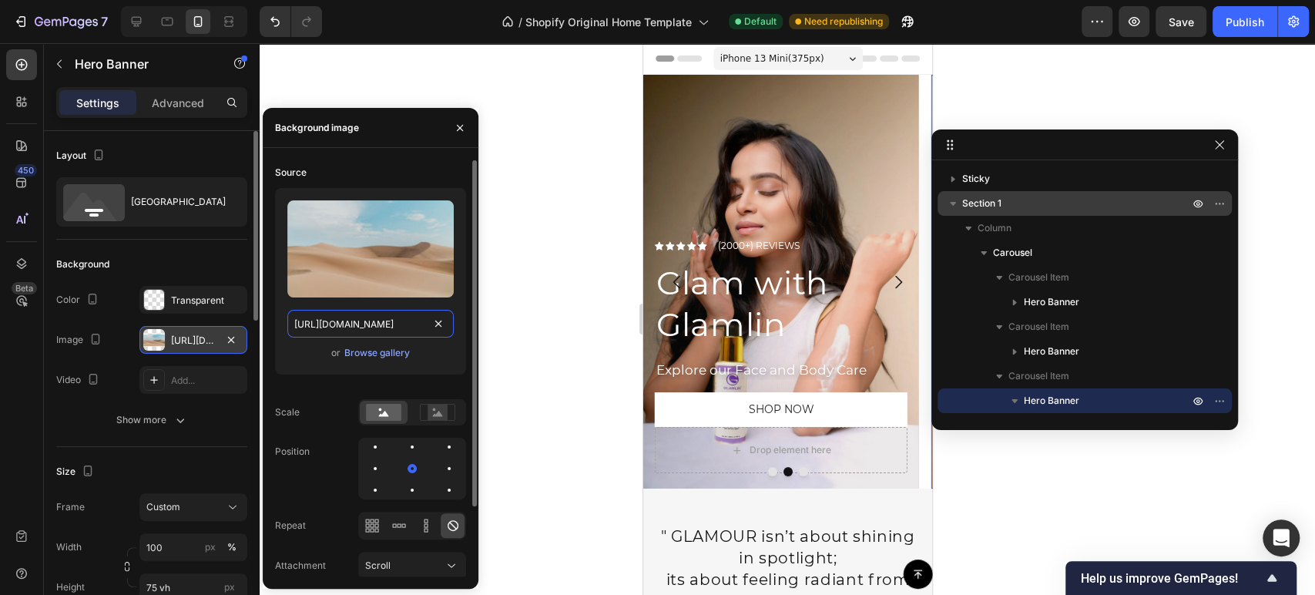
click at [364, 320] on input "https://cdn.shopify.com/s/files/1/2005/9307/files/background_settings.jpg" at bounding box center [370, 324] width 166 height 28
paste input "0758/9016/3954/files/facewash-model-image.webp?v=1758953582"
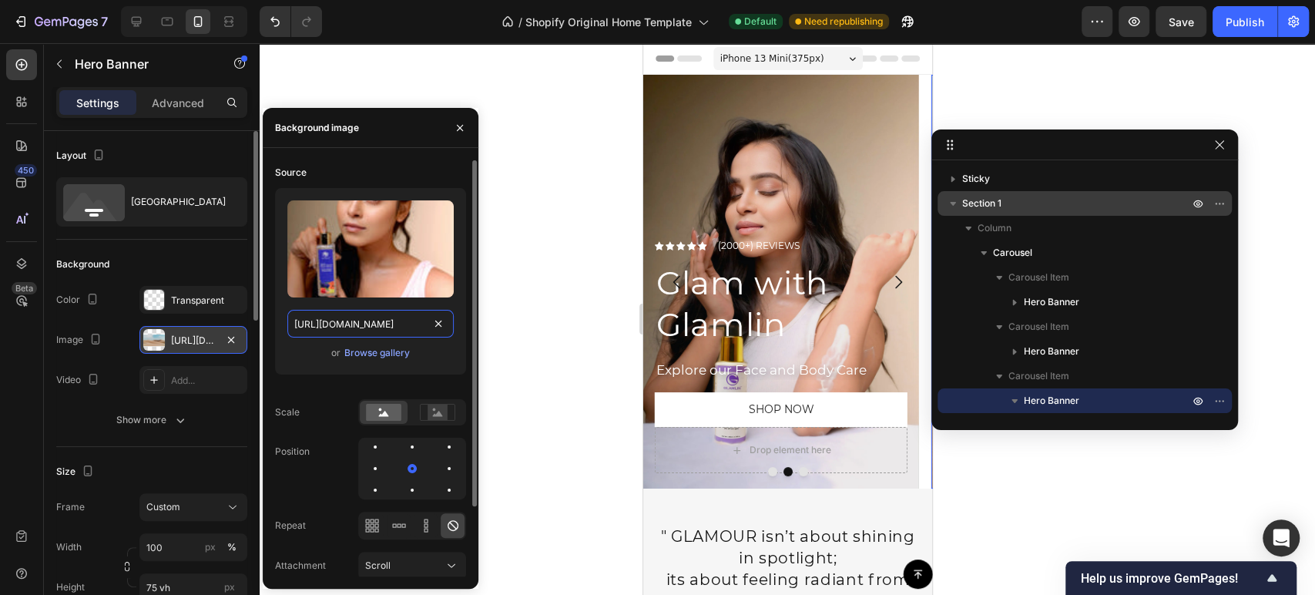
scroll to position [0, 313]
type input "https://cdn.shopify.com/s/files/1/0758/9016/3954/files/facewash-model-image.web…"
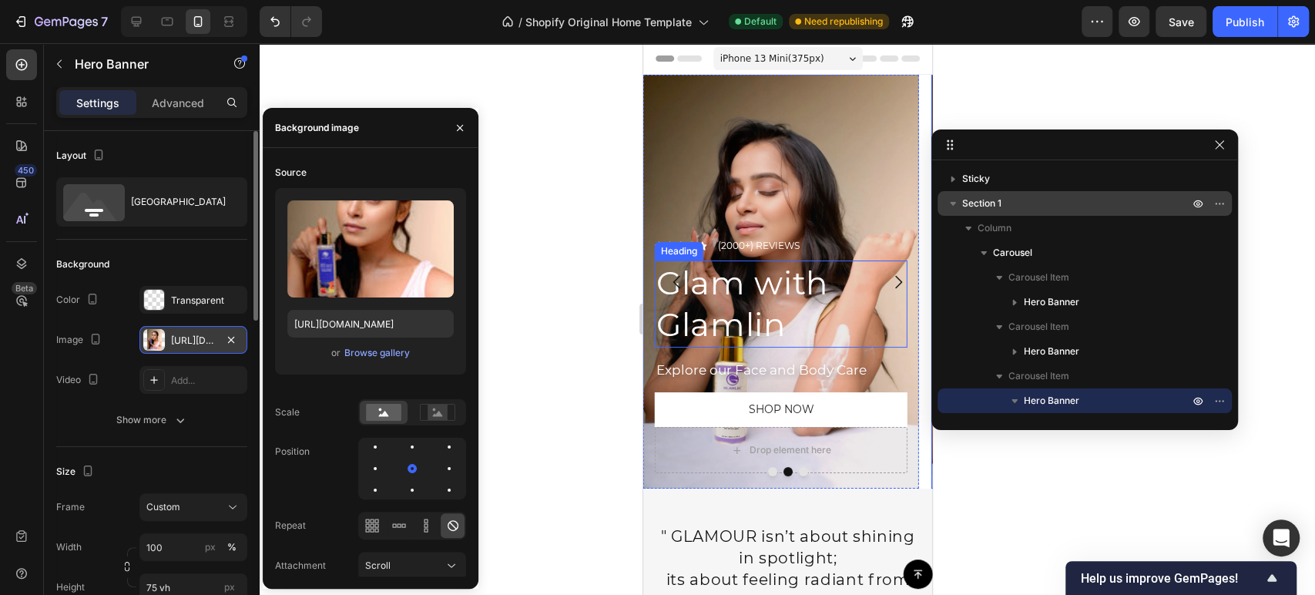
click at [751, 300] on h2 "Glam with Glamlin" at bounding box center [780, 303] width 253 height 87
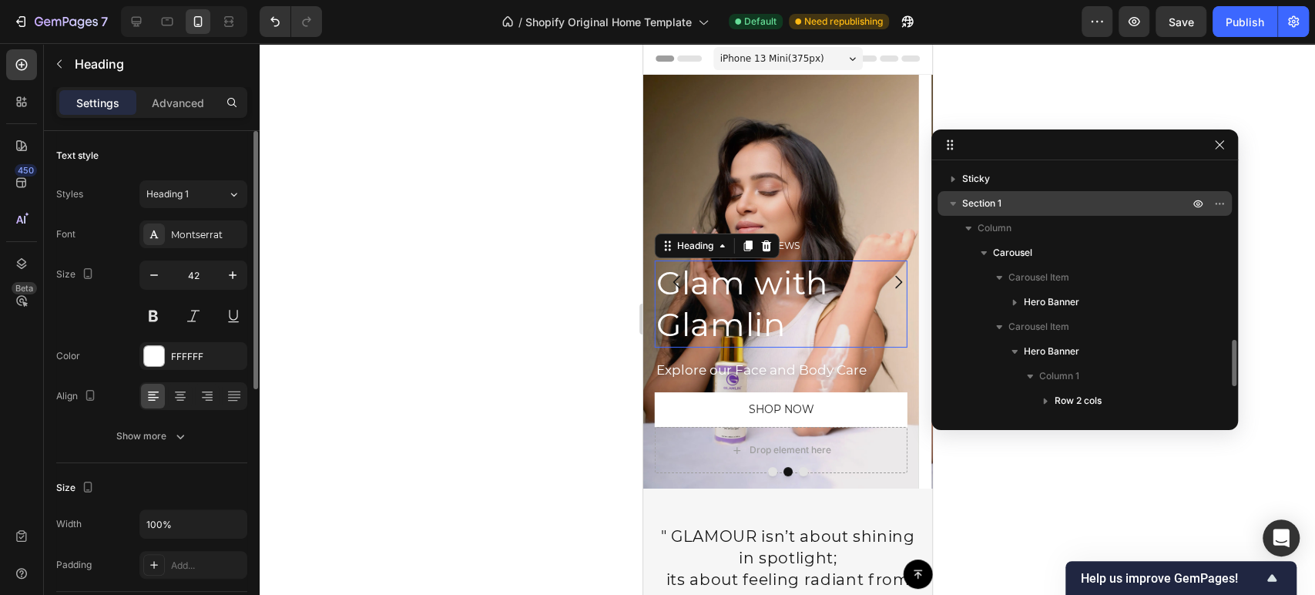
scroll to position [146, 0]
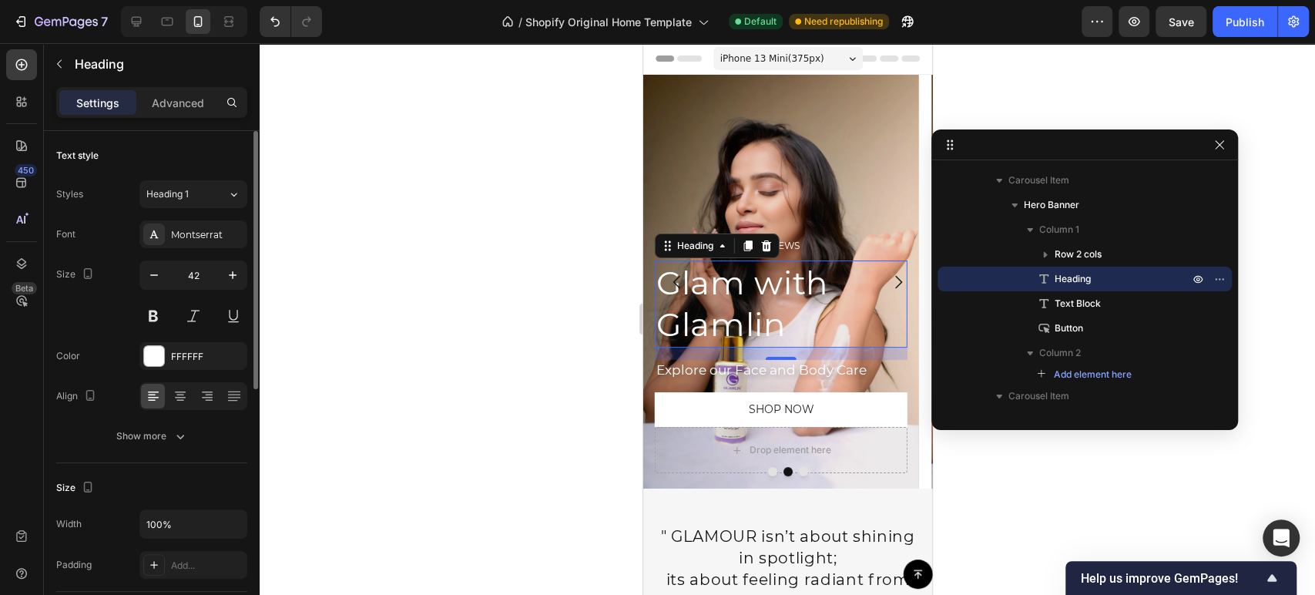
click at [794, 308] on h2 "Glam with Glamlin" at bounding box center [780, 303] width 253 height 87
click at [794, 308] on p "Glam with Glamlin" at bounding box center [780, 304] width 250 height 84
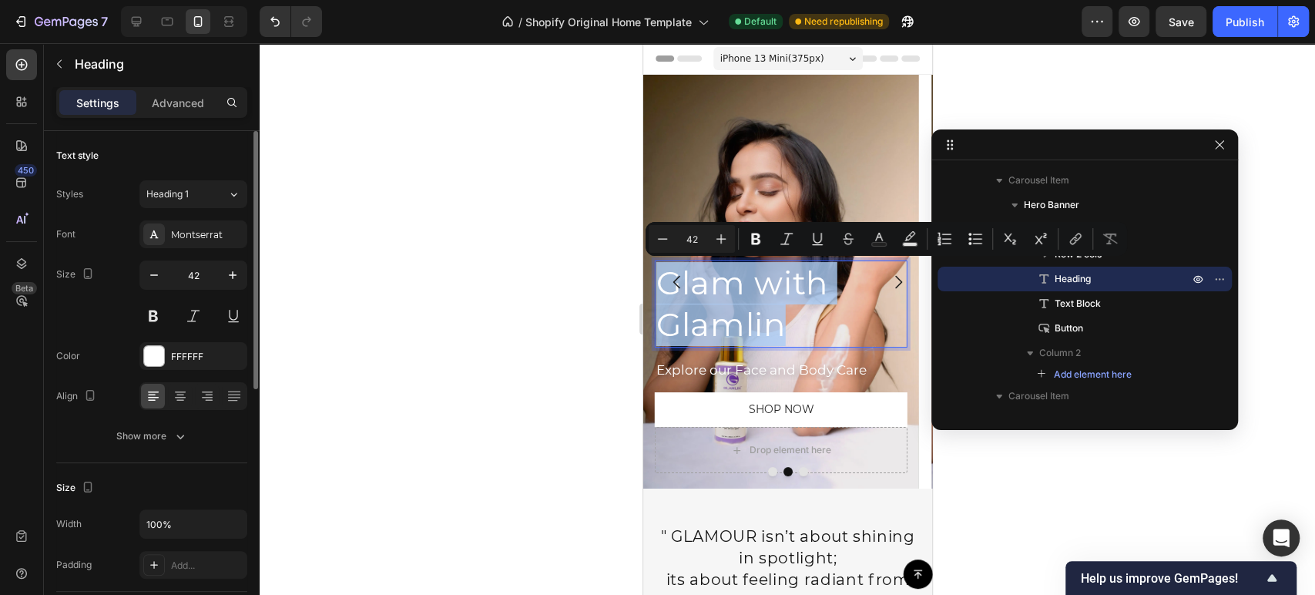
type input "11"
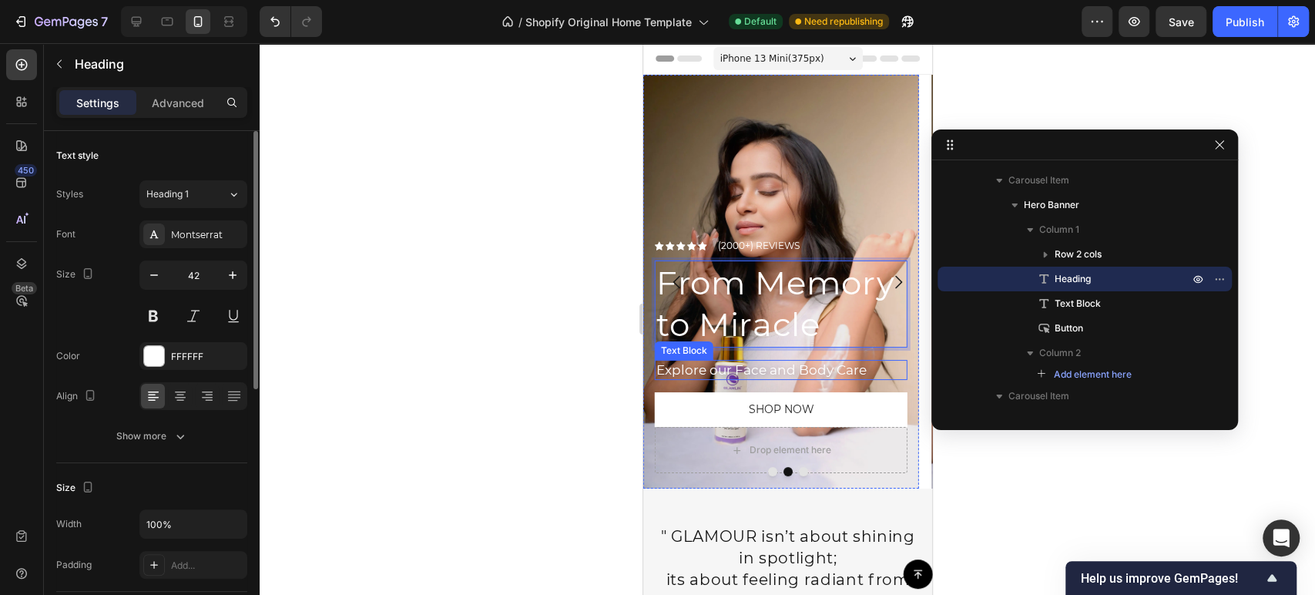
click at [743, 368] on p "Explore our Face and Body Care" at bounding box center [780, 369] width 250 height 17
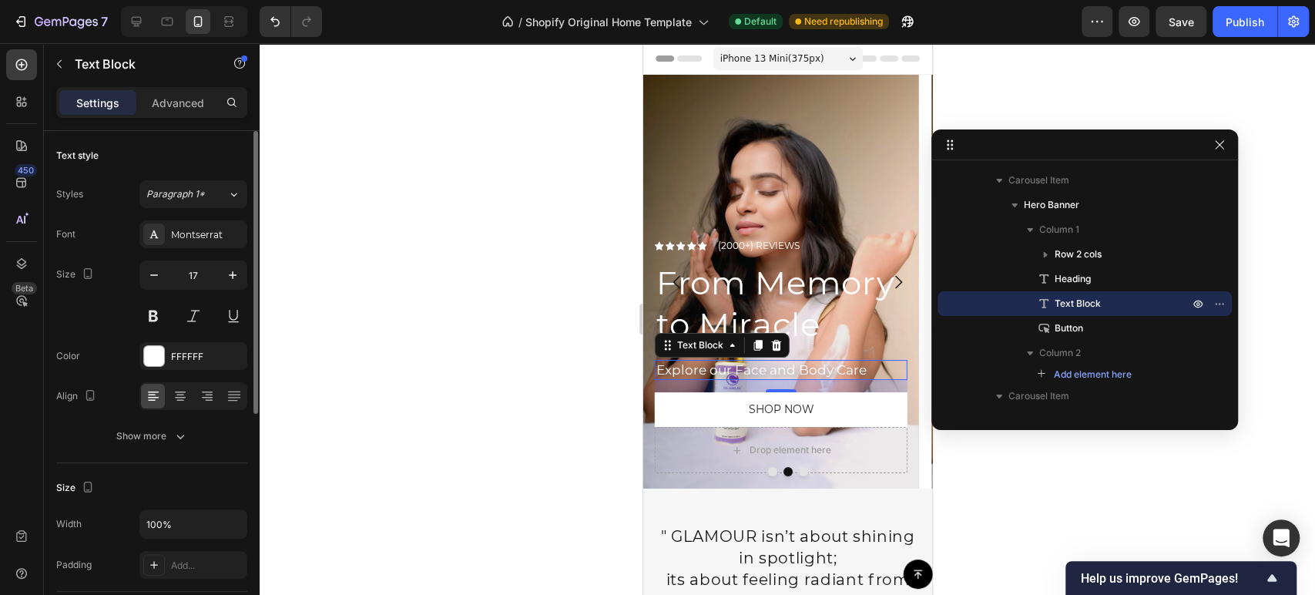
click at [756, 365] on p "Explore our Face and Body Care" at bounding box center [780, 369] width 250 height 17
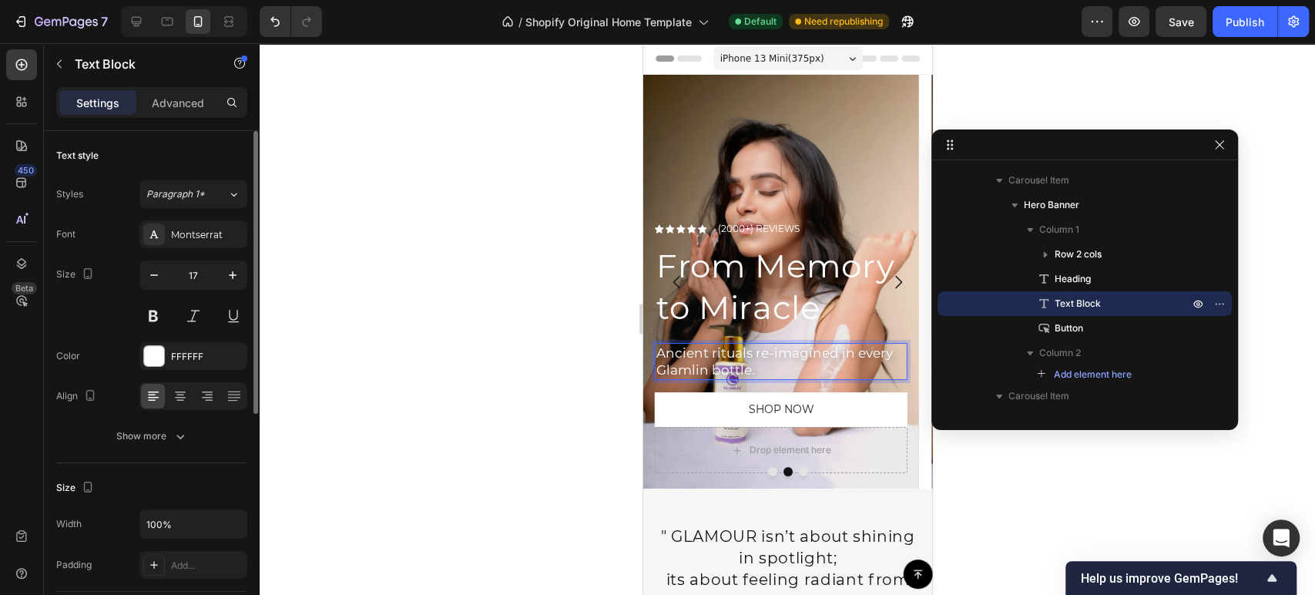
scroll to position [61, 0]
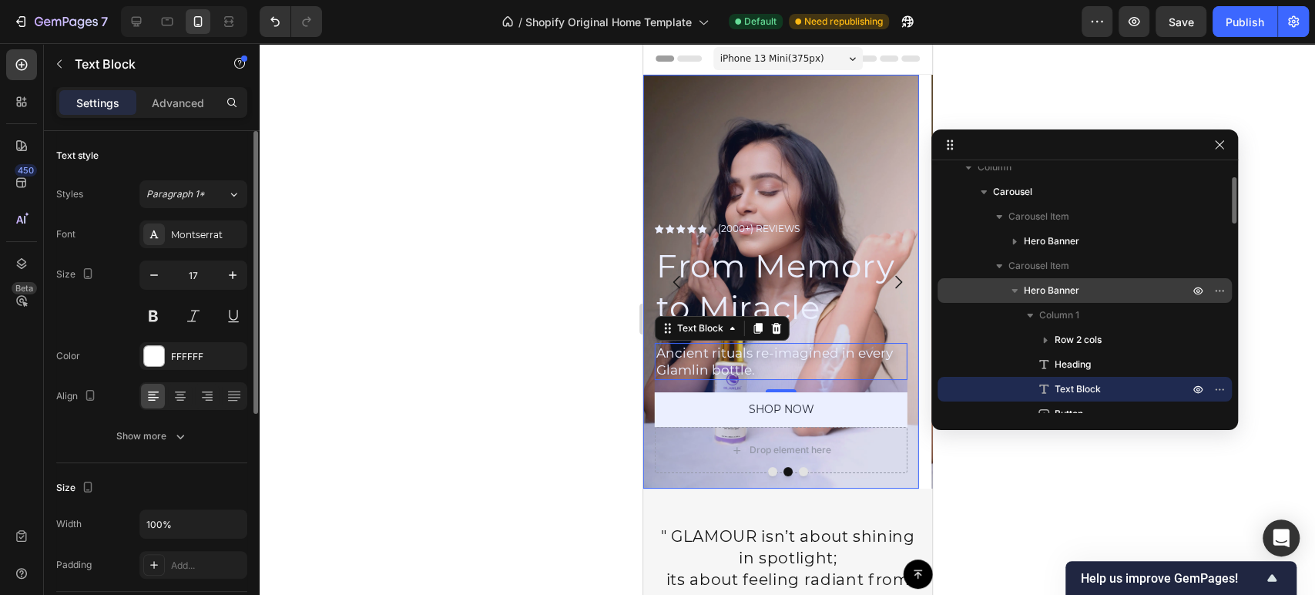
click at [1015, 294] on icon "button" at bounding box center [1014, 290] width 15 height 15
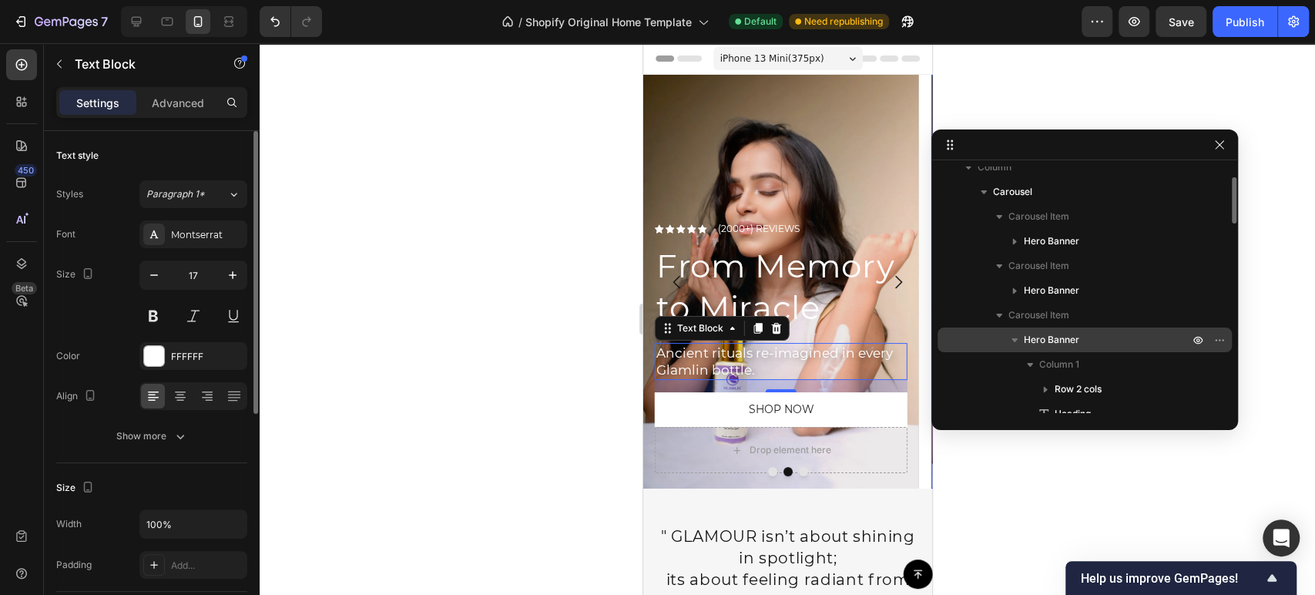
click at [1011, 337] on icon "button" at bounding box center [1014, 339] width 15 height 15
click at [1027, 340] on span "Hero Banner" at bounding box center [1051, 339] width 55 height 15
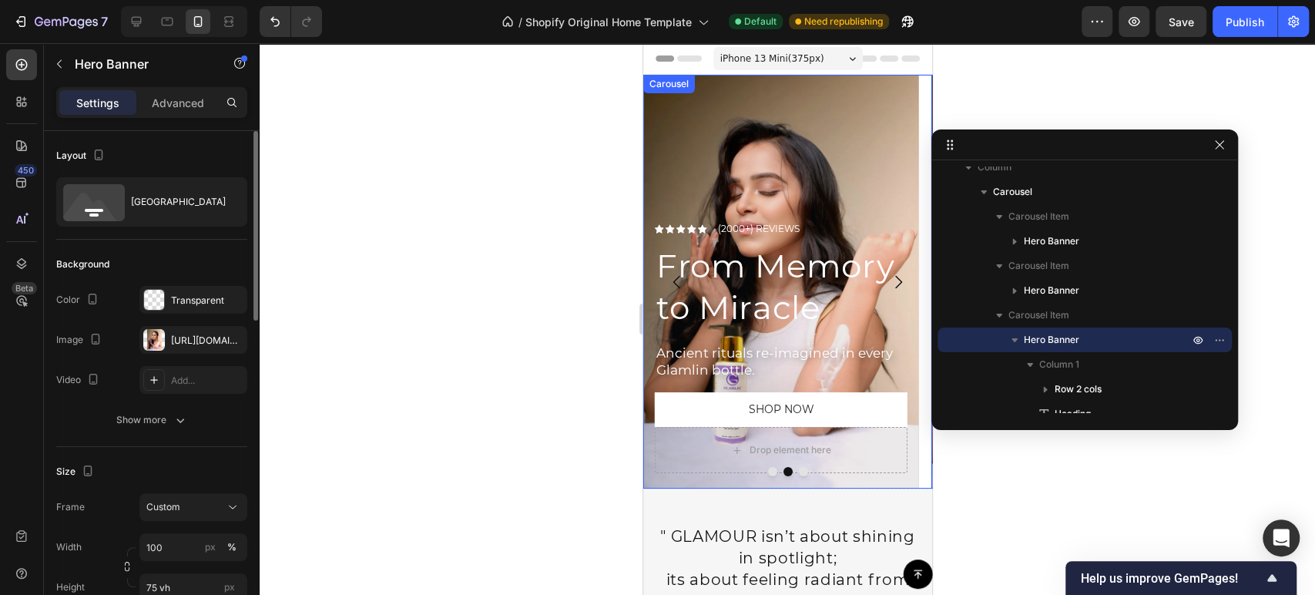
click at [798, 472] on button "Dot" at bounding box center [802, 471] width 9 height 9
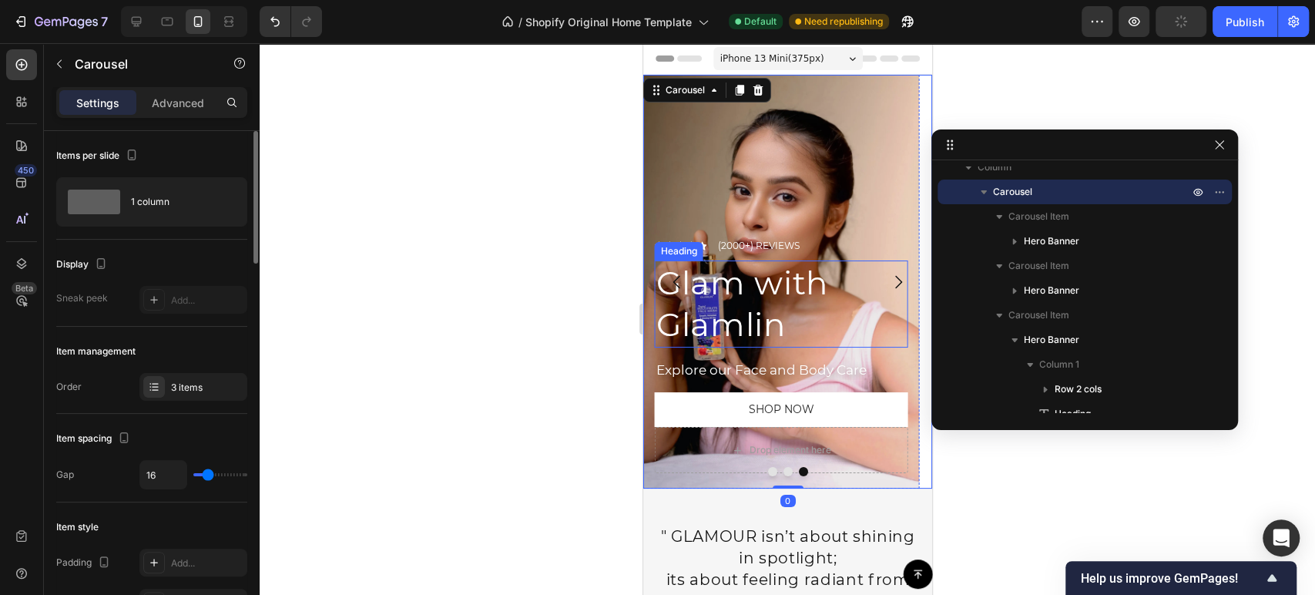
click at [769, 312] on h2 "Glam with Glamlin" at bounding box center [780, 303] width 253 height 87
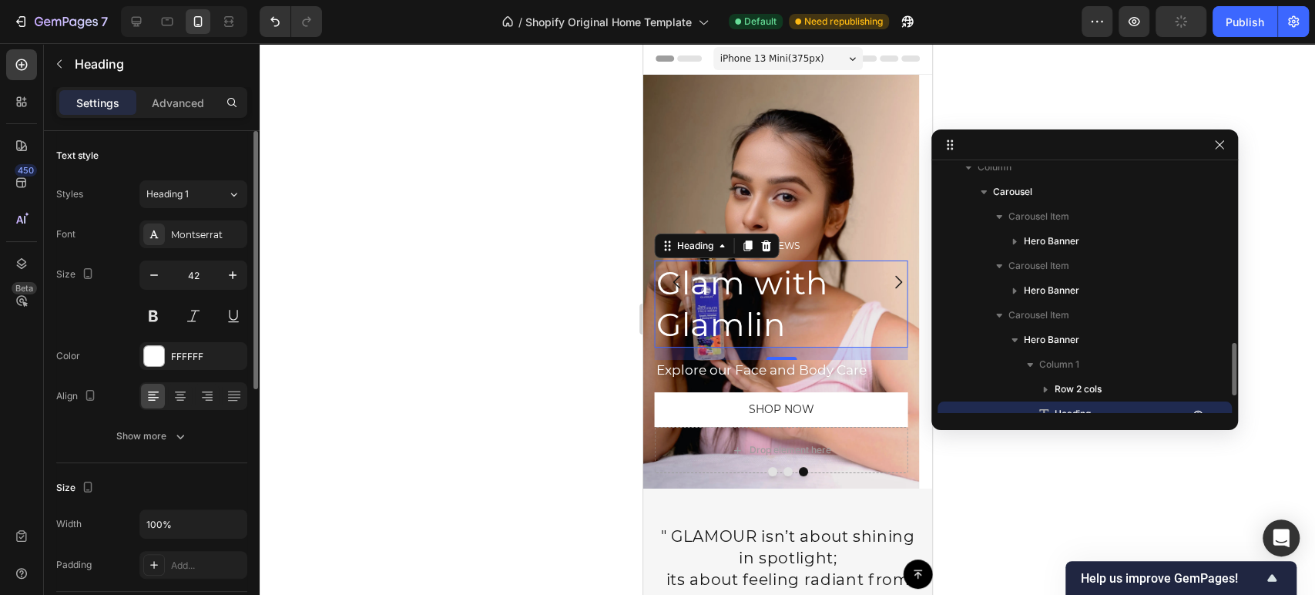
scroll to position [196, 0]
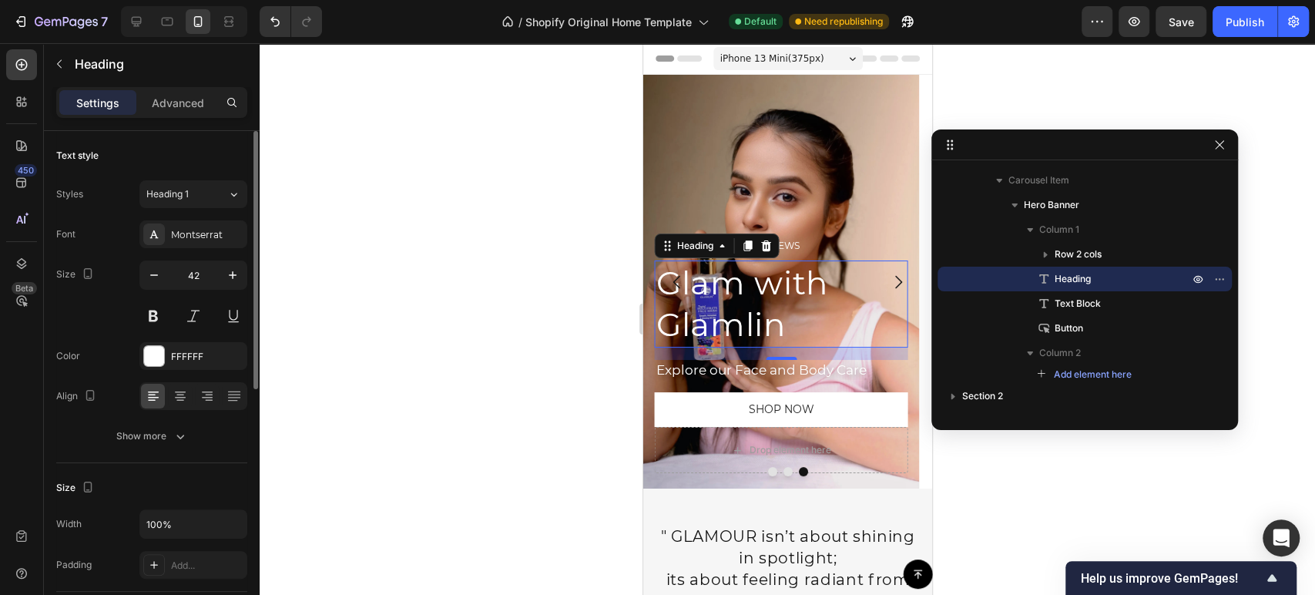
click at [739, 320] on h2 "Glam with Glamlin" at bounding box center [780, 303] width 253 height 87
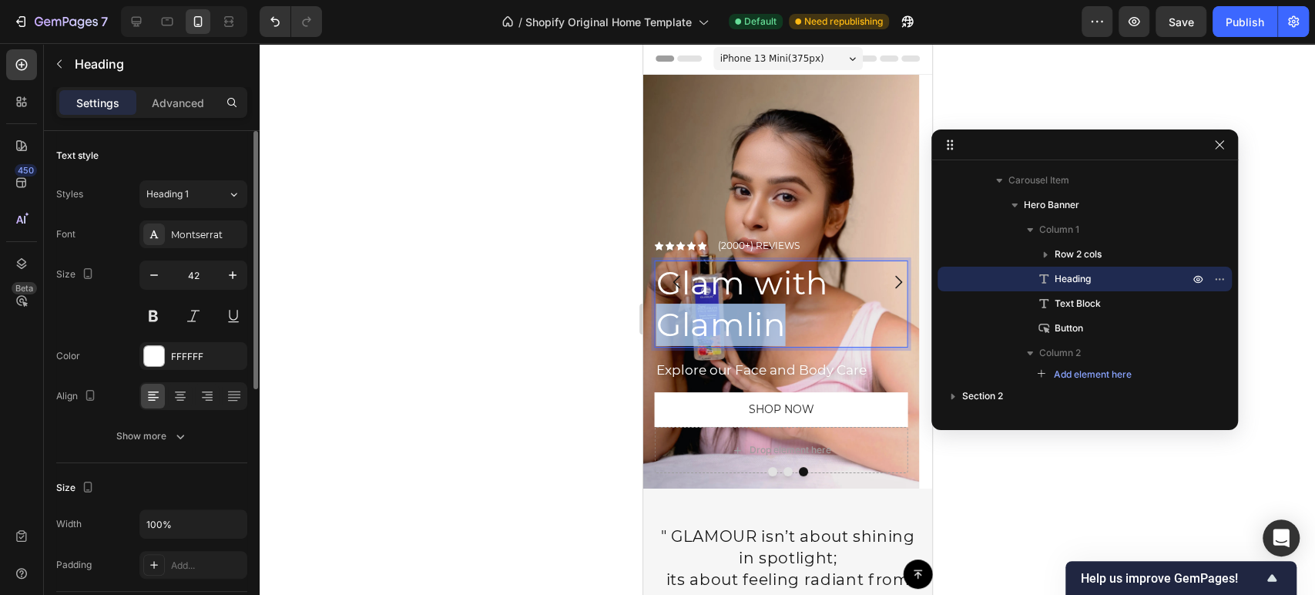
click at [739, 320] on p "Glam with Glamlin" at bounding box center [780, 304] width 250 height 84
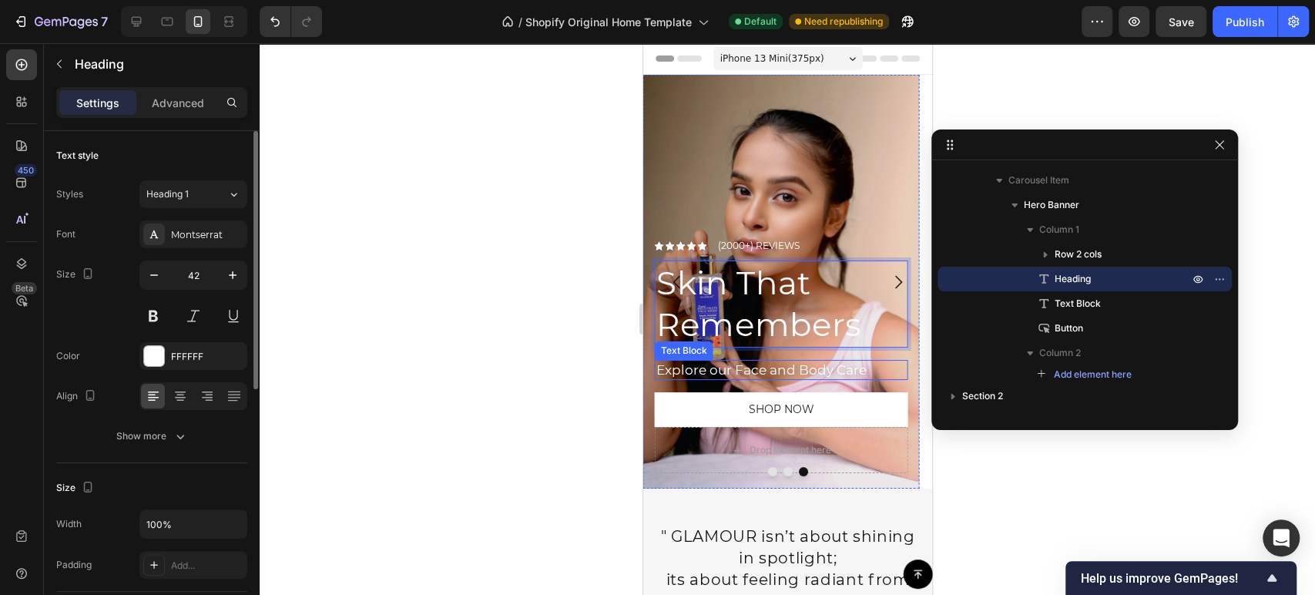
click at [716, 366] on p "Explore our Face and Body Care" at bounding box center [780, 369] width 250 height 17
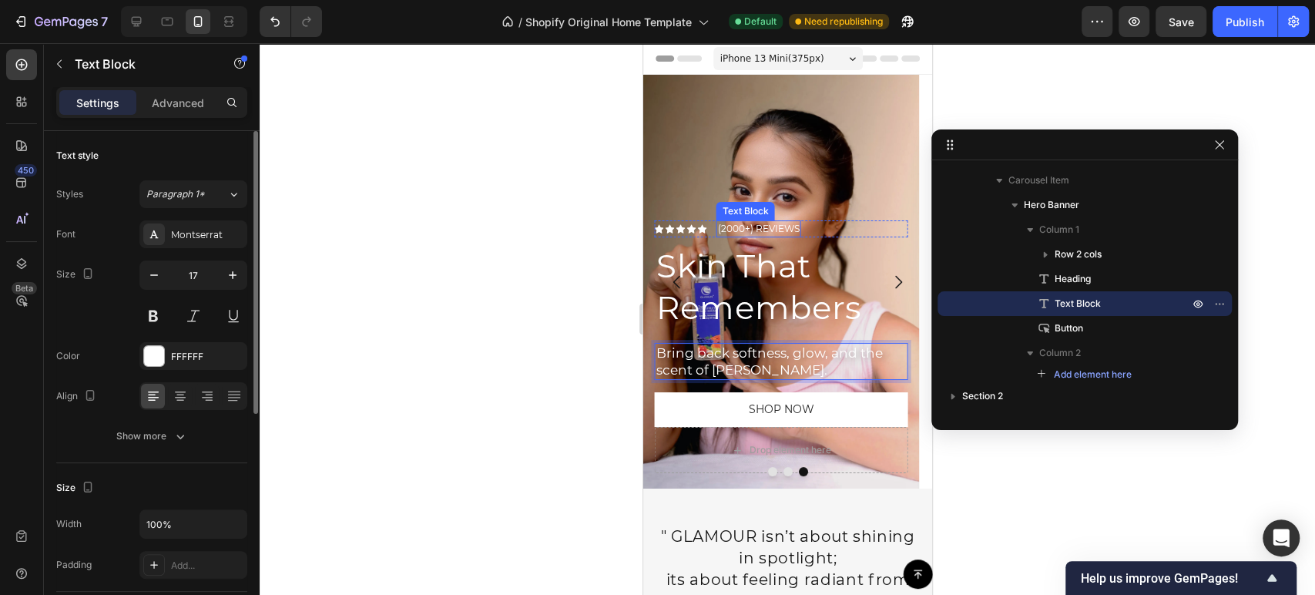
click at [738, 228] on p "(2000+) REVIEWS" at bounding box center [758, 229] width 82 height 14
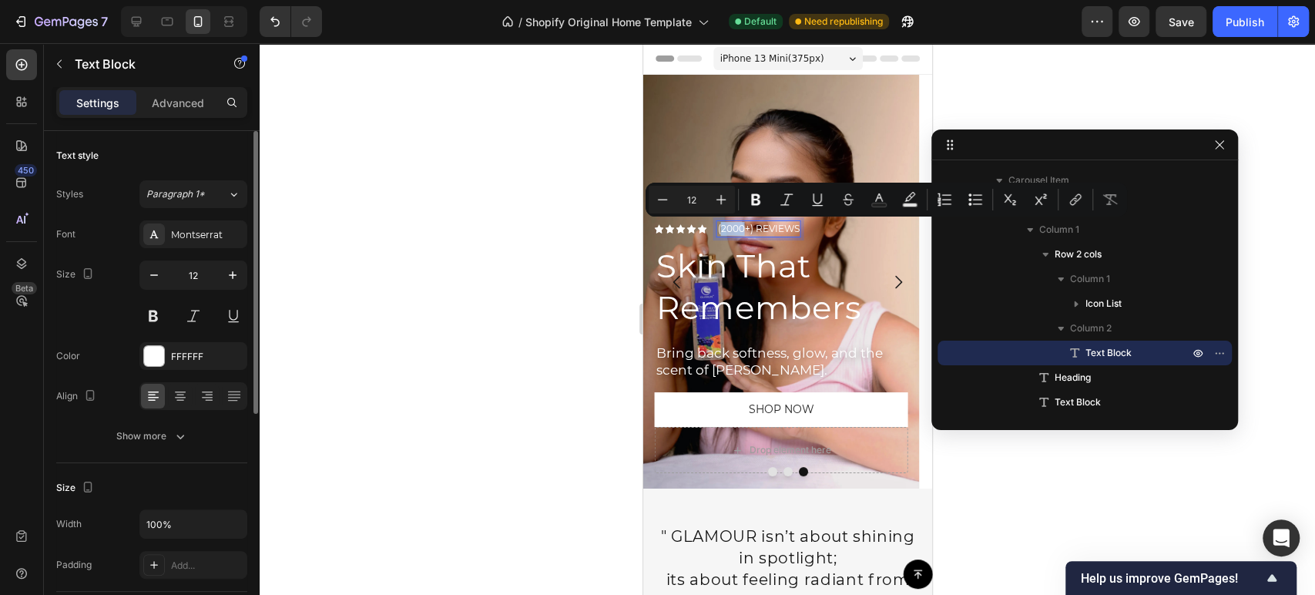
click at [738, 228] on p "(2000+) REVIEWS" at bounding box center [758, 229] width 82 height 14
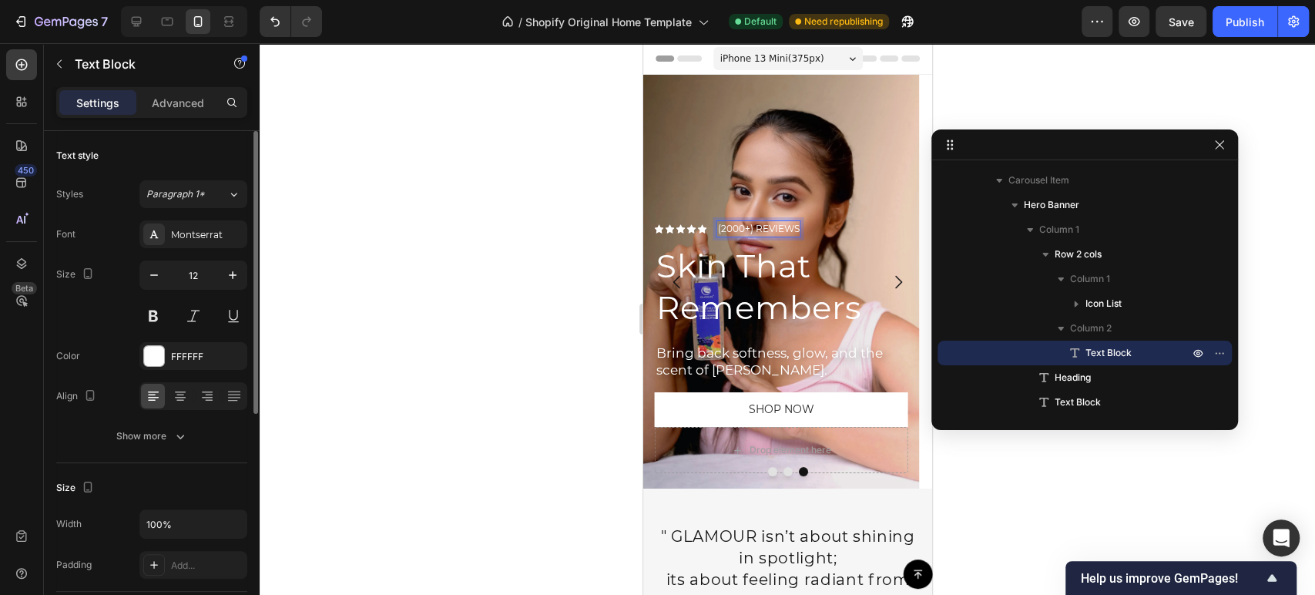
click at [723, 227] on p "(2000+) REVIEWS" at bounding box center [758, 229] width 82 height 14
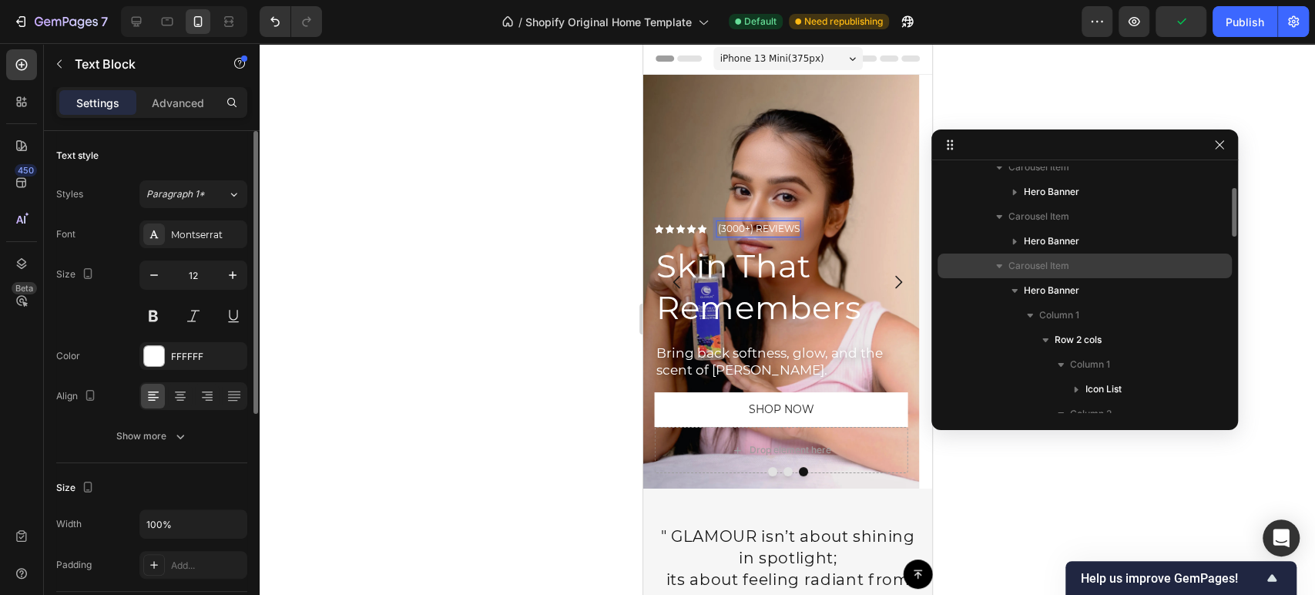
scroll to position [25, 0]
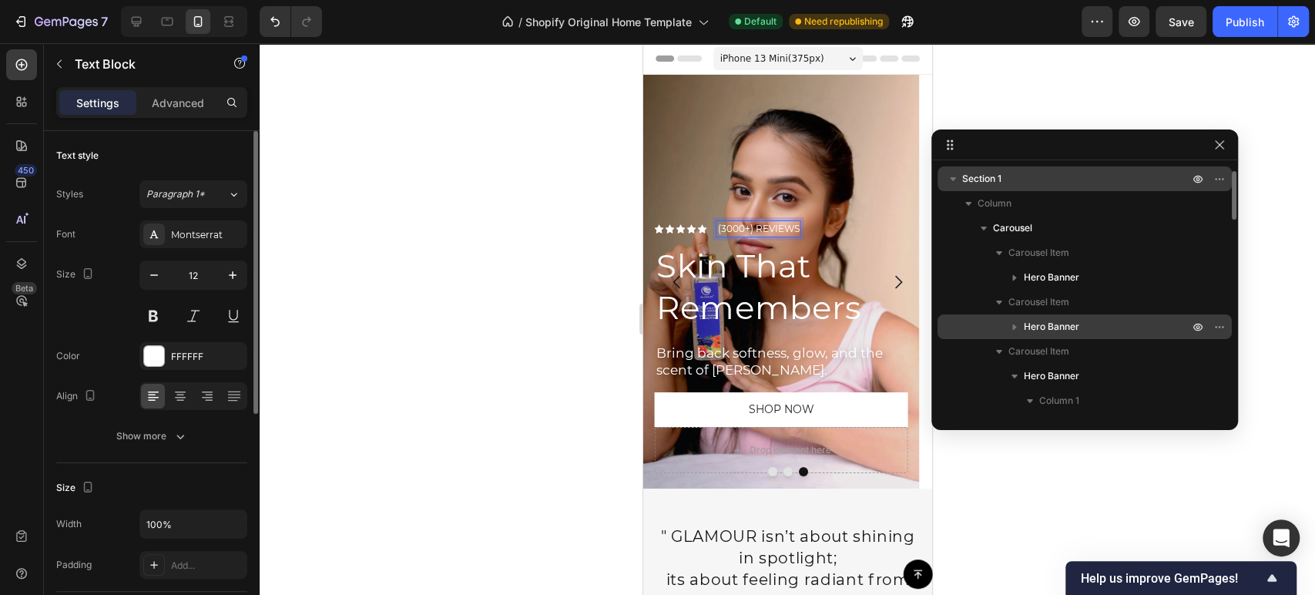
click at [1061, 330] on span "Hero Banner" at bounding box center [1051, 326] width 55 height 15
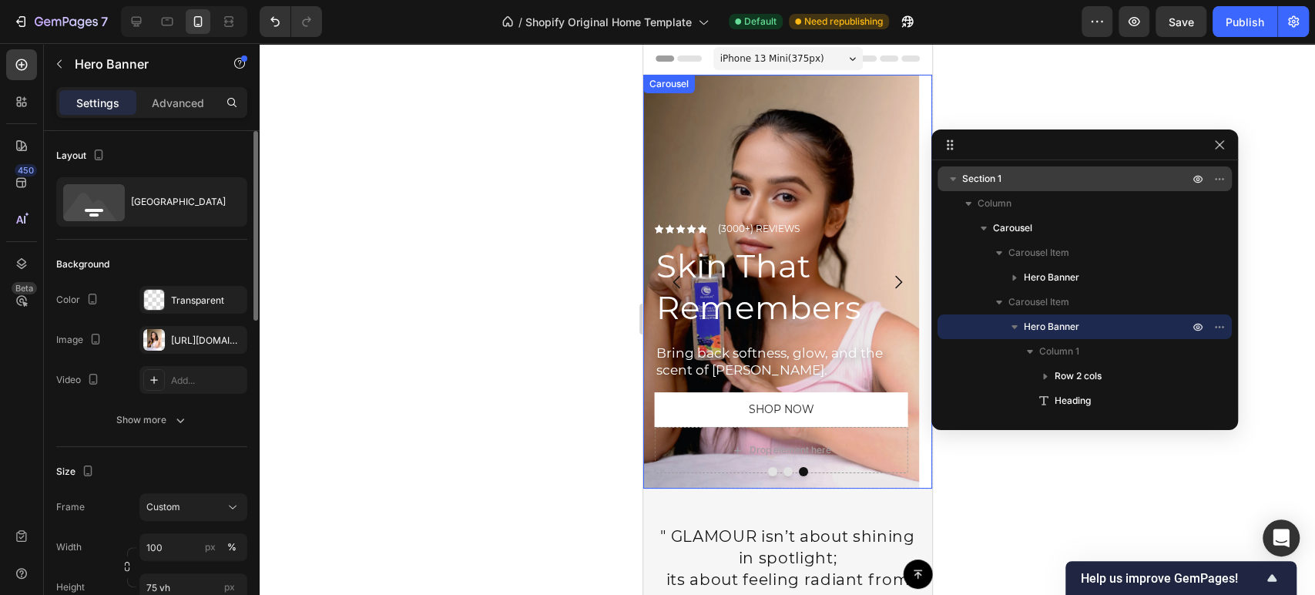
click at [783, 472] on button "Dot" at bounding box center [787, 471] width 9 height 9
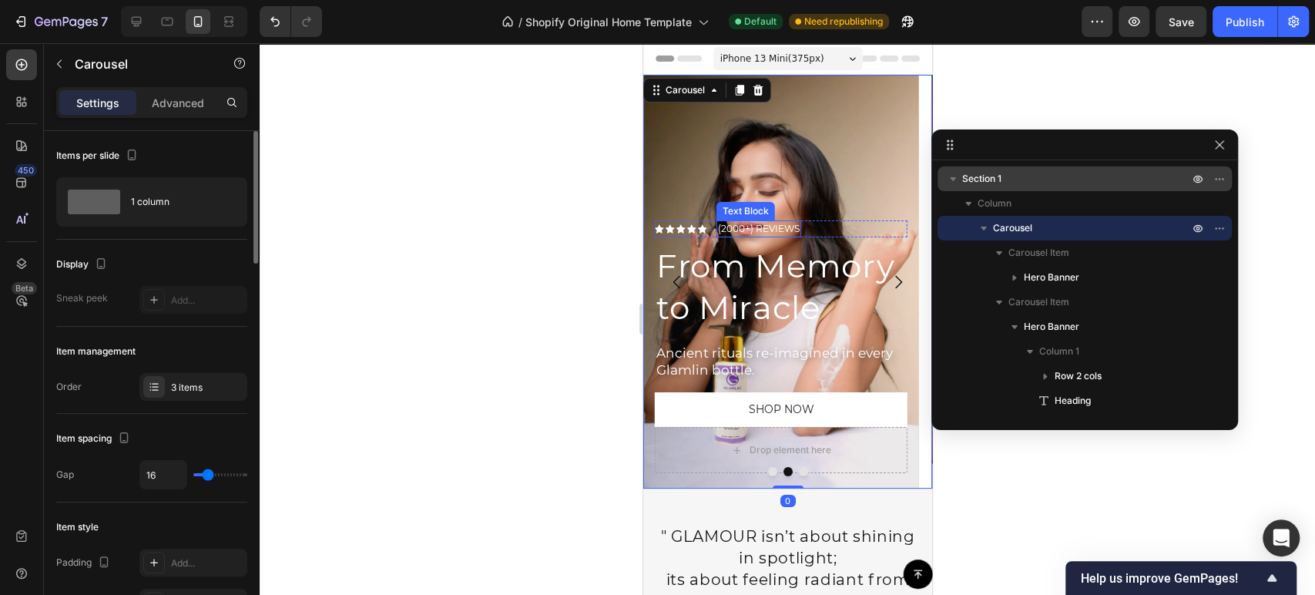
click at [722, 223] on p "(2000+) REVIEWS" at bounding box center [758, 229] width 82 height 14
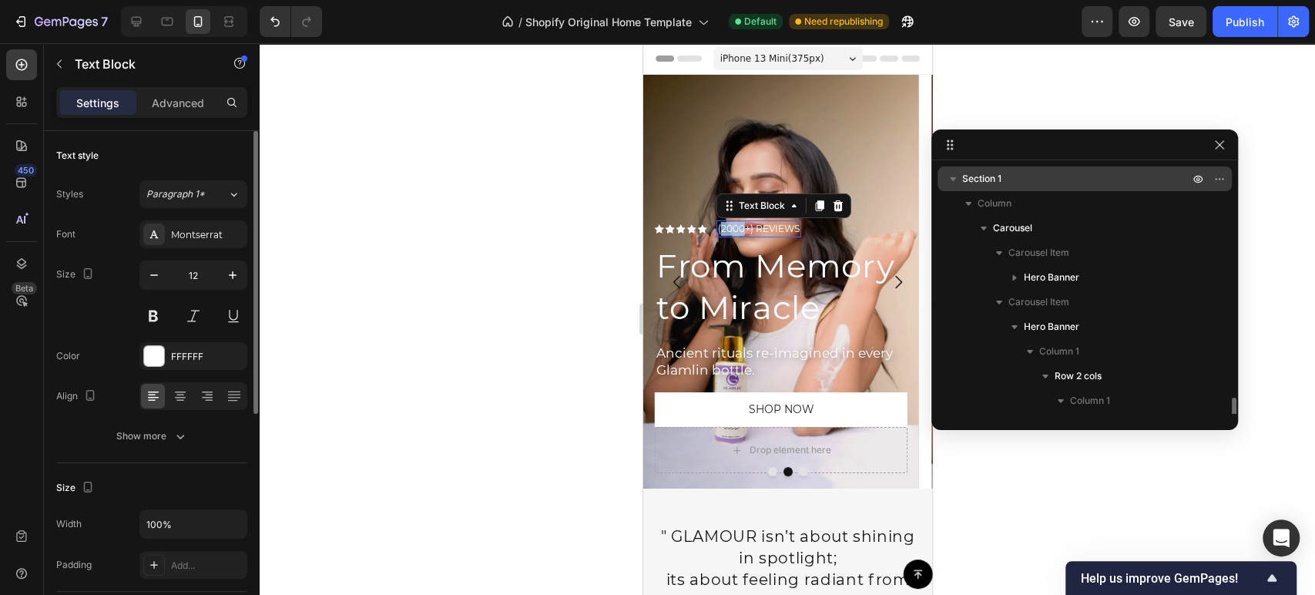
scroll to position [220, 0]
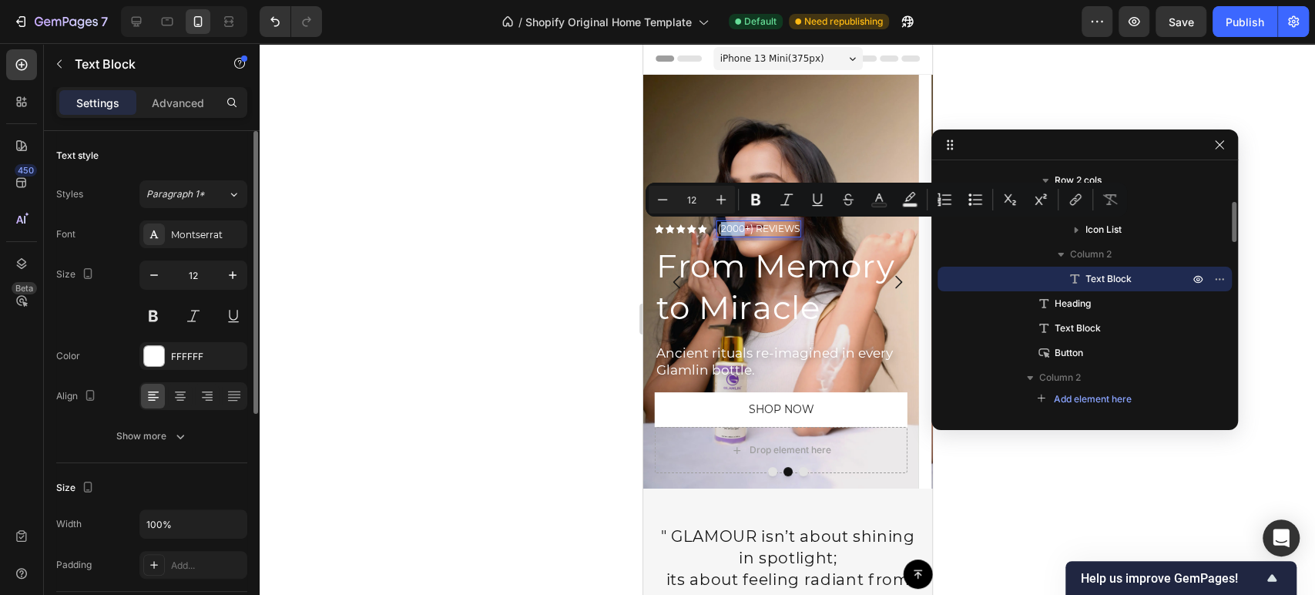
click at [722, 223] on p "(2000+) REVIEWS" at bounding box center [758, 229] width 82 height 14
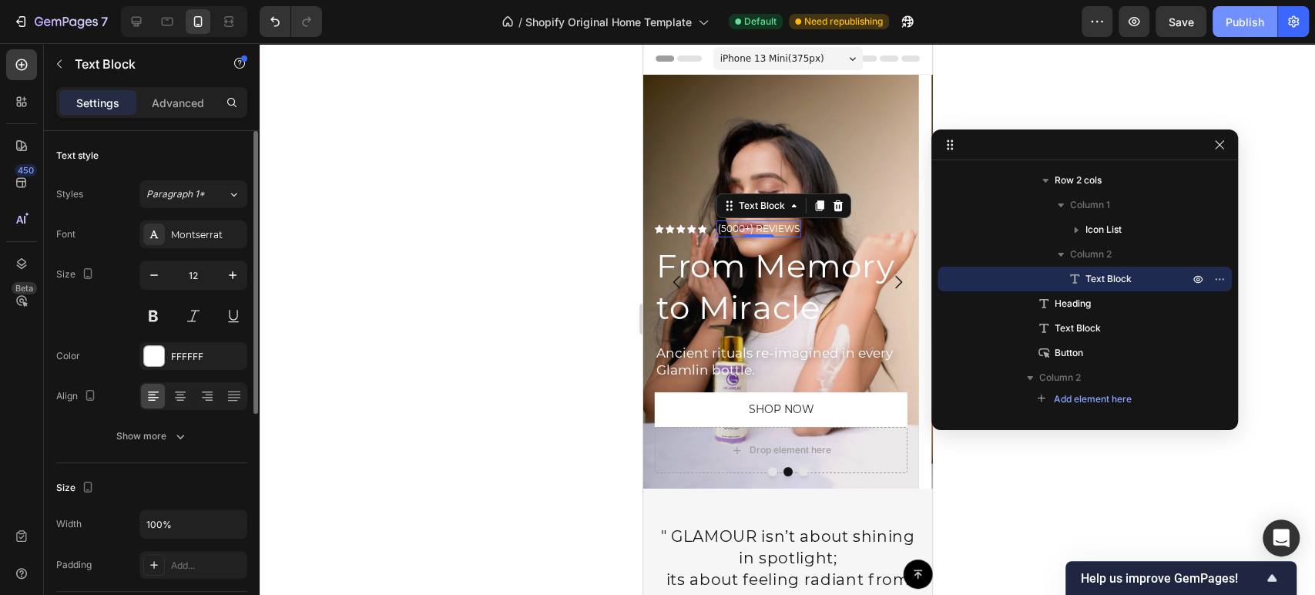
click at [1241, 8] on button "Publish" at bounding box center [1244, 21] width 65 height 31
click at [806, 52] on span "iPhone 13 Mini ( 375 px)" at bounding box center [771, 58] width 104 height 15
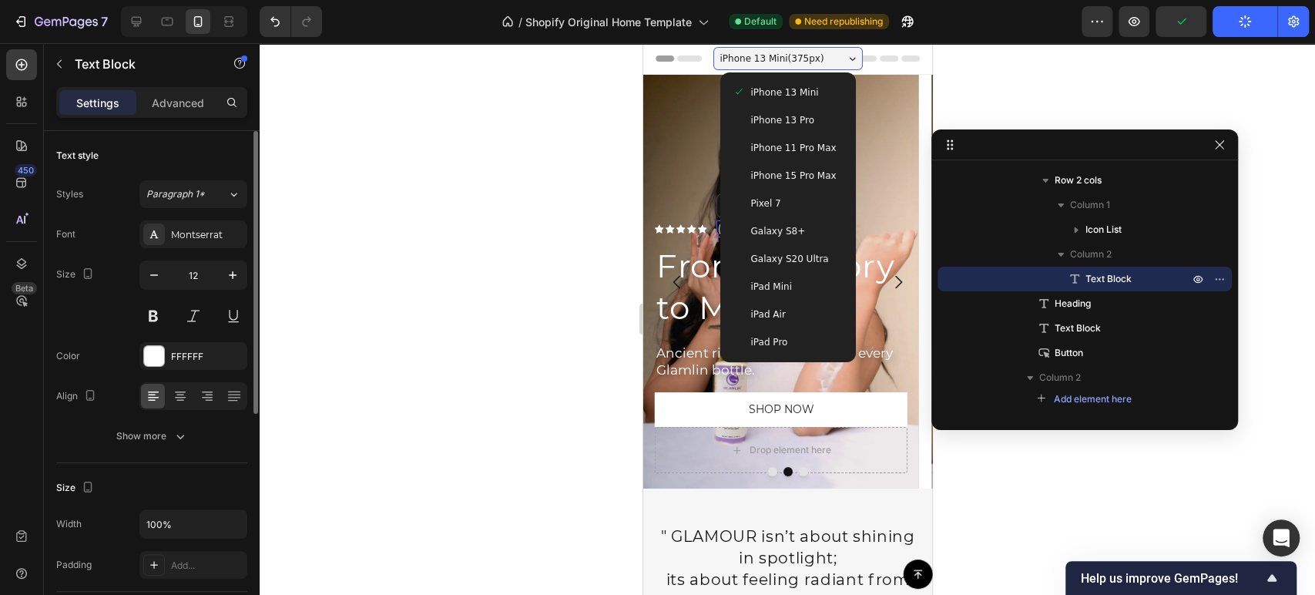
click at [787, 221] on div "Galaxy S8+" at bounding box center [787, 231] width 123 height 28
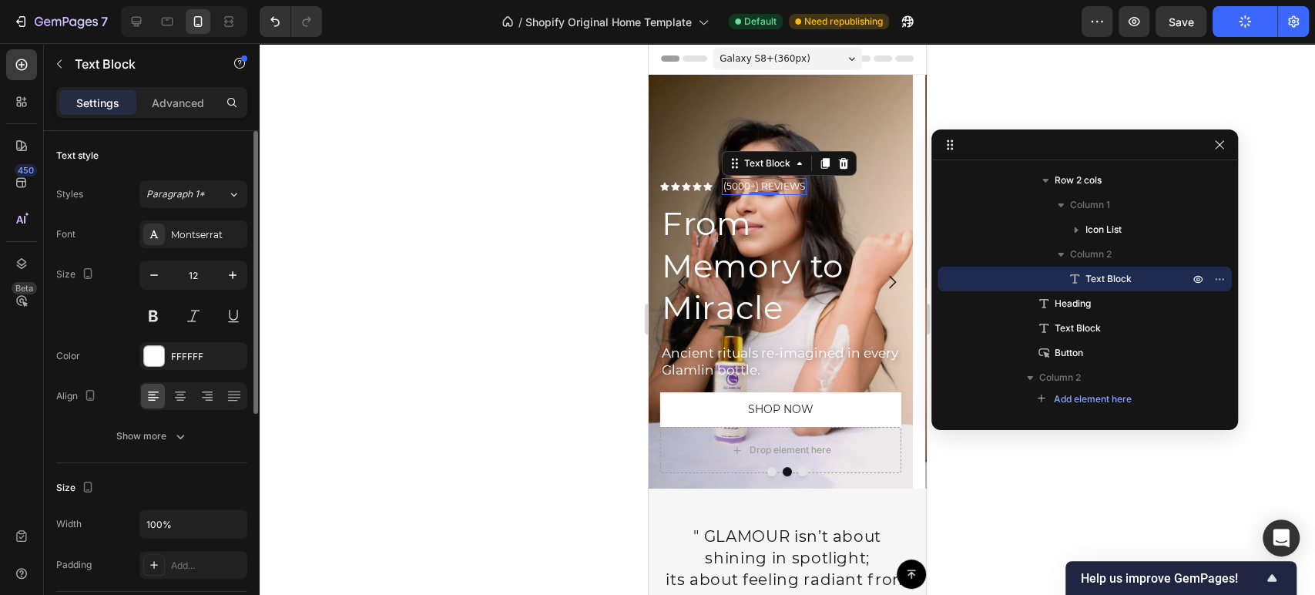
click at [796, 60] on div "Galaxy S8+ ( 360 px)" at bounding box center [786, 58] width 149 height 23
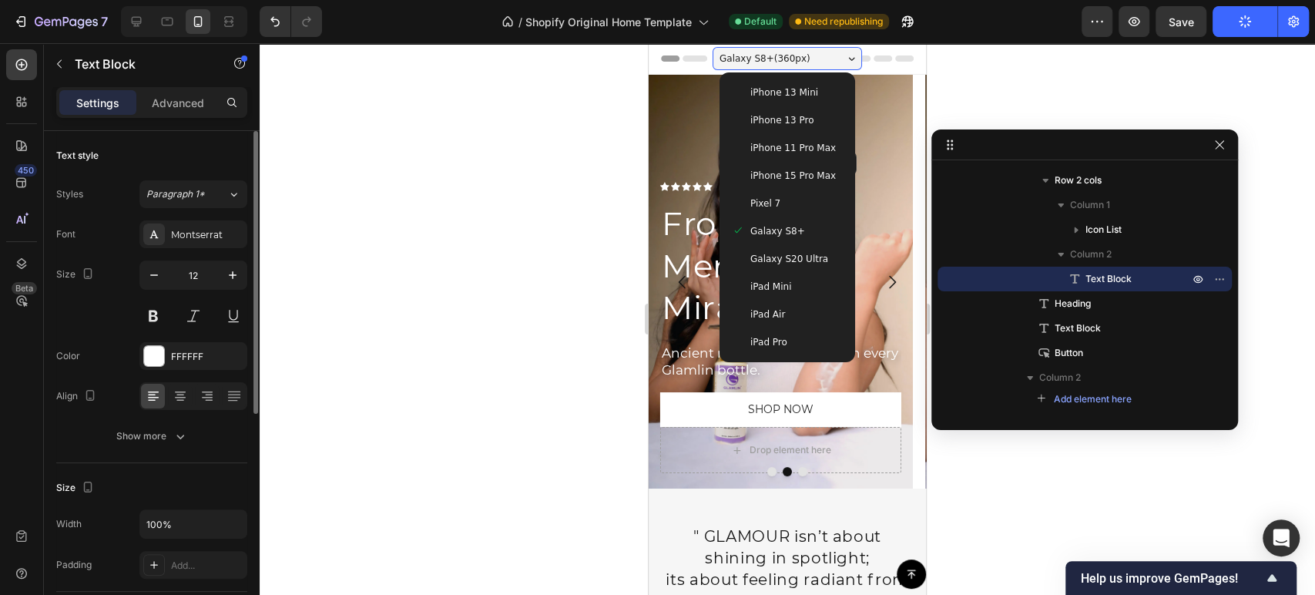
click at [780, 163] on div "iPhone 15 Pro Max" at bounding box center [787, 176] width 123 height 28
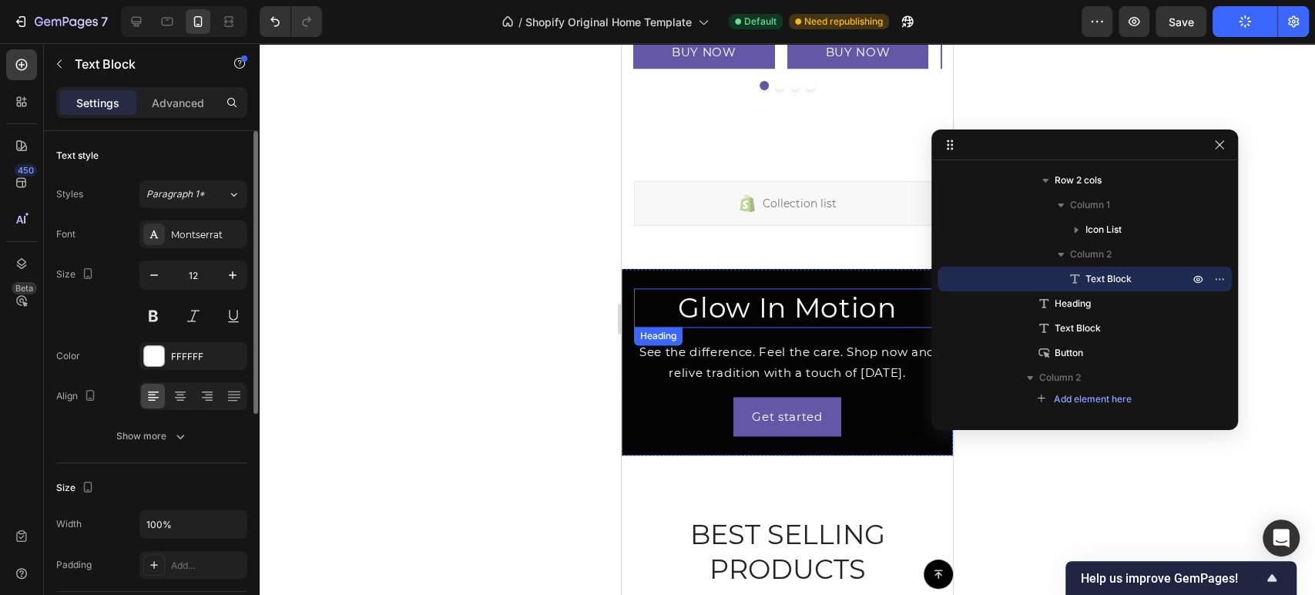
scroll to position [1369, 0]
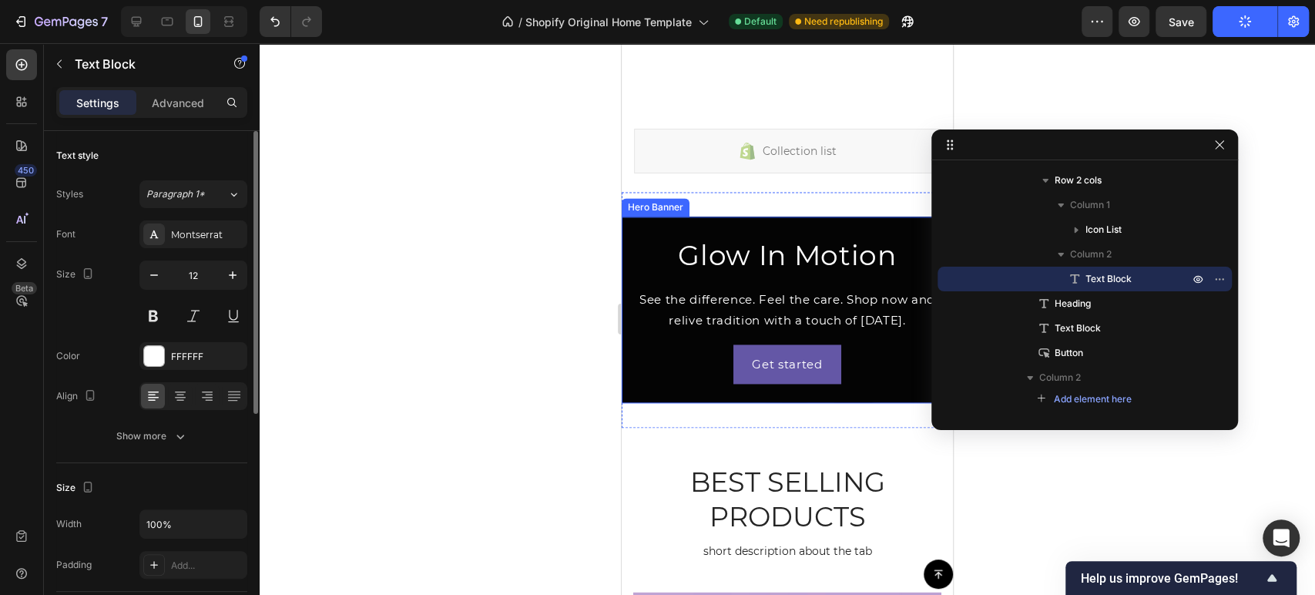
click at [647, 198] on div "Hero Banner" at bounding box center [656, 207] width 68 height 18
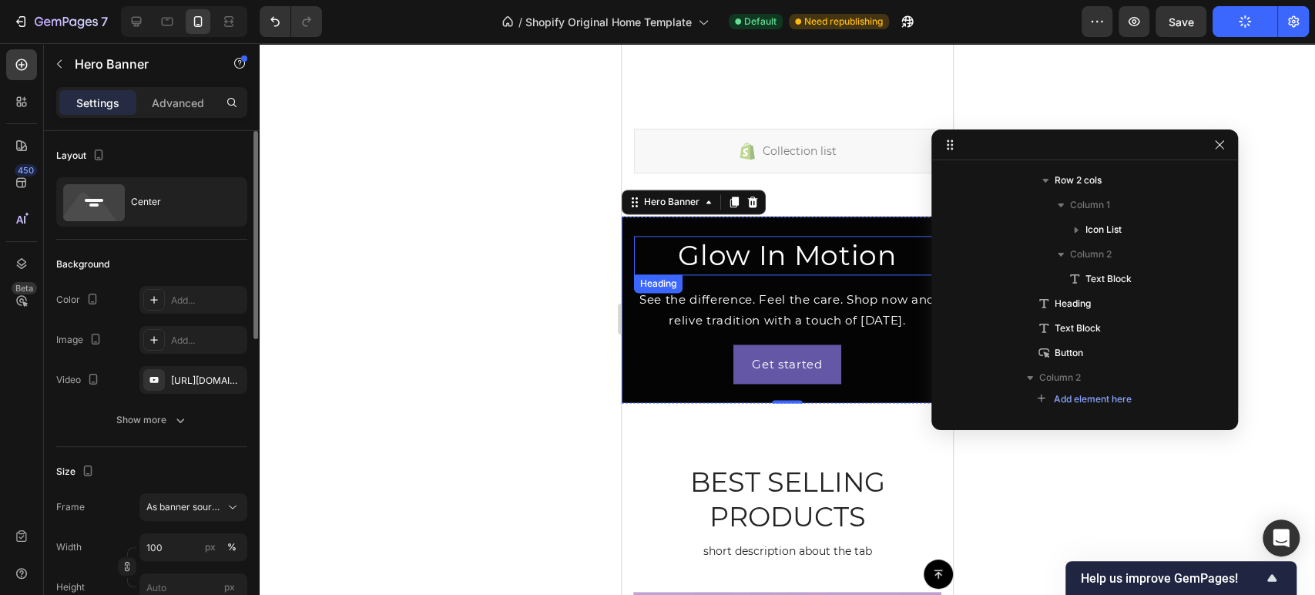
scroll to position [923, 0]
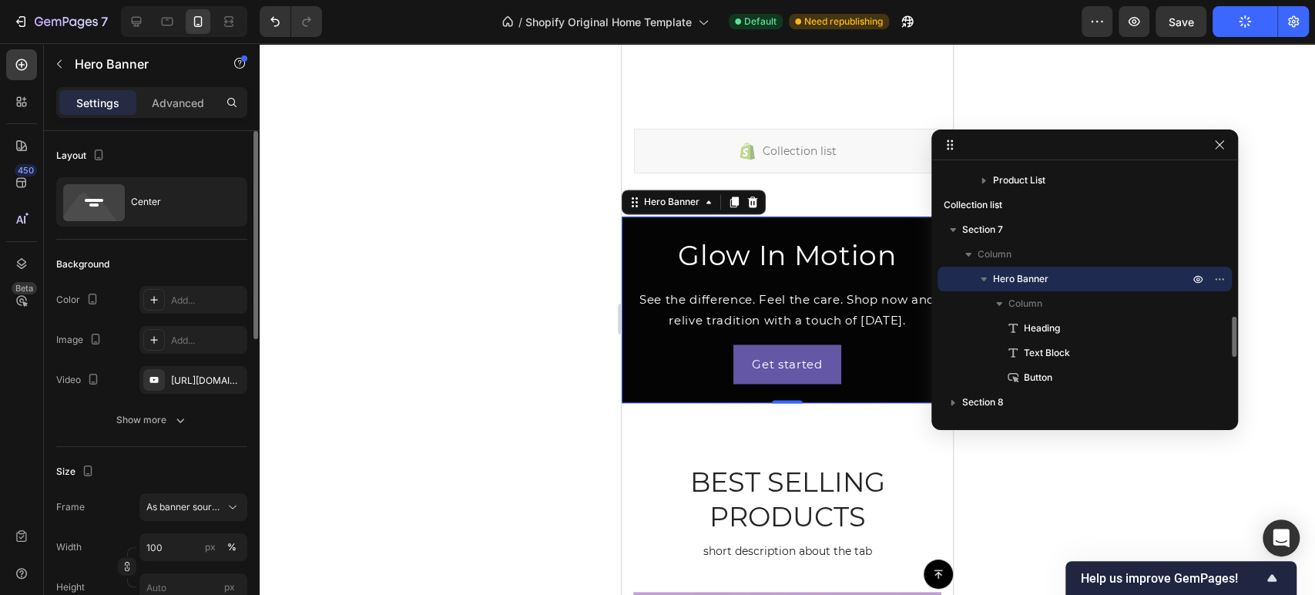
click at [1043, 276] on span "Hero Banner" at bounding box center [1020, 278] width 55 height 15
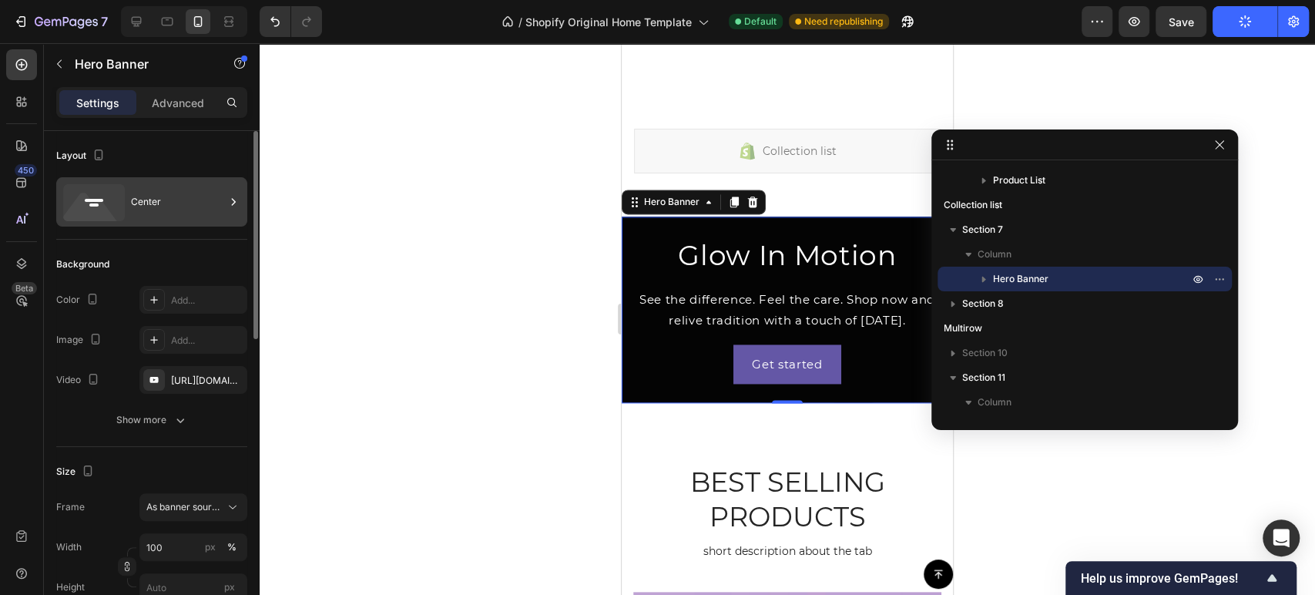
click at [154, 211] on div "Center" at bounding box center [178, 201] width 94 height 35
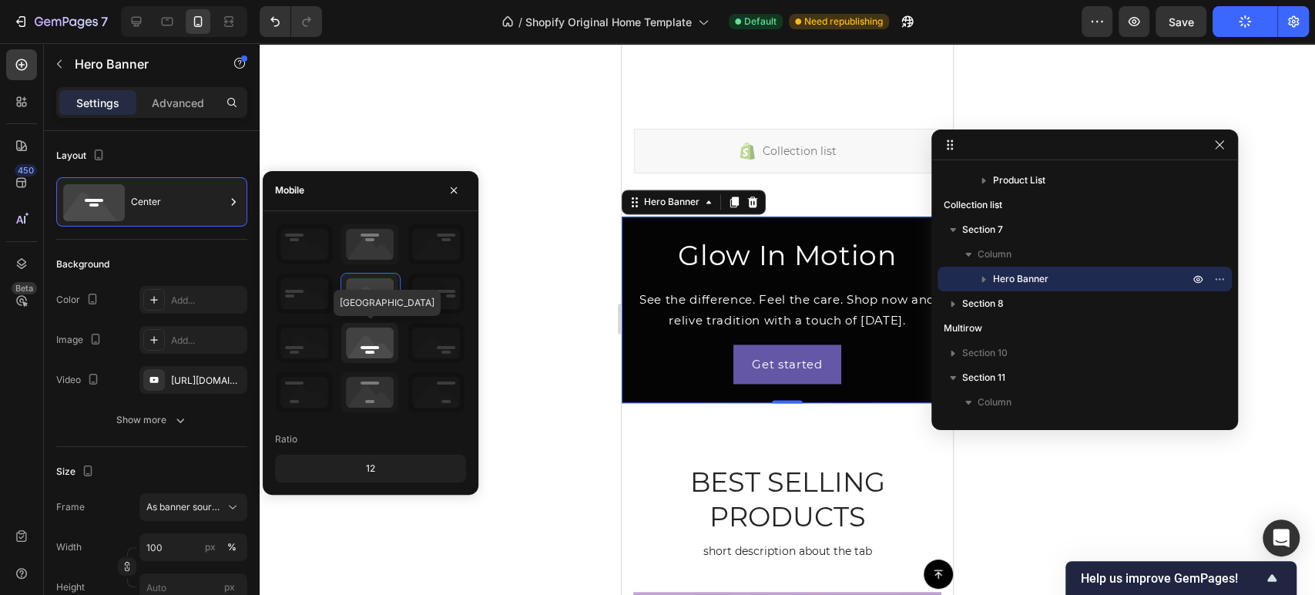
click at [370, 344] on icon at bounding box center [369, 343] width 57 height 40
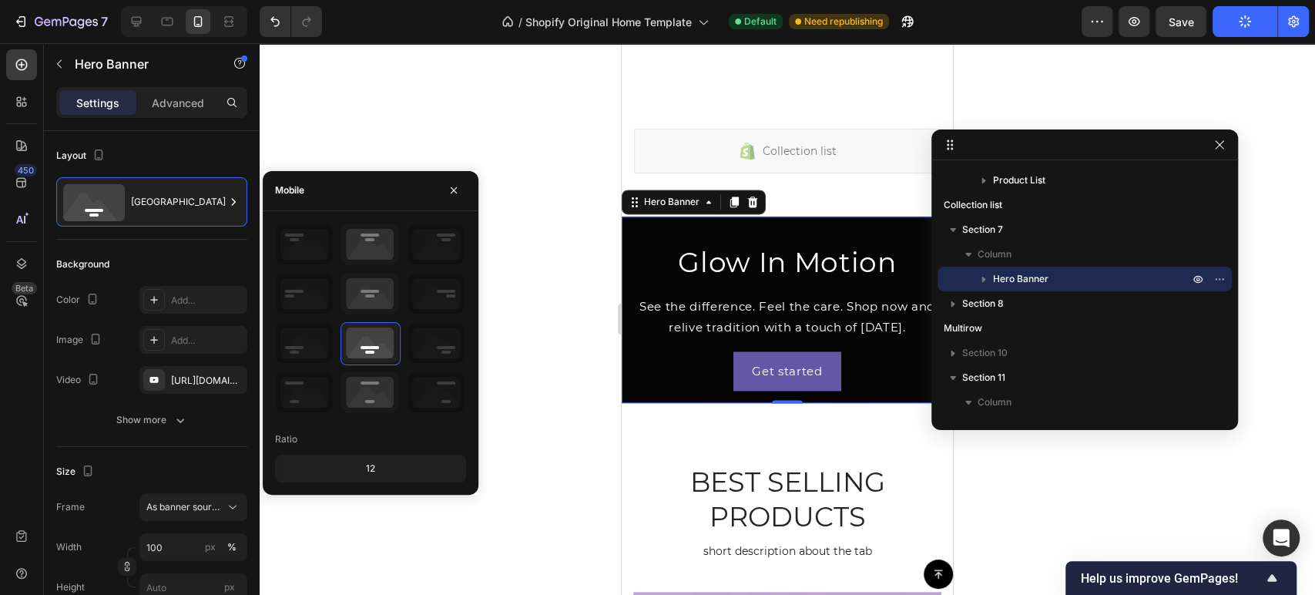
click at [377, 469] on div "12" at bounding box center [370, 469] width 185 height 22
click at [366, 469] on div "12" at bounding box center [370, 469] width 185 height 22
click at [367, 464] on div "12" at bounding box center [370, 469] width 185 height 22
click at [391, 458] on div "12" at bounding box center [370, 469] width 185 height 22
click at [364, 433] on div "Ratio" at bounding box center [370, 439] width 191 height 25
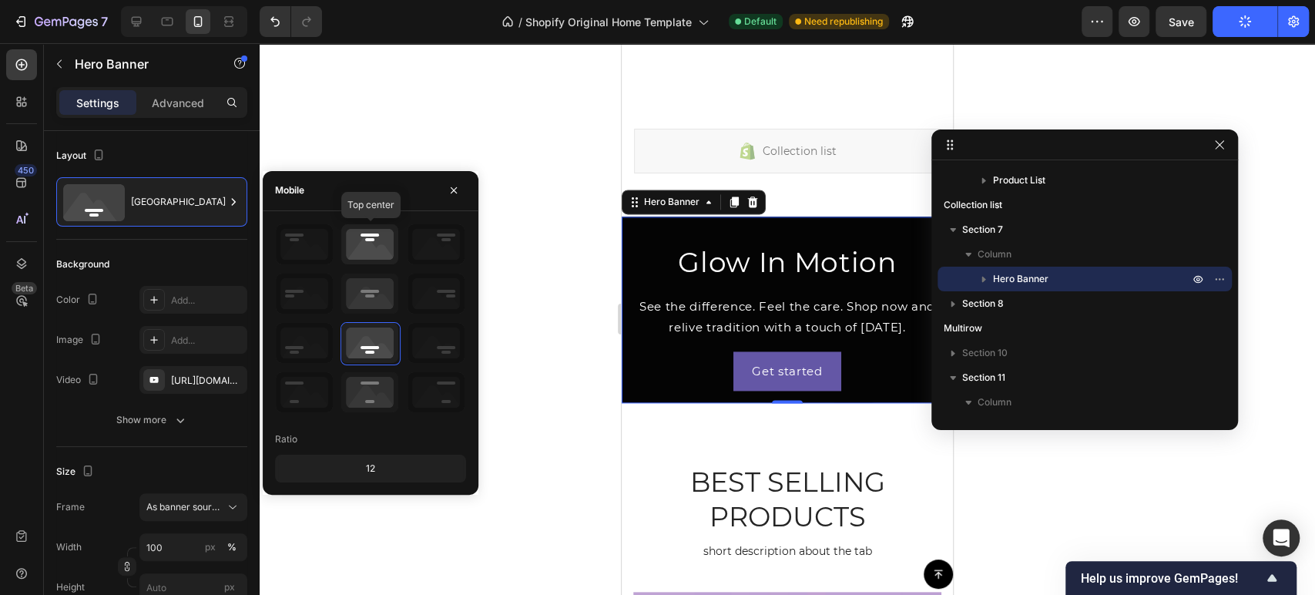
click at [376, 251] on icon at bounding box center [369, 244] width 57 height 40
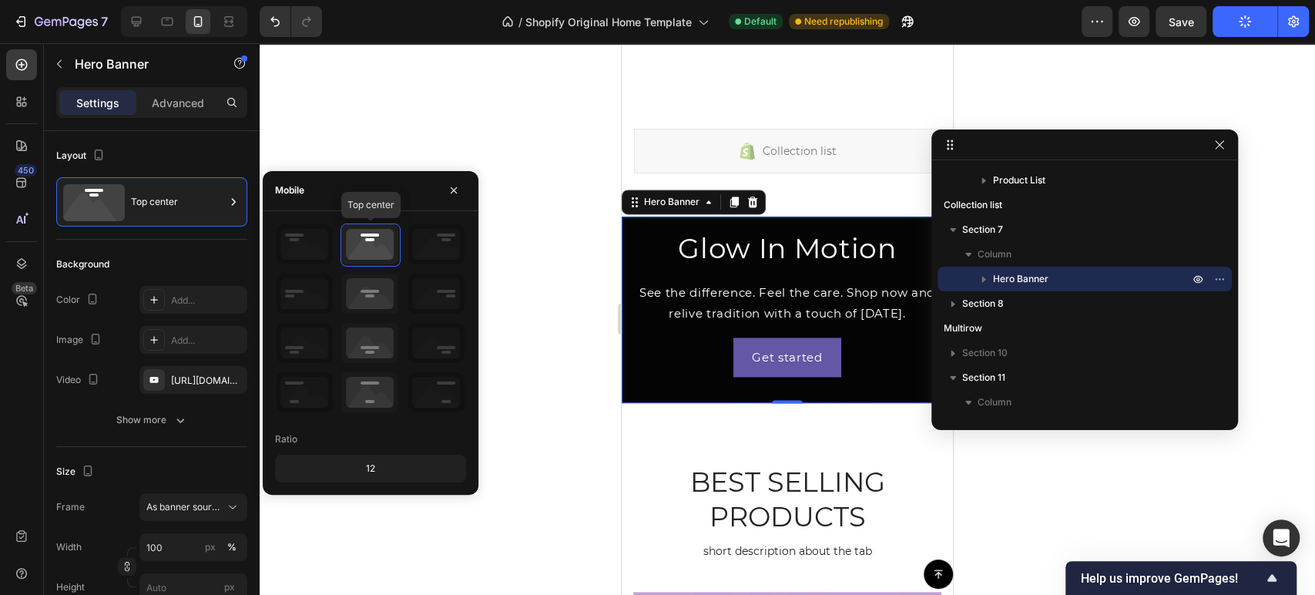
click at [370, 244] on icon at bounding box center [369, 244] width 57 height 40
click at [376, 467] on div "12" at bounding box center [370, 469] width 185 height 22
drag, startPoint x: 376, startPoint y: 466, endPoint x: 361, endPoint y: 397, distance: 70.8
click at [370, 458] on div "12" at bounding box center [370, 469] width 185 height 22
click at [372, 340] on icon at bounding box center [369, 343] width 57 height 40
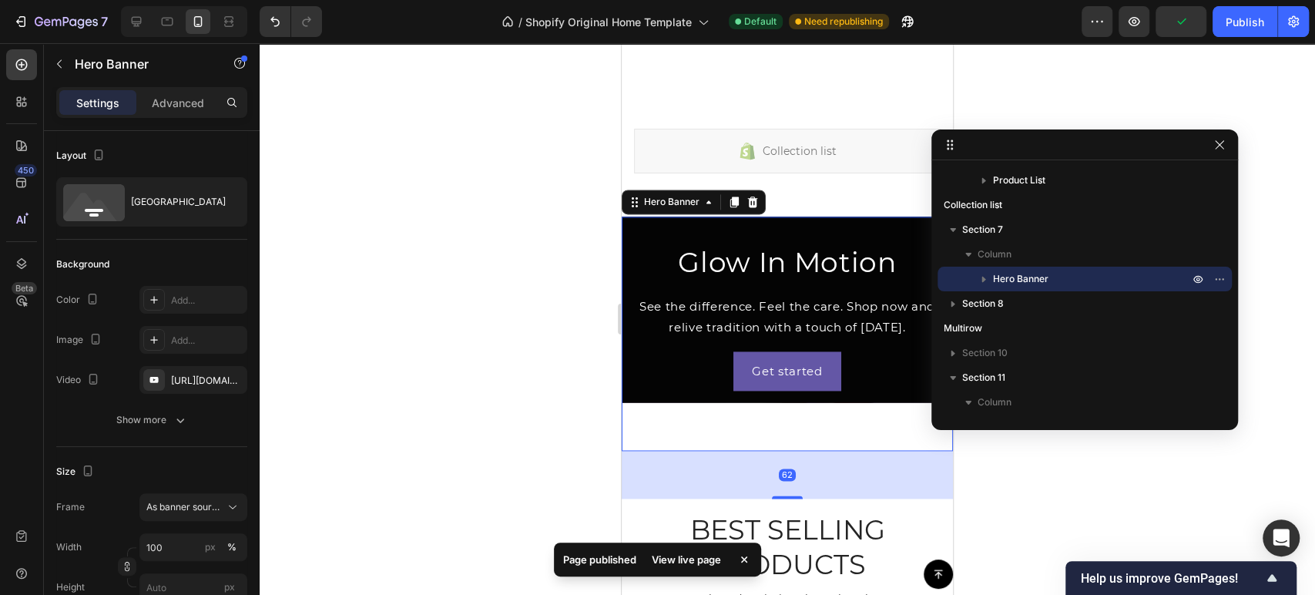
drag, startPoint x: 795, startPoint y: 376, endPoint x: 795, endPoint y: 424, distance: 47.8
click at [795, 424] on div "Glow In Motion Heading See the difference. Feel the care. Shop now and relive t…" at bounding box center [787, 333] width 331 height 234
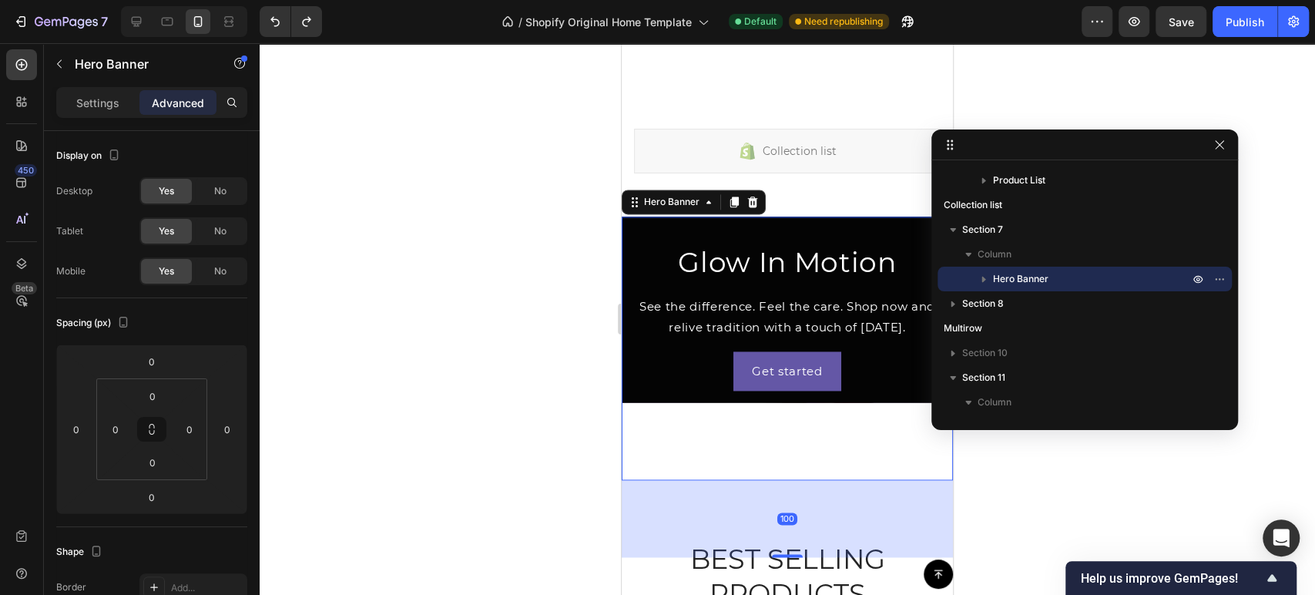
drag, startPoint x: 784, startPoint y: 377, endPoint x: 780, endPoint y: 454, distance: 77.1
click at [780, 454] on div "Glow In Motion Heading See the difference. Feel the care. Shop now and relive t…" at bounding box center [787, 347] width 331 height 263
type input "100"
click at [95, 99] on p "Settings" at bounding box center [97, 103] width 43 height 16
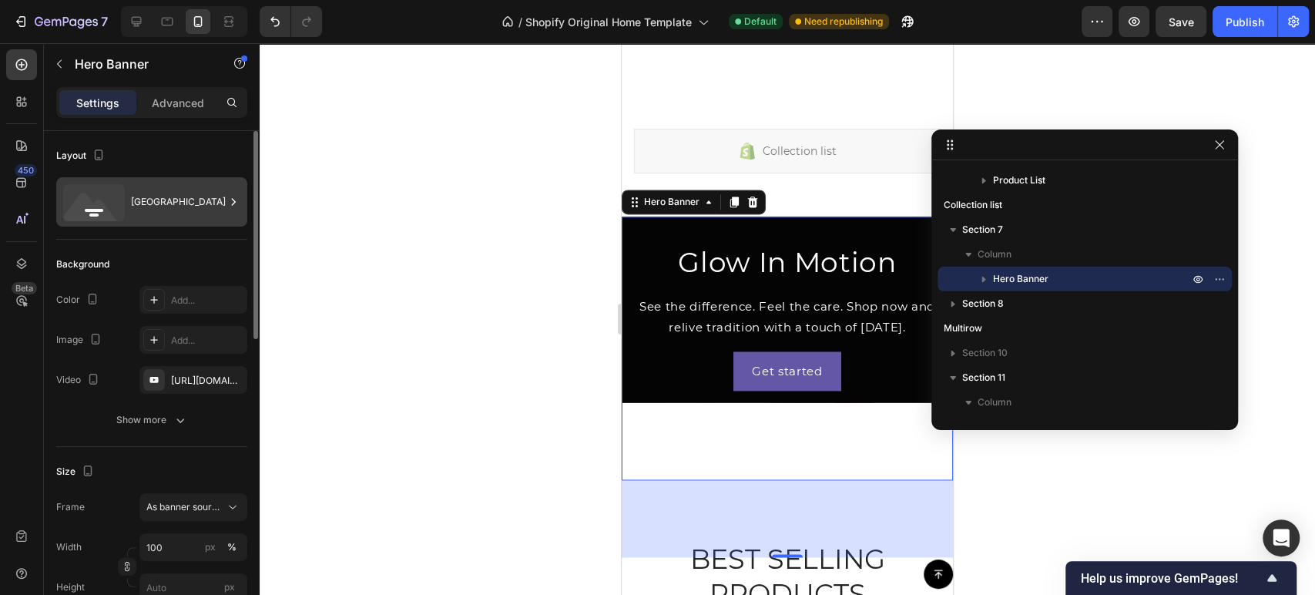
click at [160, 214] on div "Bottom center" at bounding box center [178, 201] width 94 height 35
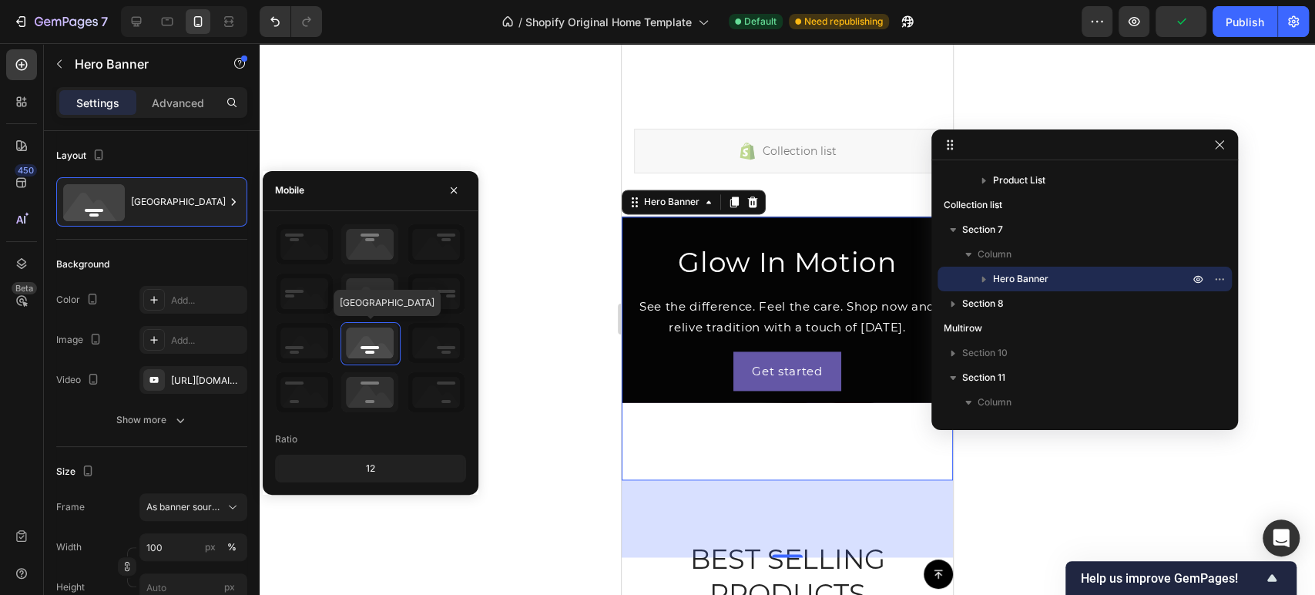
click at [366, 352] on icon at bounding box center [369, 343] width 57 height 40
click at [163, 266] on div "Background" at bounding box center [151, 264] width 191 height 25
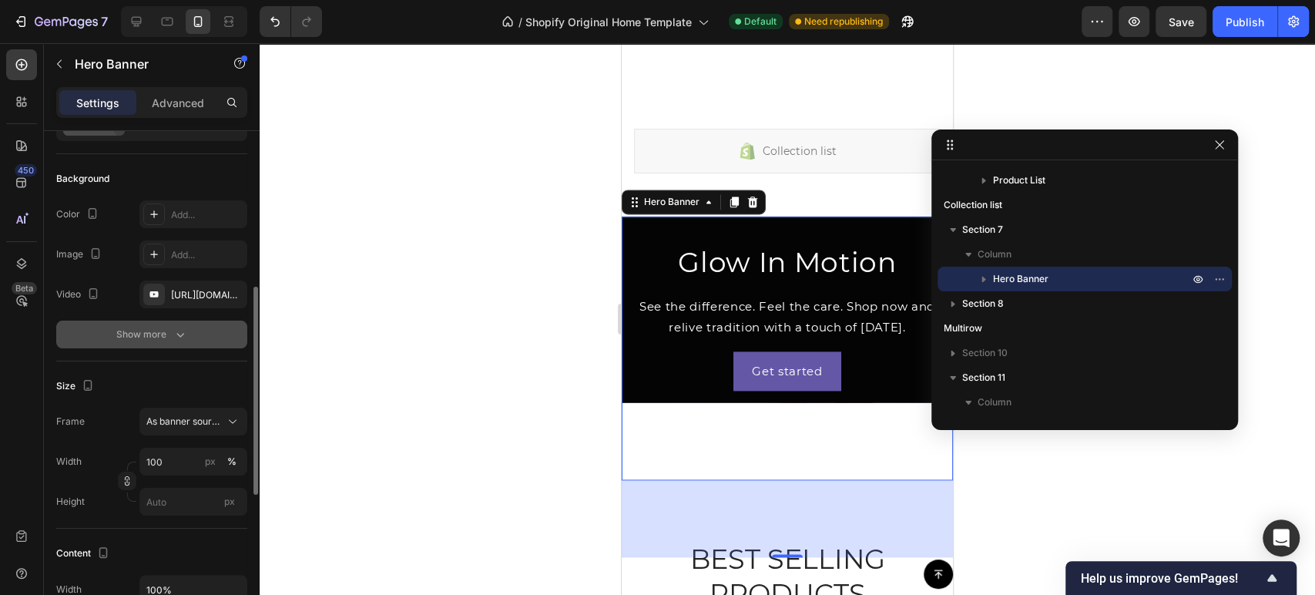
scroll to position [171, 0]
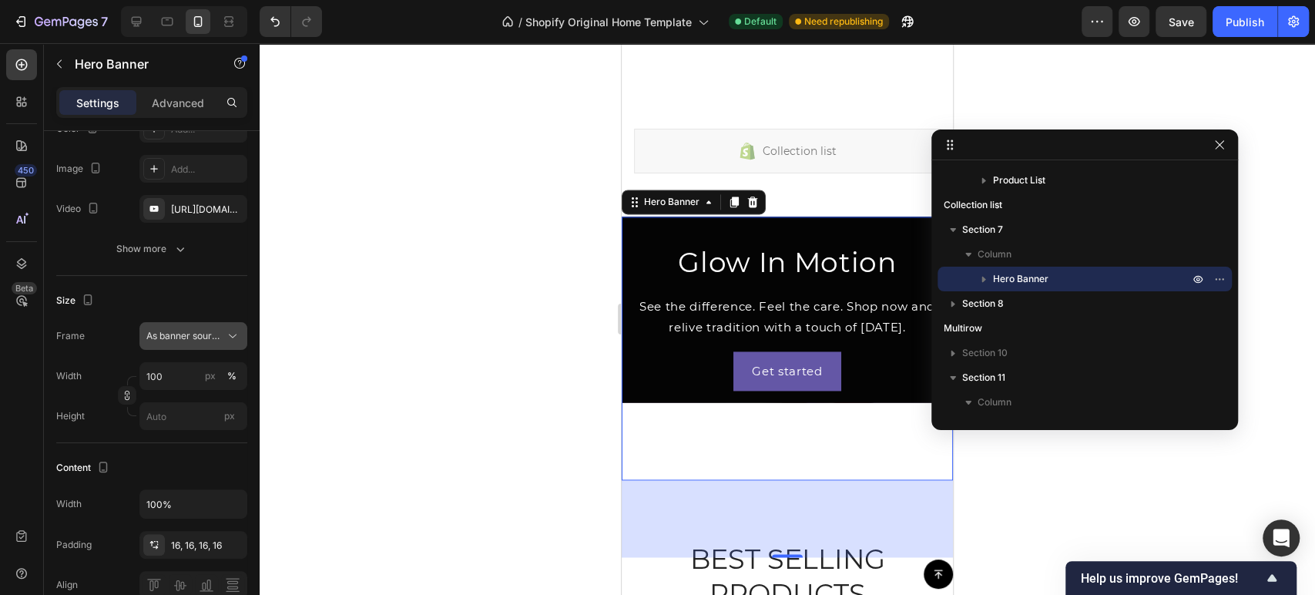
click at [181, 338] on span "As banner source" at bounding box center [183, 336] width 75 height 14
click at [178, 395] on span "Custom" at bounding box center [163, 401] width 34 height 14
click at [207, 337] on div "Custom" at bounding box center [183, 336] width 75 height 14
click at [200, 303] on div "Size" at bounding box center [151, 300] width 191 height 25
click at [179, 374] on input "100" at bounding box center [193, 376] width 108 height 28
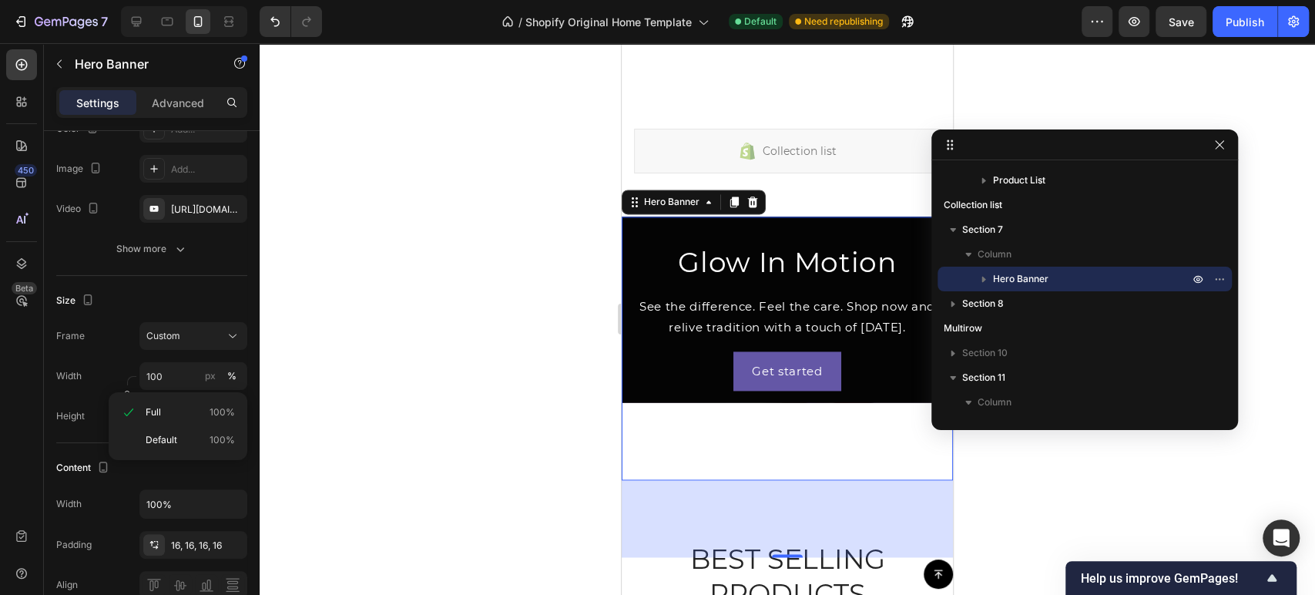
click at [90, 355] on div "Frame Custom Width 100 px % Height px" at bounding box center [151, 376] width 191 height 108
click at [152, 414] on input "px" at bounding box center [193, 416] width 108 height 28
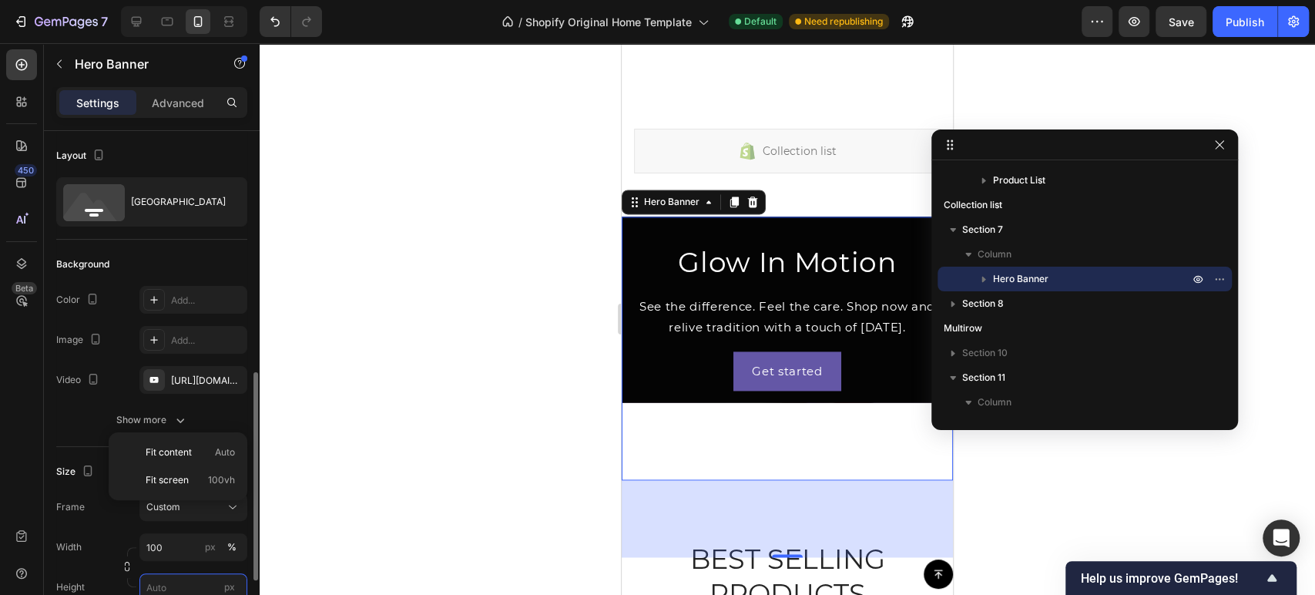
scroll to position [256, 0]
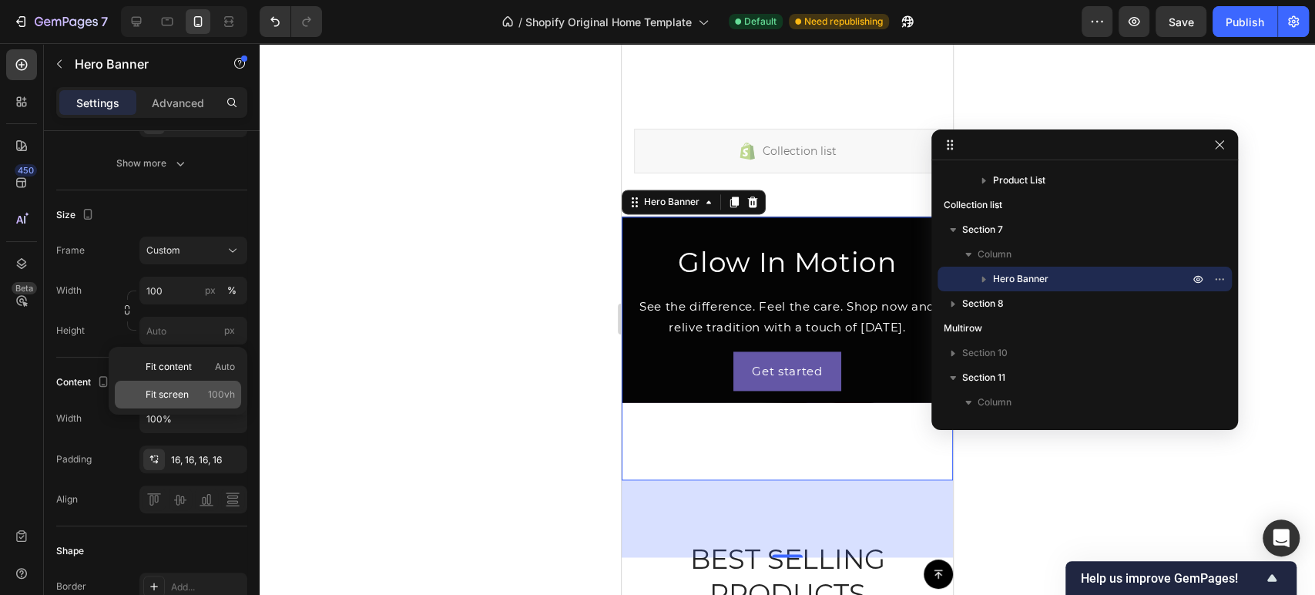
click at [173, 393] on span "Fit screen" at bounding box center [167, 394] width 43 height 14
type input "100 vh"
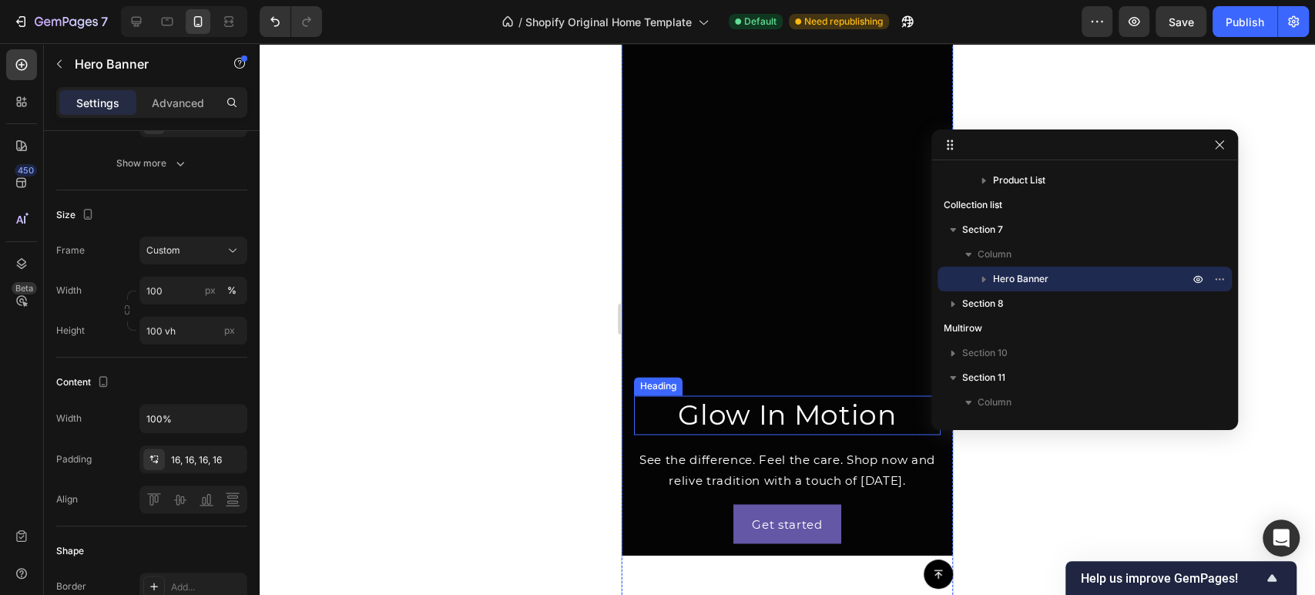
scroll to position [1540, 0]
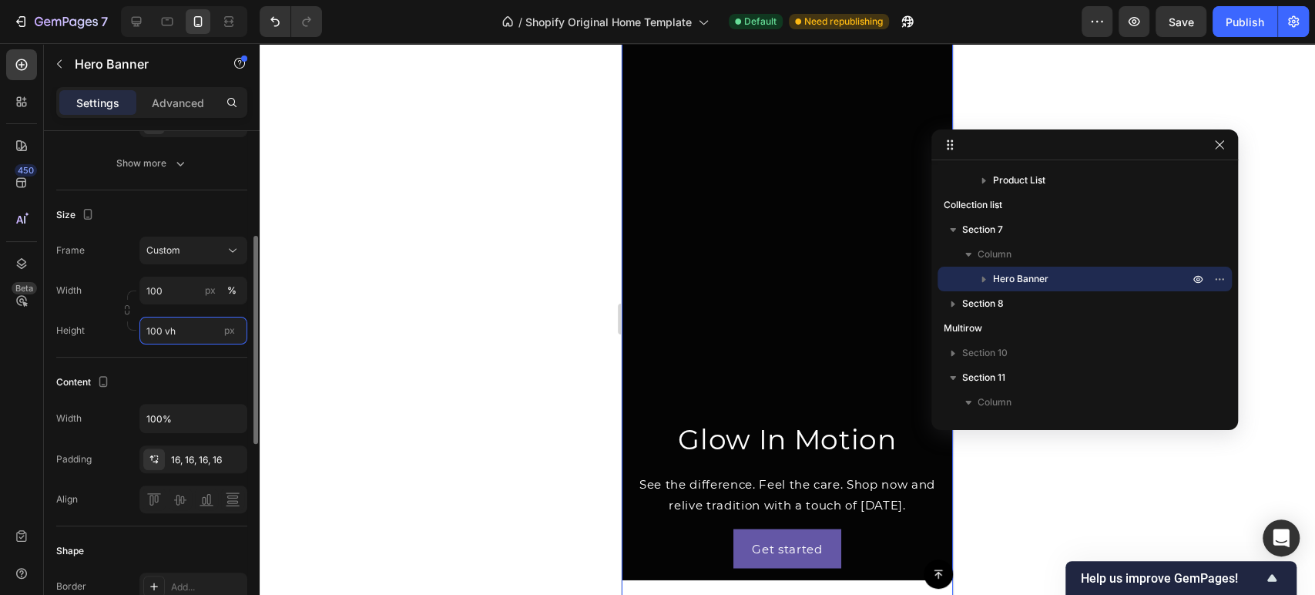
click at [186, 330] on input "100 vh" at bounding box center [193, 331] width 108 height 28
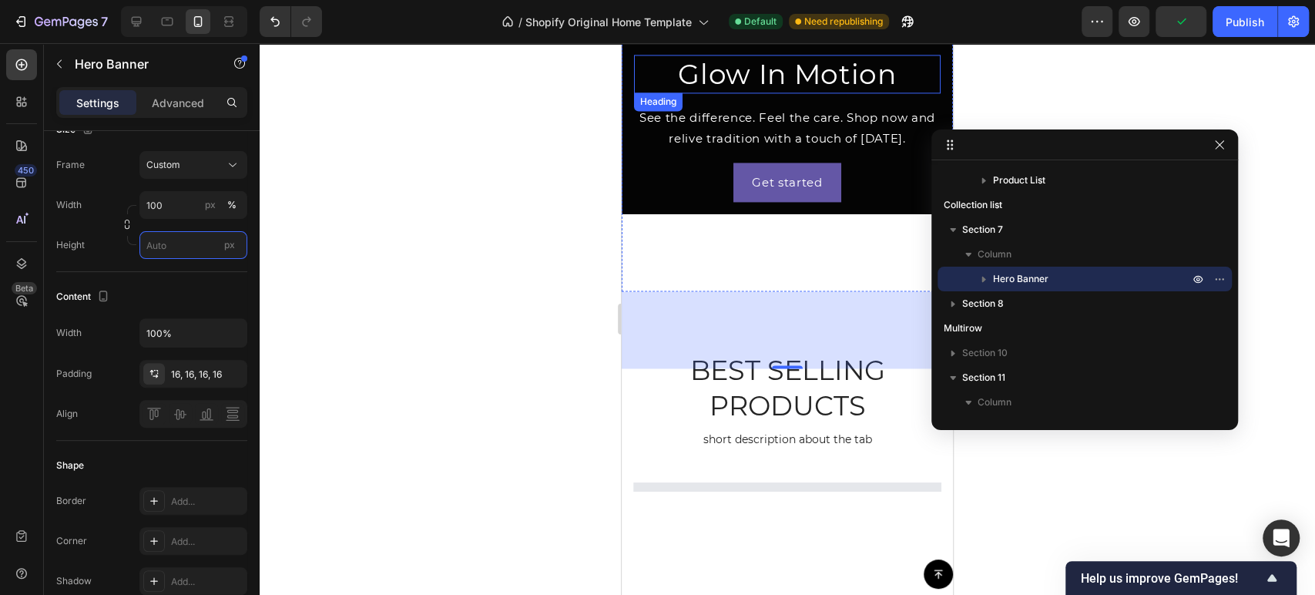
scroll to position [1283, 0]
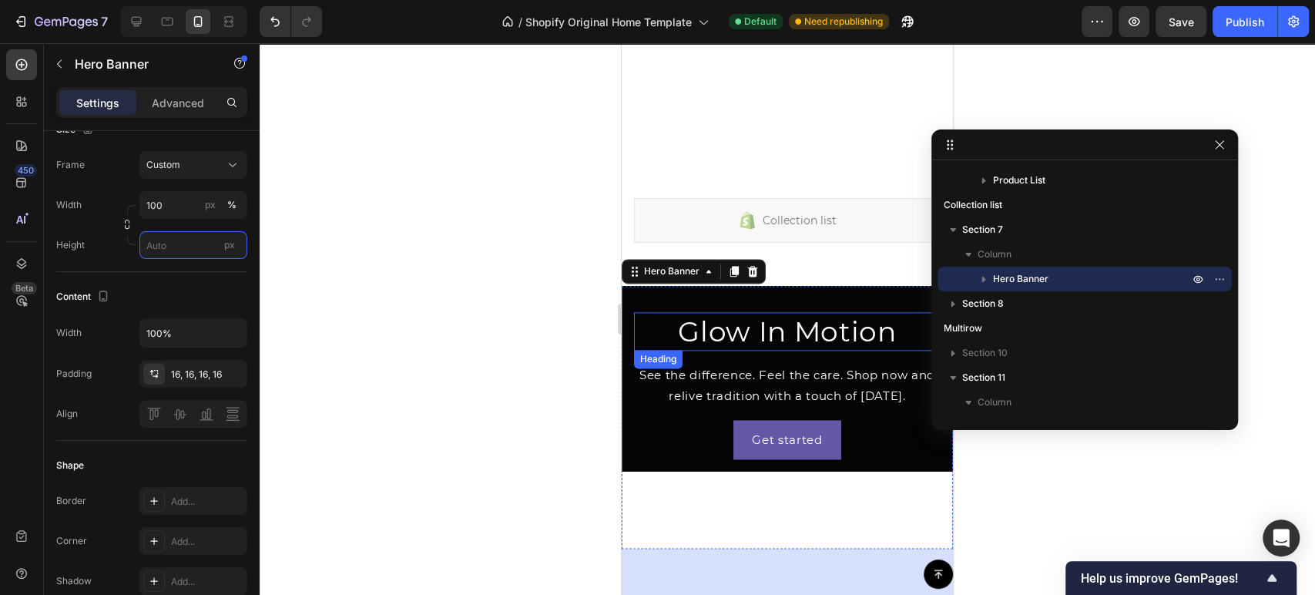
type input "100 vh"
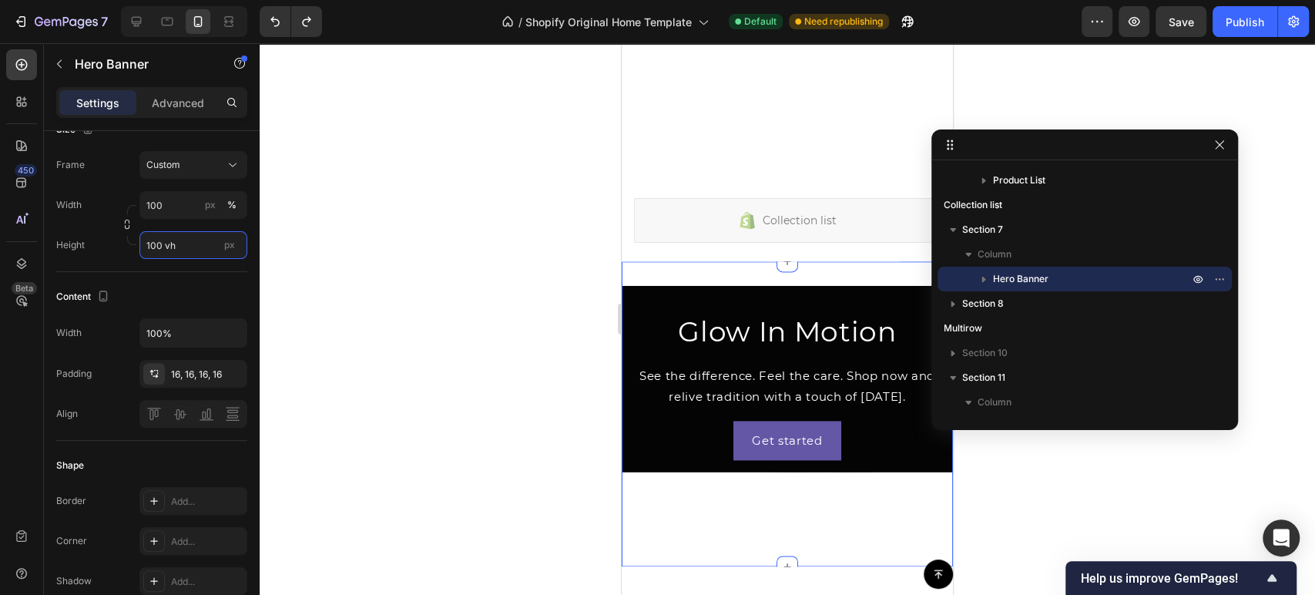
scroll to position [1454, 0]
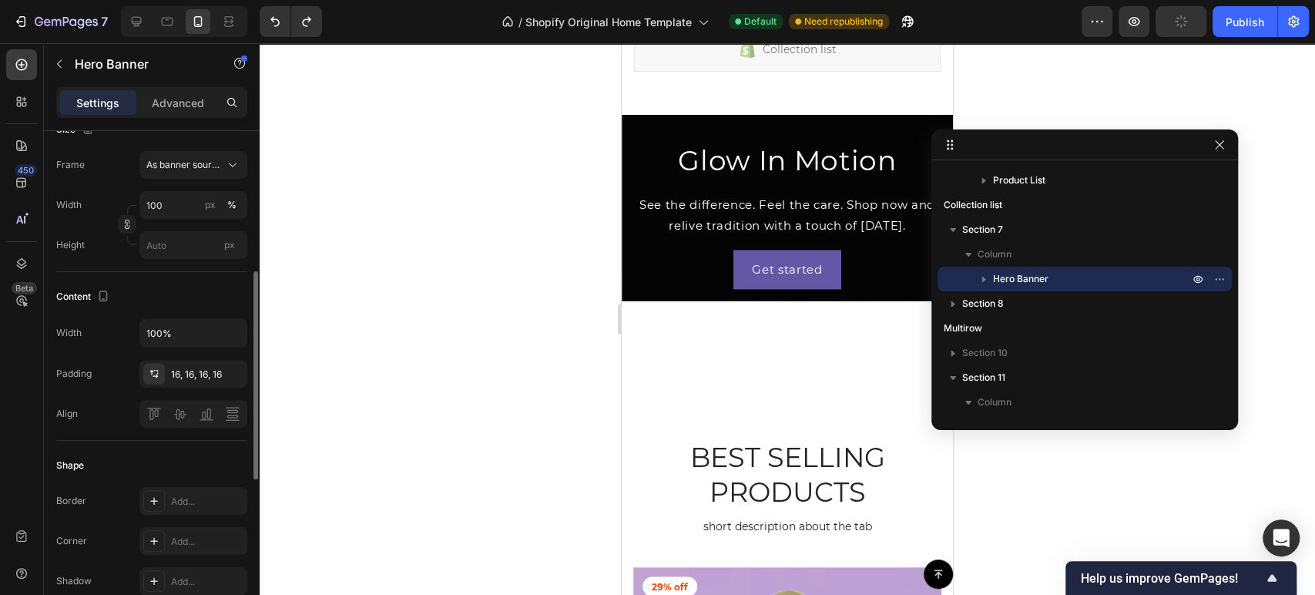
click at [181, 99] on p "Advanced" at bounding box center [178, 103] width 52 height 16
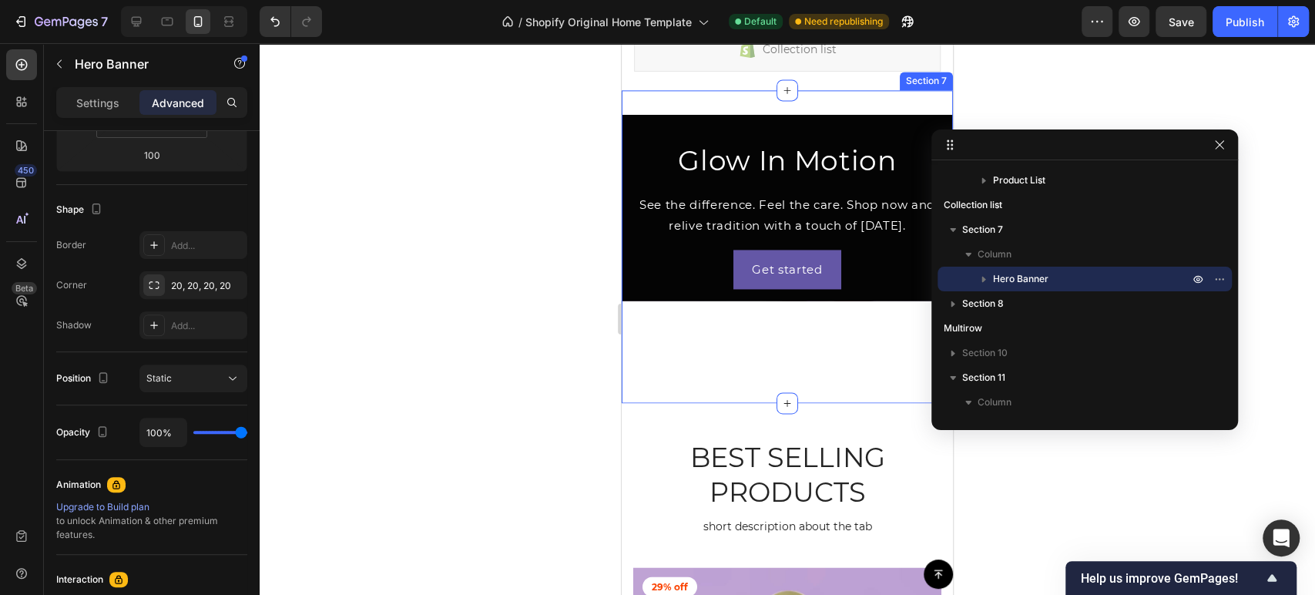
click at [813, 331] on div "Glow In Motion Heading See the difference. Feel the care. Shop now and relive t…" at bounding box center [787, 246] width 331 height 263
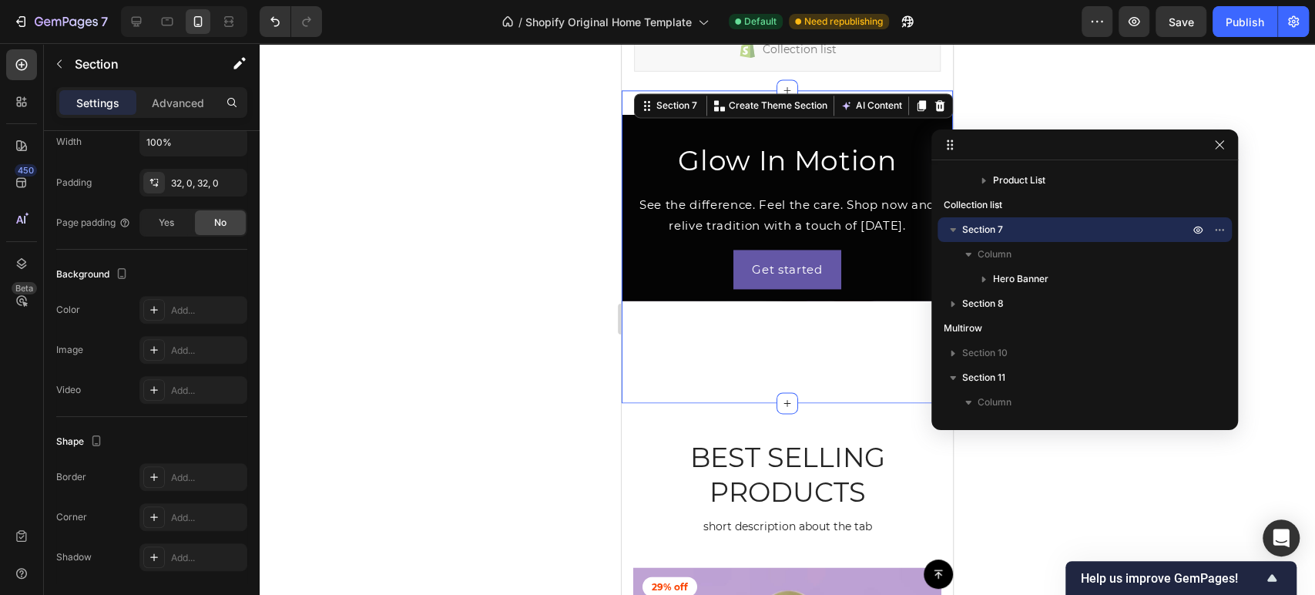
scroll to position [0, 0]
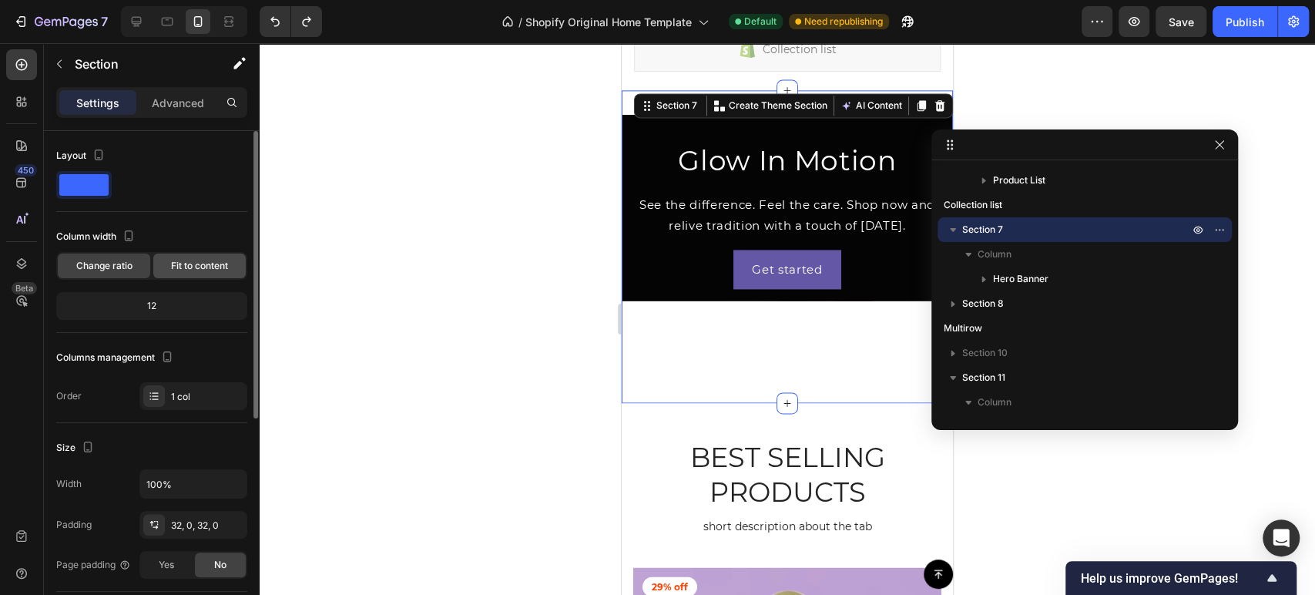
click at [210, 256] on div "Fit to content" at bounding box center [199, 265] width 92 height 25
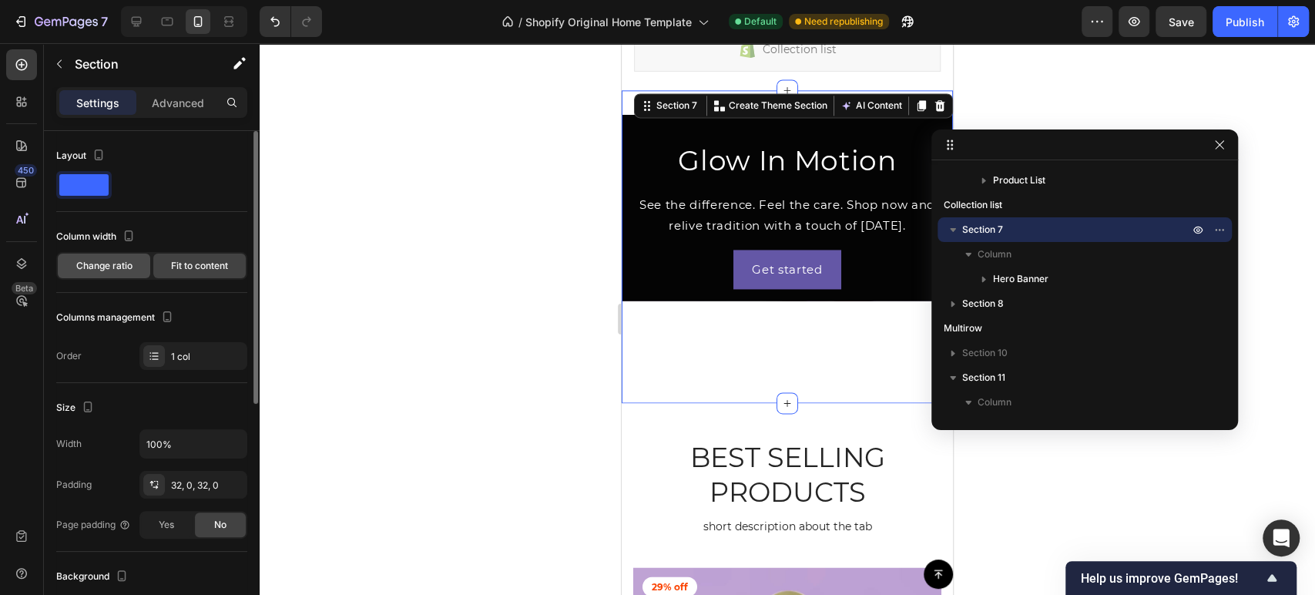
click at [116, 262] on span "Change ratio" at bounding box center [104, 266] width 56 height 14
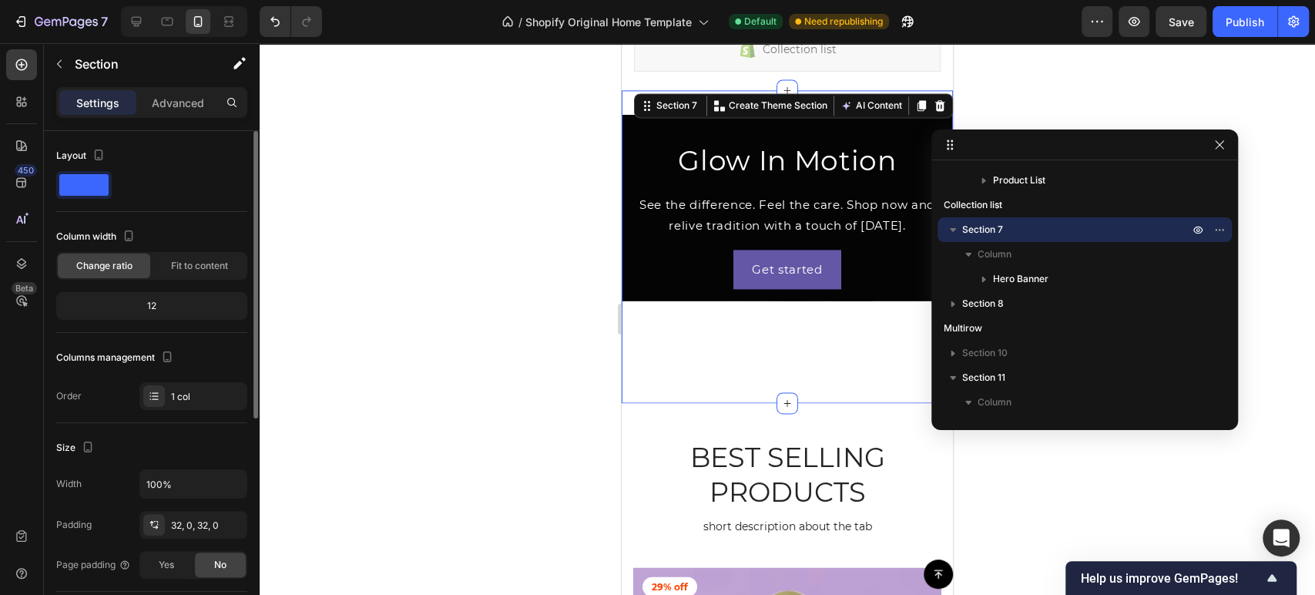
click at [123, 293] on div "12" at bounding box center [151, 306] width 191 height 28
click at [124, 302] on div "12" at bounding box center [151, 306] width 185 height 22
click at [161, 307] on div "12" at bounding box center [151, 306] width 185 height 22
click at [197, 253] on div "Fit to content" at bounding box center [199, 265] width 92 height 25
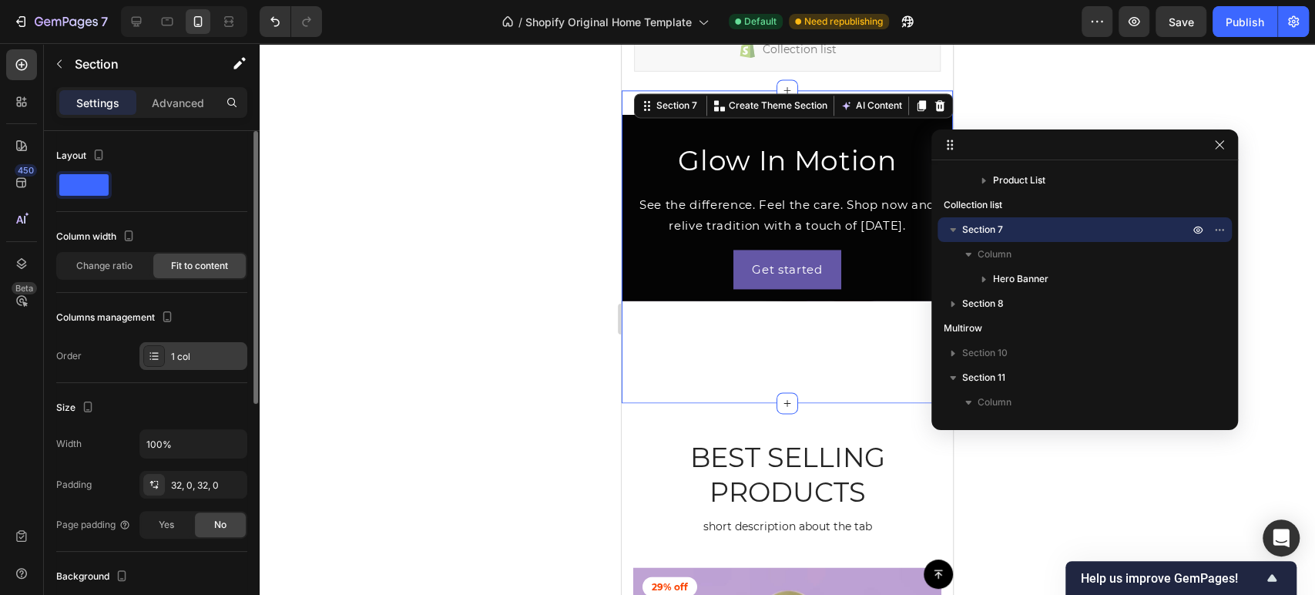
click at [150, 360] on icon at bounding box center [154, 356] width 12 height 12
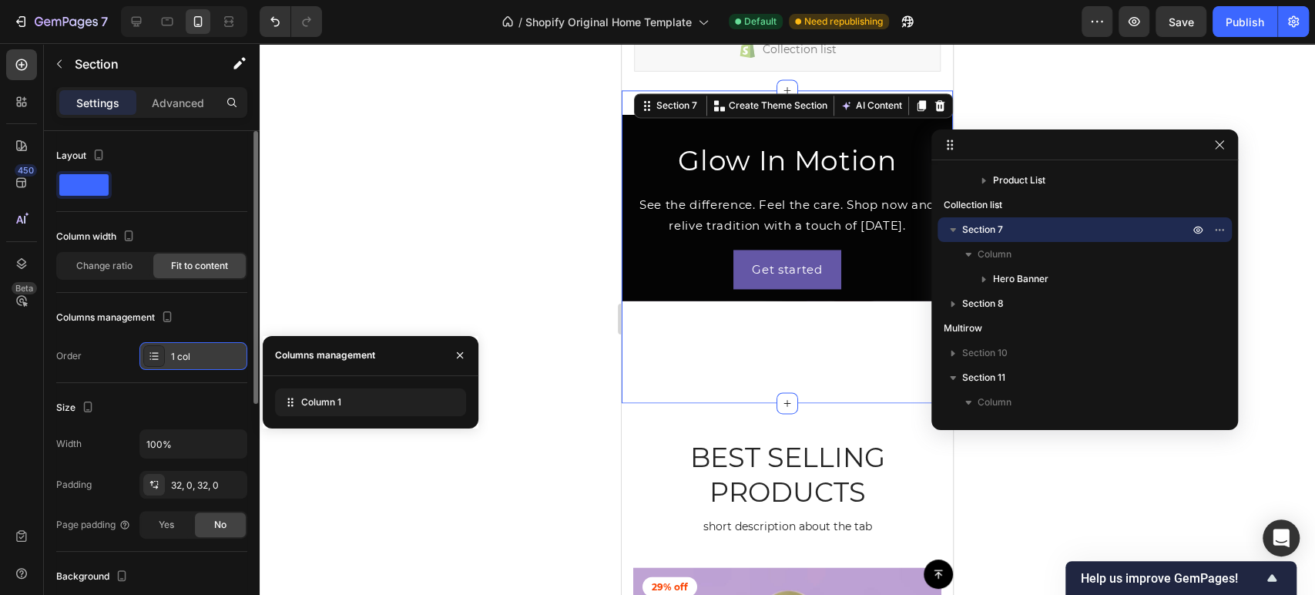
click at [150, 360] on icon at bounding box center [154, 356] width 12 height 12
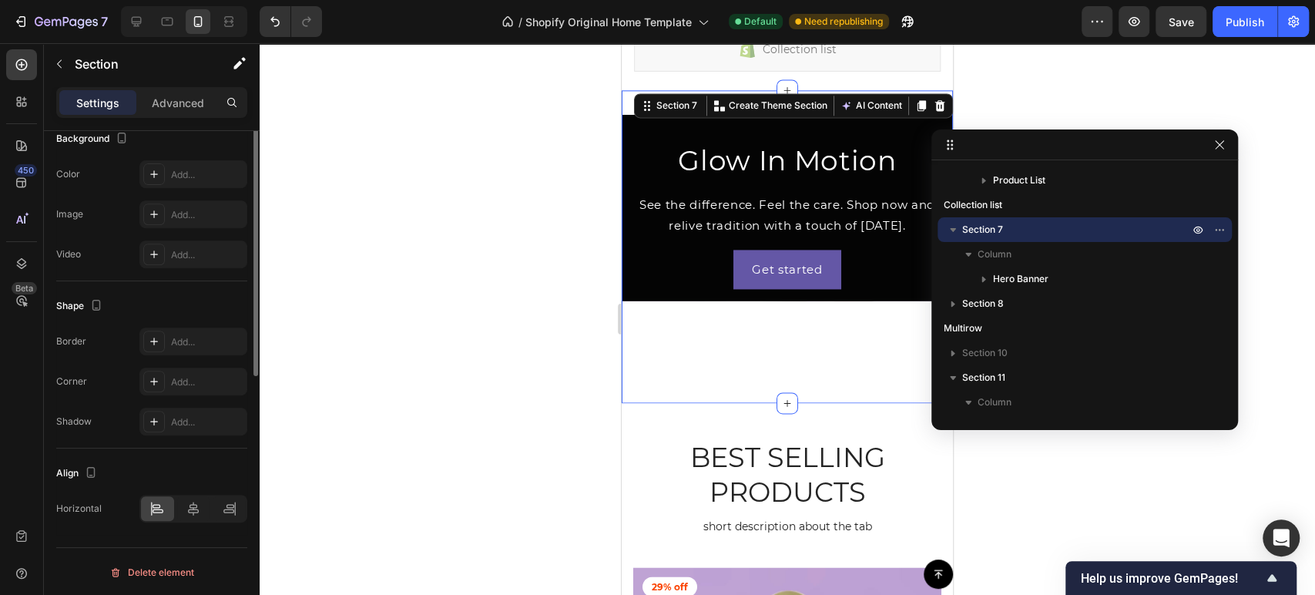
scroll to position [96, 0]
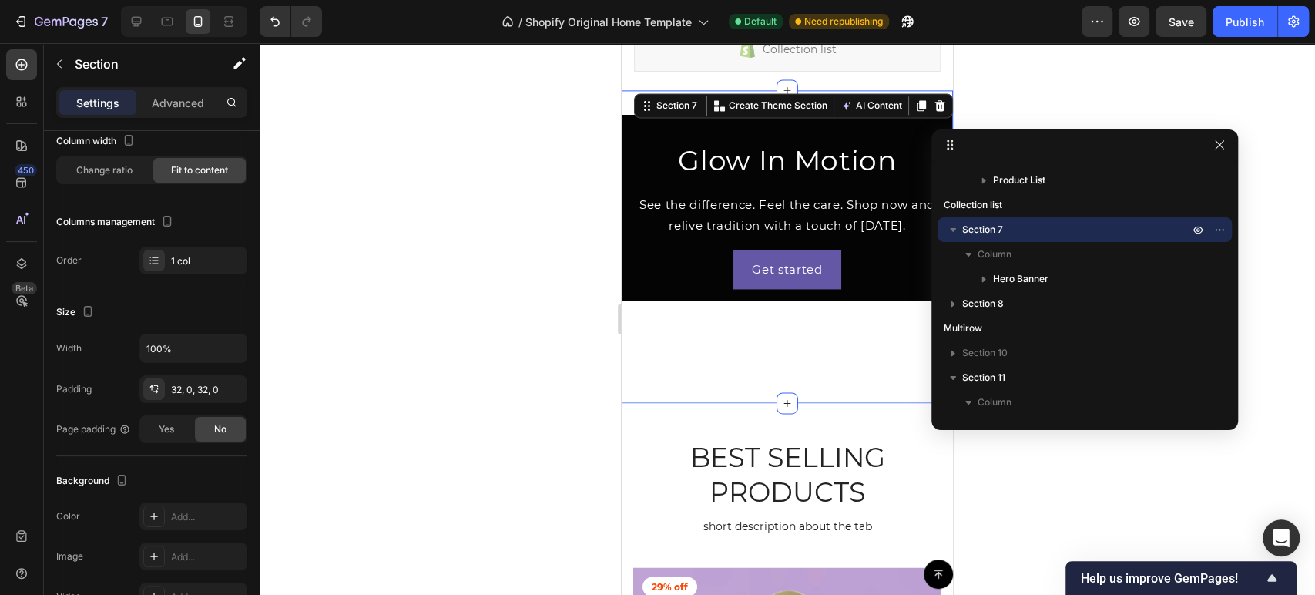
drag, startPoint x: 763, startPoint y: 336, endPoint x: 771, endPoint y: 297, distance: 40.0
click at [764, 334] on div "Glow In Motion Heading See the difference. Feel the care. Shop now and relive t…" at bounding box center [787, 246] width 331 height 263
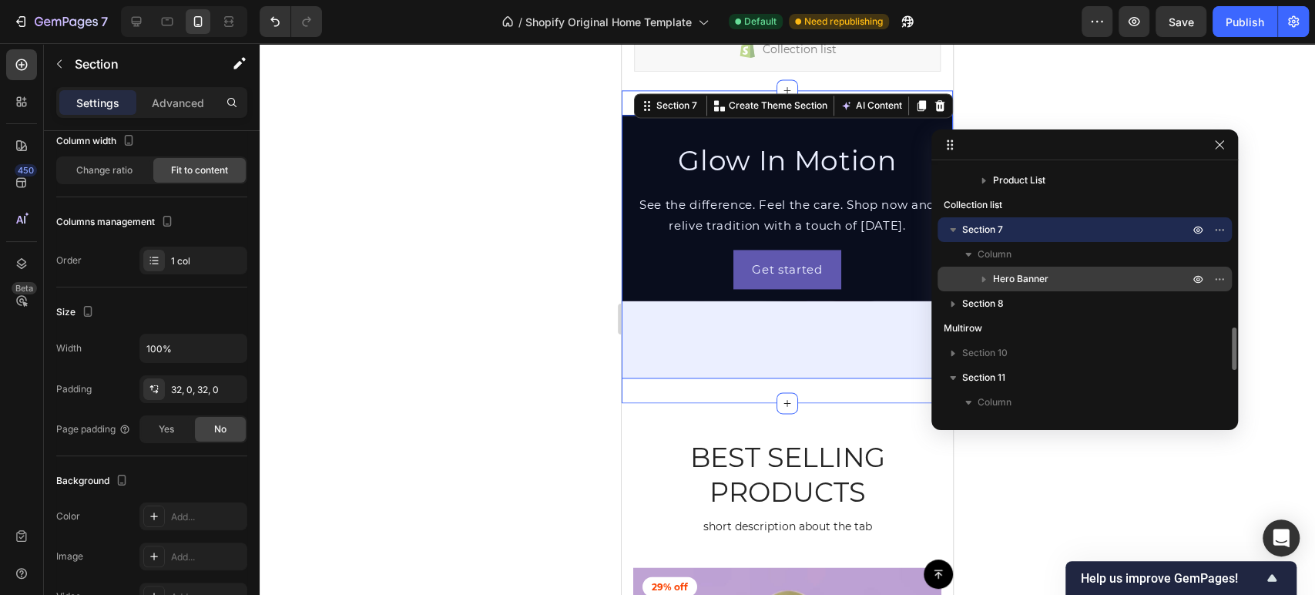
click at [1061, 269] on div "Hero Banner" at bounding box center [1085, 278] width 282 height 25
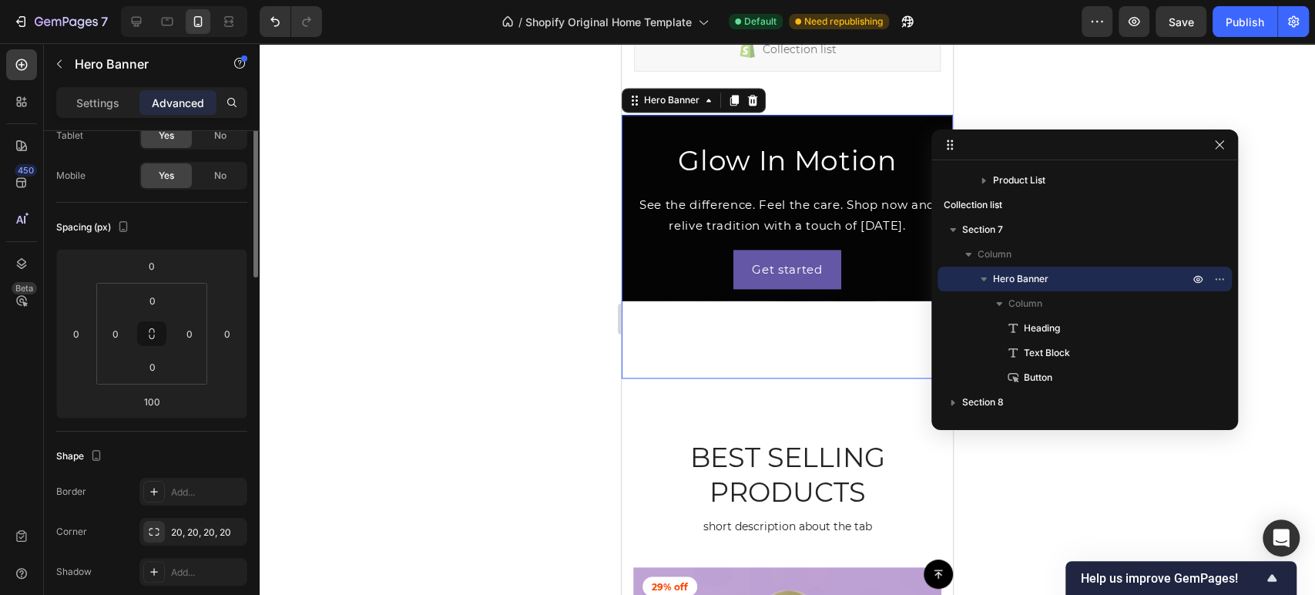
scroll to position [0, 0]
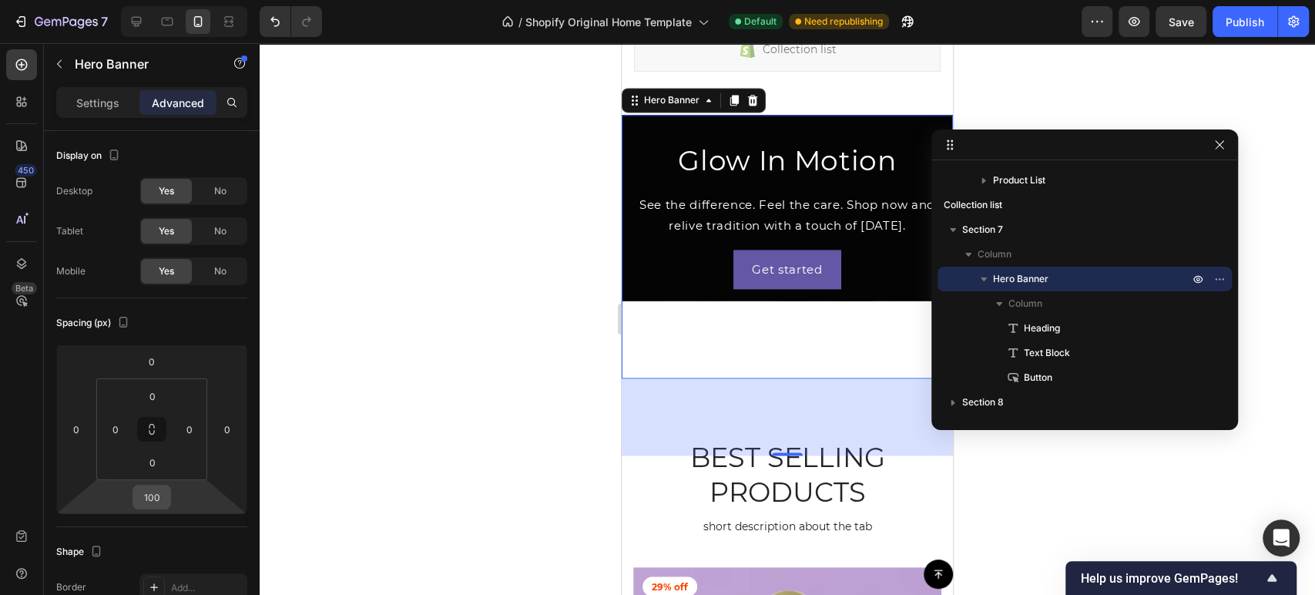
click at [169, 498] on div "100" at bounding box center [151, 496] width 39 height 25
click at [157, 528] on span "Auto" at bounding box center [166, 530] width 20 height 11
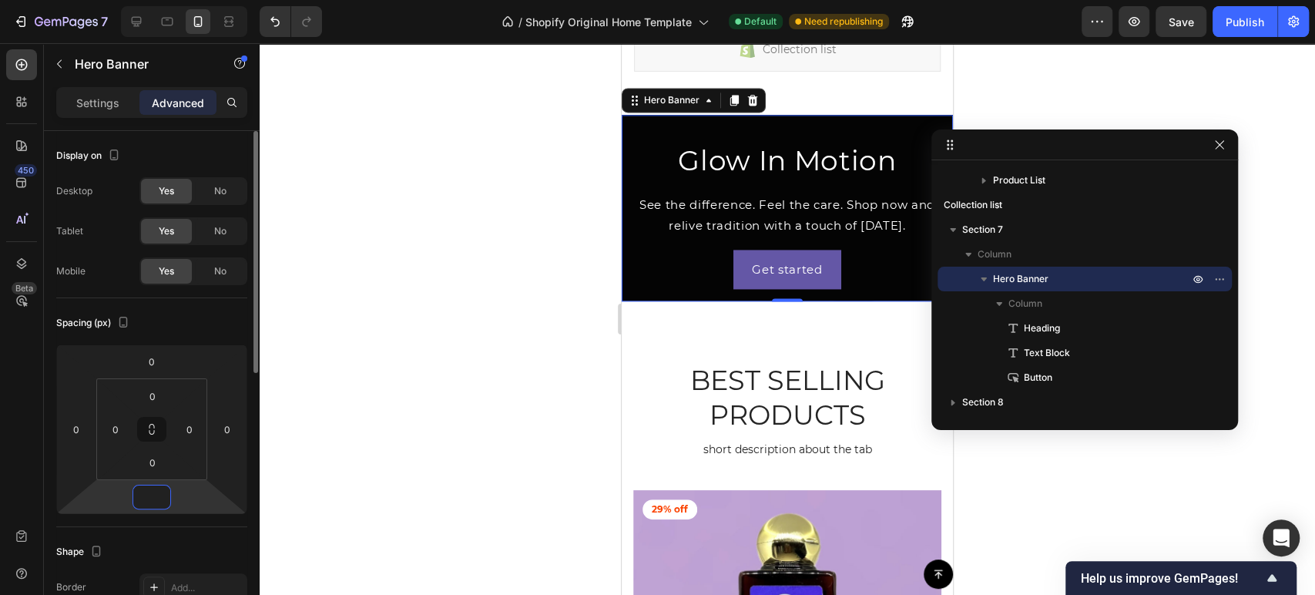
click at [159, 492] on input "number" at bounding box center [151, 496] width 31 height 23
type input "0"
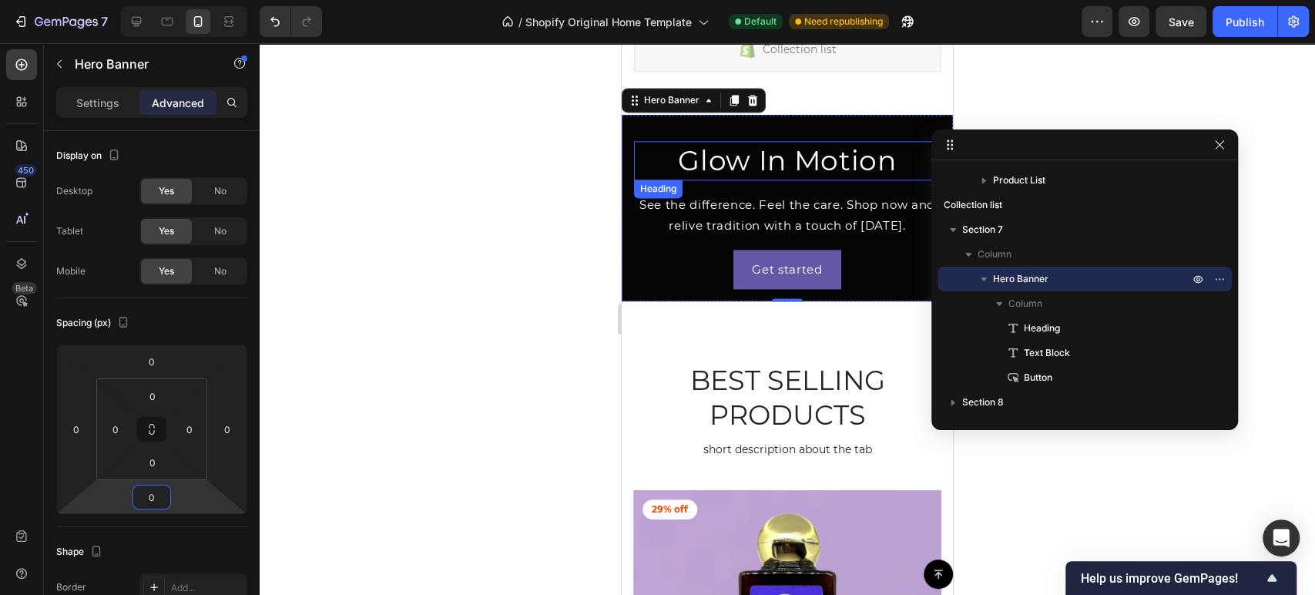
click at [806, 155] on h2 "Glow In Motion" at bounding box center [787, 160] width 307 height 39
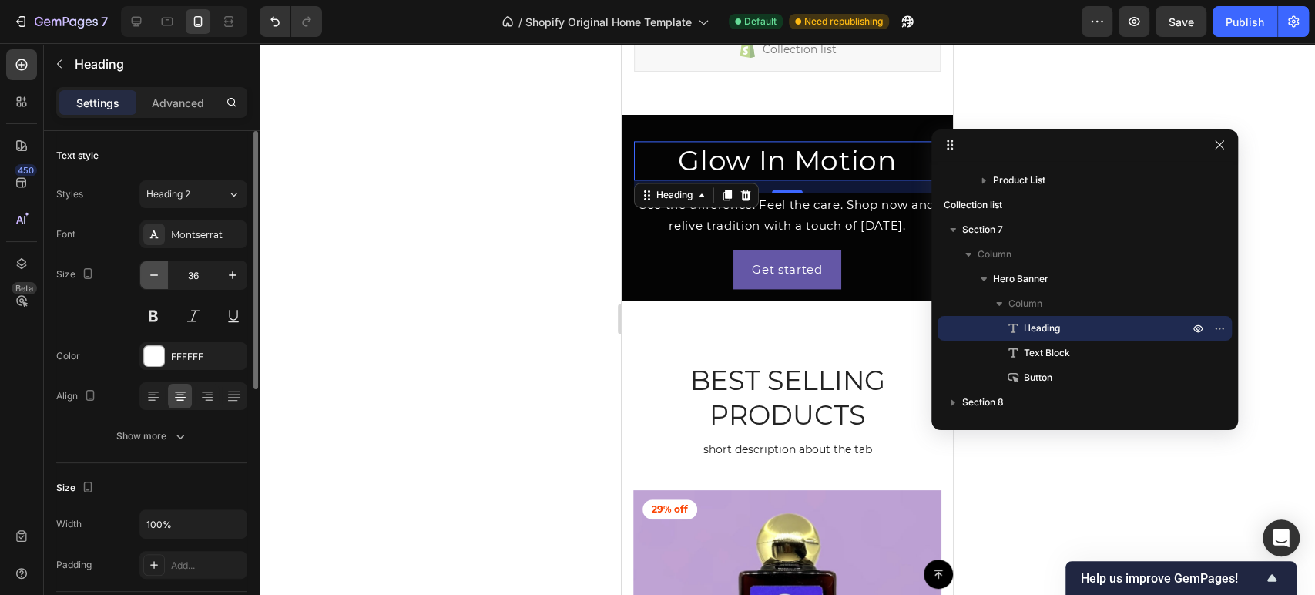
click at [152, 276] on icon "button" at bounding box center [153, 274] width 15 height 15
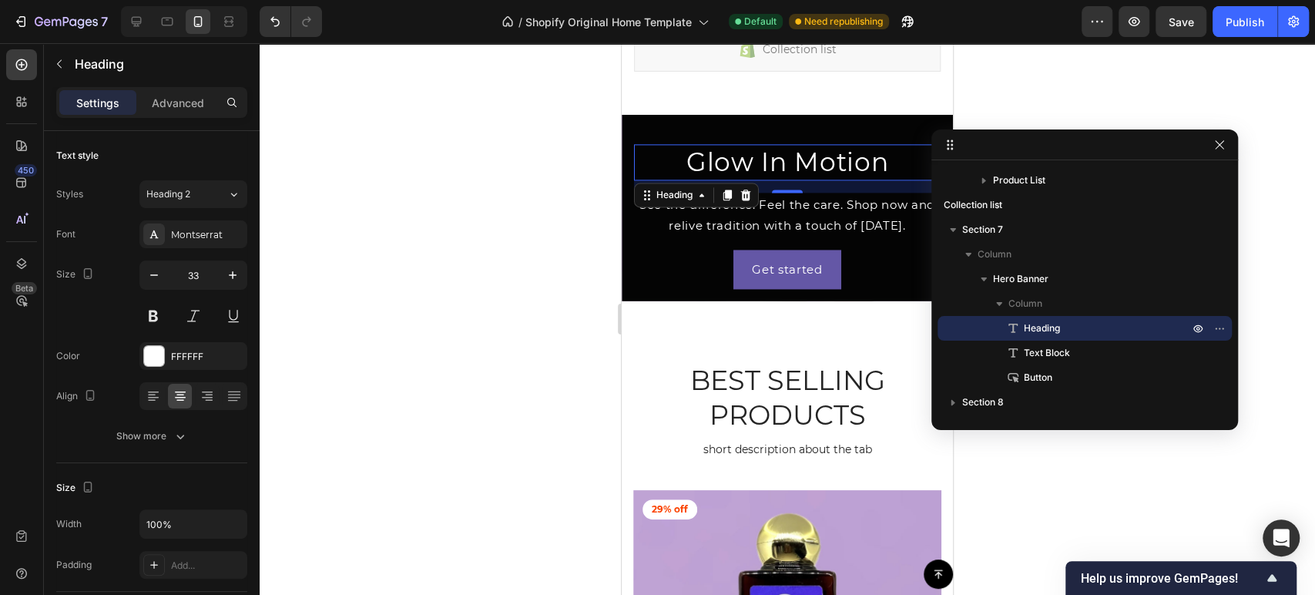
type input "32"
click at [774, 220] on p "See the difference. Feel the care. Shop now and relive tradition with a touch o…" at bounding box center [786, 215] width 303 height 42
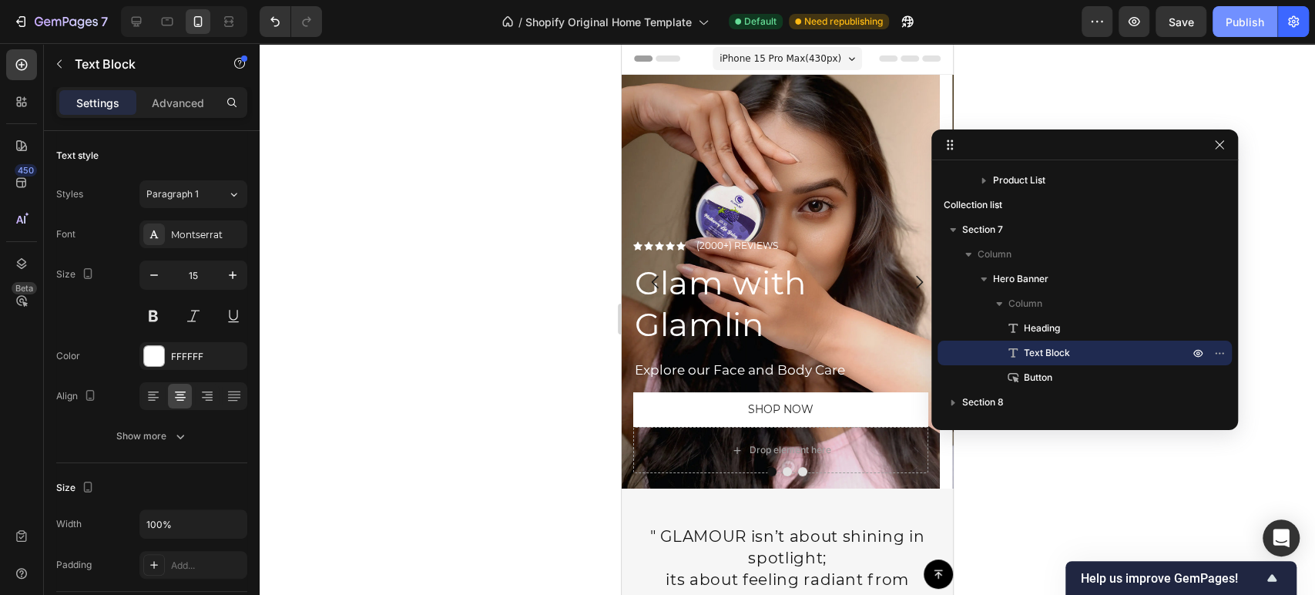
click at [1231, 15] on div "Publish" at bounding box center [1244, 22] width 39 height 16
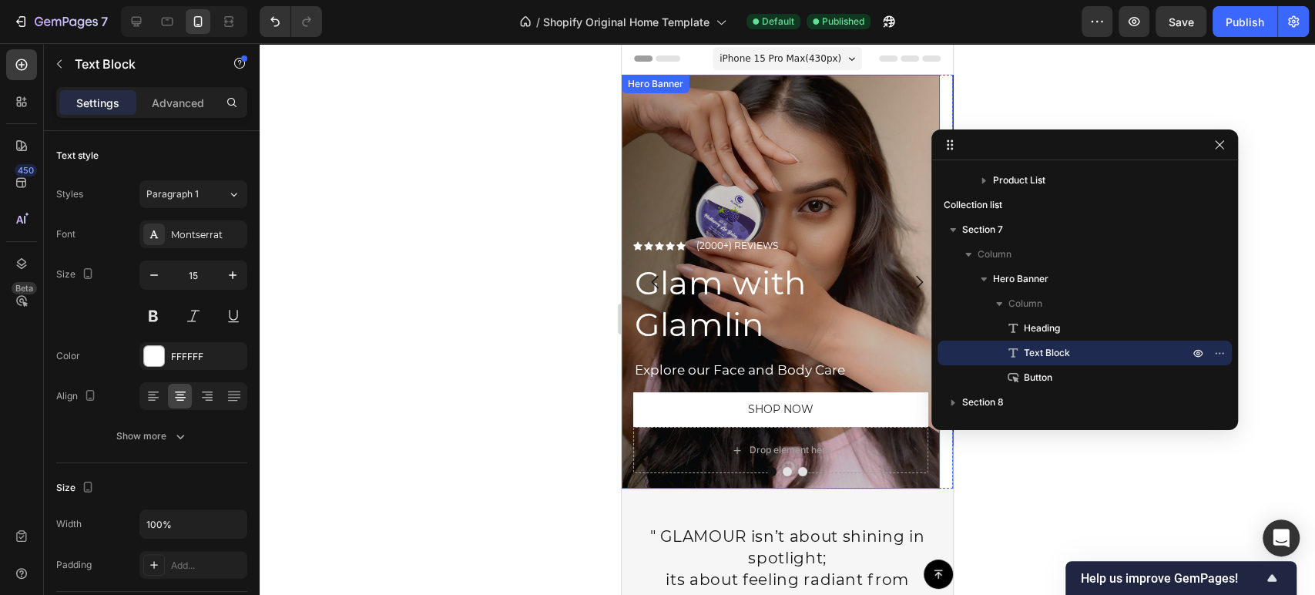
drag, startPoint x: 746, startPoint y: 167, endPoint x: 733, endPoint y: 166, distance: 12.4
click at [746, 167] on div "Overlay" at bounding box center [781, 282] width 318 height 414
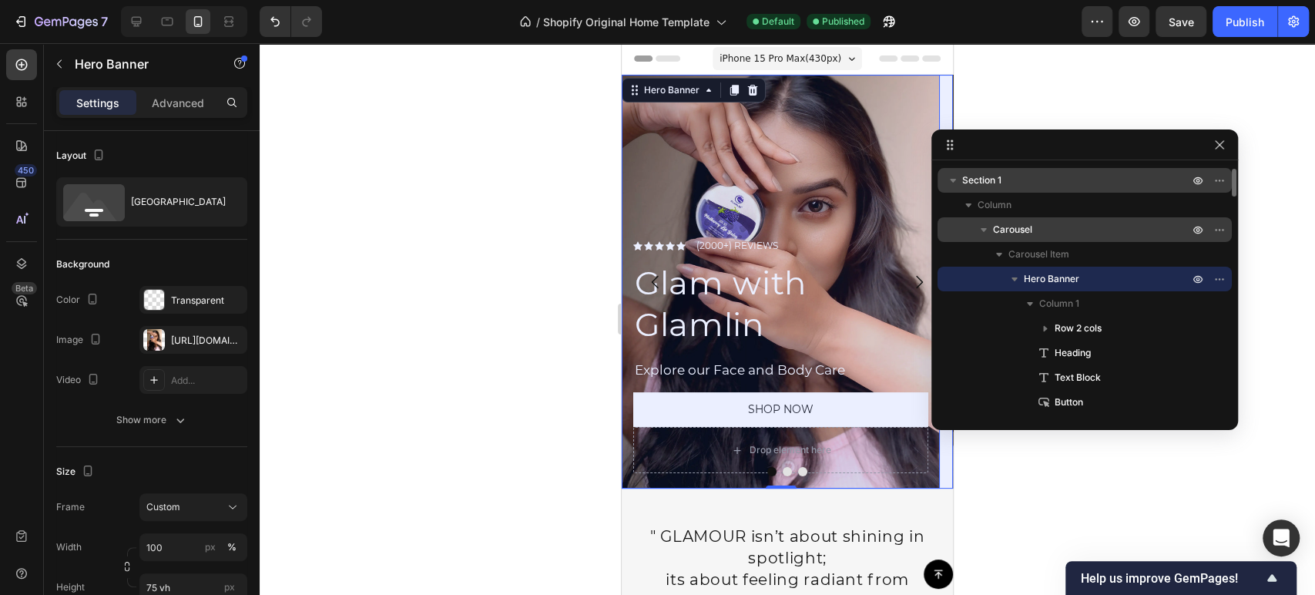
click at [1041, 232] on p "Carousel" at bounding box center [1092, 229] width 199 height 15
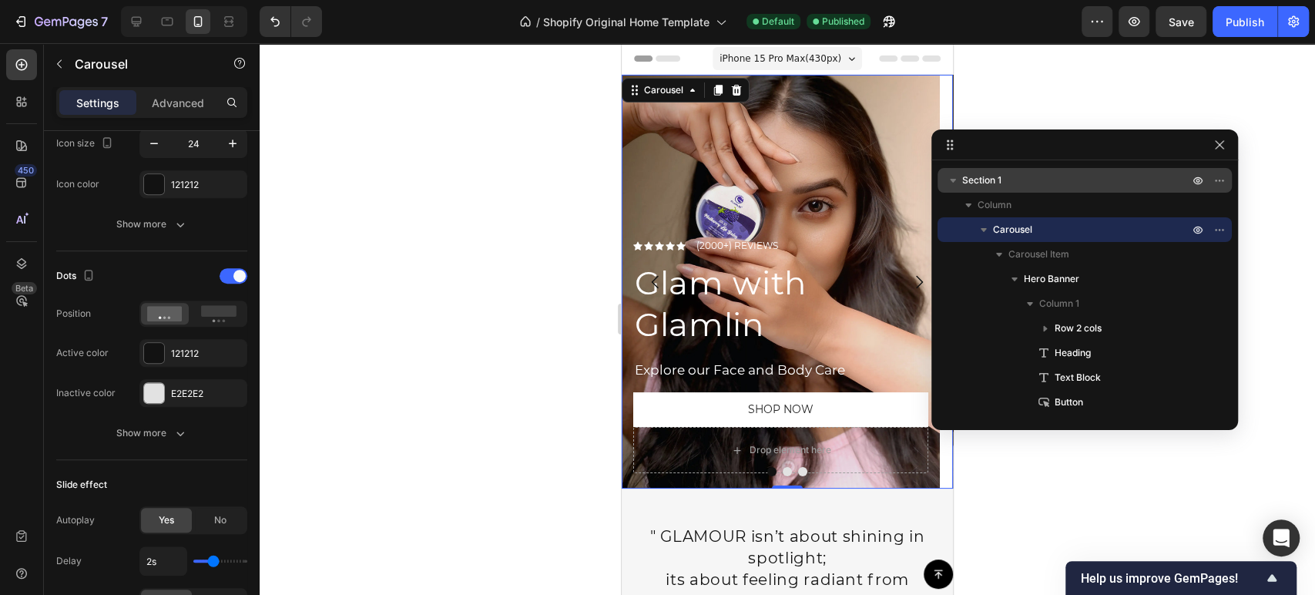
scroll to position [412, 0]
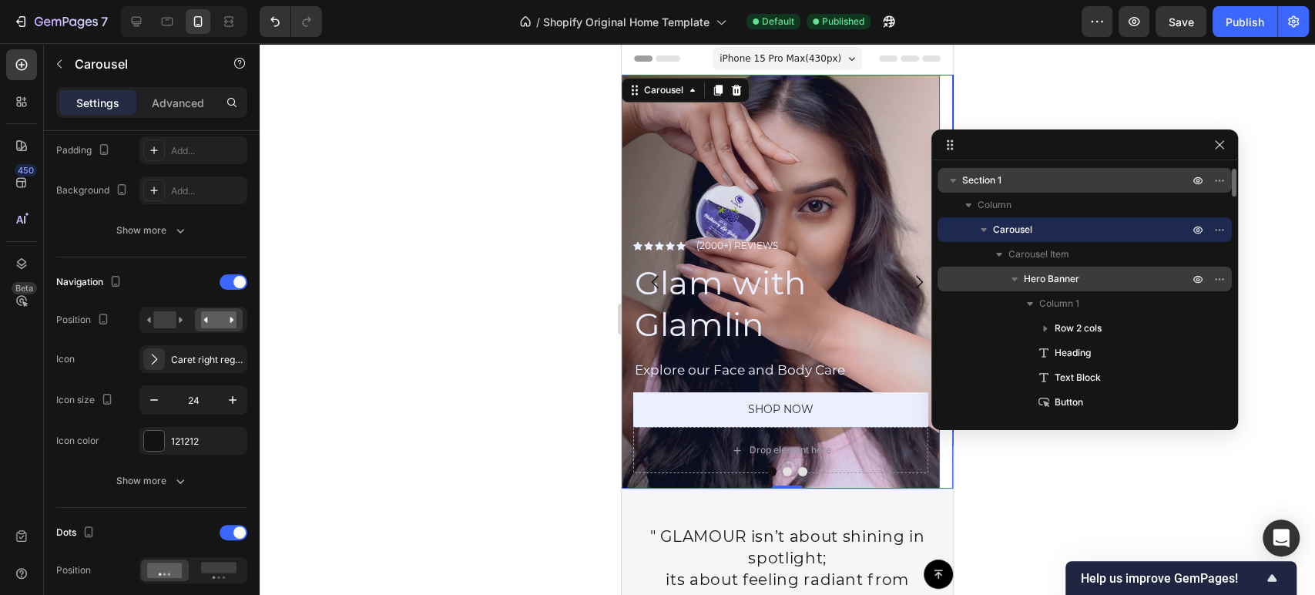
click at [1081, 282] on p "Hero Banner" at bounding box center [1108, 278] width 168 height 15
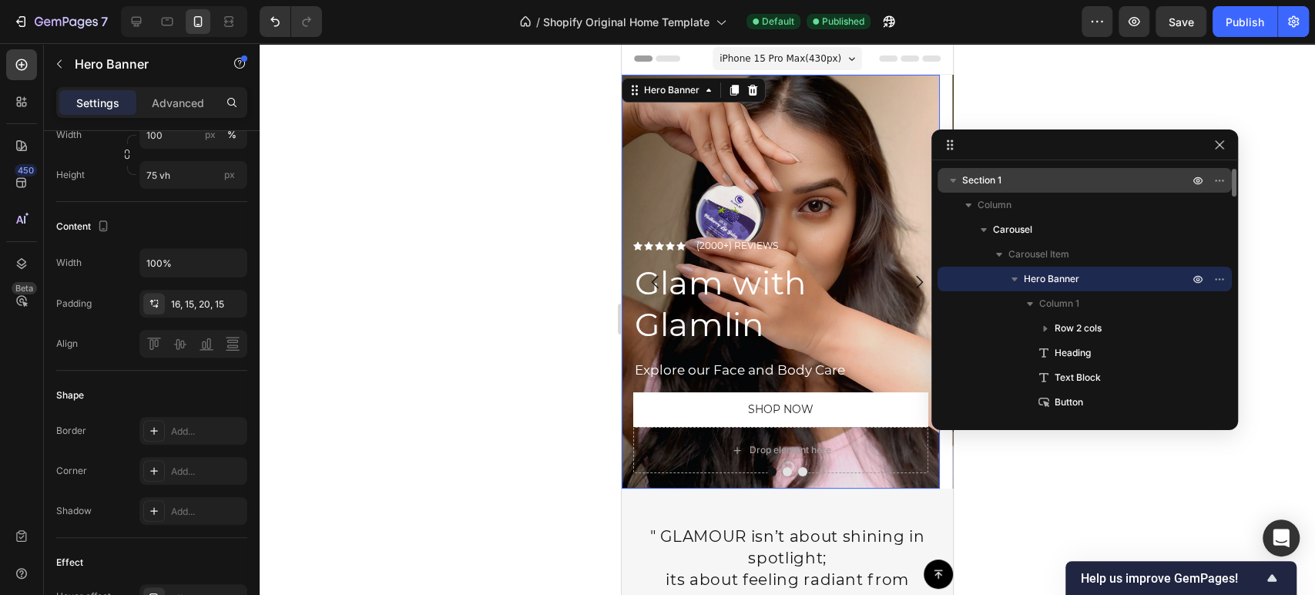
scroll to position [0, 0]
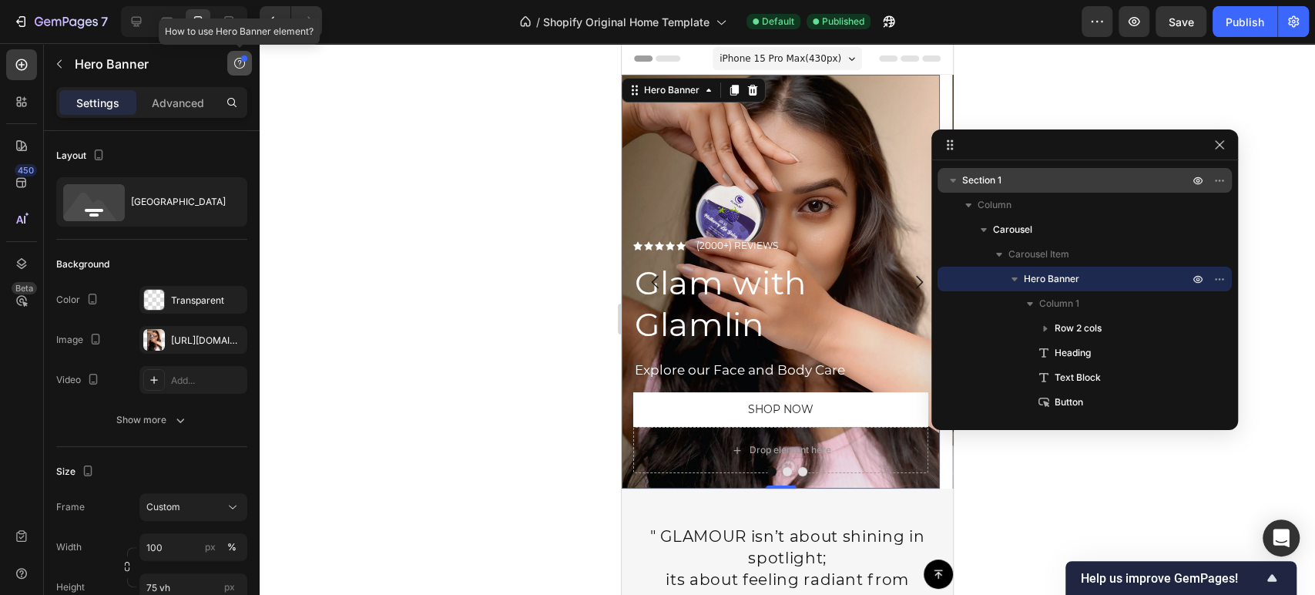
click at [236, 55] on button "button" at bounding box center [239, 63] width 25 height 25
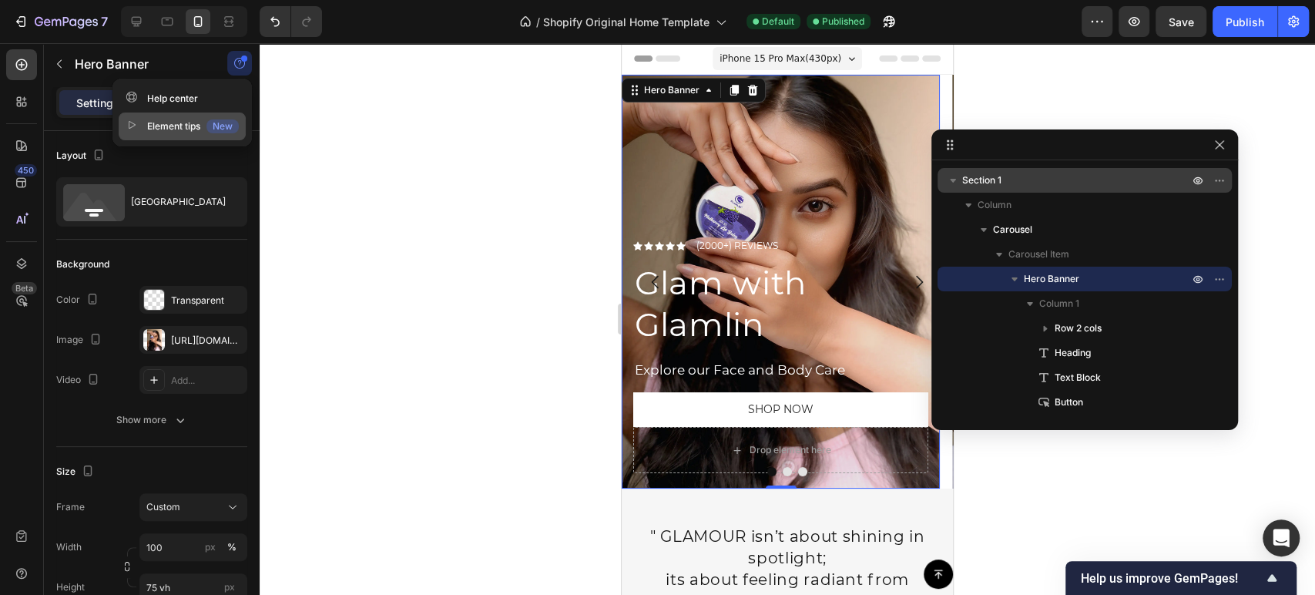
click at [171, 131] on div "Element tips New" at bounding box center [182, 126] width 113 height 15
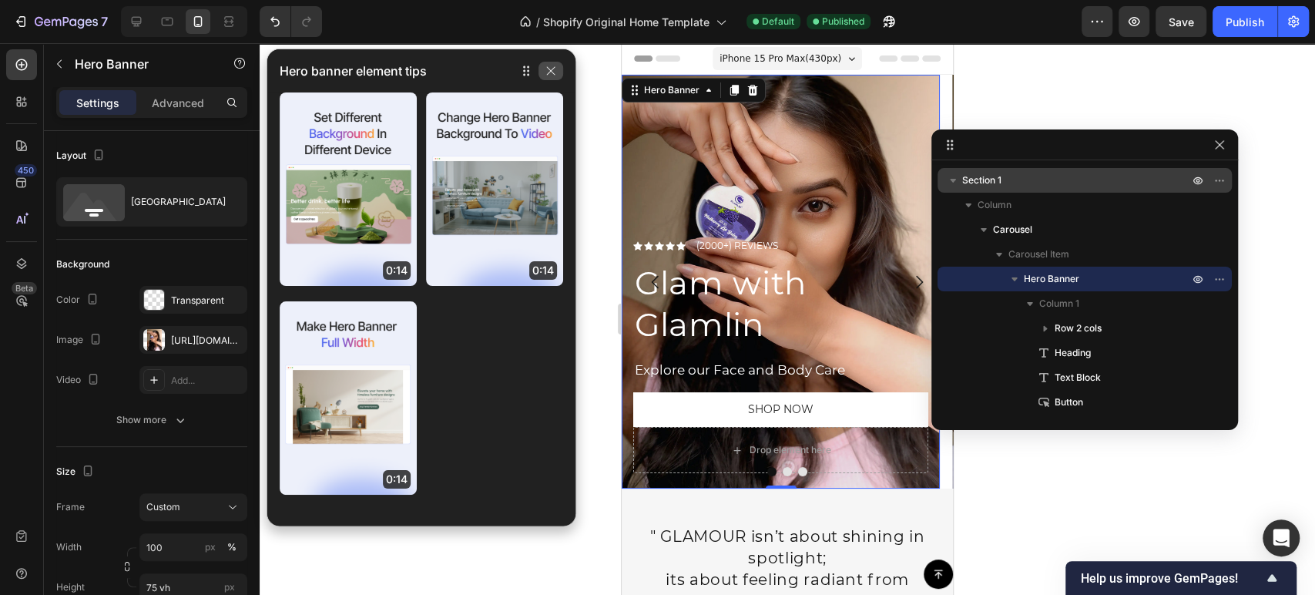
click at [548, 70] on icon "button" at bounding box center [551, 71] width 12 height 12
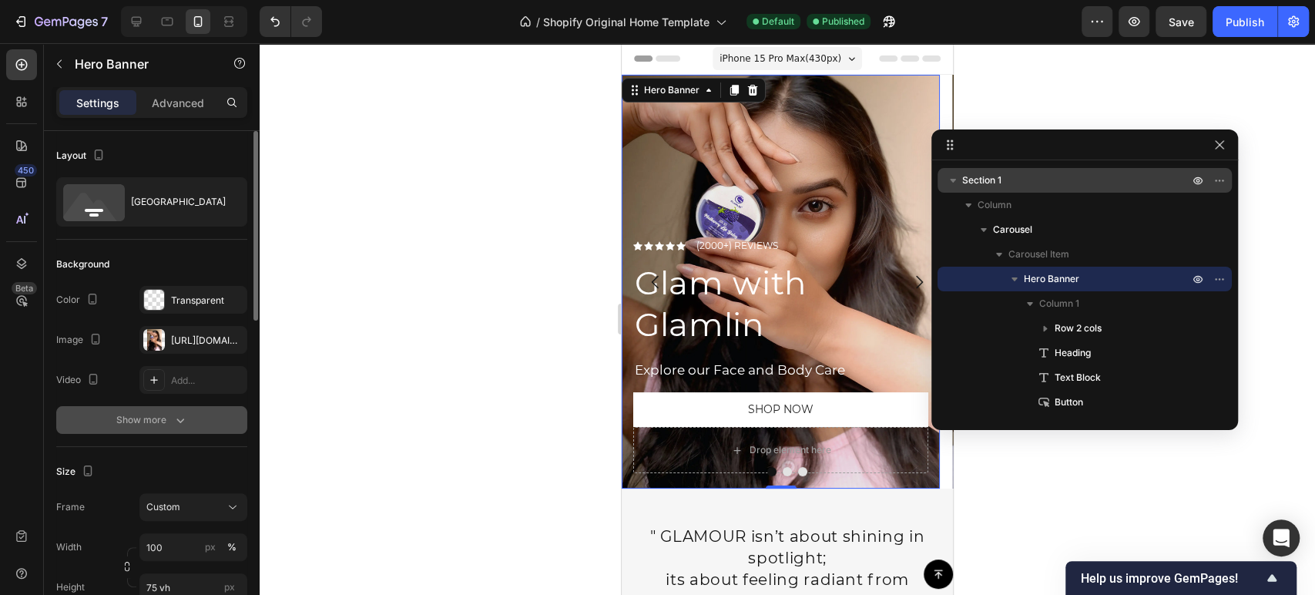
click at [137, 417] on div "Show more" at bounding box center [152, 419] width 72 height 15
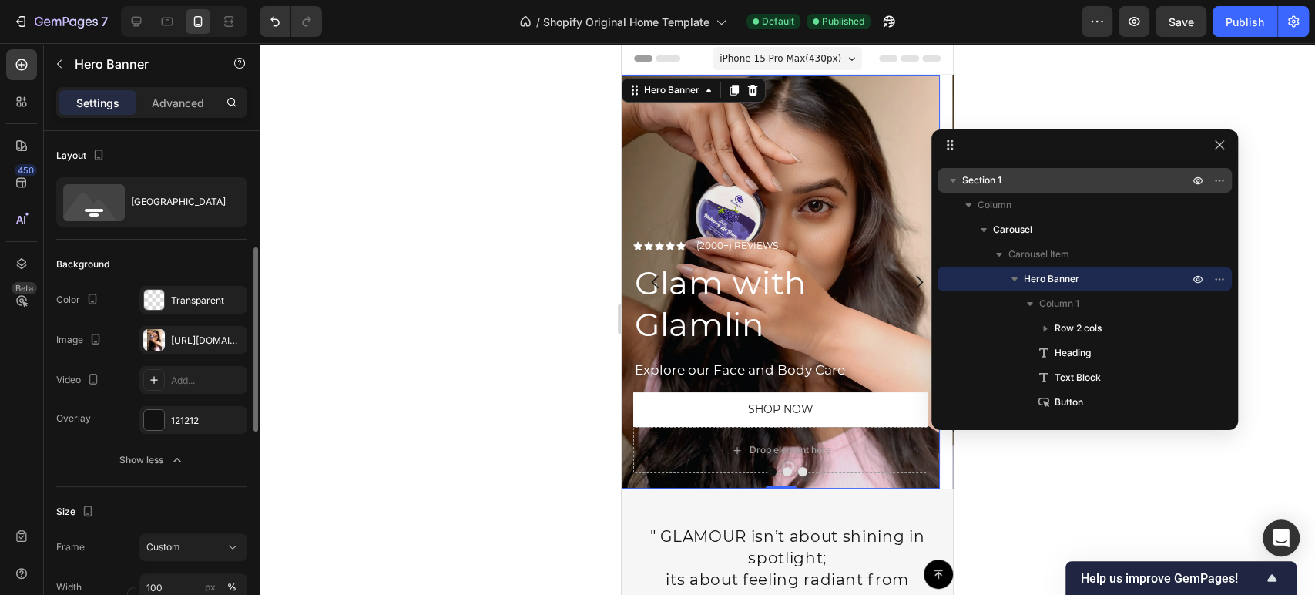
scroll to position [85, 0]
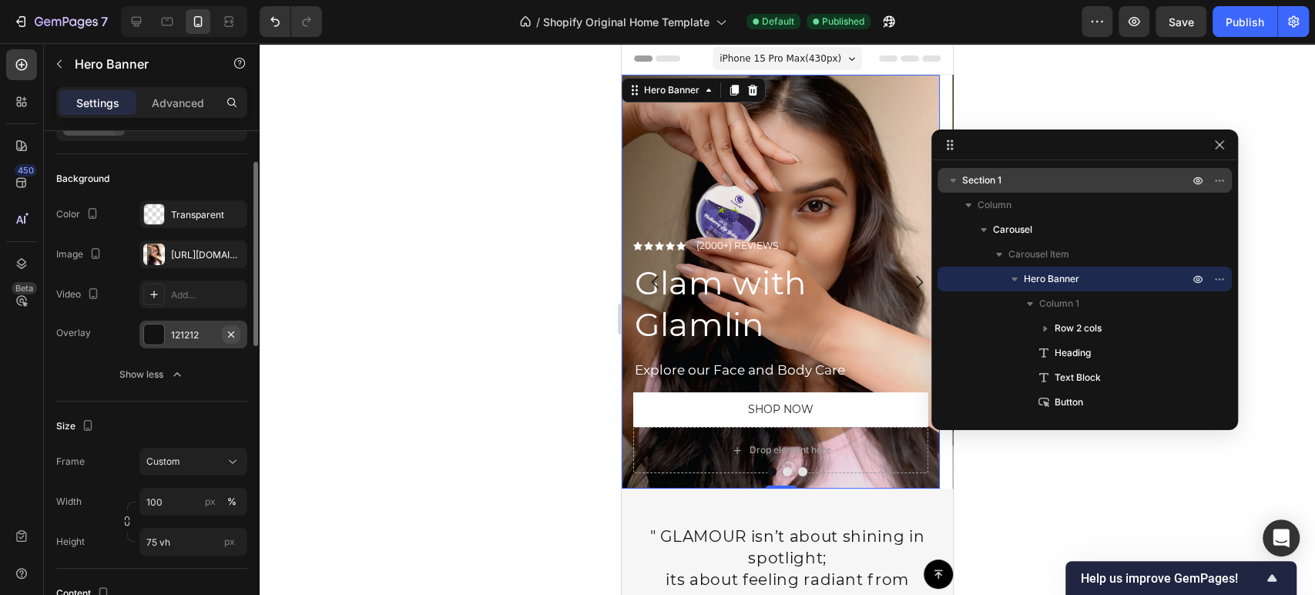
click at [231, 333] on icon "button" at bounding box center [231, 333] width 6 height 6
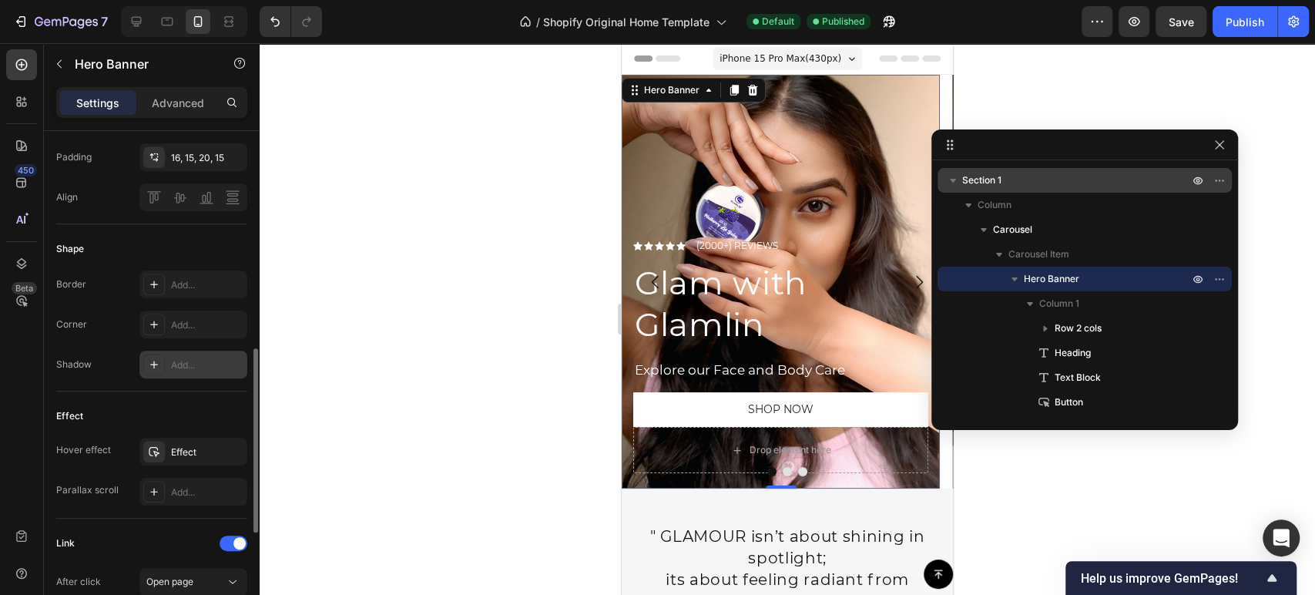
scroll to position [684, 0]
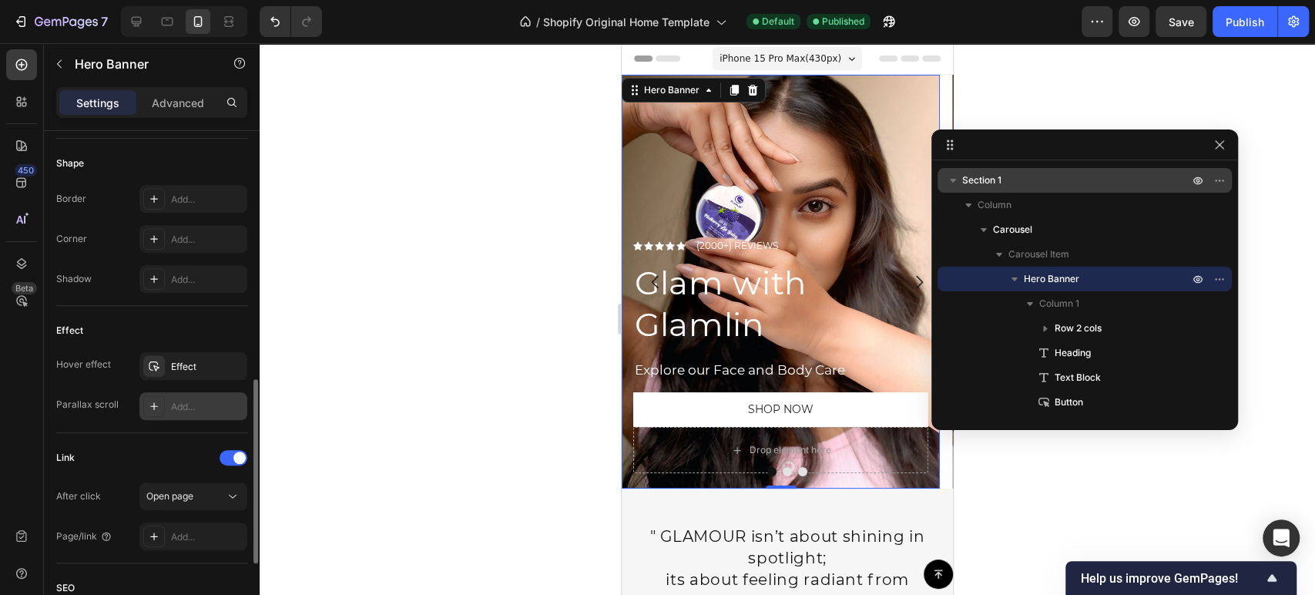
click at [169, 398] on div "Add..." at bounding box center [193, 406] width 108 height 28
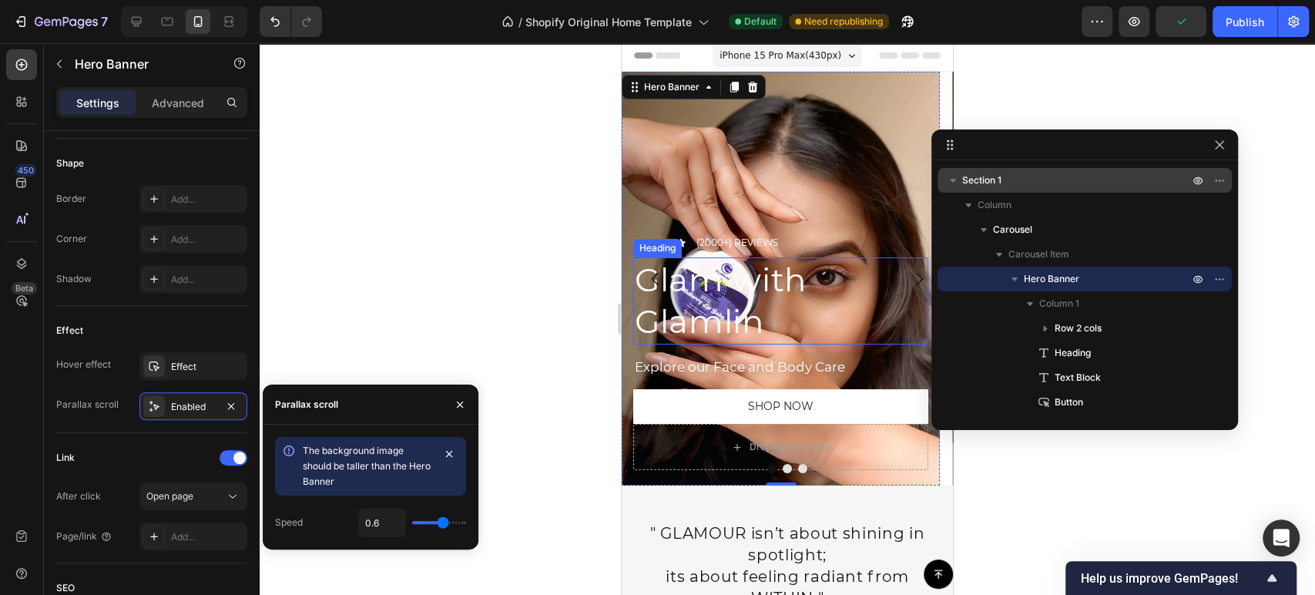
scroll to position [0, 0]
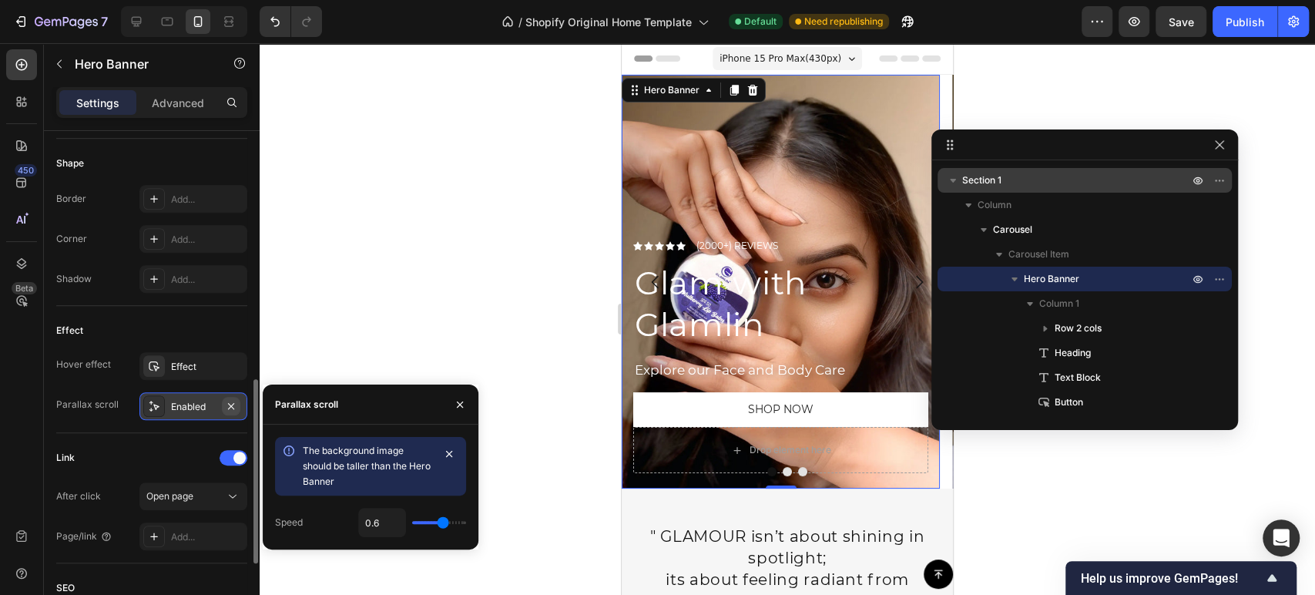
click at [232, 405] on icon "button" at bounding box center [231, 405] width 6 height 6
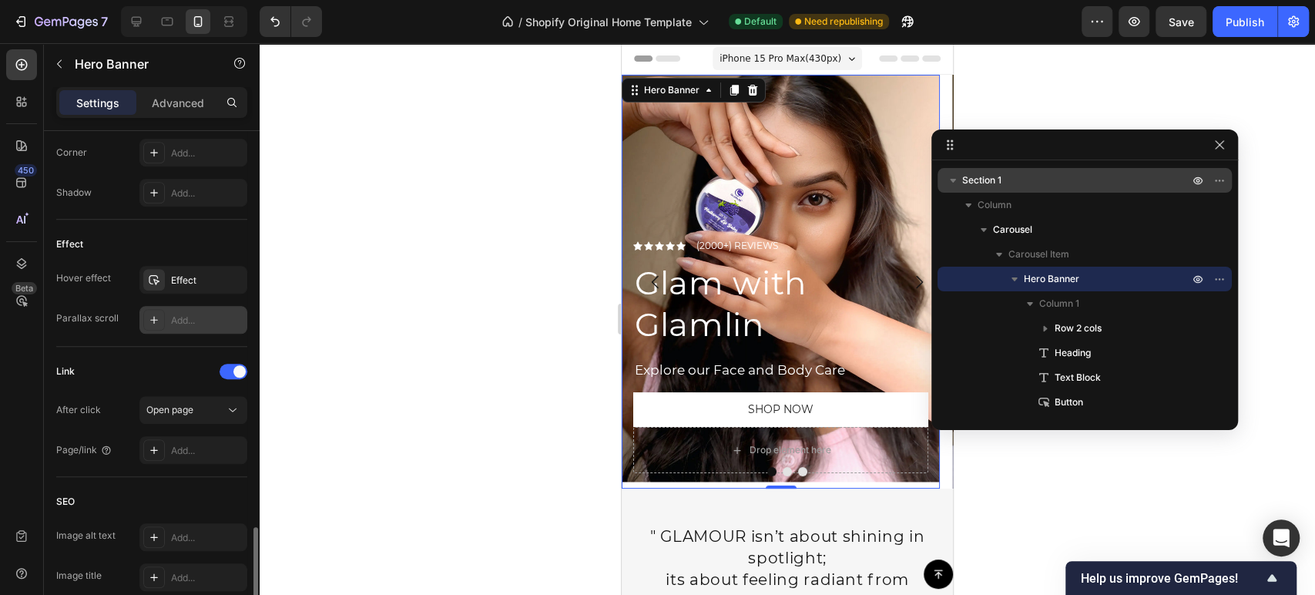
scroll to position [856, 0]
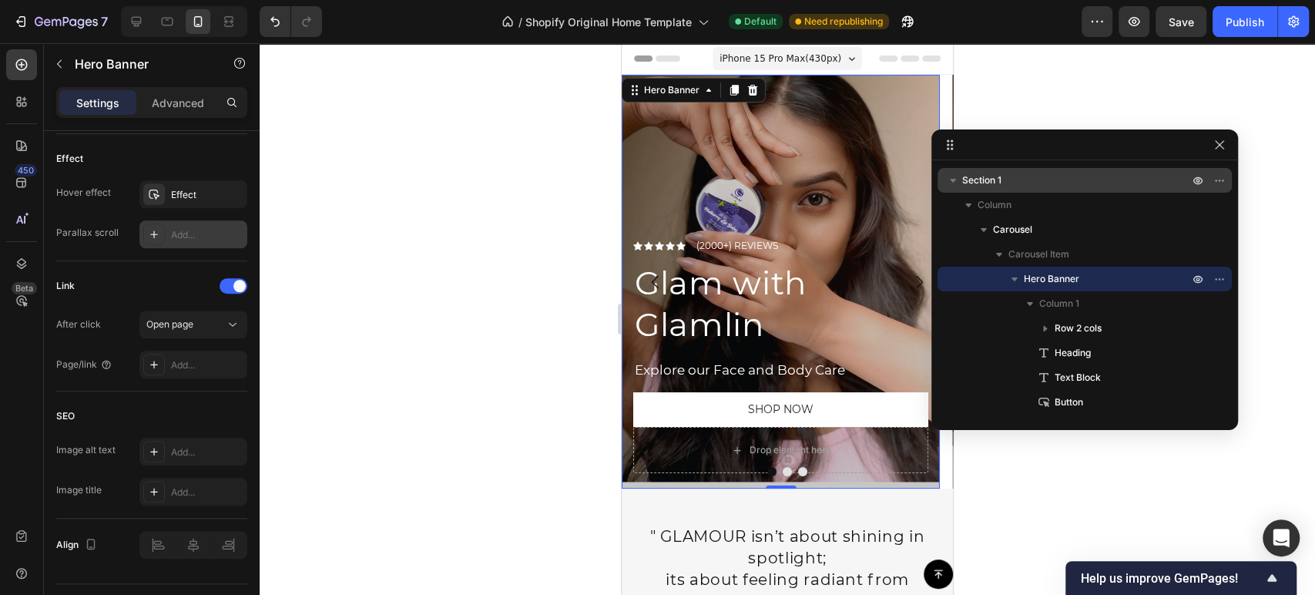
click at [730, 149] on div "Overlay" at bounding box center [781, 282] width 318 height 414
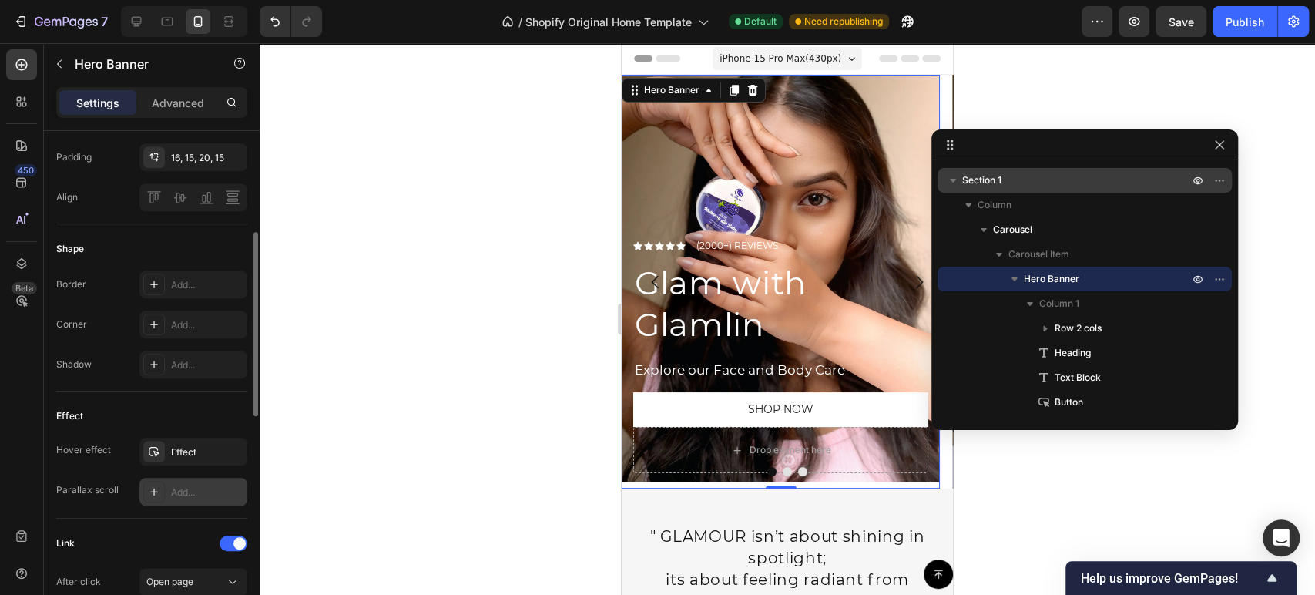
scroll to position [513, 0]
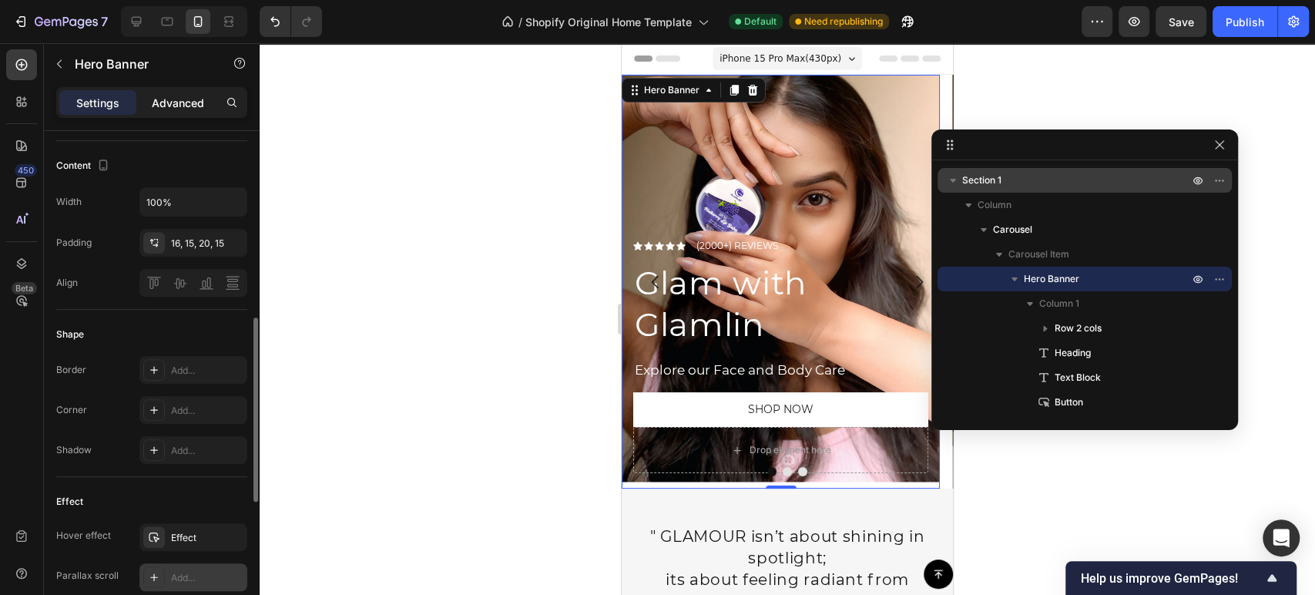
click at [187, 103] on p "Advanced" at bounding box center [178, 103] width 52 height 16
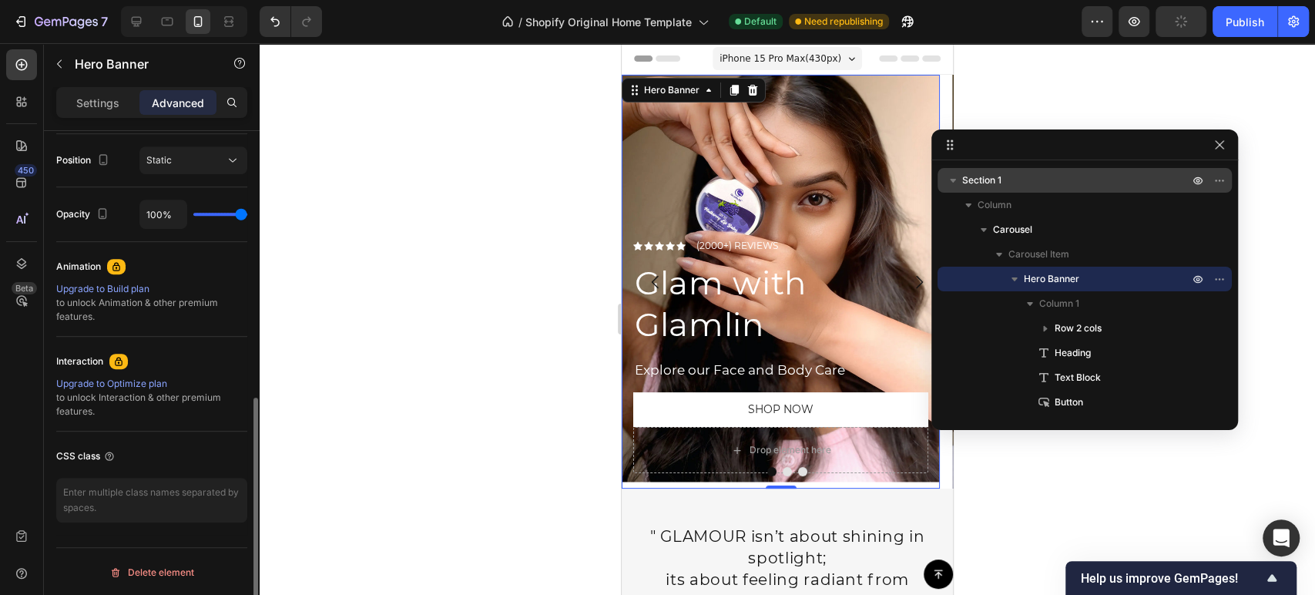
scroll to position [388, 0]
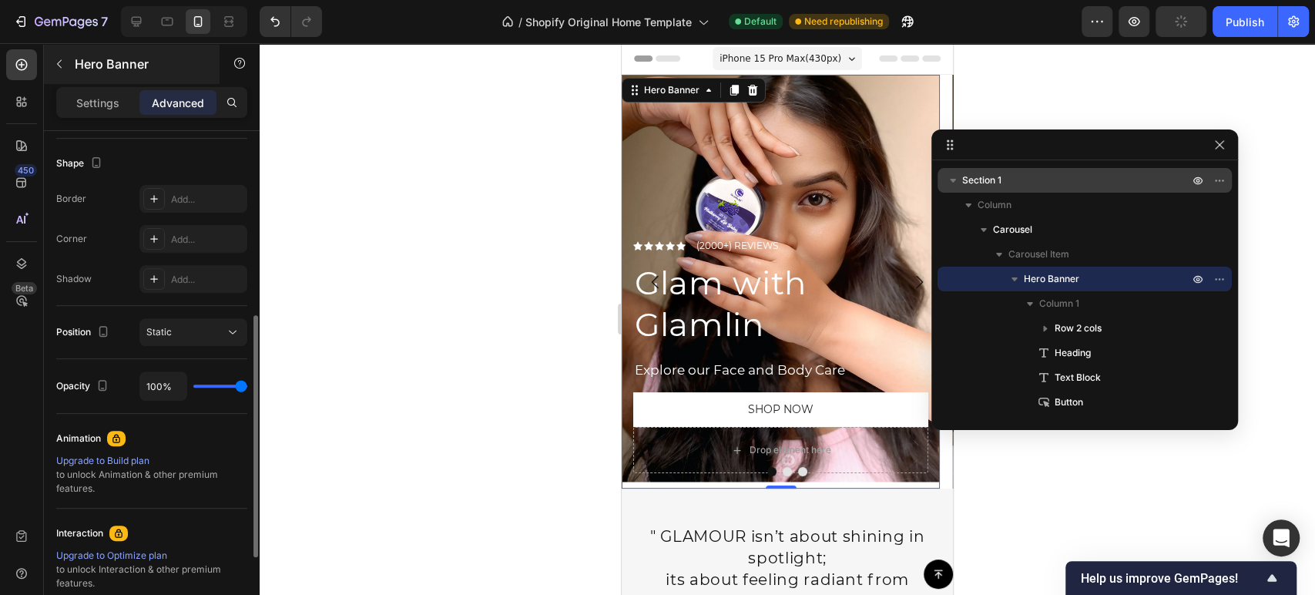
click at [109, 96] on p "Settings" at bounding box center [97, 103] width 43 height 16
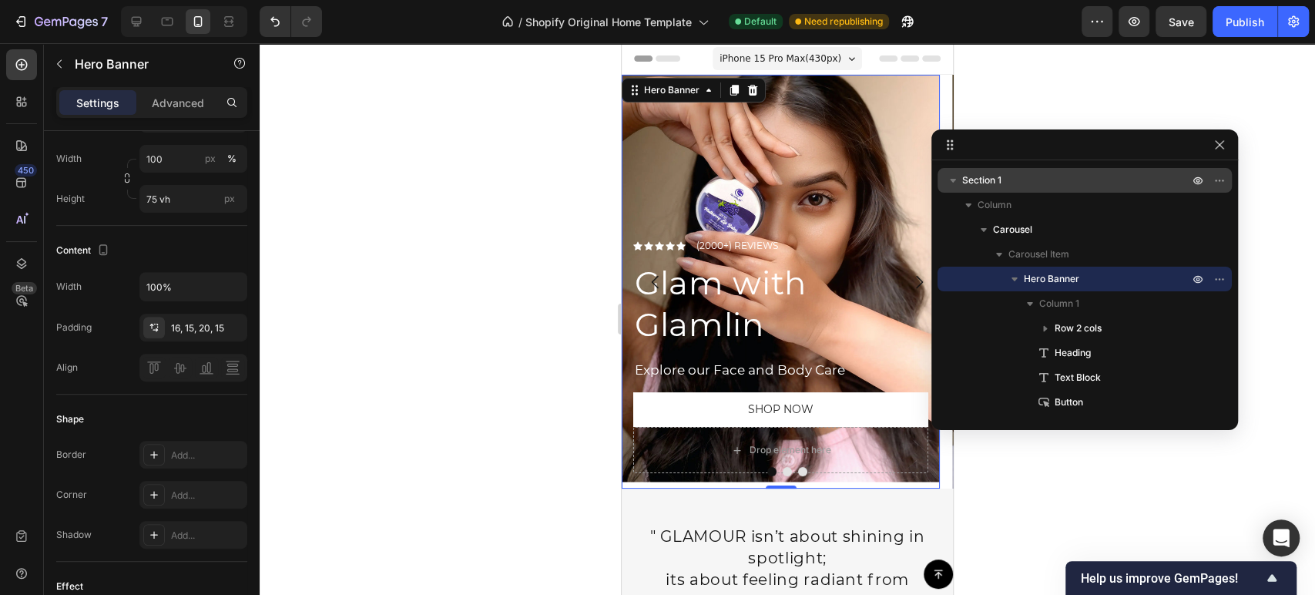
click at [220, 66] on div "Hero Banner" at bounding box center [152, 65] width 216 height 44
click at [234, 62] on icon "button" at bounding box center [239, 63] width 11 height 11
click at [201, 128] on div "Element tips" at bounding box center [201, 126] width 75 height 15
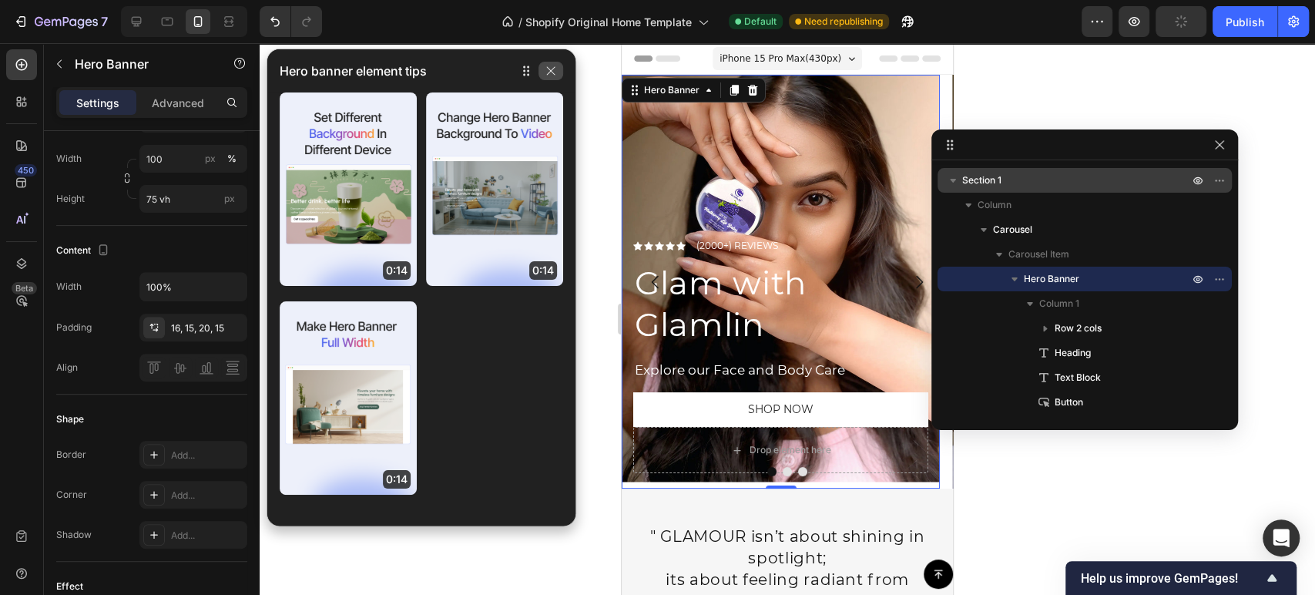
click at [553, 70] on icon "button" at bounding box center [551, 71] width 12 height 12
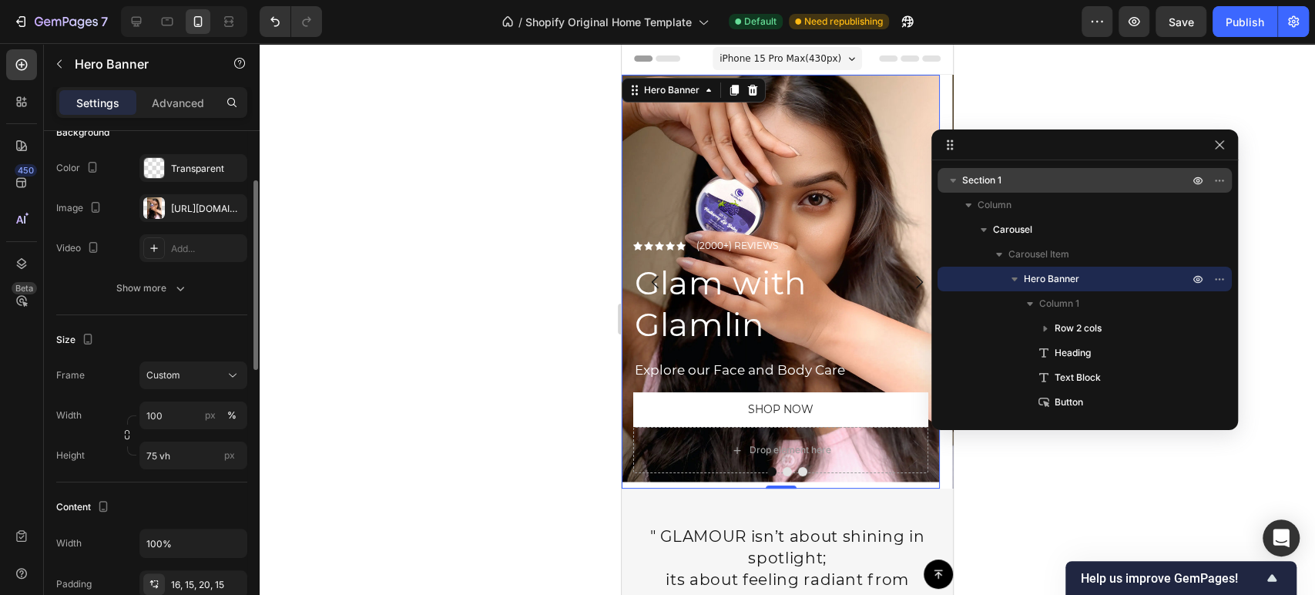
scroll to position [46, 0]
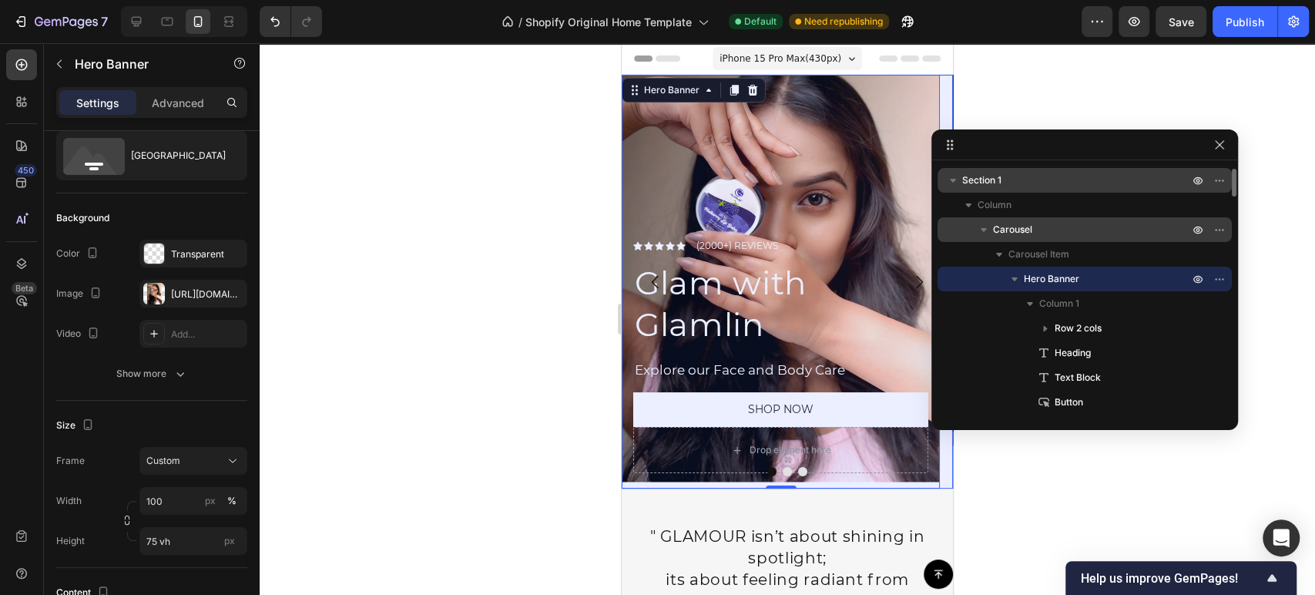
click at [1011, 240] on div "Carousel" at bounding box center [1085, 229] width 282 height 25
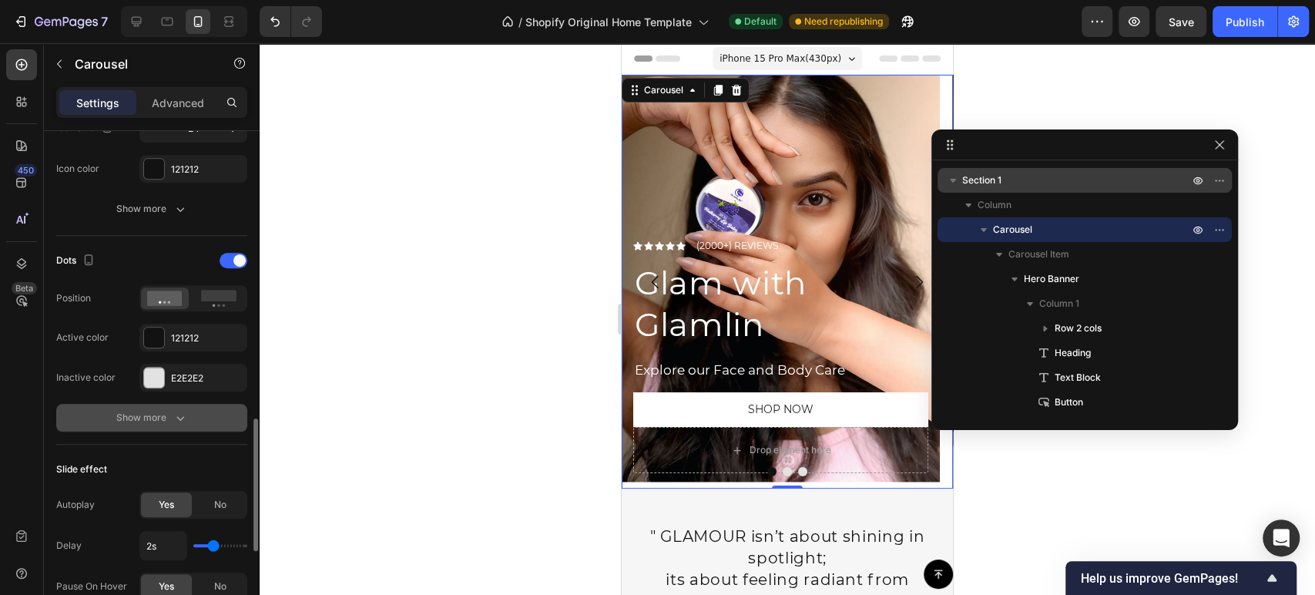
scroll to position [770, 0]
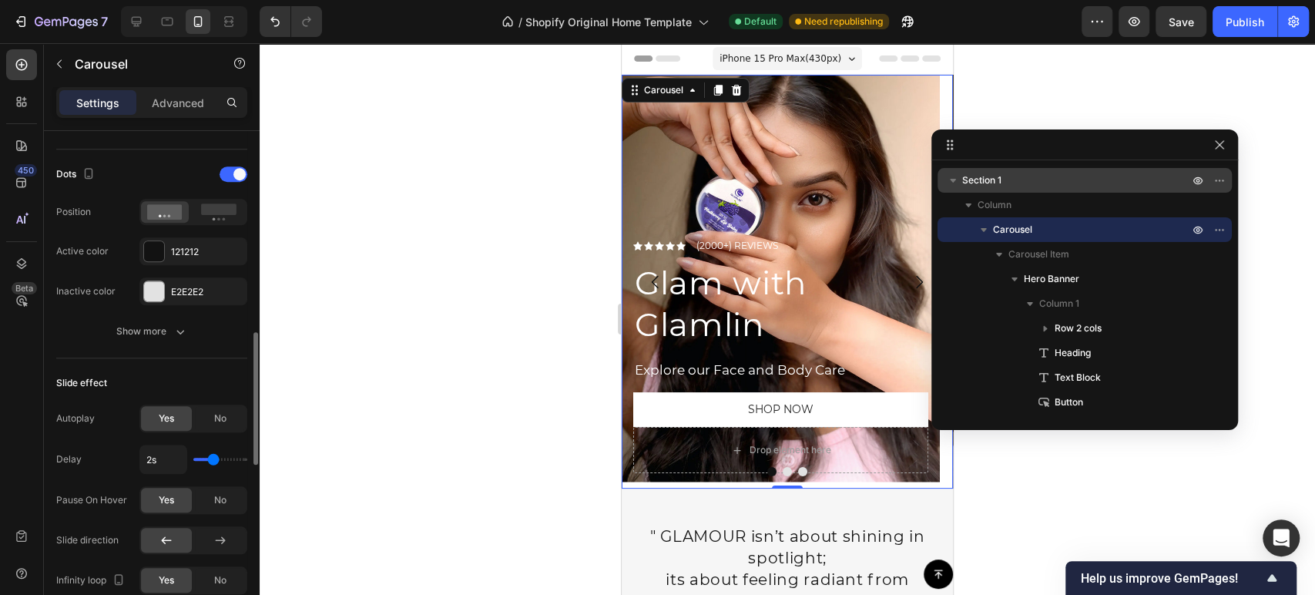
type input "2.2s"
type input "2.2"
type input "2.4s"
type input "2.4"
type input "3s"
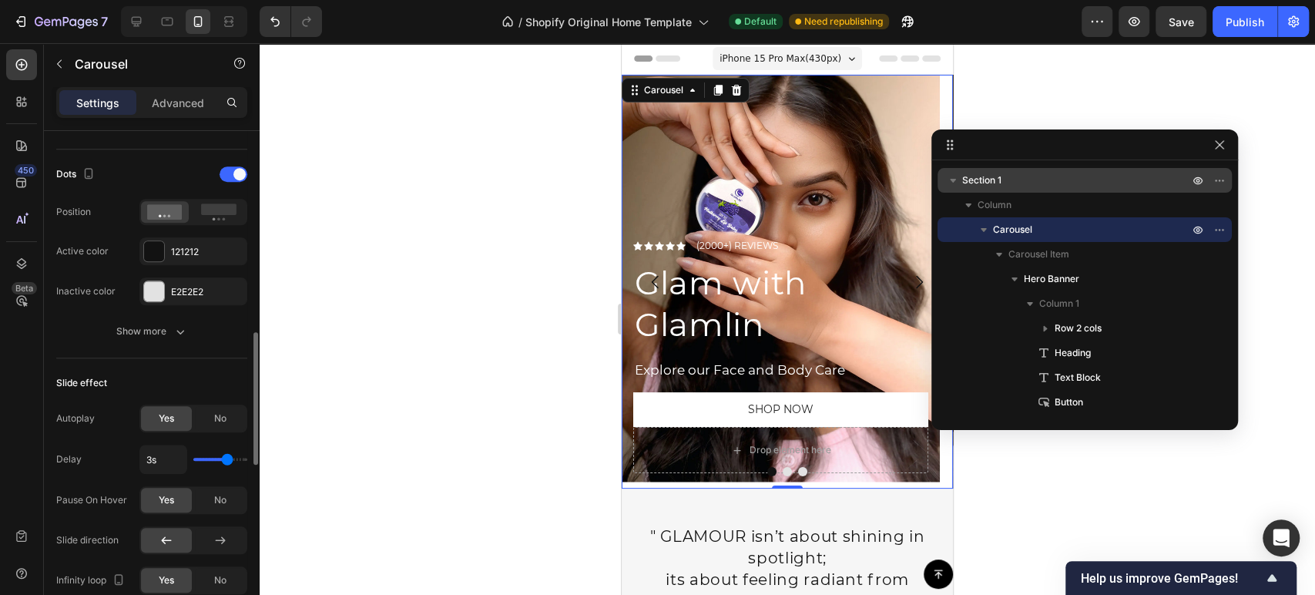
drag, startPoint x: 216, startPoint y: 454, endPoint x: 227, endPoint y: 456, distance: 11.7
type input "3"
click at [227, 458] on input "range" at bounding box center [220, 459] width 54 height 3
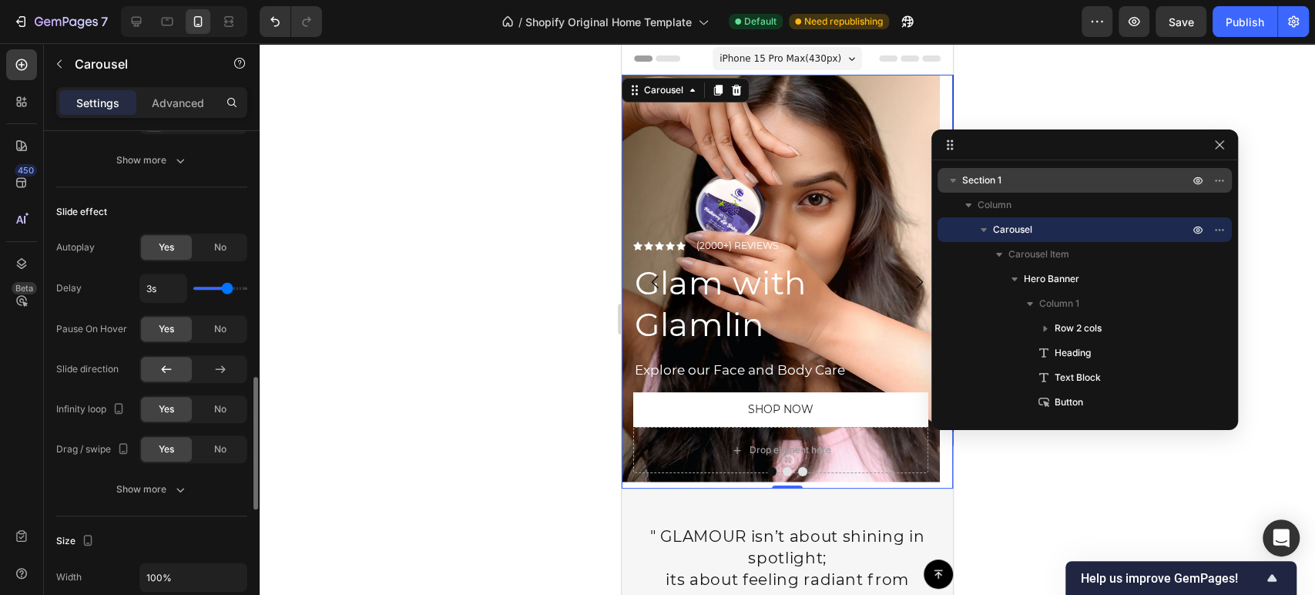
scroll to position [1027, 0]
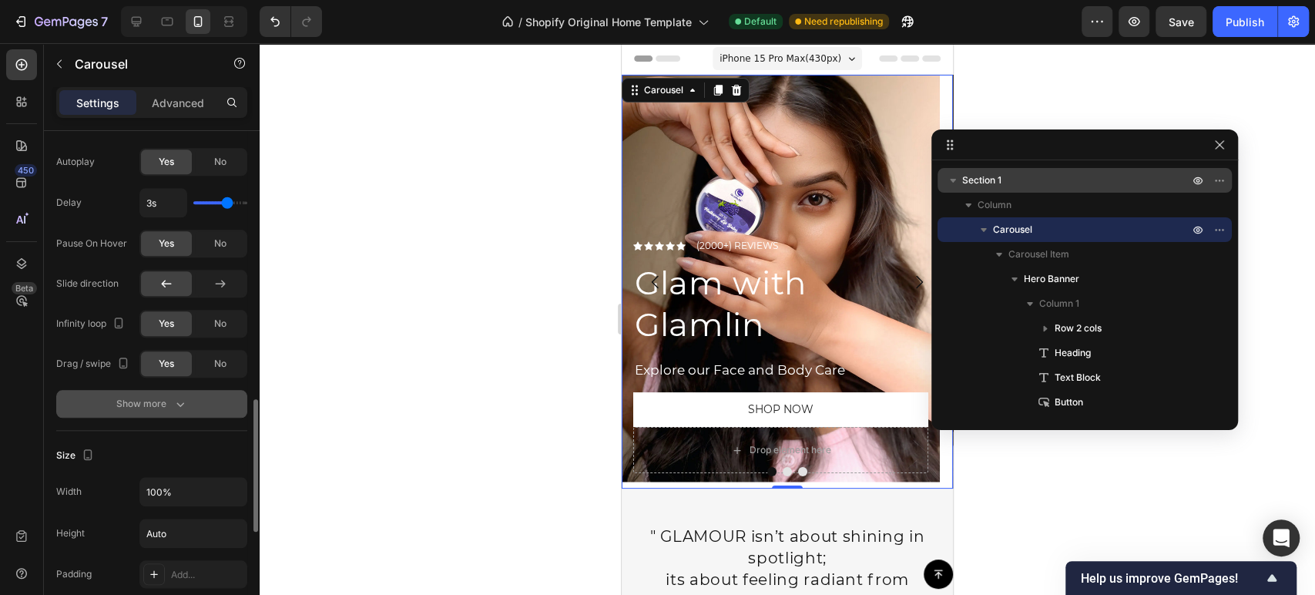
click at [155, 401] on div "Show more" at bounding box center [152, 403] width 72 height 15
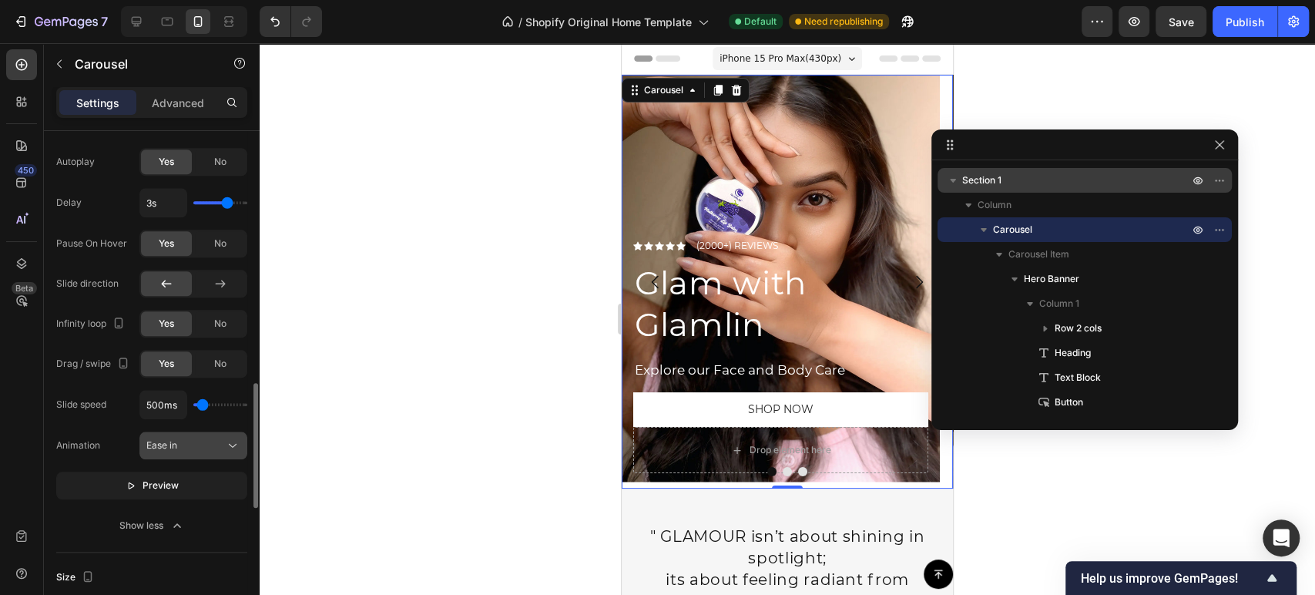
click at [156, 455] on button "Ease in" at bounding box center [193, 445] width 108 height 28
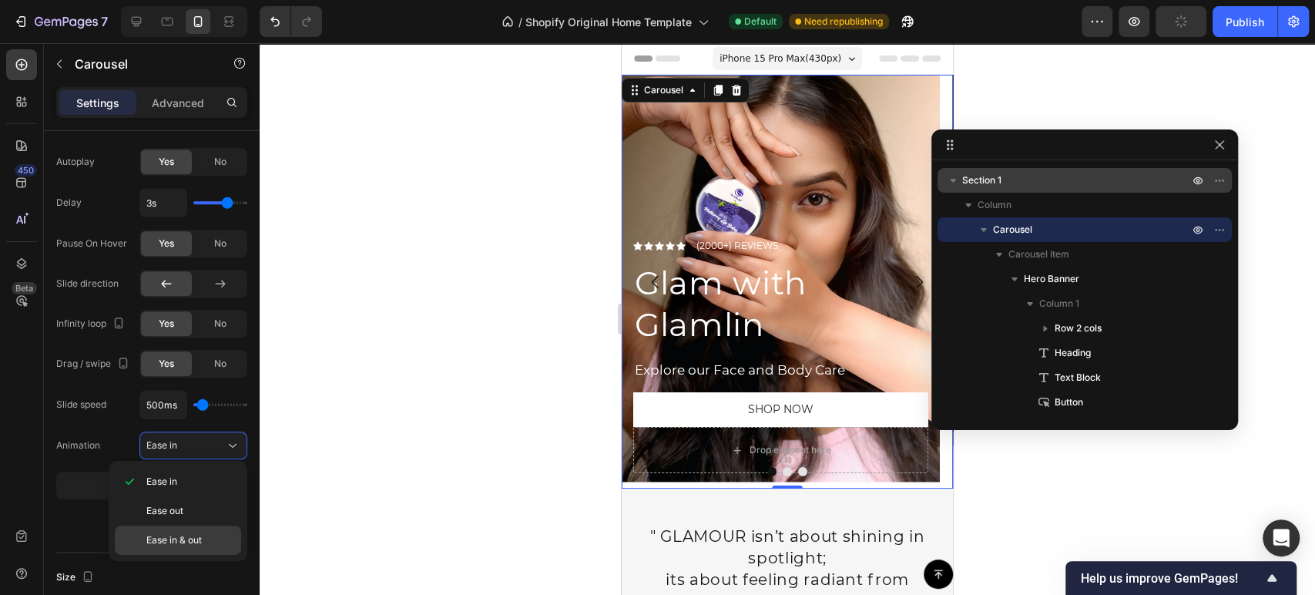
click at [156, 536] on span "Ease in & out" at bounding box center [173, 540] width 55 height 14
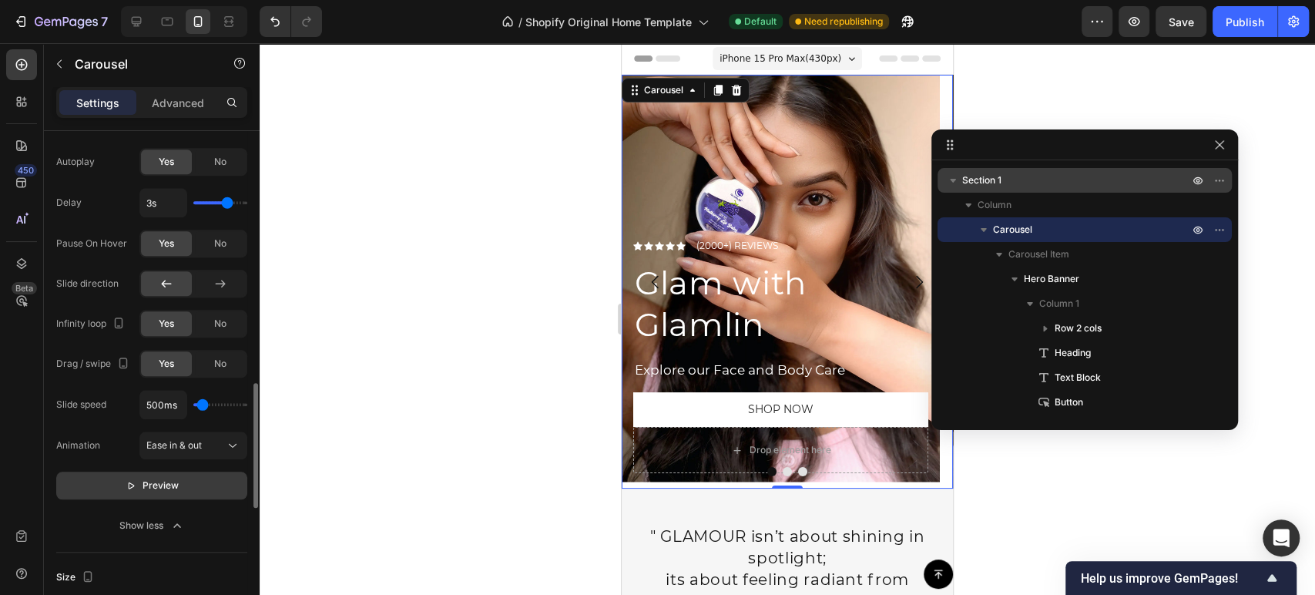
click at [146, 484] on span "Preview" at bounding box center [160, 485] width 36 height 15
click at [146, 484] on p "Pause" at bounding box center [152, 485] width 44 height 15
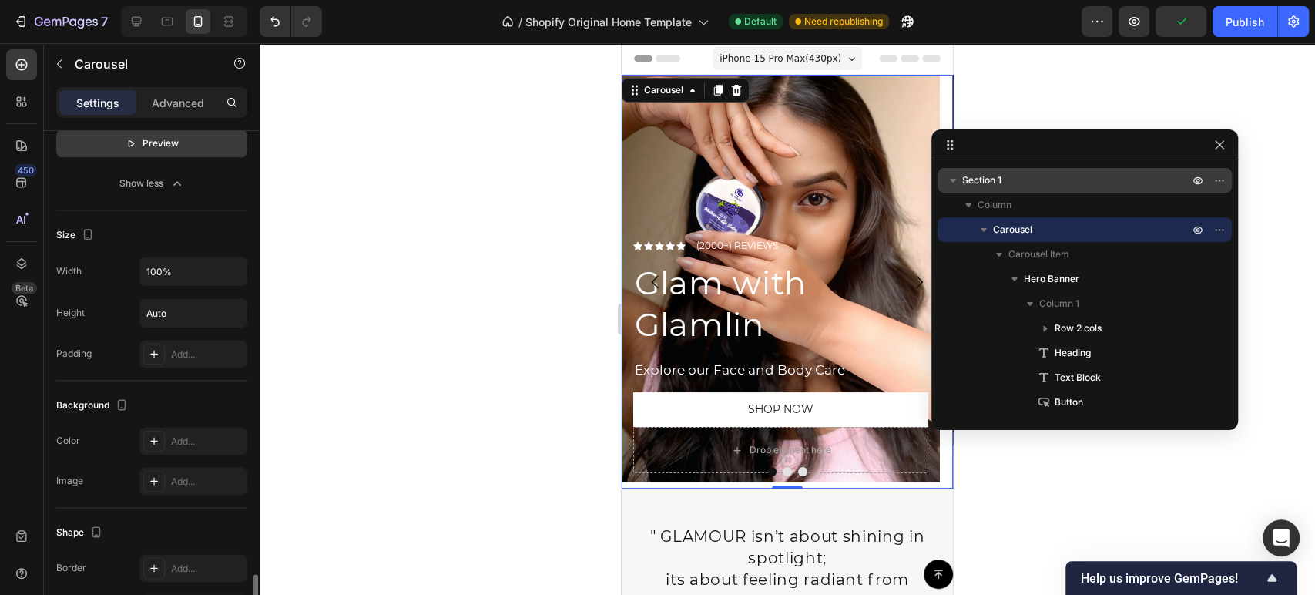
scroll to position [1540, 0]
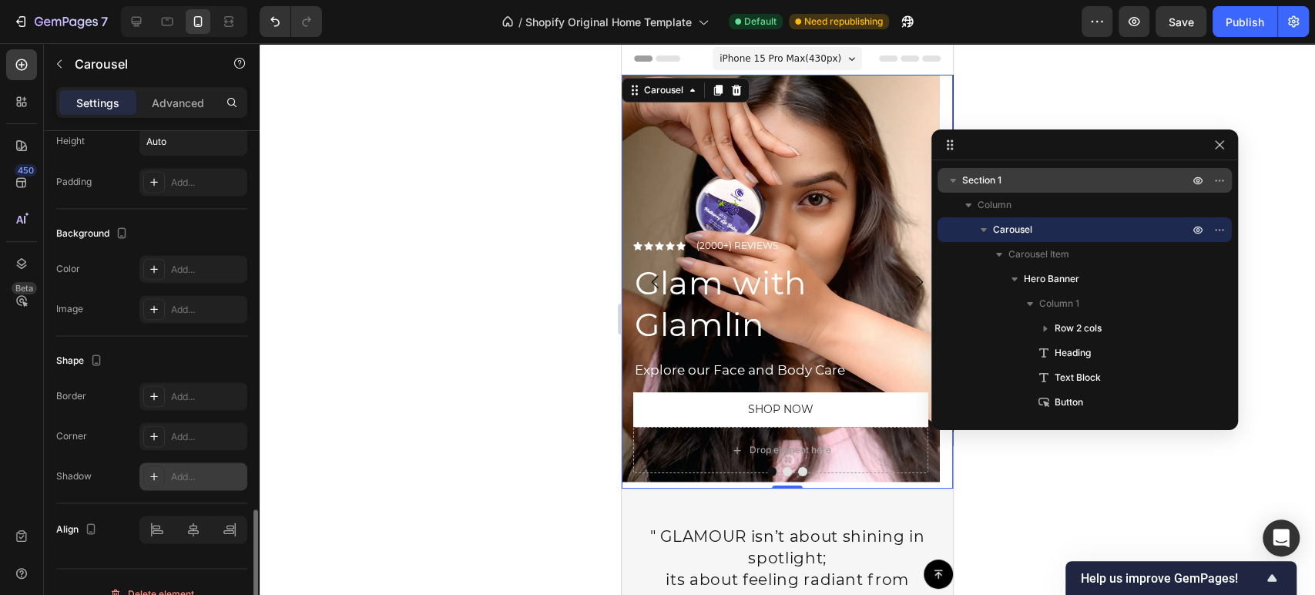
click at [162, 469] on div at bounding box center [154, 476] width 22 height 22
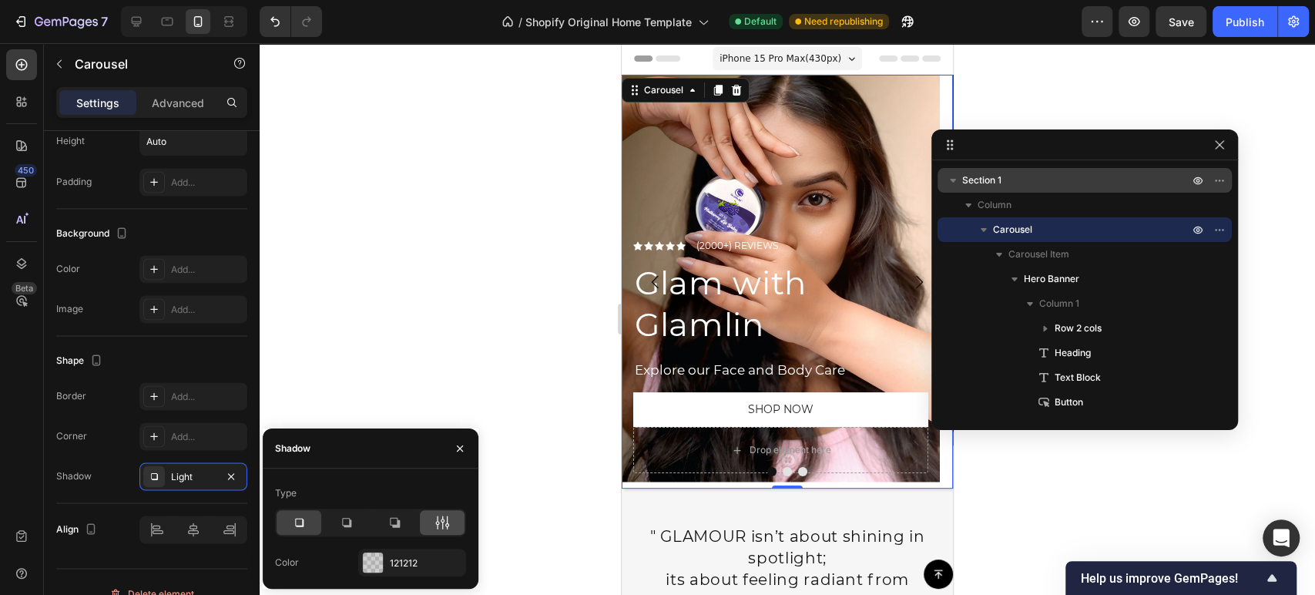
click at [423, 522] on div at bounding box center [442, 522] width 45 height 25
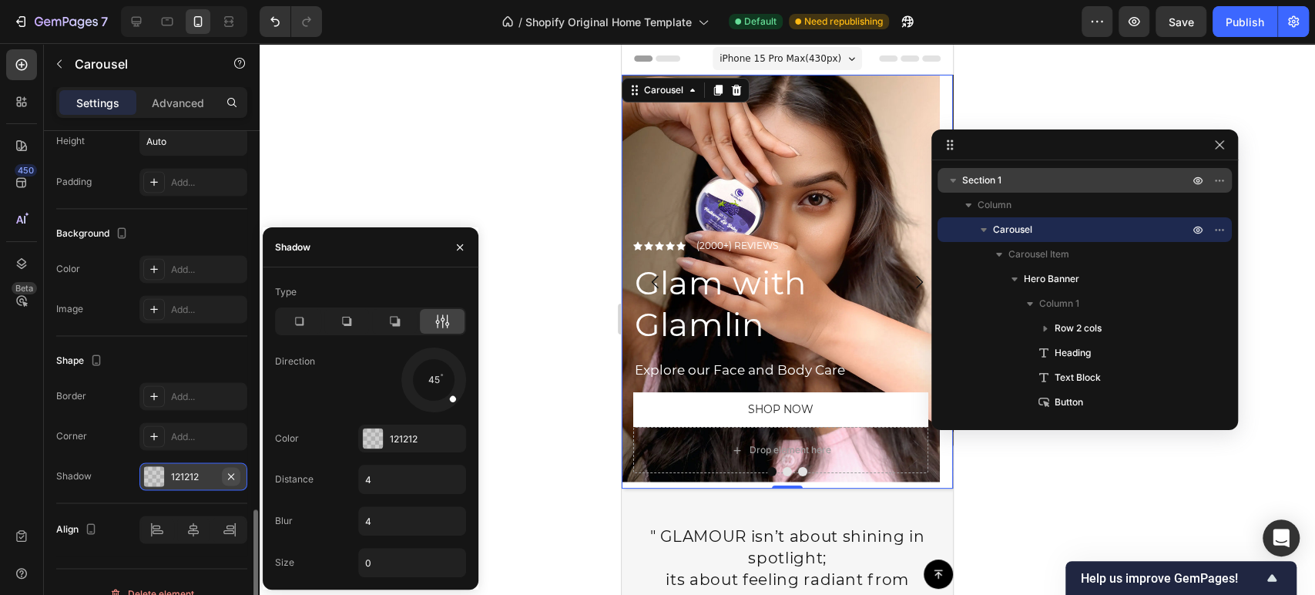
click at [233, 470] on icon "button" at bounding box center [231, 476] width 12 height 12
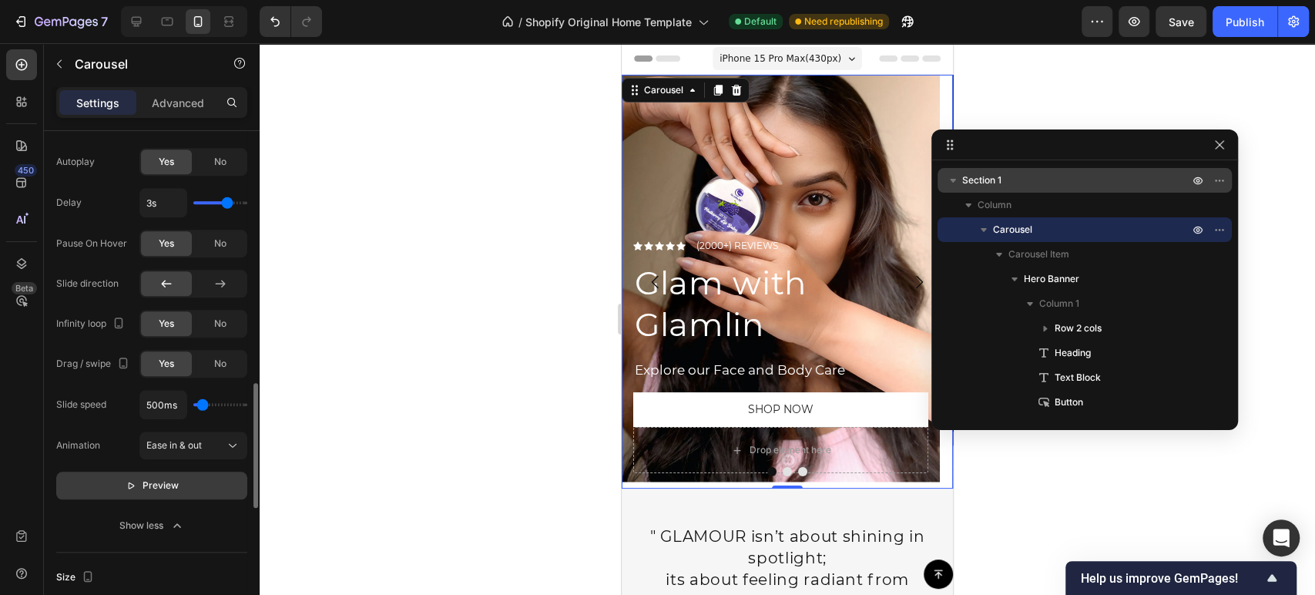
scroll to position [941, 0]
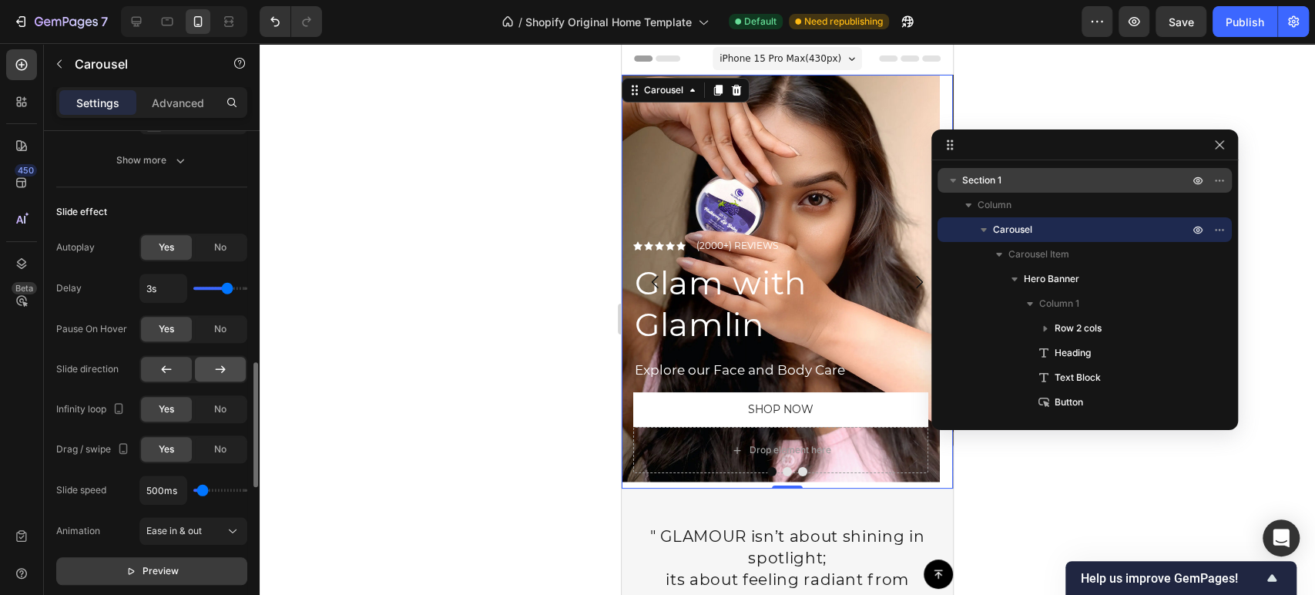
click at [221, 371] on icon at bounding box center [220, 368] width 15 height 15
click at [176, 368] on div at bounding box center [166, 369] width 51 height 25
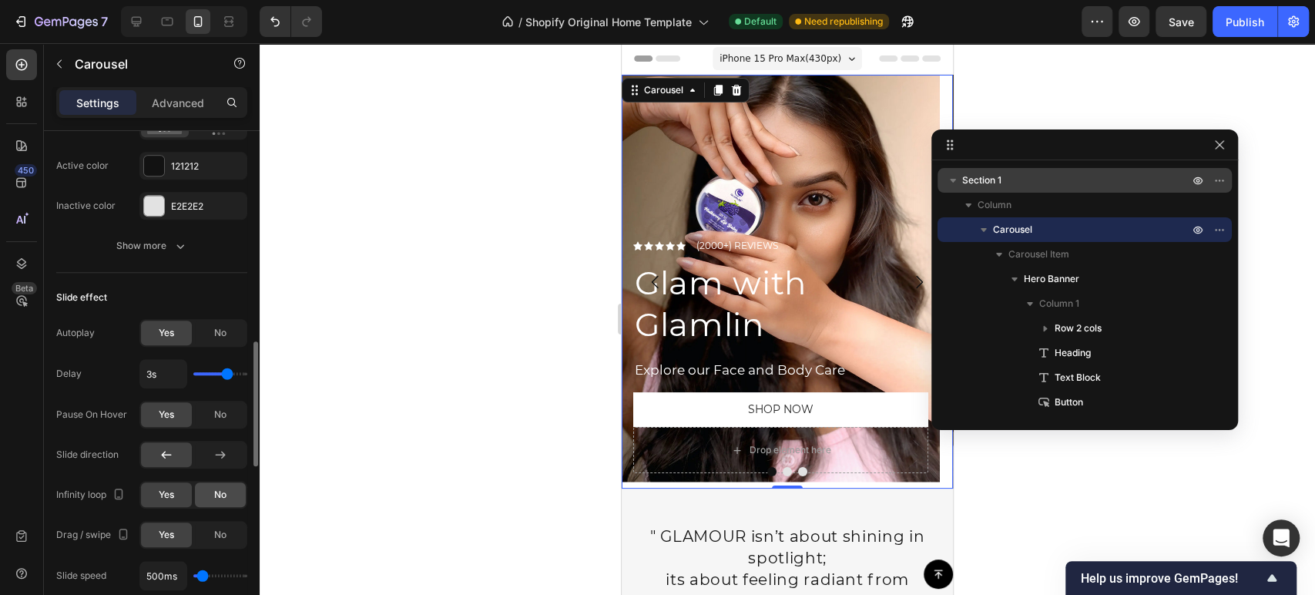
scroll to position [770, 0]
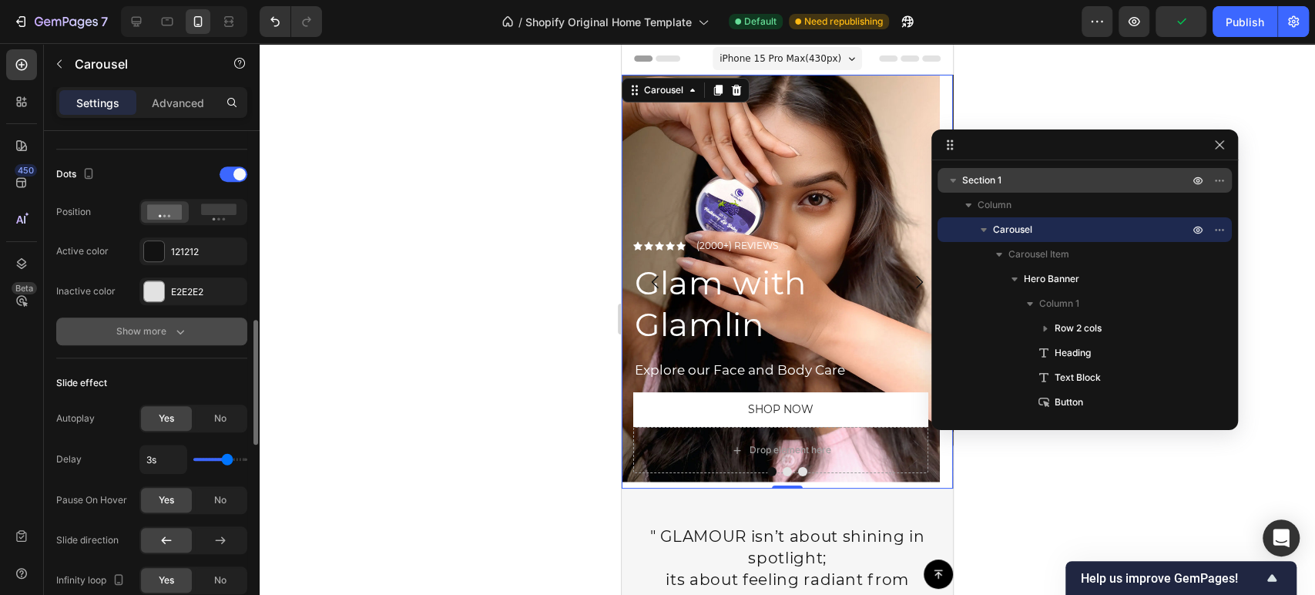
click at [179, 330] on icon "button" at bounding box center [180, 330] width 15 height 15
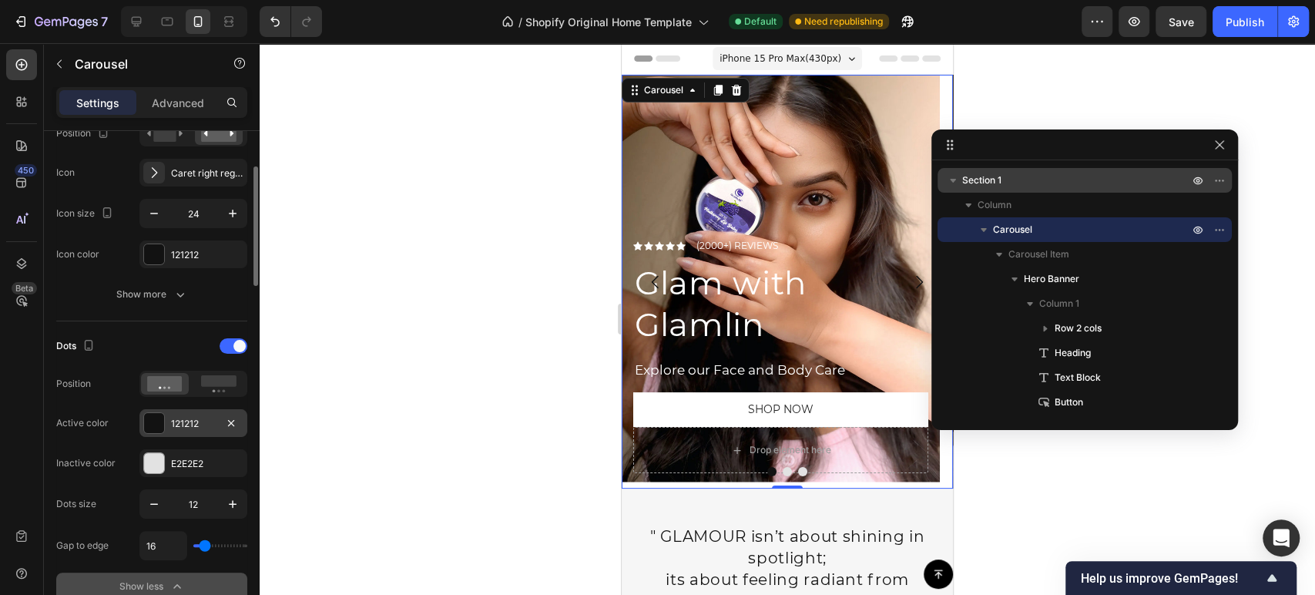
scroll to position [513, 0]
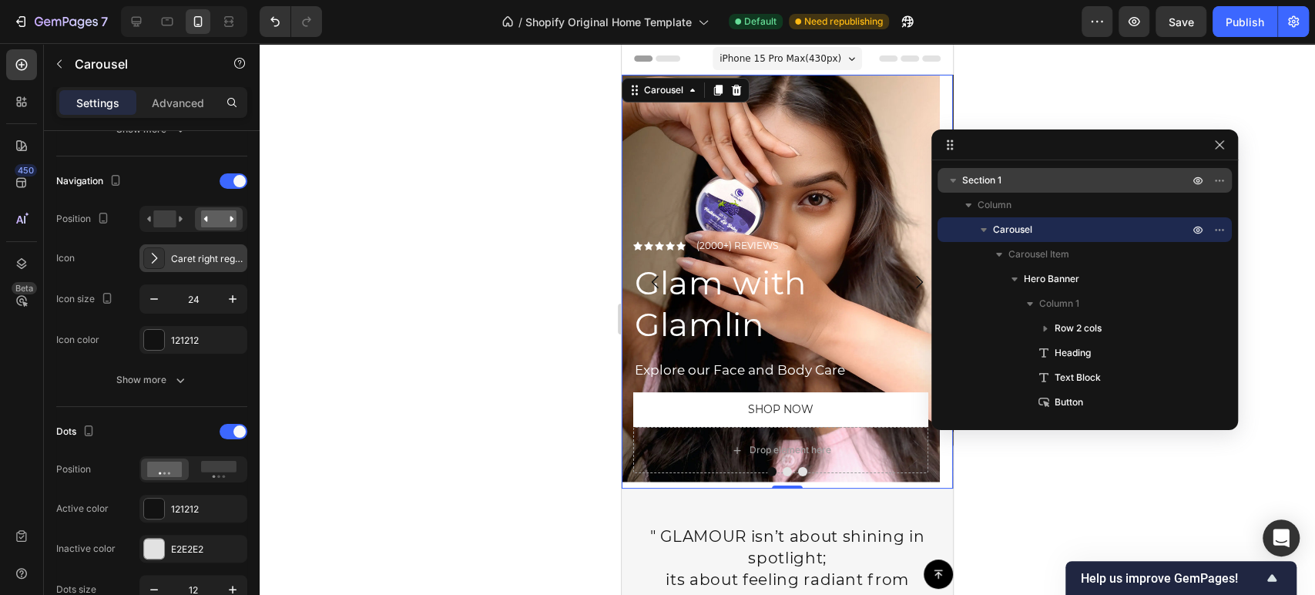
click at [221, 260] on div "Caret right regular" at bounding box center [207, 259] width 72 height 14
click at [227, 188] on div "Navigation" at bounding box center [151, 181] width 191 height 25
click at [228, 183] on div at bounding box center [234, 180] width 28 height 15
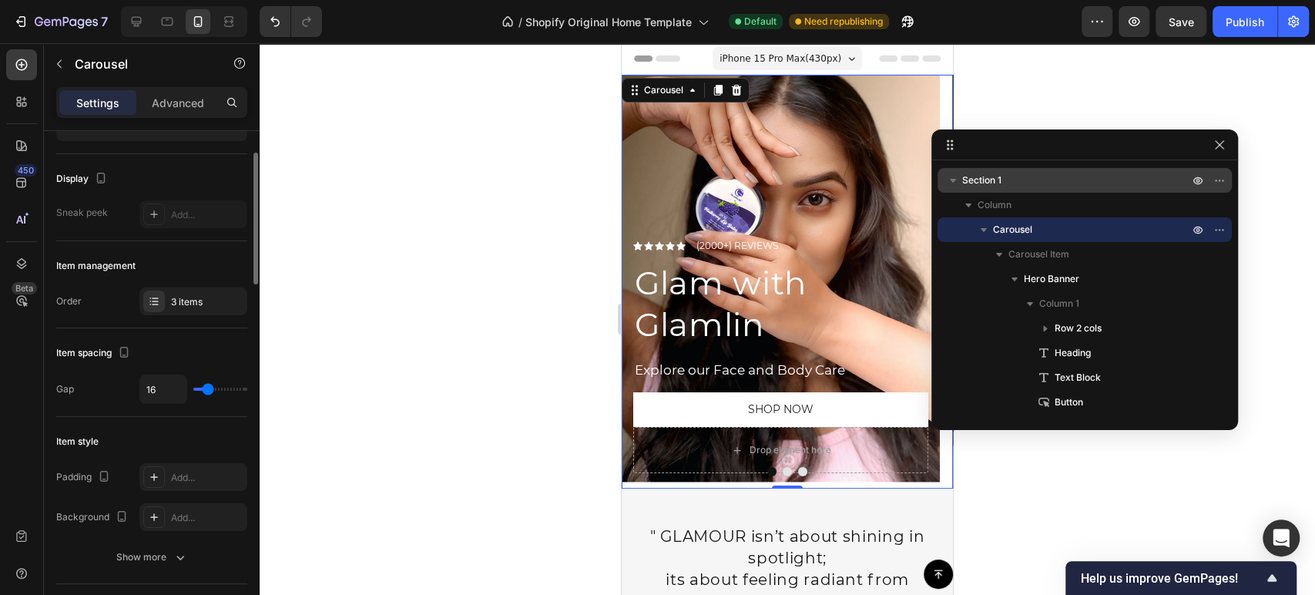
scroll to position [0, 0]
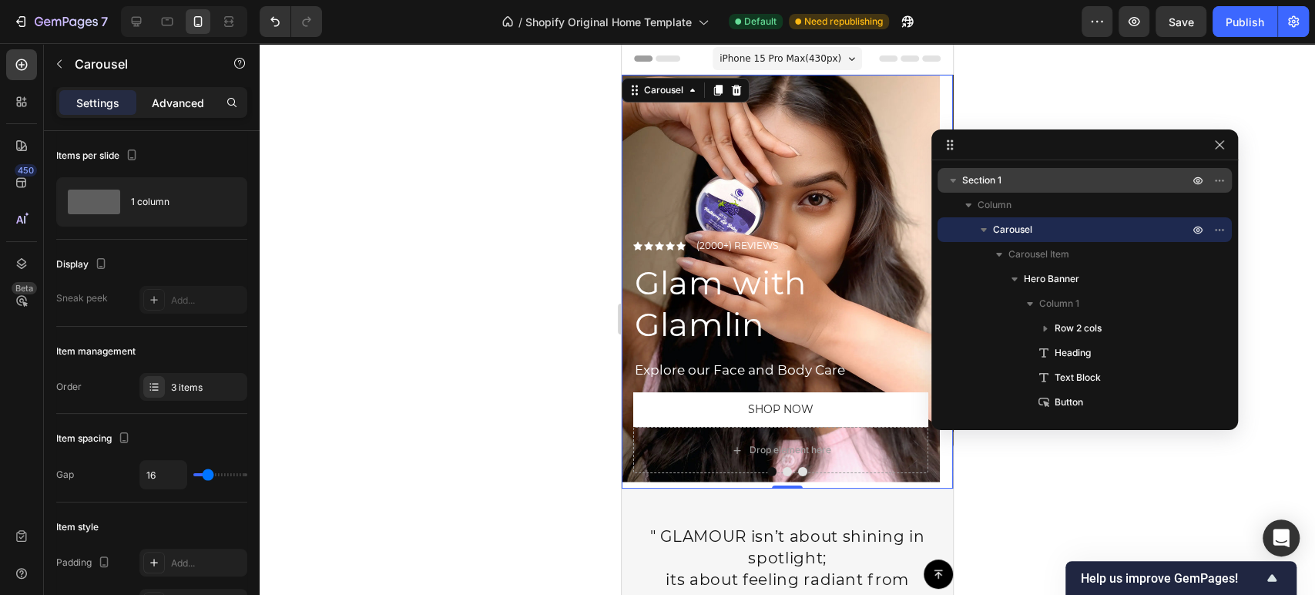
click at [175, 105] on p "Advanced" at bounding box center [178, 103] width 52 height 16
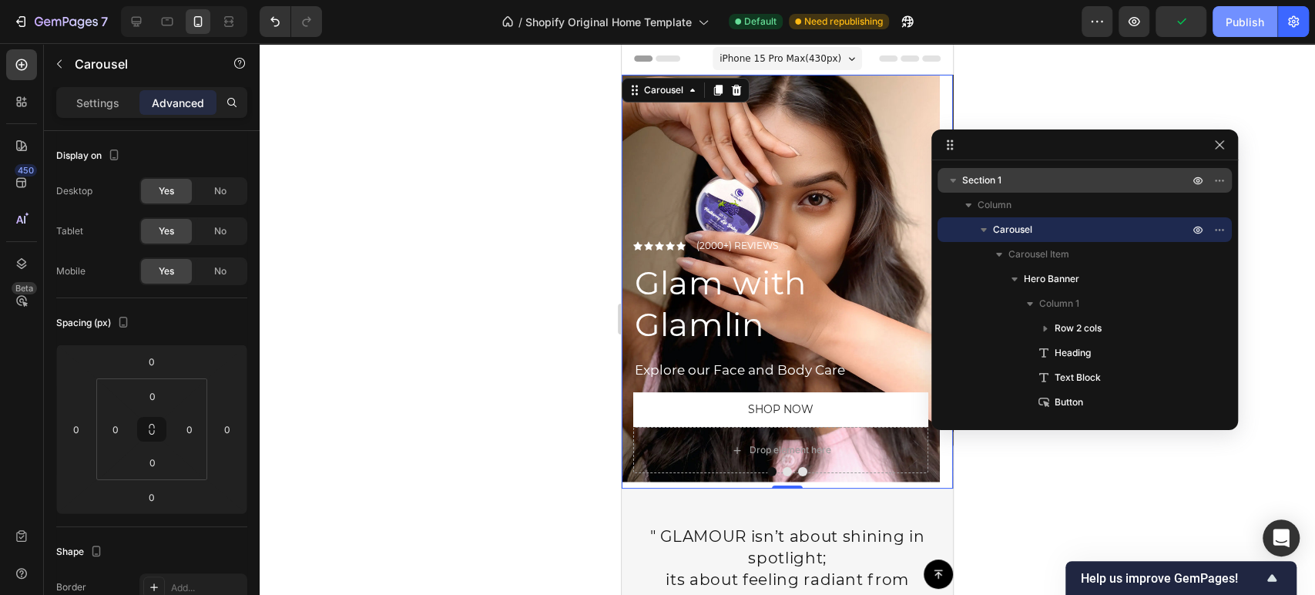
click at [1257, 25] on div "Publish" at bounding box center [1244, 22] width 39 height 16
click at [985, 228] on icon "button" at bounding box center [983, 230] width 6 height 4
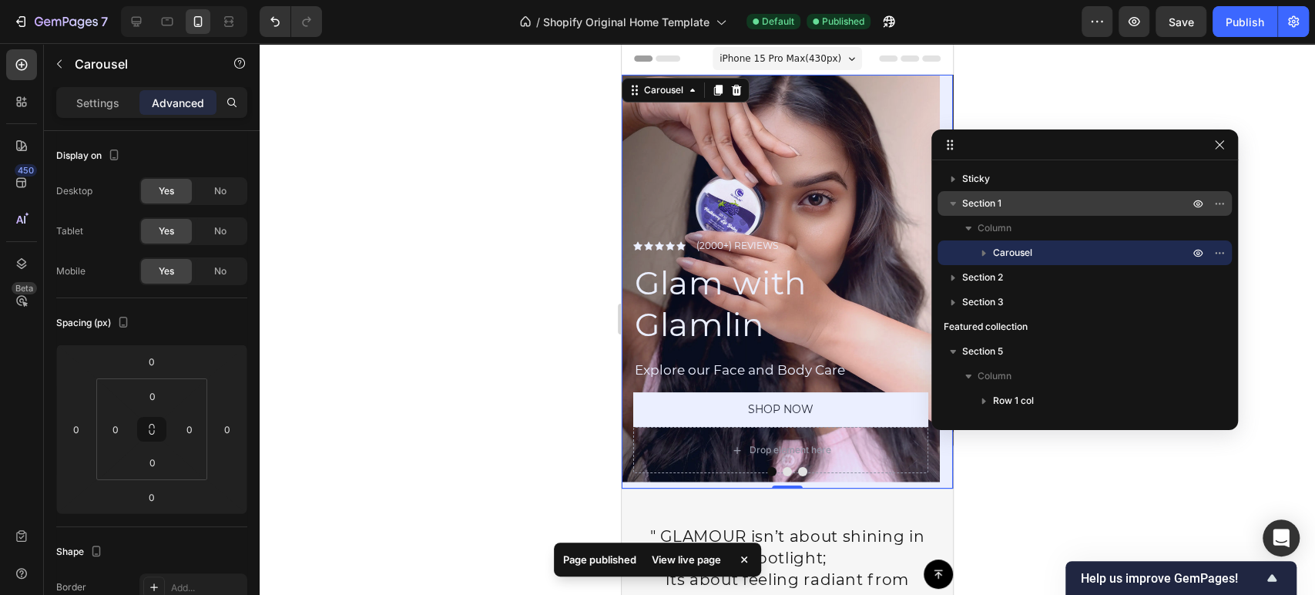
click at [954, 200] on icon "button" at bounding box center [952, 203] width 15 height 15
